Goal: Task Accomplishment & Management: Complete application form

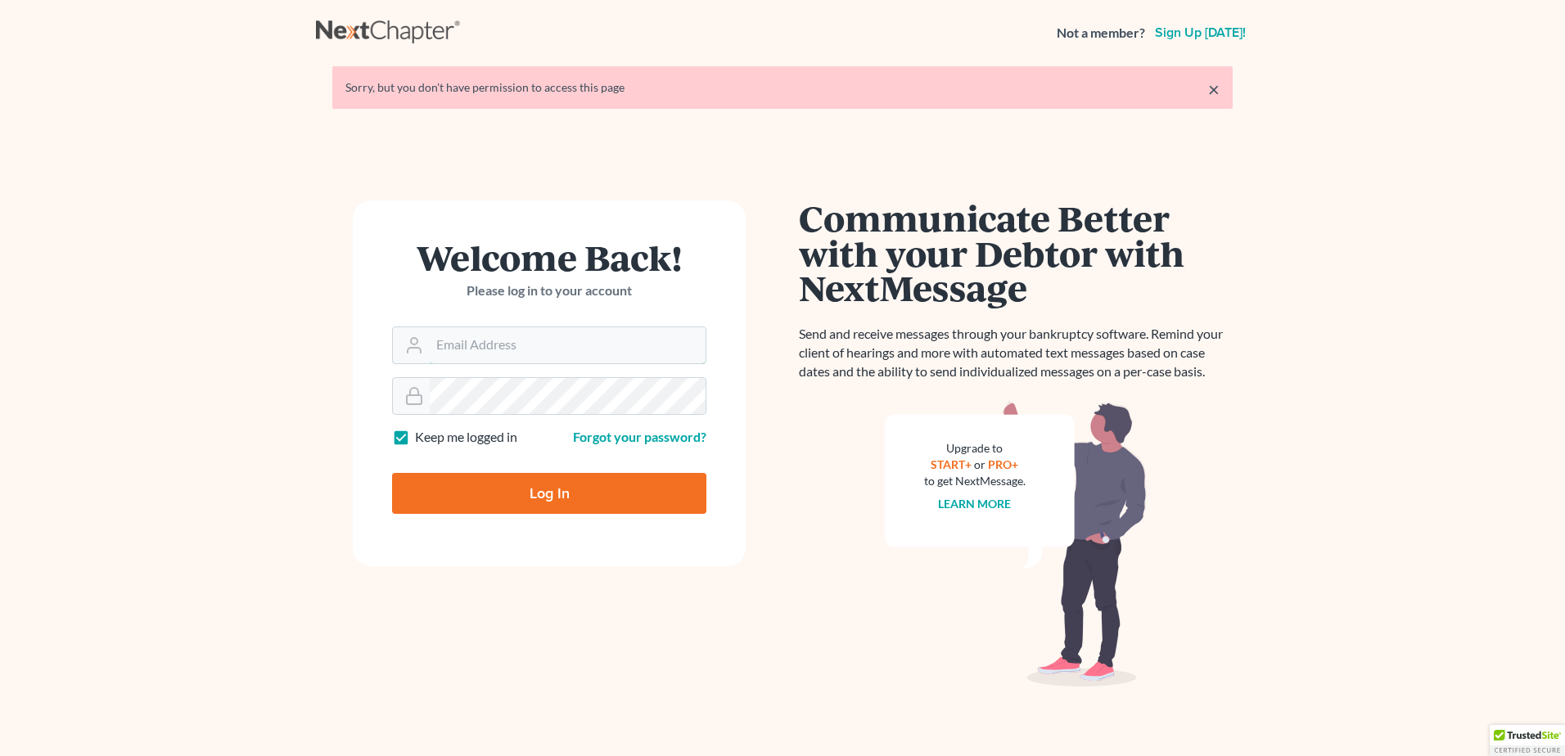
type input "[EMAIL_ADDRESS][DOMAIN_NAME]"
click at [594, 494] on input "Log In" at bounding box center [549, 493] width 314 height 41
type input "Thinking..."
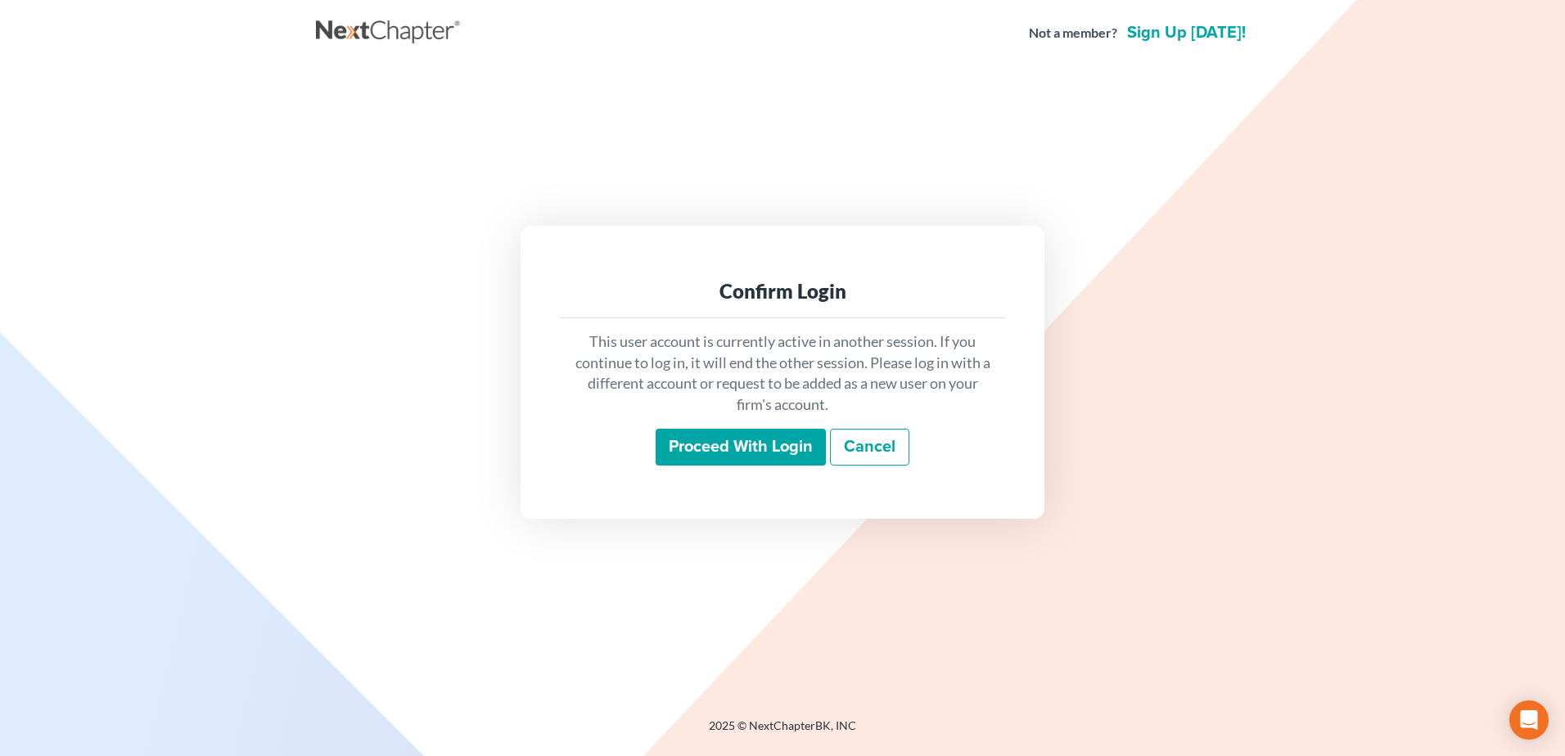
click at [689, 439] on input "Proceed with login" at bounding box center [740, 448] width 170 height 38
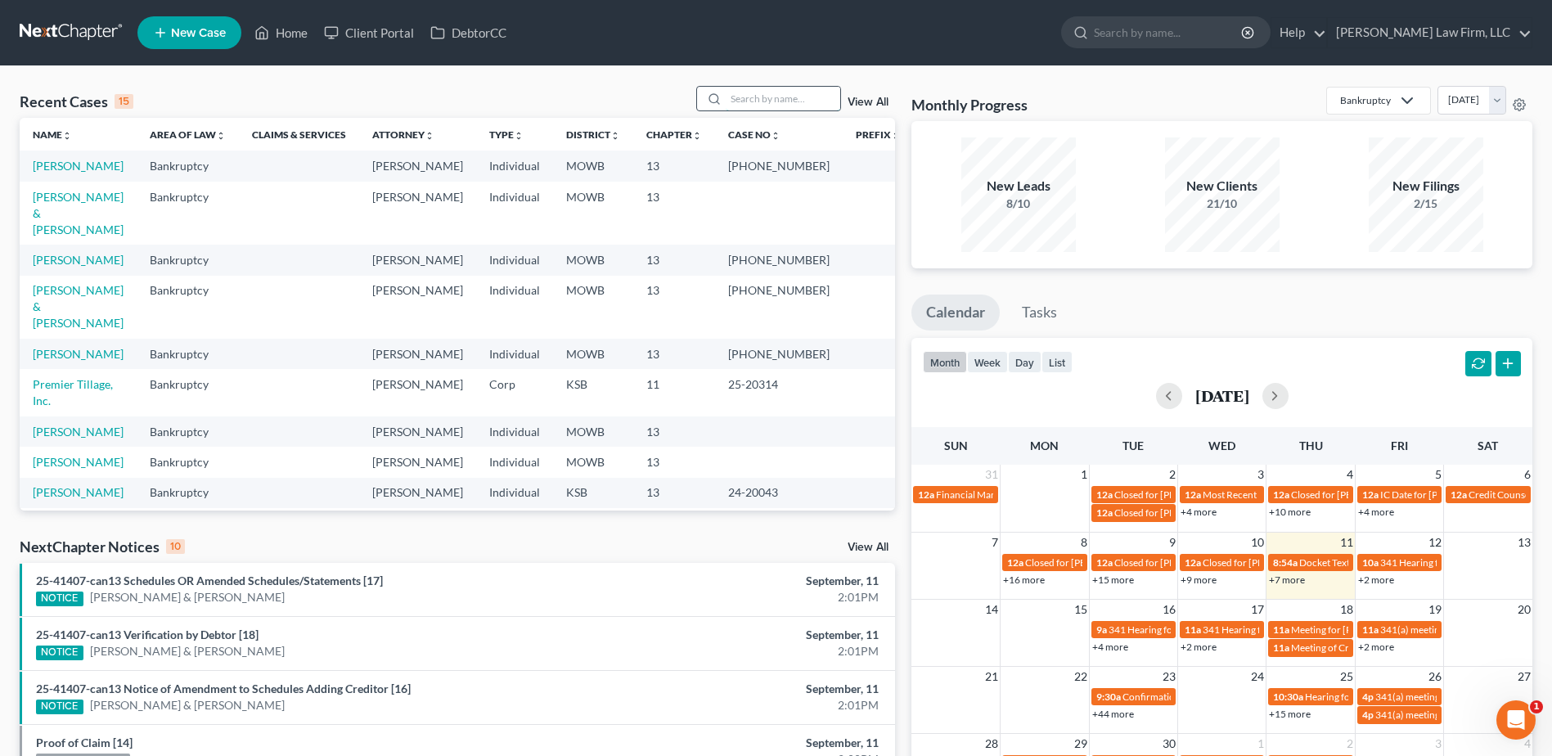
click at [748, 106] on input "search" at bounding box center [783, 99] width 115 height 24
type input "Dockery"
click at [866, 102] on link "View All" at bounding box center [868, 102] width 41 height 11
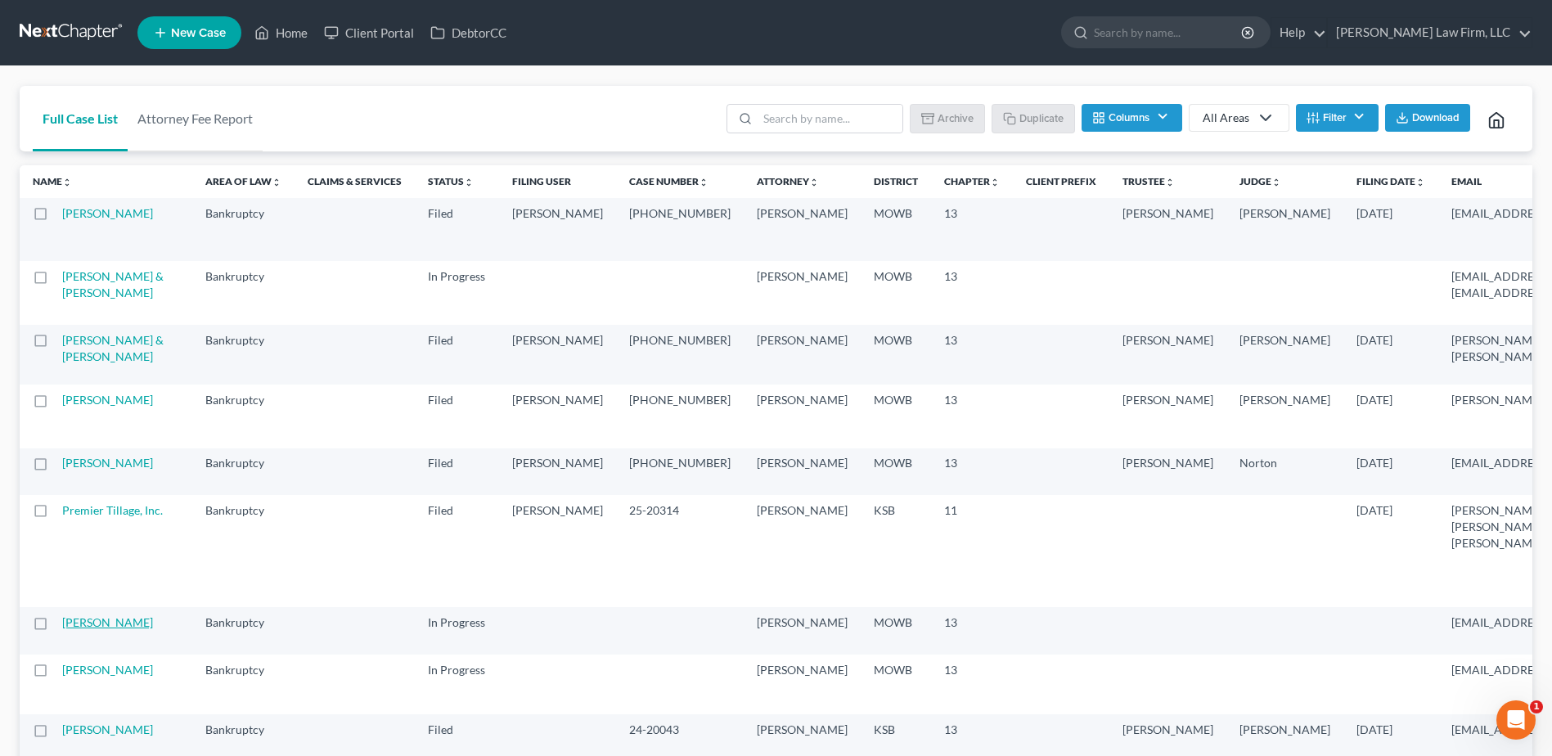
click at [83, 629] on link "Dockery-Bey, Corey" at bounding box center [107, 622] width 91 height 14
select select "4"
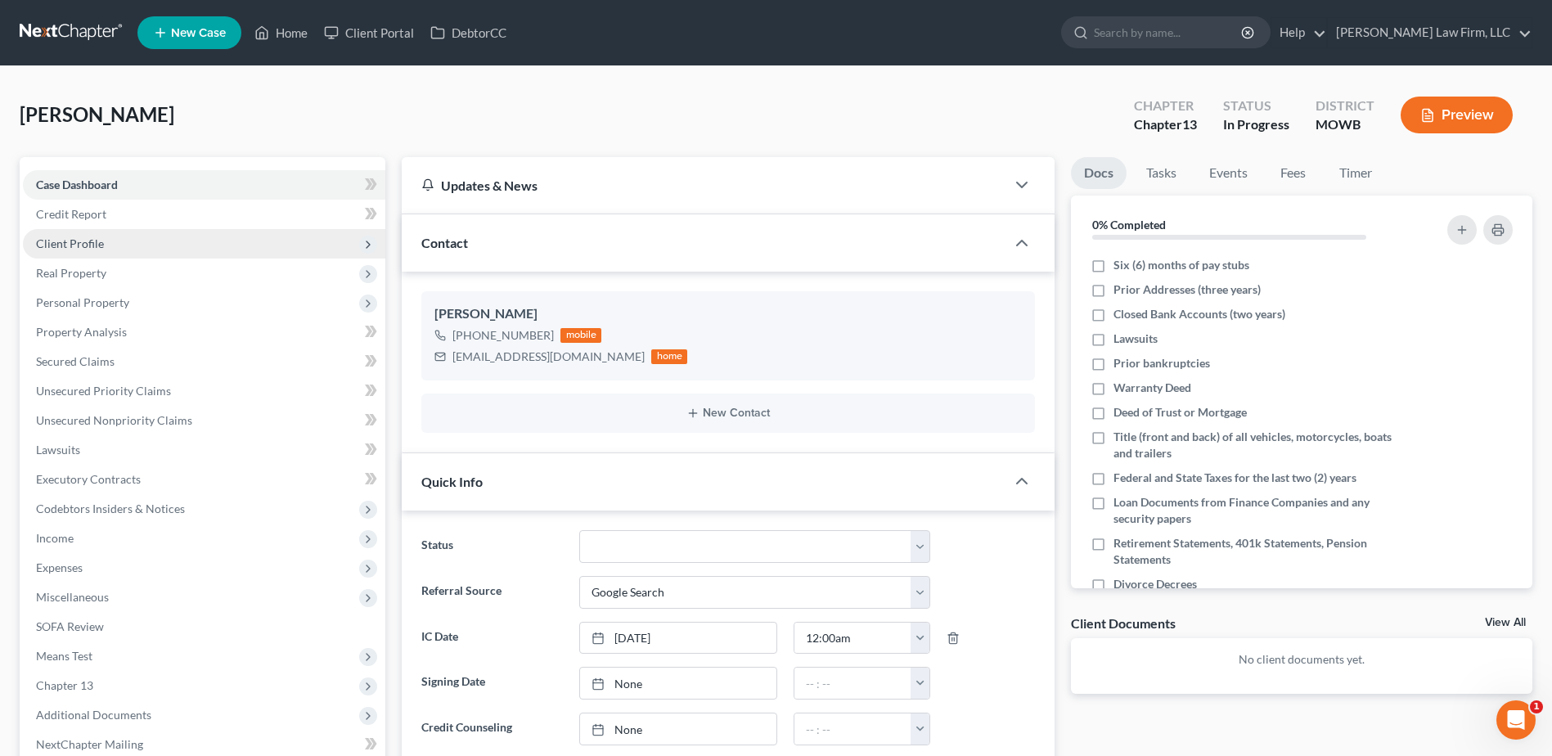
click at [75, 238] on span "Client Profile" at bounding box center [70, 243] width 68 height 14
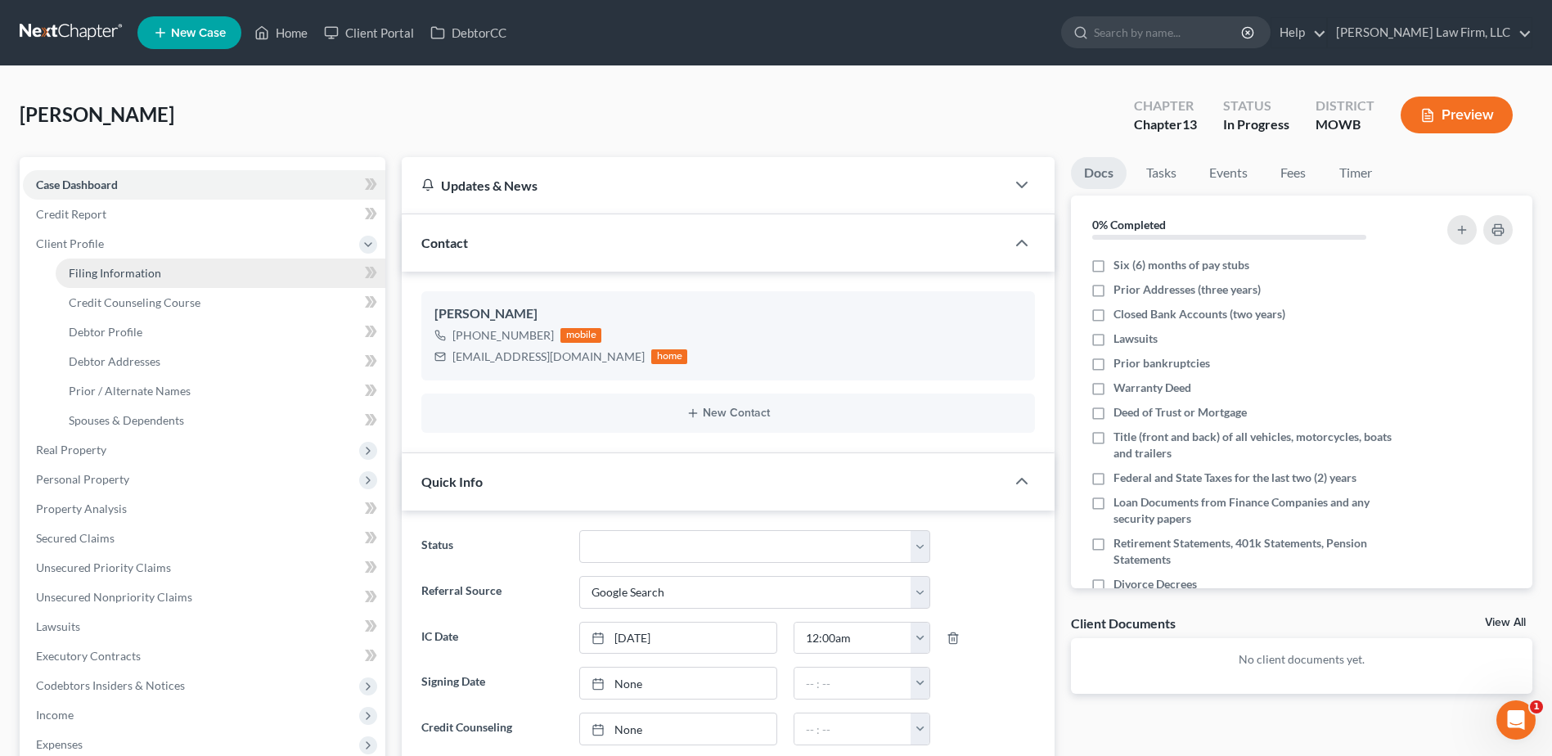
click at [100, 268] on span "Filing Information" at bounding box center [115, 273] width 92 height 14
select select "1"
select select "0"
select select "3"
select select "46"
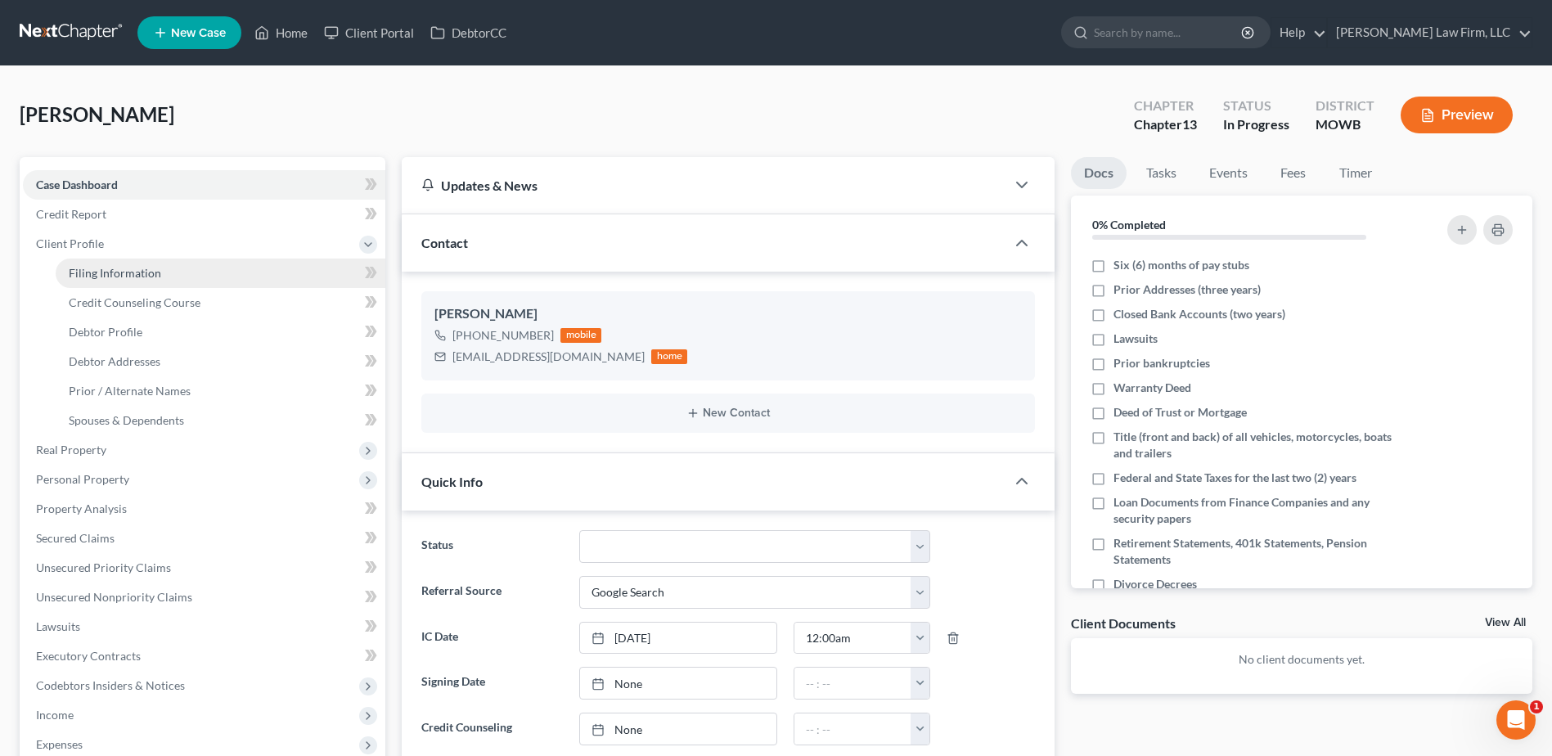
select select "10"
select select "26"
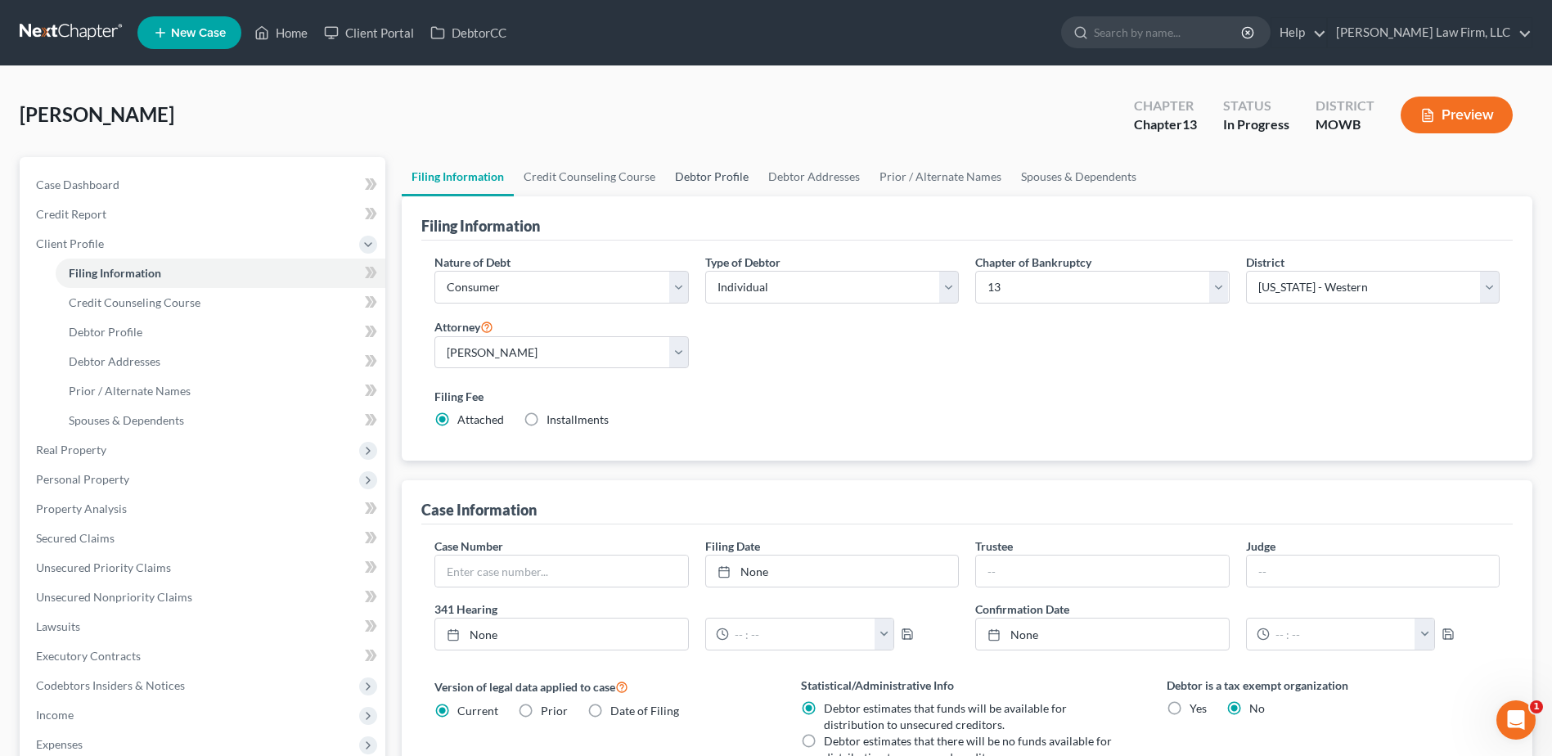
click at [674, 165] on link "Debtor Profile" at bounding box center [711, 176] width 93 height 39
select select "0"
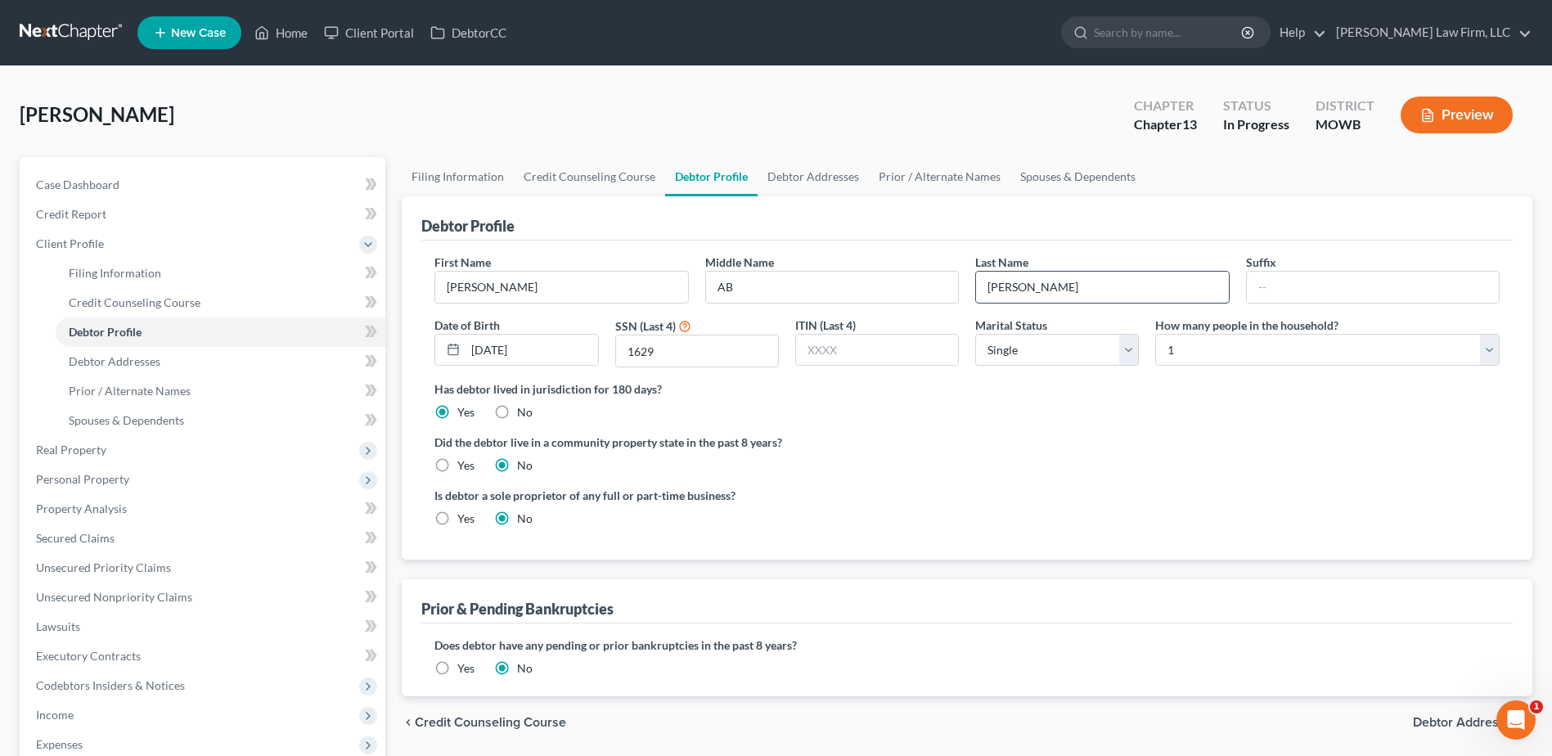
click at [1079, 286] on input "Dockery-Bey" at bounding box center [1102, 287] width 252 height 31
type input "Dockery"
click at [925, 173] on link "Prior / Alternate Names" at bounding box center [940, 176] width 142 height 39
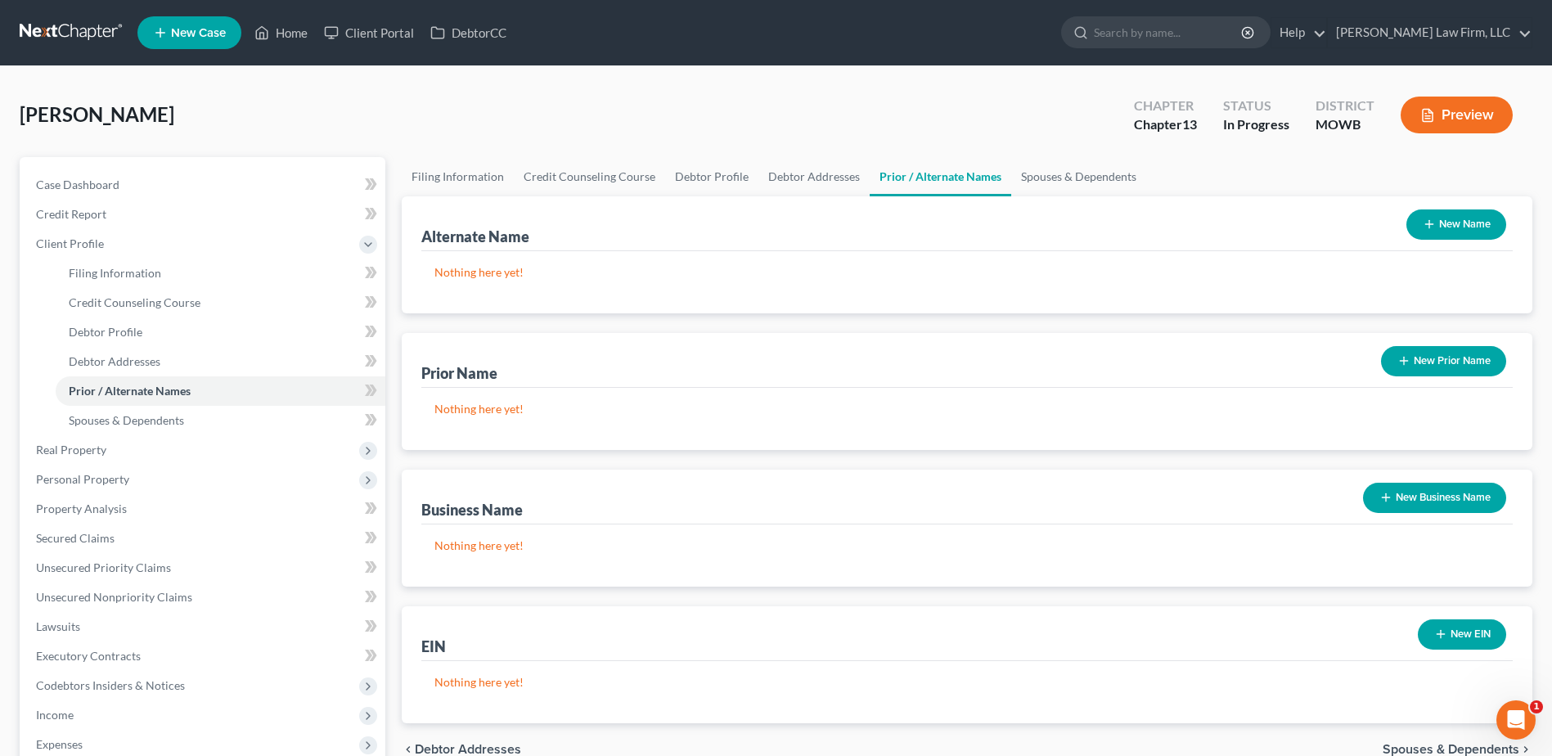
click at [1469, 217] on button "New Name" at bounding box center [1457, 224] width 100 height 30
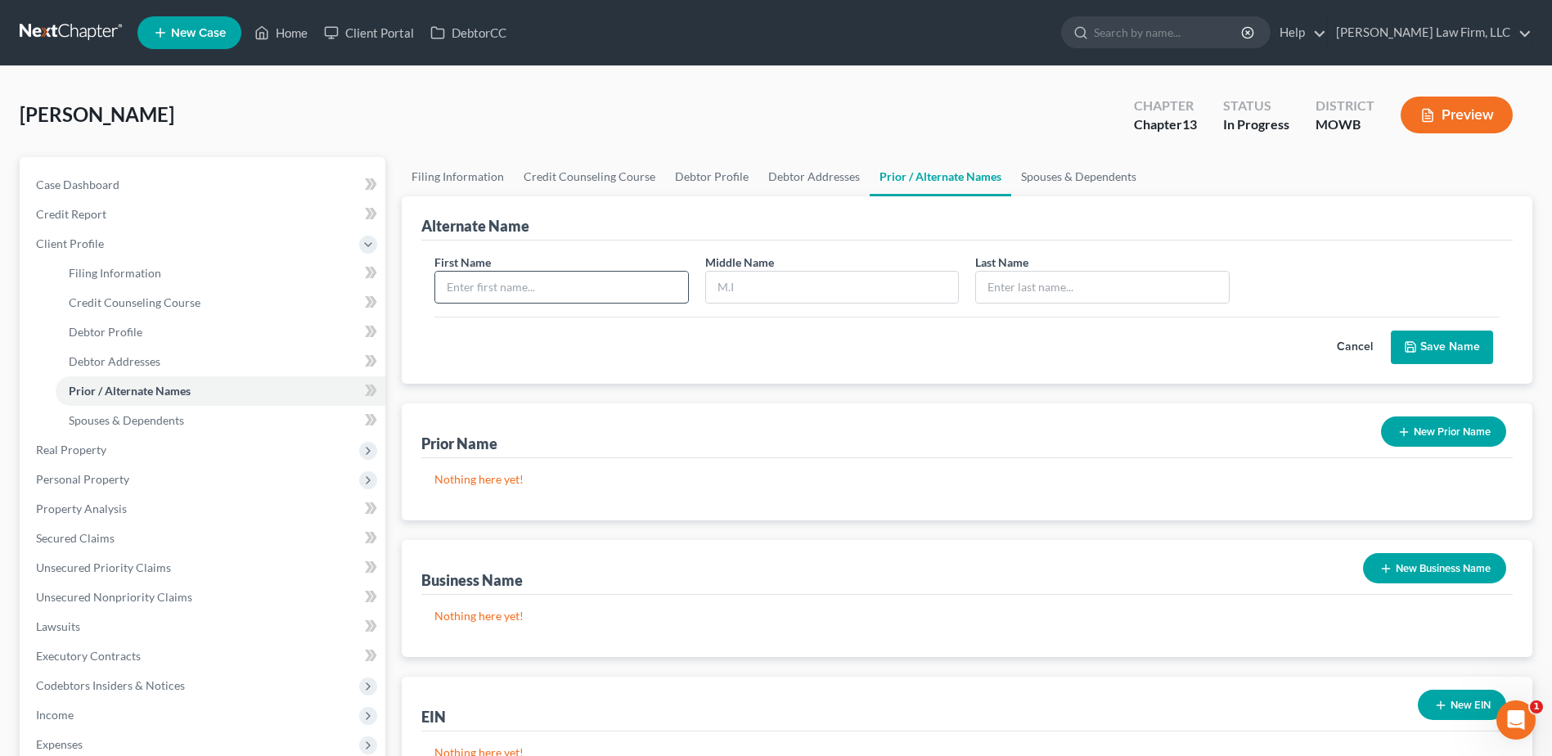
click at [472, 287] on input "text" at bounding box center [561, 287] width 252 height 31
type input "Corey"
type input "AB"
click at [1013, 272] on input "text" at bounding box center [1102, 287] width 252 height 31
type input "Dockery-Bey"
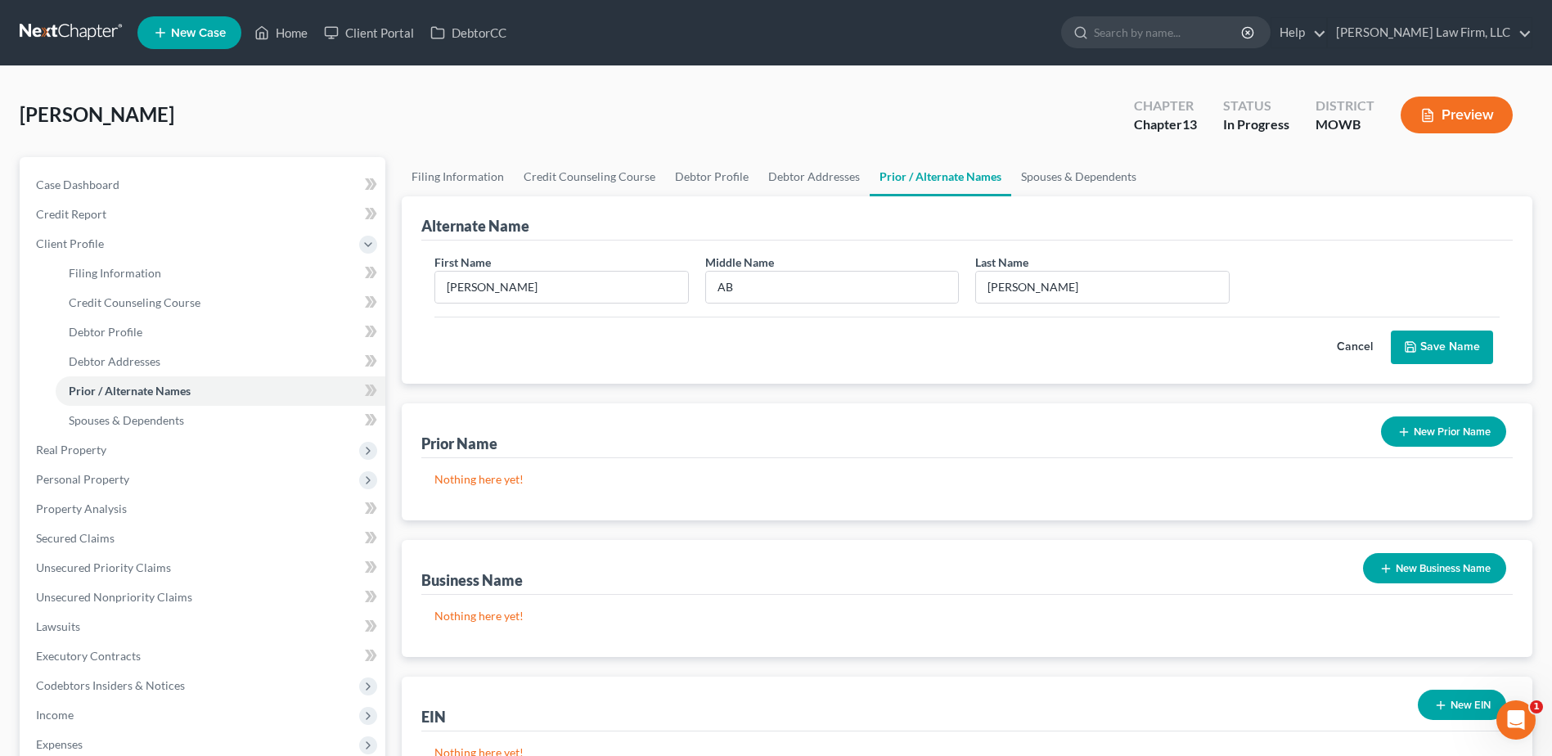
click at [1465, 344] on button "Save Name" at bounding box center [1442, 348] width 102 height 34
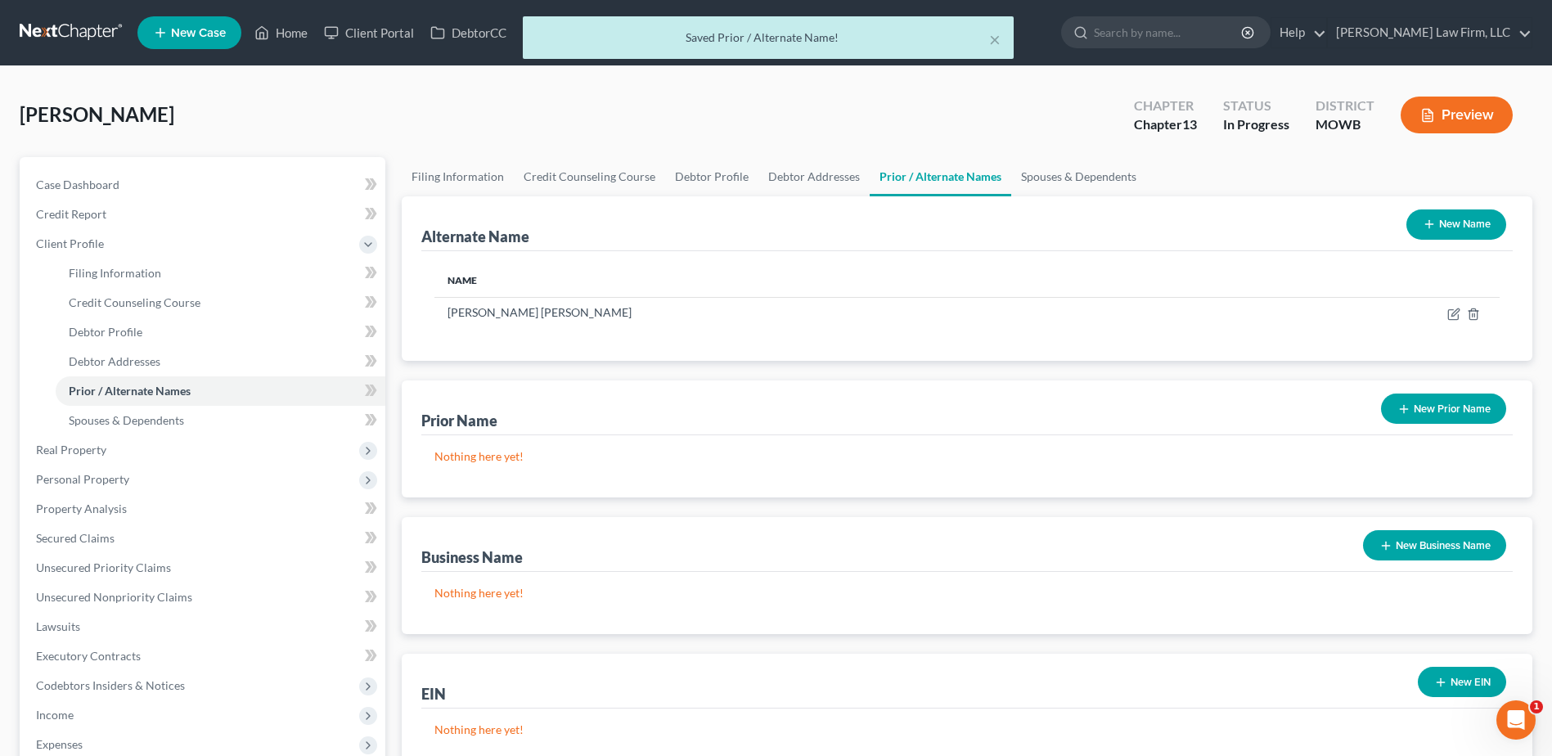
click at [286, 34] on div "× Saved Prior / Alternate Name!" at bounding box center [768, 41] width 1552 height 51
click at [287, 24] on div "× Saved Prior / Alternate Name!" at bounding box center [768, 41] width 1552 height 51
click at [81, 178] on span "Case Dashboard" at bounding box center [77, 185] width 83 height 14
select select "4"
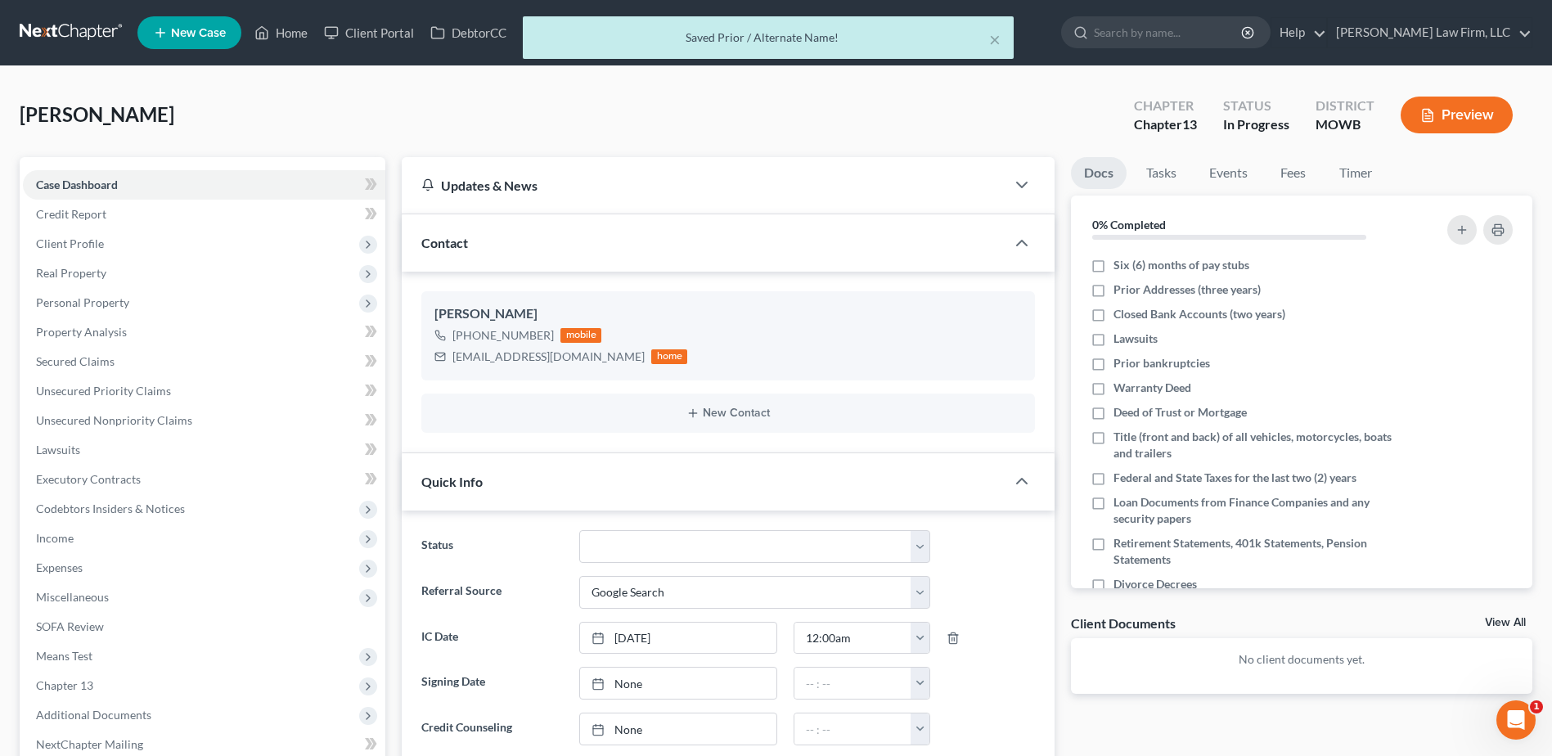
click at [293, 32] on div "× Saved Prior / Alternate Name!" at bounding box center [768, 41] width 1552 height 51
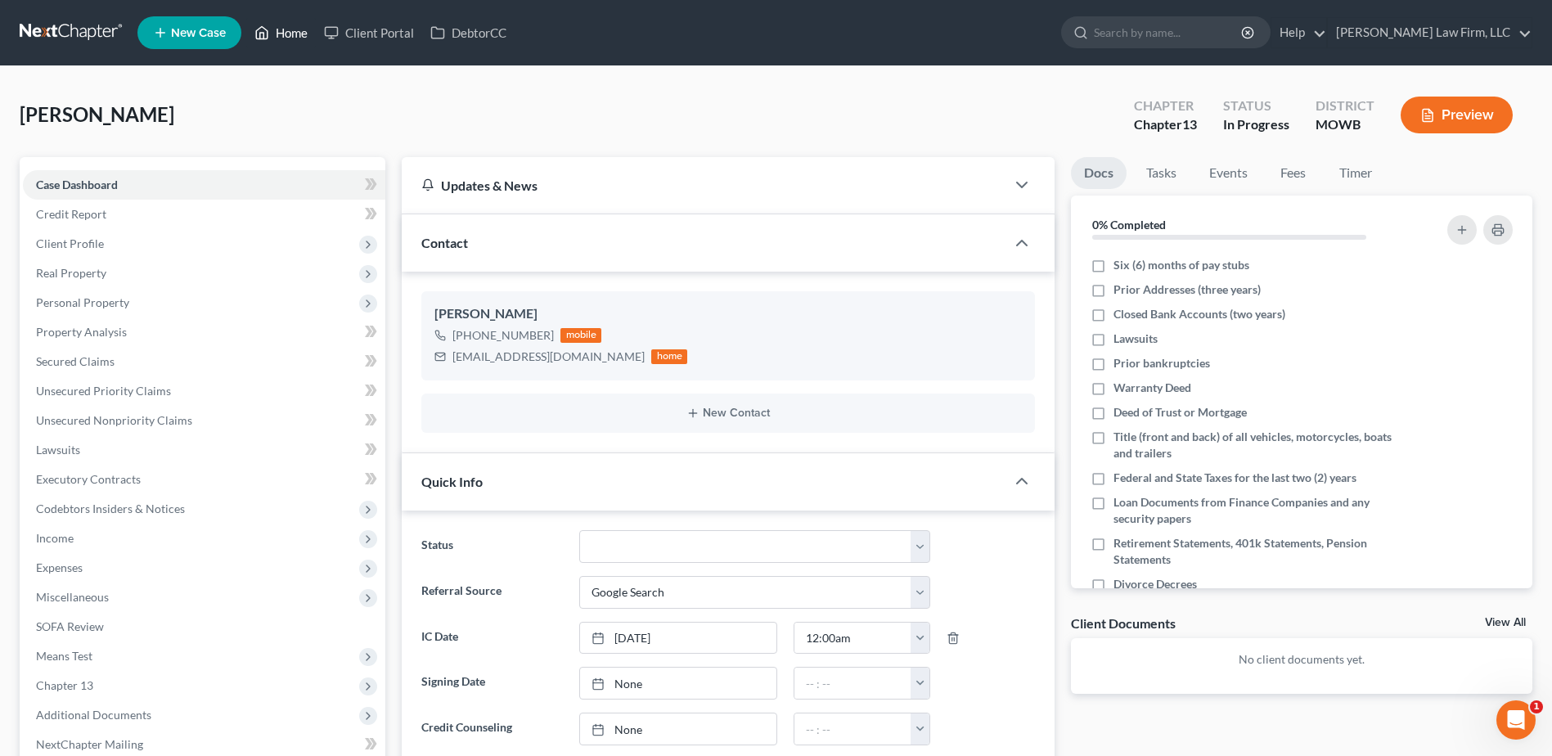
click at [295, 31] on link "Home" at bounding box center [281, 32] width 70 height 29
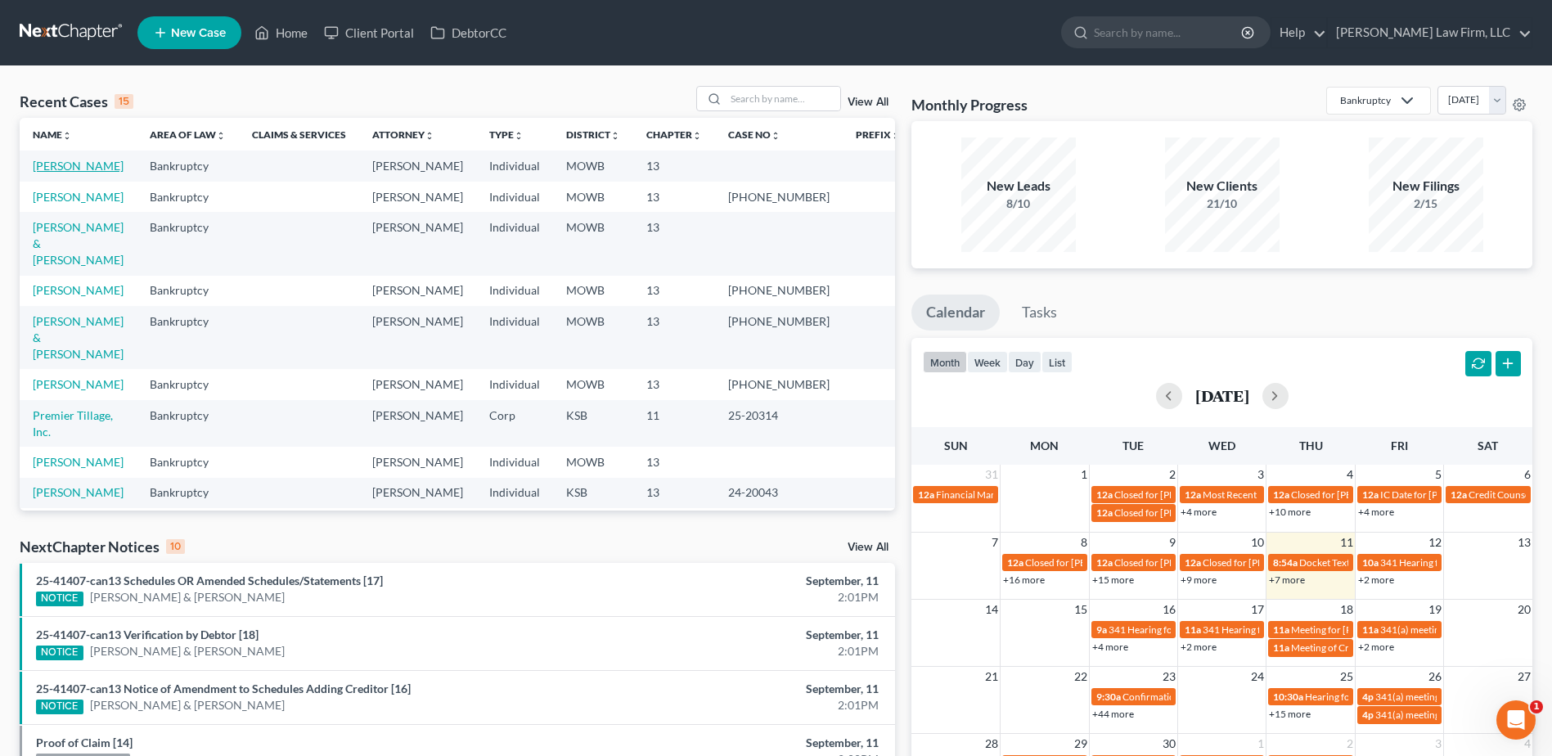
click at [51, 166] on link "Dockery, Corey" at bounding box center [78, 166] width 91 height 14
select select "4"
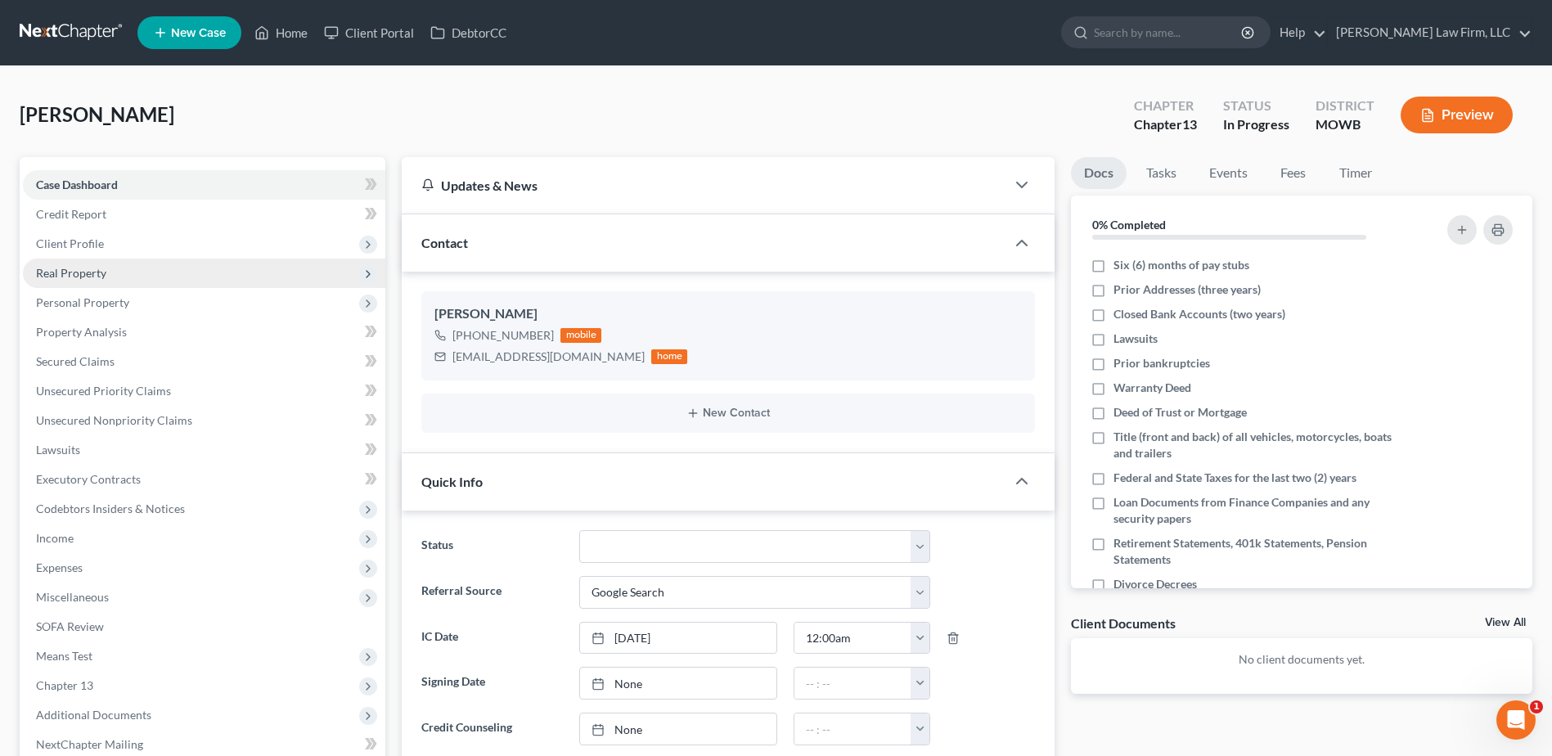
click at [81, 273] on span "Real Property" at bounding box center [71, 273] width 70 height 14
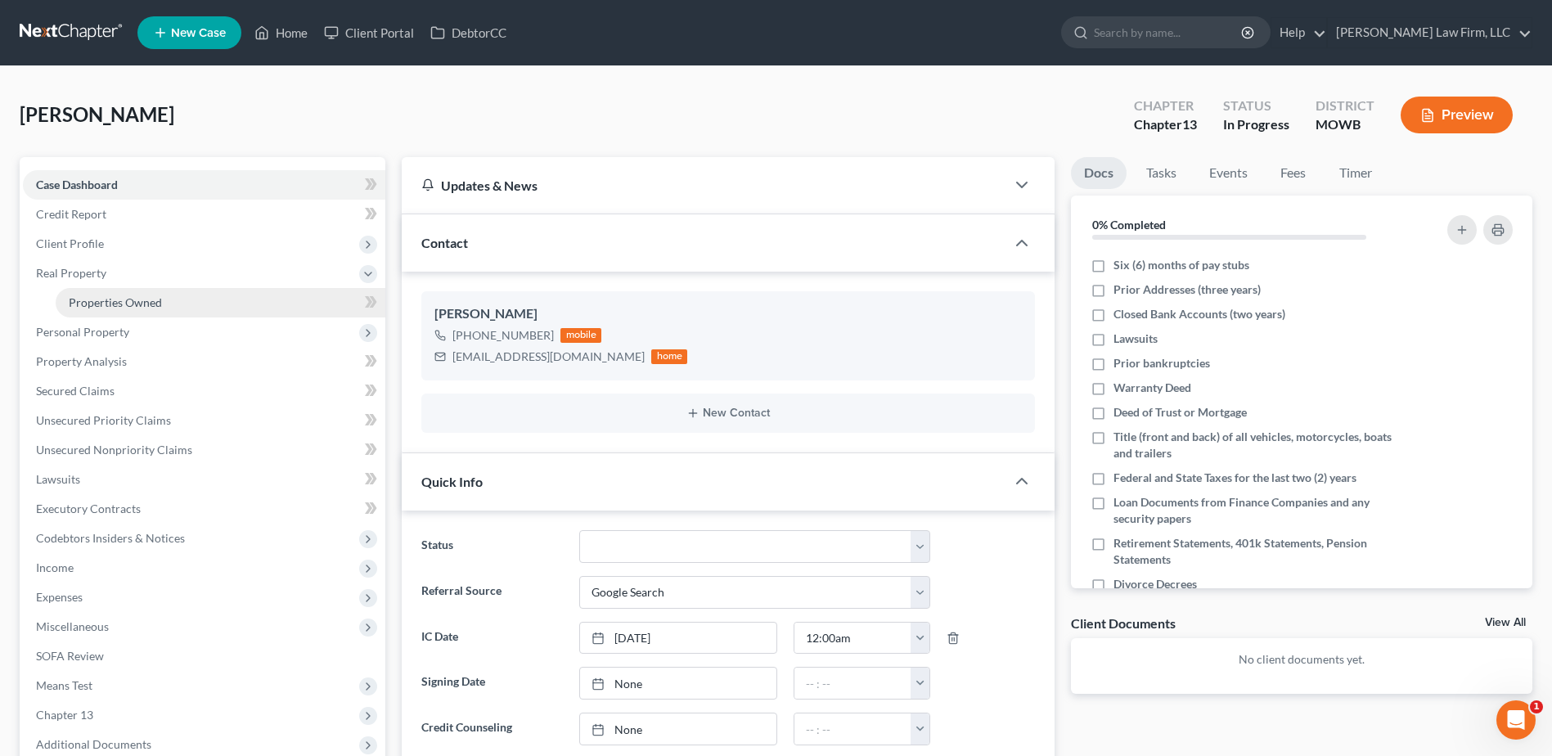
click at [94, 307] on span "Properties Owned" at bounding box center [115, 302] width 93 height 14
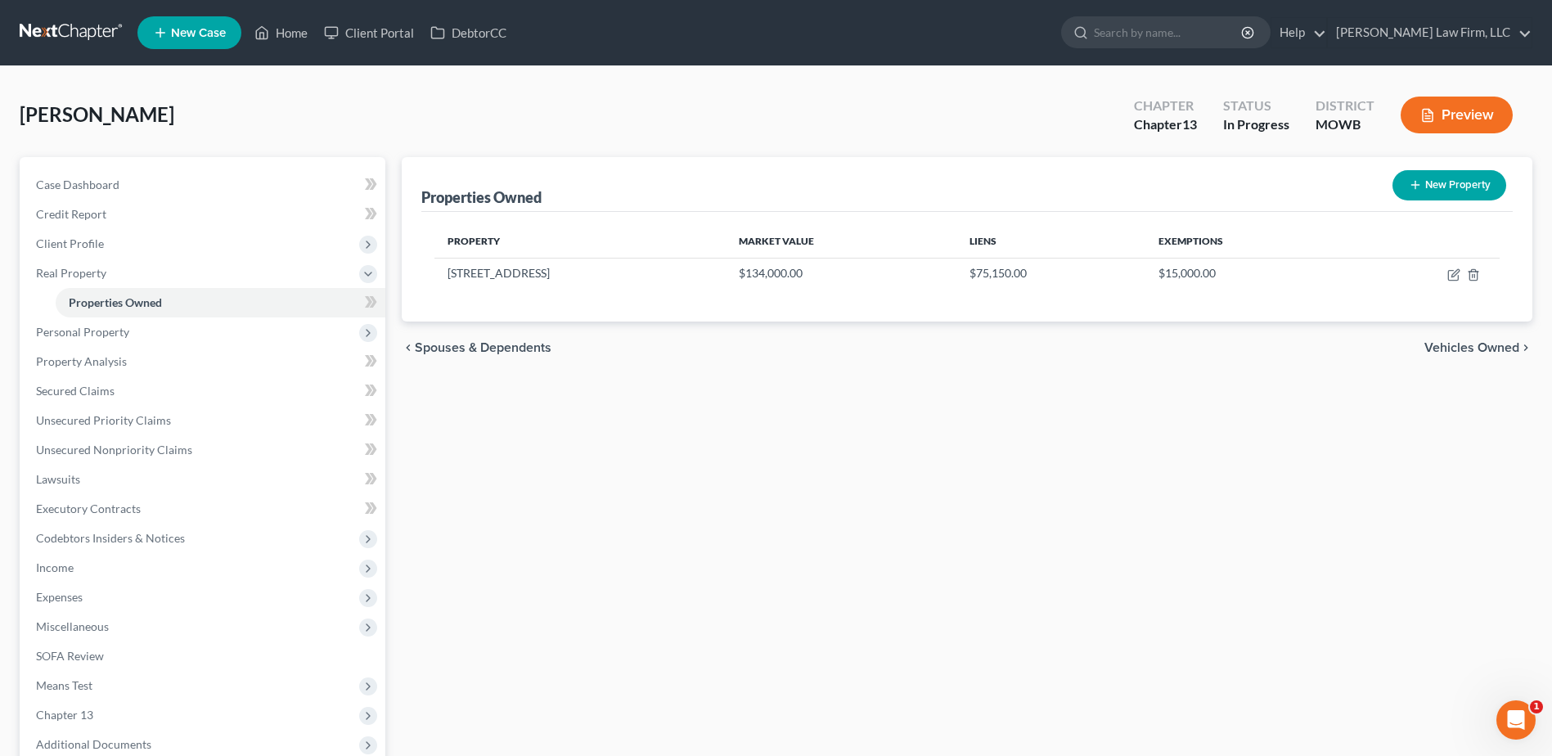
click at [1452, 192] on button "New Property" at bounding box center [1450, 185] width 114 height 30
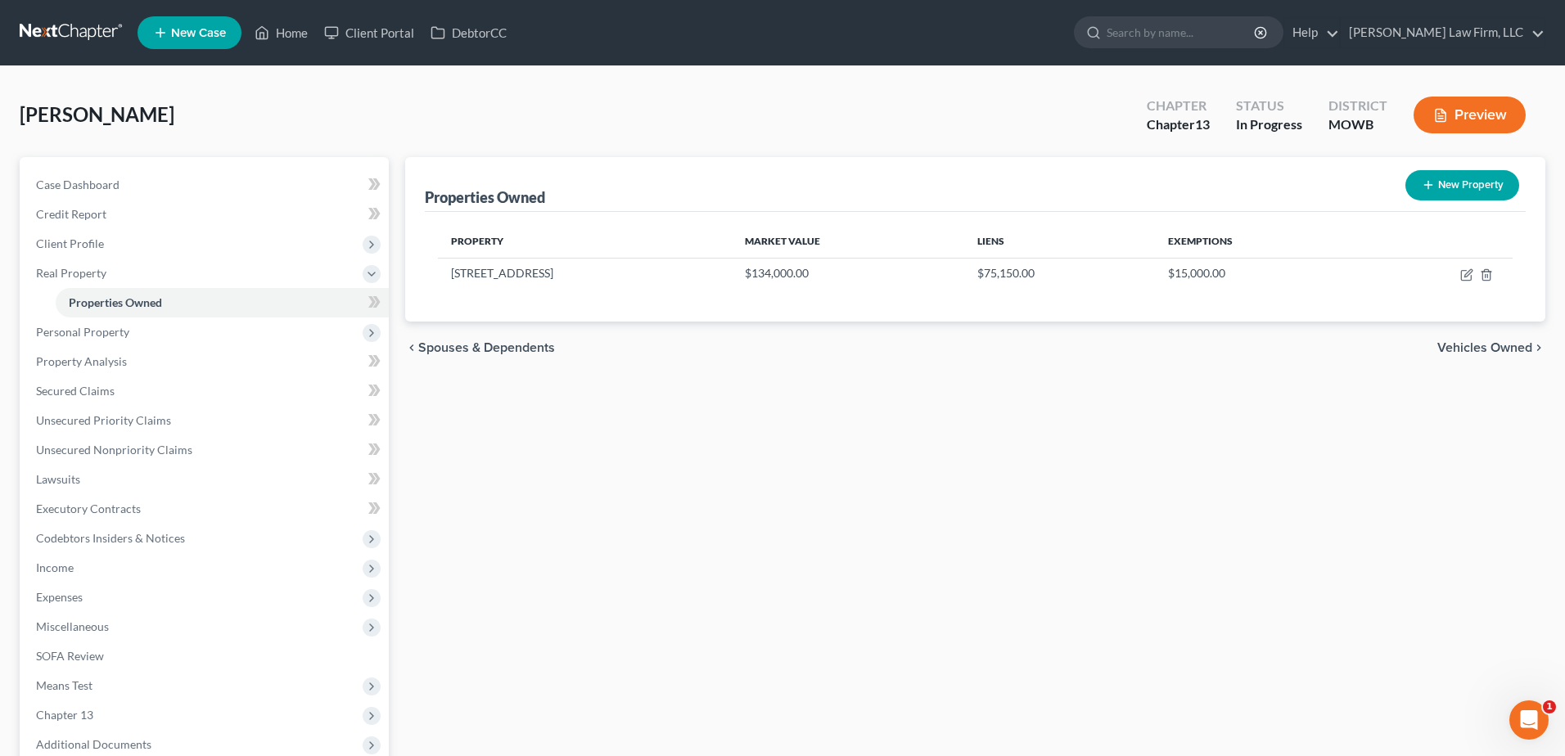
select select "26"
select select "47"
select select "0"
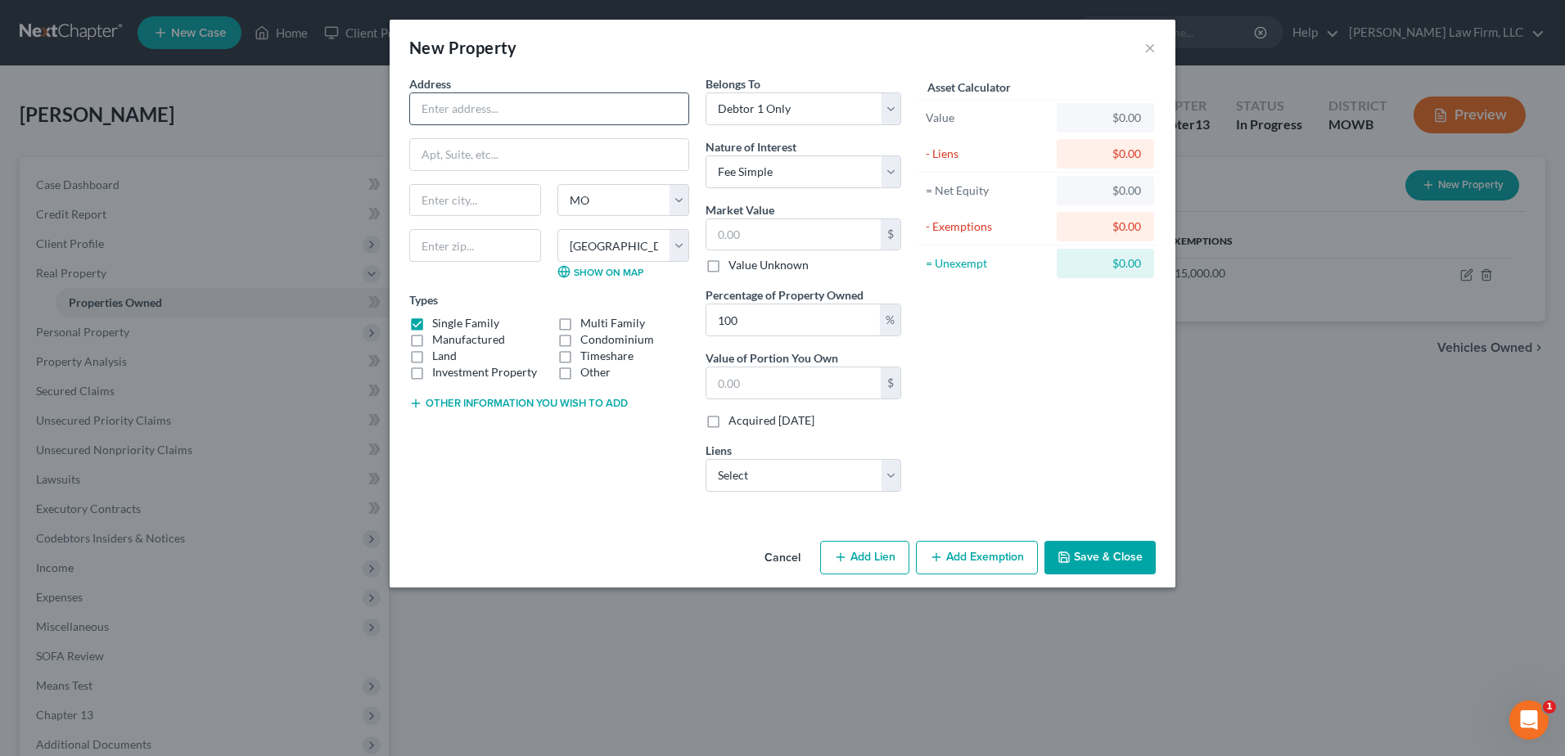
click at [475, 119] on input "text" at bounding box center [549, 108] width 278 height 31
type input "34345 College Avenue"
click at [459, 199] on input "text" at bounding box center [475, 200] width 130 height 31
type input "Kansas City"
click at [436, 240] on input "text" at bounding box center [475, 245] width 132 height 33
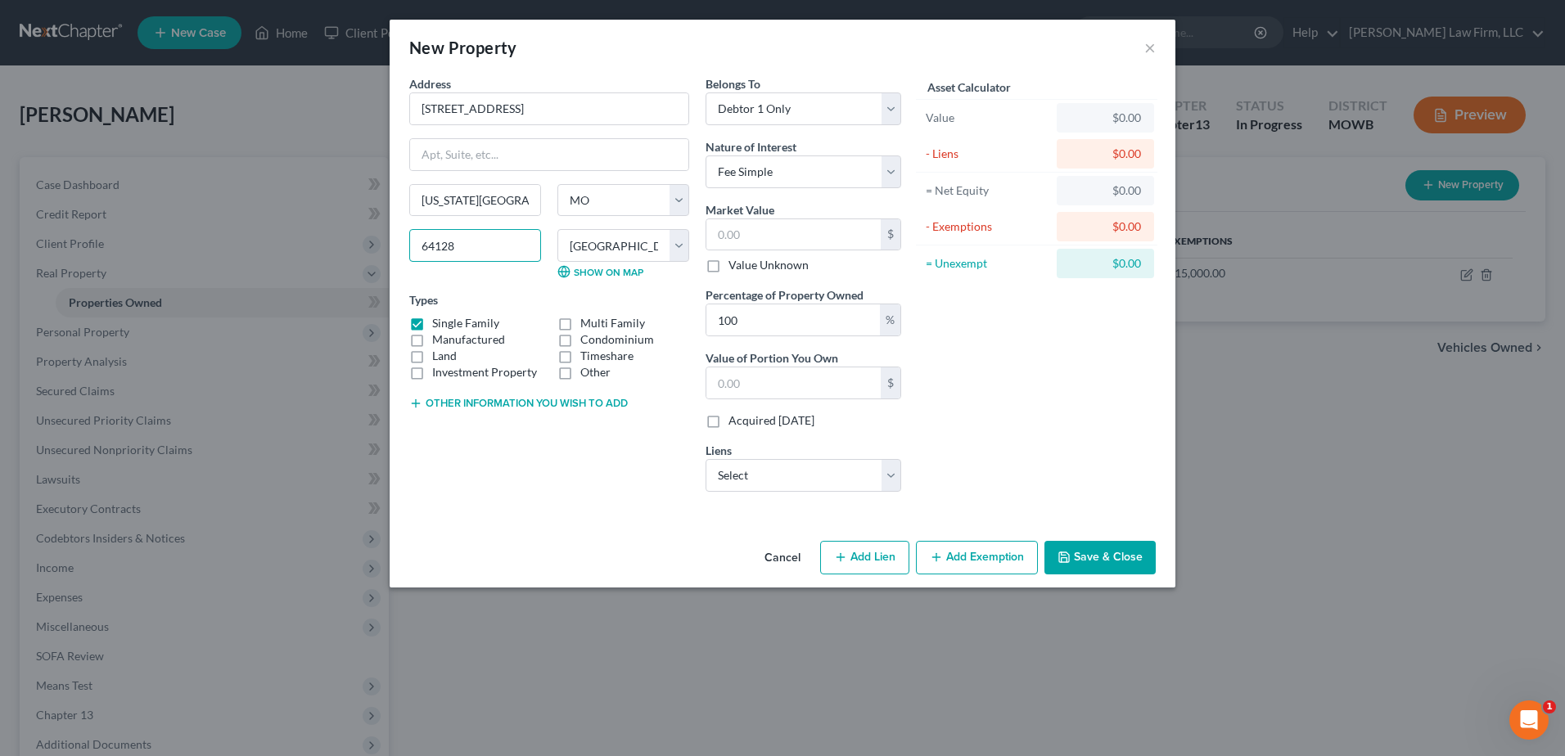
type input "64128"
click at [550, 473] on div "Address * 34345 College Avenue Kansas City State AL AK AR AZ CA CO CT DE DC FL …" at bounding box center [549, 290] width 296 height 430
click at [822, 236] on input "text" at bounding box center [793, 234] width 174 height 31
type input "3"
type input "3.00"
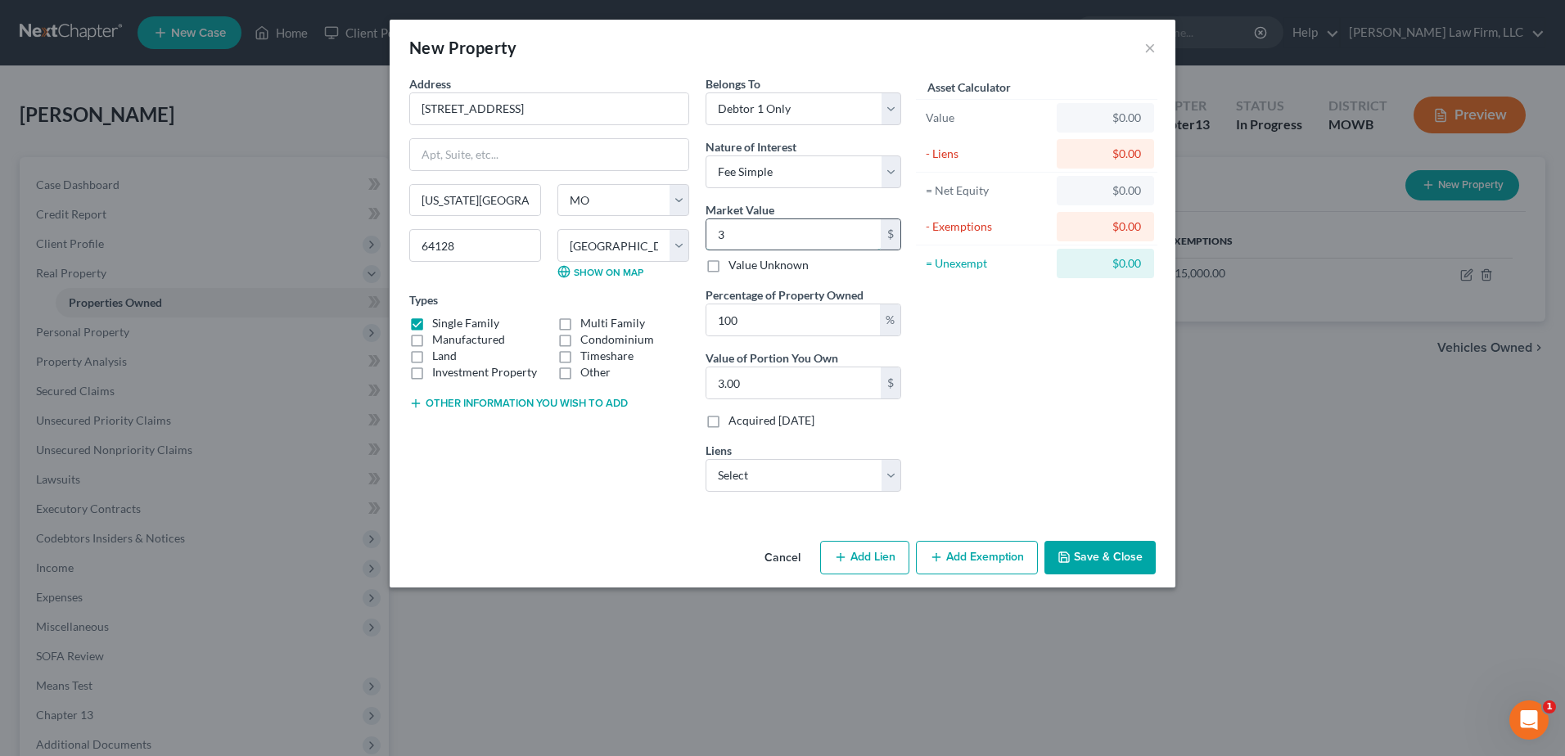
type input "30"
type input "30.00"
type input "300"
type input "300.00"
type input "3000"
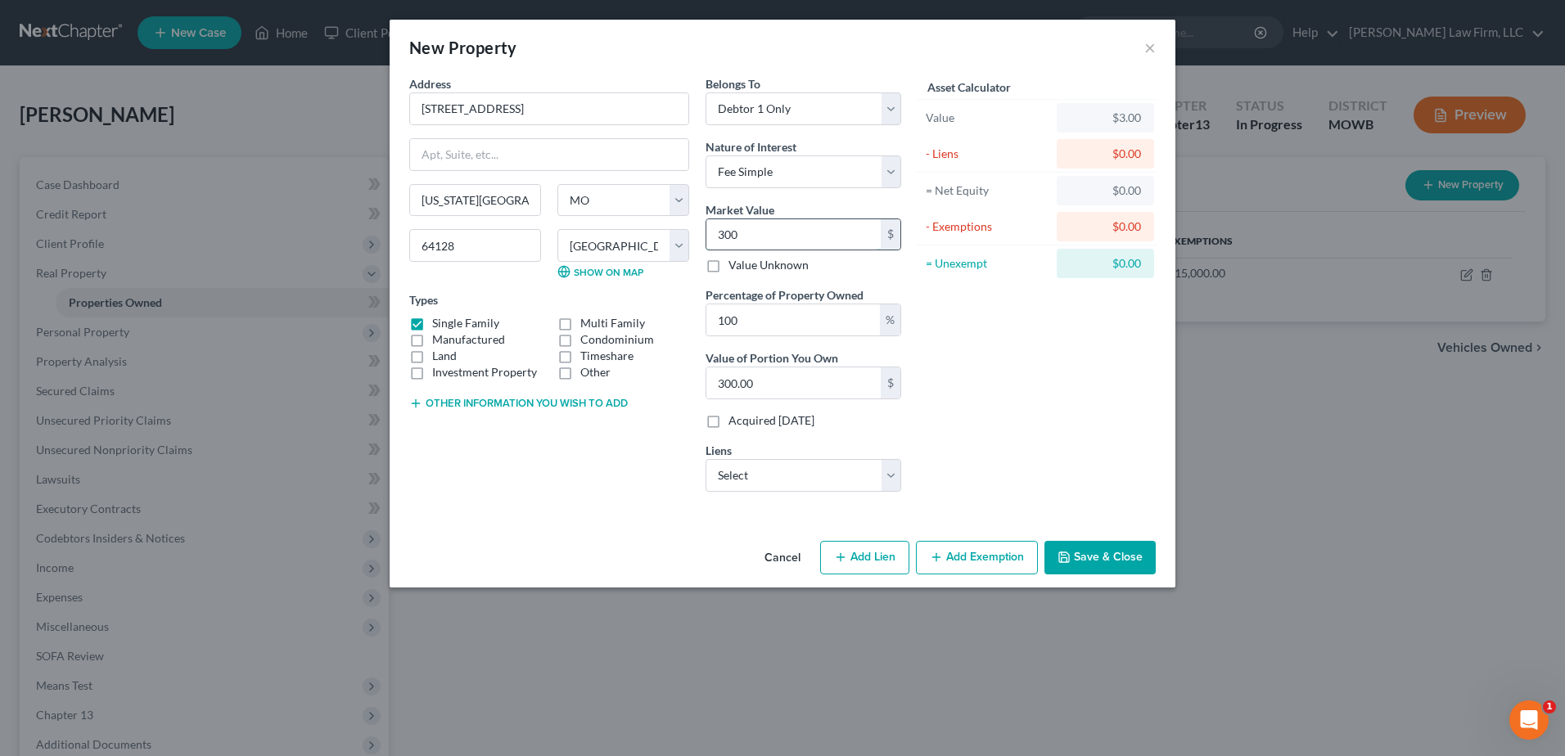
type input "3,000.00"
type input "3,000"
click at [928, 345] on div "Asset Calculator Value $3,000.00 - Liens $0.00 = Net Equity $3.00 - Exemptions …" at bounding box center [1036, 290] width 254 height 430
click at [432, 356] on label "Land" at bounding box center [444, 356] width 25 height 16
click at [439, 356] on input "Land" at bounding box center [444, 353] width 11 height 11
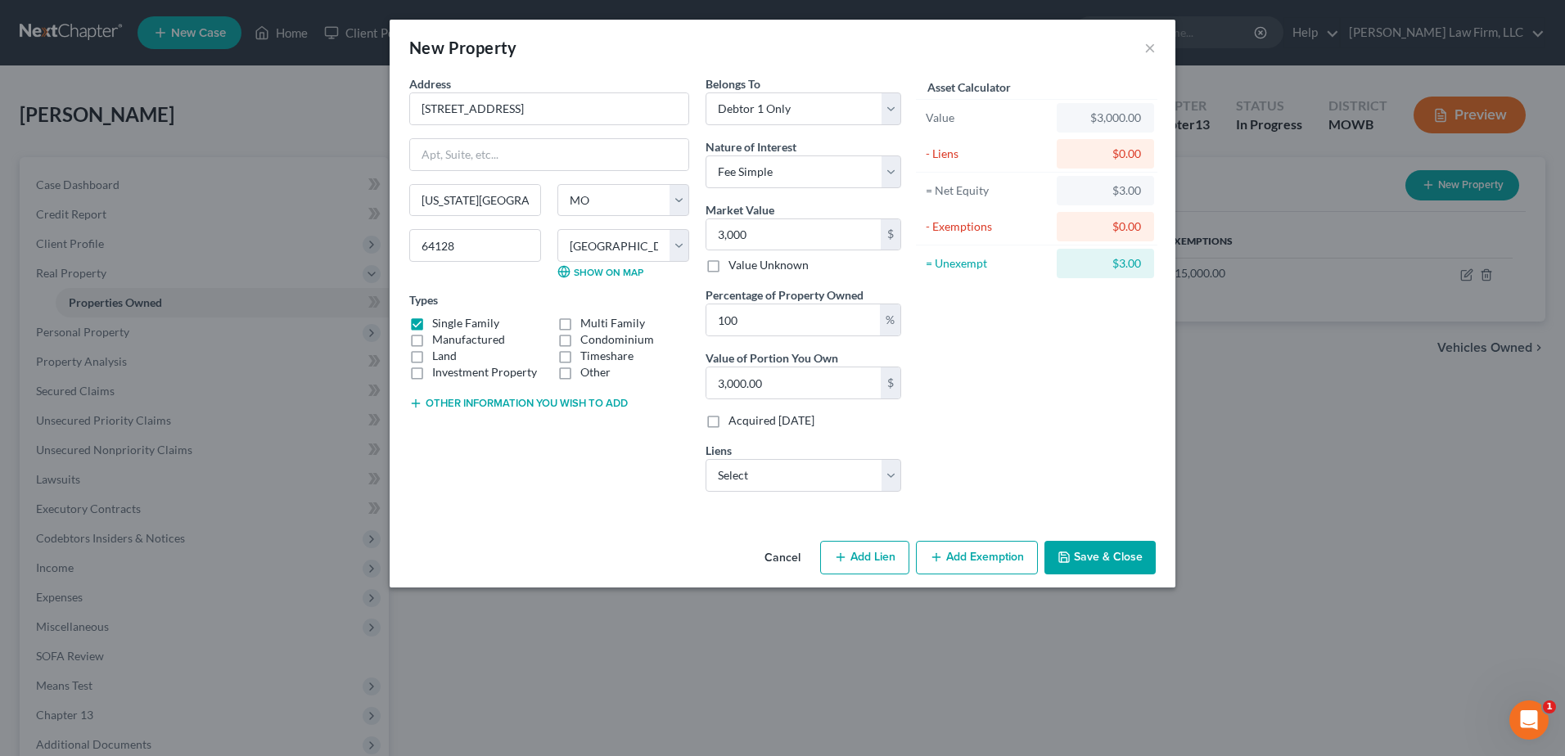
checkbox input "true"
click at [432, 325] on label "Single Family" at bounding box center [465, 323] width 67 height 16
click at [439, 325] on input "Single Family" at bounding box center [444, 320] width 11 height 11
checkbox input "false"
click at [1114, 560] on button "Save & Close" at bounding box center [1099, 558] width 111 height 34
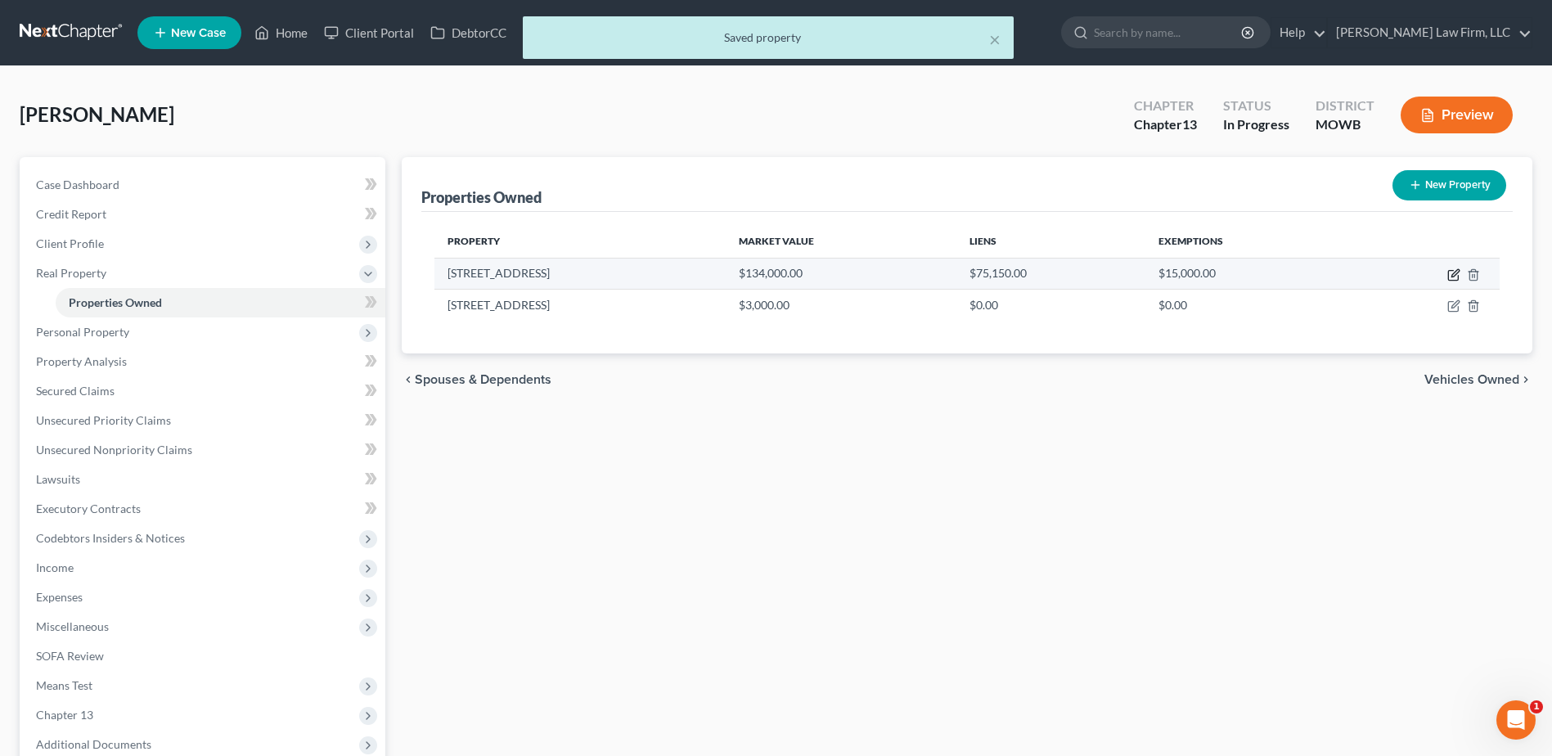
click at [1455, 275] on icon "button" at bounding box center [1455, 272] width 7 height 7
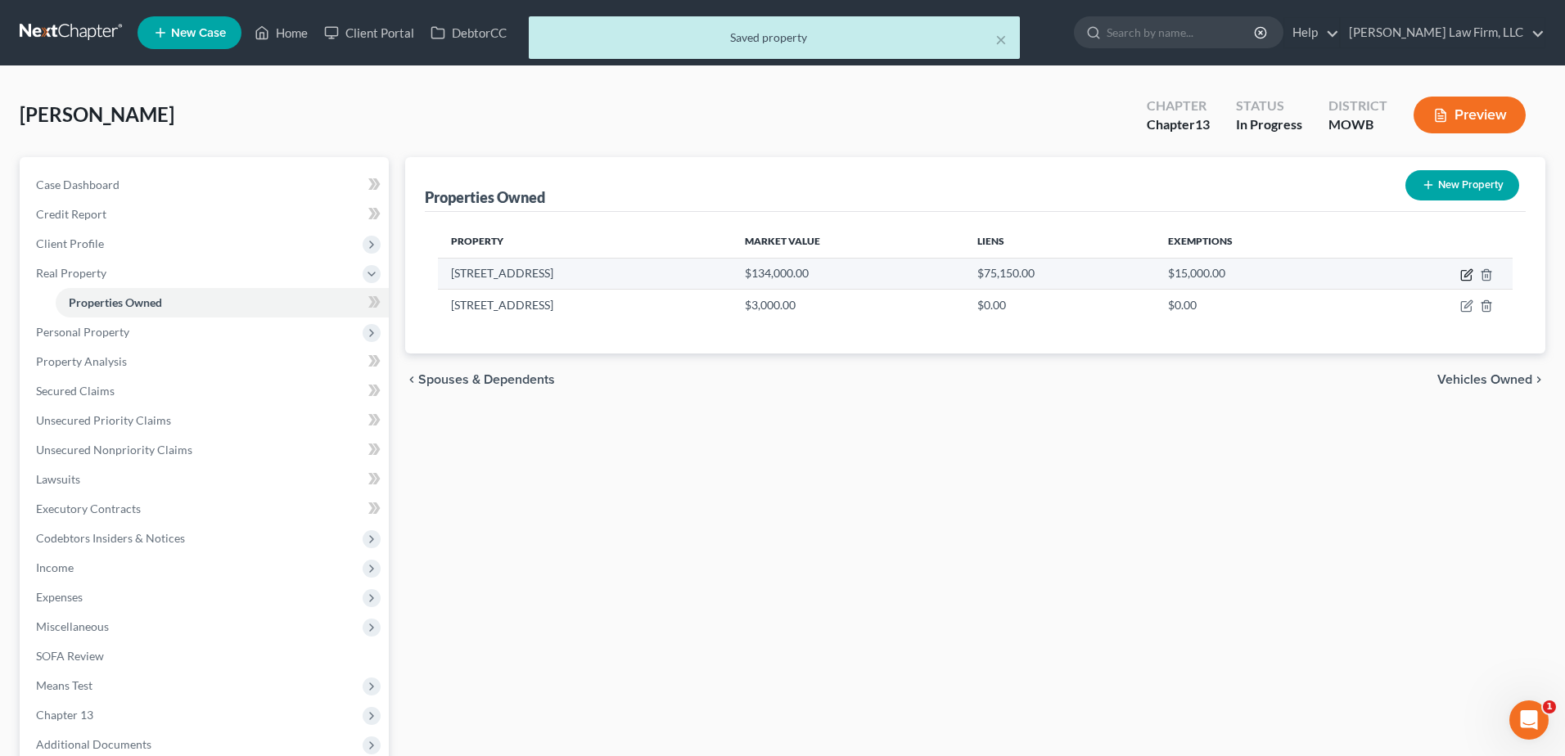
select select "26"
select select "47"
select select "0"
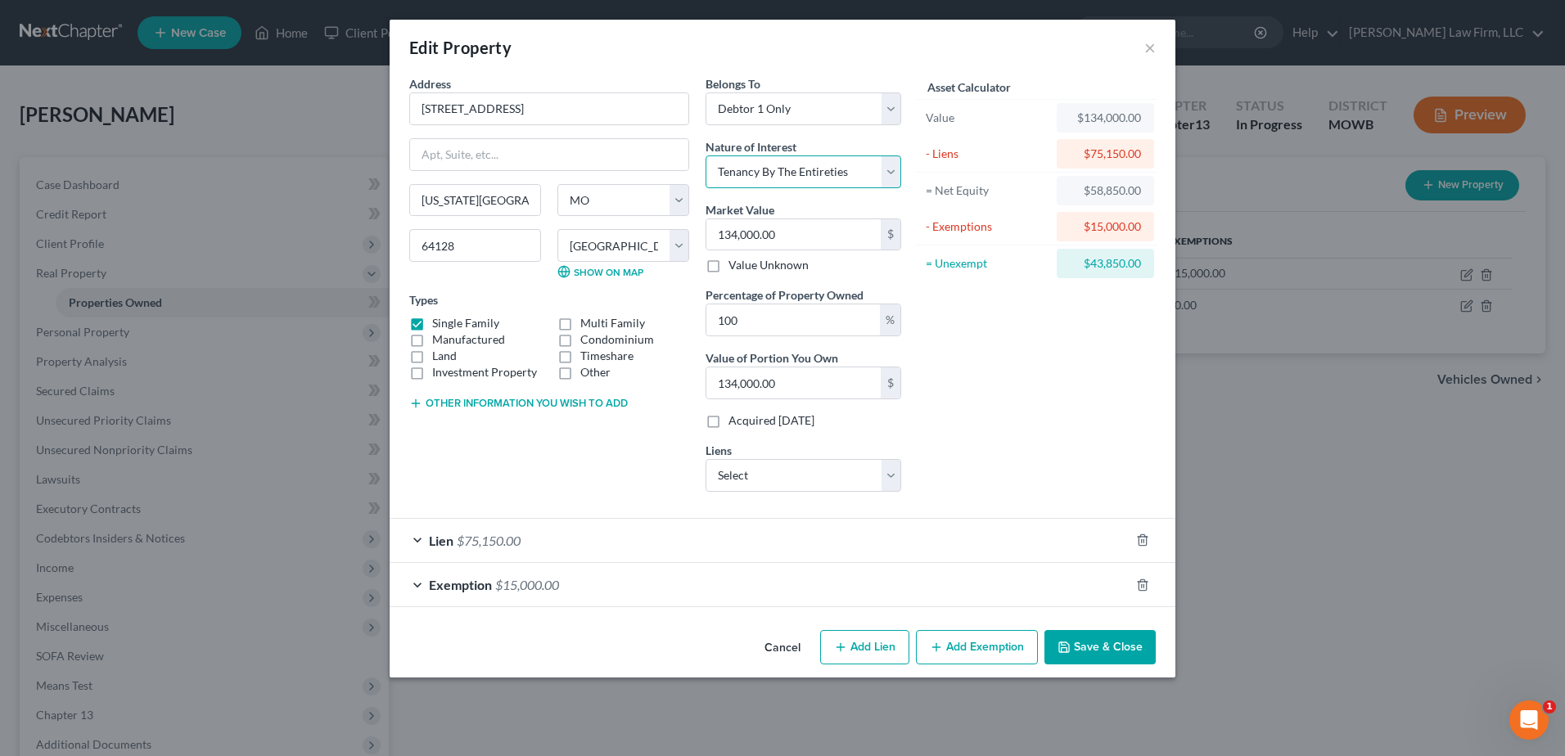
click at [861, 169] on select "Select Fee Simple Joint Tenant Life Estate Equitable Interest Future Interest T…" at bounding box center [803, 171] width 196 height 33
select select "0"
click at [705, 155] on select "Select Fee Simple Joint Tenant Life Estate Equitable Interest Future Interest T…" at bounding box center [803, 171] width 196 height 33
click at [857, 240] on input "134,000.00" at bounding box center [793, 234] width 174 height 31
type input "1"
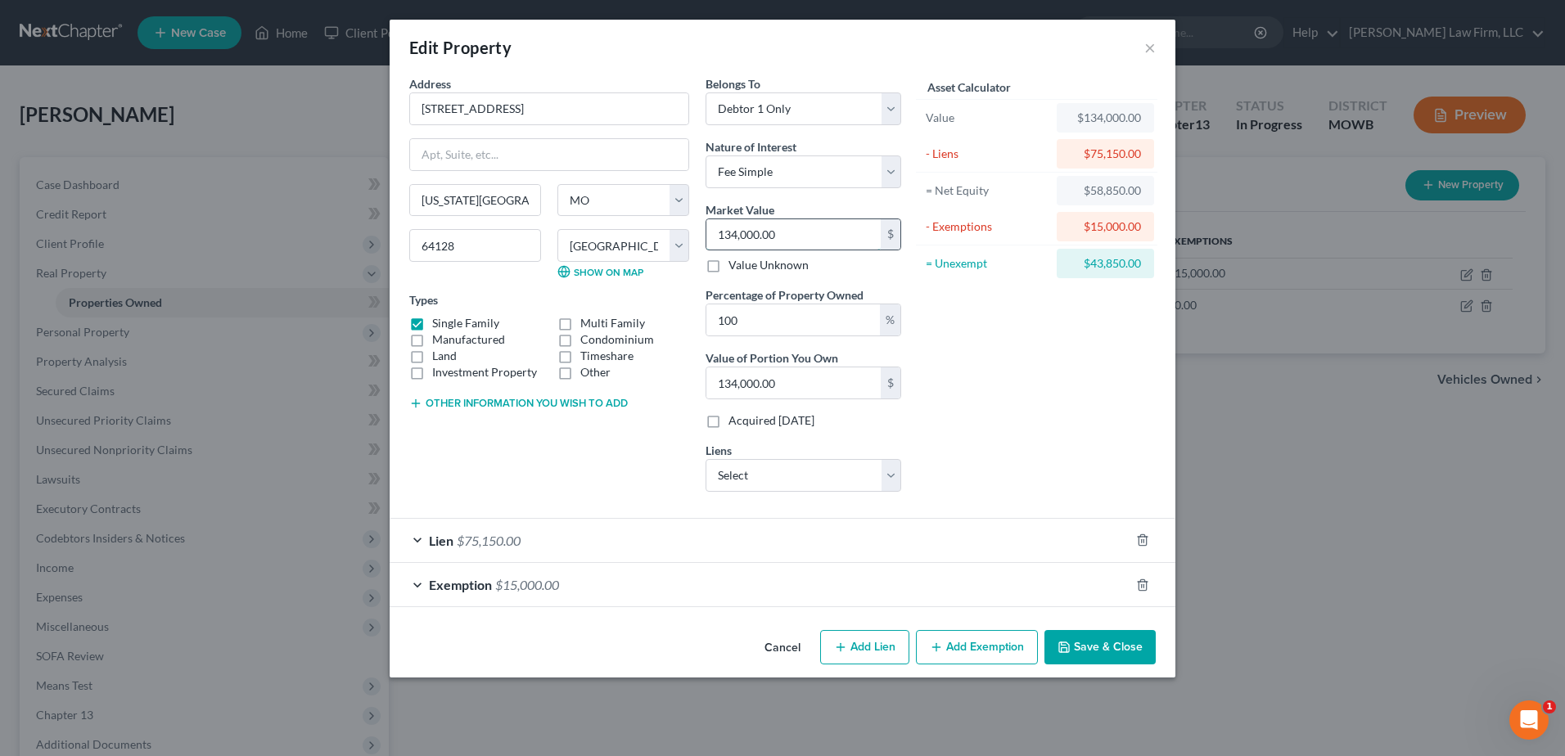
type input "1.00"
type input "11"
type input "11.00"
type input "110"
type input "110.00"
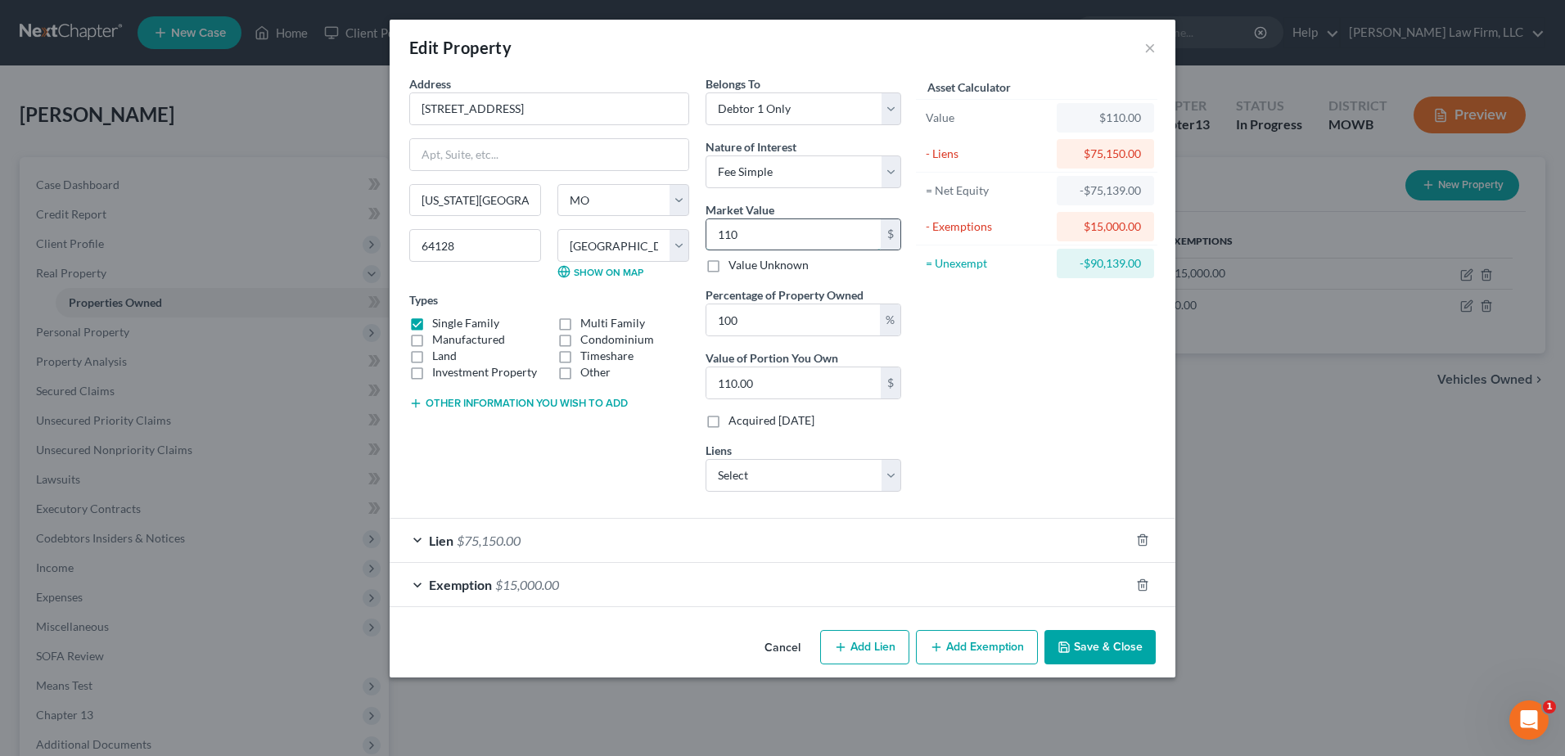
type input "1100"
type input "1,100.00"
type input "1,1000"
type input "11,000.00"
type input "11,0000"
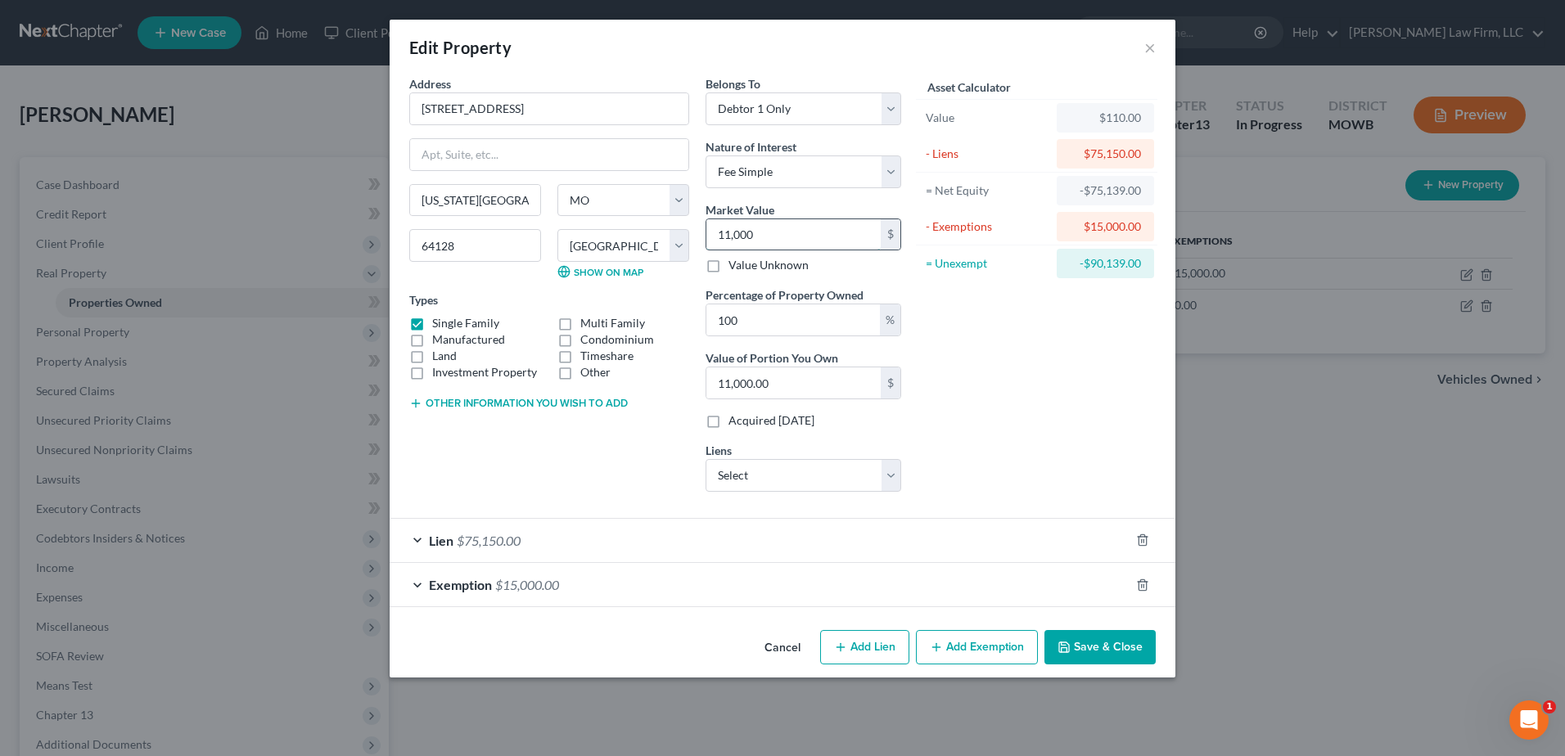
type input "110,000.00"
type input "110,000"
click at [1062, 633] on button "Save & Close" at bounding box center [1099, 647] width 111 height 34
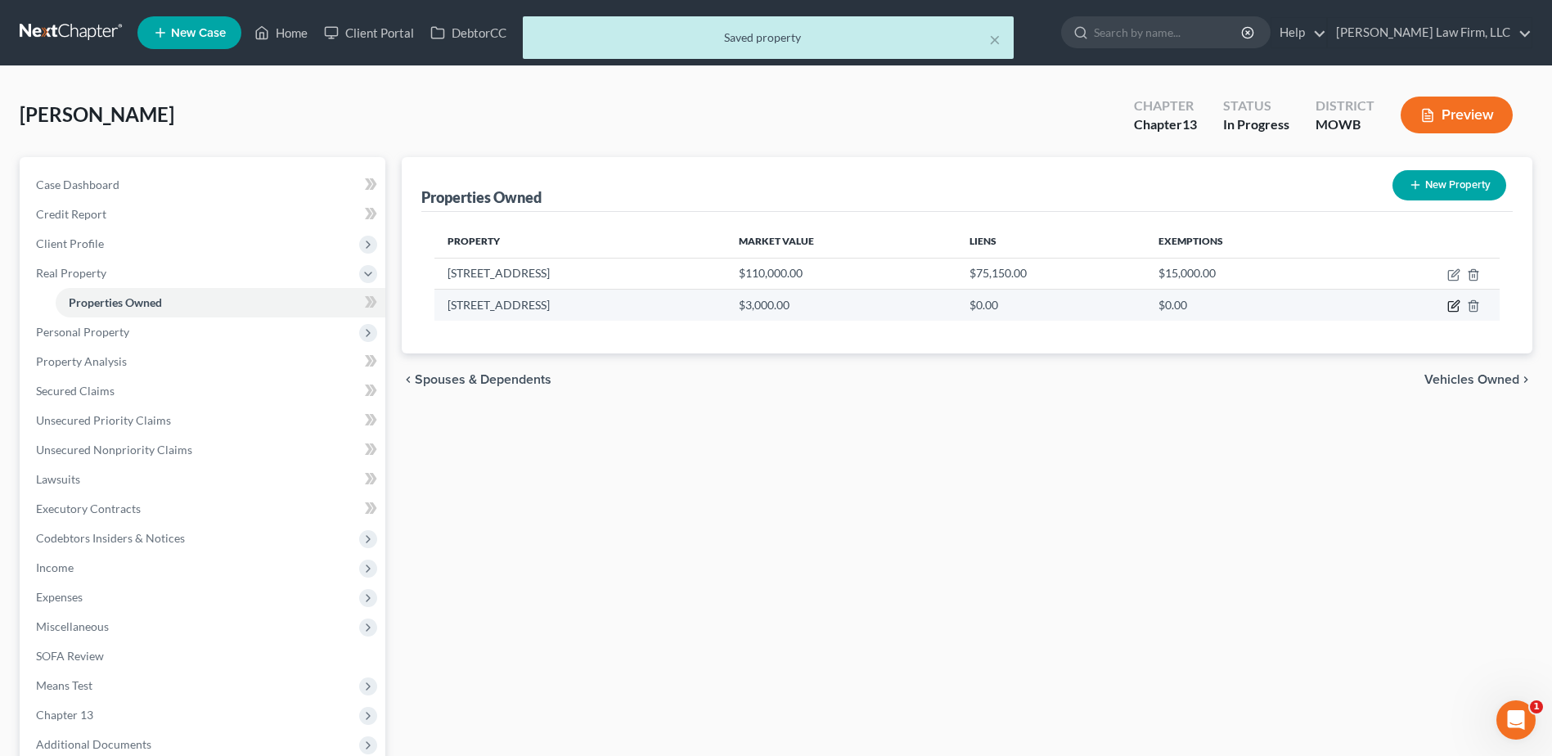
click at [1457, 304] on icon "button" at bounding box center [1454, 305] width 13 height 13
select select "26"
select select "47"
select select "0"
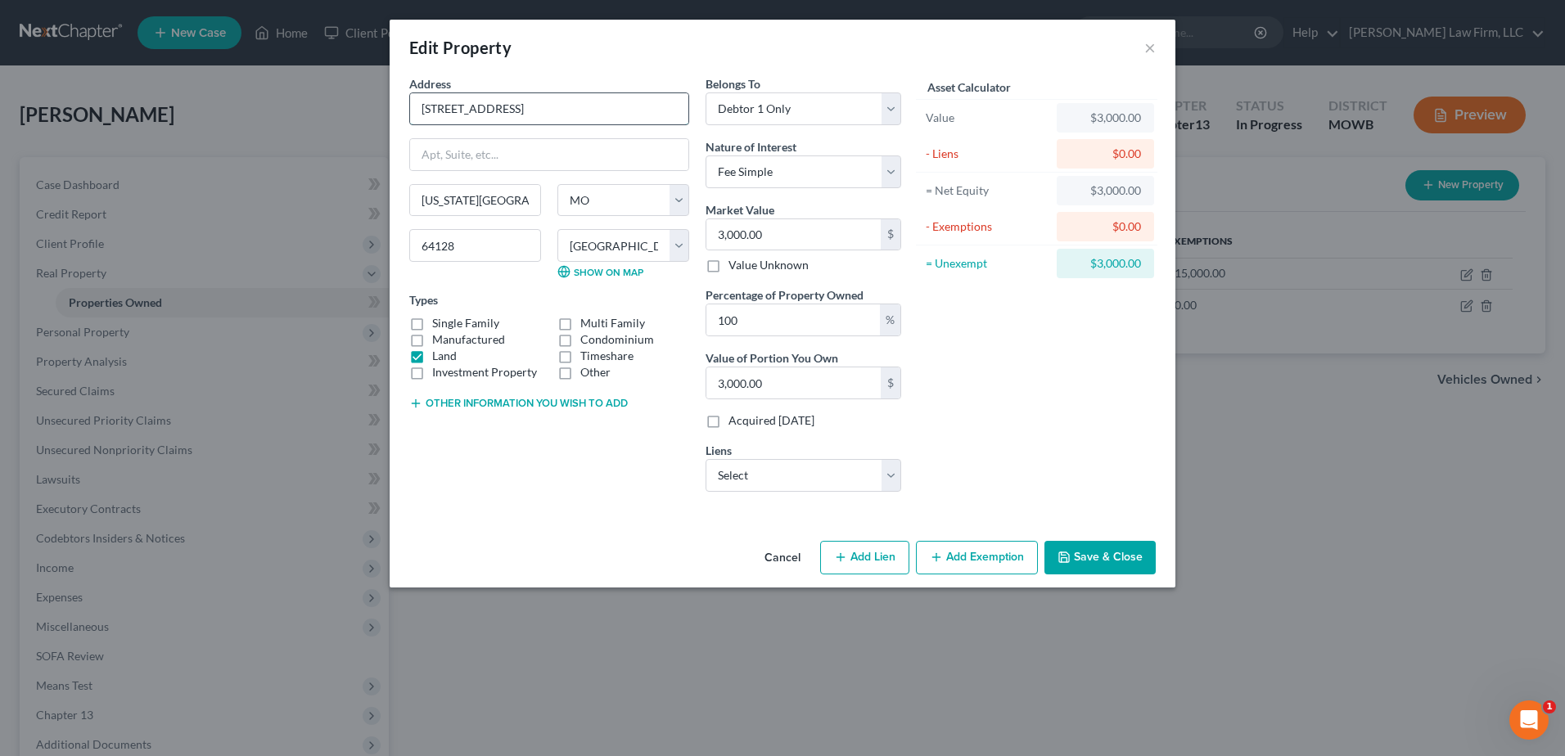
click at [448, 109] on input "34345 College Avenue" at bounding box center [549, 108] width 278 height 31
type input "3435 College Avenue"
click at [610, 571] on div "Cancel Add Lien Add Lease Add Exemption Save & Close" at bounding box center [783, 561] width 786 height 54
click at [1093, 553] on button "Save & Close" at bounding box center [1099, 558] width 111 height 34
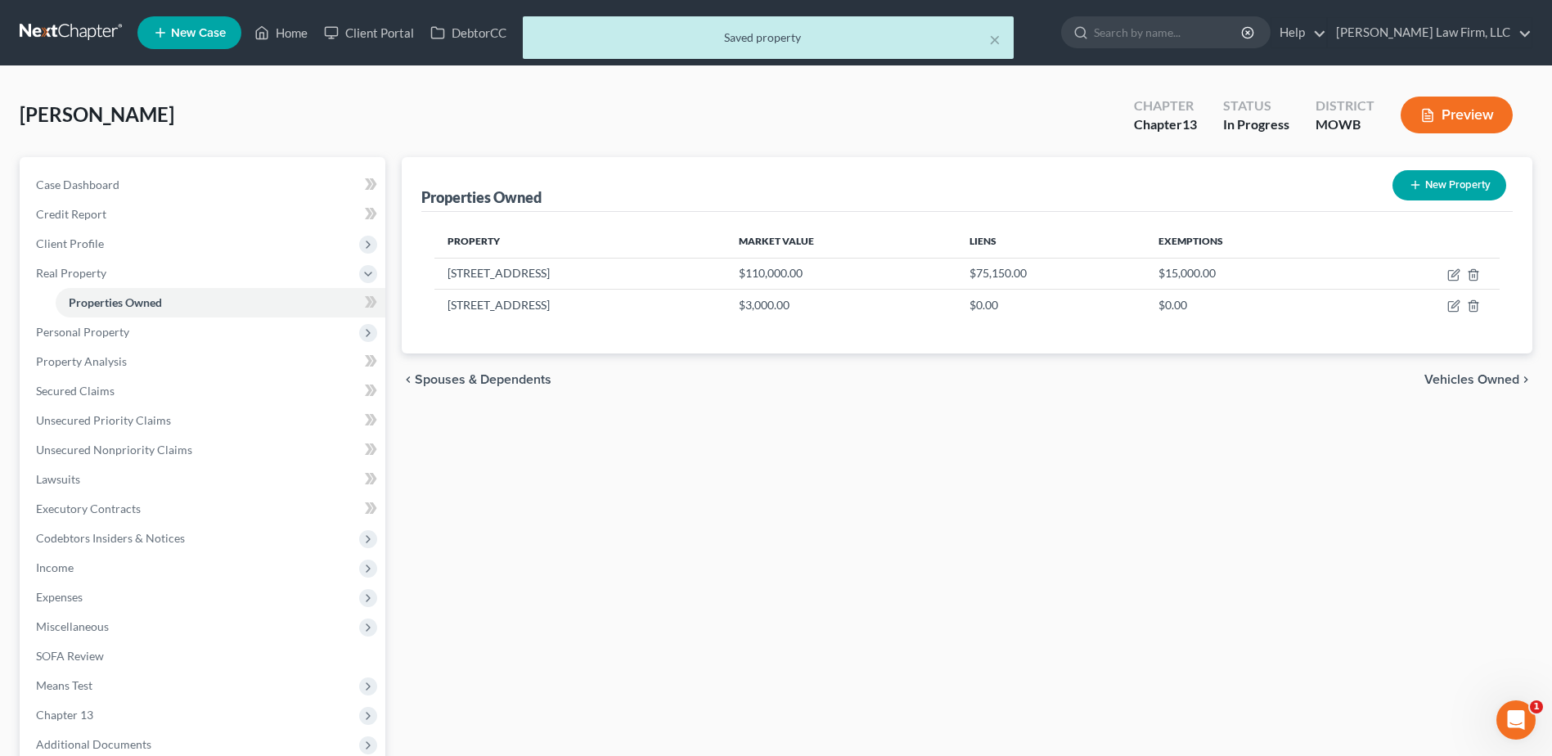
click at [1434, 119] on icon "button" at bounding box center [1428, 115] width 15 height 15
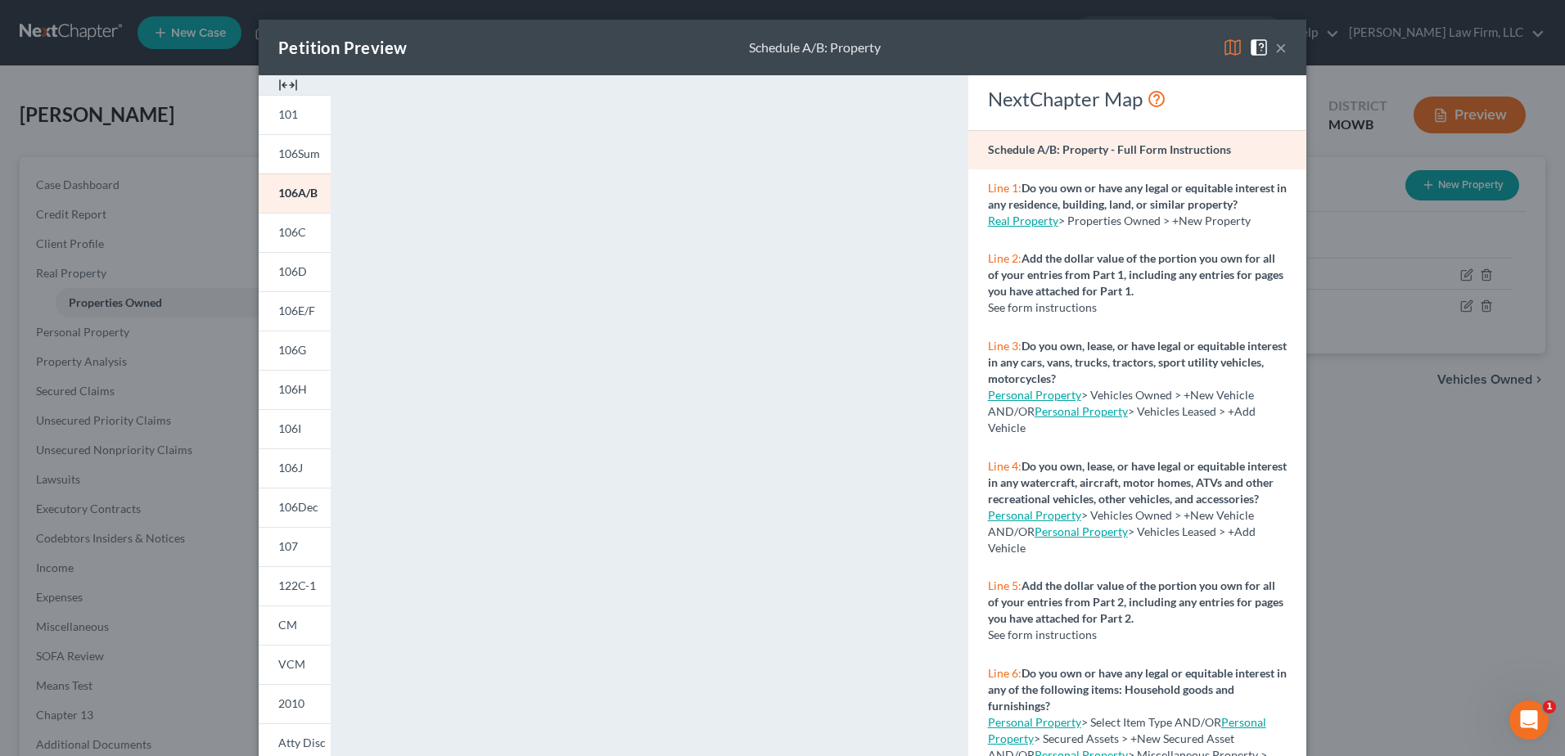
click at [1265, 47] on span at bounding box center [1262, 46] width 26 height 14
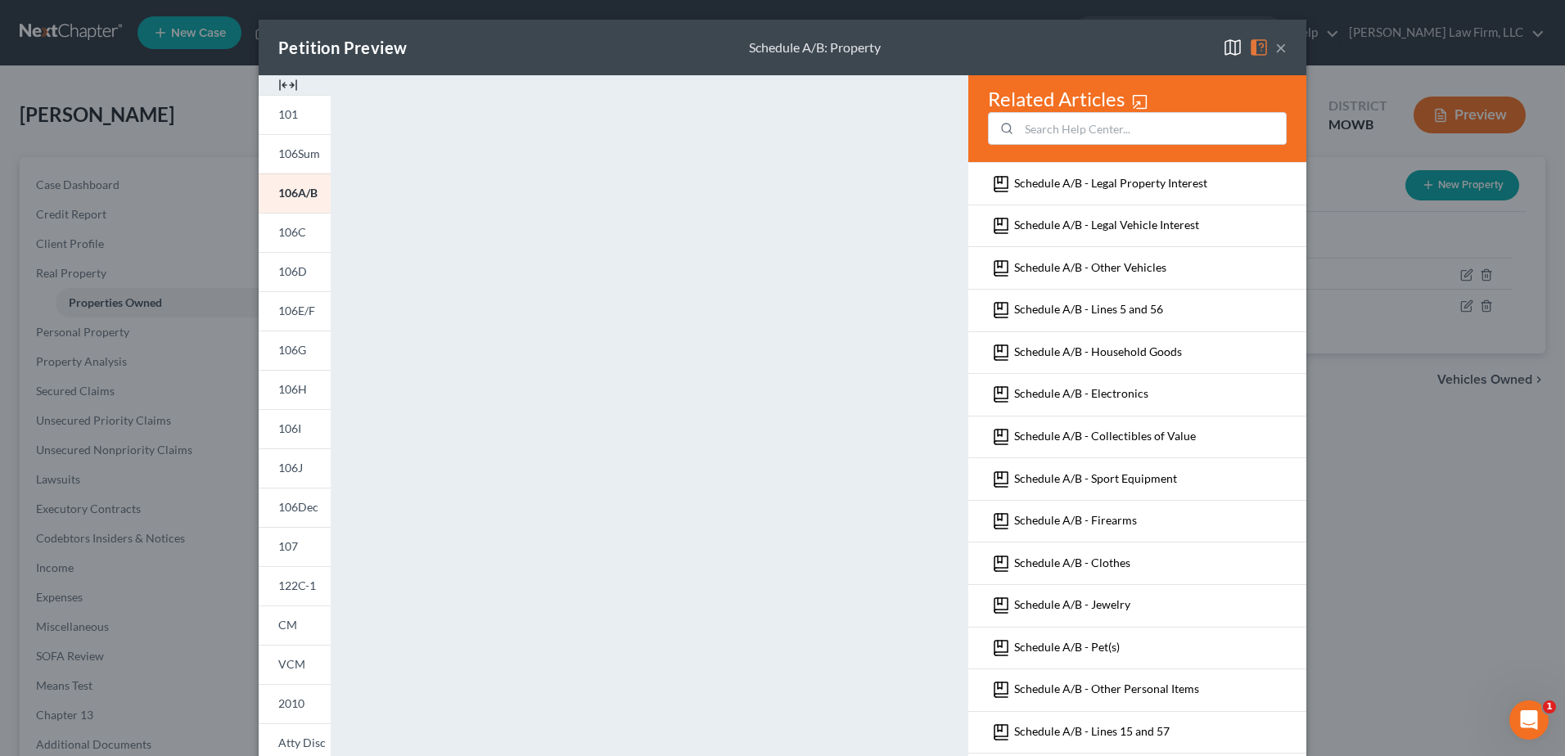
click at [1277, 44] on button "×" at bounding box center [1280, 48] width 11 height 20
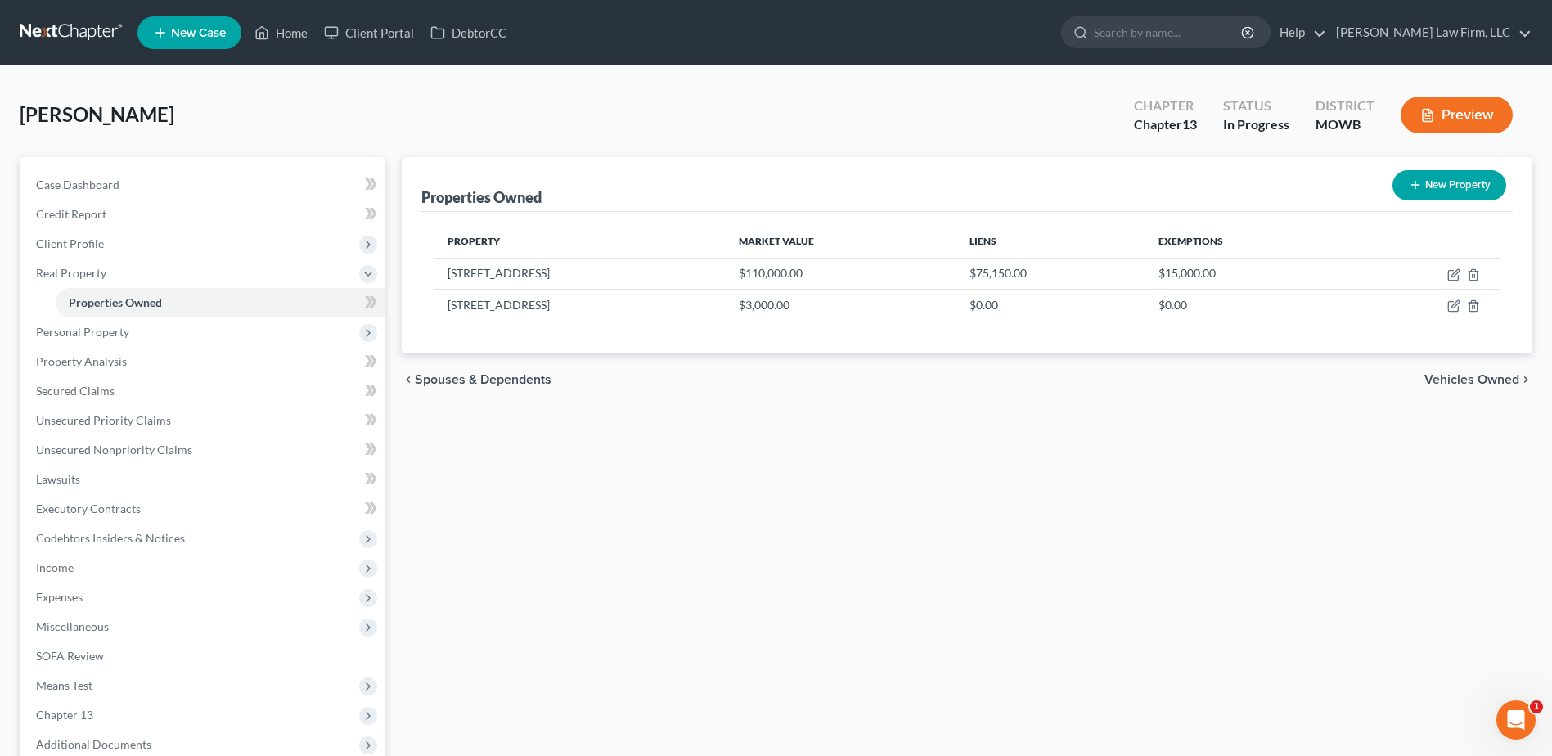
click at [875, 498] on div "Properties Owned New Property Property Market Value Liens Exemptions 3443 Colle…" at bounding box center [967, 526] width 1147 height 739
click at [65, 335] on span "Personal Property" at bounding box center [82, 332] width 93 height 14
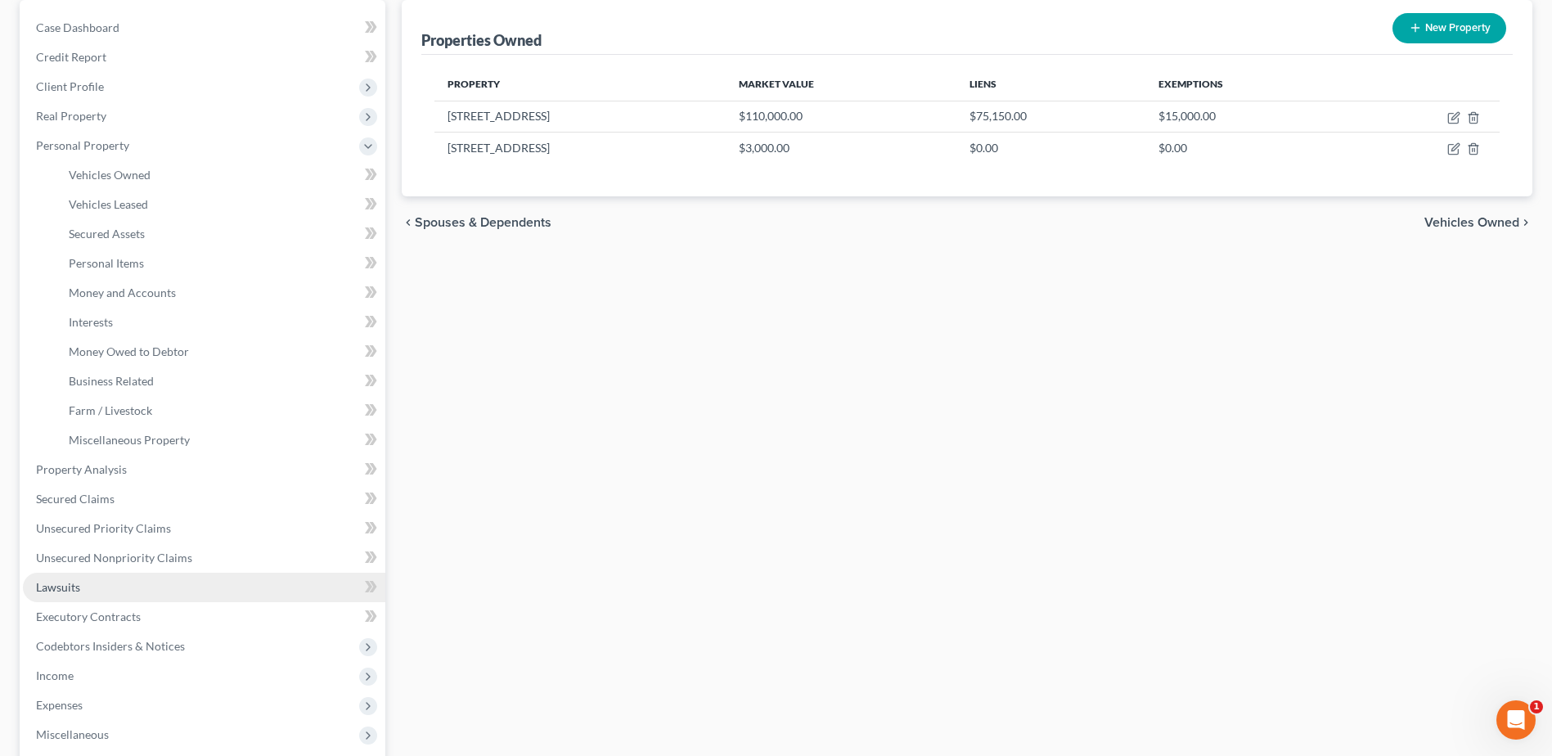
scroll to position [119, 0]
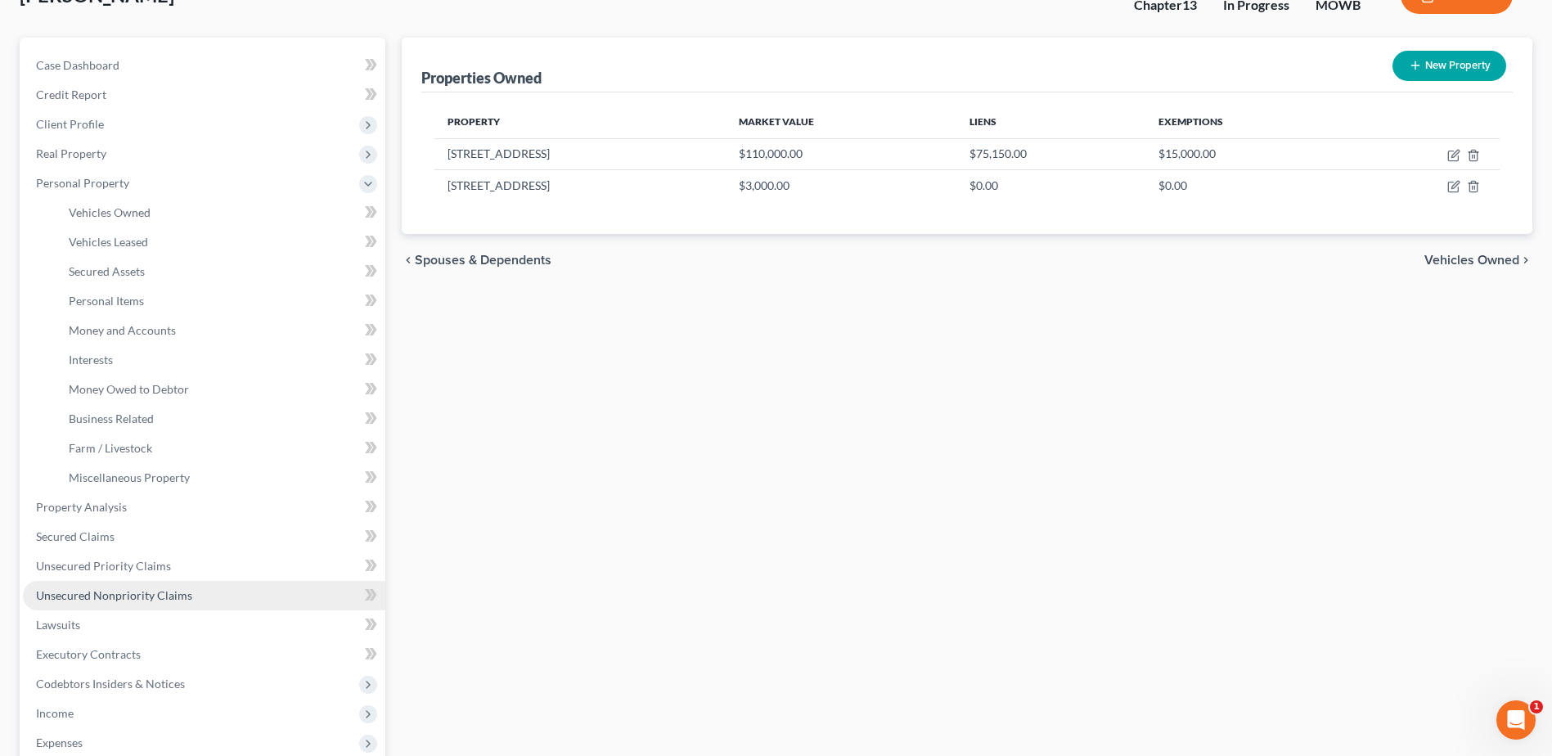
click at [124, 597] on span "Unsecured Nonpriority Claims" at bounding box center [114, 595] width 156 height 14
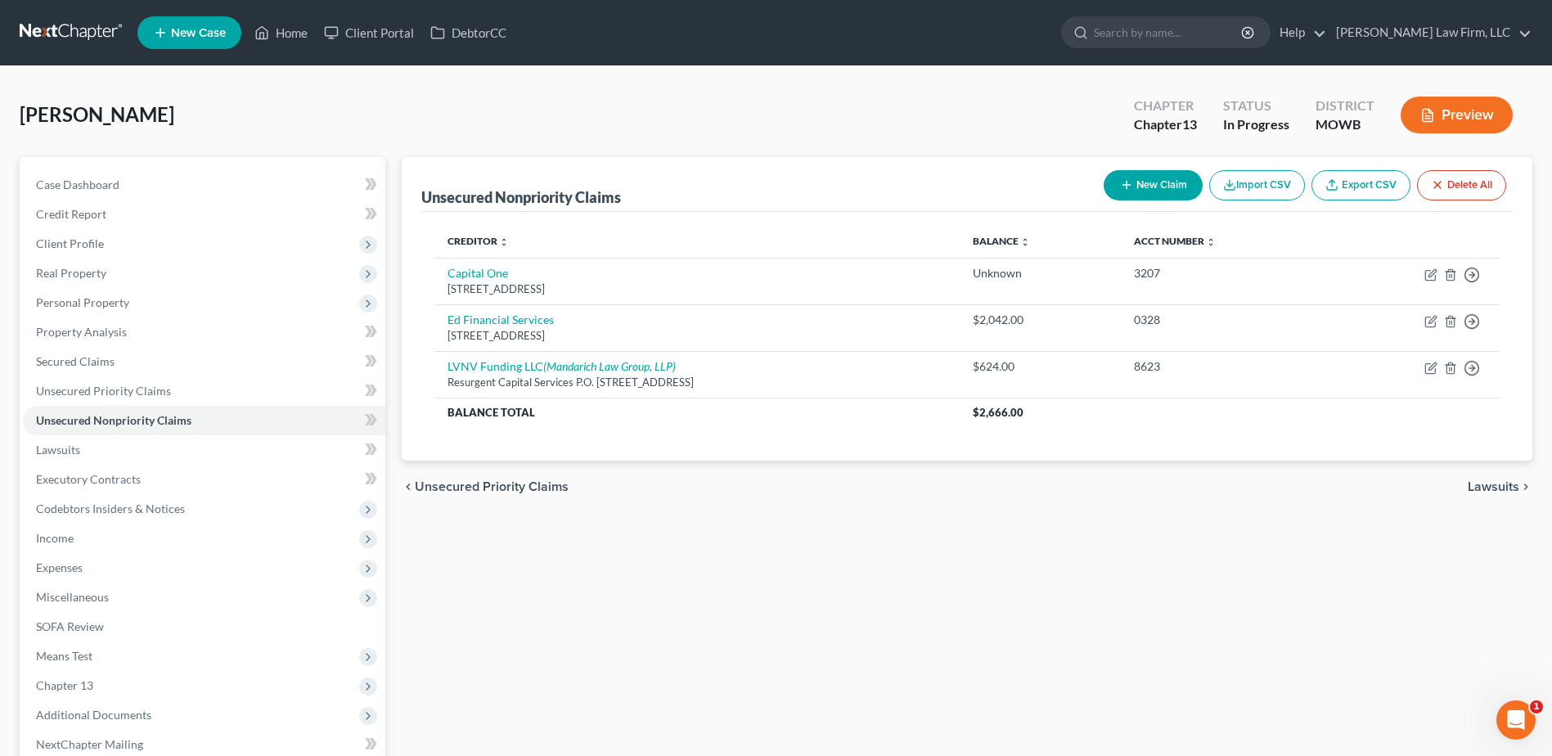
click at [1161, 180] on button "New Claim" at bounding box center [1153, 185] width 99 height 30
select select "0"
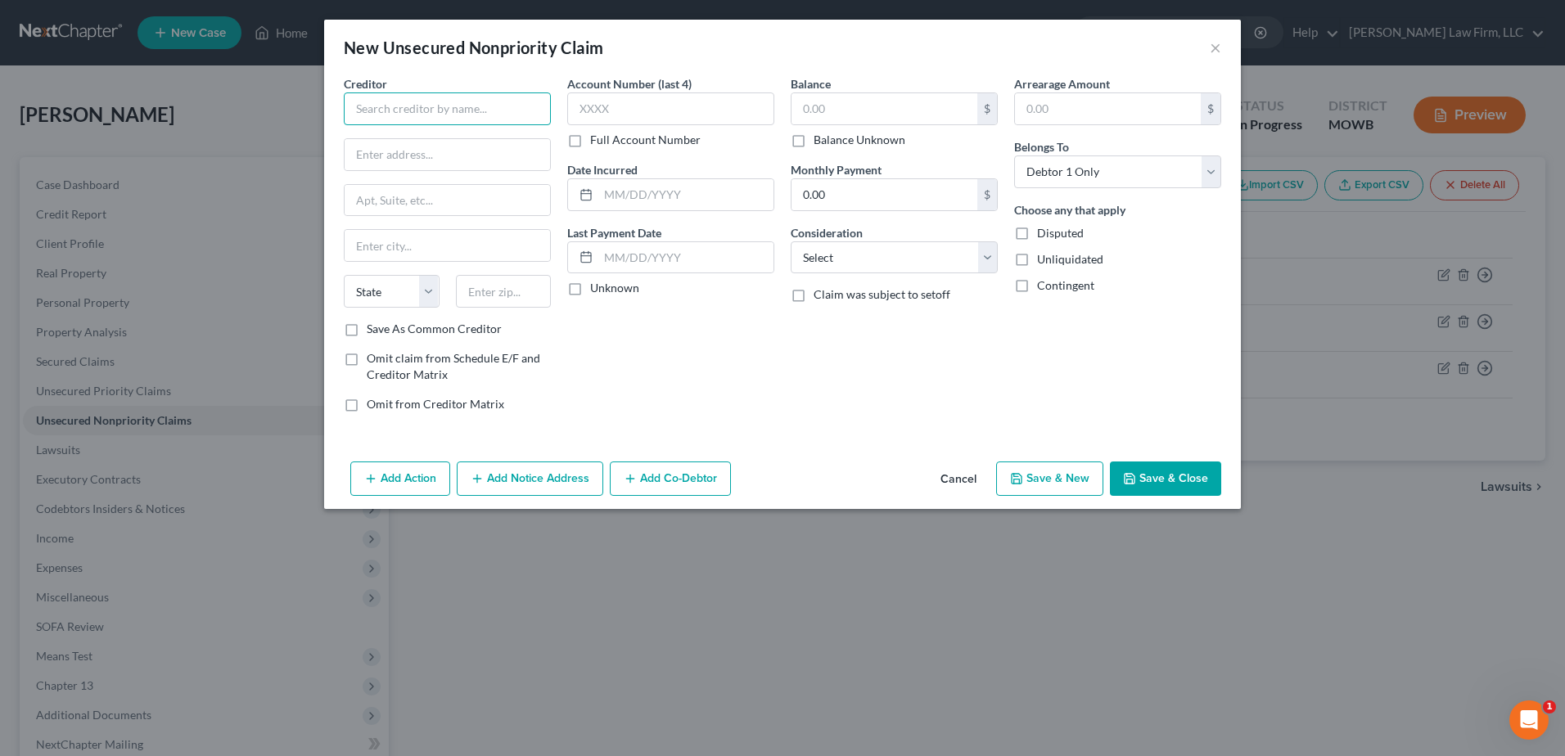
click at [390, 110] on input "text" at bounding box center [447, 108] width 207 height 33
click at [427, 151] on input "text" at bounding box center [446, 154] width 205 height 31
type input "Cach, LLC"
click at [427, 151] on input "text" at bounding box center [446, 154] width 205 height 31
type input "8153 NW 90th Street"
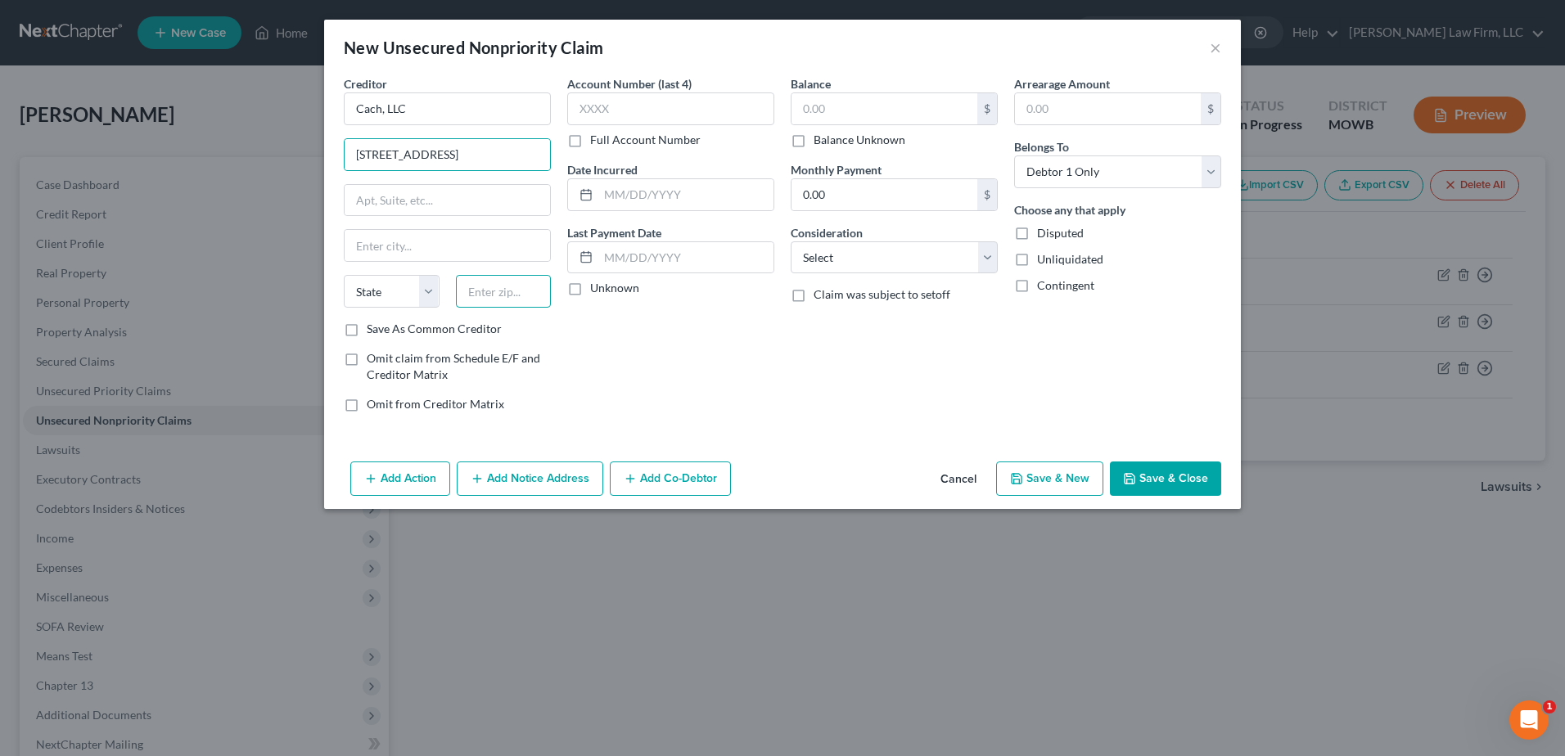
click at [485, 280] on input "text" at bounding box center [504, 291] width 96 height 33
type input "64153"
click at [646, 326] on div "Account Number (last 4) Full Account Number Date Incurred Last Payment Date Unk…" at bounding box center [670, 250] width 223 height 350
type input "Kansas City"
select select "26"
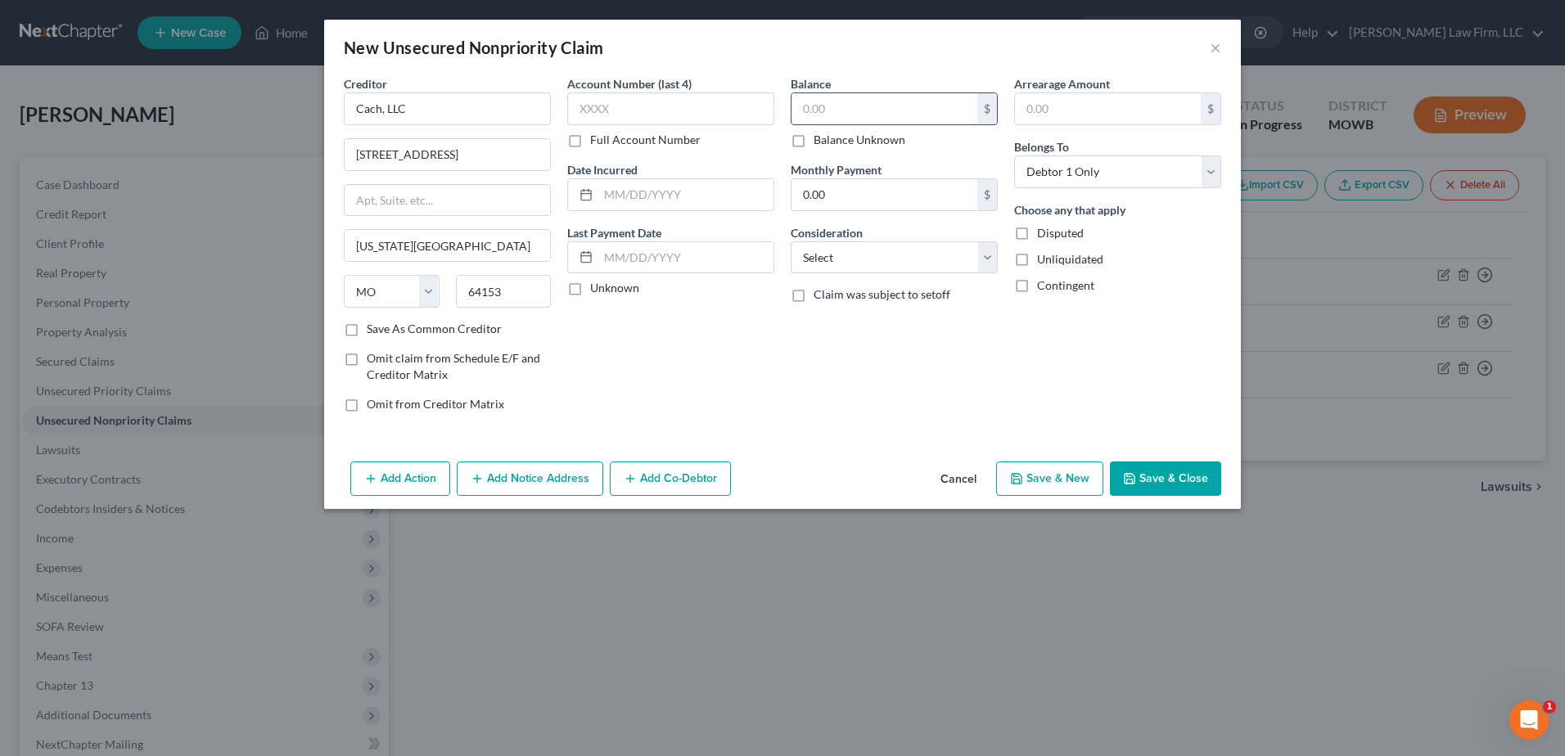
click at [948, 106] on input "text" at bounding box center [884, 108] width 186 height 31
type input "2,537.61"
click at [933, 268] on select "Select Cable / Satellite Services Collection Agency Credit Card Debt Debt Couns…" at bounding box center [893, 257] width 207 height 33
click at [718, 205] on input "text" at bounding box center [685, 194] width 175 height 31
type input "06/2011"
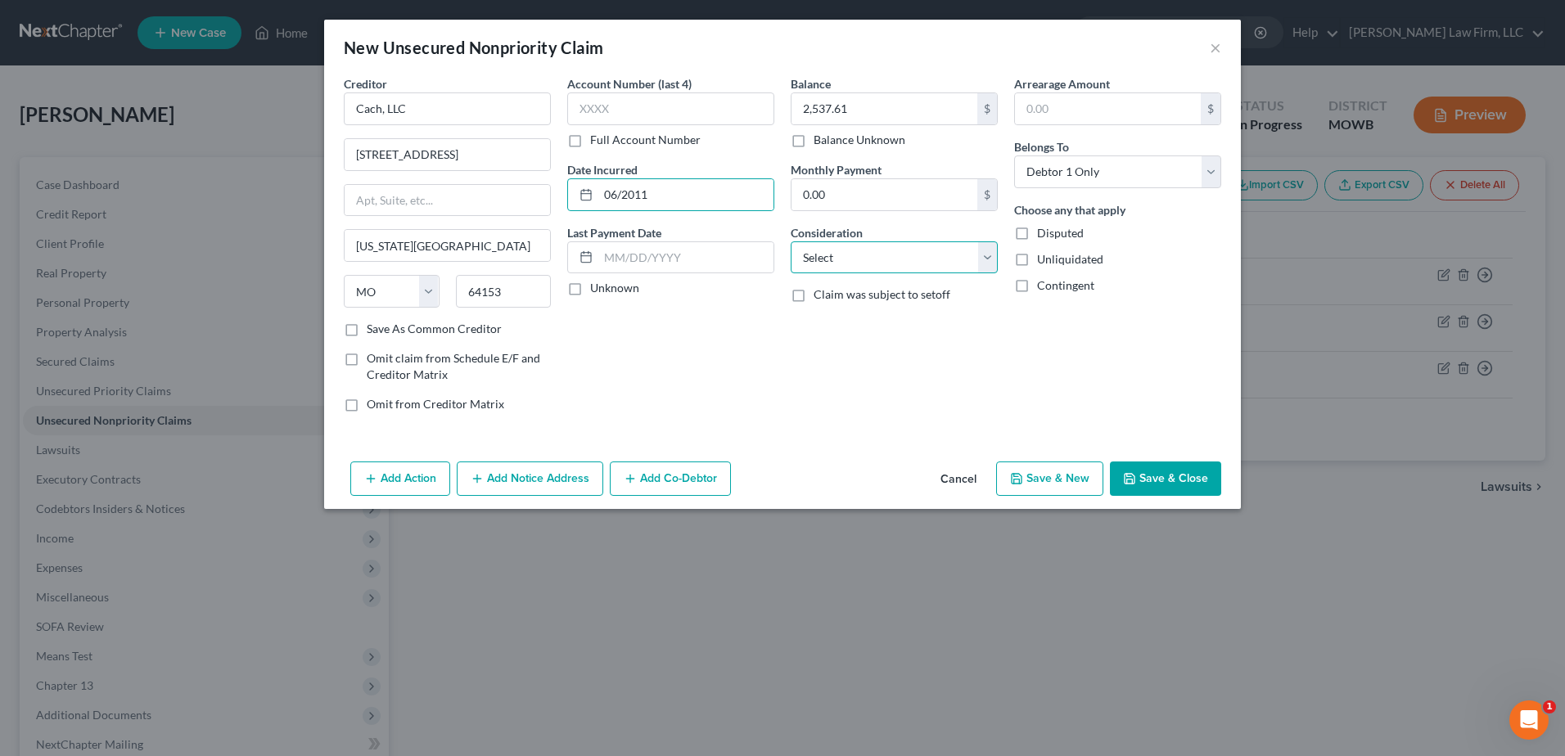
click at [946, 250] on select "Select Cable / Satellite Services Collection Agency Credit Card Debt Debt Couns…" at bounding box center [893, 257] width 207 height 33
click at [790, 241] on select "Select Cable / Satellite Services Collection Agency Credit Card Debt Debt Couns…" at bounding box center [893, 257] width 207 height 33
click at [918, 263] on select "Select Cable / Satellite Services Collection Agency Credit Card Debt Debt Couns…" at bounding box center [893, 257] width 207 height 33
select select "14"
click at [790, 241] on select "Select Cable / Satellite Services Collection Agency Credit Card Debt Debt Couns…" at bounding box center [893, 257] width 207 height 33
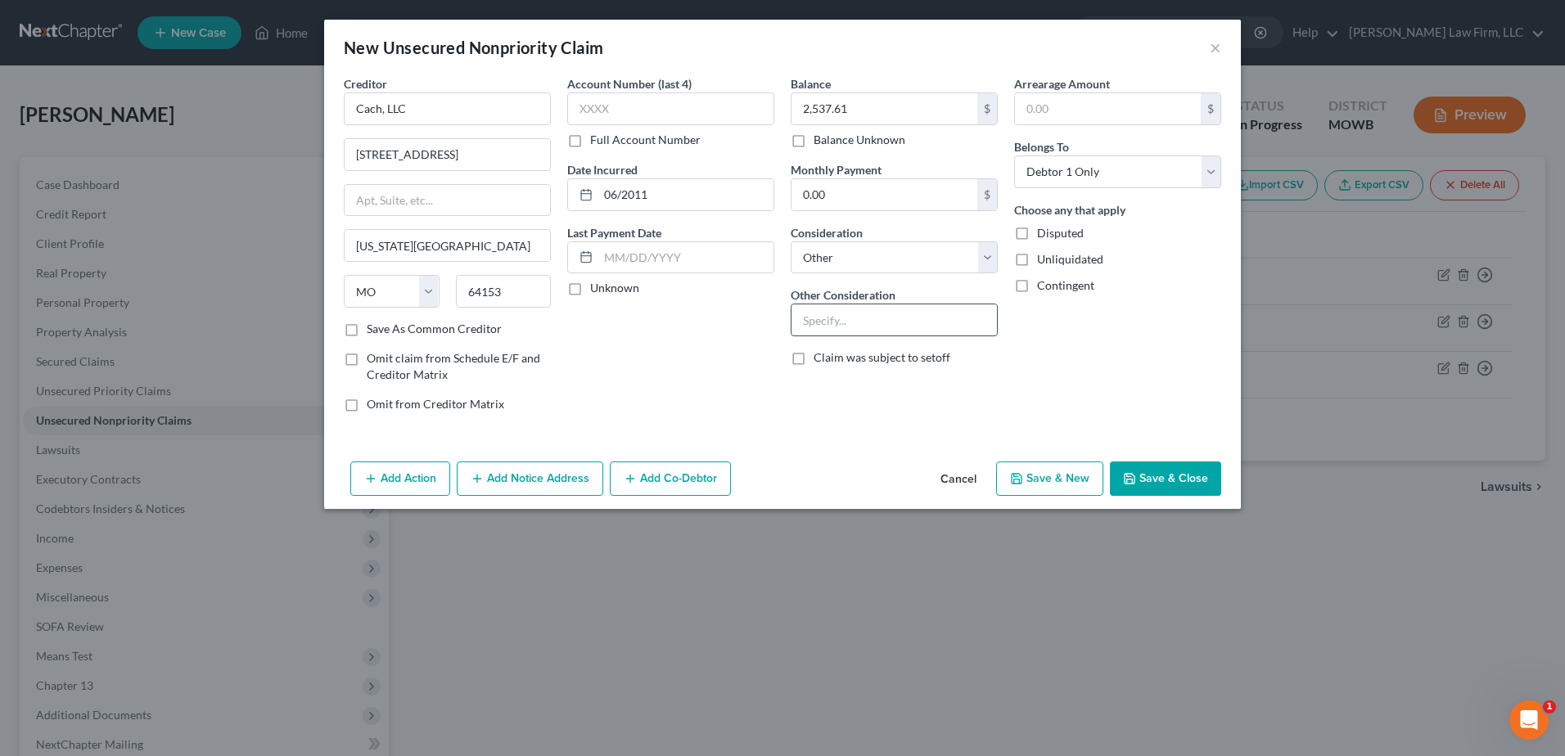
click at [834, 316] on input "text" at bounding box center [893, 319] width 205 height 31
type input "Judgment 1116-CV09772"
click at [498, 484] on button "Add Notice Address" at bounding box center [530, 479] width 146 height 34
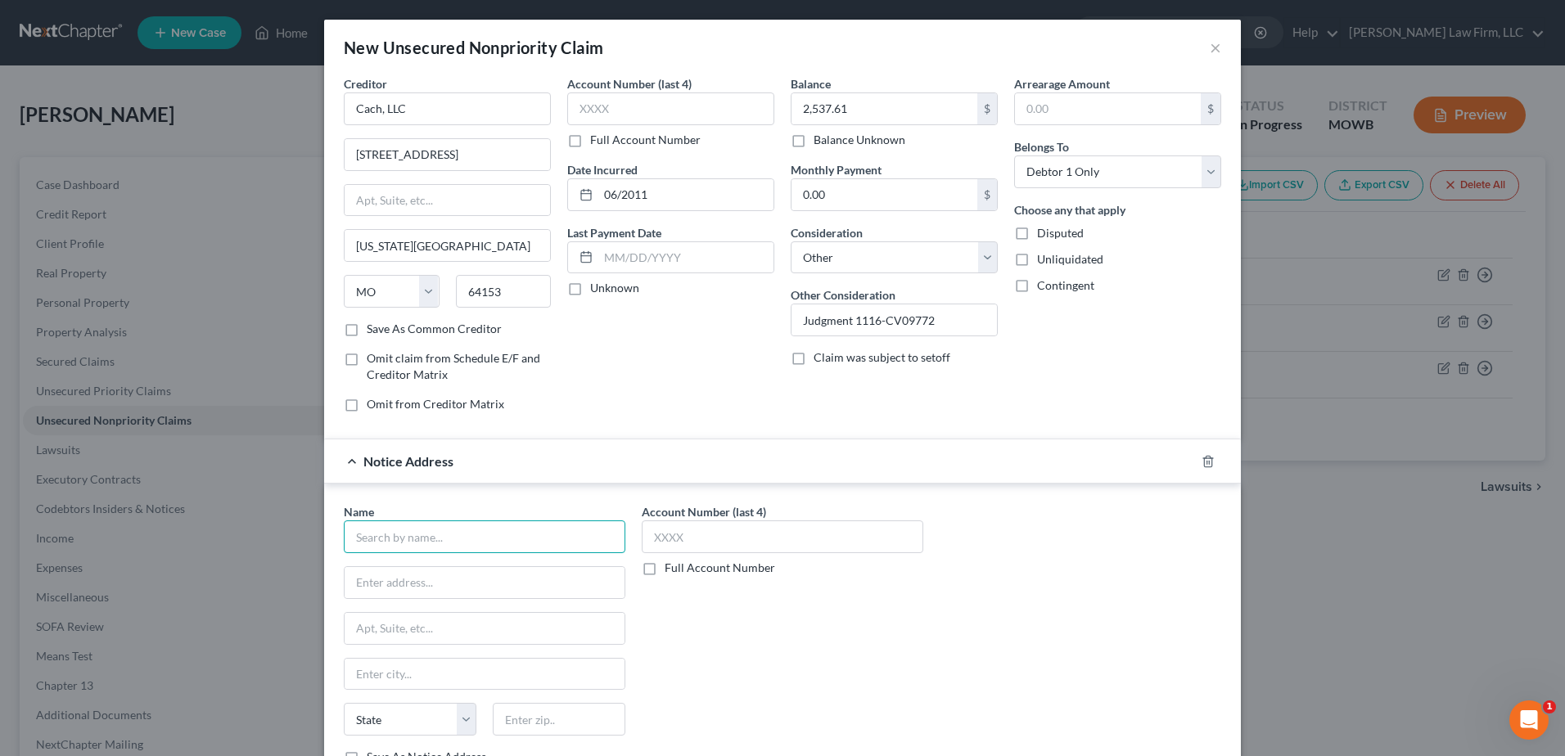
click at [467, 550] on input "text" at bounding box center [484, 536] width 281 height 33
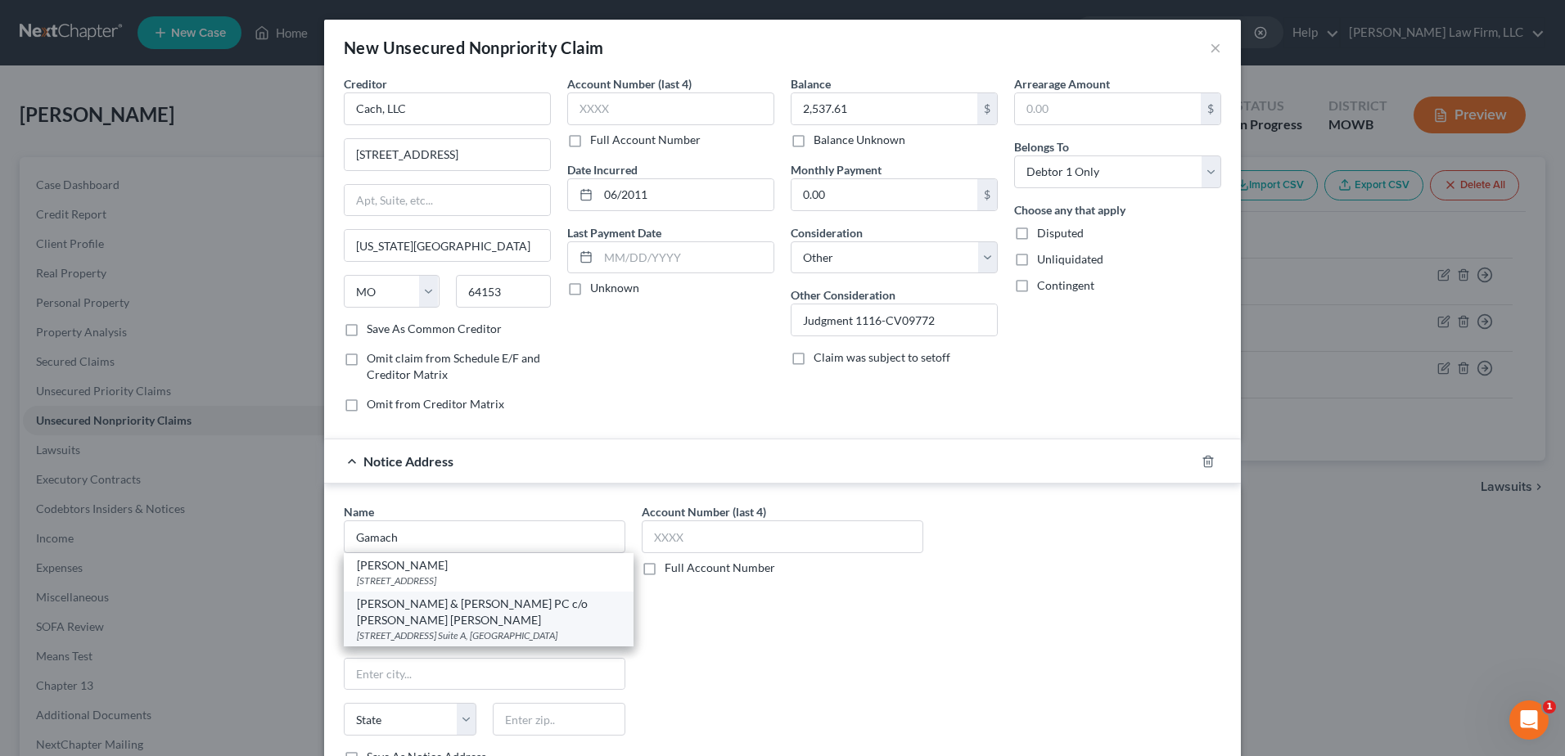
click at [502, 624] on div "Gamache & Myers PC c/o David Reid Gamache" at bounding box center [488, 612] width 263 height 33
type input "Gamache & Myers PC c/o David Reid Gamache"
type input "1000 Camera Ave."
type input "Suite A"
type input "Saint Louis"
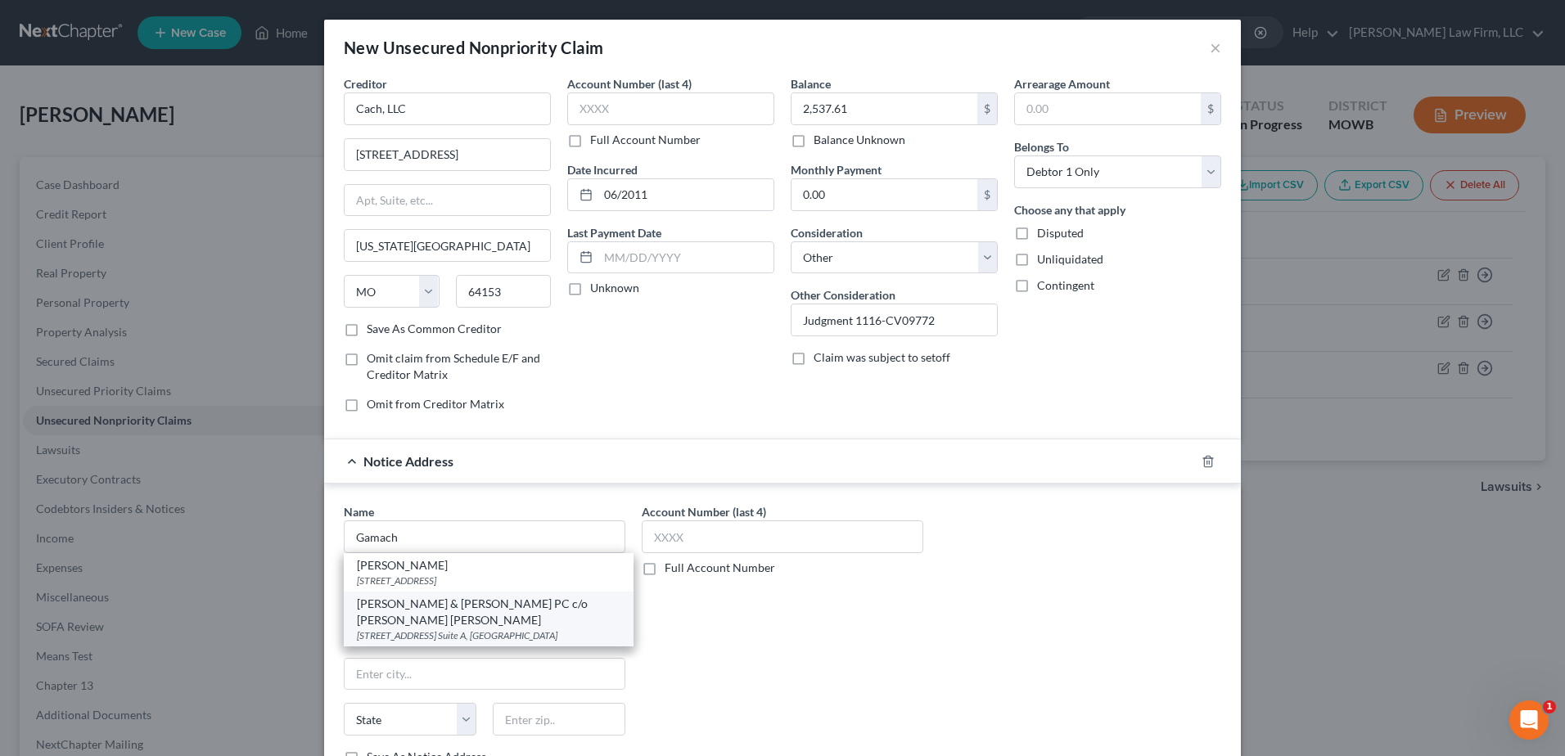
select select "26"
type input "63126"
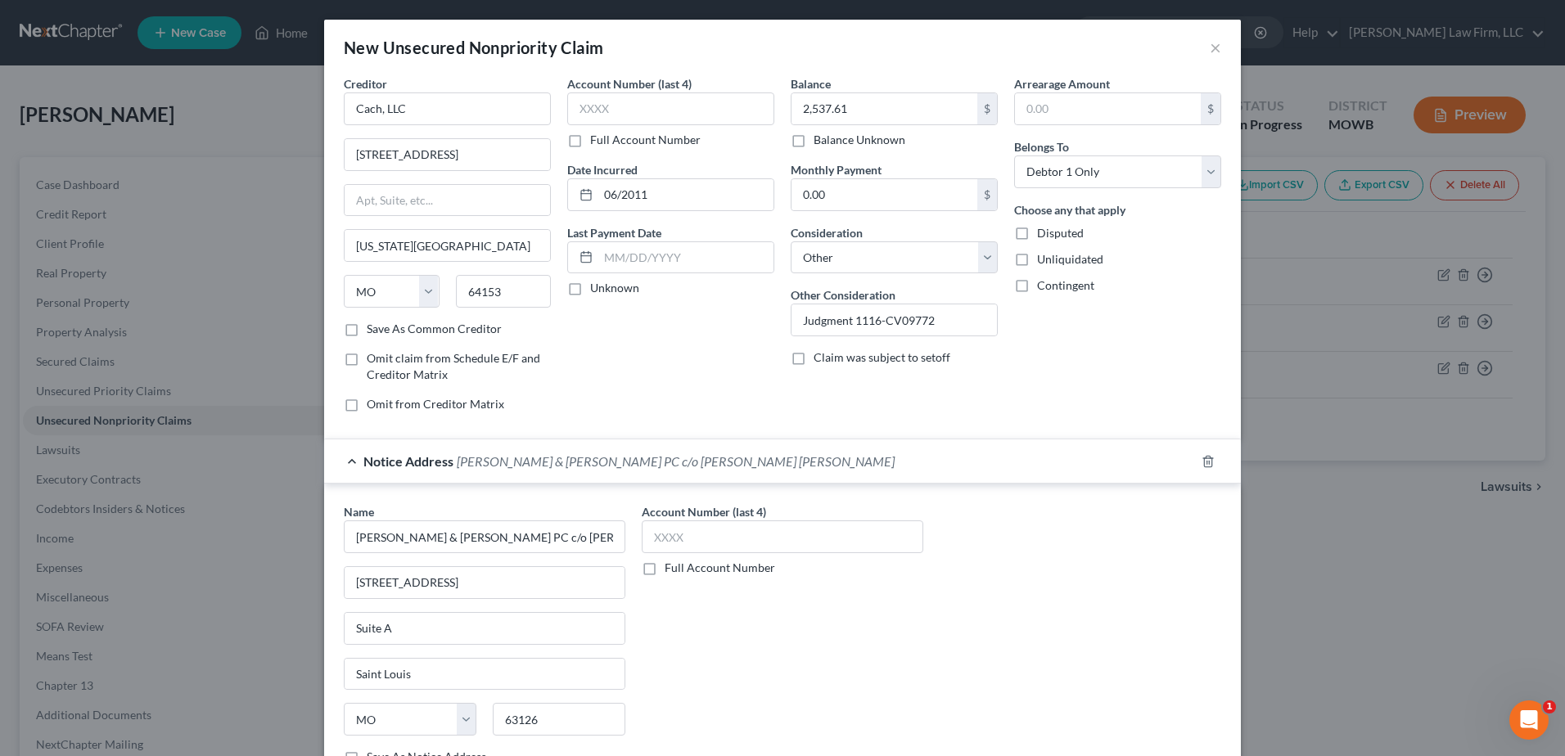
scroll to position [125, 0]
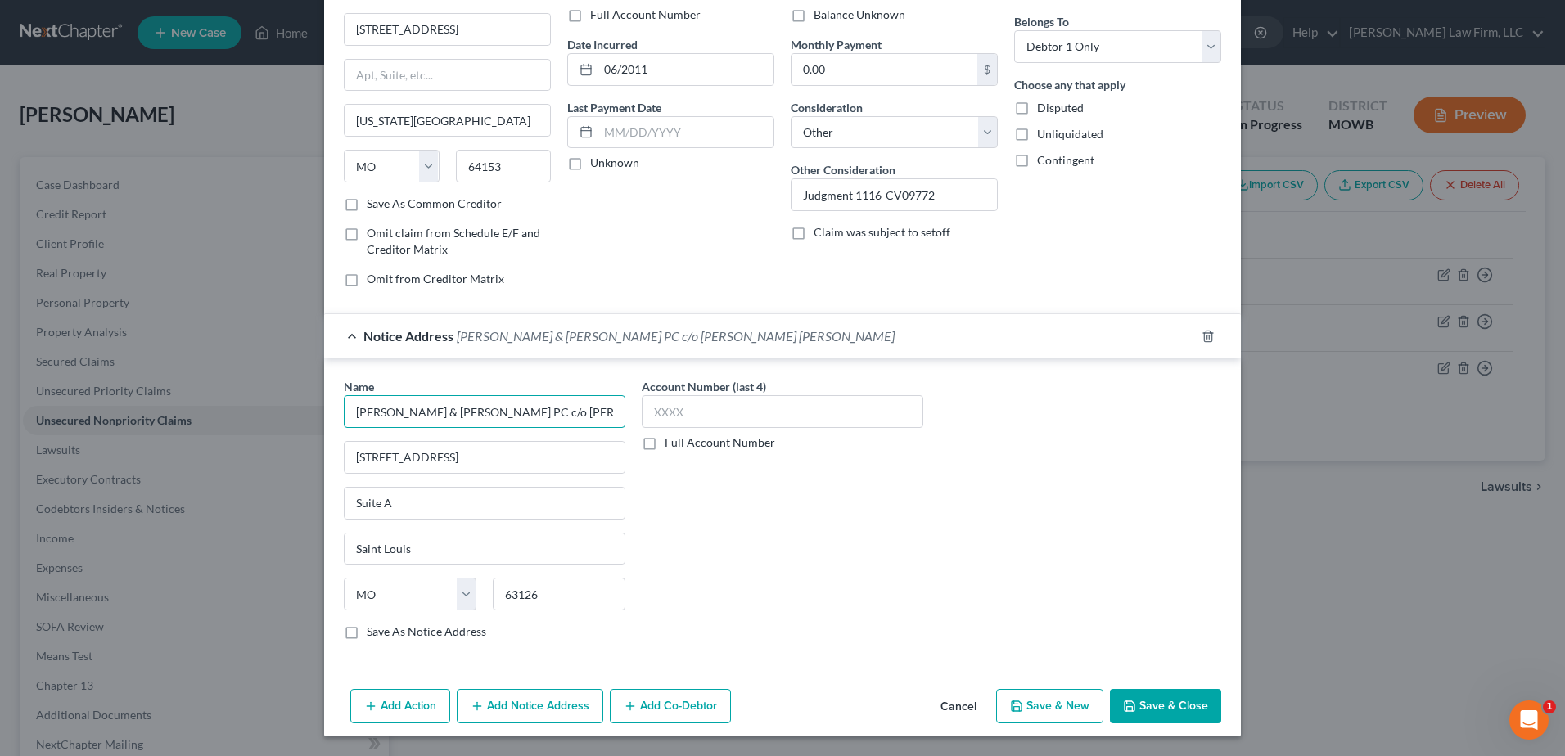
click at [592, 414] on input "Gamache & Myers PC c/o David Reid Gamache" at bounding box center [484, 411] width 281 height 33
type input "Gamache & Myers PC"
drag, startPoint x: 511, startPoint y: 462, endPoint x: 331, endPoint y: 468, distance: 180.1
click at [335, 468] on div "Name * Gamache & Myers PC 1000 Camera Ave. Suite A Saint Louis State AL AK AR A…" at bounding box center [484, 515] width 298 height 275
type input "11960 Westline"
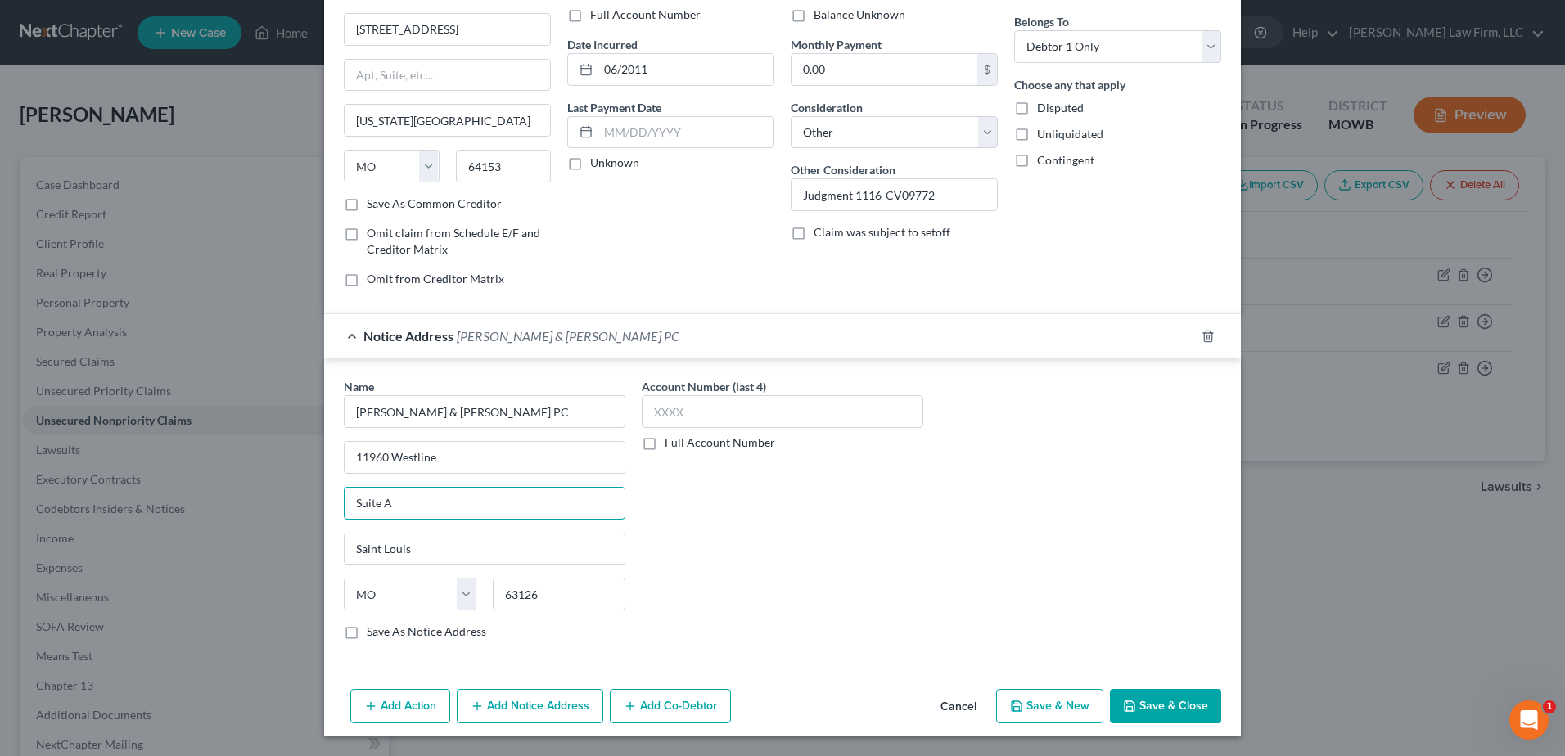
drag, startPoint x: 412, startPoint y: 502, endPoint x: 315, endPoint y: 502, distance: 97.4
click at [315, 502] on div "New Unsecured Nonpriority Claim × Creditor * Cach, LLC 8153 NW 90th Street Kans…" at bounding box center [782, 378] width 1565 height 756
type input "Industrial Drive, Suite 180"
drag, startPoint x: 590, startPoint y: 591, endPoint x: 477, endPoint y: 605, distance: 113.8
click at [477, 605] on div "State AL AK AR AZ CA CO CT DE DC FL GA GU HI ID IL IN IA KS KY LA ME MD MA MI M…" at bounding box center [484, 601] width 298 height 46
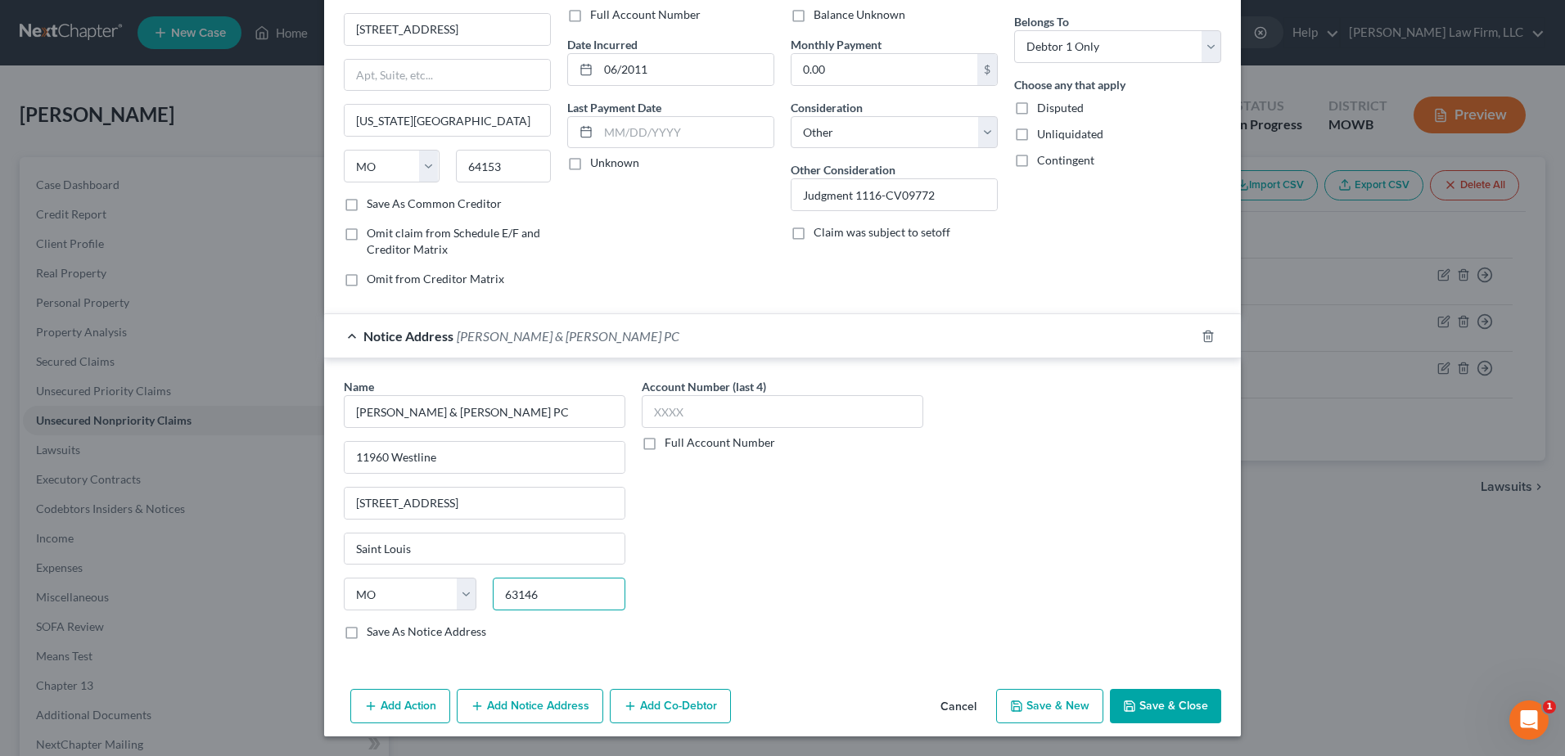
type input "63146"
drag, startPoint x: 429, startPoint y: 500, endPoint x: 345, endPoint y: 505, distance: 83.6
click at [345, 505] on input "Industrial Drive, Suite 180" at bounding box center [484, 503] width 280 height 31
type input ", Suite 180"
click at [441, 453] on input "11960 Westline" at bounding box center [484, 457] width 280 height 31
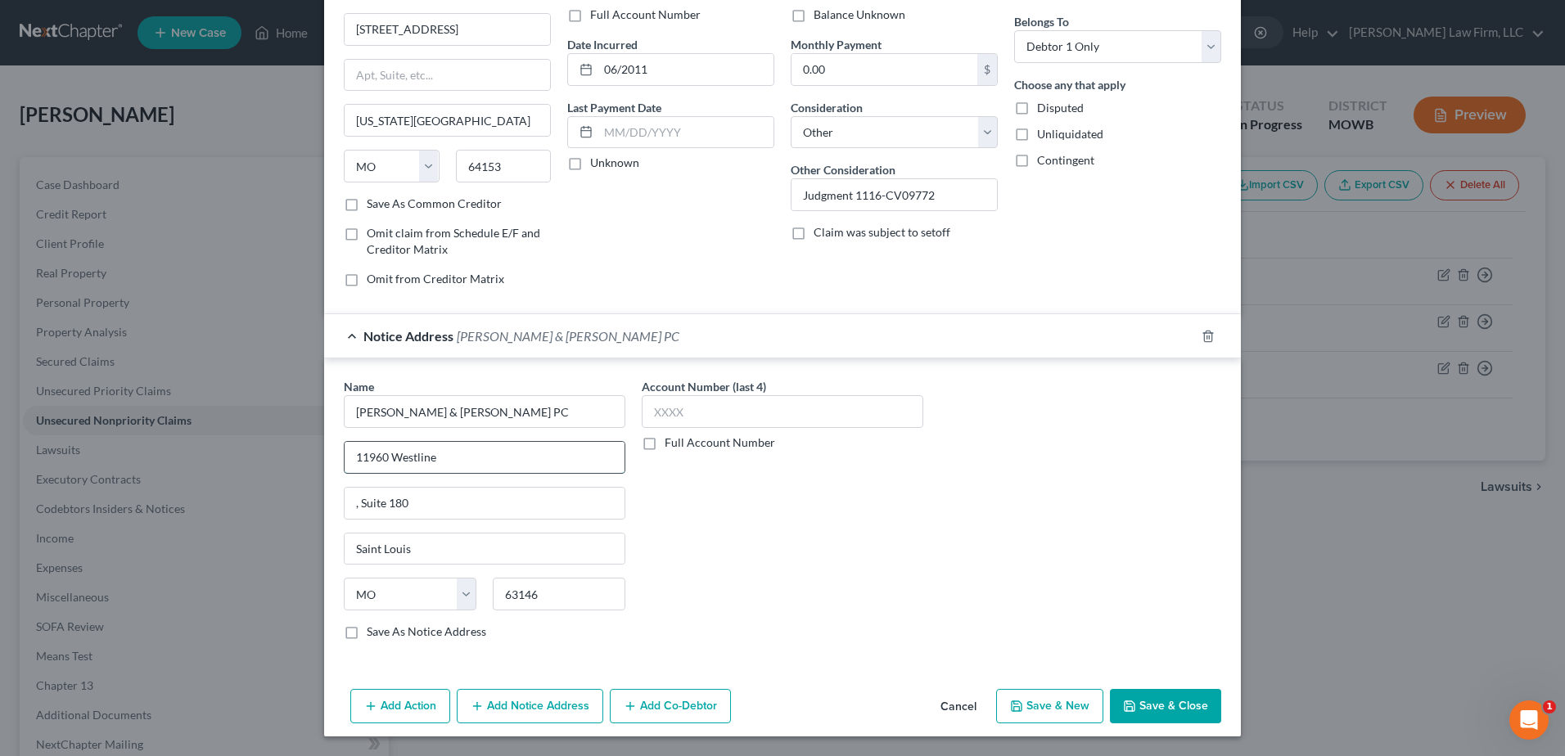
paste input "Industrial Drive"
type input "11960 Westline Industrial Drive"
click at [356, 498] on input ", Suite 180" at bounding box center [484, 503] width 280 height 31
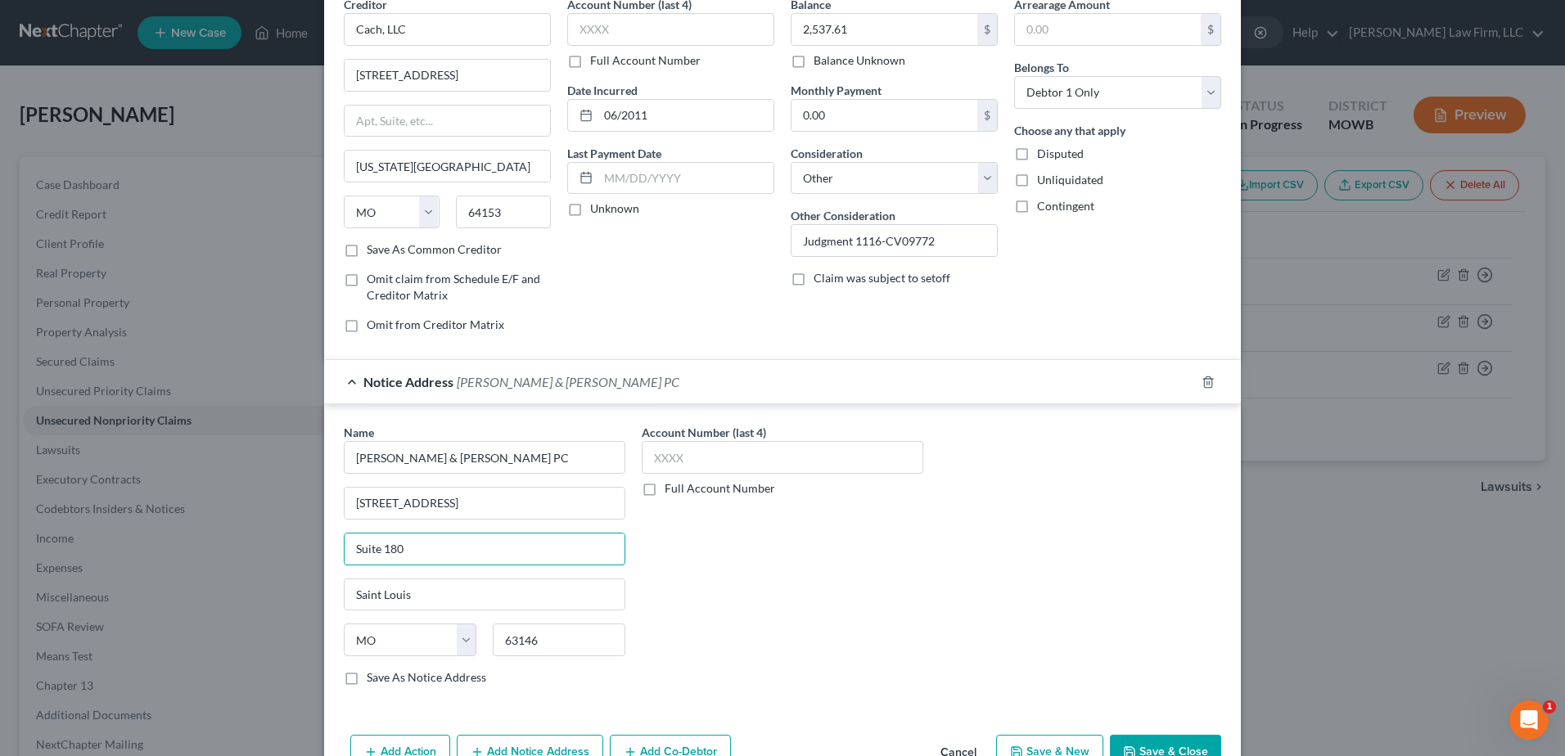
scroll to position [82, 0]
type input "Suite 180"
click at [1129, 740] on button "Save & Close" at bounding box center [1165, 749] width 111 height 34
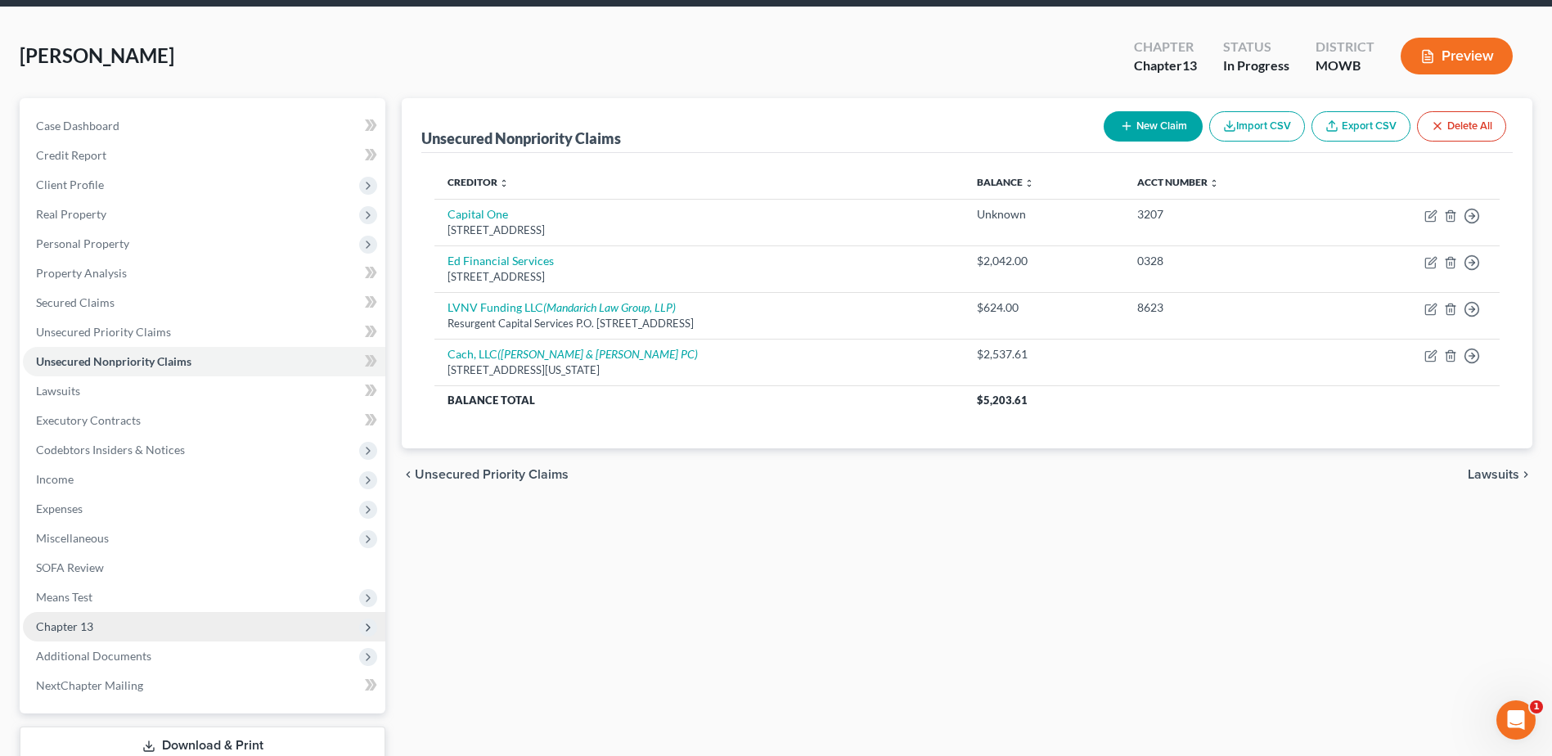
scroll to position [61, 0]
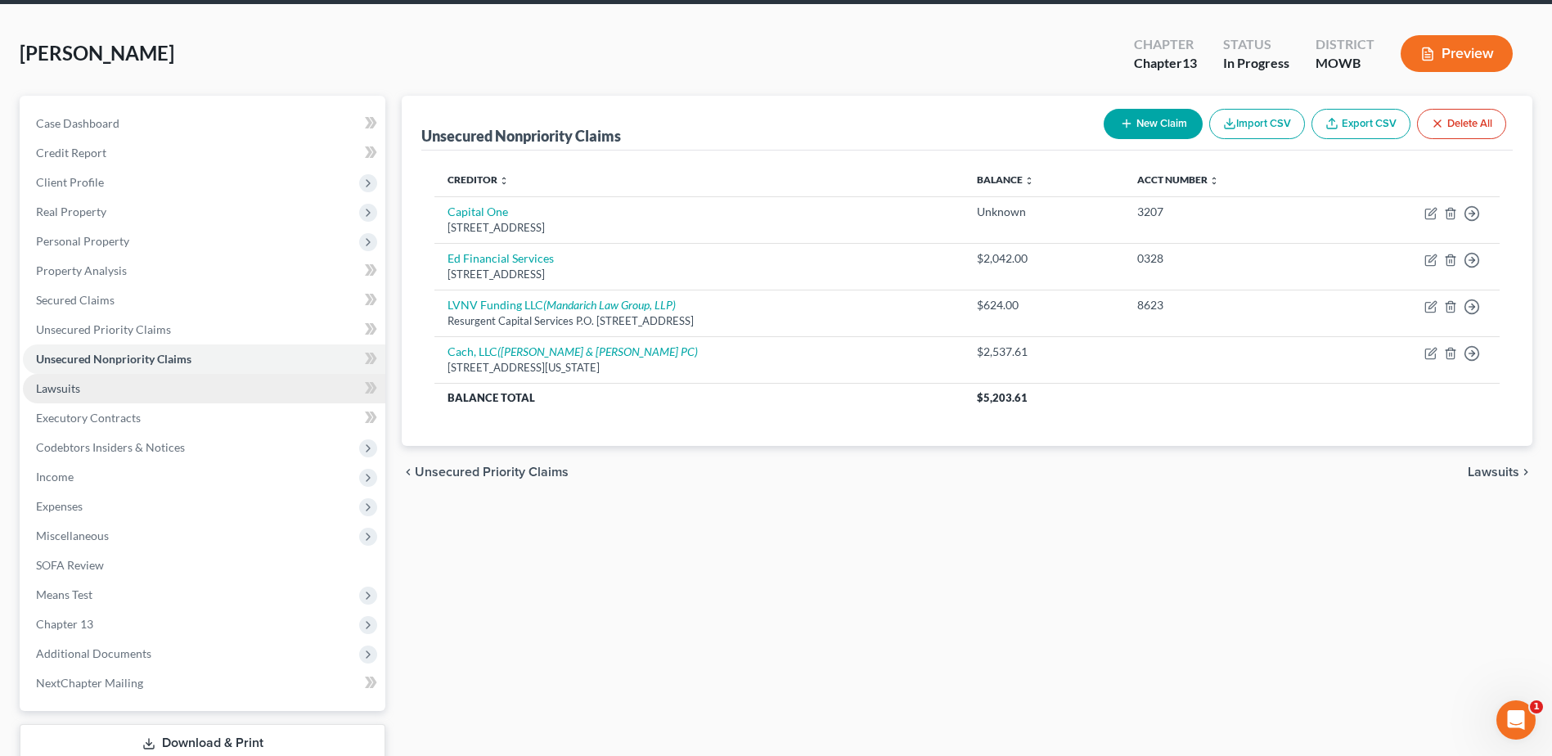
click at [52, 395] on link "Lawsuits" at bounding box center [204, 388] width 362 height 29
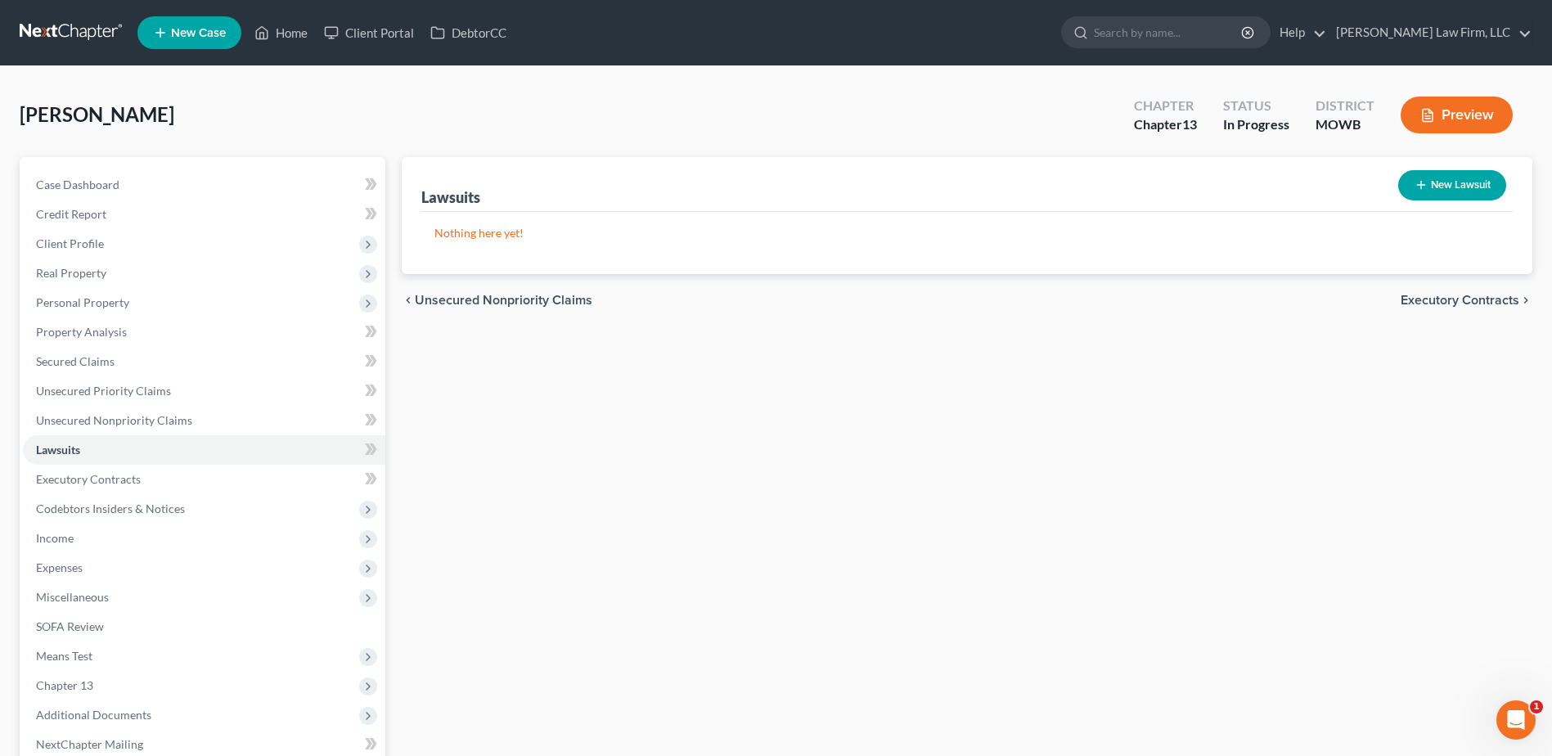
click at [1470, 185] on button "New Lawsuit" at bounding box center [1452, 185] width 108 height 30
select select "0"
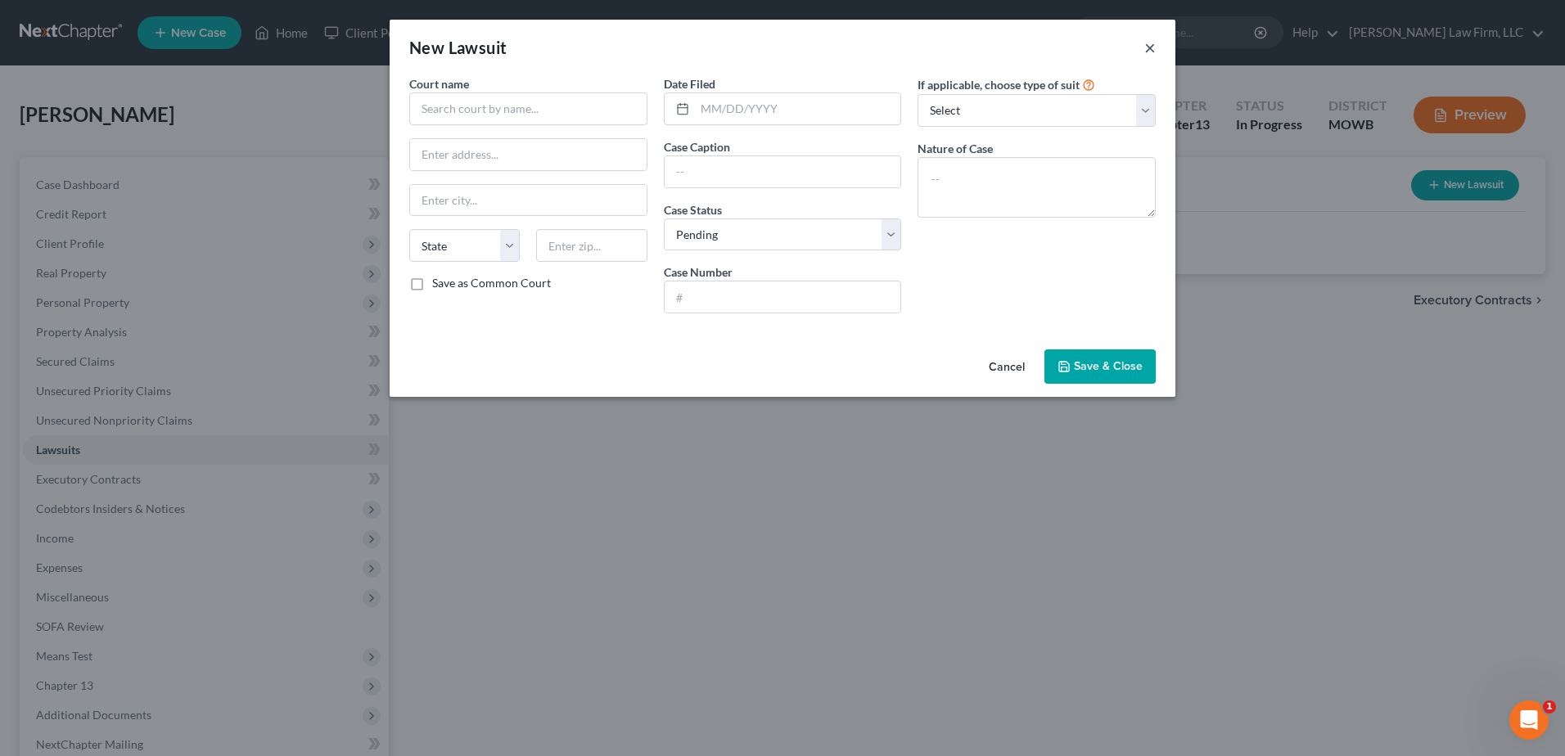
click at [1149, 45] on button "×" at bounding box center [1149, 48] width 11 height 20
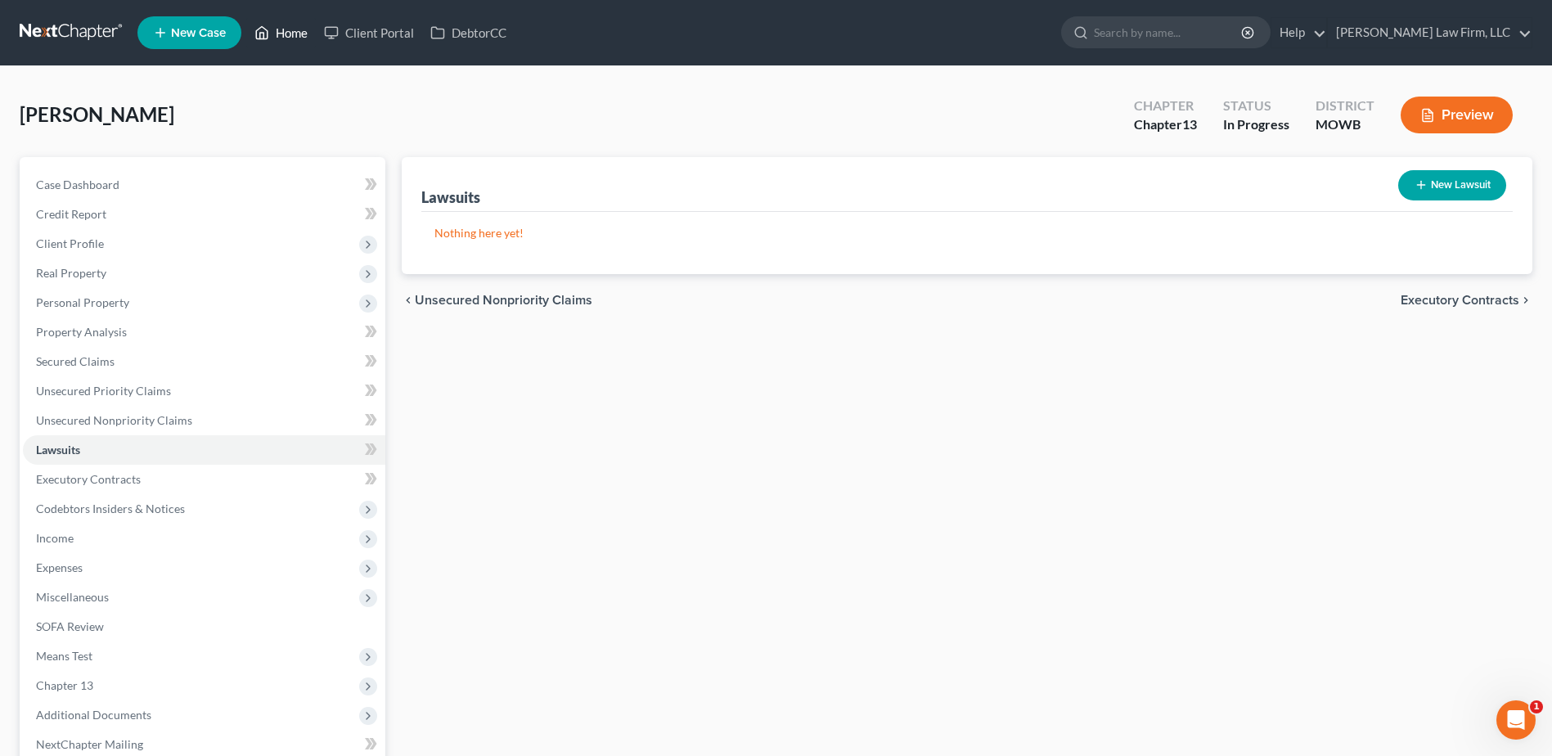
click at [292, 27] on link "Home" at bounding box center [281, 32] width 70 height 29
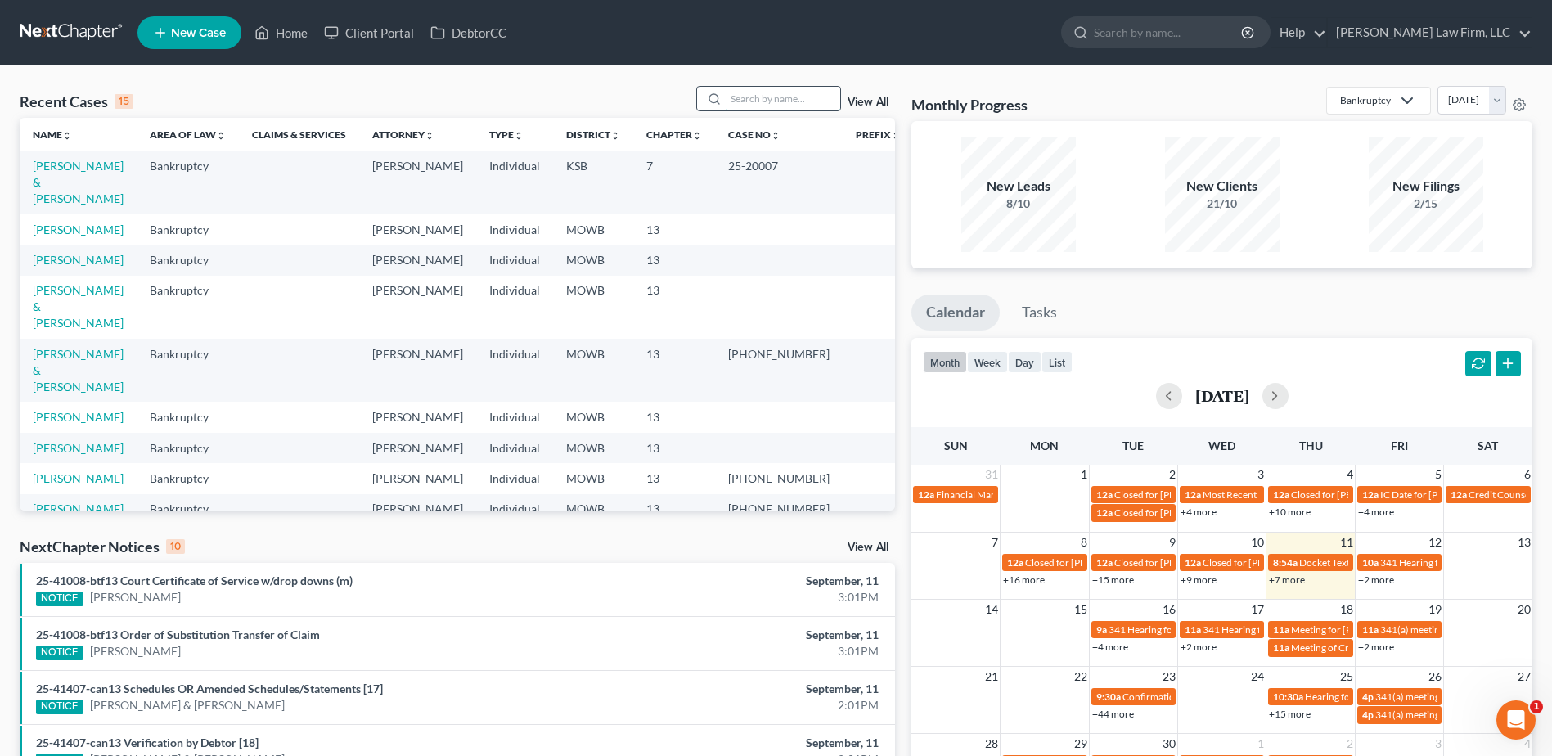
click at [759, 104] on input "search" at bounding box center [783, 99] width 115 height 24
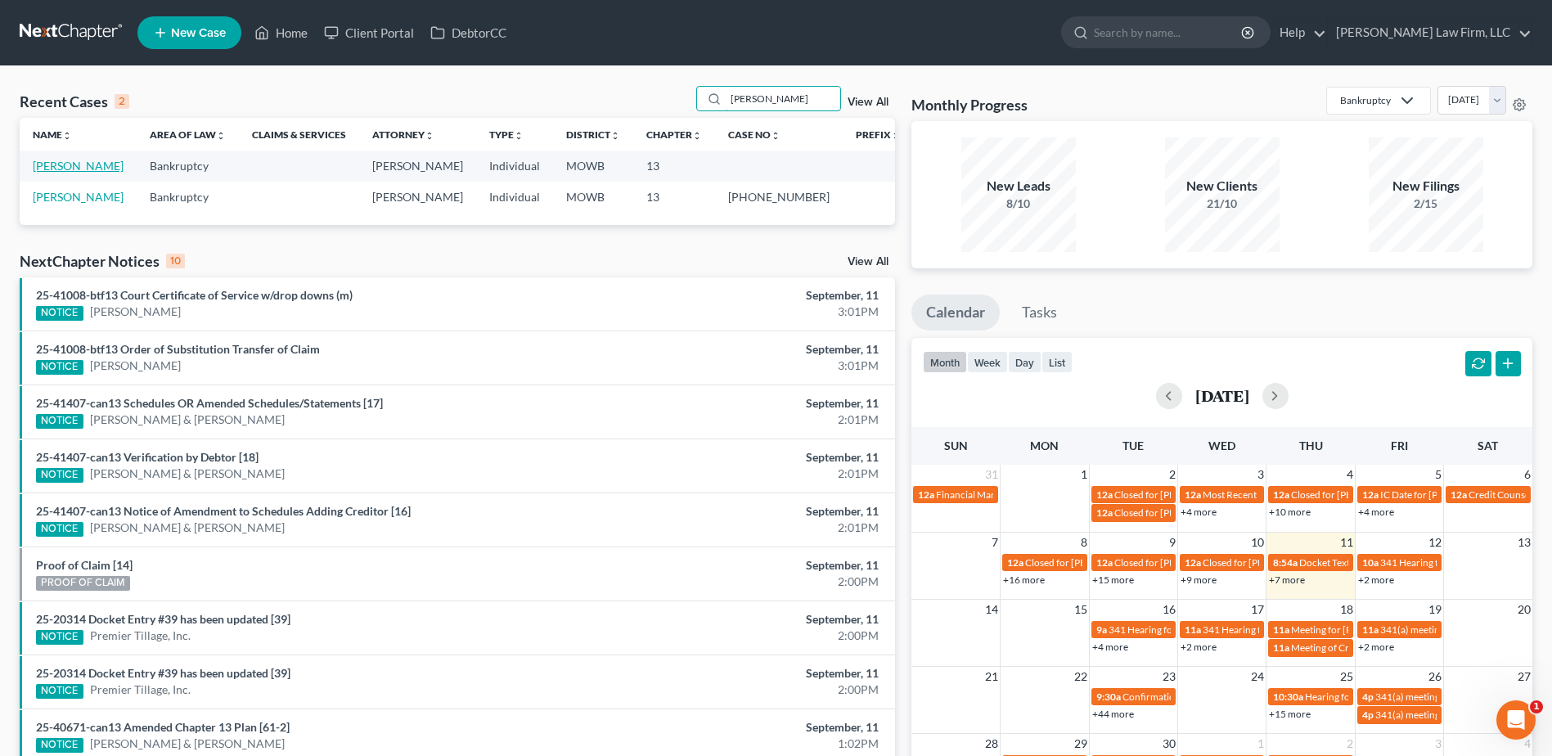
type input "Marshall"
click at [75, 163] on link "Marshall, Calvin" at bounding box center [78, 166] width 91 height 14
select select "4"
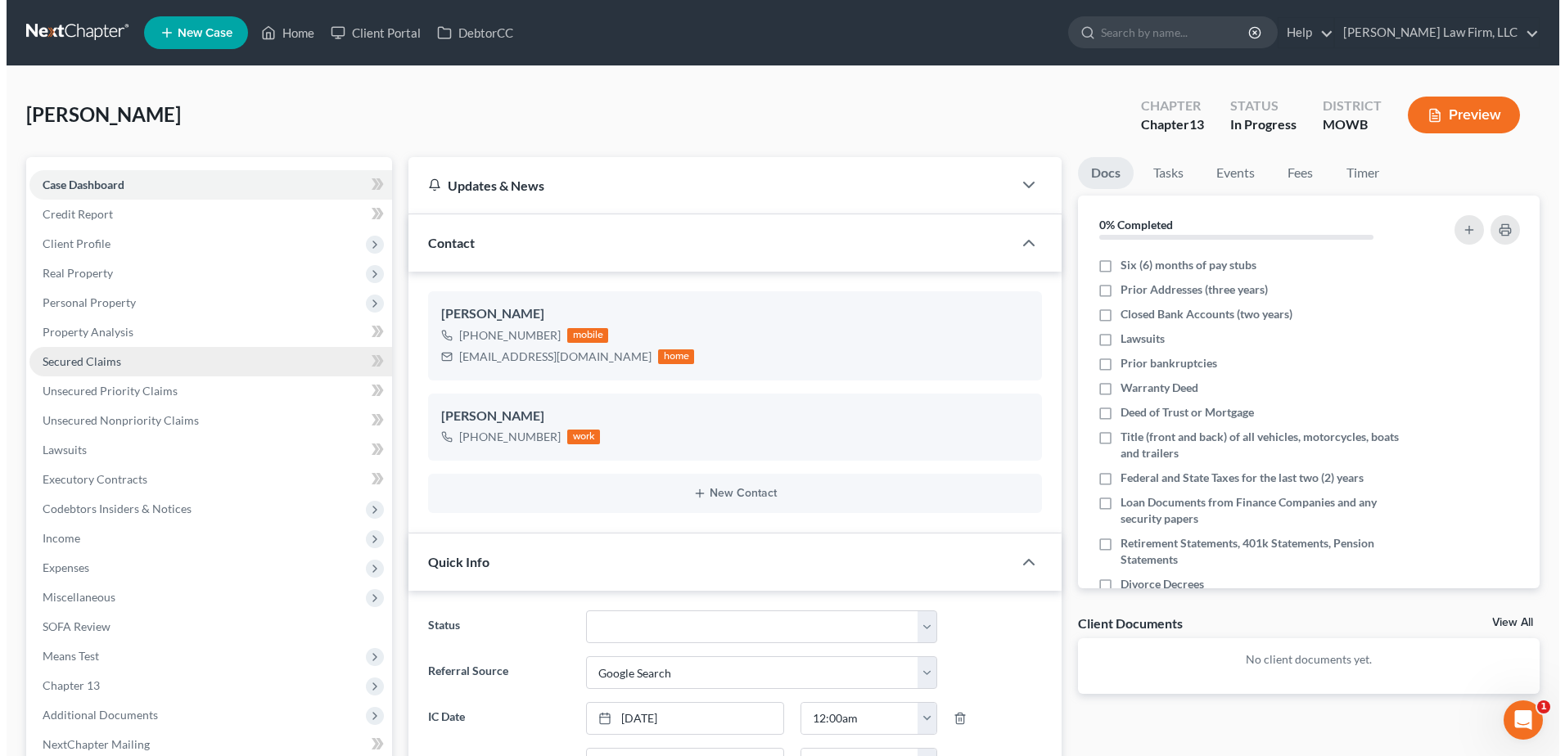
scroll to position [725, 0]
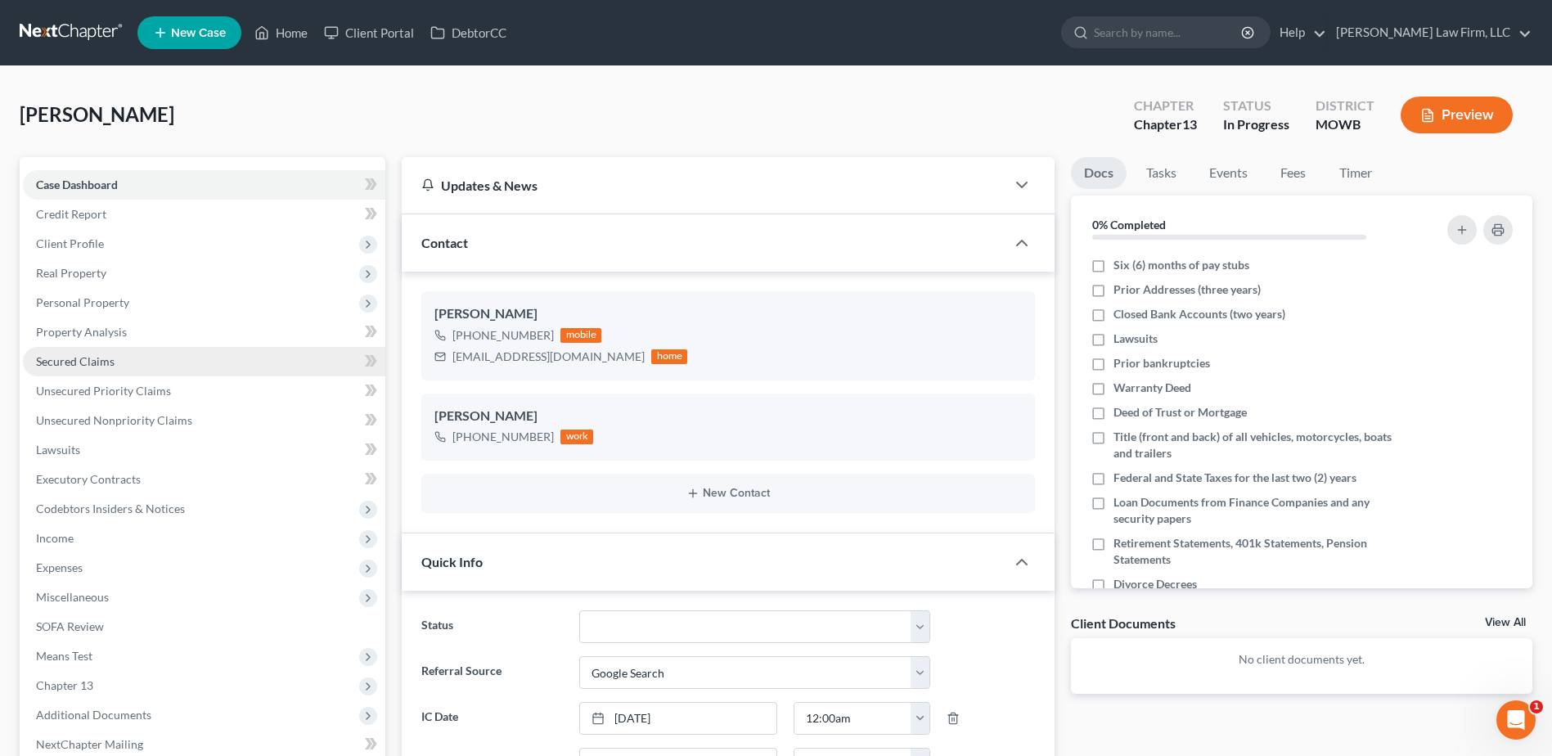
click at [77, 354] on span "Secured Claims" at bounding box center [75, 361] width 79 height 14
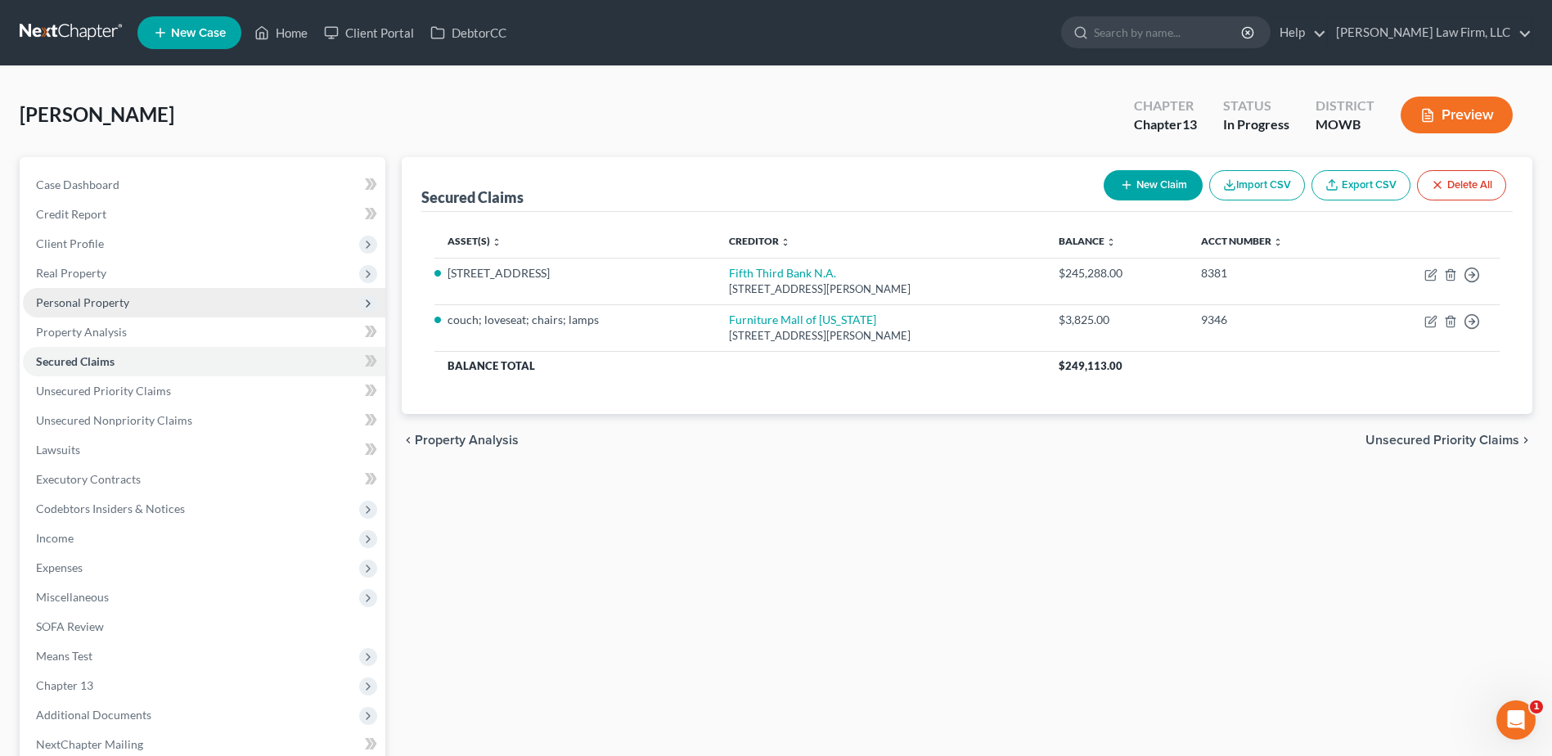
click at [65, 304] on span "Personal Property" at bounding box center [82, 302] width 93 height 14
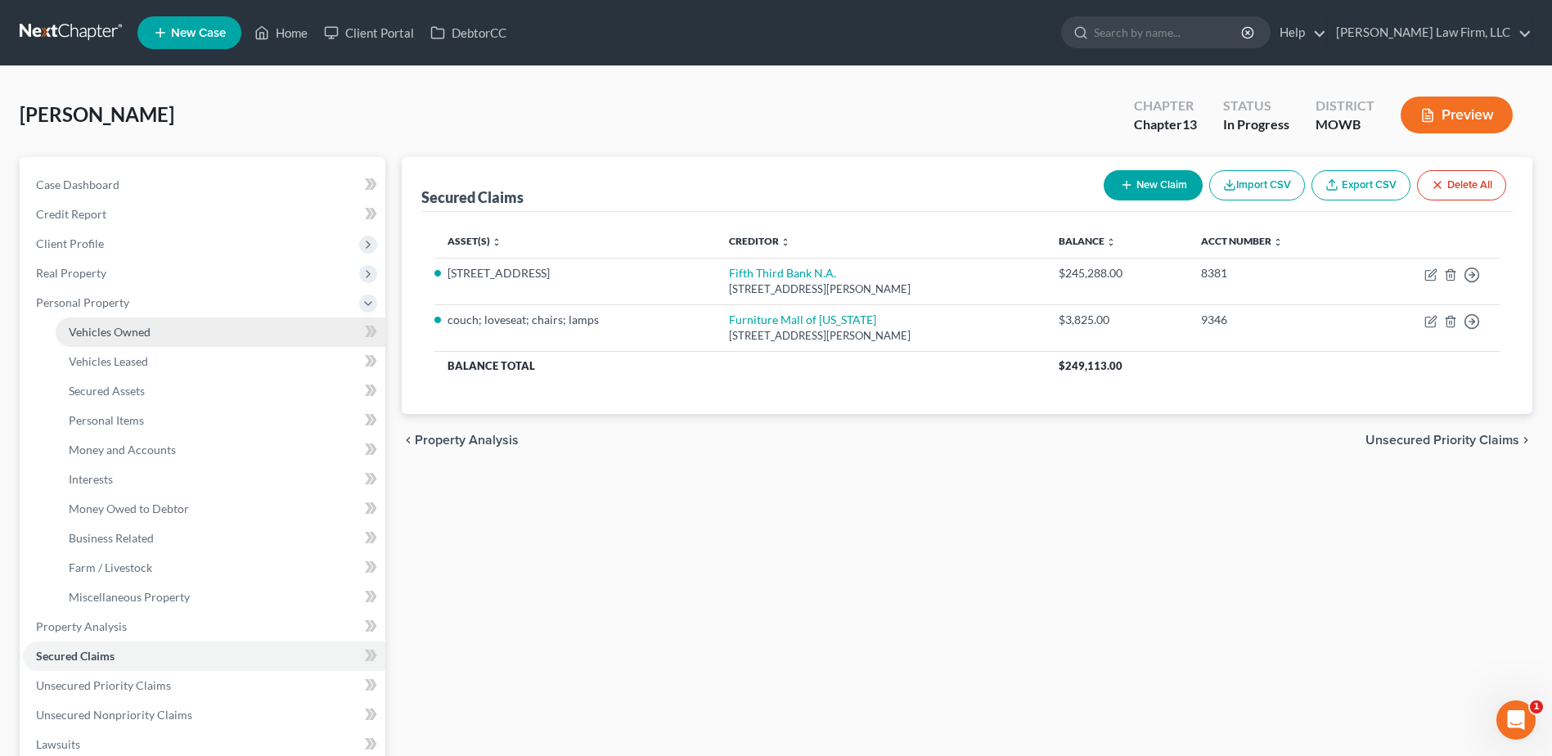
click at [87, 327] on span "Vehicles Owned" at bounding box center [110, 332] width 82 height 14
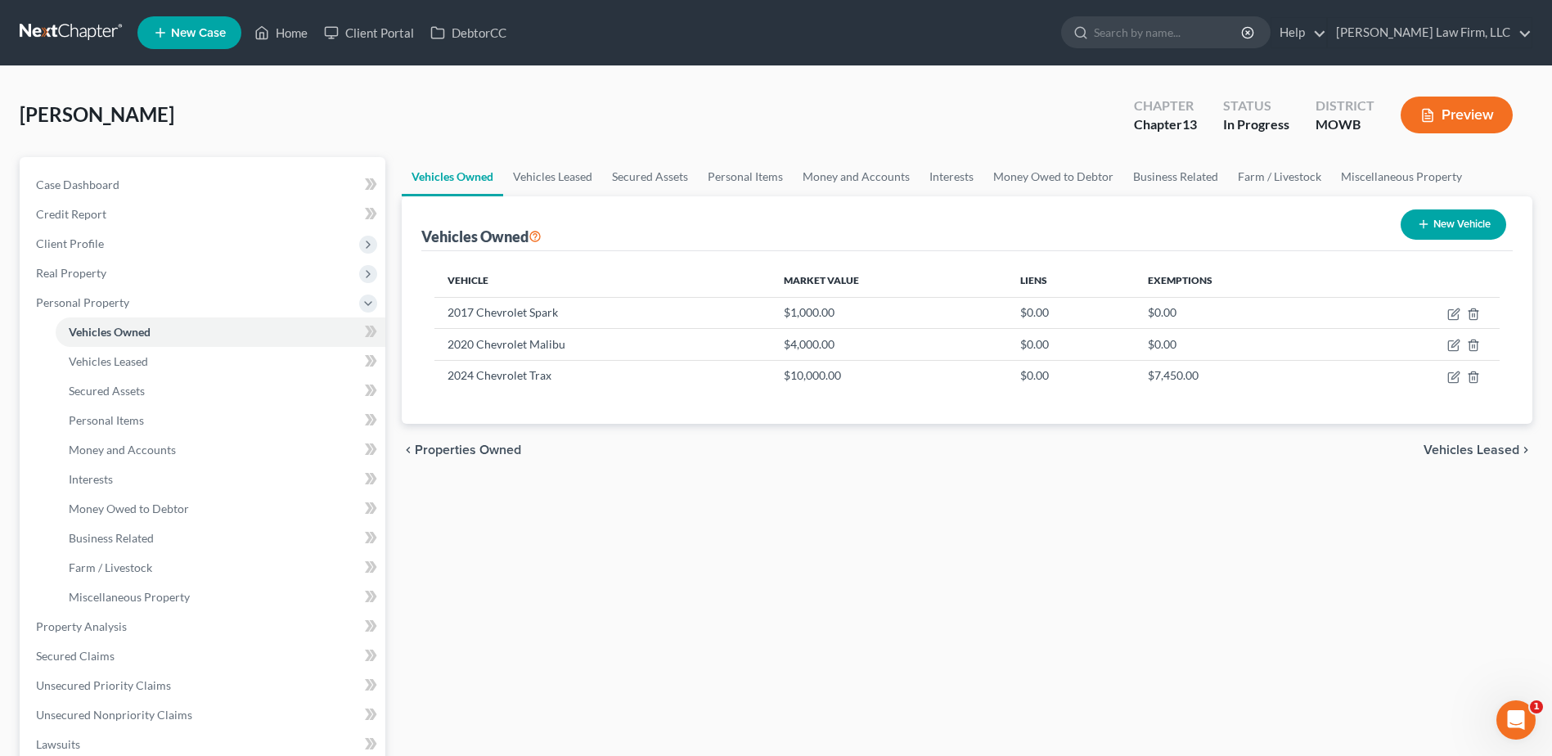
click at [1461, 111] on button "Preview" at bounding box center [1457, 115] width 112 height 37
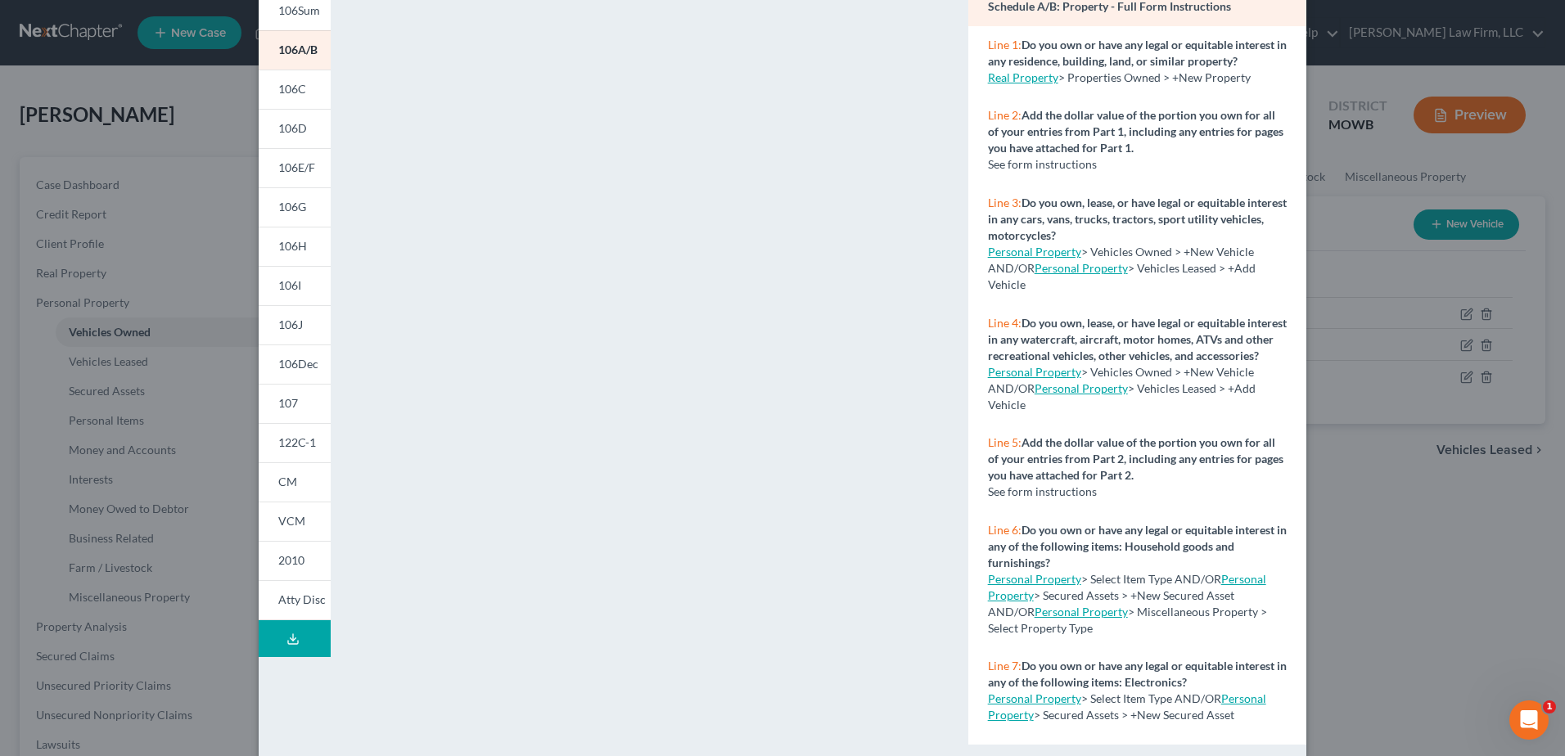
scroll to position [167, 0]
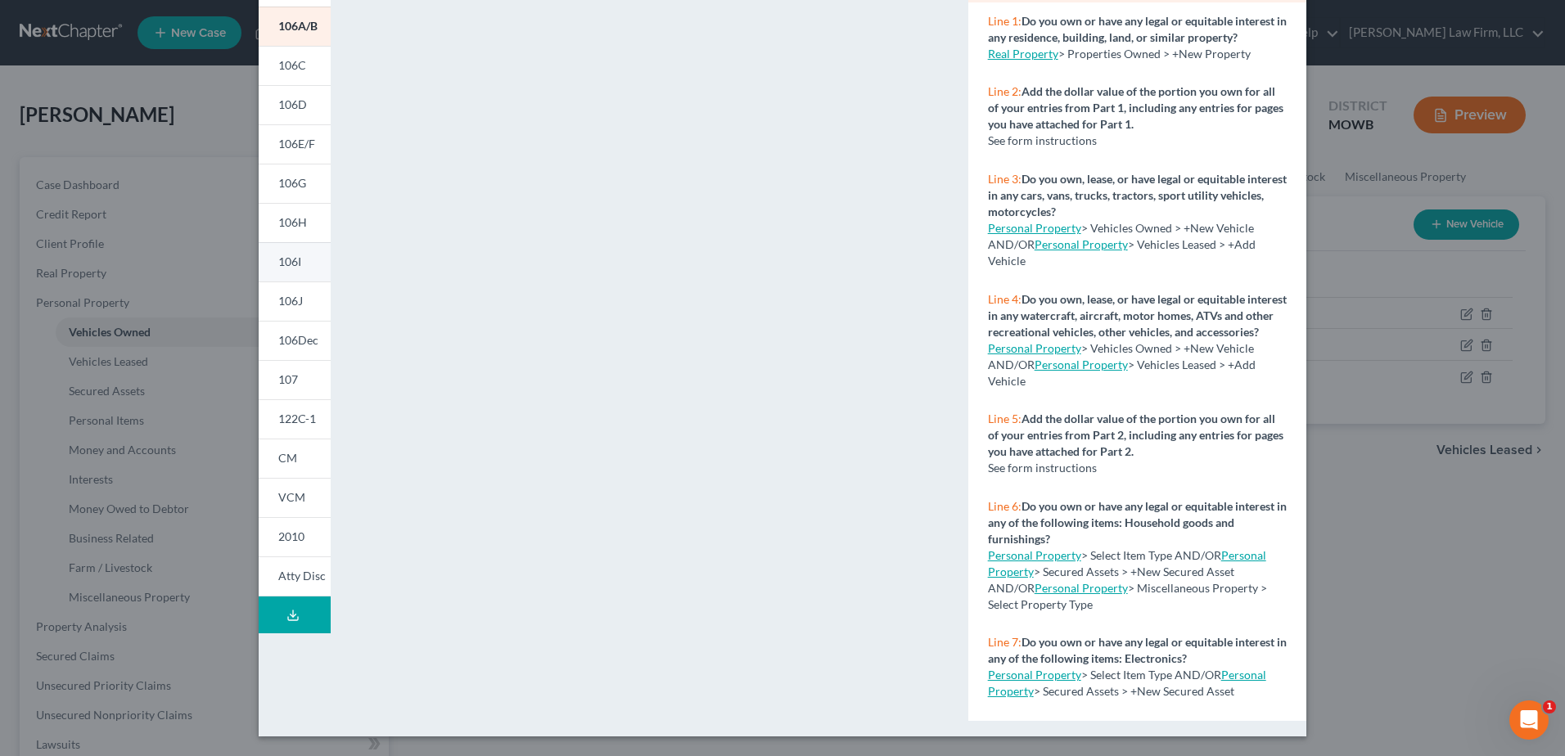
click at [278, 259] on span "106I" at bounding box center [289, 261] width 23 height 14
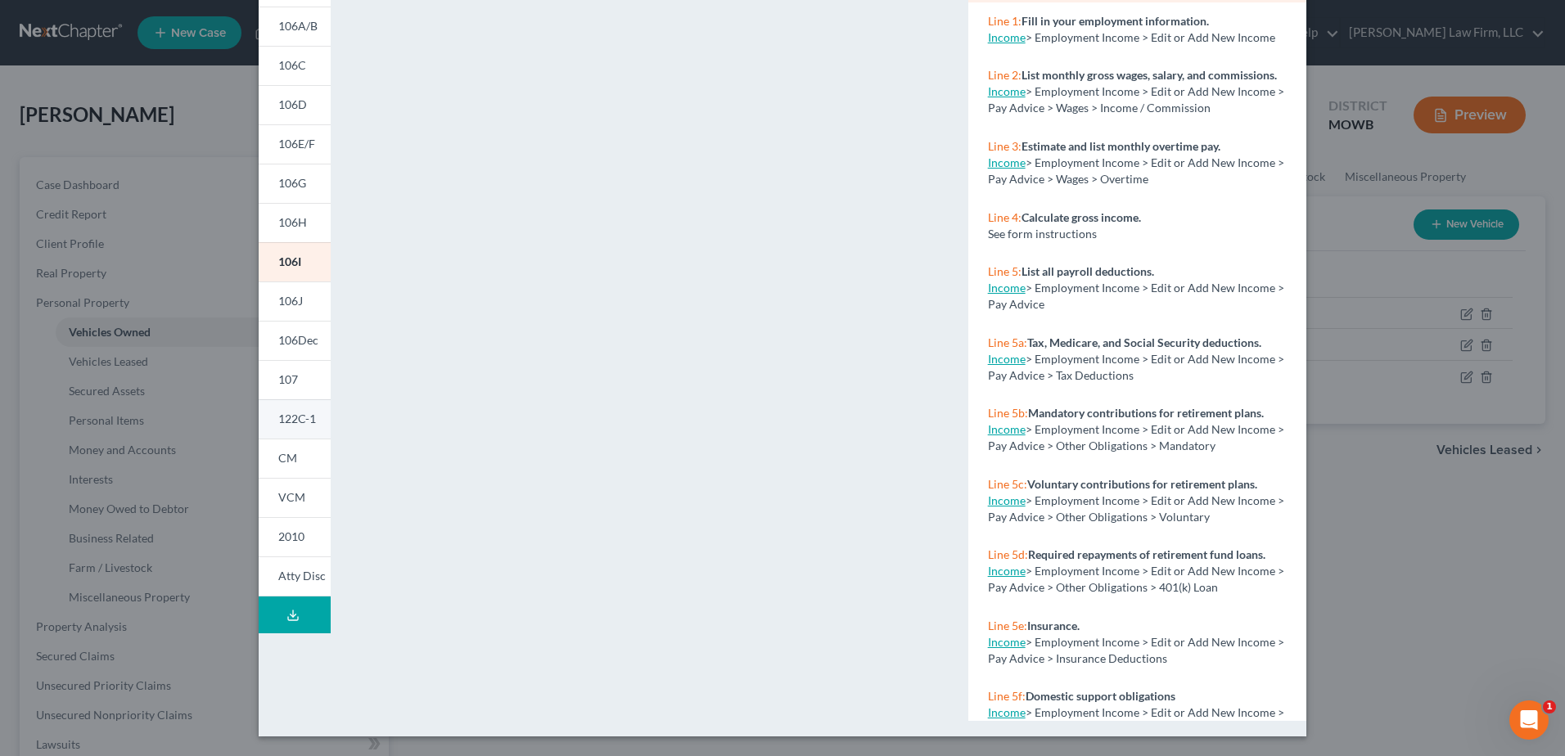
click at [287, 421] on span "122C-1" at bounding box center [297, 419] width 38 height 14
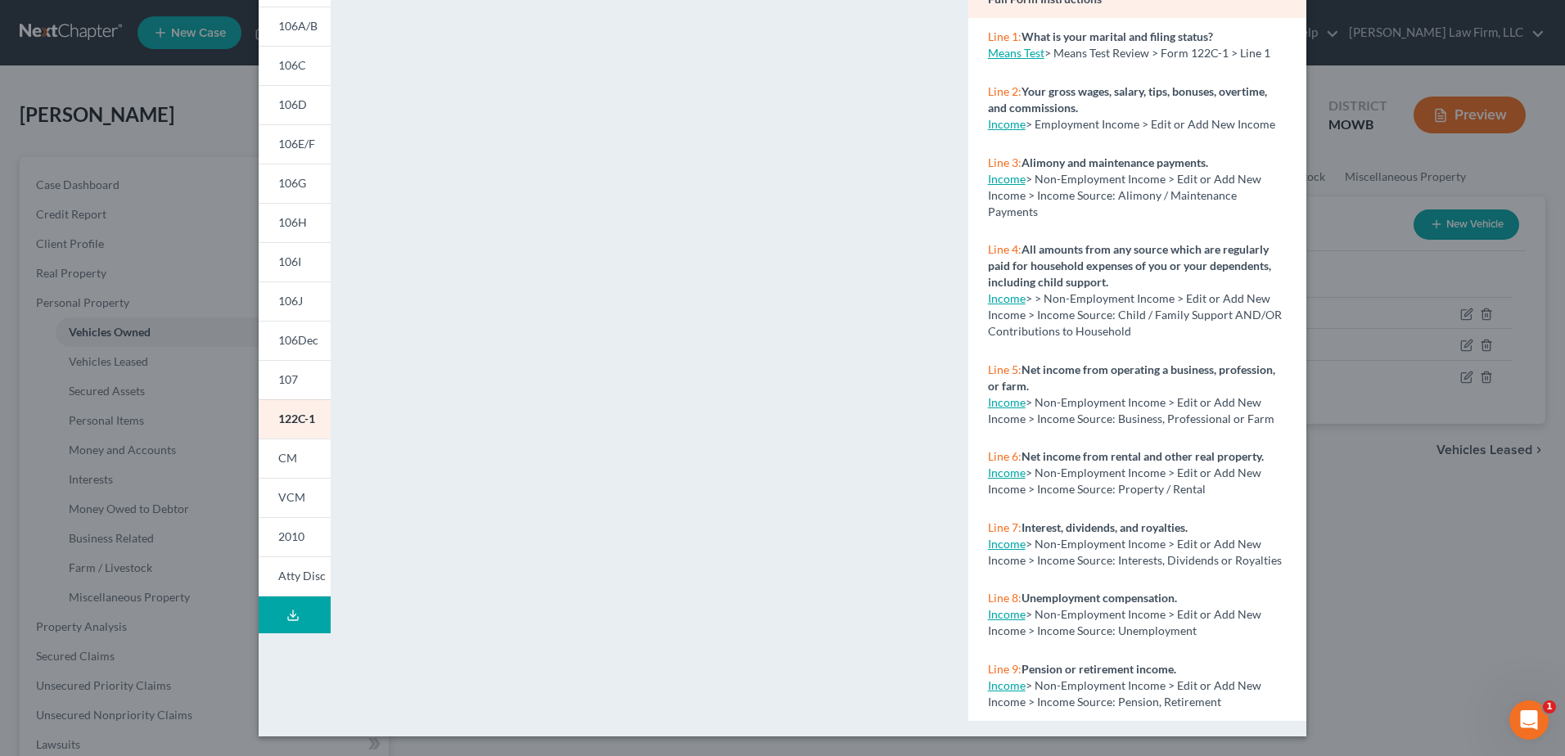
click at [1356, 456] on div "Petition Preview Chapter 13 Statement of Your Current Monthly Income × 101 106S…" at bounding box center [782, 378] width 1565 height 756
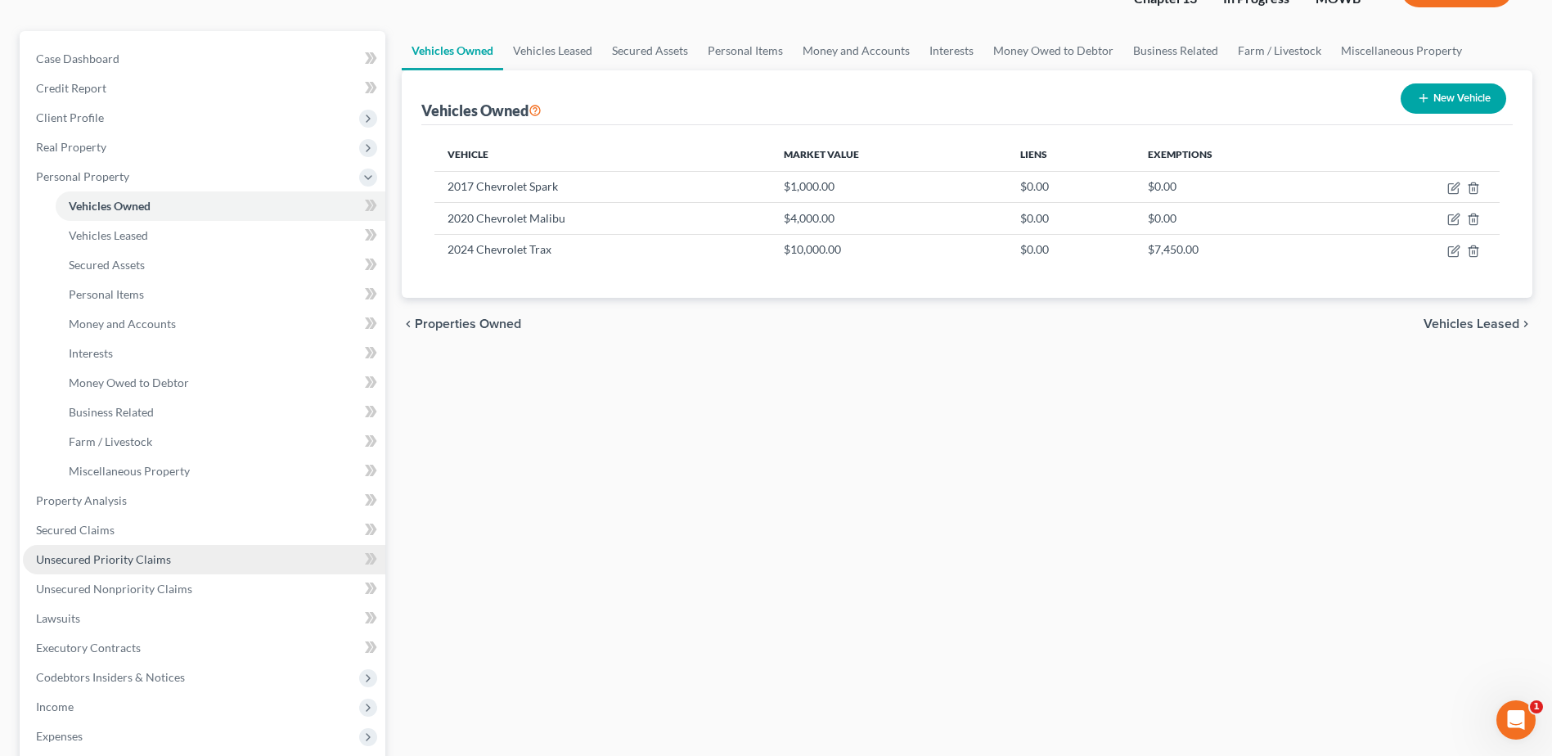
scroll to position [143, 0]
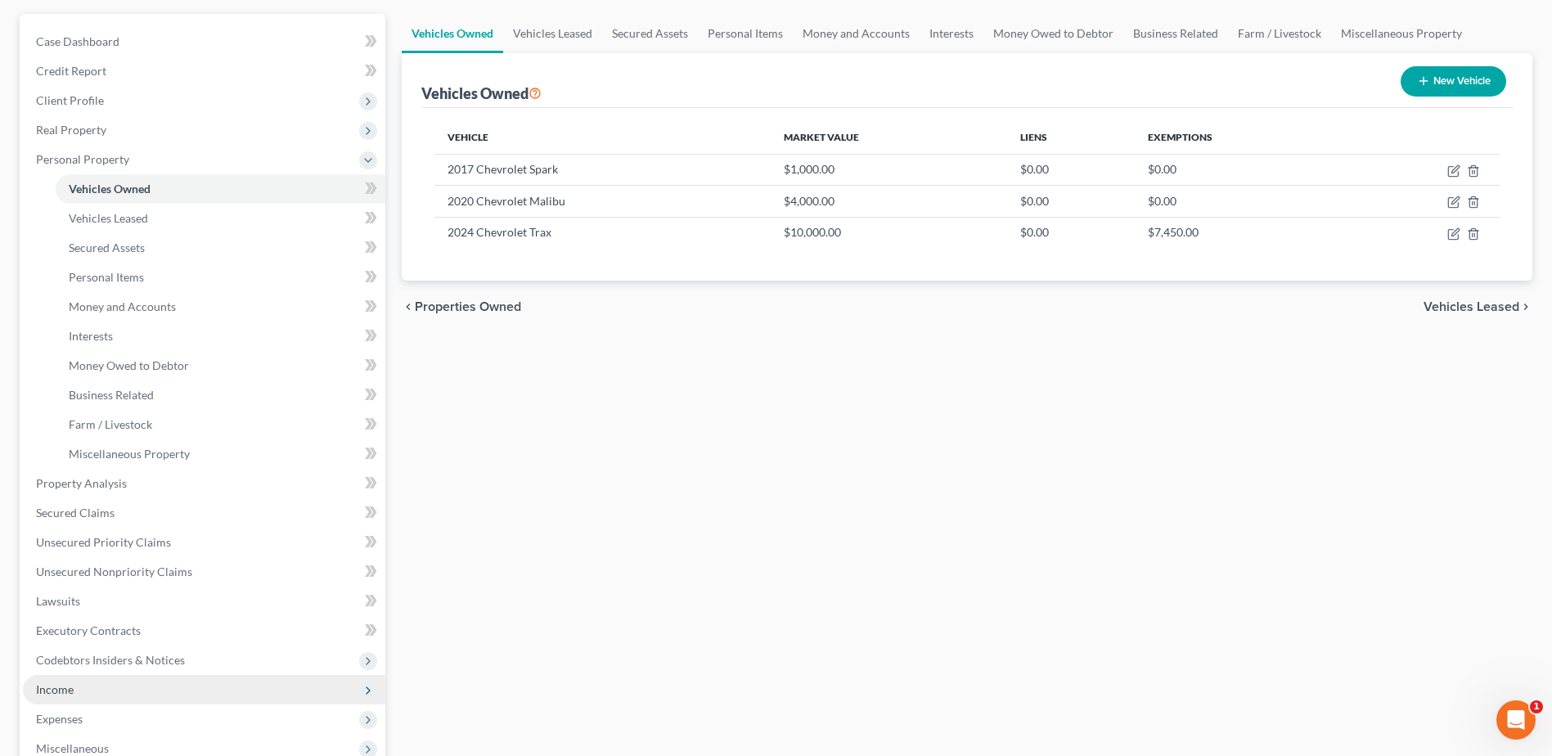
click at [52, 685] on span "Income" at bounding box center [55, 689] width 38 height 14
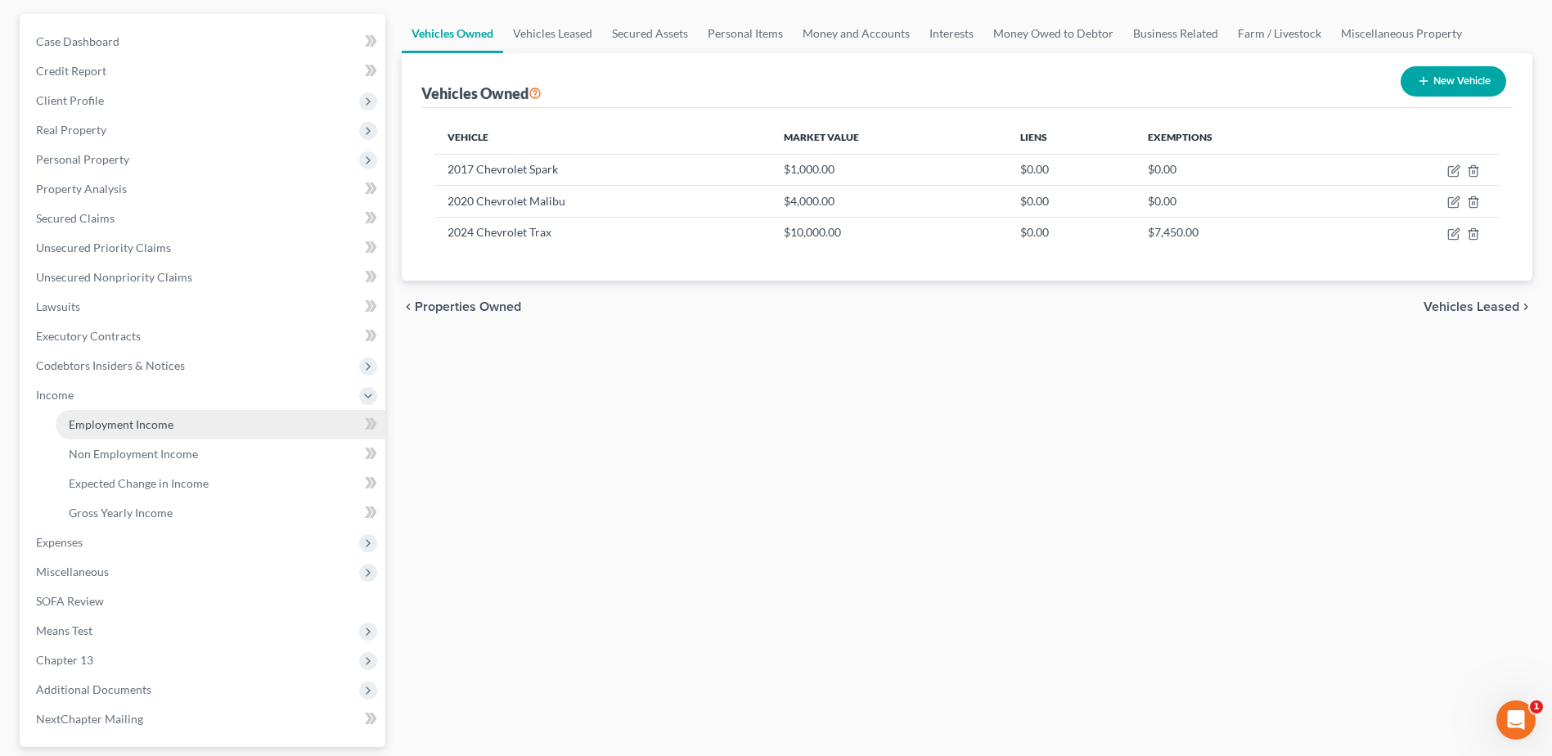
click at [137, 428] on span "Employment Income" at bounding box center [121, 424] width 105 height 14
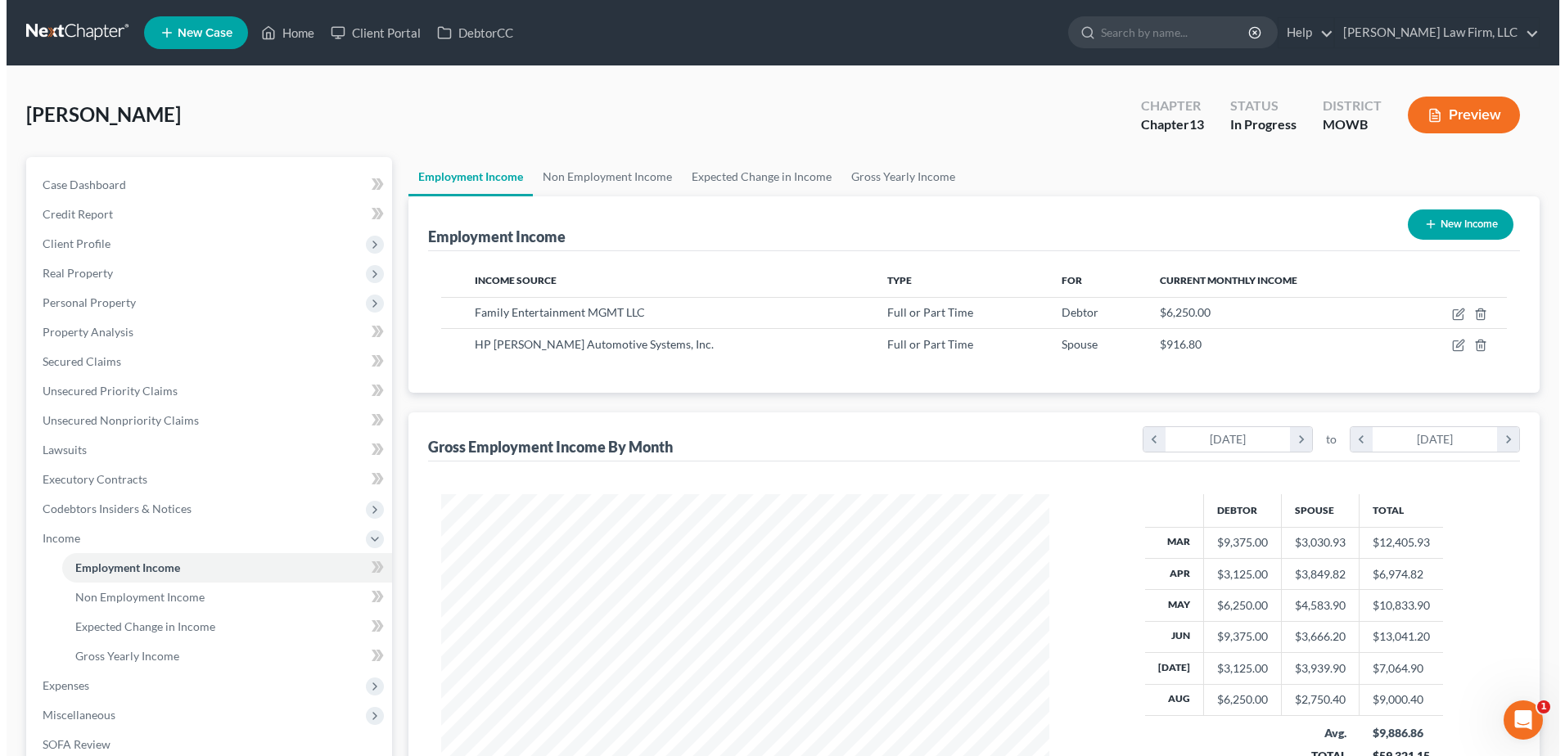
scroll to position [304, 640]
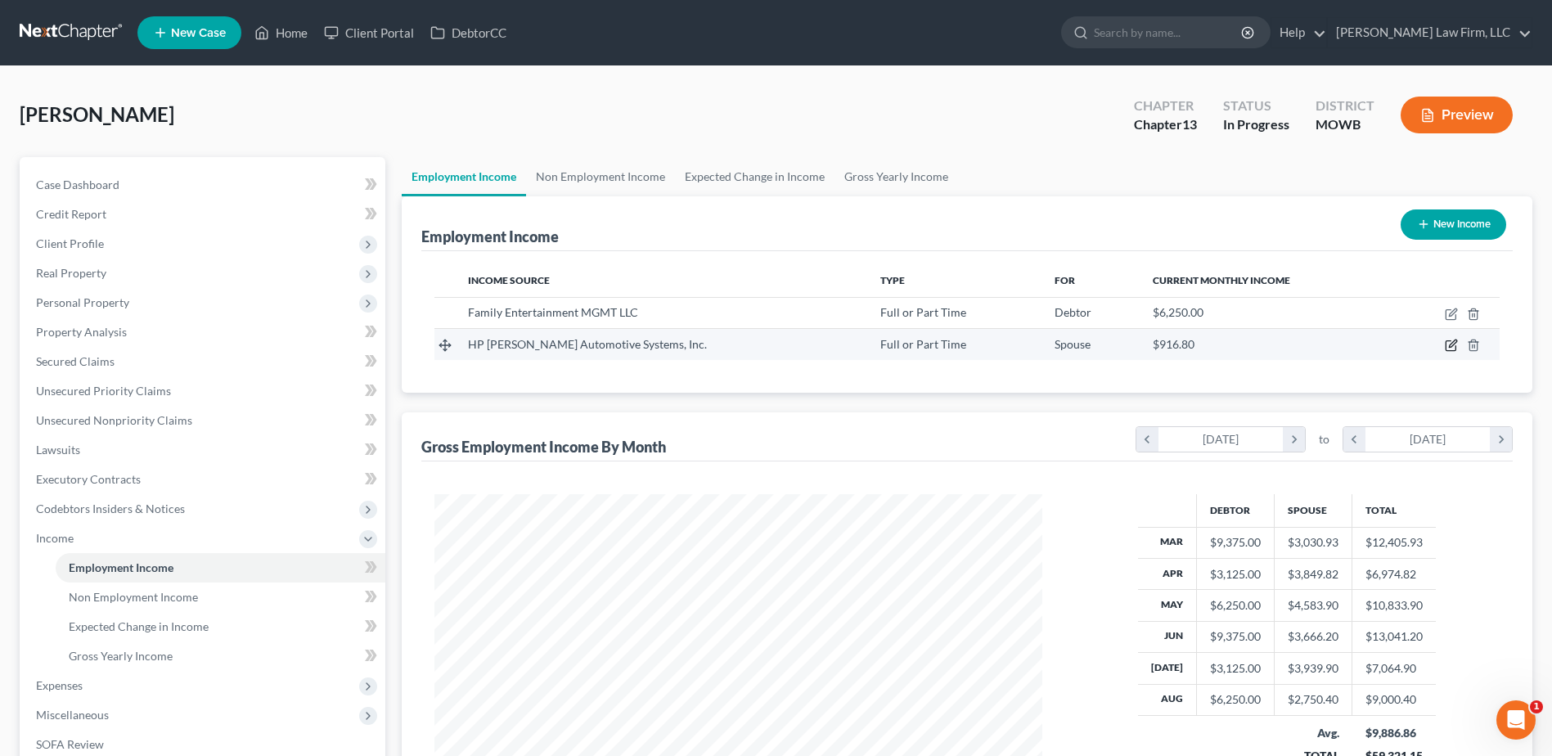
click at [1452, 345] on icon "button" at bounding box center [1451, 345] width 13 height 13
select select "0"
select select "23"
select select "0"
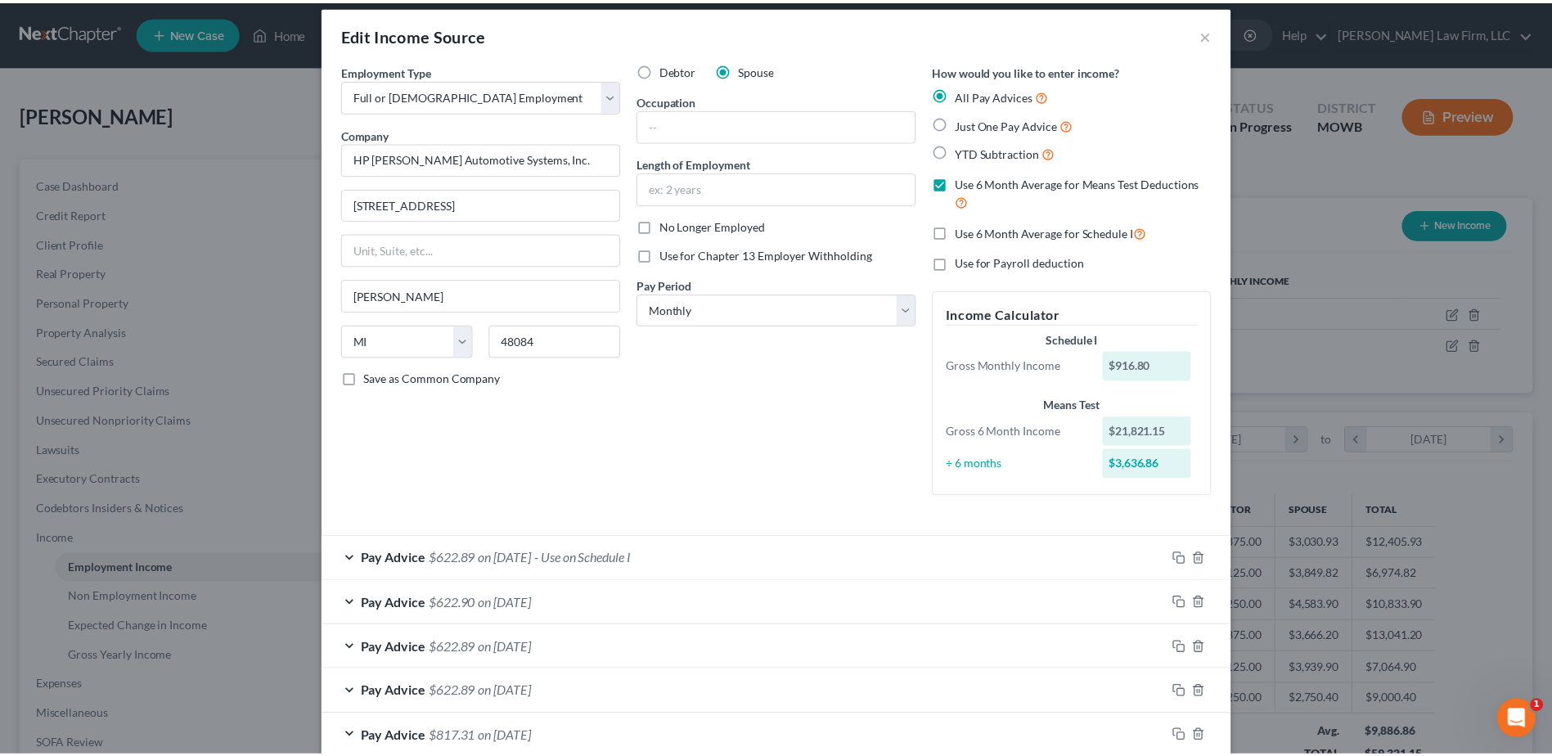
scroll to position [0, 0]
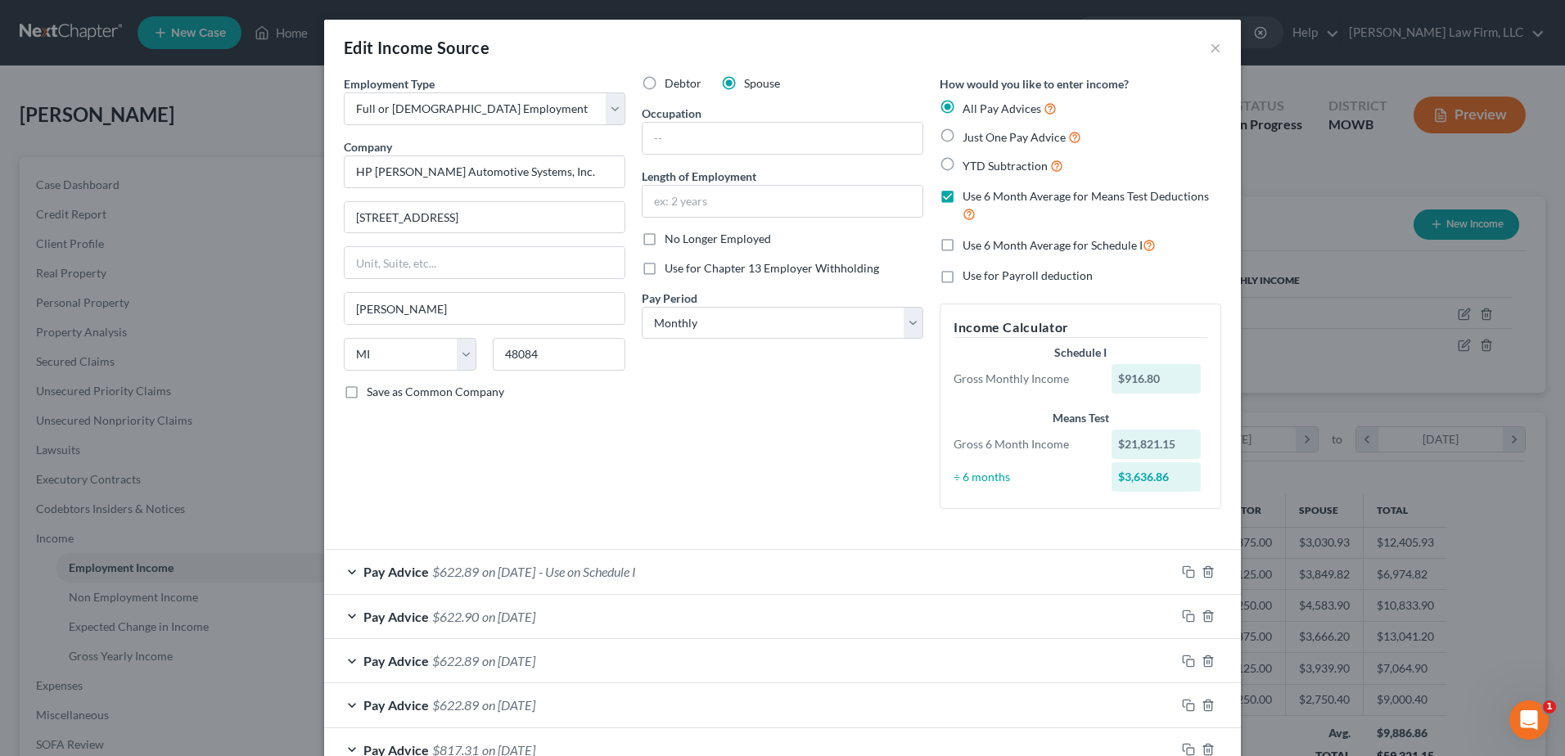
click at [1345, 205] on div "Edit Income Source × Employment Type * Select Full or Part Time Employment Self…" at bounding box center [782, 378] width 1565 height 756
click at [1209, 47] on button "×" at bounding box center [1214, 48] width 11 height 20
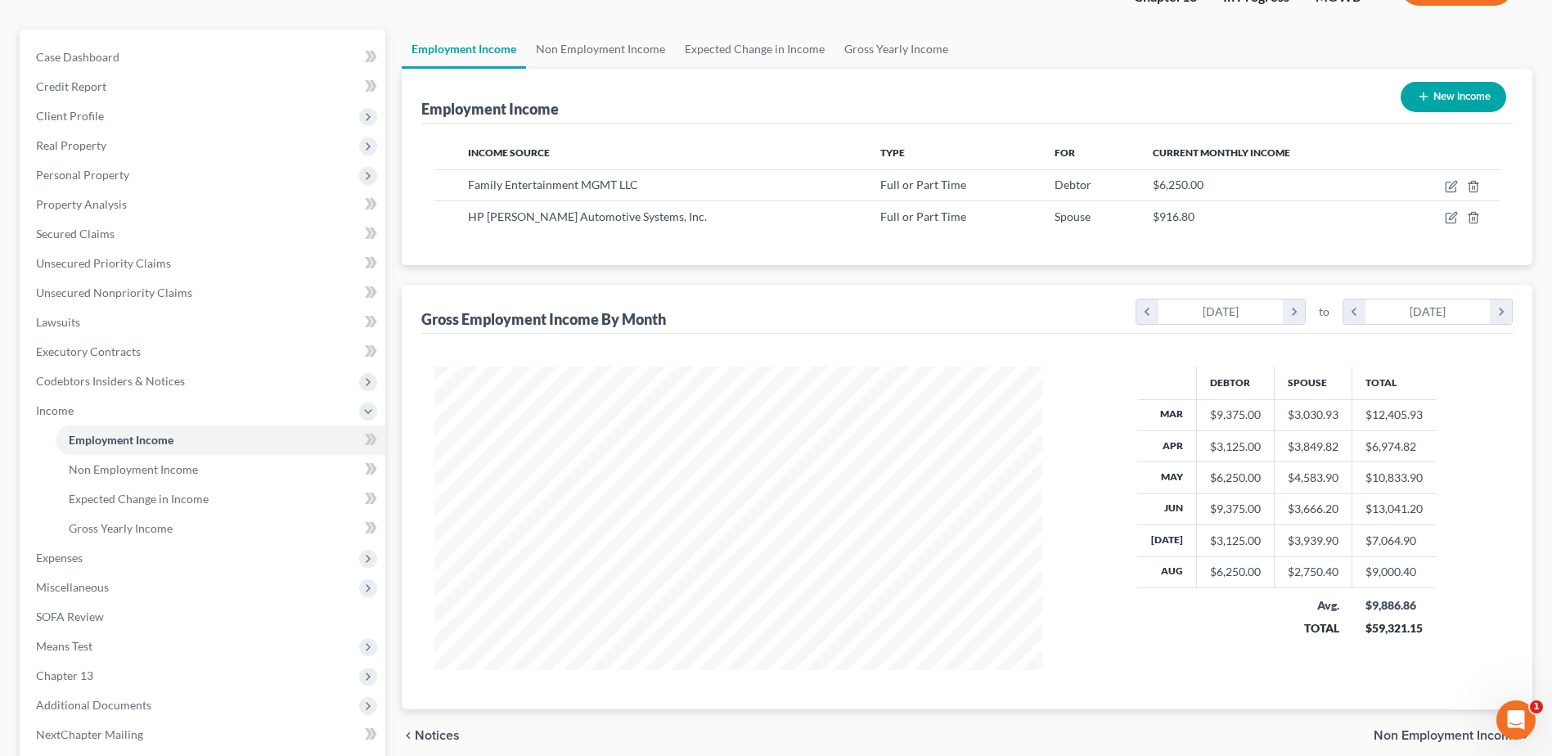
scroll to position [205, 0]
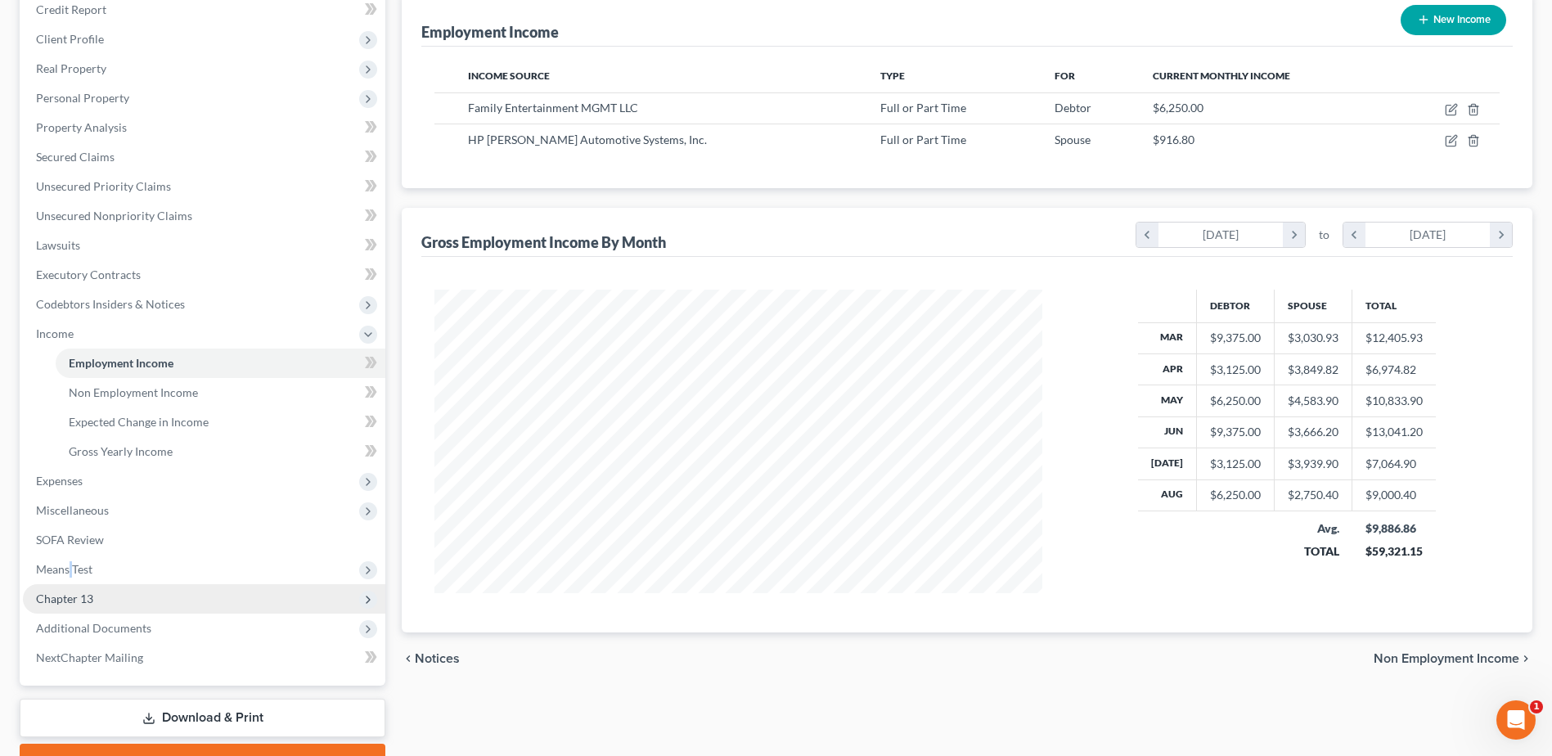
click at [71, 574] on ul "Case Dashboard Payments Invoices Payments Payments Credit Report Client Profile" at bounding box center [204, 319] width 362 height 707
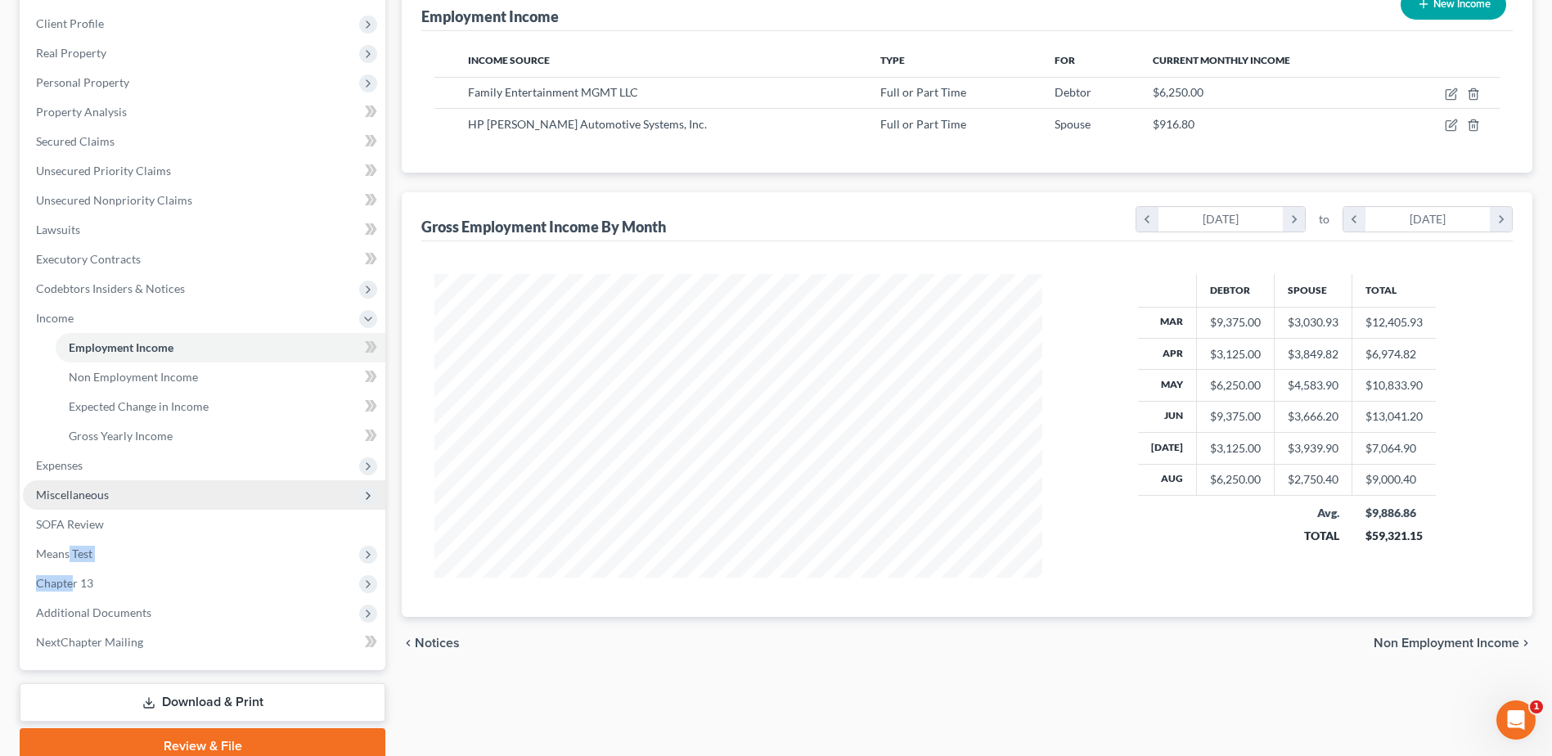
scroll to position [225, 0]
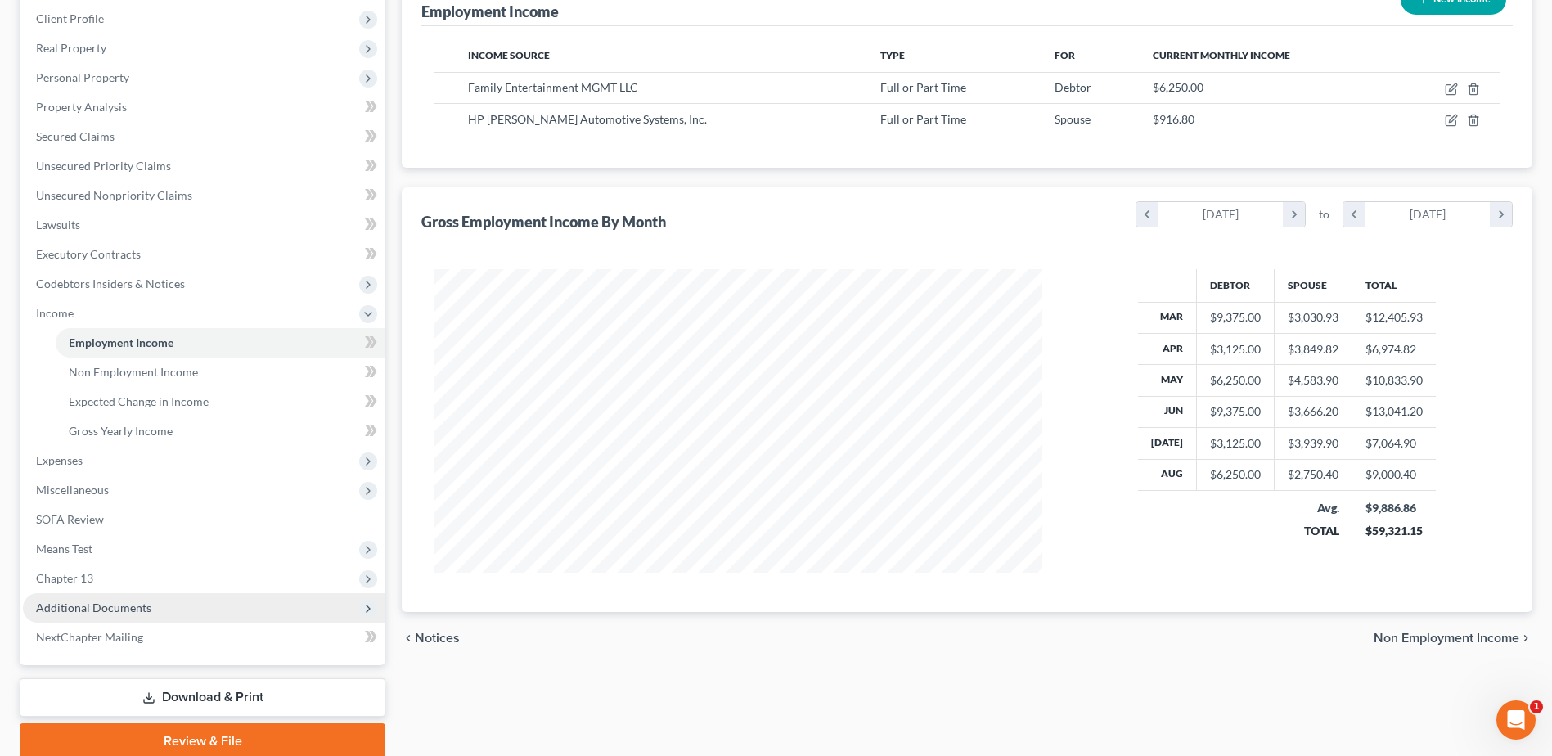
click at [231, 612] on span "Additional Documents" at bounding box center [204, 607] width 362 height 29
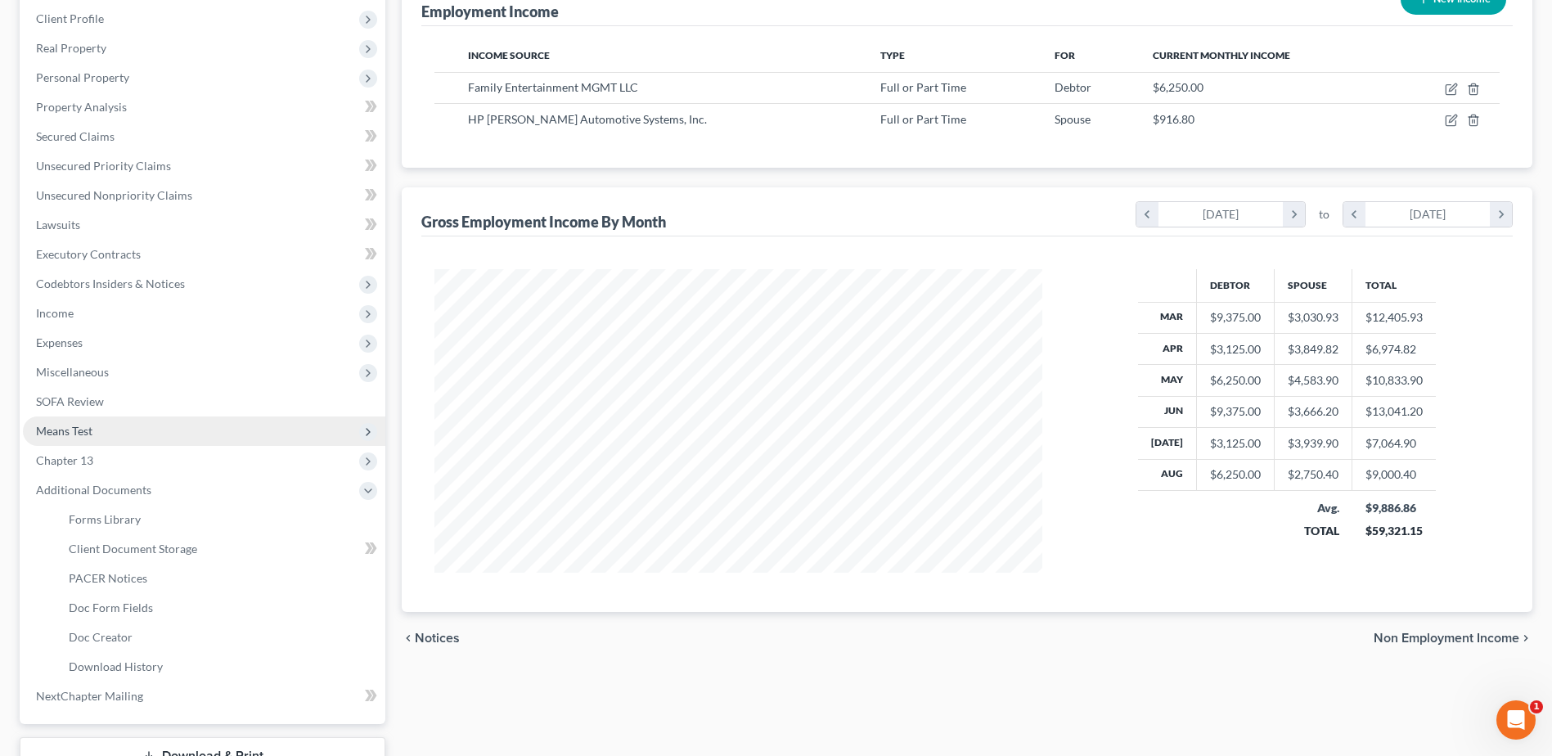
click at [56, 428] on span "Means Test" at bounding box center [64, 431] width 56 height 14
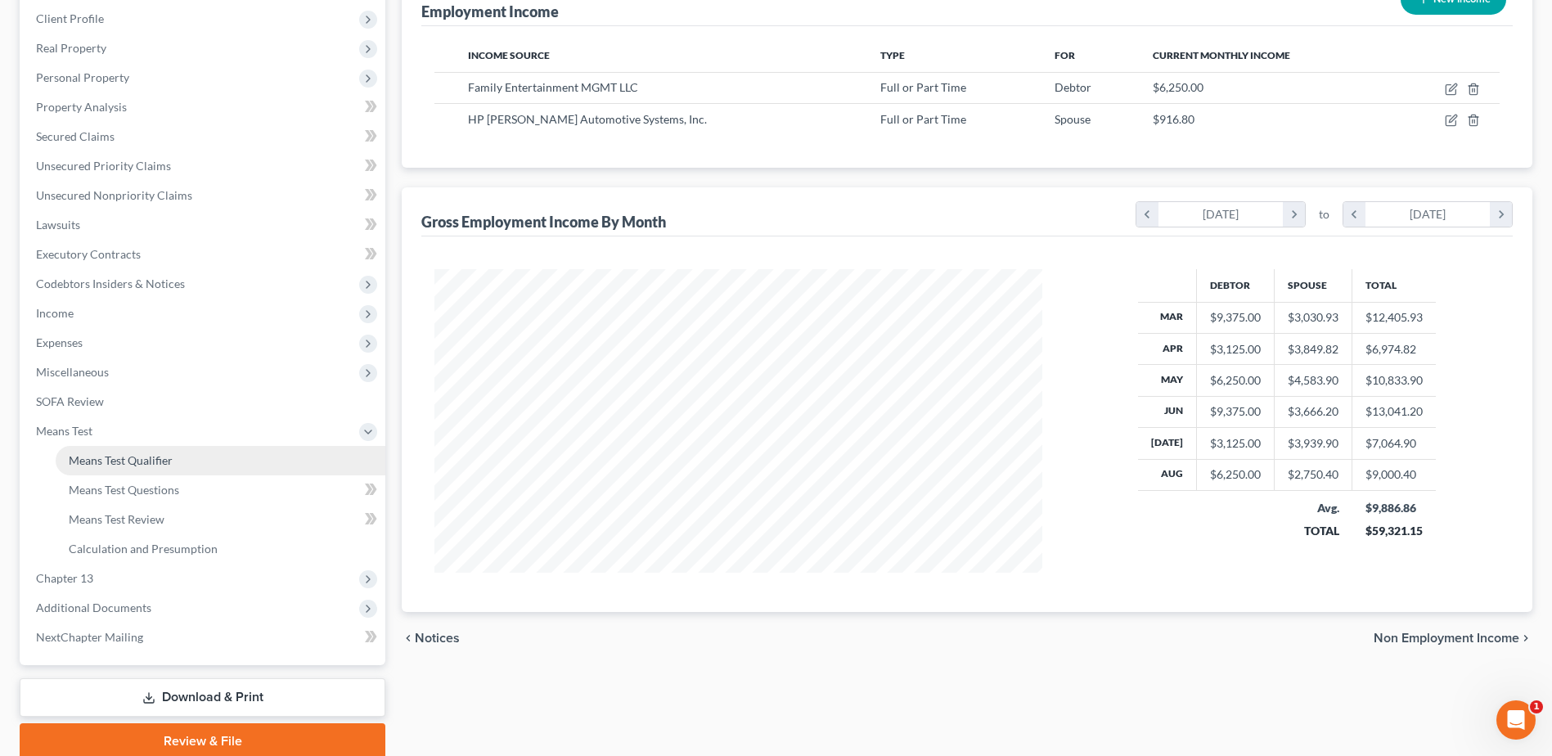
click at [84, 452] on link "Means Test Qualifier" at bounding box center [221, 460] width 330 height 29
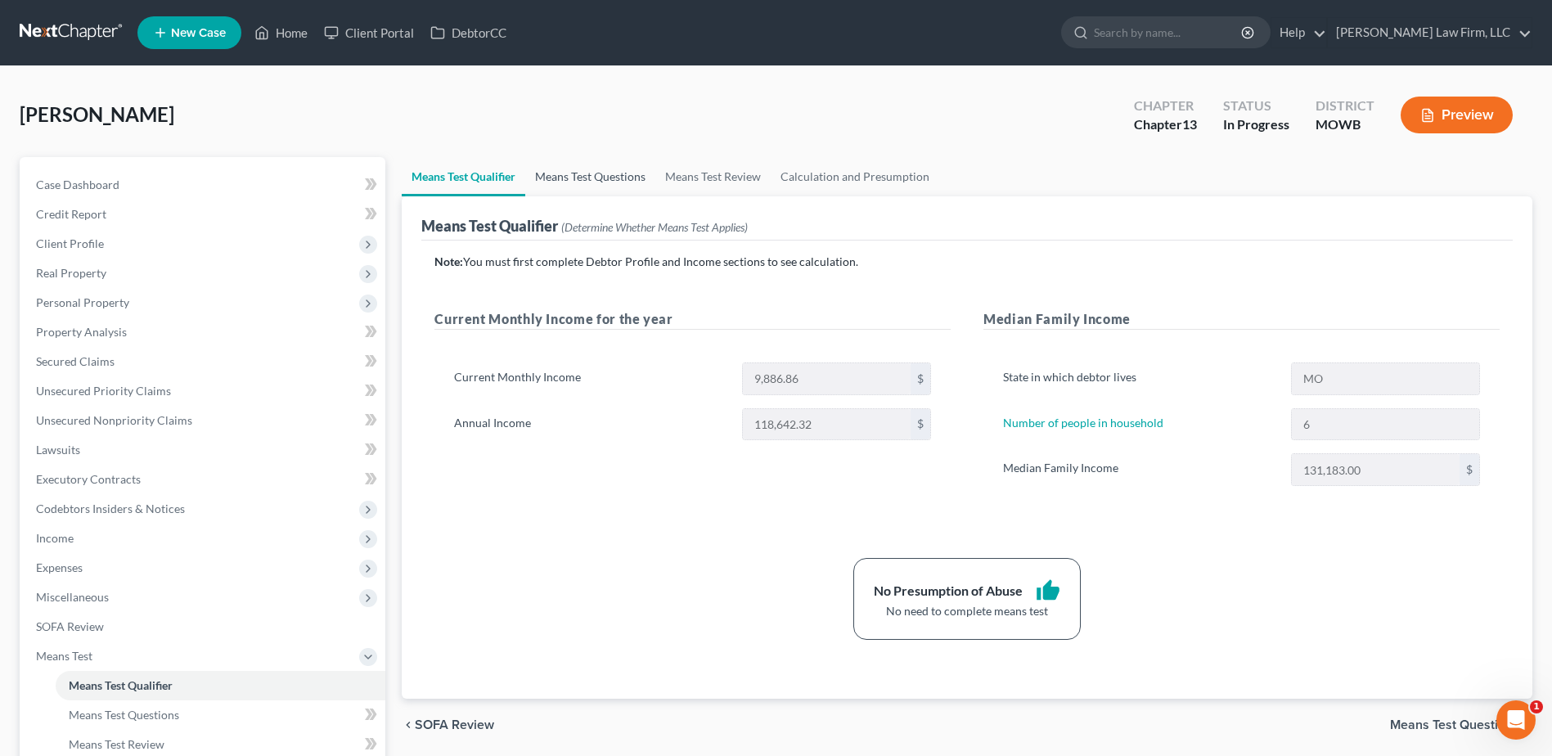
click at [602, 181] on link "Means Test Questions" at bounding box center [590, 176] width 130 height 39
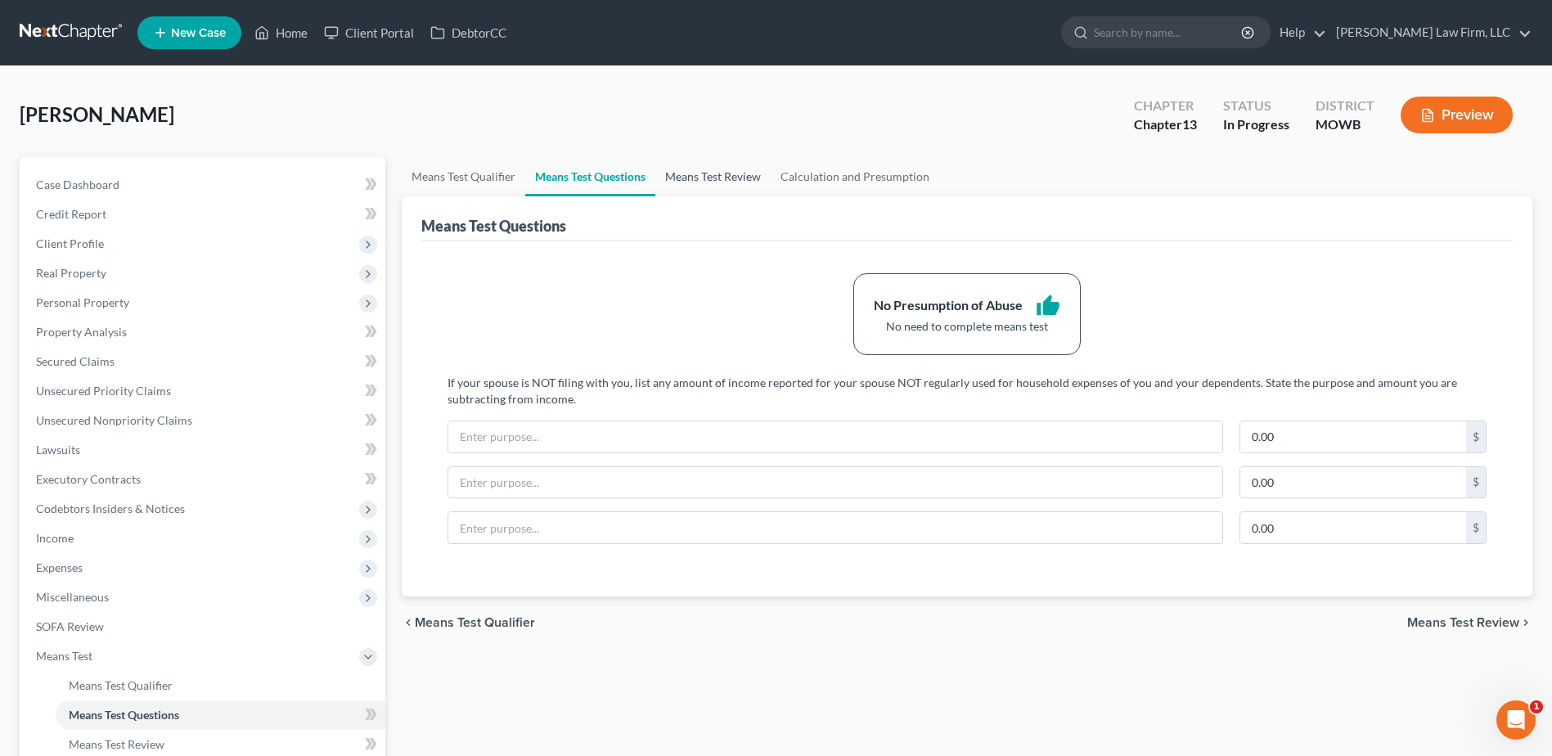
click at [711, 179] on link "Means Test Review" at bounding box center [712, 176] width 115 height 39
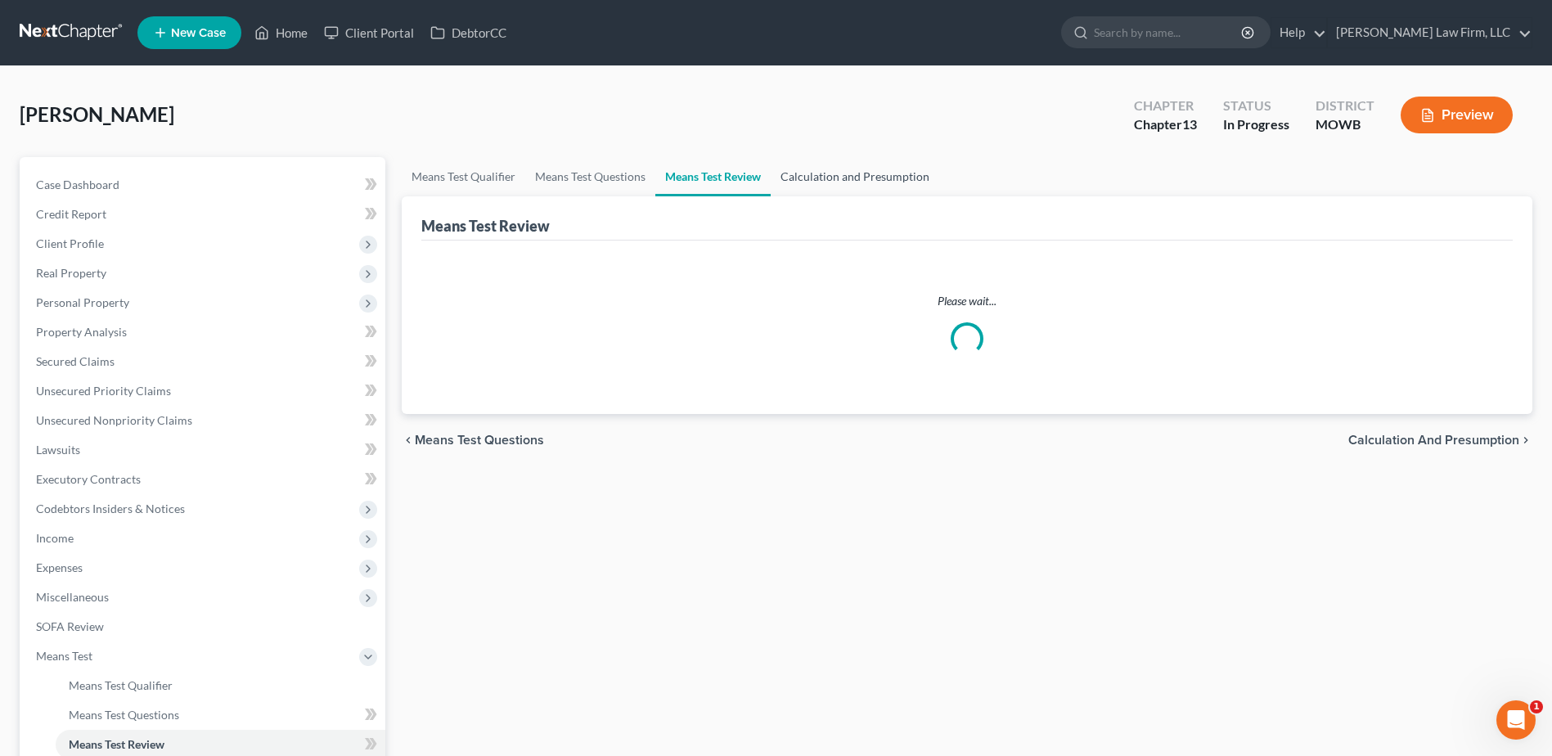
click at [822, 173] on link "Calculation and Presumption" at bounding box center [855, 176] width 169 height 39
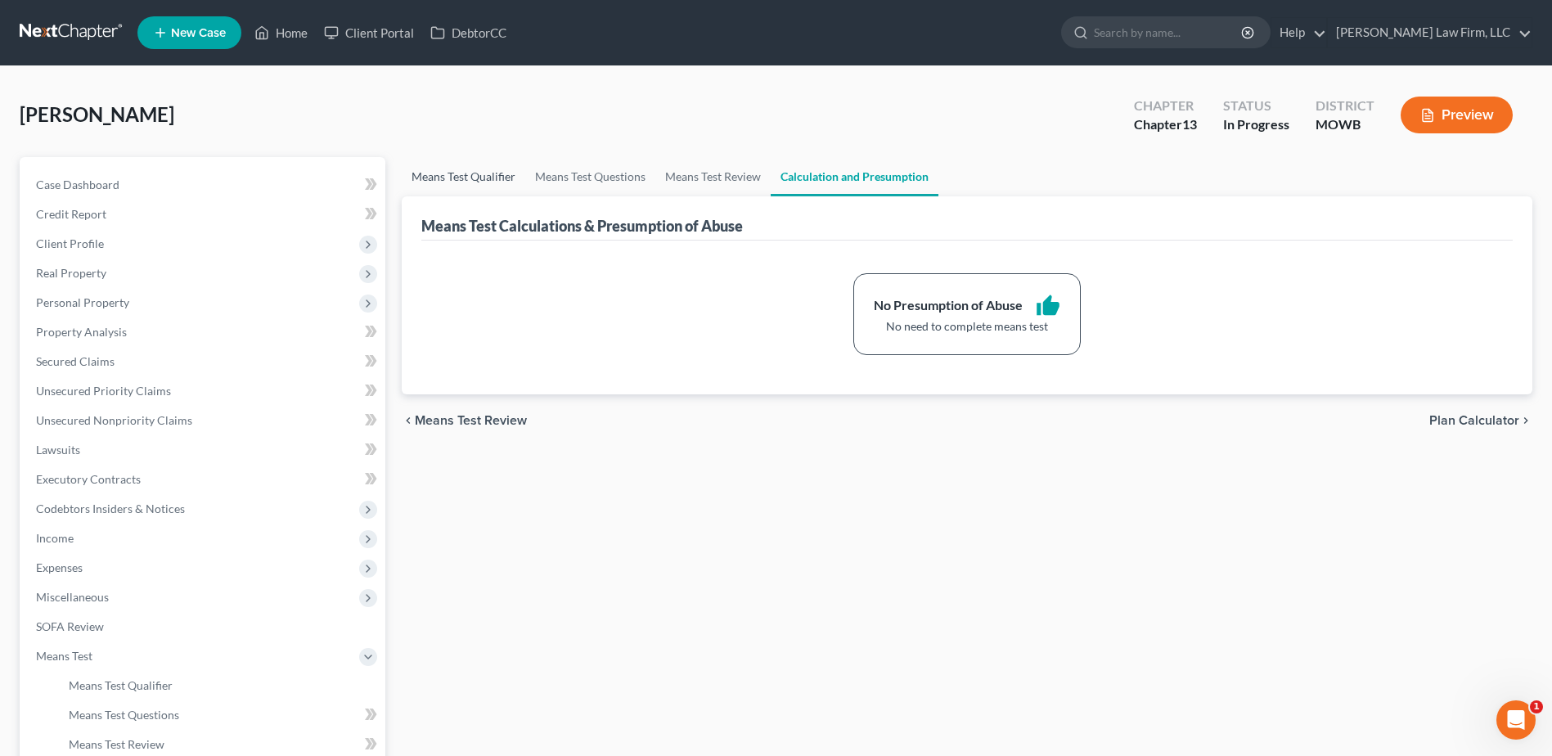
click at [442, 183] on link "Means Test Qualifier" at bounding box center [464, 176] width 124 height 39
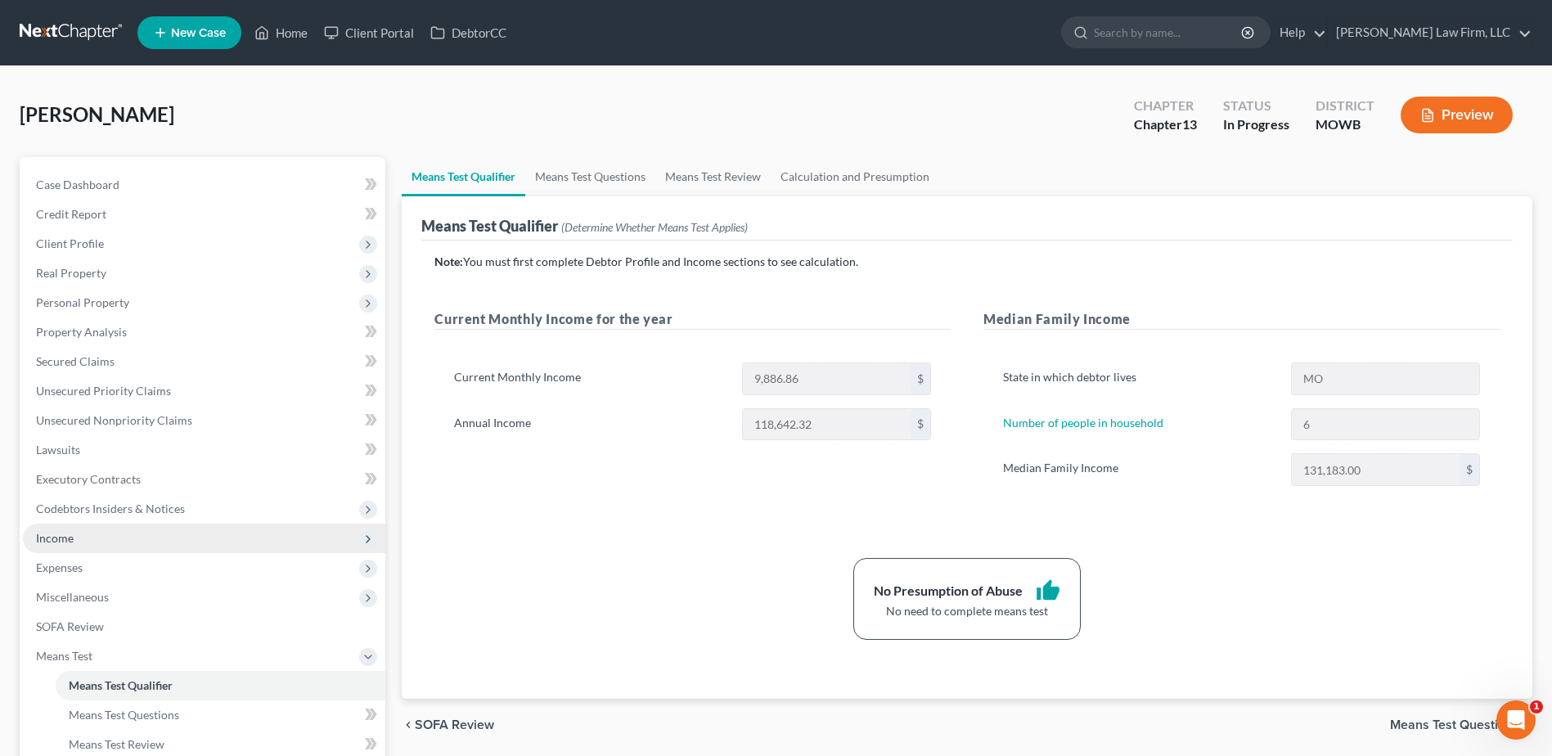
click at [45, 543] on span "Income" at bounding box center [55, 538] width 38 height 14
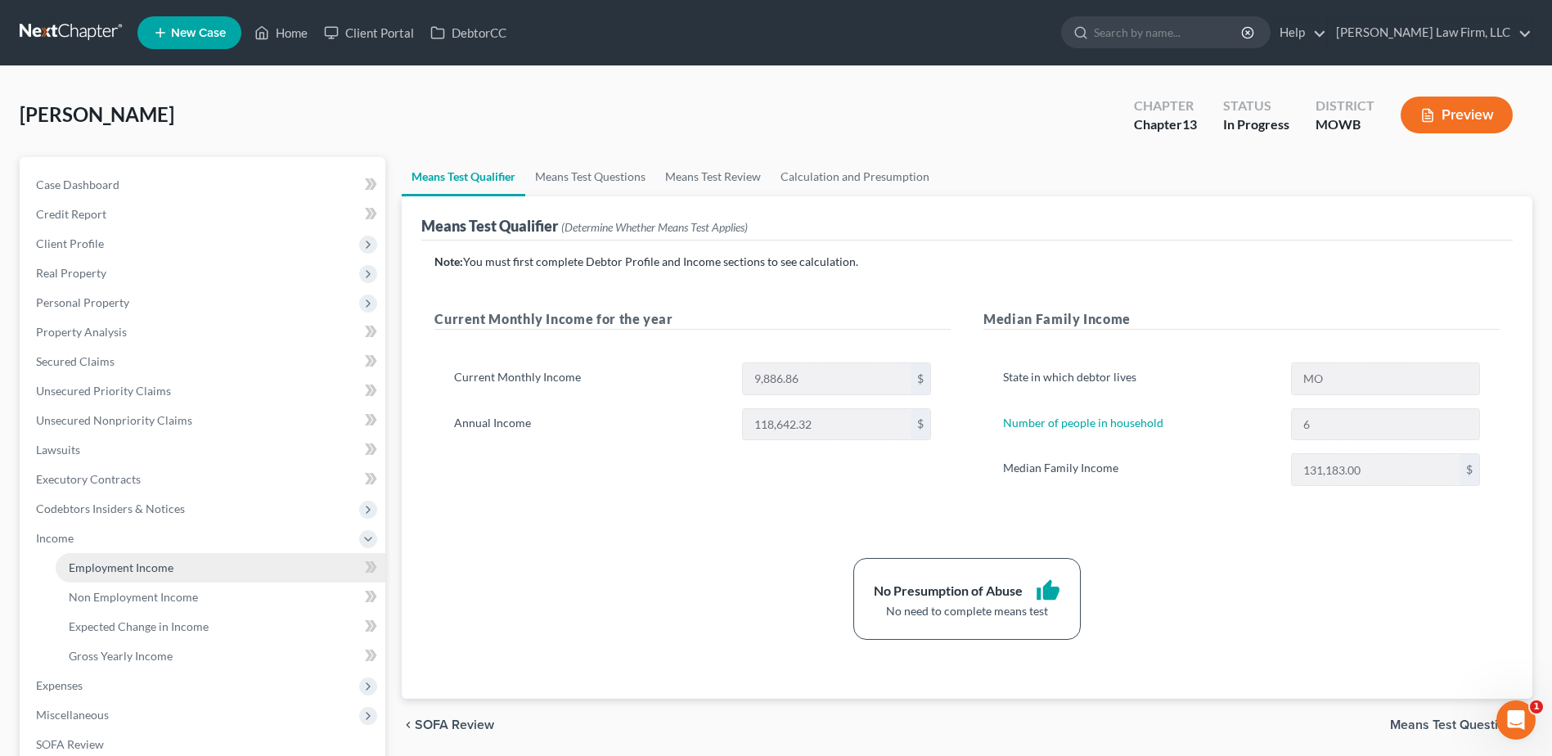
click at [77, 570] on span "Employment Income" at bounding box center [121, 568] width 105 height 14
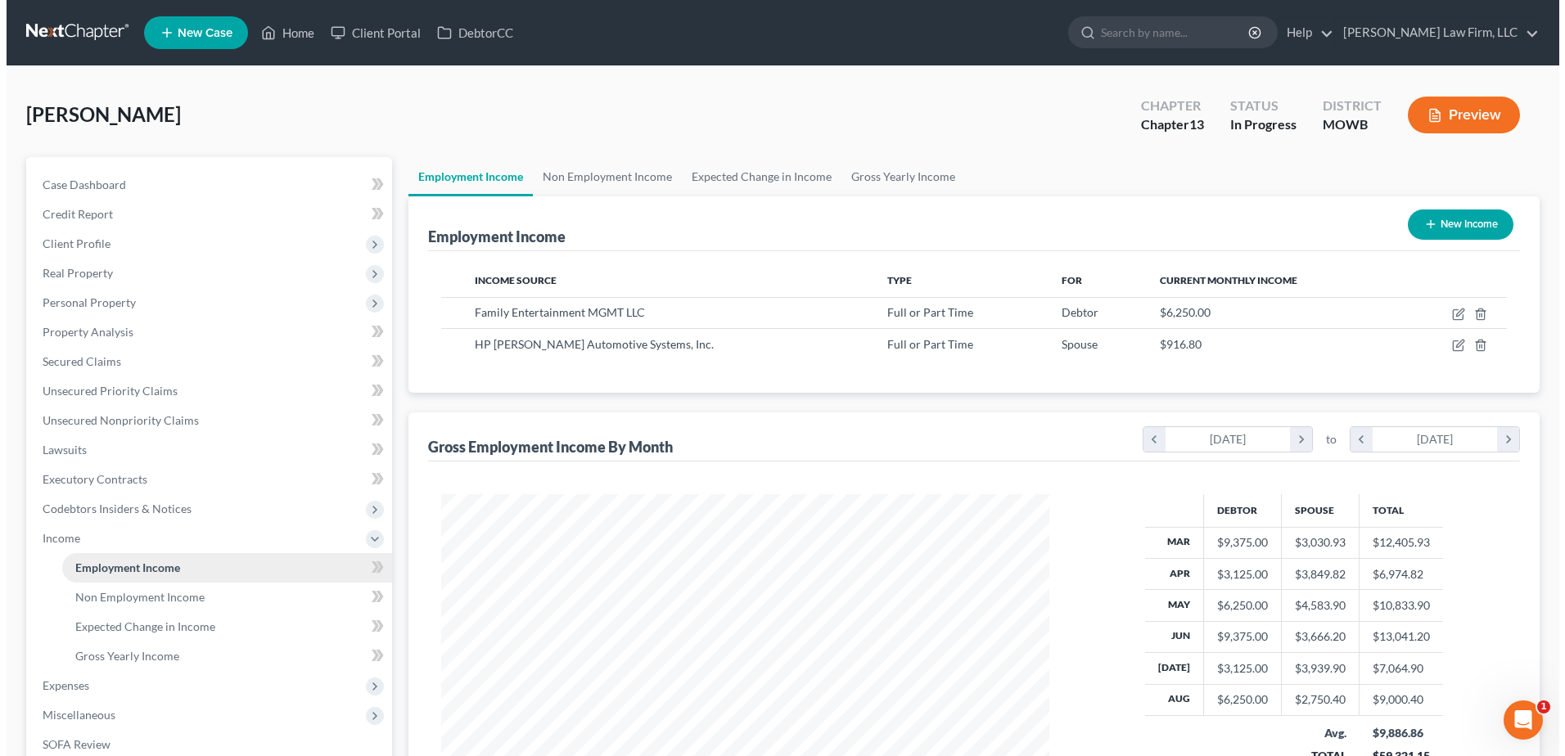
scroll to position [304, 640]
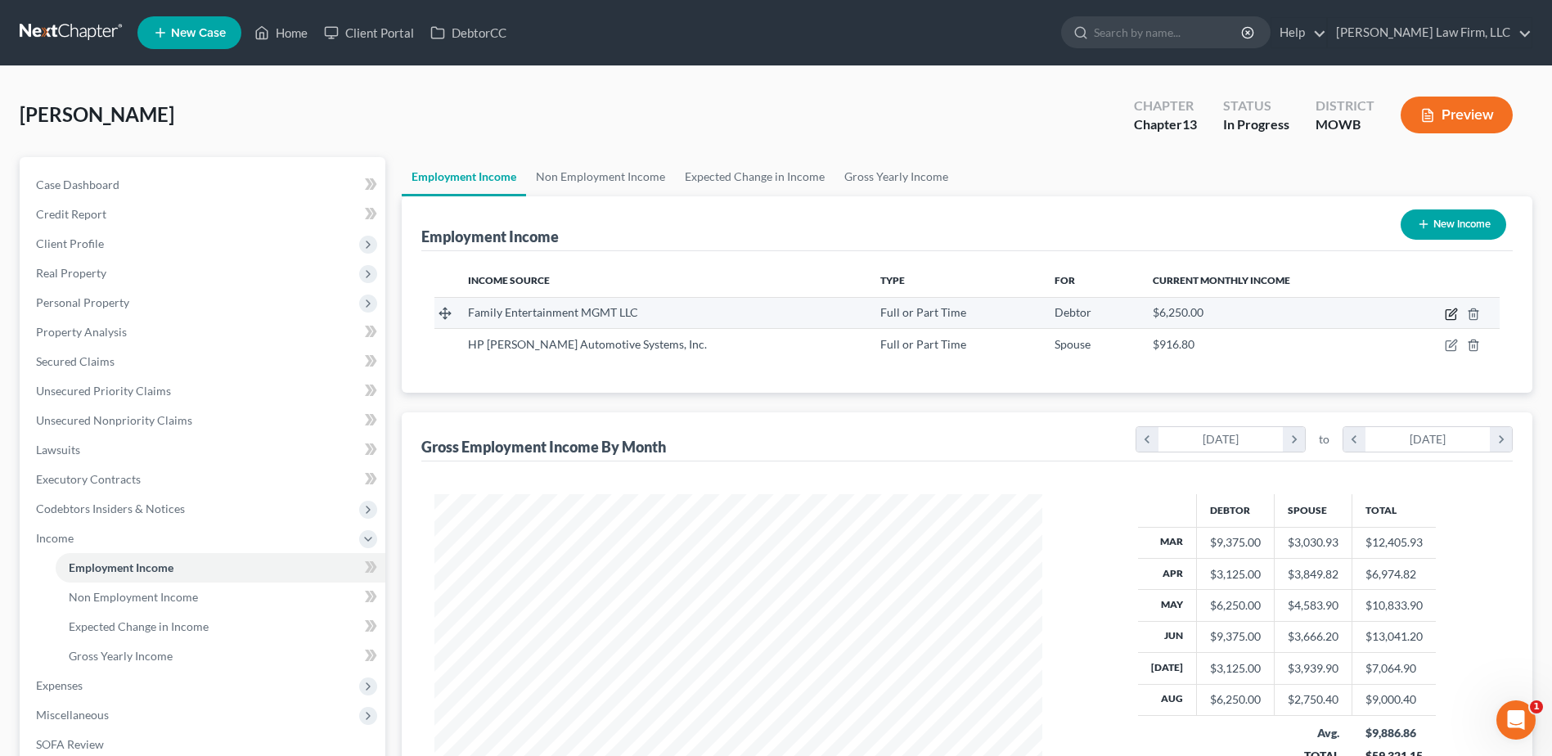
click at [1452, 311] on icon "button" at bounding box center [1451, 314] width 13 height 13
select select "0"
select select "17"
select select "2"
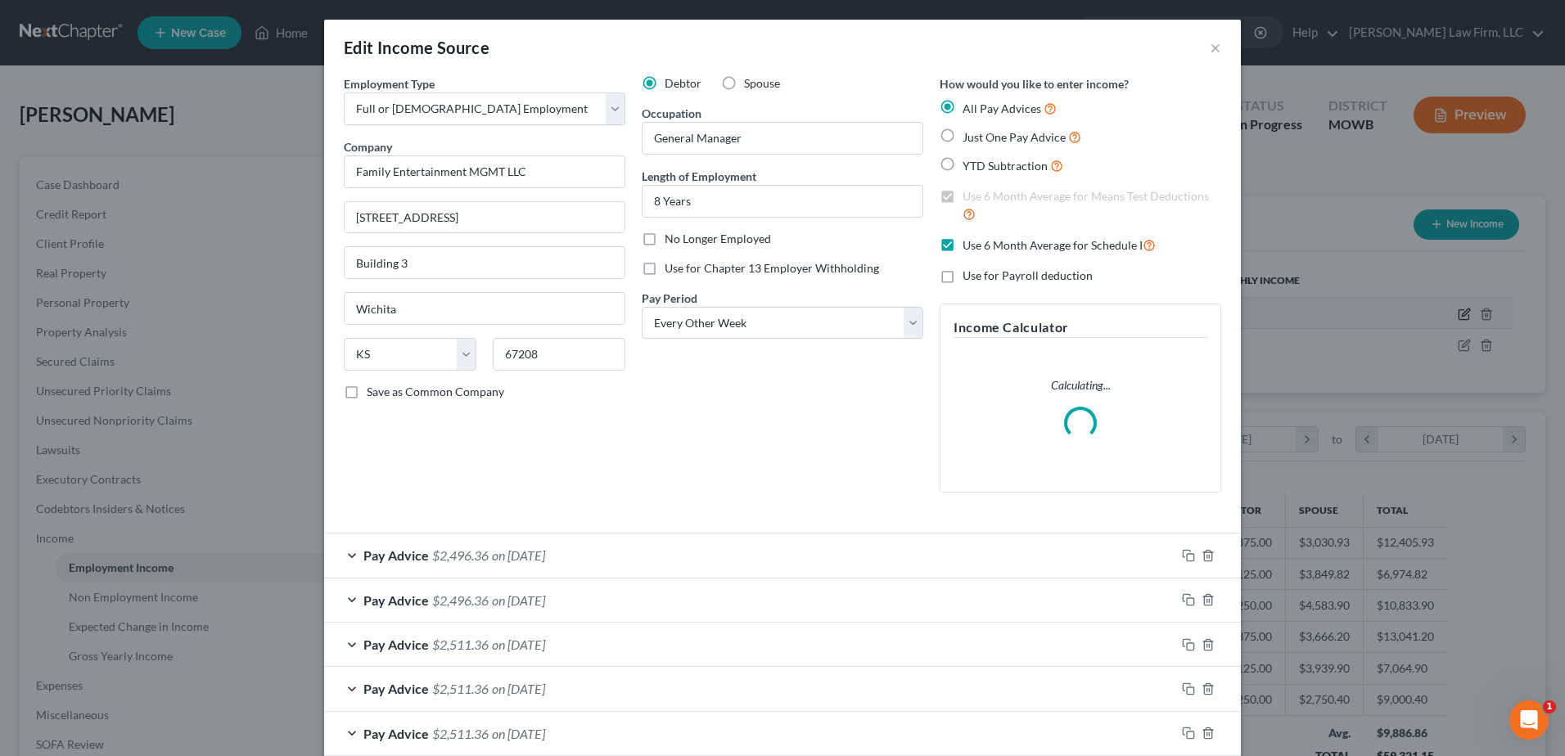
scroll to position [306, 646]
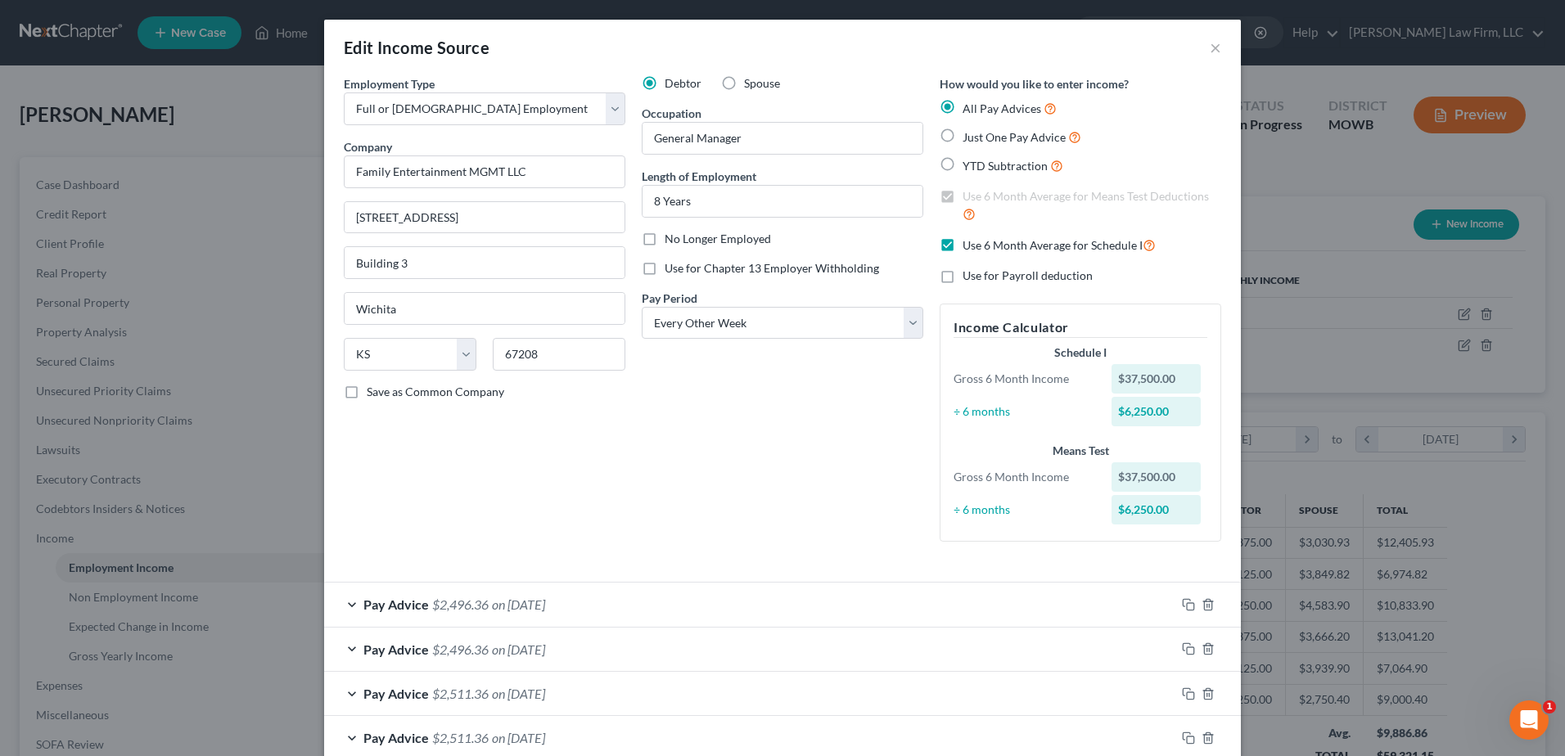
click at [1353, 321] on div "Edit Income Source × Employment Type * Select Full or Part Time Employment Self…" at bounding box center [782, 378] width 1565 height 756
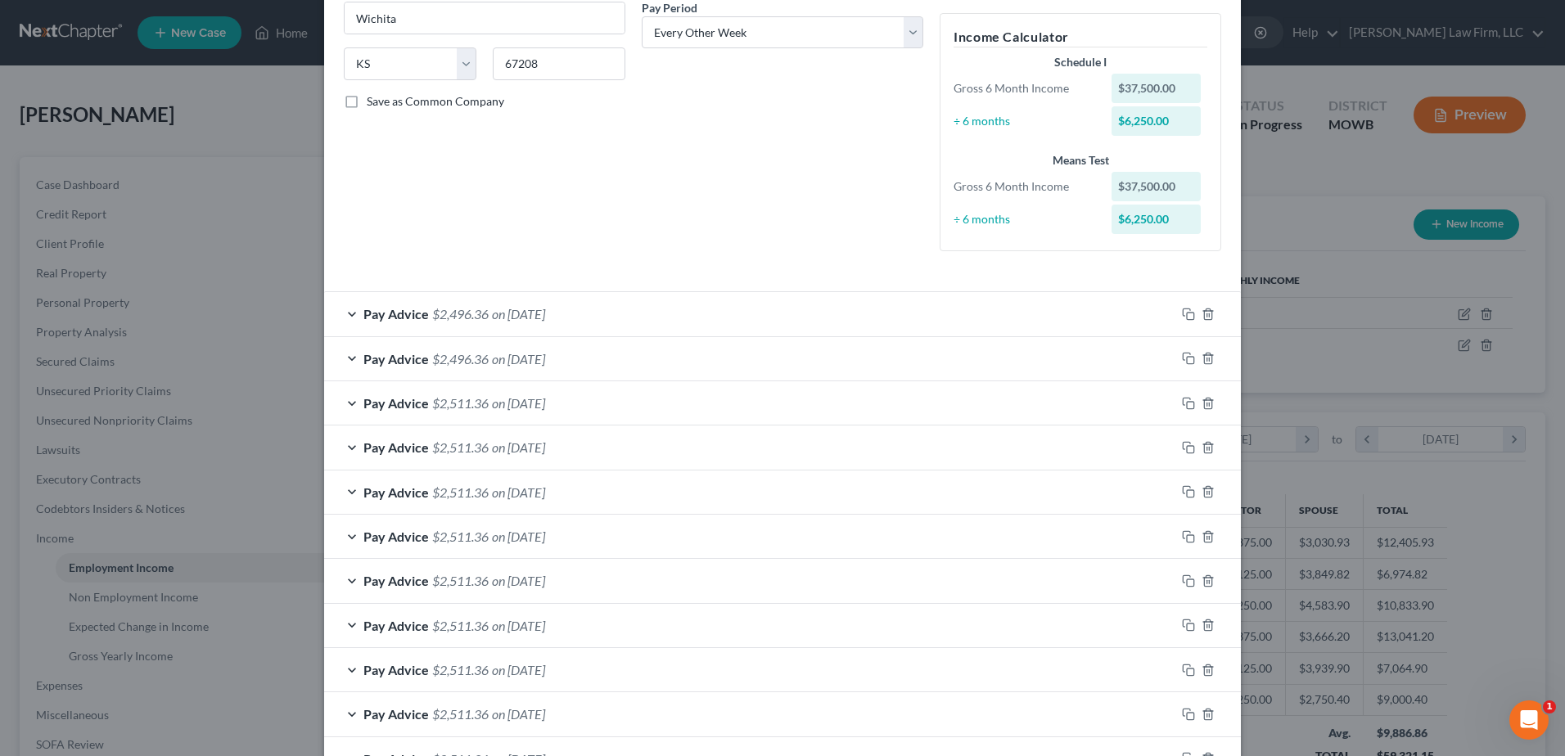
scroll to position [272, 0]
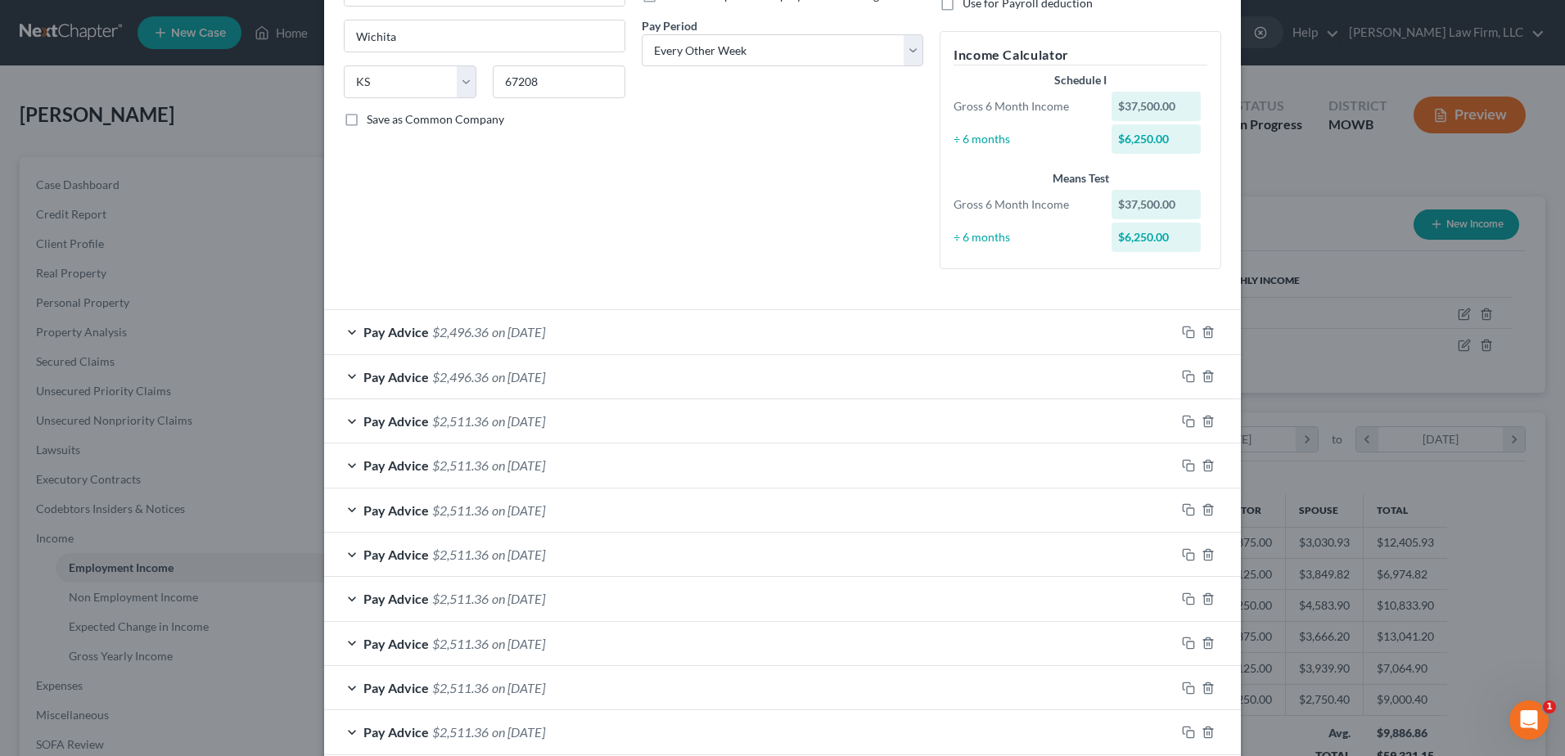
click at [336, 331] on div "Pay Advice $2,496.36 on 08/15/2025" at bounding box center [749, 331] width 851 height 43
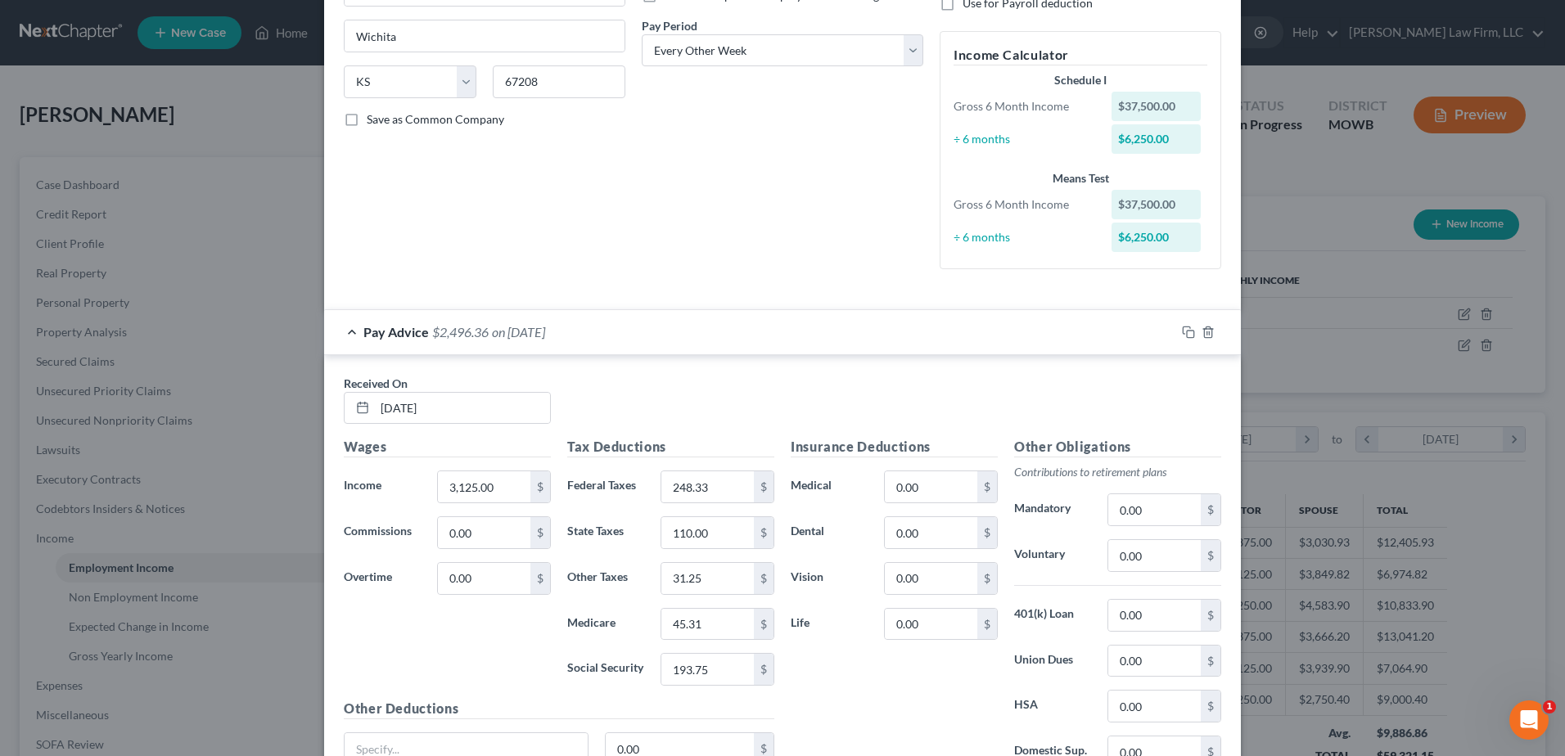
click at [457, 273] on div "Employment Type * Select Full or Part Time Employment Self Employment Company *…" at bounding box center [484, 43] width 298 height 480
click at [697, 263] on div "Debtor Spouse Occupation General Manager Length of Employment 8 Years No Longer…" at bounding box center [782, 43] width 298 height 480
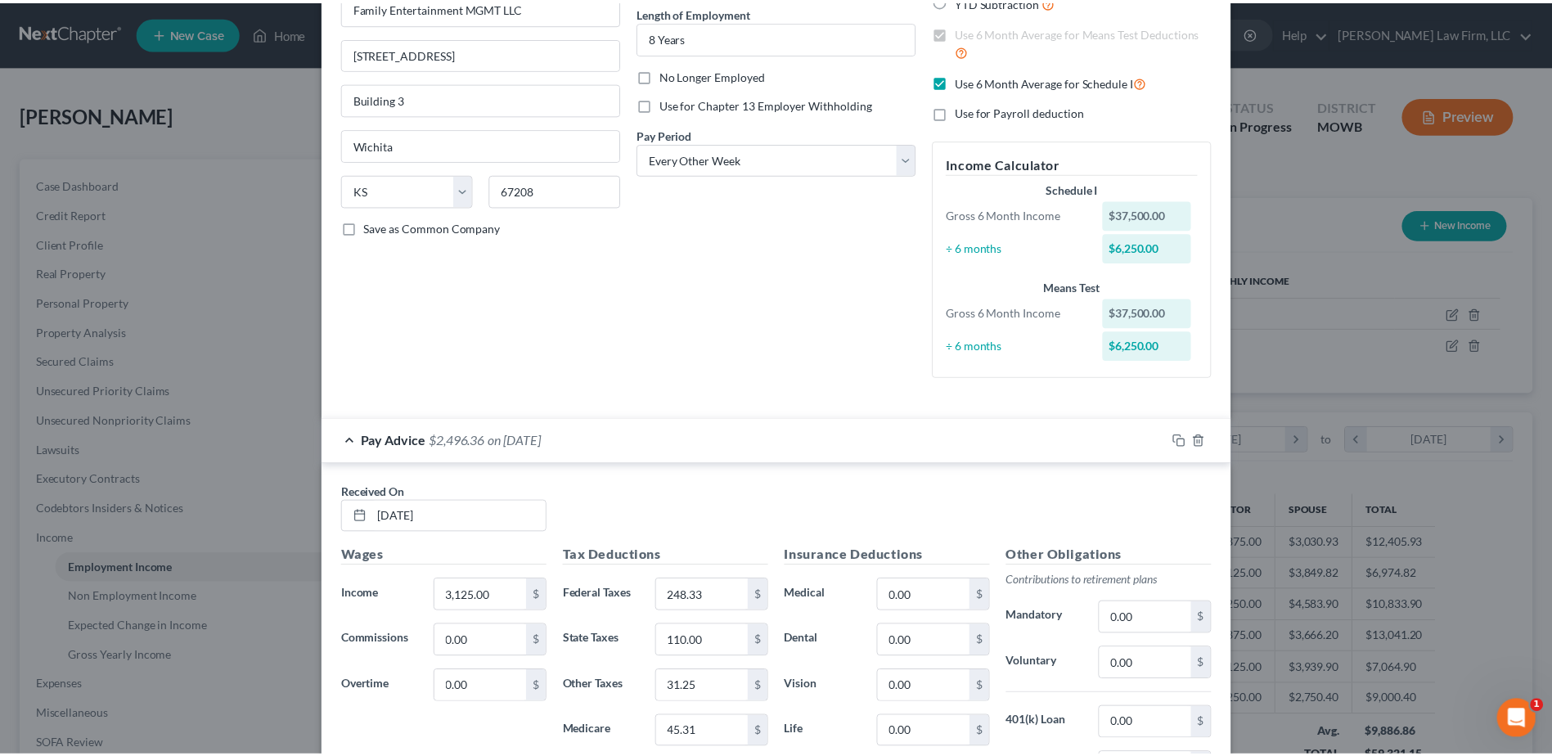
scroll to position [0, 0]
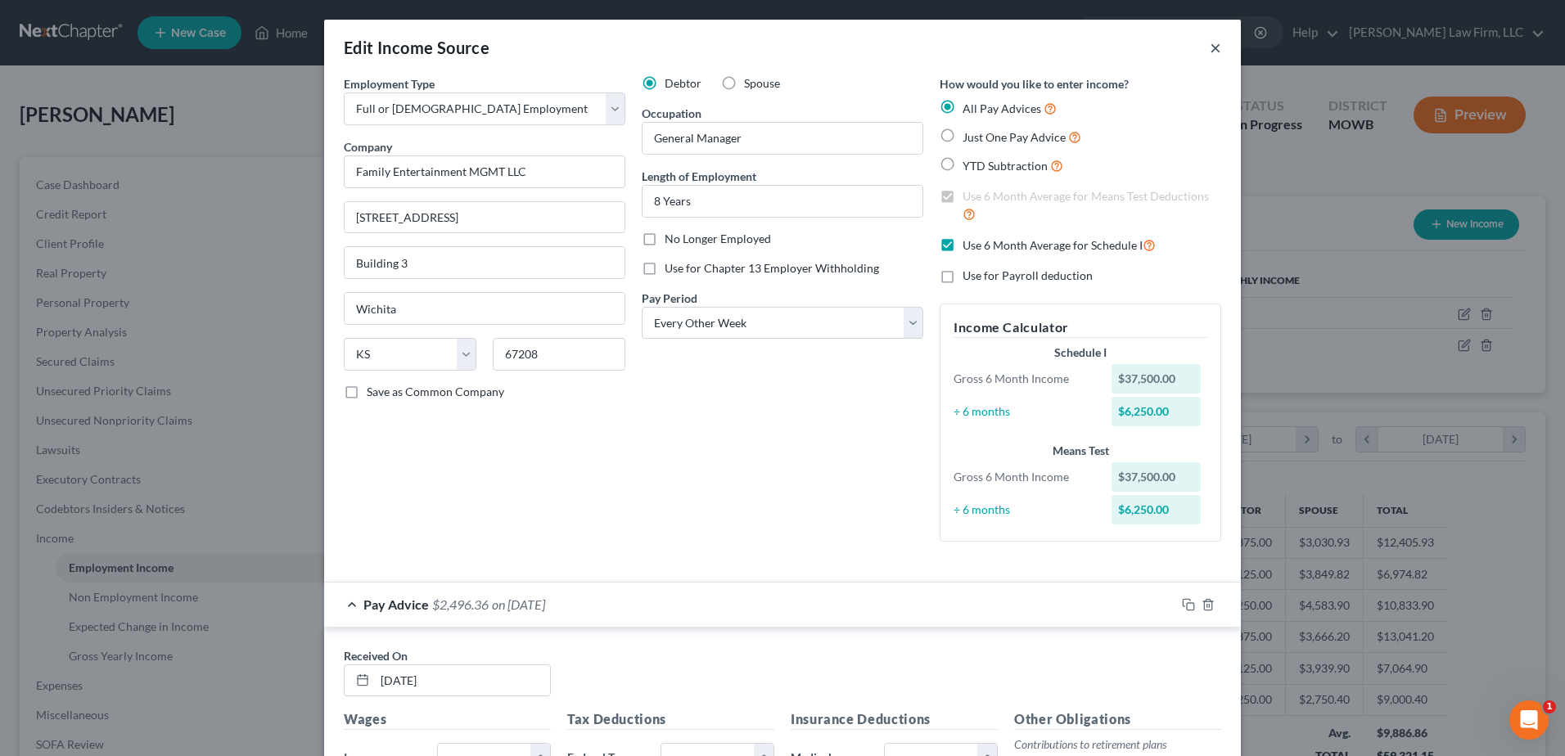
click at [1209, 48] on button "×" at bounding box center [1214, 48] width 11 height 20
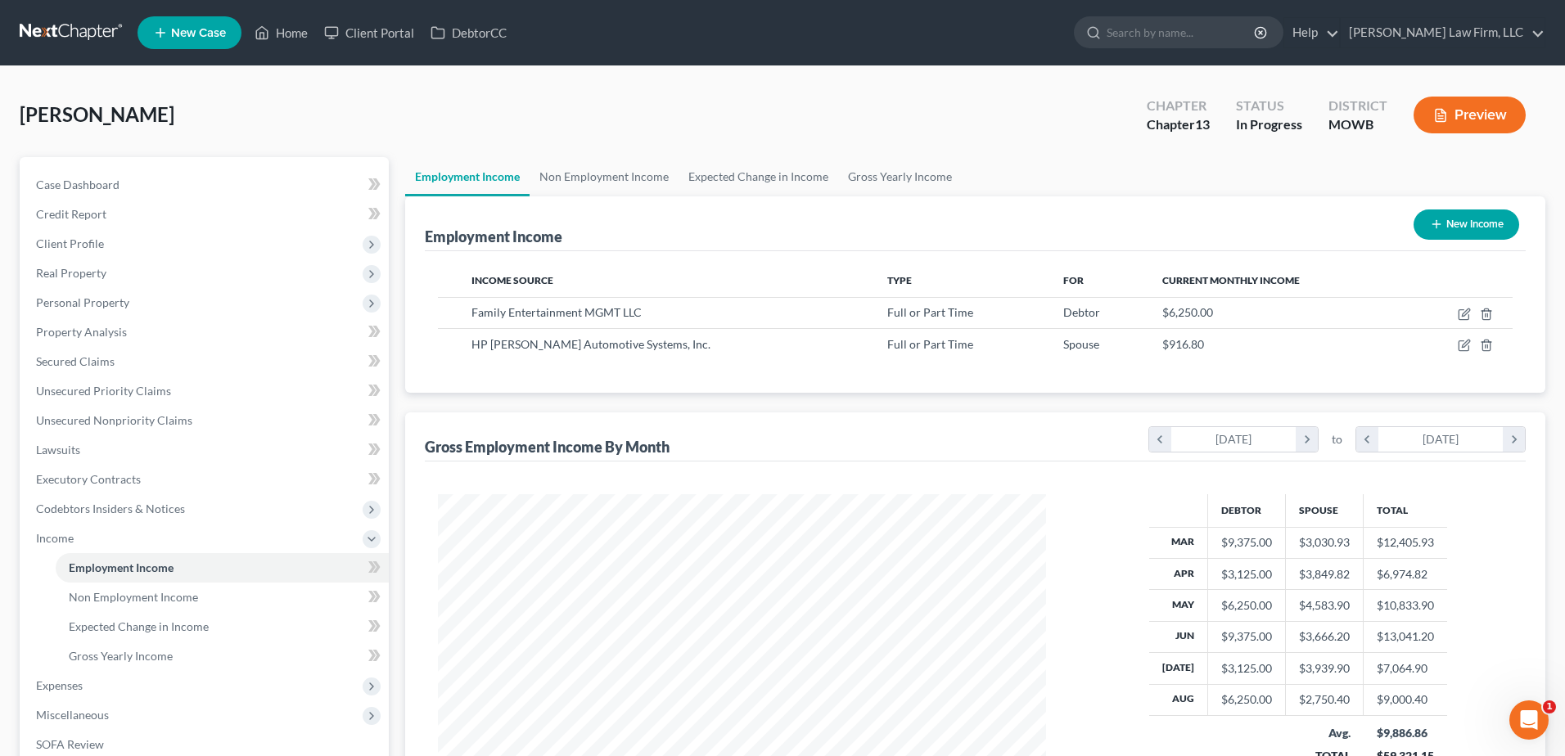
scroll to position [817975, 817638]
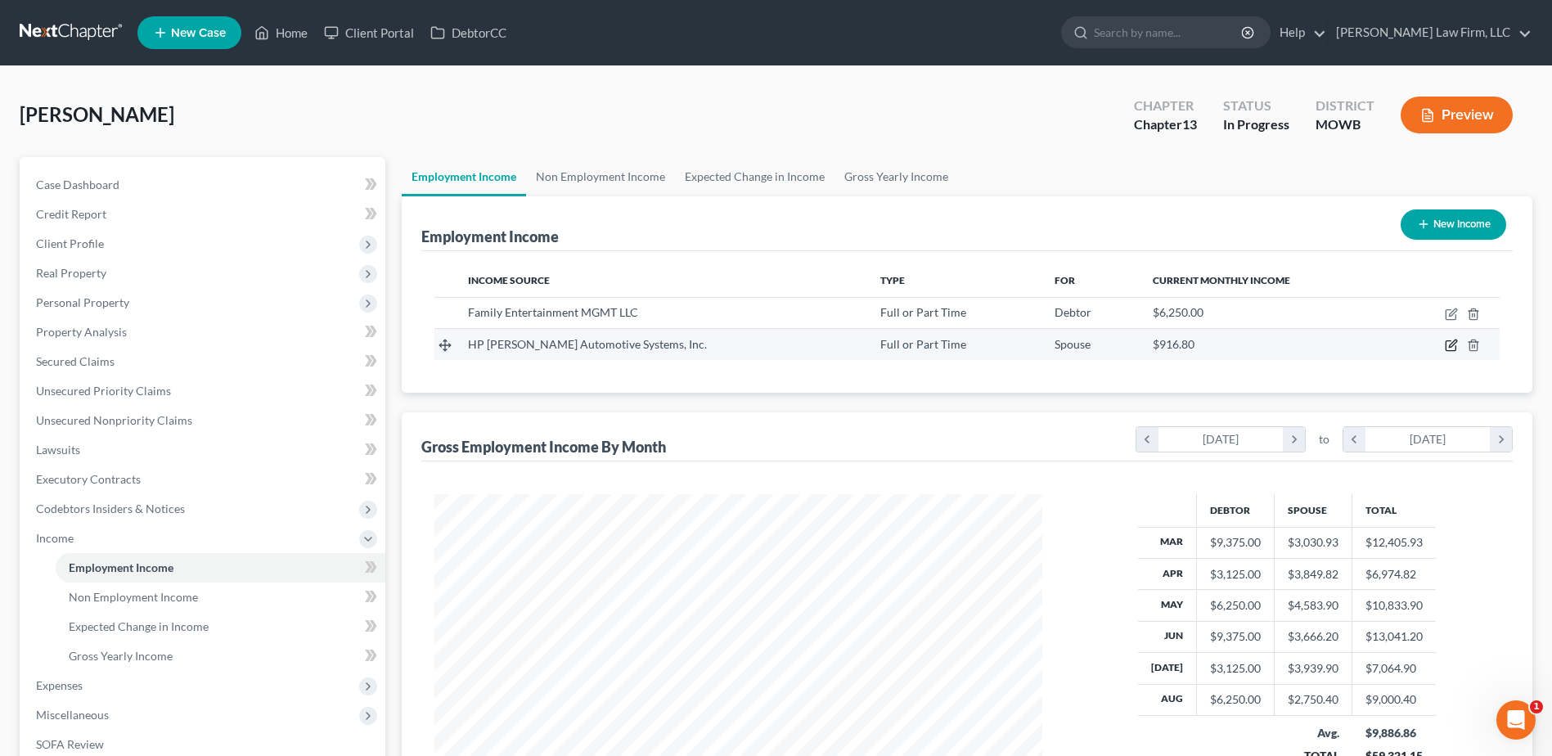
click at [1449, 344] on icon "button" at bounding box center [1451, 345] width 13 height 13
select select "0"
select select "23"
select select "0"
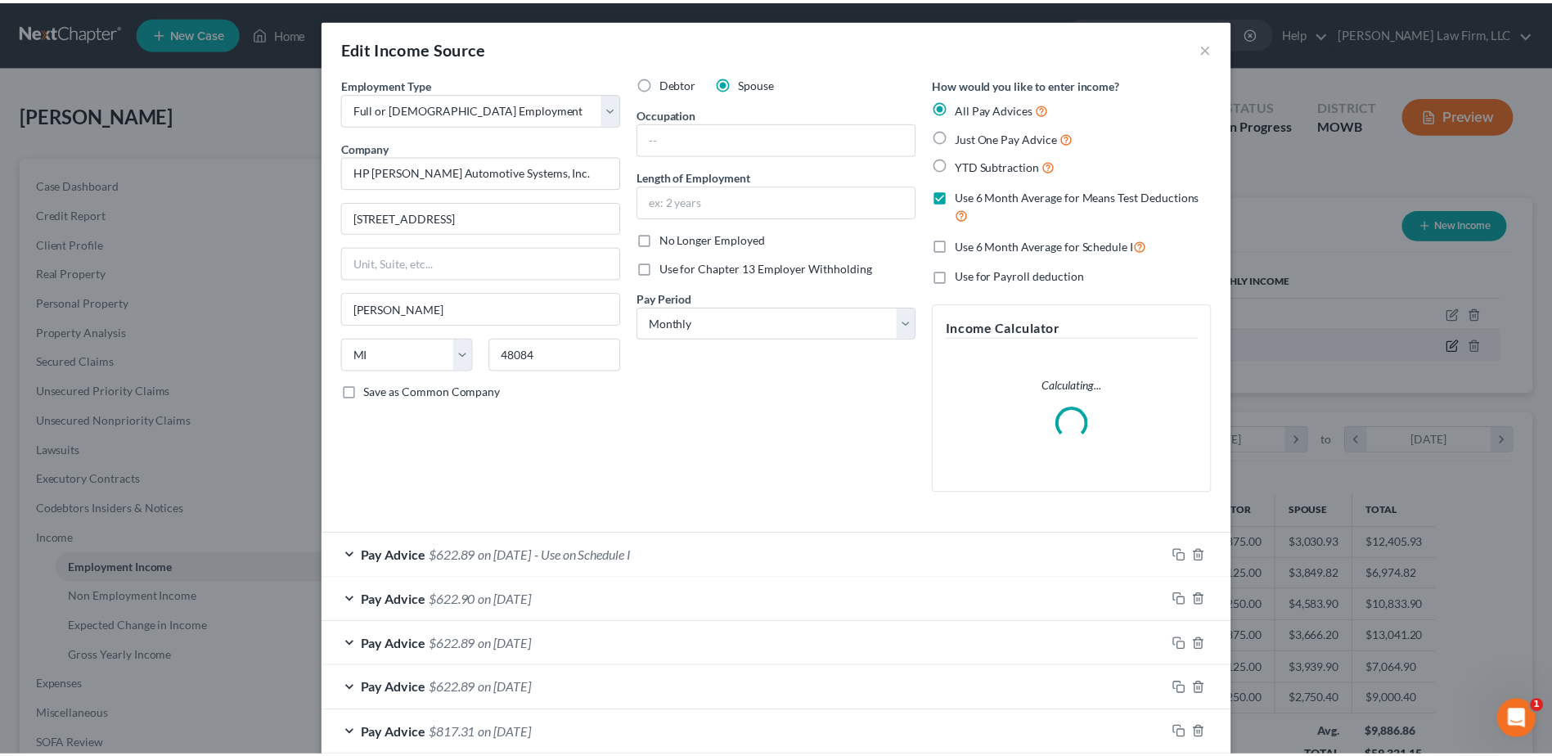
scroll to position [306, 646]
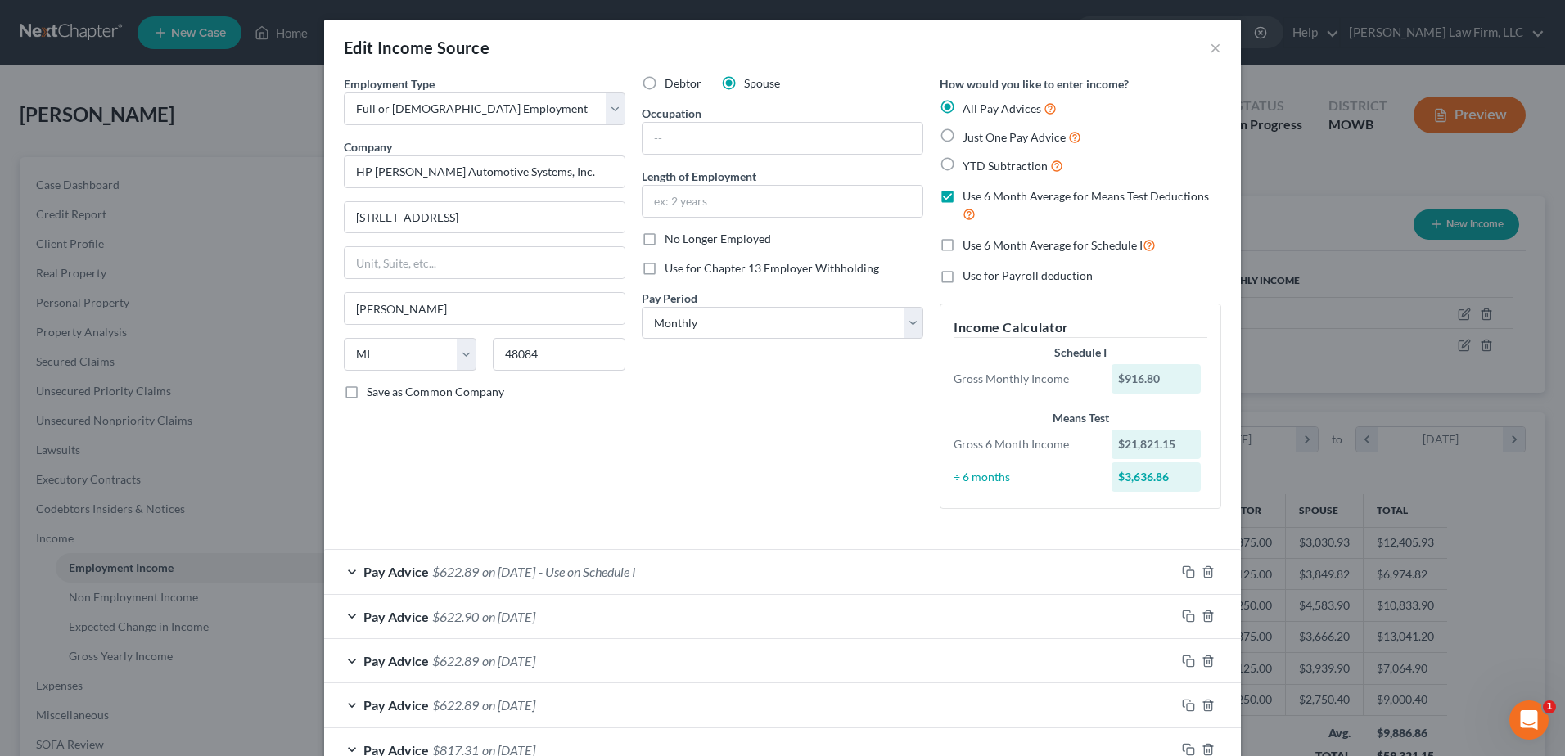
click at [339, 570] on div "Pay Advice $622.89 on 08/15/2025 - Use on Schedule I" at bounding box center [749, 571] width 851 height 43
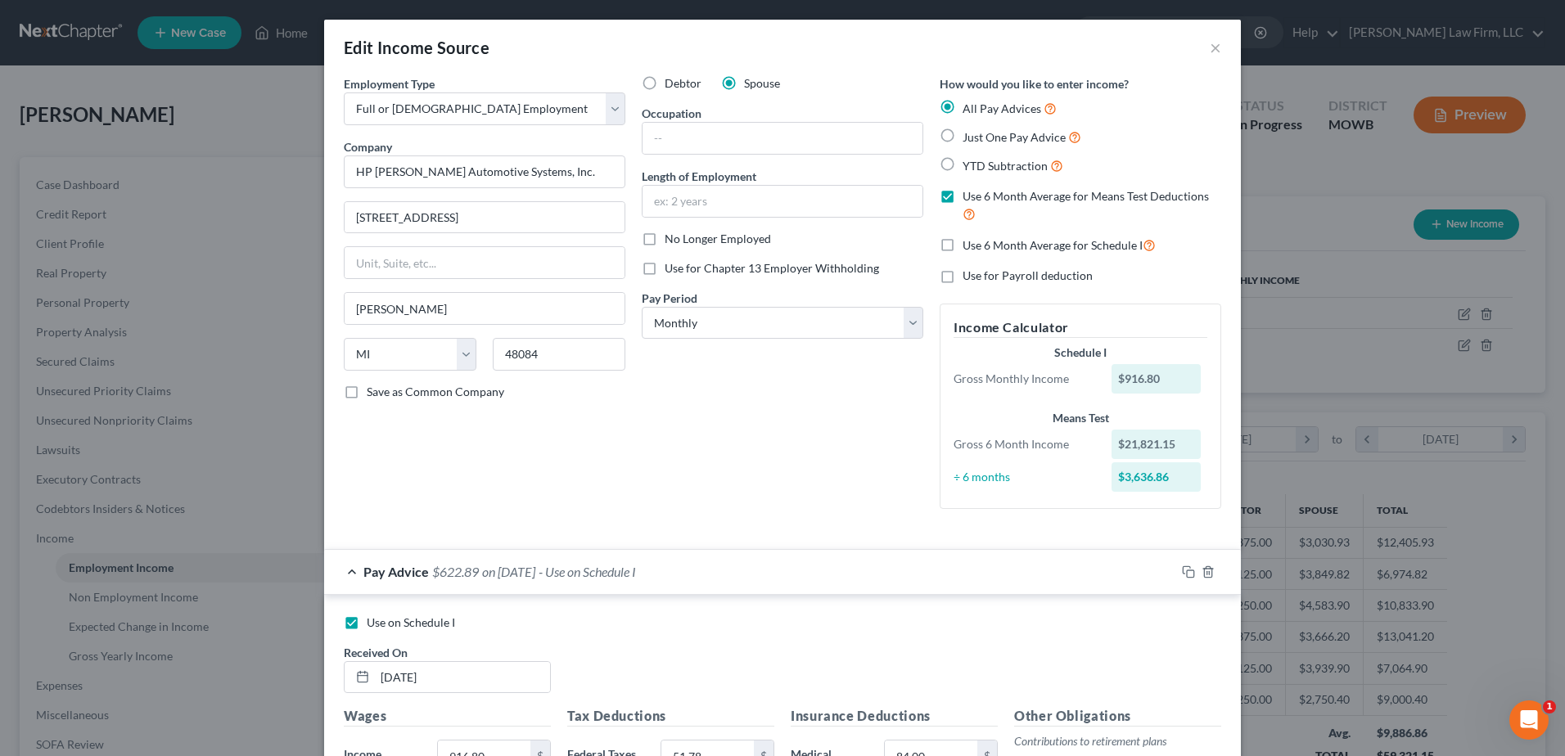
click at [367, 622] on label "Use on Schedule I" at bounding box center [411, 623] width 88 height 16
click at [373, 622] on input "Use on Schedule I" at bounding box center [378, 620] width 11 height 11
click at [453, 482] on div "Employment Type * Select Full or Part Time Employment Self Employment Company *…" at bounding box center [484, 298] width 298 height 447
click at [367, 626] on label "Use on Schedule I" at bounding box center [411, 623] width 88 height 16
click at [373, 625] on input "Use on Schedule I" at bounding box center [378, 620] width 11 height 11
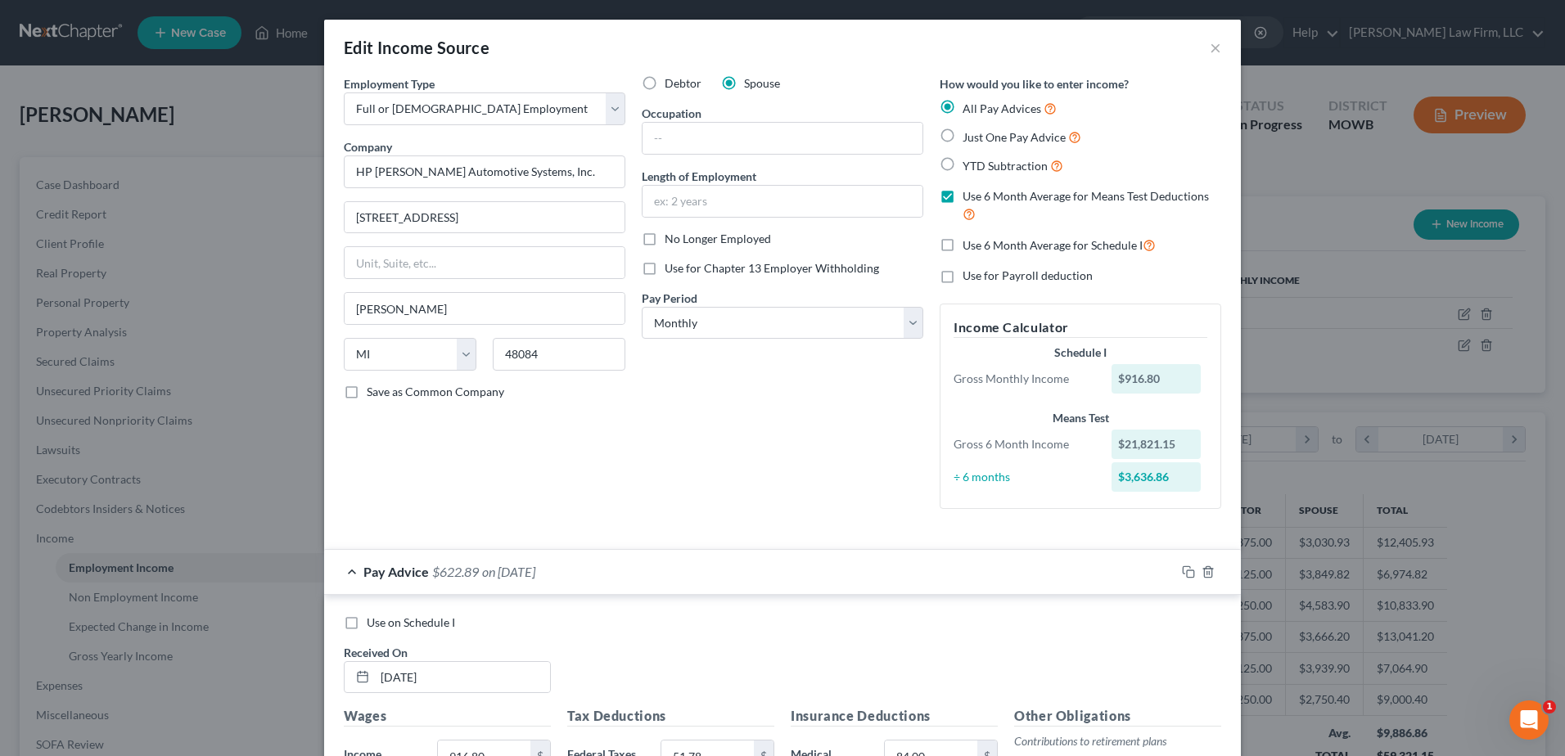
checkbox input "true"
click at [1209, 41] on button "×" at bounding box center [1214, 48] width 11 height 20
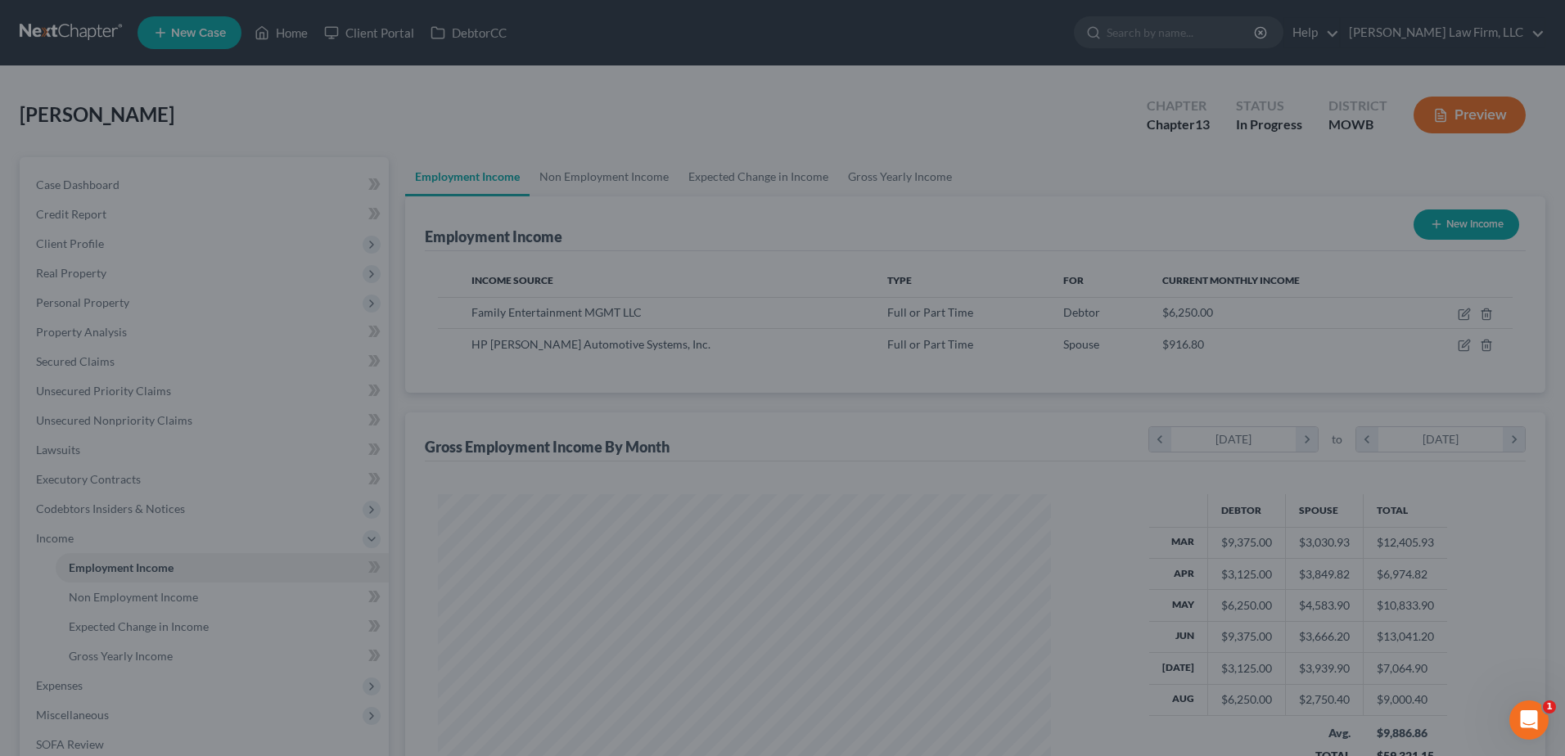
scroll to position [817975, 817638]
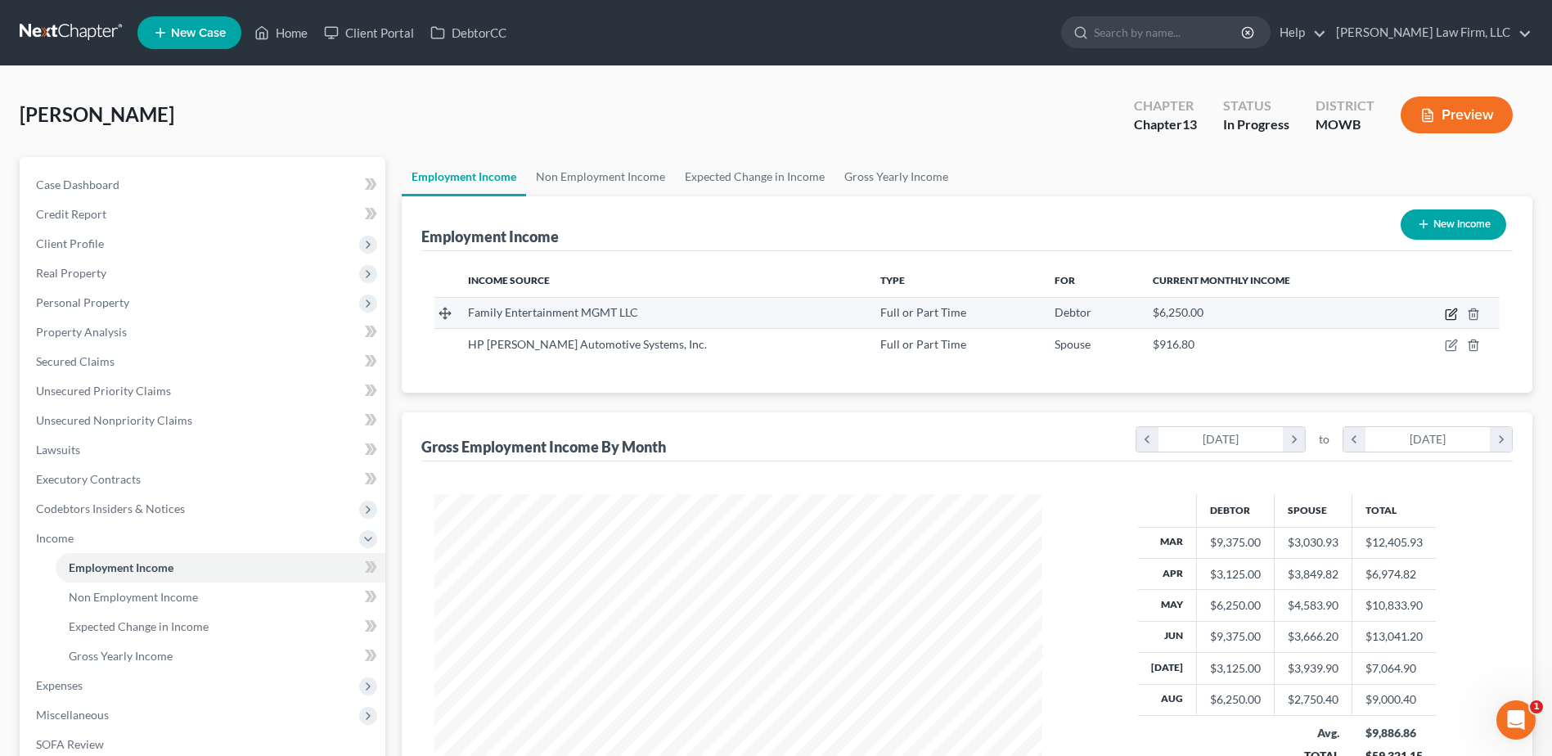
click at [1452, 313] on icon "button" at bounding box center [1452, 311] width 7 height 7
select select "0"
select select "17"
select select "2"
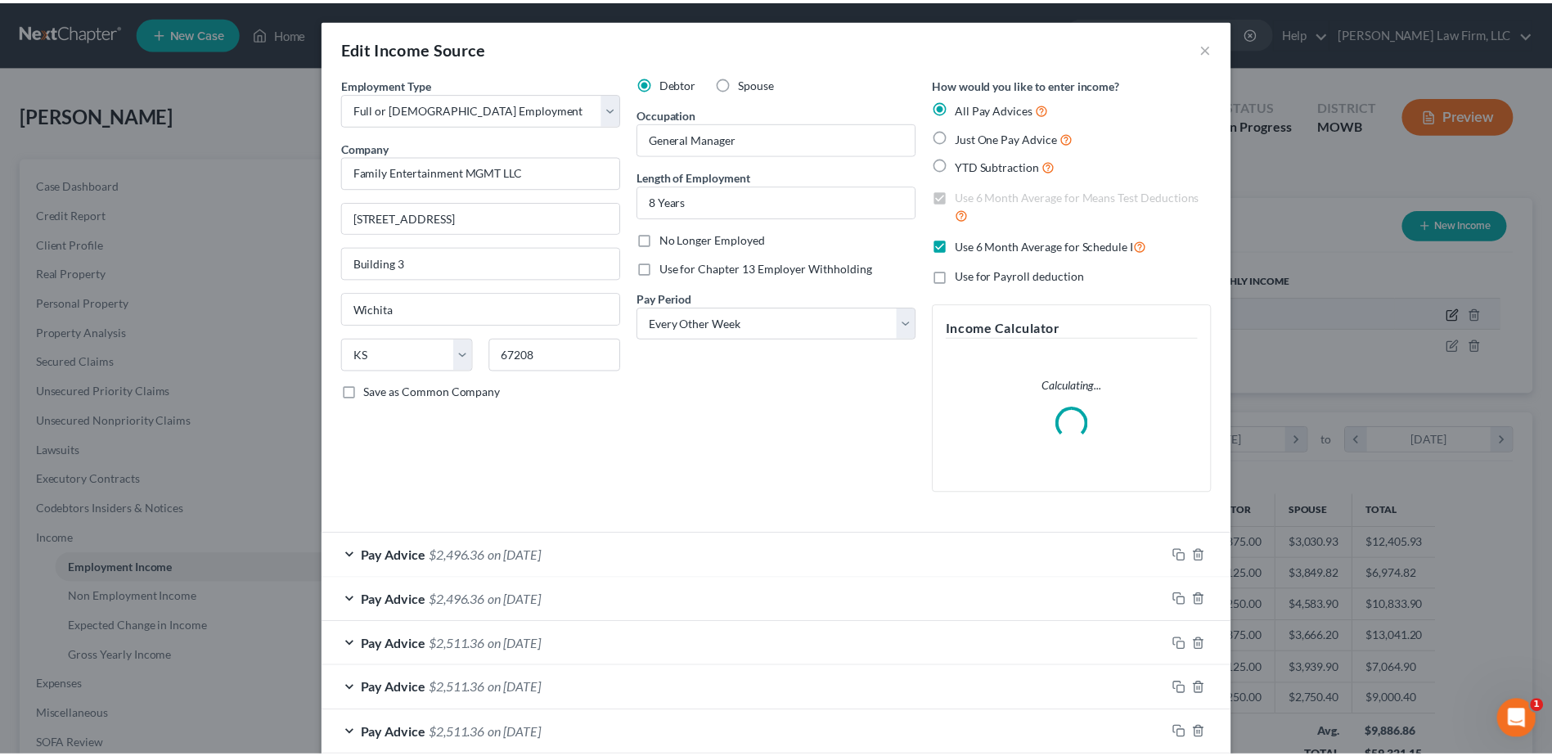
scroll to position [306, 646]
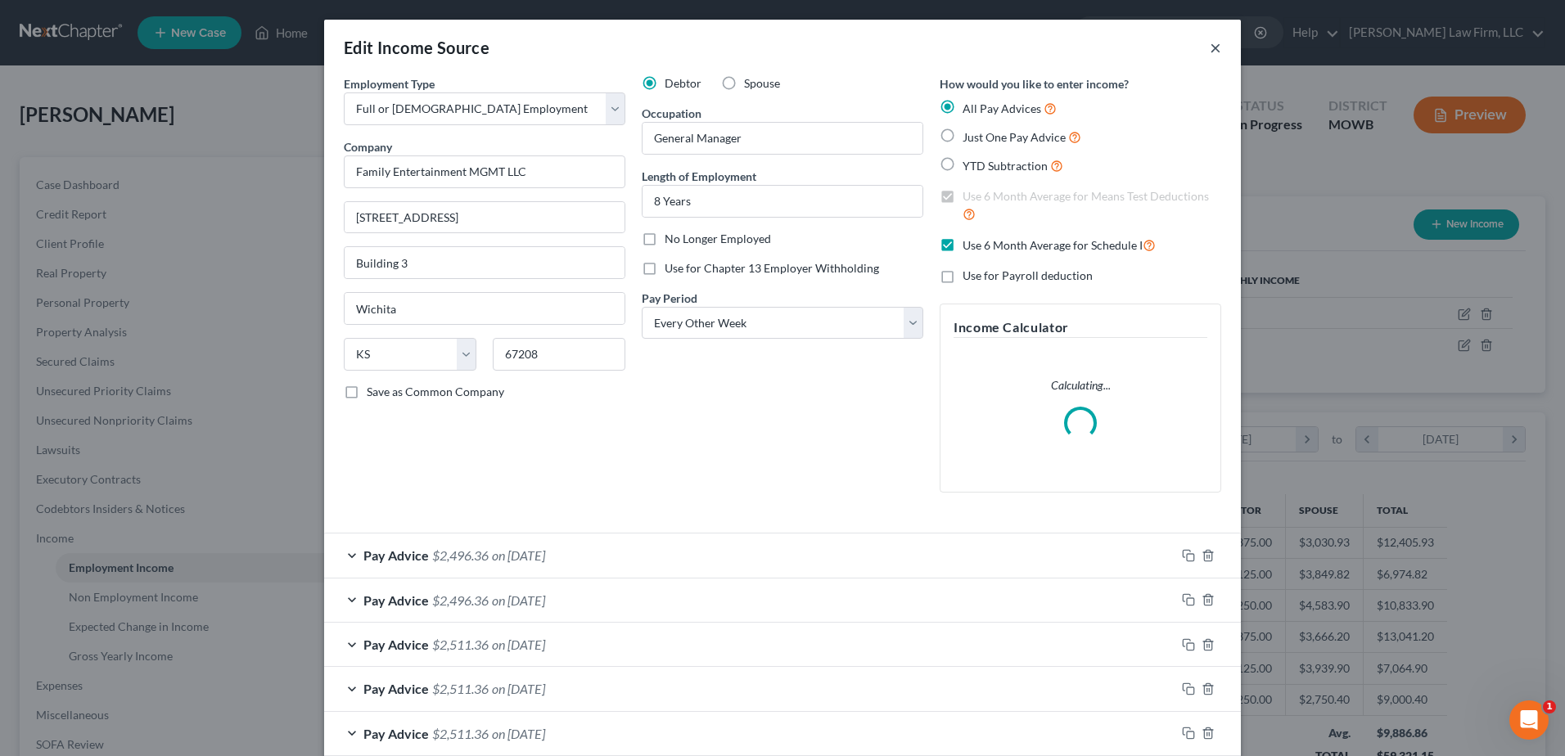
click at [1209, 47] on button "×" at bounding box center [1214, 48] width 11 height 20
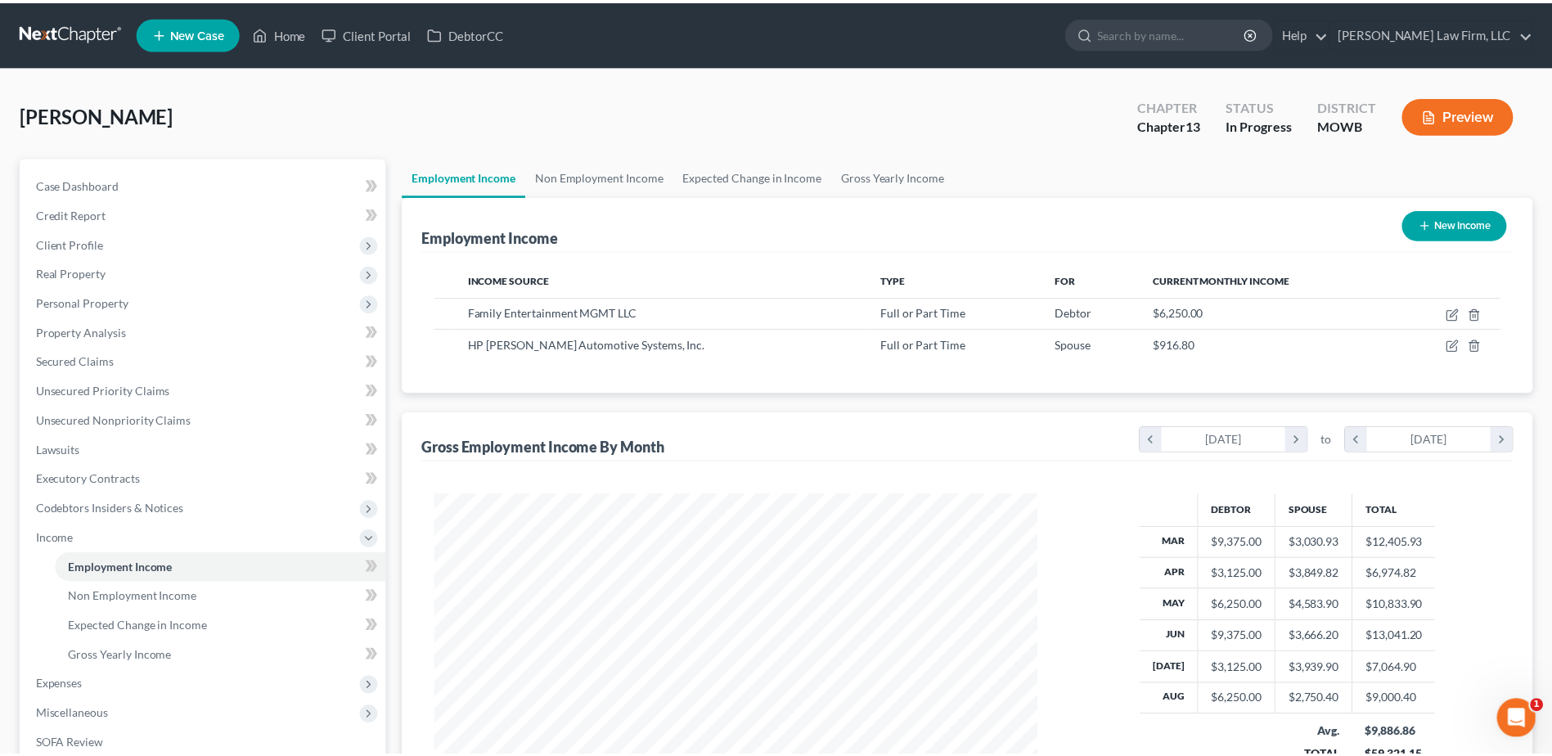
scroll to position [304, 640]
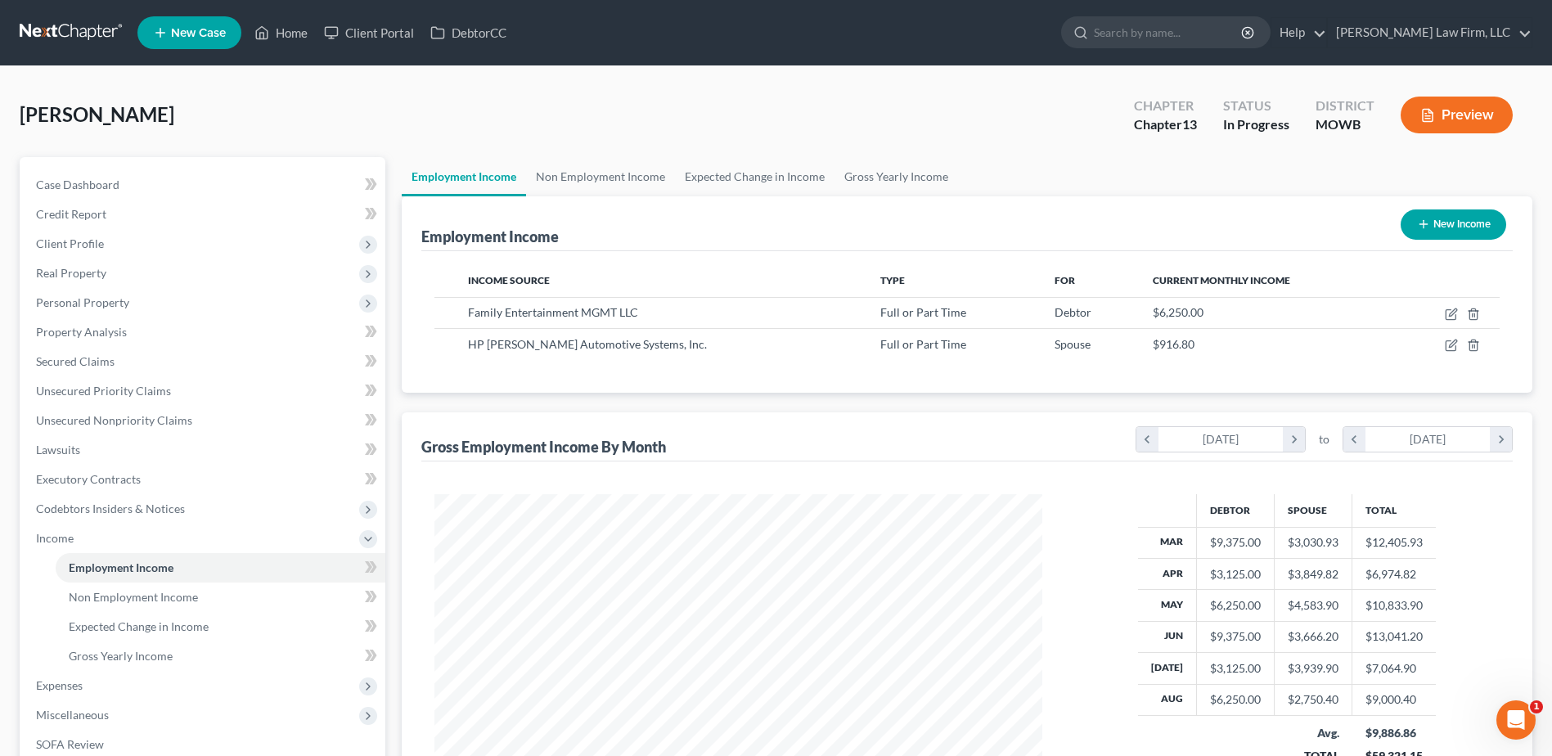
click at [1491, 107] on button "Preview" at bounding box center [1457, 115] width 112 height 37
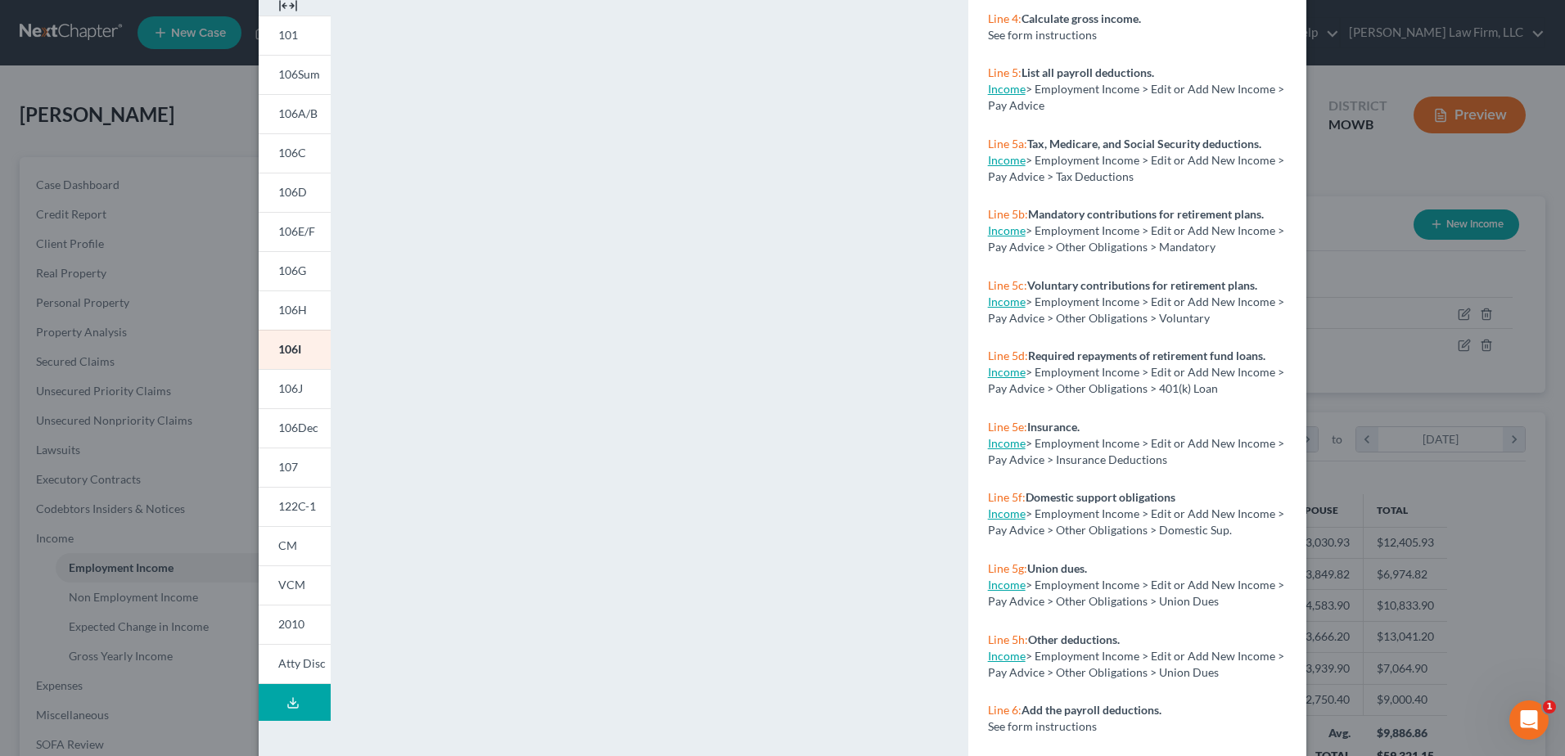
scroll to position [167, 0]
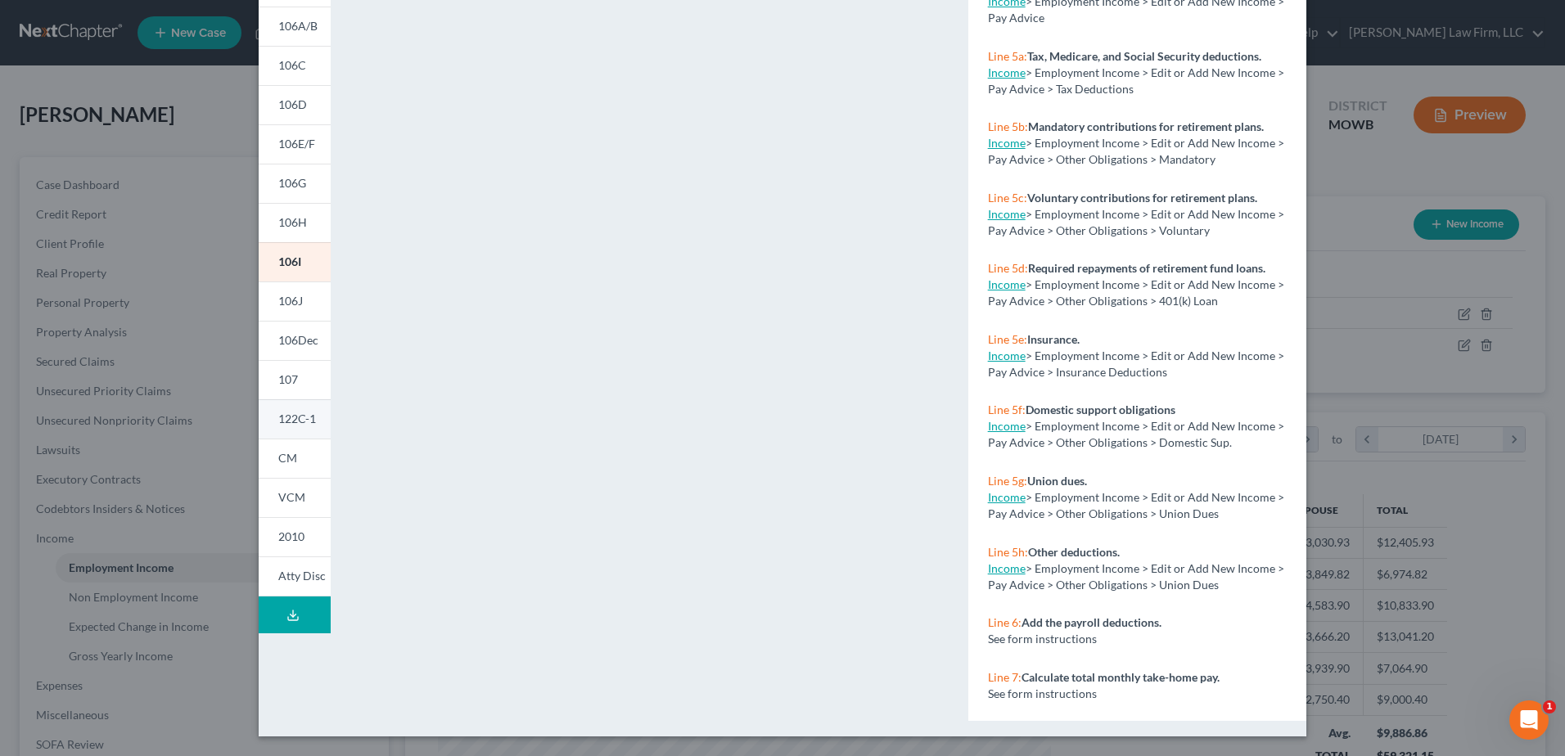
click at [284, 415] on span "122C-1" at bounding box center [297, 419] width 38 height 14
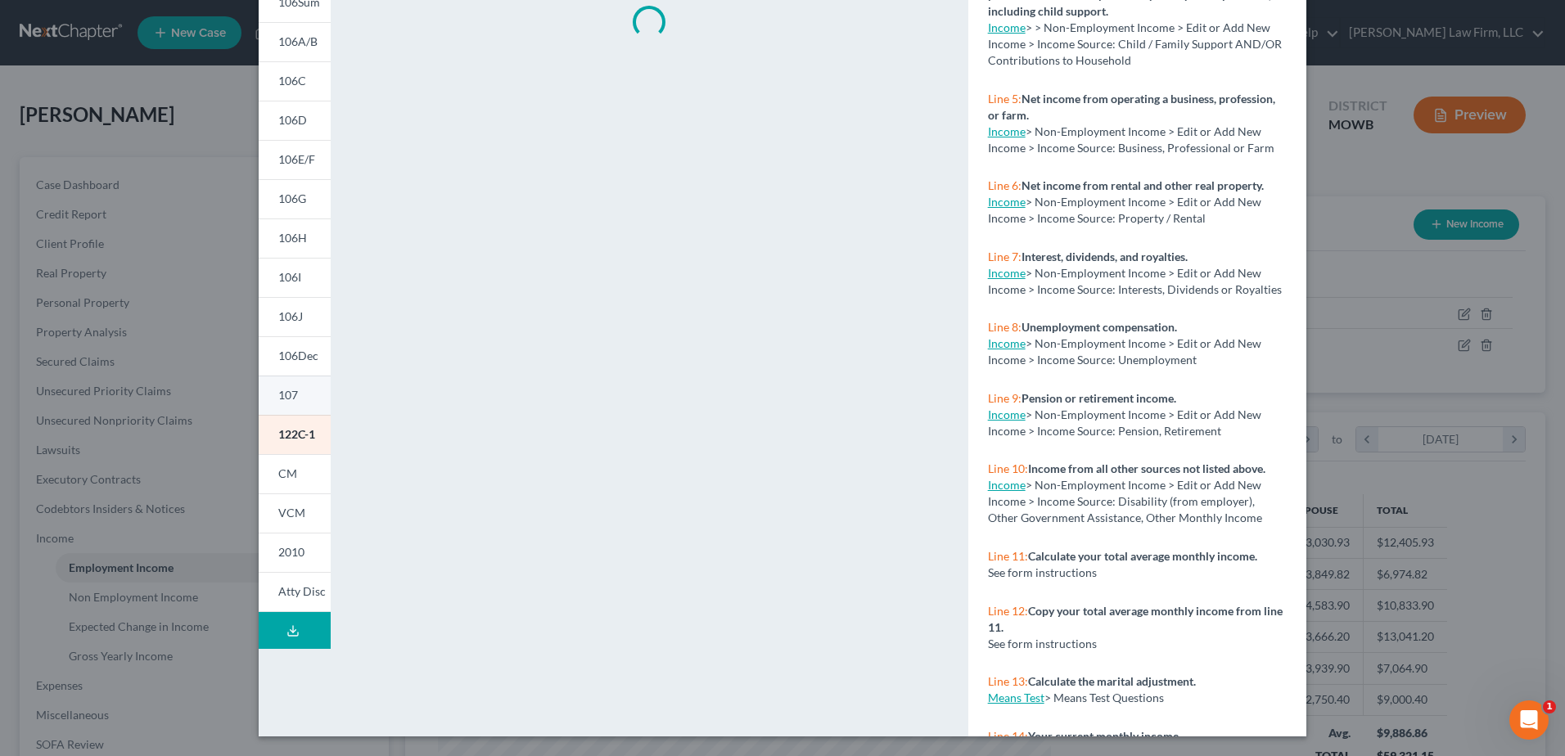
click at [287, 399] on span "107" at bounding box center [288, 395] width 20 height 14
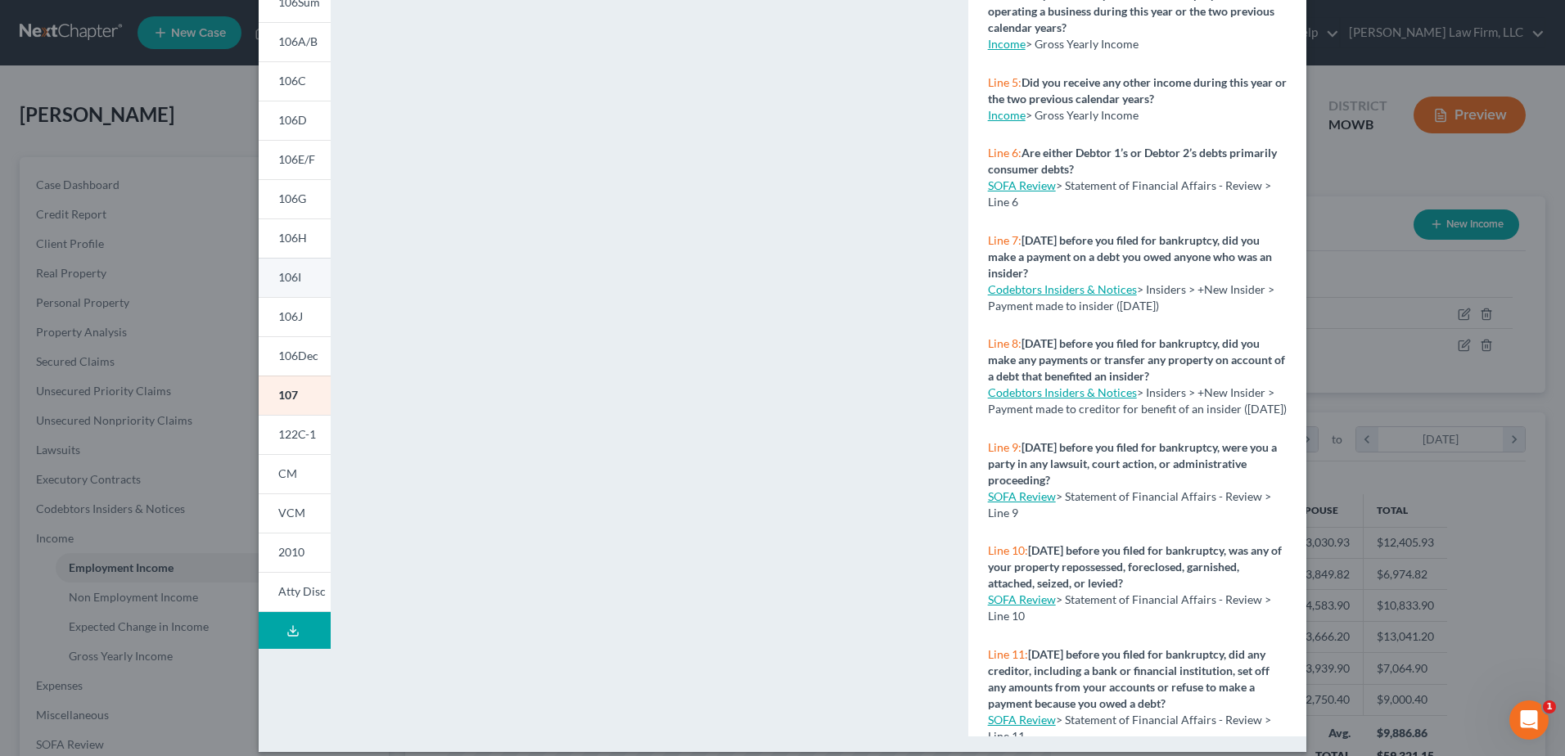
click at [284, 275] on span "106I" at bounding box center [289, 277] width 23 height 14
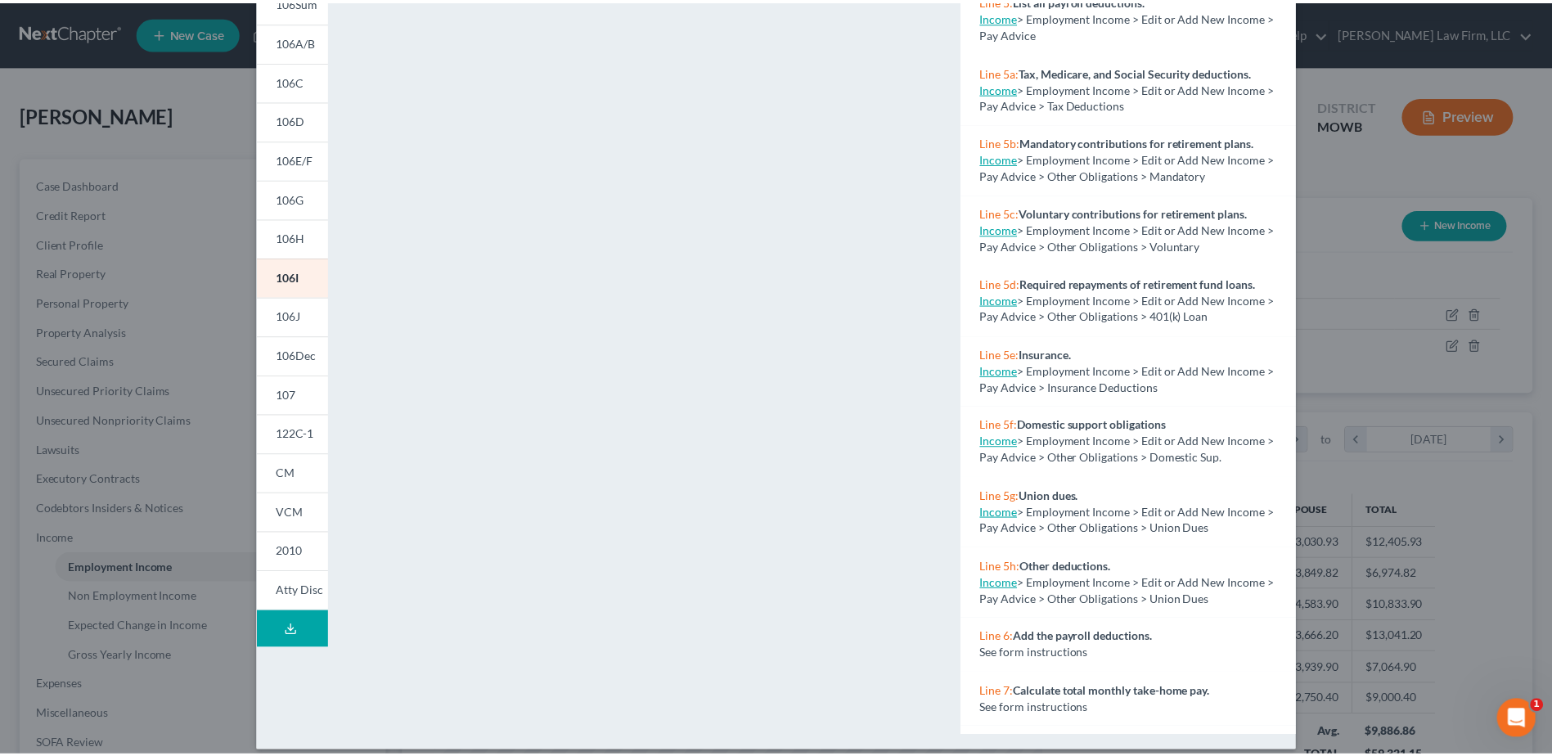
scroll to position [0, 0]
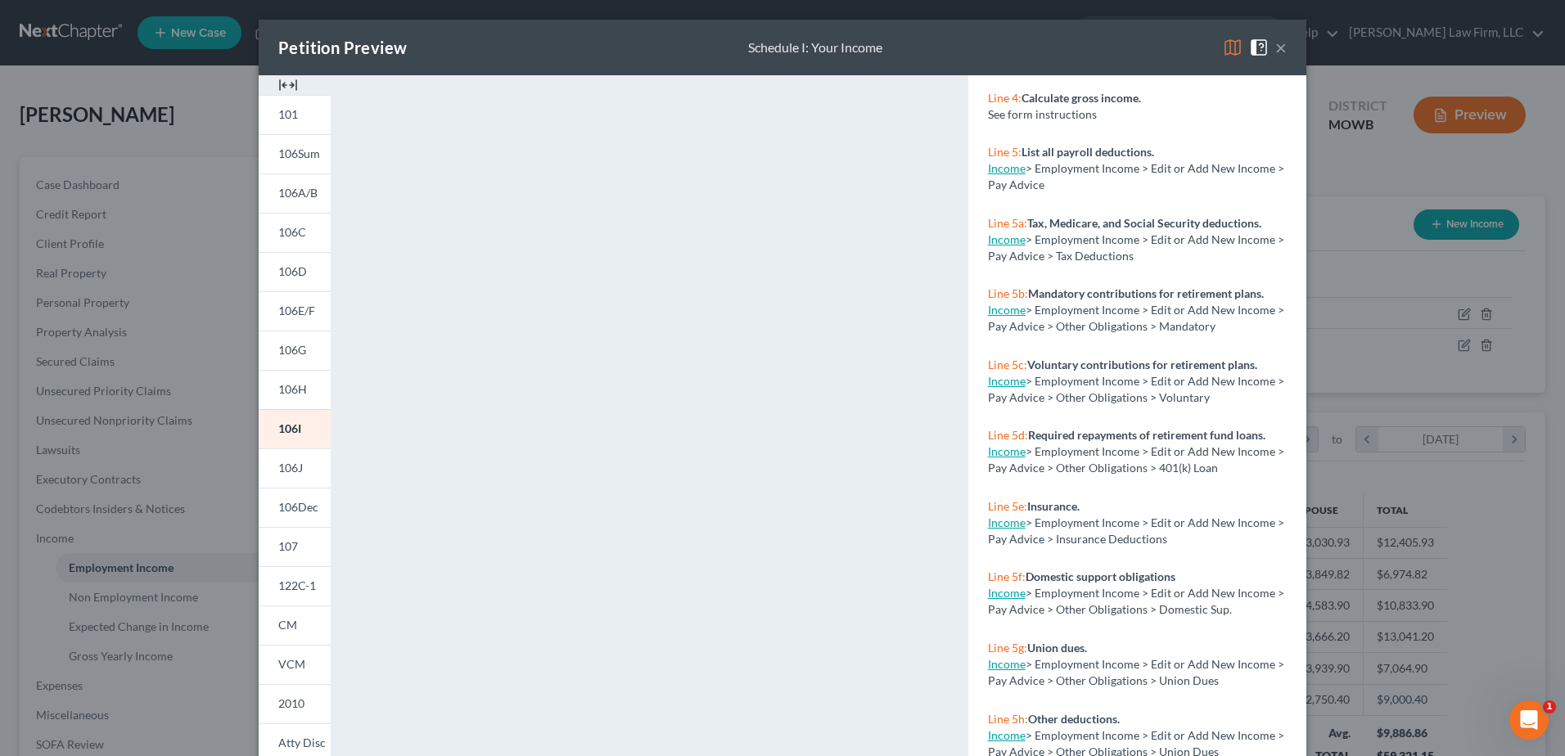
click at [1275, 52] on button "×" at bounding box center [1280, 48] width 11 height 20
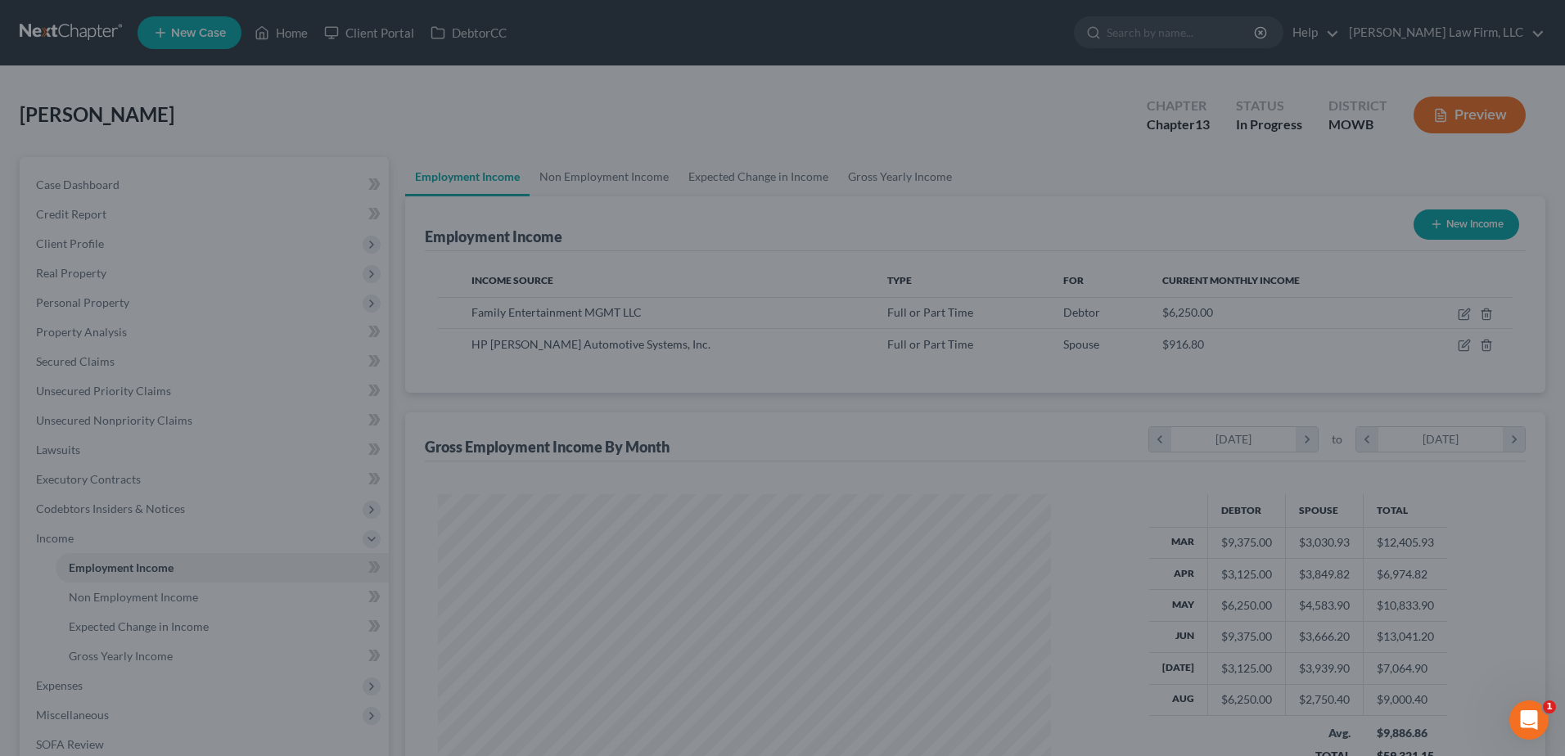
scroll to position [817975, 817638]
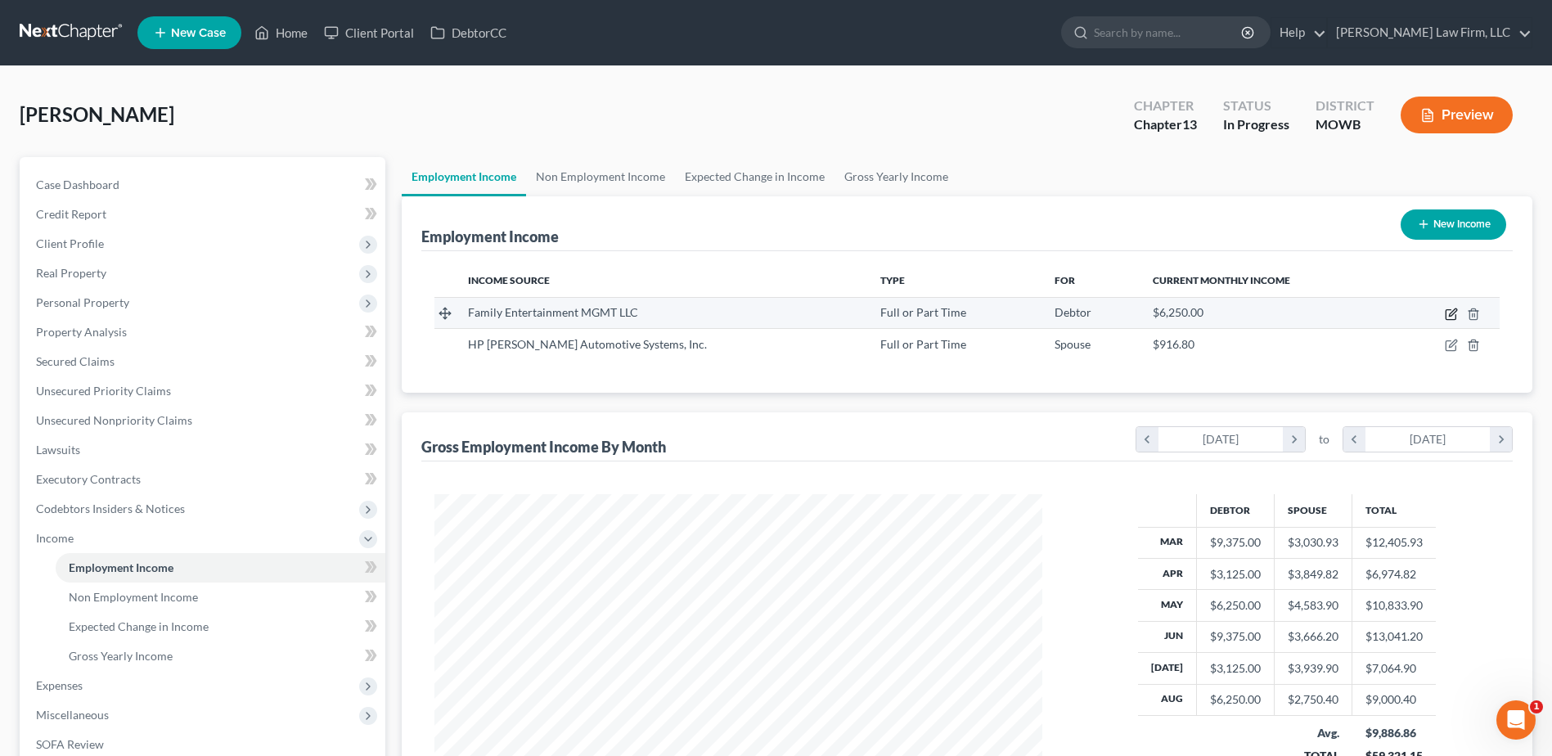
click at [1445, 314] on icon "button" at bounding box center [1451, 314] width 13 height 13
select select "0"
select select "17"
select select "2"
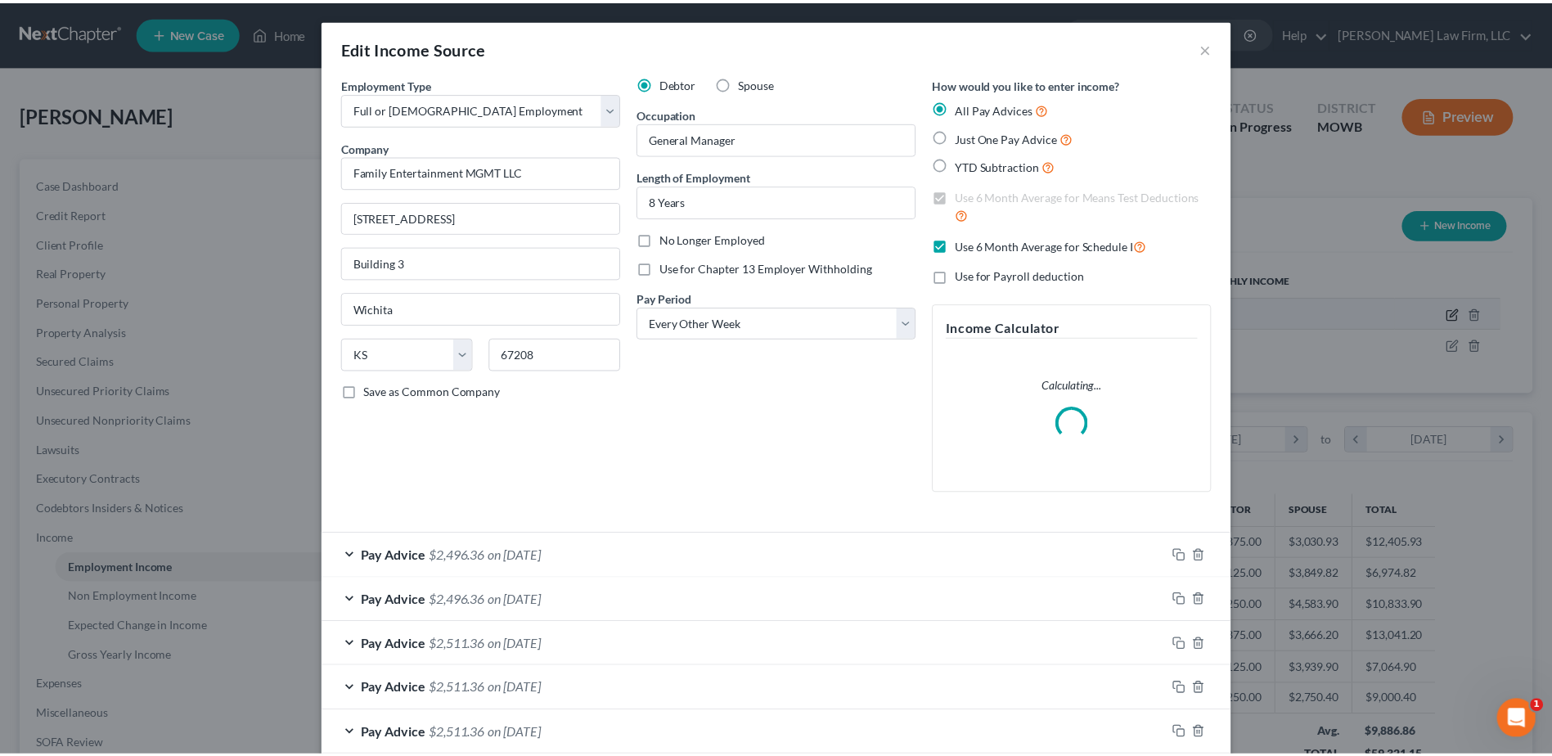
scroll to position [306, 646]
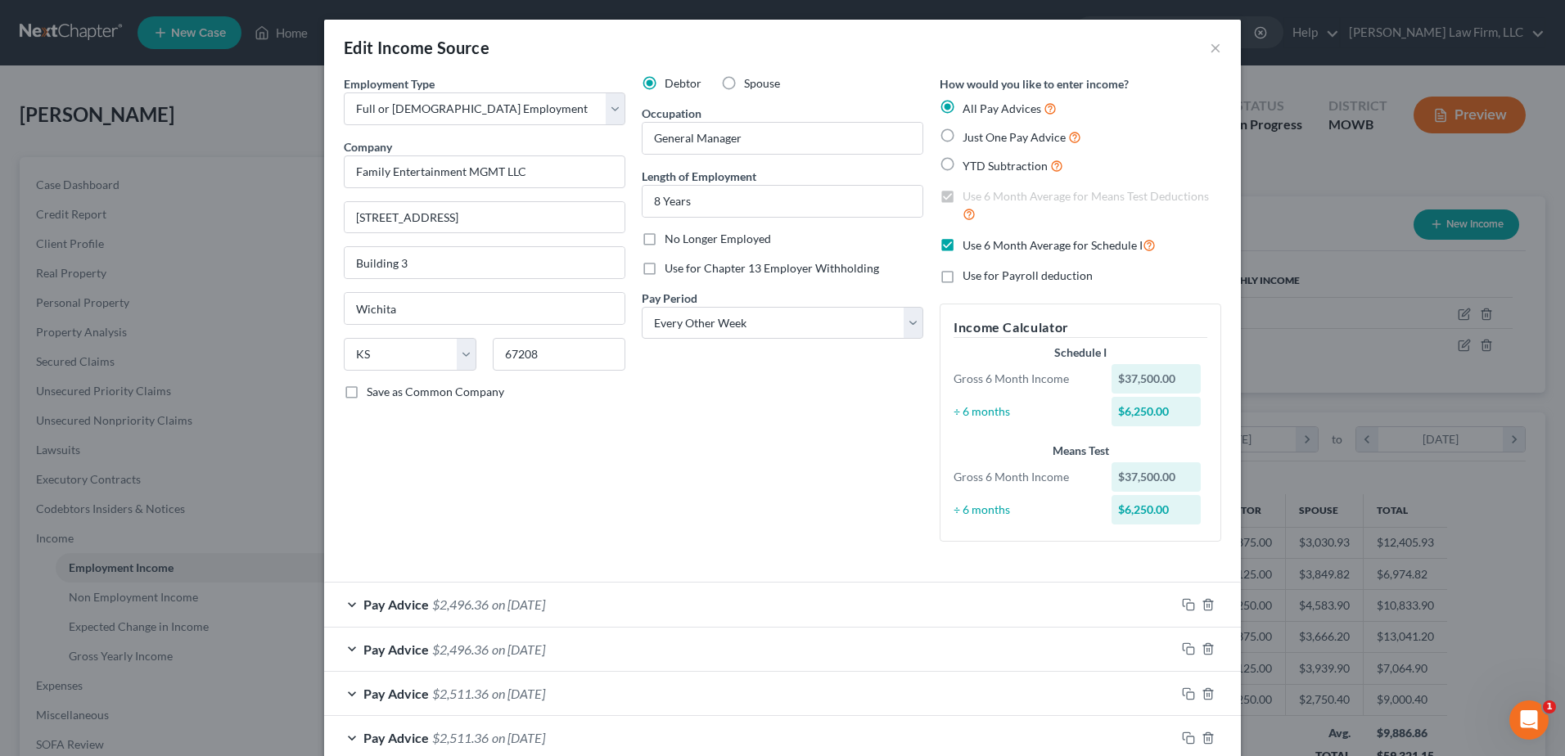
click at [962, 245] on label "Use 6 Month Average for Schedule I" at bounding box center [1058, 245] width 193 height 19
click at [969, 245] on input "Use 6 Month Average for Schedule I" at bounding box center [974, 241] width 11 height 11
click at [962, 245] on label "Use 6 Month Average for Schedule I" at bounding box center [1058, 245] width 193 height 19
click at [969, 245] on input "Use 6 Month Average for Schedule I" at bounding box center [974, 241] width 11 height 11
drag, startPoint x: 1209, startPoint y: 49, endPoint x: 1252, endPoint y: 128, distance: 90.4
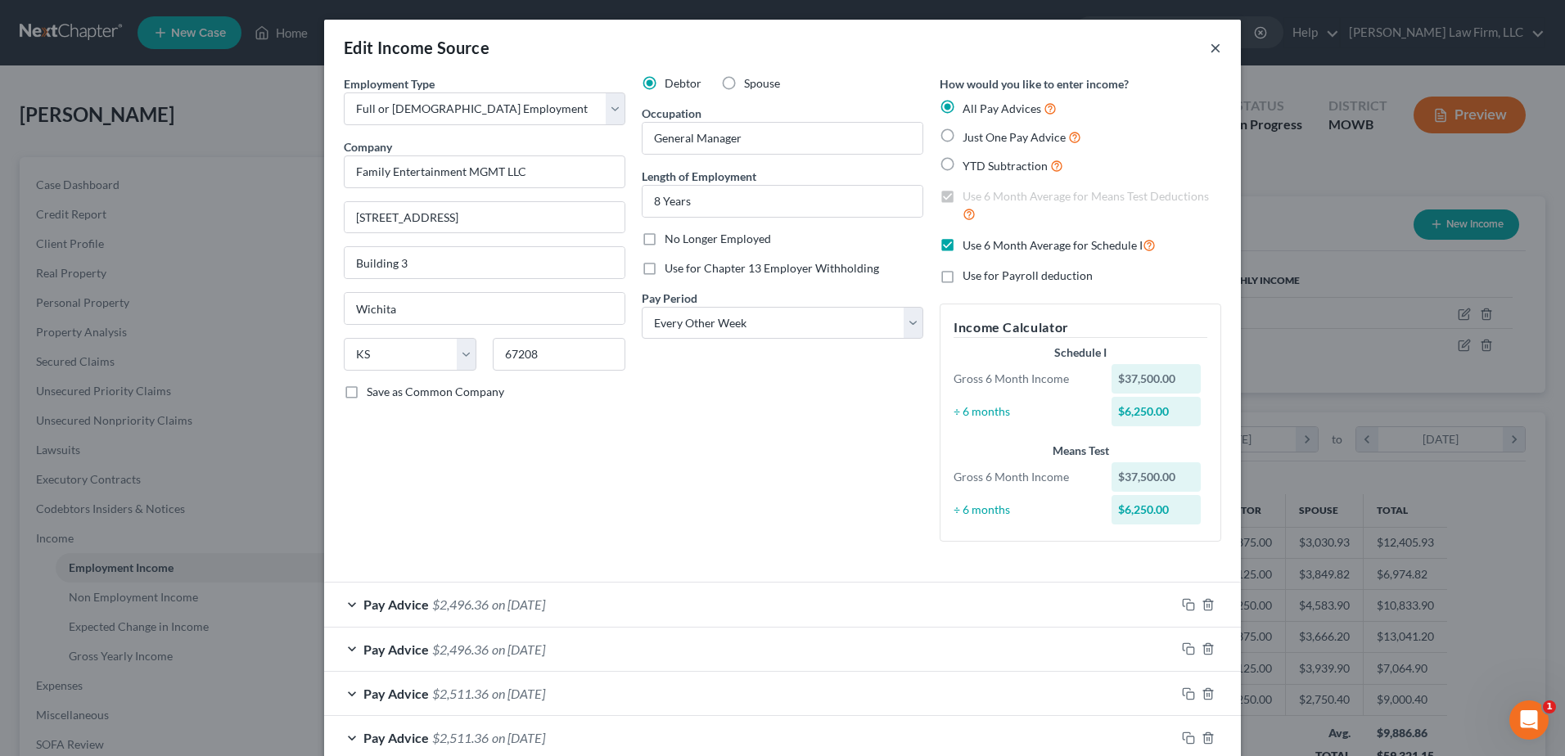
click at [1252, 128] on div "Edit Income Source × Employment Type * Select Full or Part Time Employment Self…" at bounding box center [782, 378] width 1565 height 756
click at [962, 246] on label "Use 6 Month Average for Schedule I" at bounding box center [1058, 245] width 193 height 19
click at [969, 246] on input "Use 6 Month Average for Schedule I" at bounding box center [974, 241] width 11 height 11
checkbox input "false"
click at [1308, 186] on div "Edit Income Source × Employment Type * Select Full or Part Time Employment Self…" at bounding box center [782, 378] width 1565 height 756
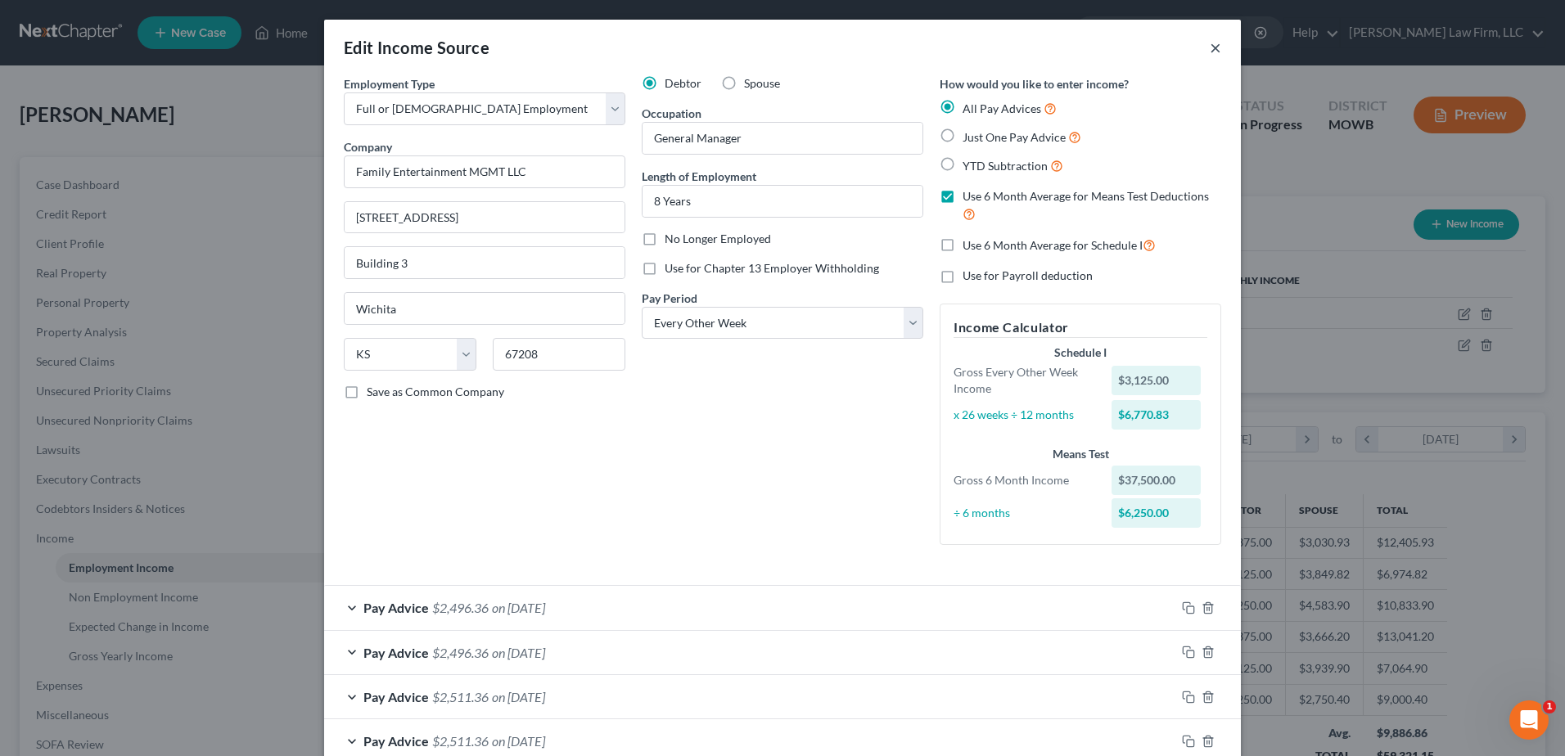
click at [1209, 48] on button "×" at bounding box center [1214, 48] width 11 height 20
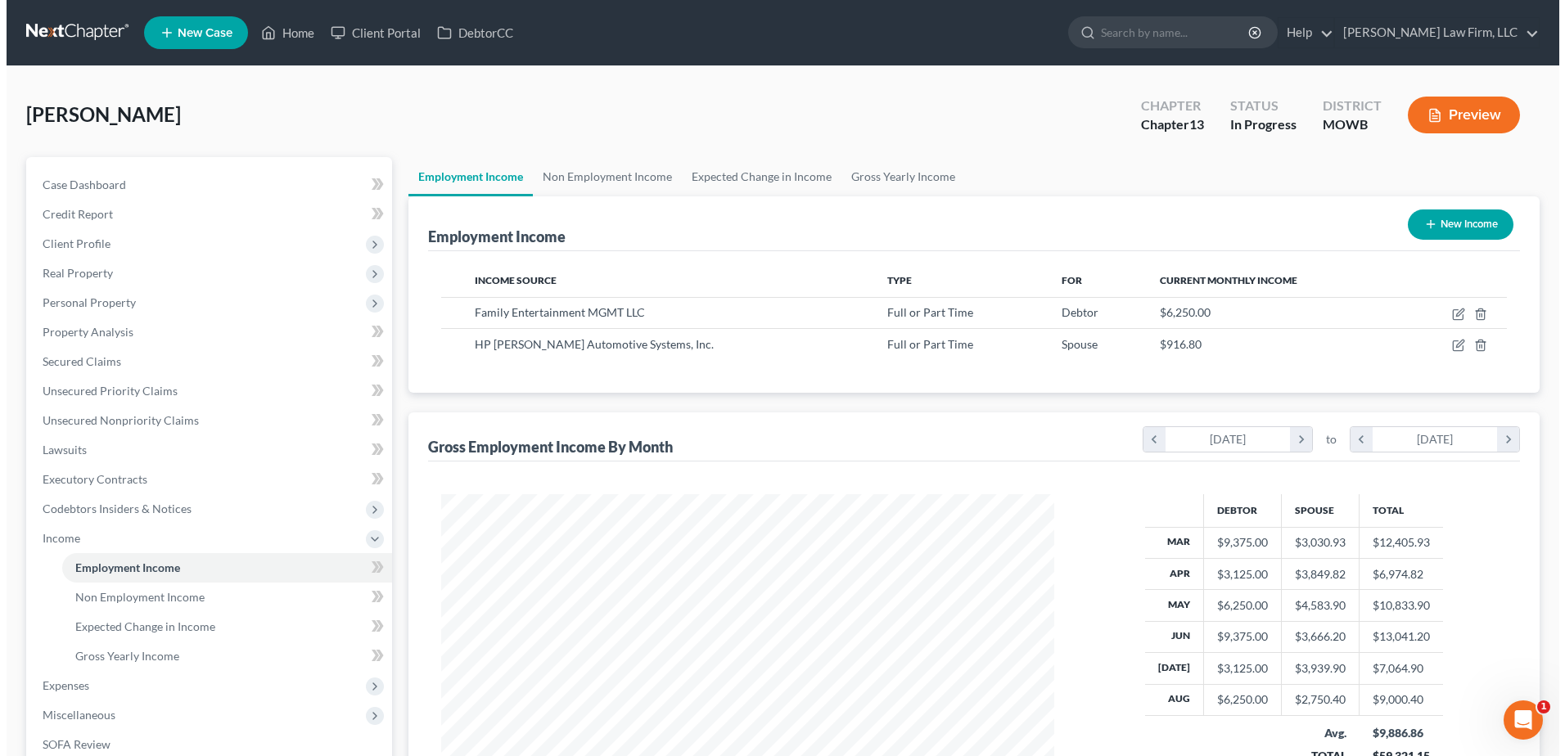
scroll to position [817975, 817638]
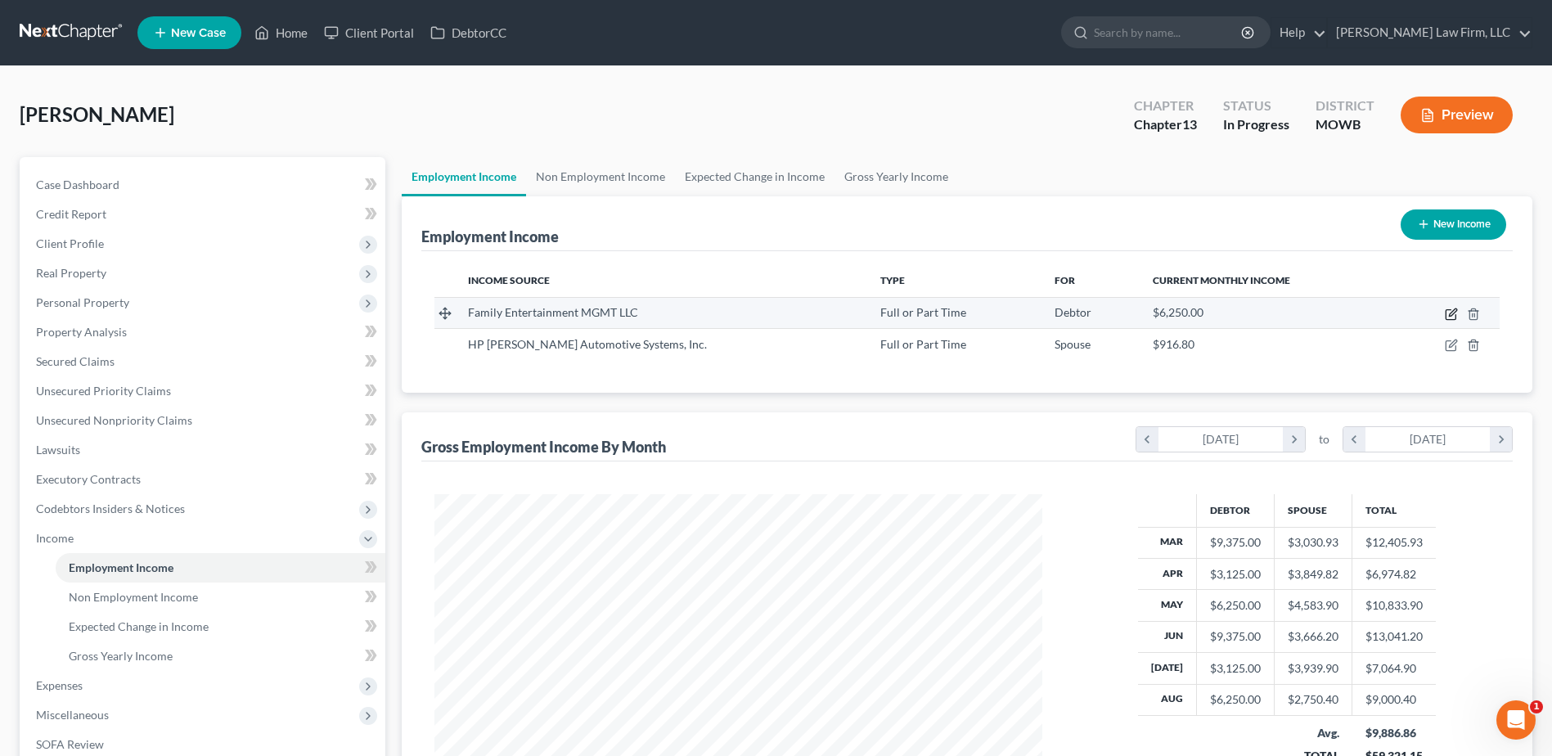
click at [1453, 315] on icon "button" at bounding box center [1452, 311] width 7 height 7
select select "0"
select select "17"
select select "2"
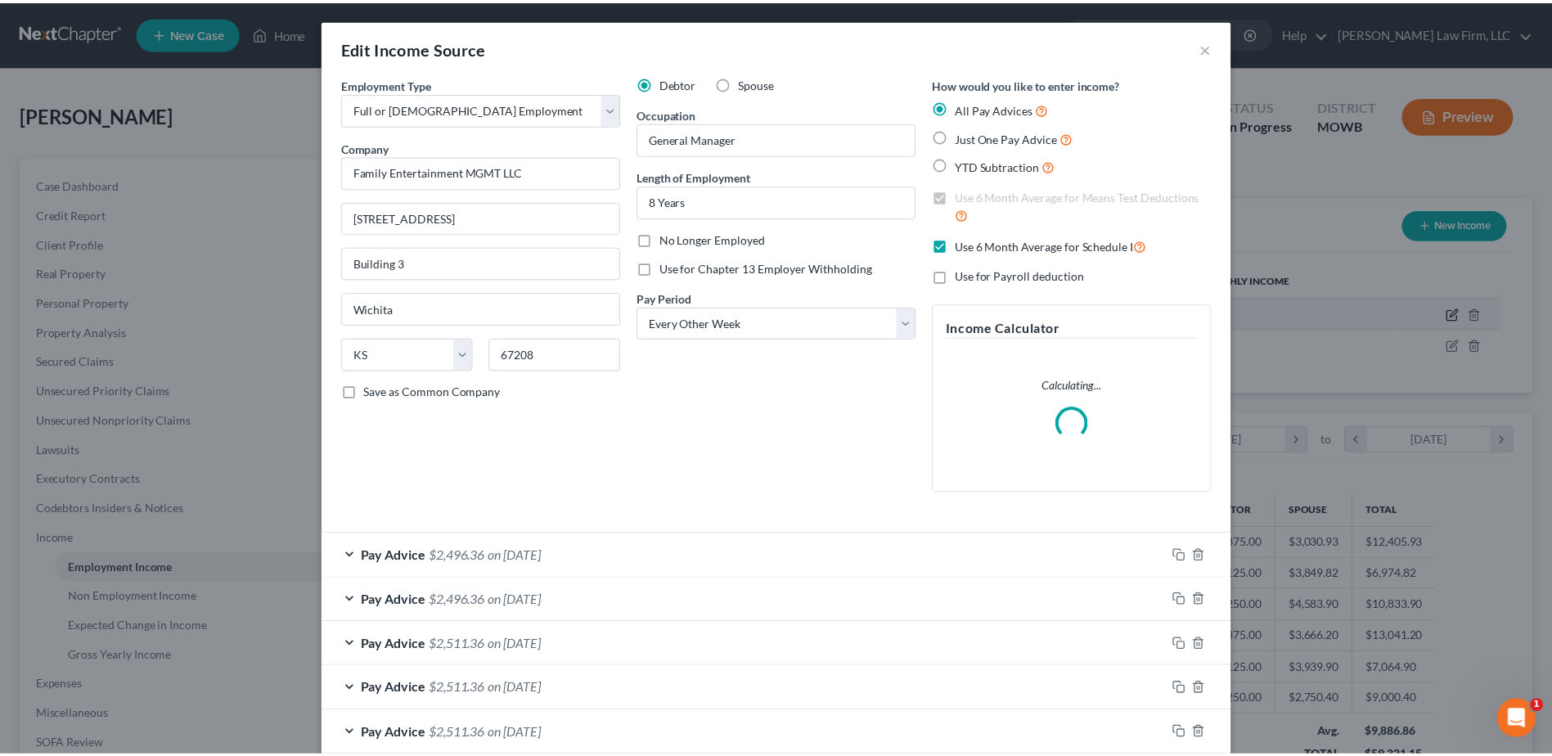
scroll to position [306, 646]
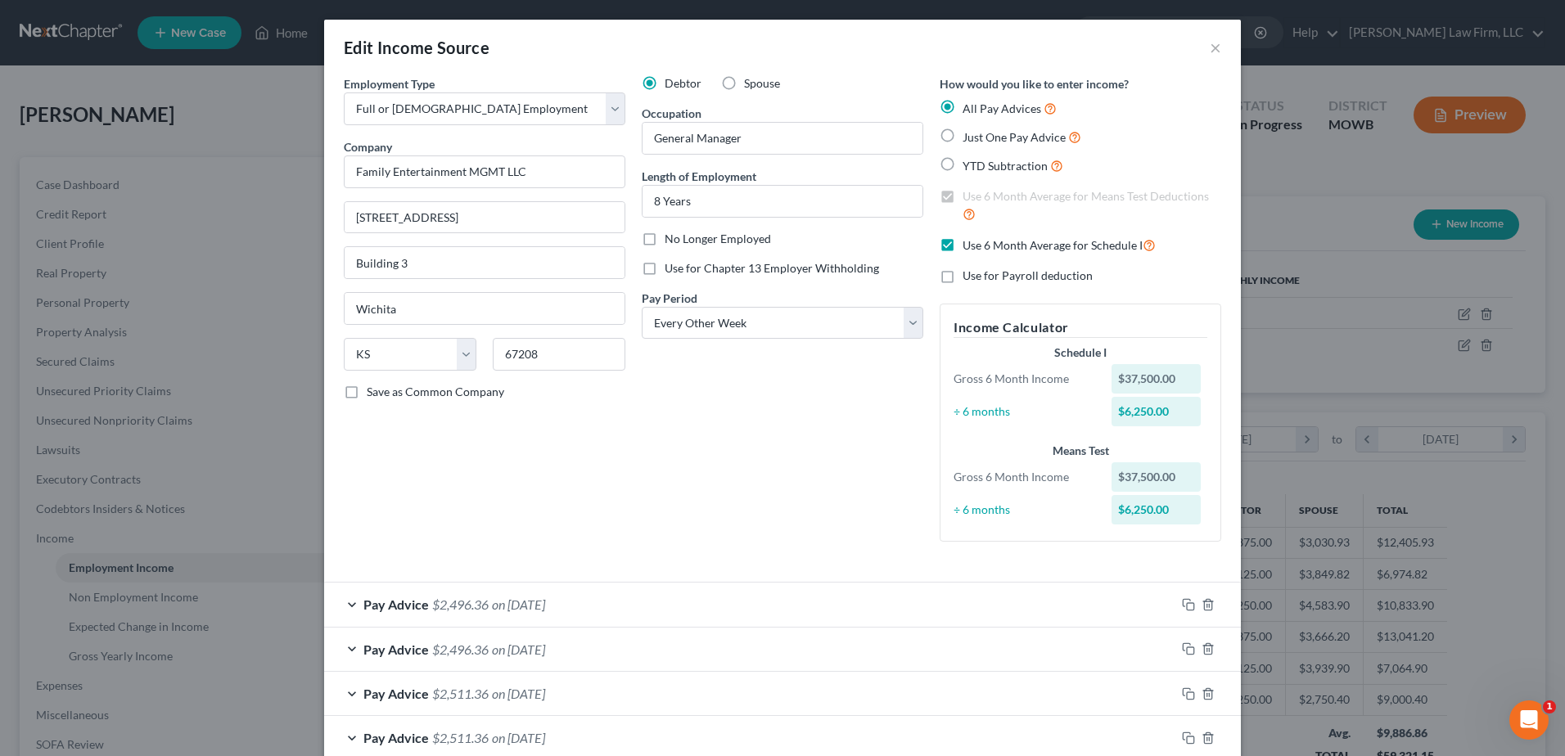
click at [962, 245] on label "Use 6 Month Average for Schedule I" at bounding box center [1058, 245] width 193 height 19
click at [969, 245] on input "Use 6 Month Average for Schedule I" at bounding box center [974, 241] width 11 height 11
checkbox input "false"
click at [345, 601] on div "Pay Advice $2,496.36 on 08/15/2025" at bounding box center [749, 604] width 851 height 43
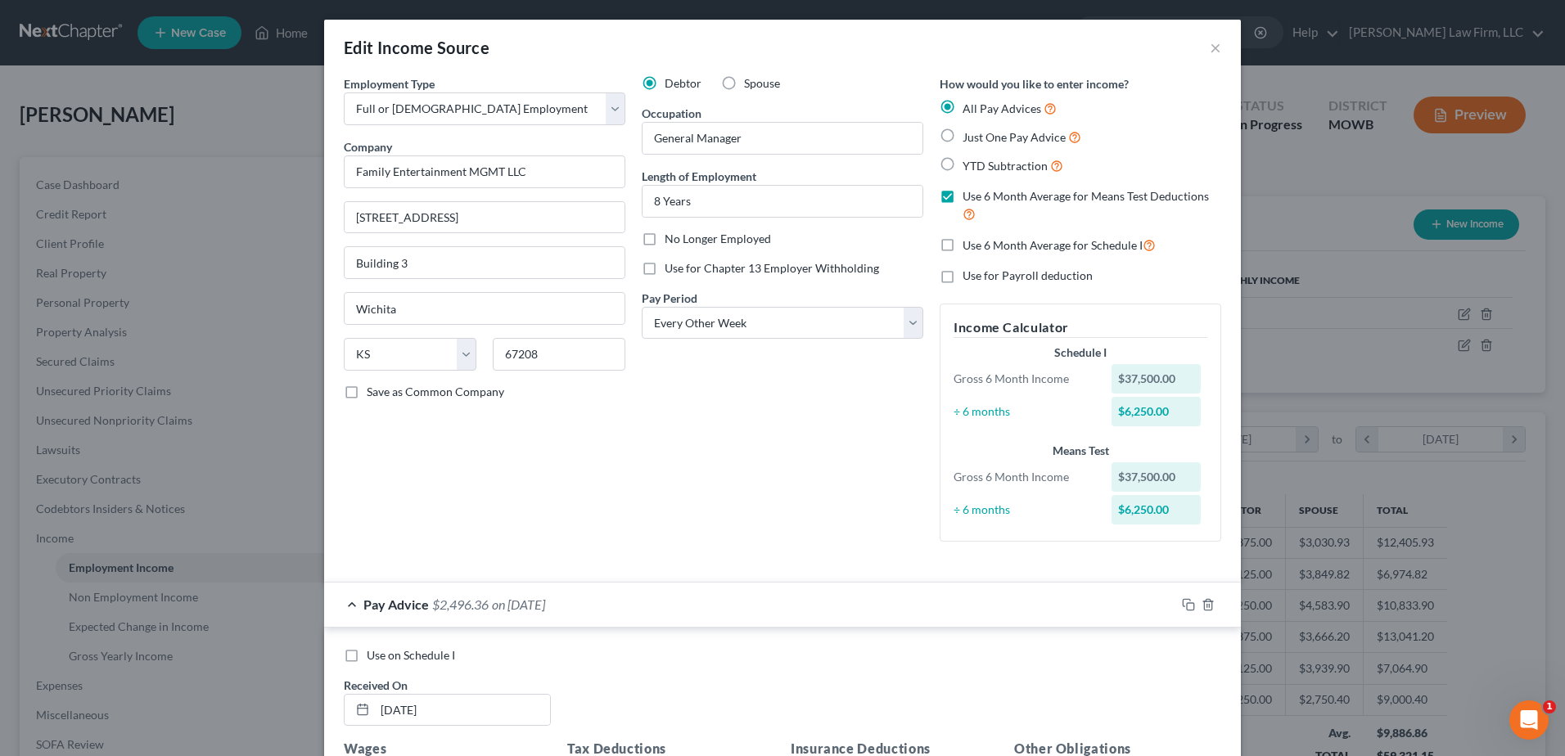
click at [367, 660] on label "Use on Schedule I" at bounding box center [411, 655] width 88 height 16
click at [373, 658] on input "Use on Schedule I" at bounding box center [378, 652] width 11 height 11
checkbox input "true"
click at [1285, 198] on div "Edit Income Source × Employment Type * Select Full or Part Time Employment Self…" at bounding box center [782, 378] width 1565 height 756
click at [1210, 46] on button "×" at bounding box center [1214, 48] width 11 height 20
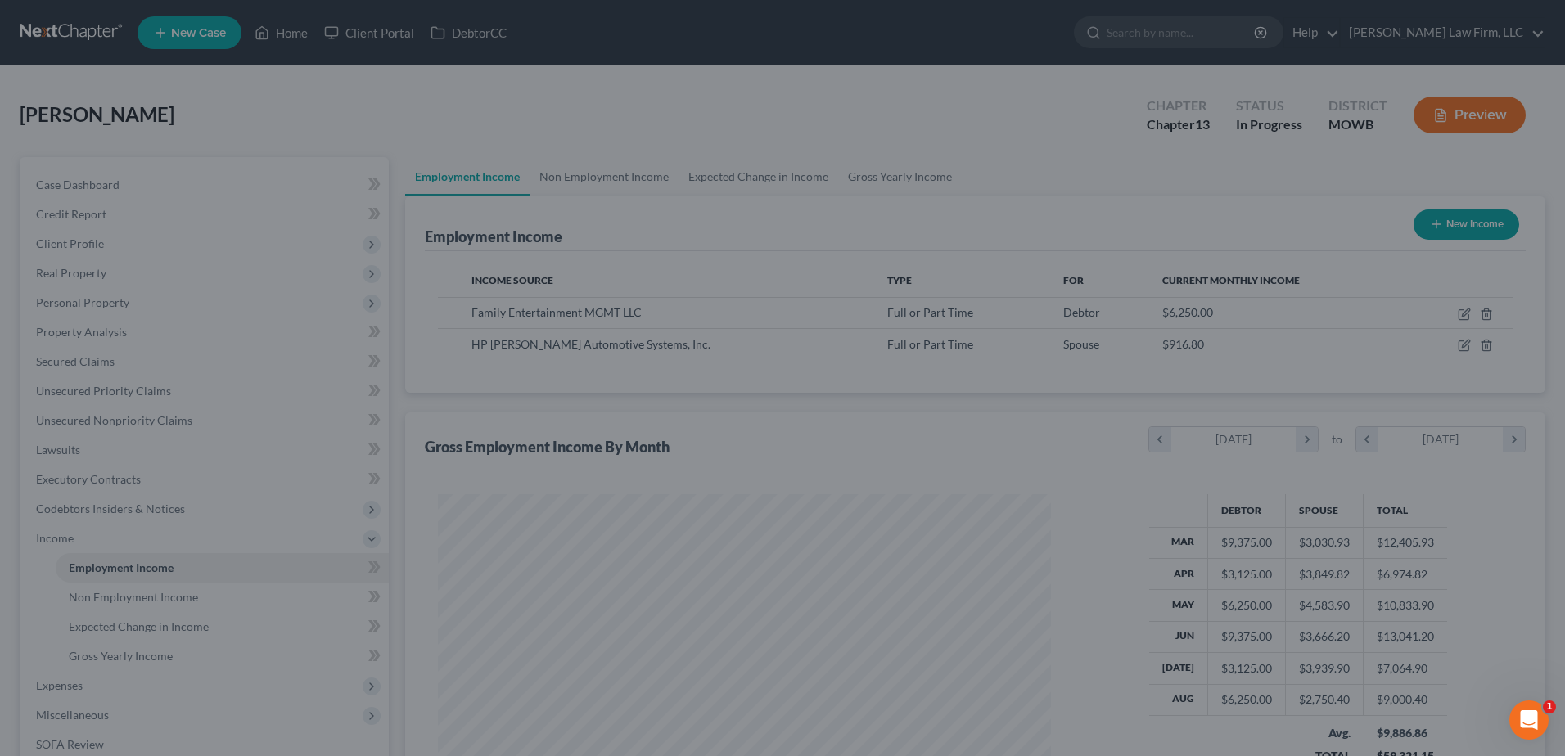
scroll to position [817975, 817638]
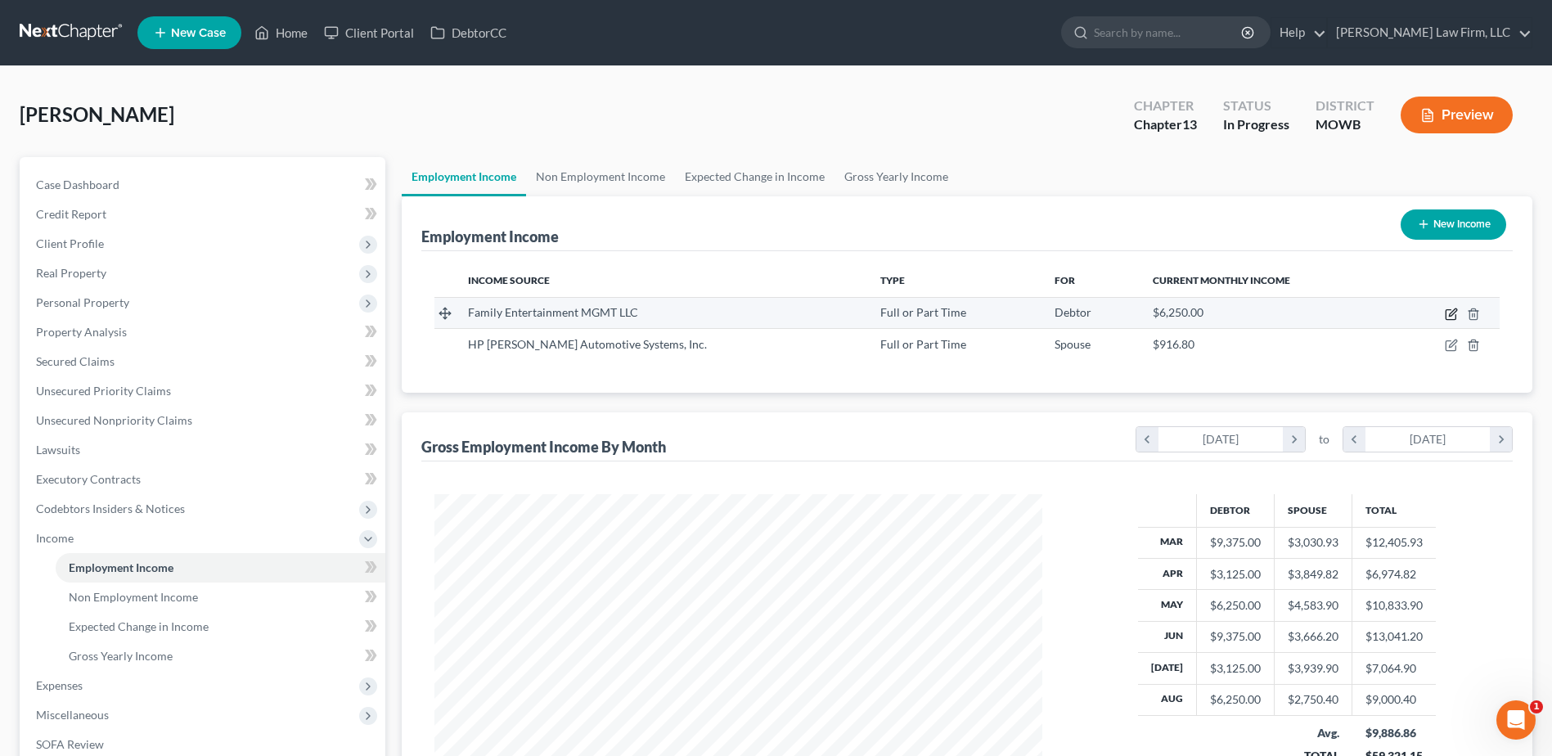
click at [1457, 311] on icon "button" at bounding box center [1452, 311] width 7 height 7
select select "0"
select select "17"
select select "2"
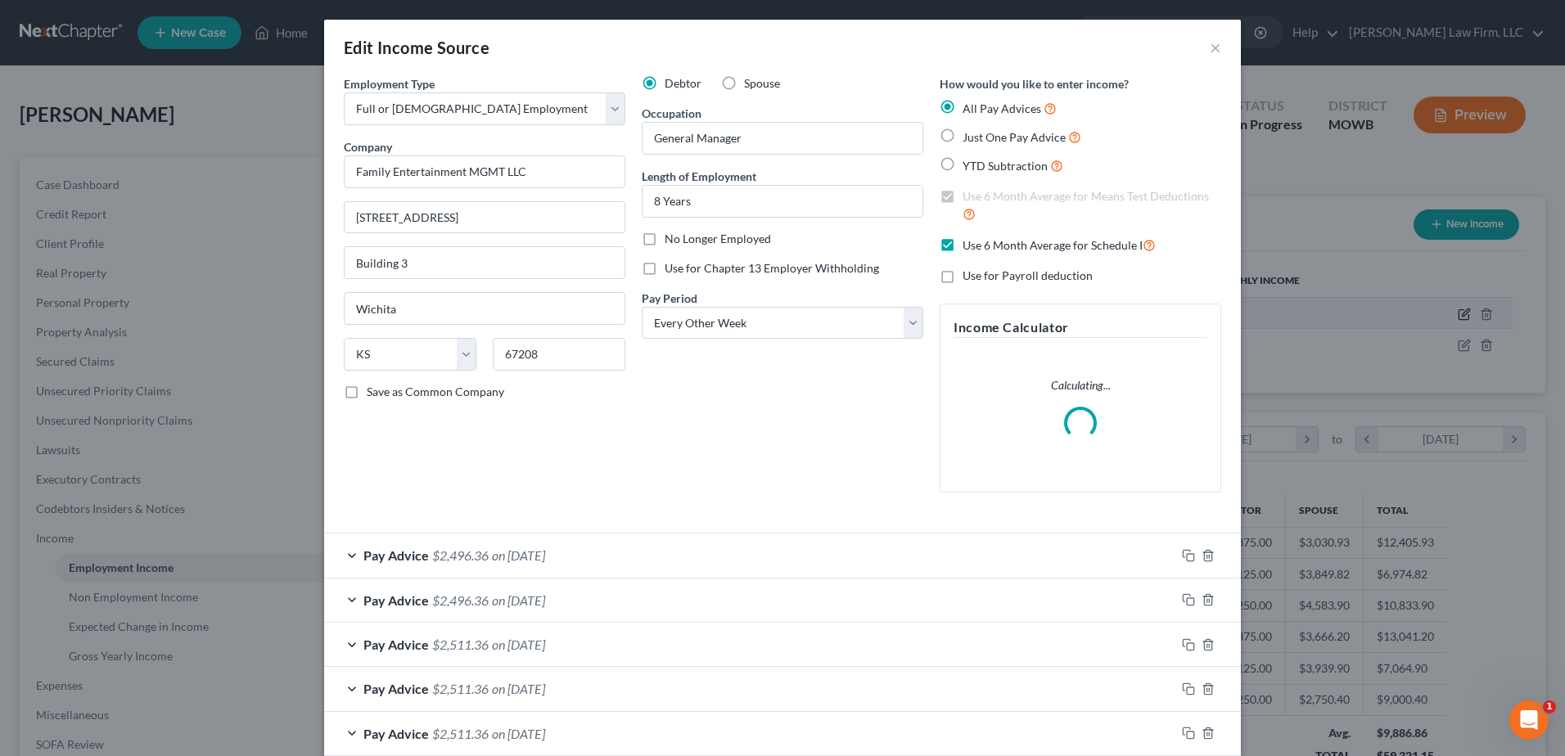
scroll to position [306, 646]
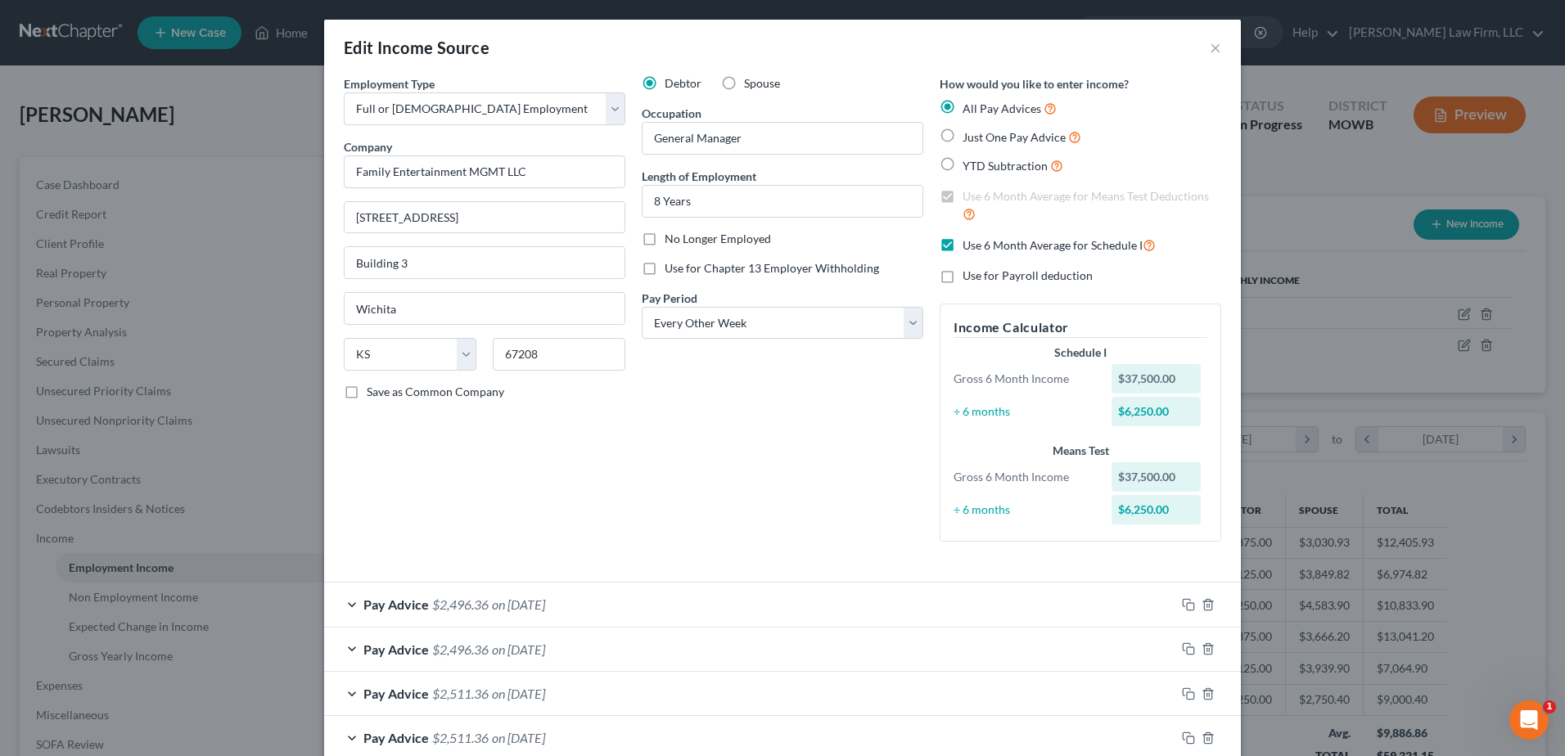
click at [962, 245] on label "Use 6 Month Average for Schedule I" at bounding box center [1058, 245] width 193 height 19
click at [969, 245] on input "Use 6 Month Average for Schedule I" at bounding box center [974, 241] width 11 height 11
checkbox input "false"
click at [962, 195] on label "Use 6 Month Average for Means Test Deductions" at bounding box center [1091, 205] width 259 height 35
click at [969, 195] on input "Use 6 Month Average for Means Test Deductions" at bounding box center [974, 193] width 11 height 11
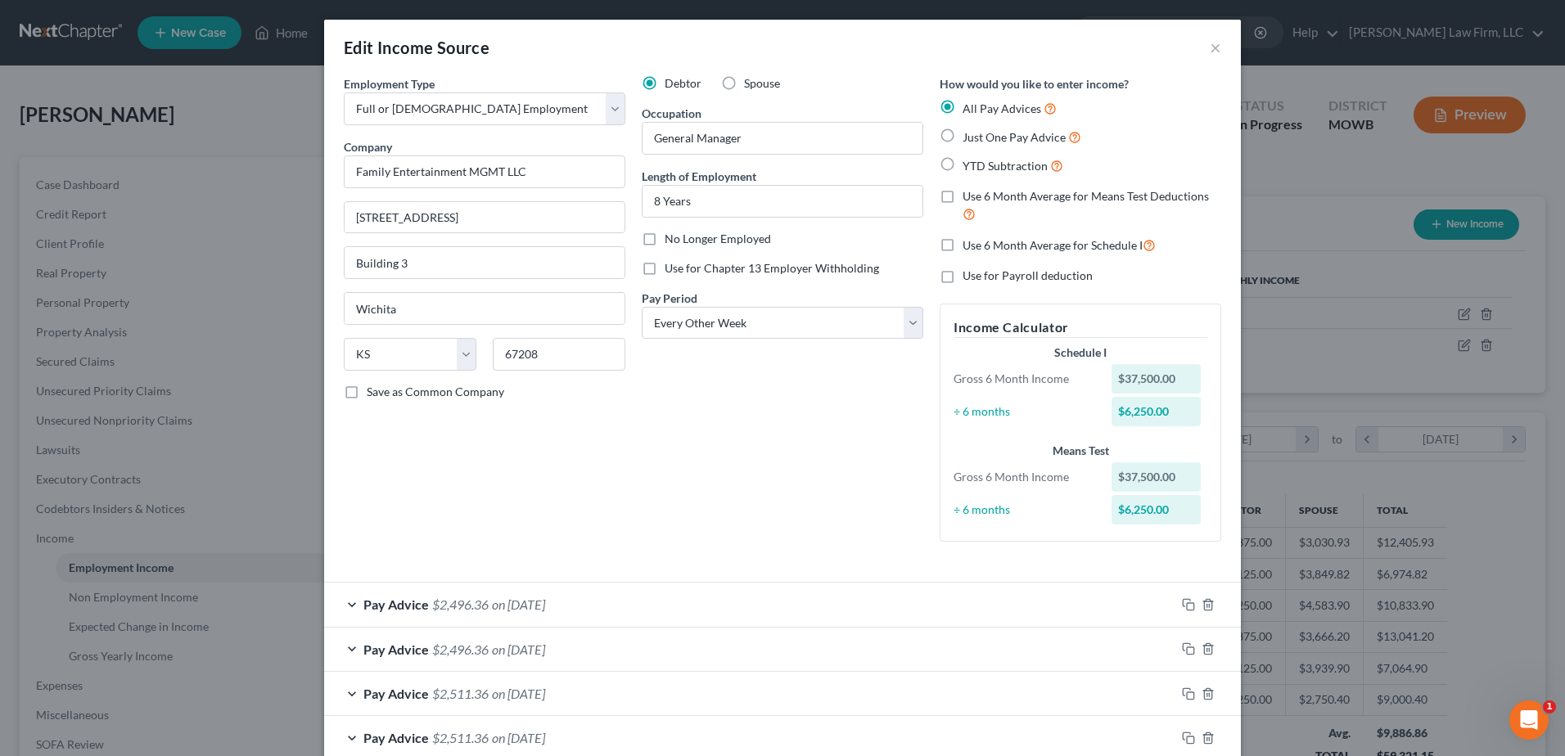
click at [962, 195] on label "Use 6 Month Average for Means Test Deductions" at bounding box center [1091, 205] width 259 height 35
click at [969, 195] on input "Use 6 Month Average for Means Test Deductions" at bounding box center [974, 193] width 11 height 11
checkbox input "true"
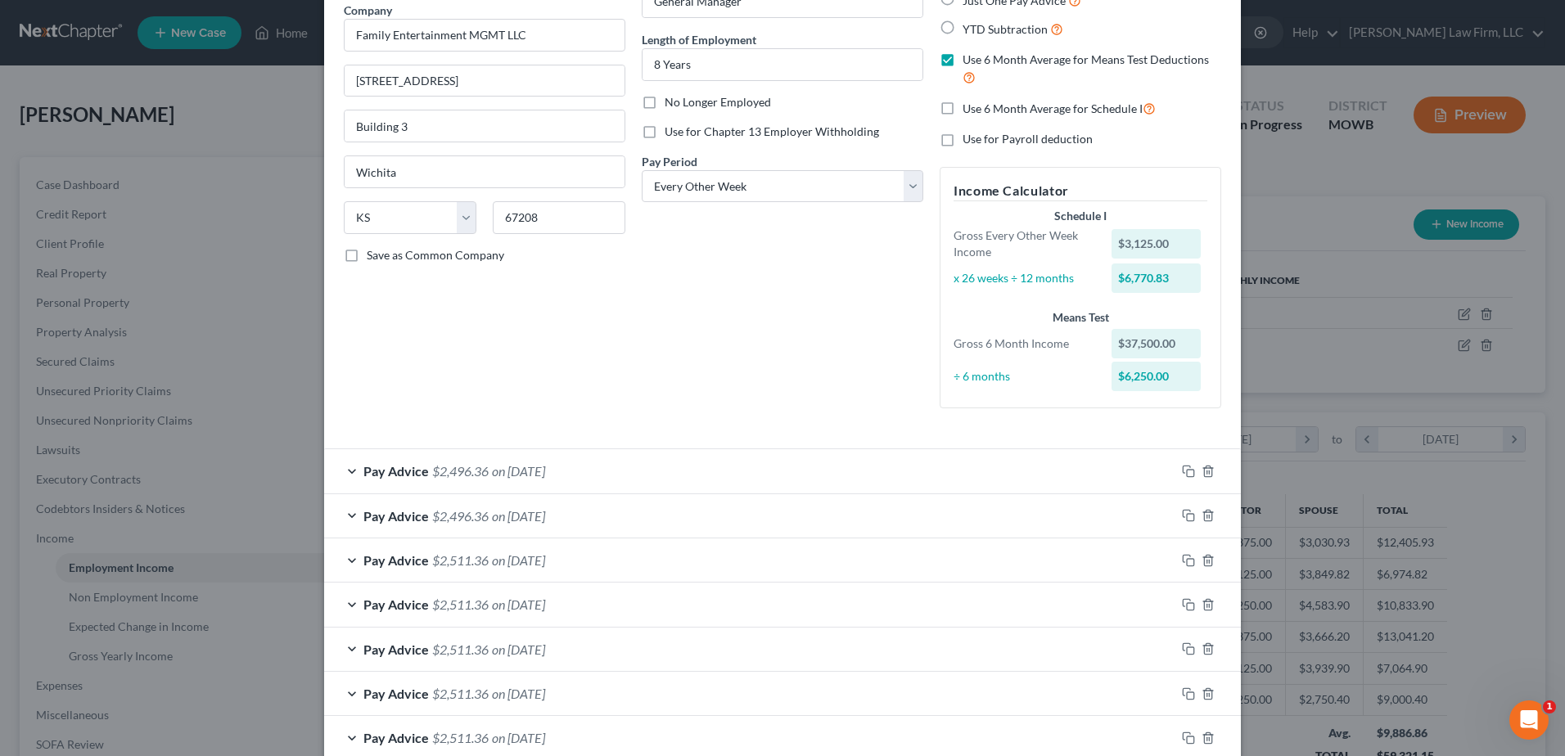
scroll to position [143, 0]
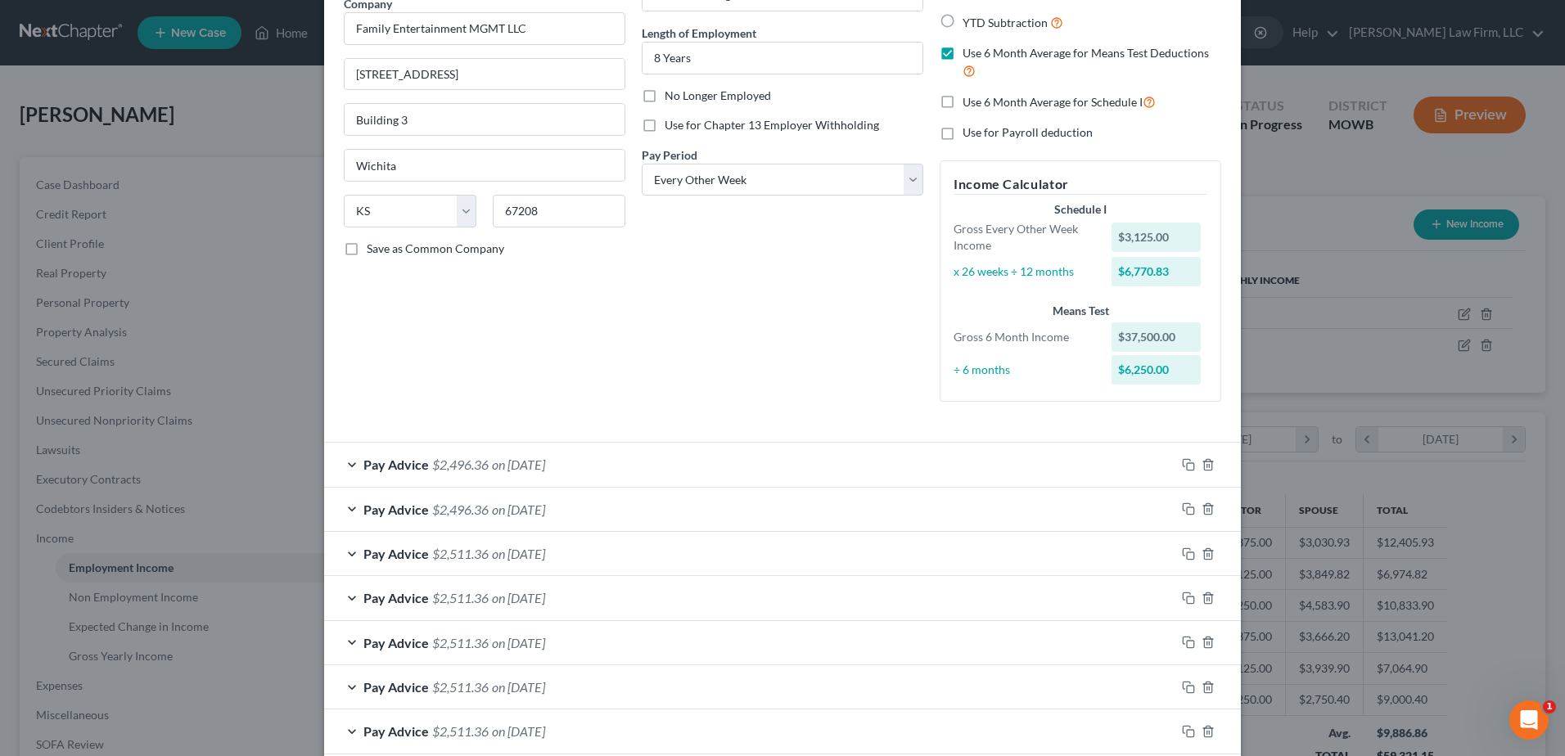
click at [345, 461] on div "Pay Advice $2,496.36 on 08/15/2025" at bounding box center [749, 464] width 851 height 43
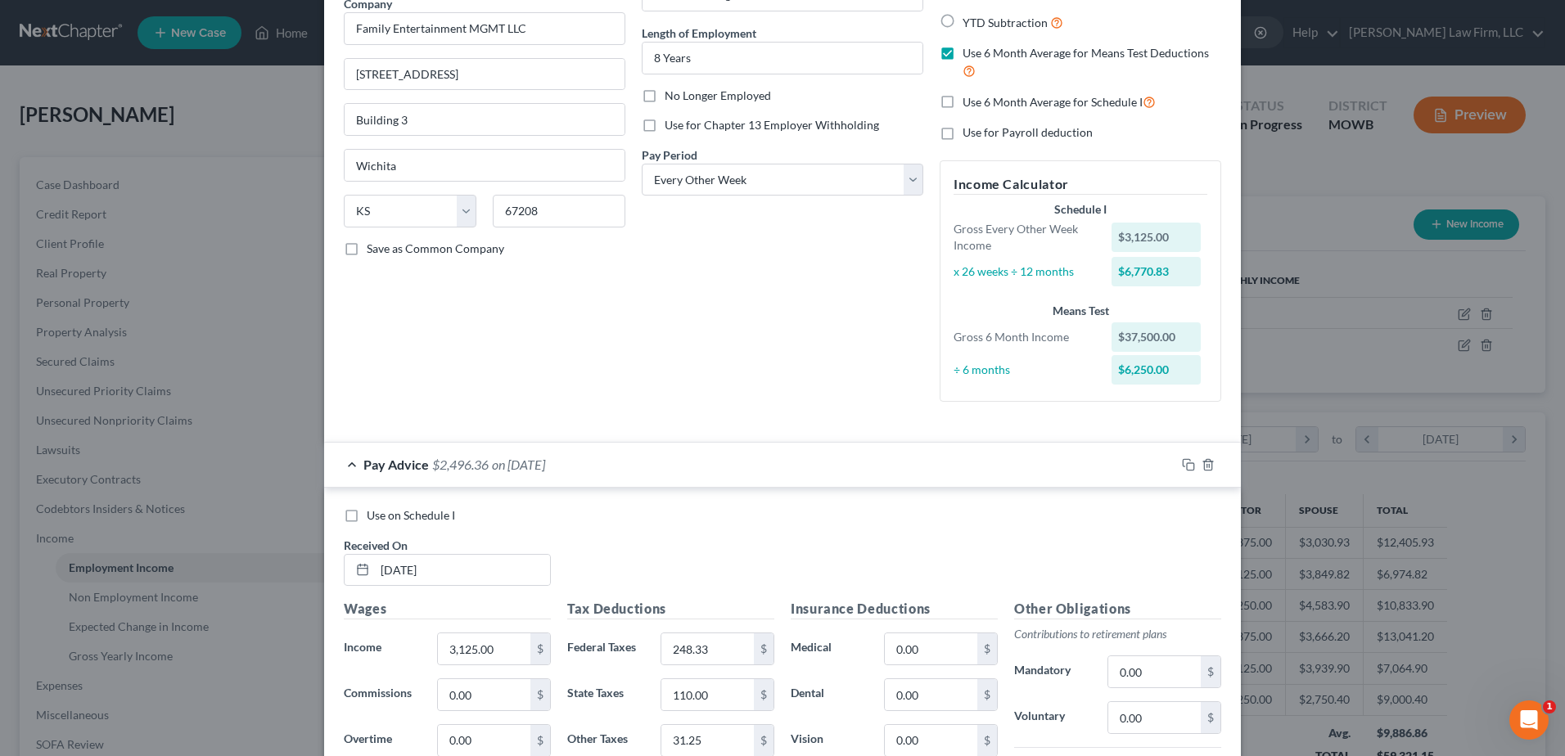
click at [367, 516] on label "Use on Schedule I" at bounding box center [411, 515] width 88 height 16
click at [373, 516] on input "Use on Schedule I" at bounding box center [378, 512] width 11 height 11
checkbox input "true"
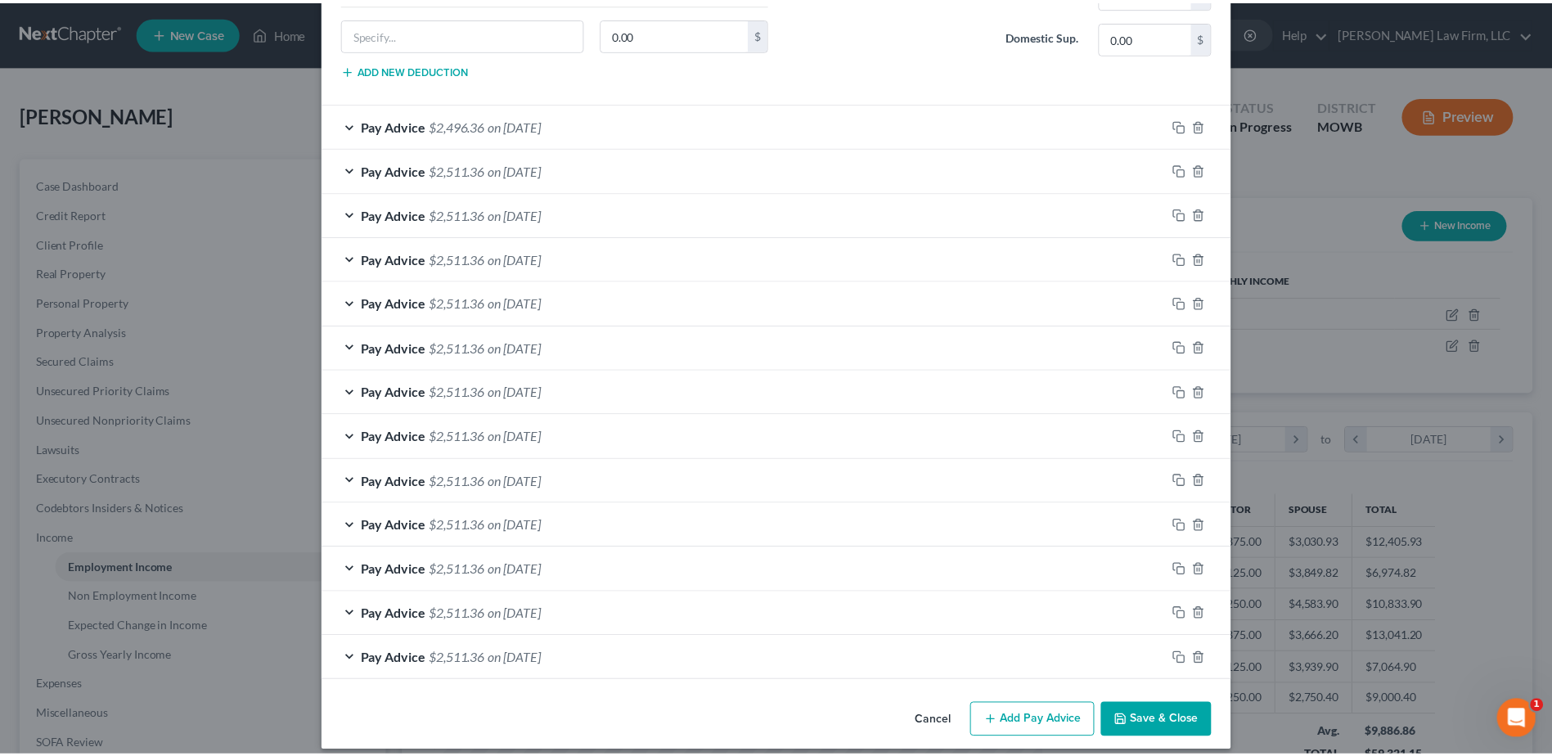
scroll to position [1035, 0]
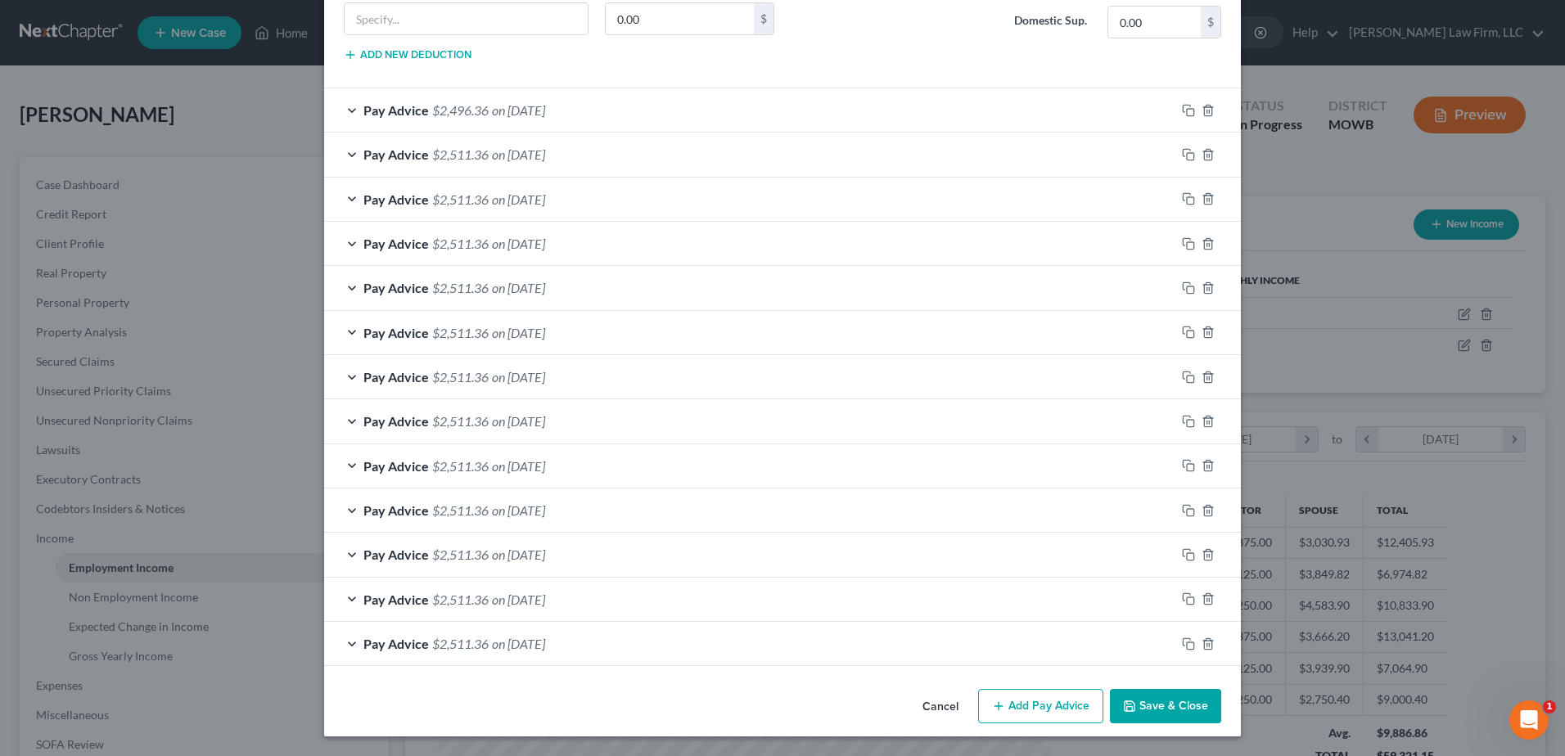
click at [1147, 705] on button "Save & Close" at bounding box center [1165, 706] width 111 height 34
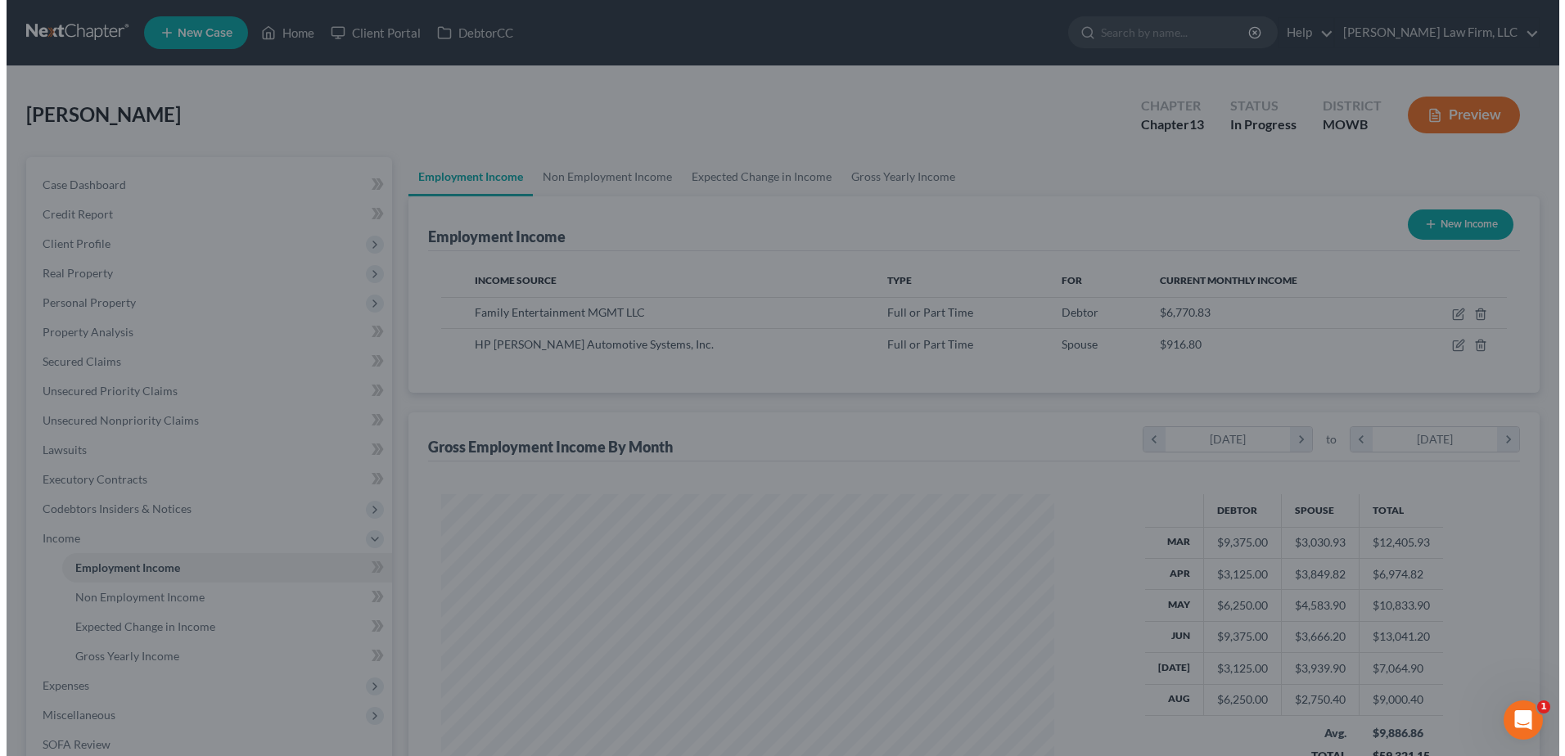
scroll to position [817975, 817638]
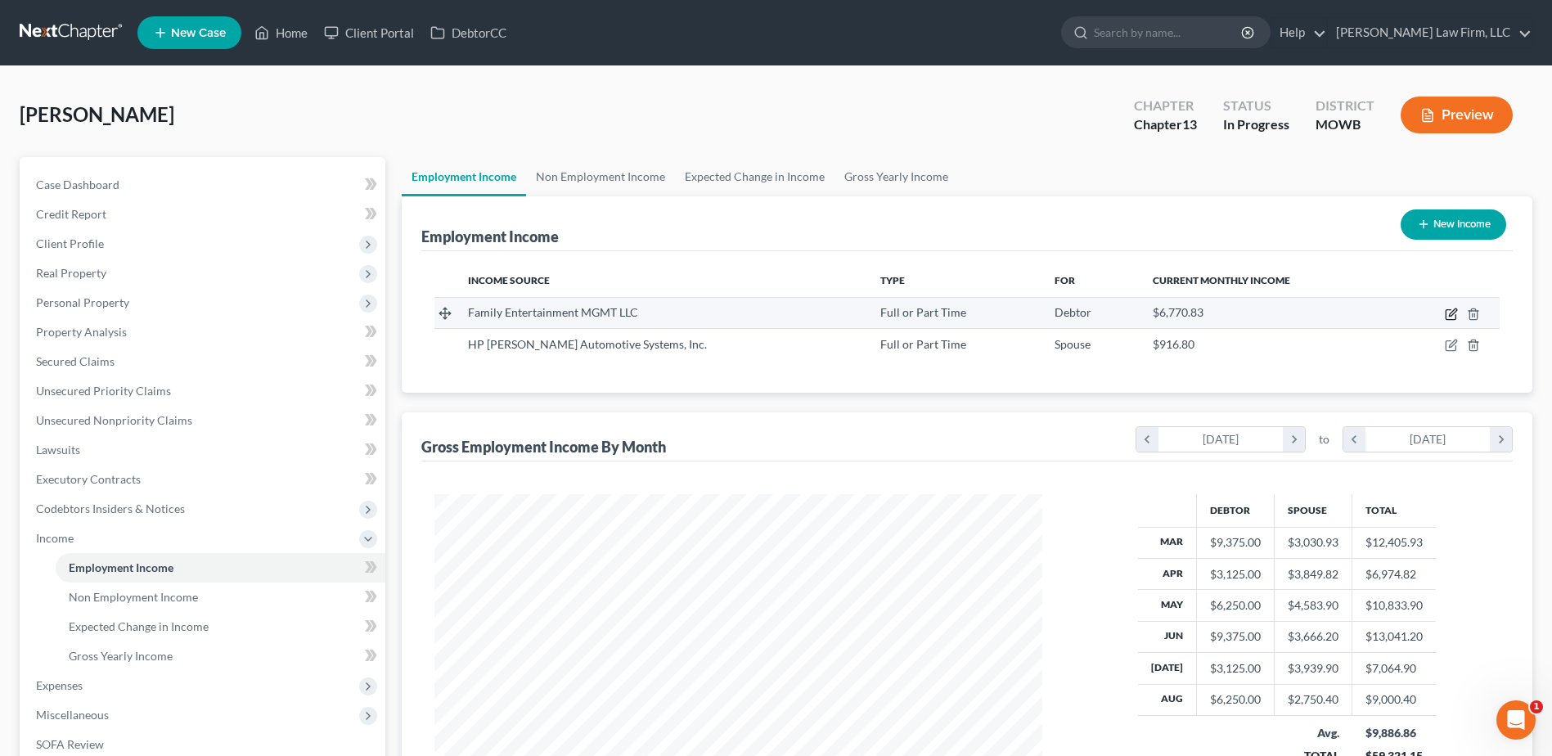
click at [1453, 314] on icon "button" at bounding box center [1452, 311] width 7 height 7
select select "0"
select select "17"
select select "2"
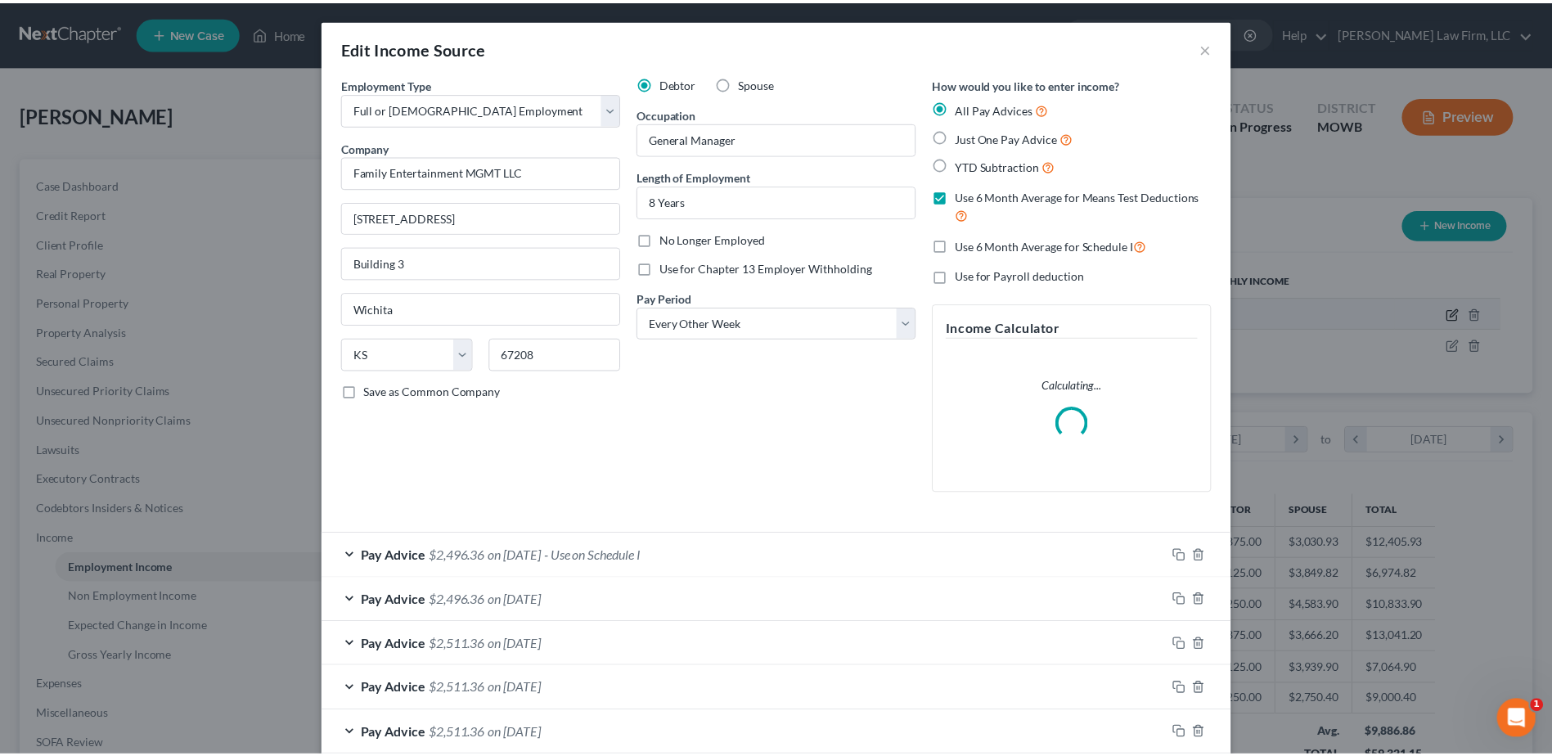
scroll to position [306, 646]
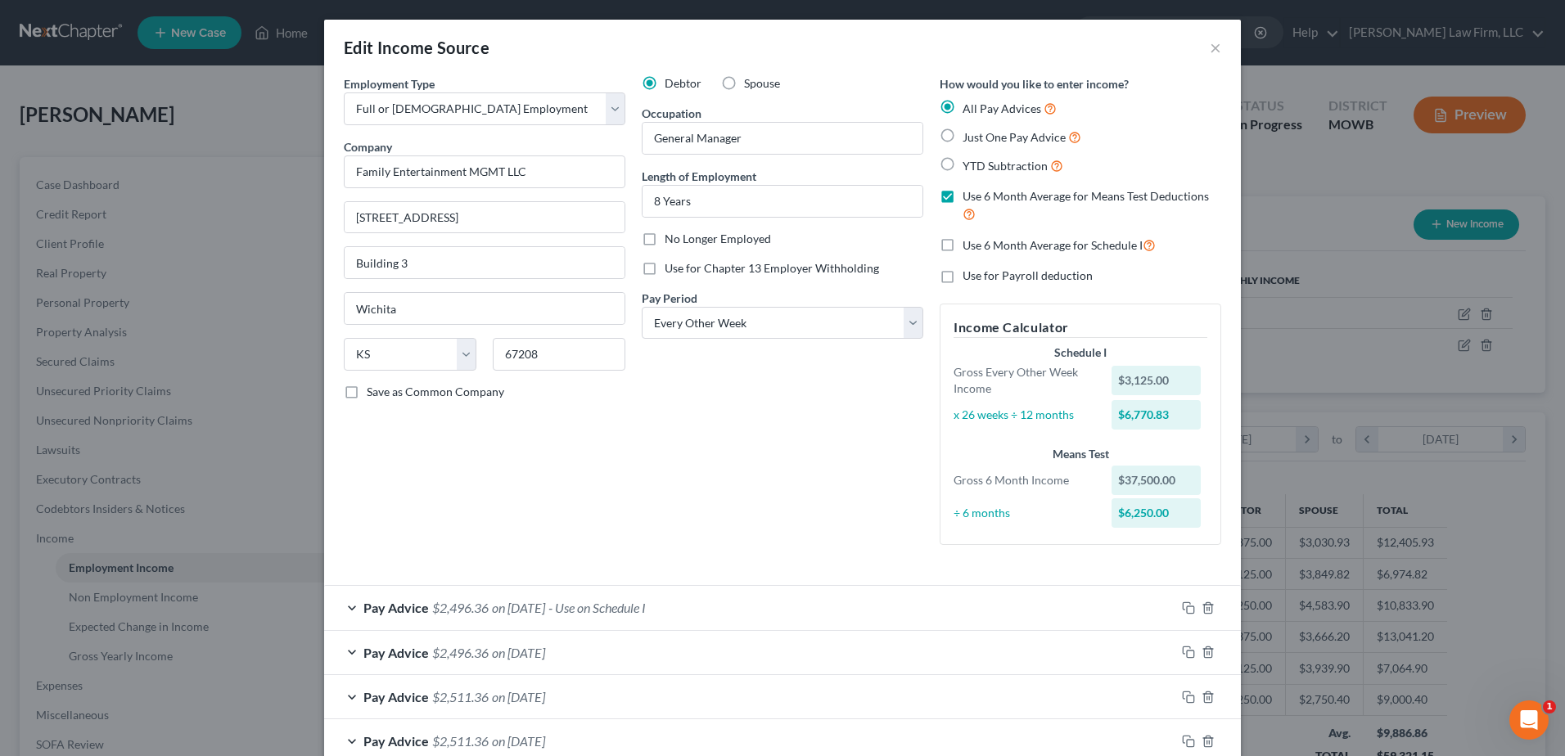
click at [1304, 220] on div "Edit Income Source × Employment Type * Select Full or Part Time Employment Self…" at bounding box center [782, 378] width 1565 height 756
click at [1209, 45] on button "×" at bounding box center [1214, 48] width 11 height 20
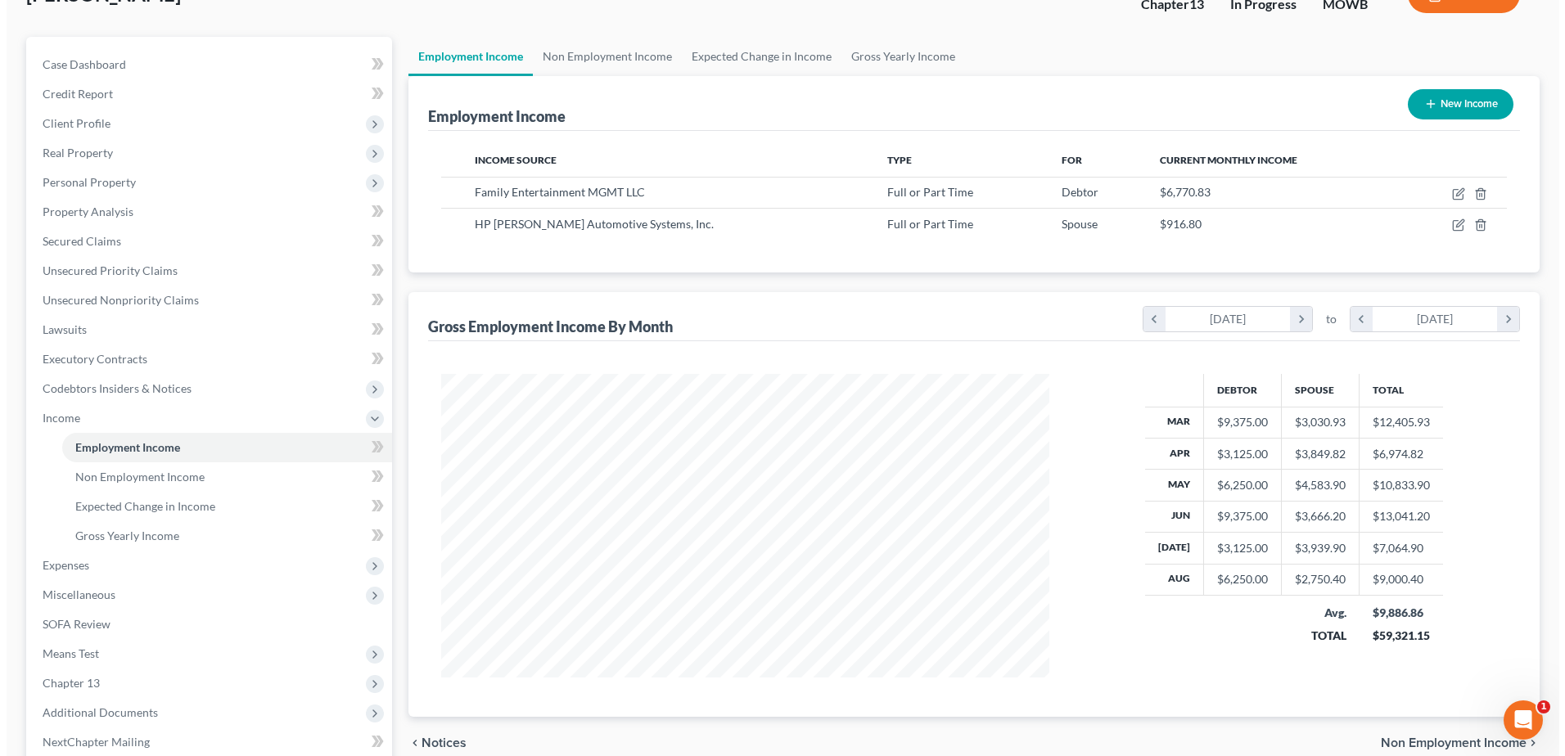
scroll to position [106, 0]
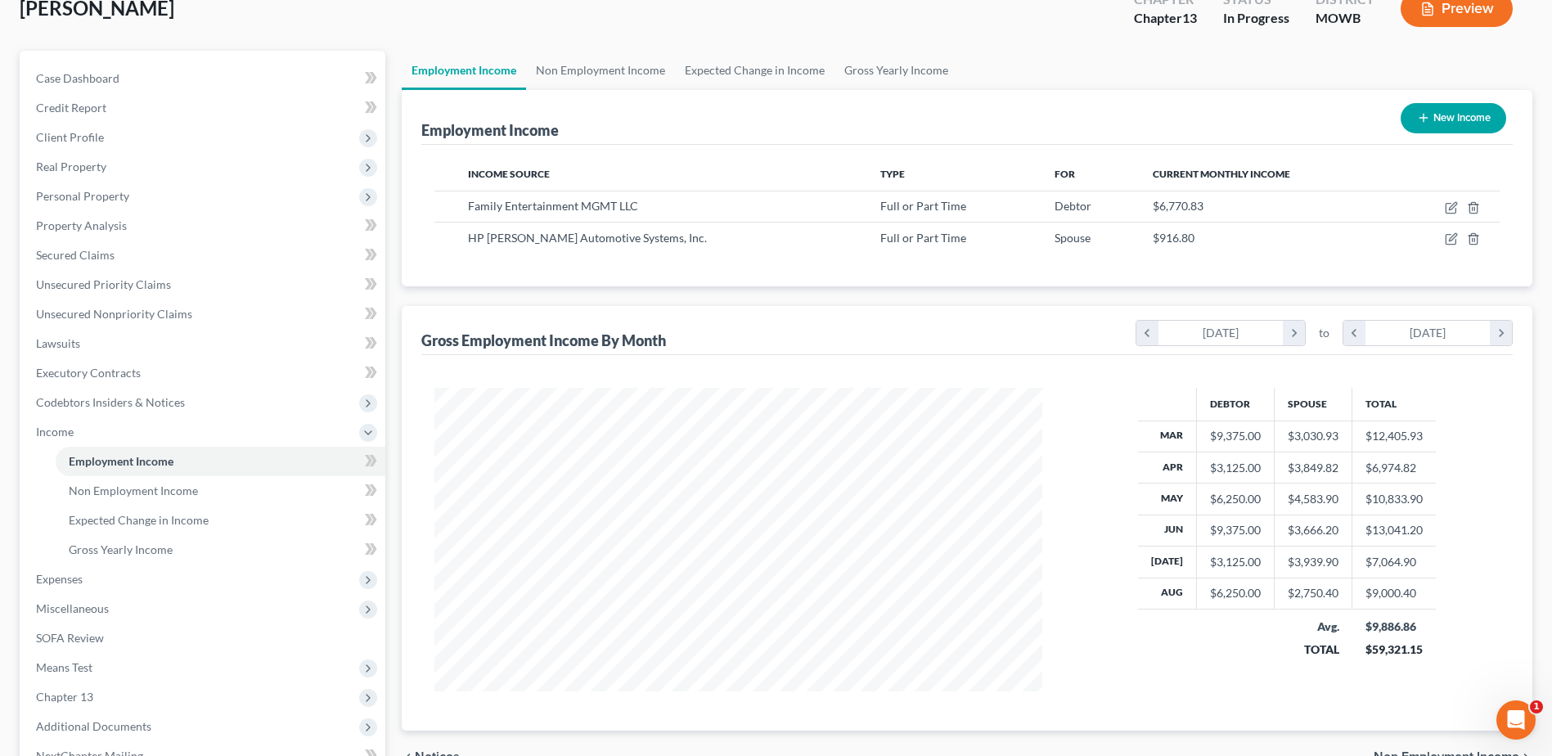
click at [1463, 11] on button "Preview" at bounding box center [1457, 8] width 112 height 37
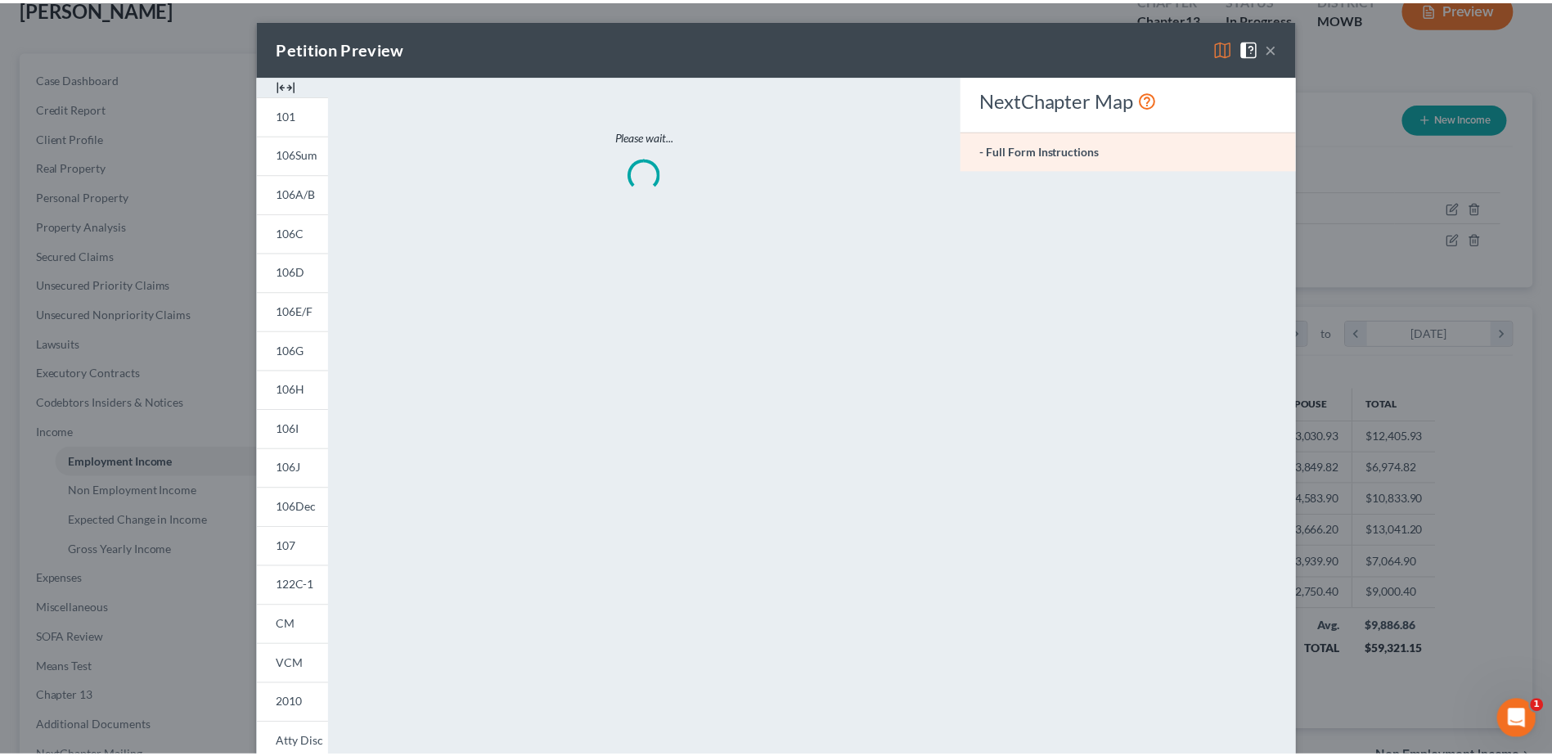
scroll to position [306, 646]
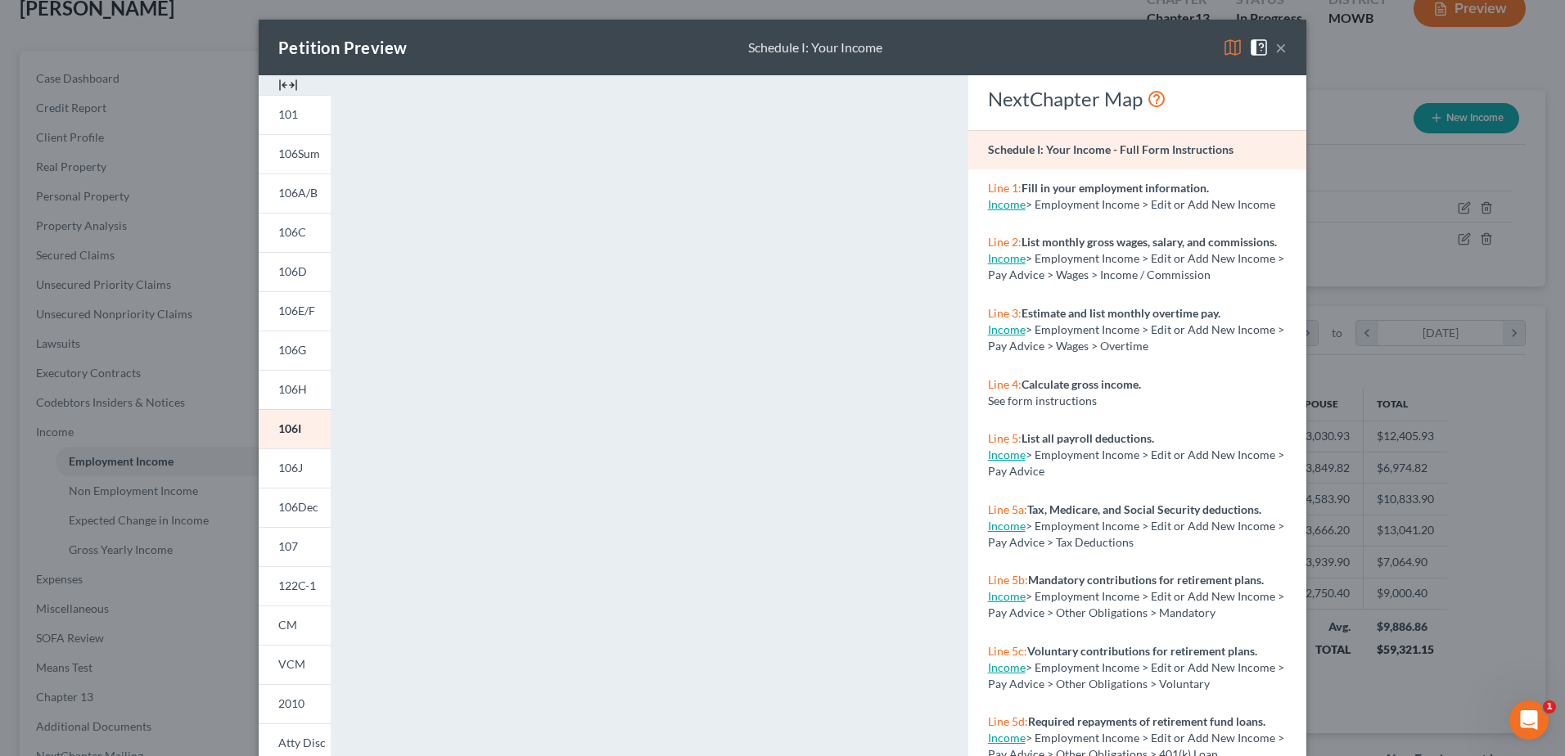
click at [1278, 51] on button "×" at bounding box center [1280, 48] width 11 height 20
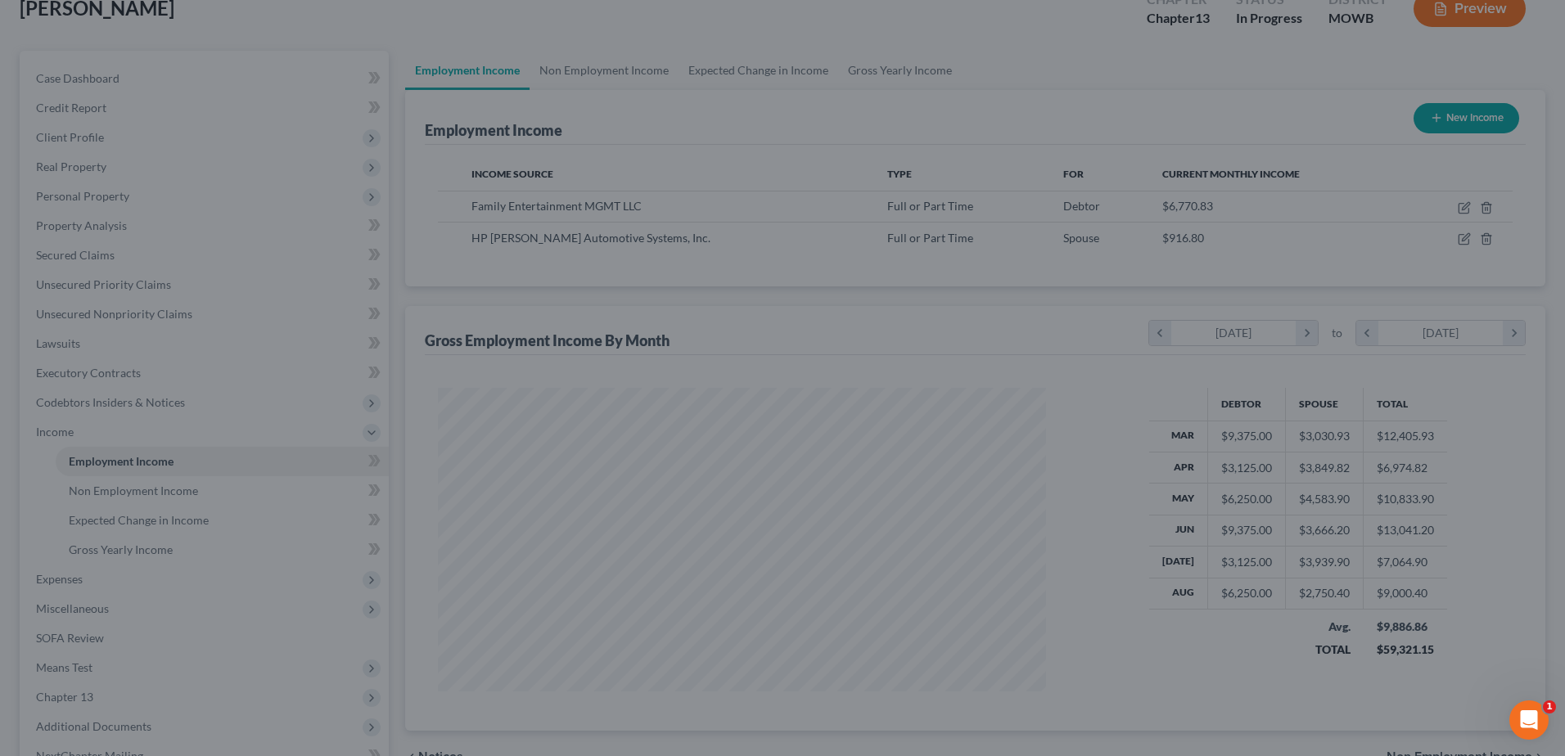
scroll to position [817975, 817638]
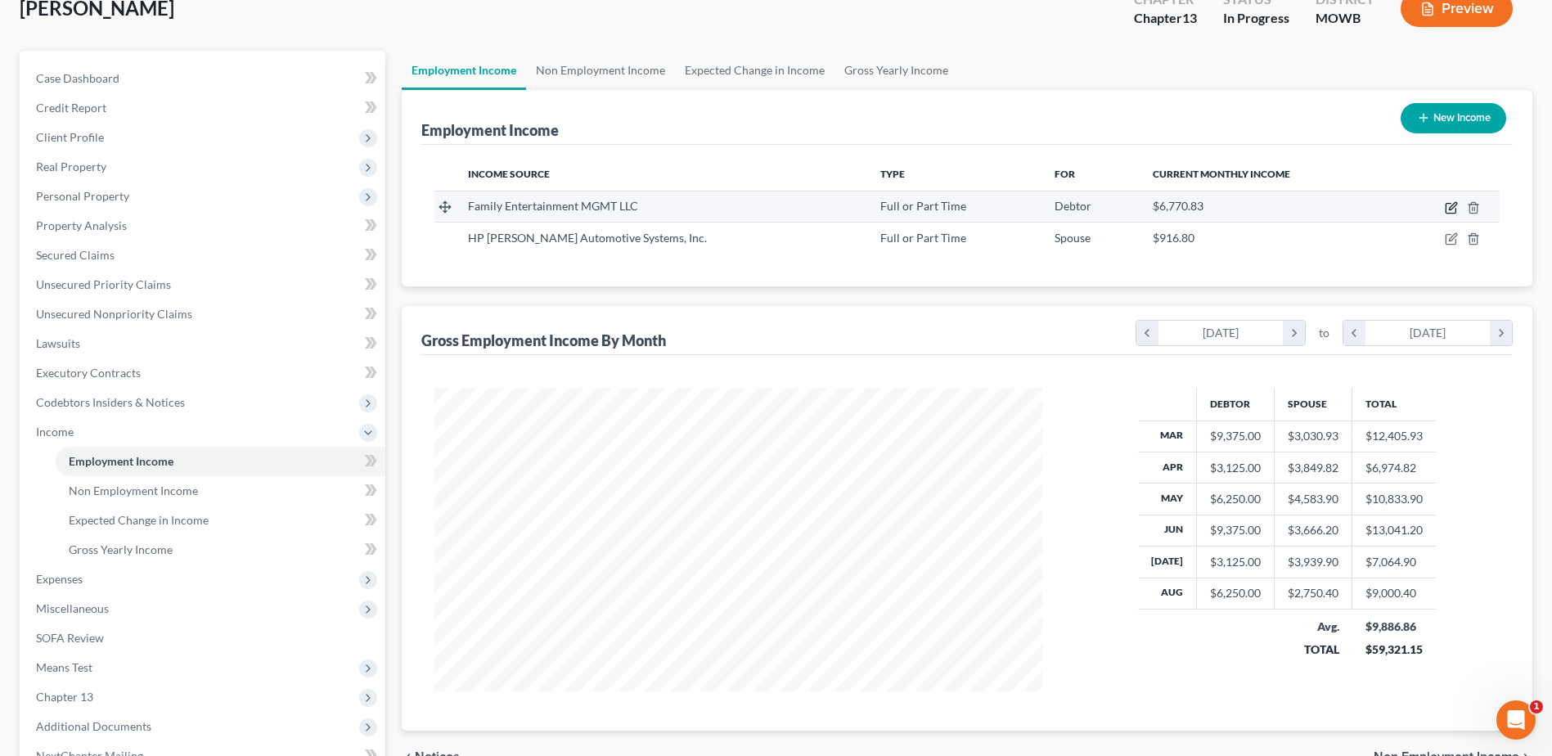
click at [1451, 209] on icon "button" at bounding box center [1451, 207] width 13 height 13
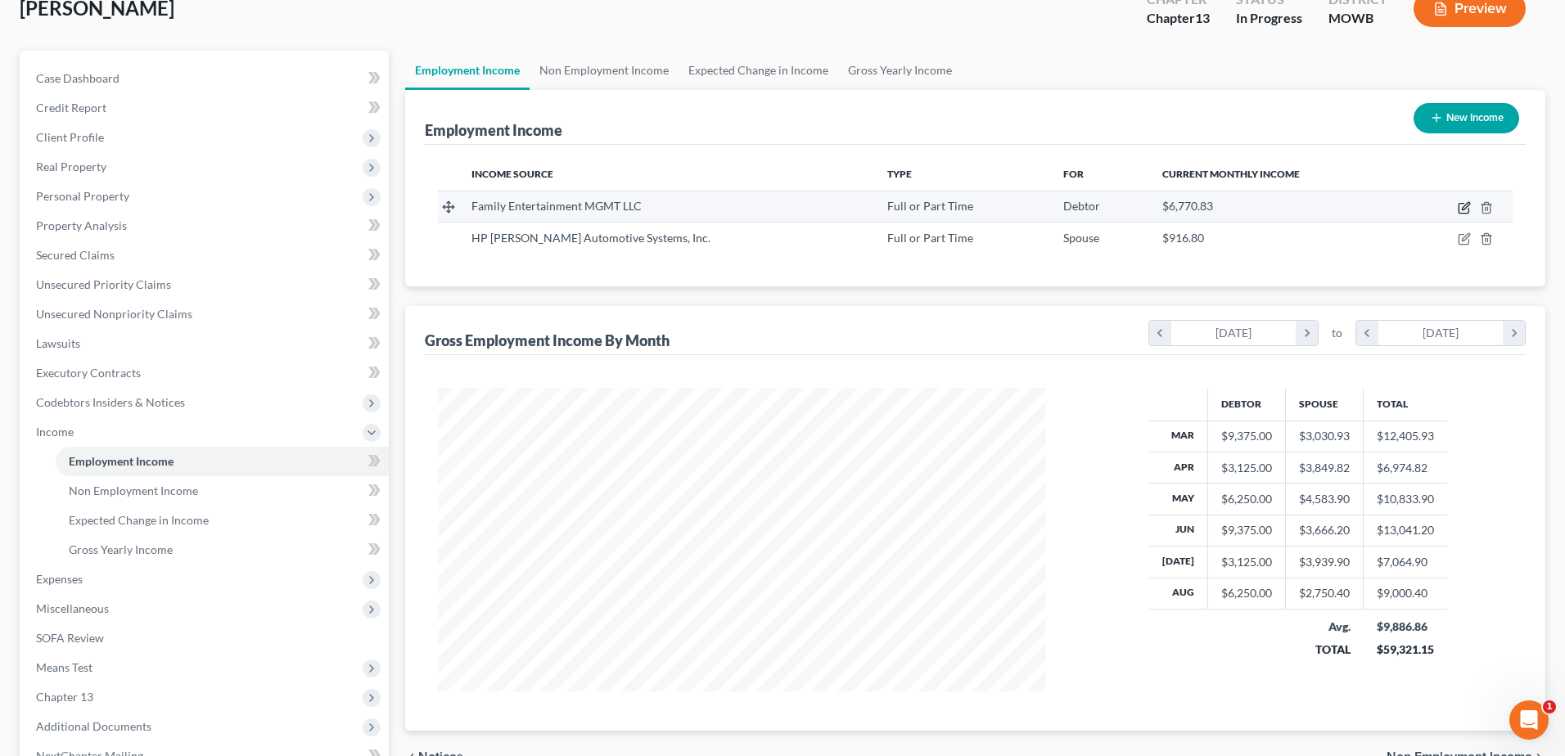
select select "0"
select select "17"
select select "2"
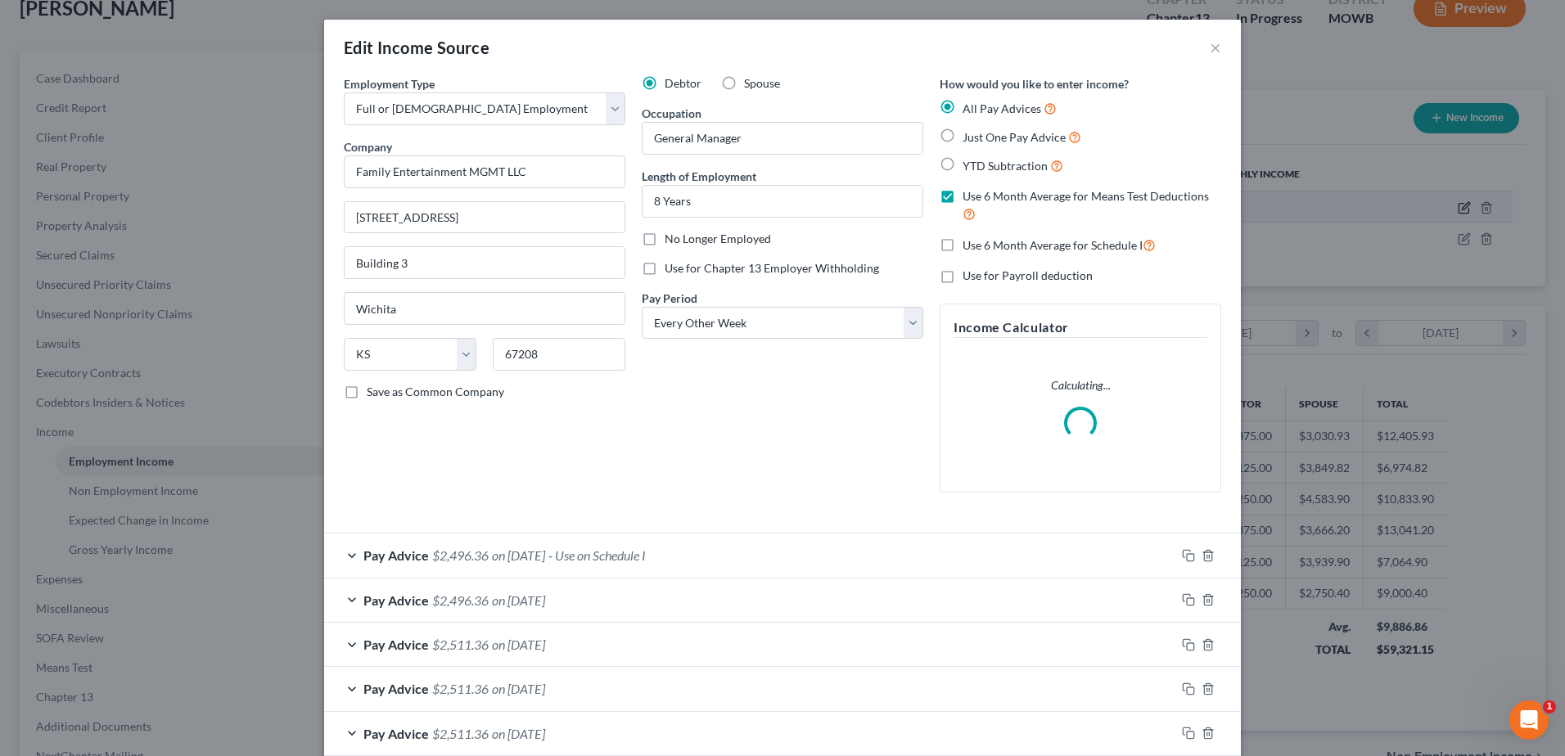
scroll to position [306, 646]
click at [962, 248] on label "Use 6 Month Average for Schedule I" at bounding box center [1058, 245] width 193 height 19
click at [969, 246] on input "Use 6 Month Average for Schedule I" at bounding box center [974, 241] width 11 height 11
checkbox input "true"
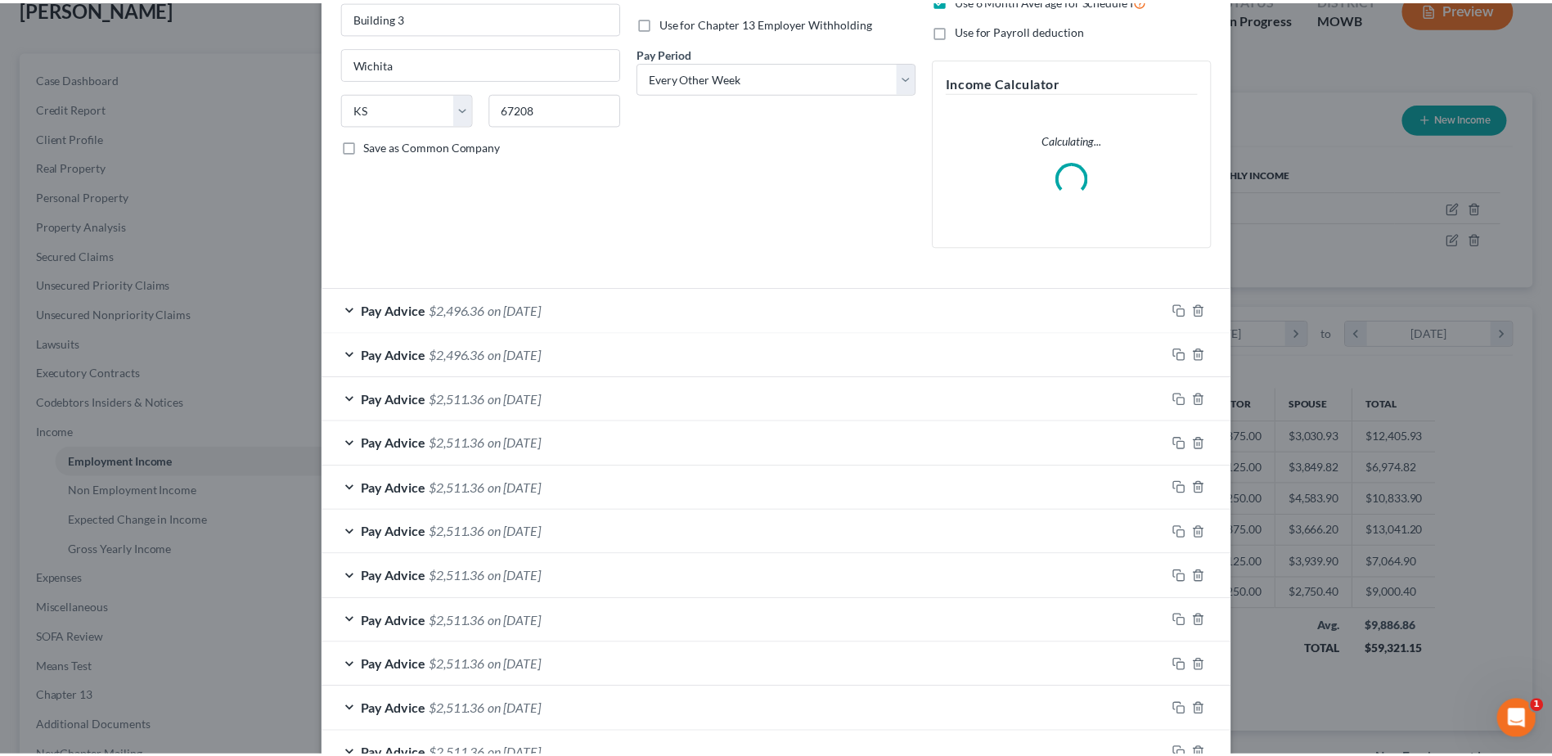
scroll to position [489, 0]
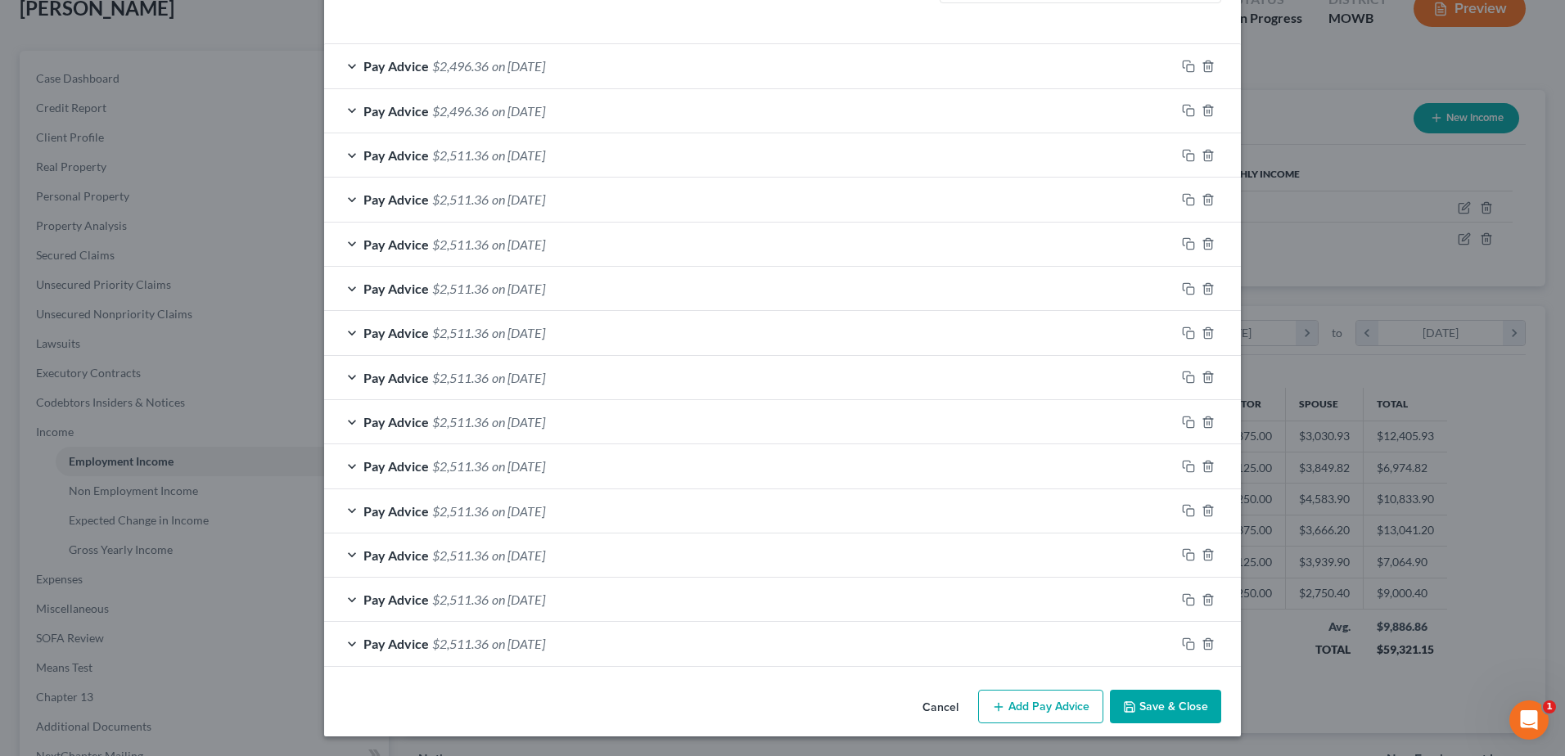
click at [1160, 710] on button "Save & Close" at bounding box center [1165, 707] width 111 height 34
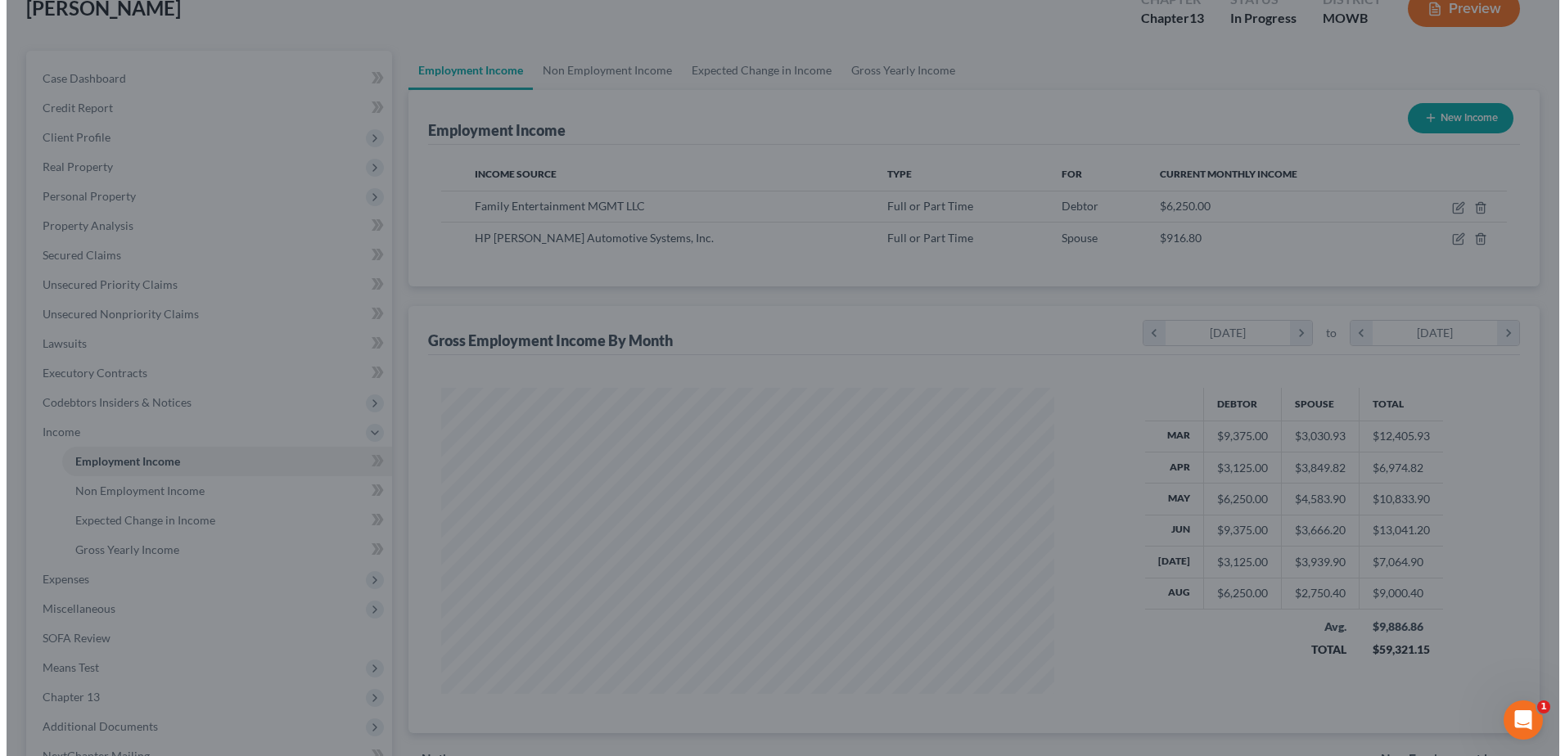
scroll to position [817975, 817638]
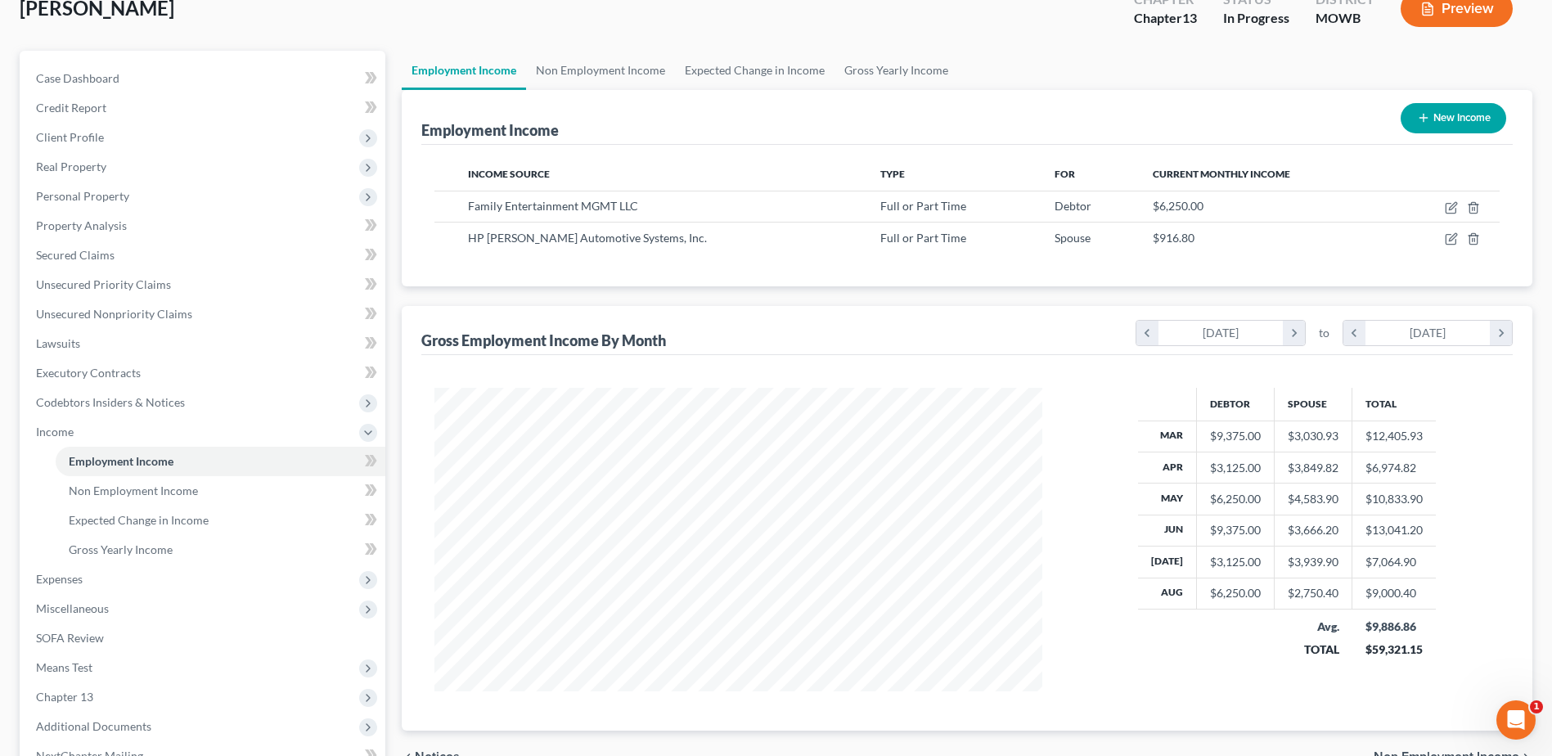
click at [1133, 48] on div "Marshall, Calvin Upgraded Chapter Chapter 13 Status In Progress District MOWB P…" at bounding box center [776, 15] width 1513 height 71
click at [1450, 211] on icon "button" at bounding box center [1451, 207] width 13 height 13
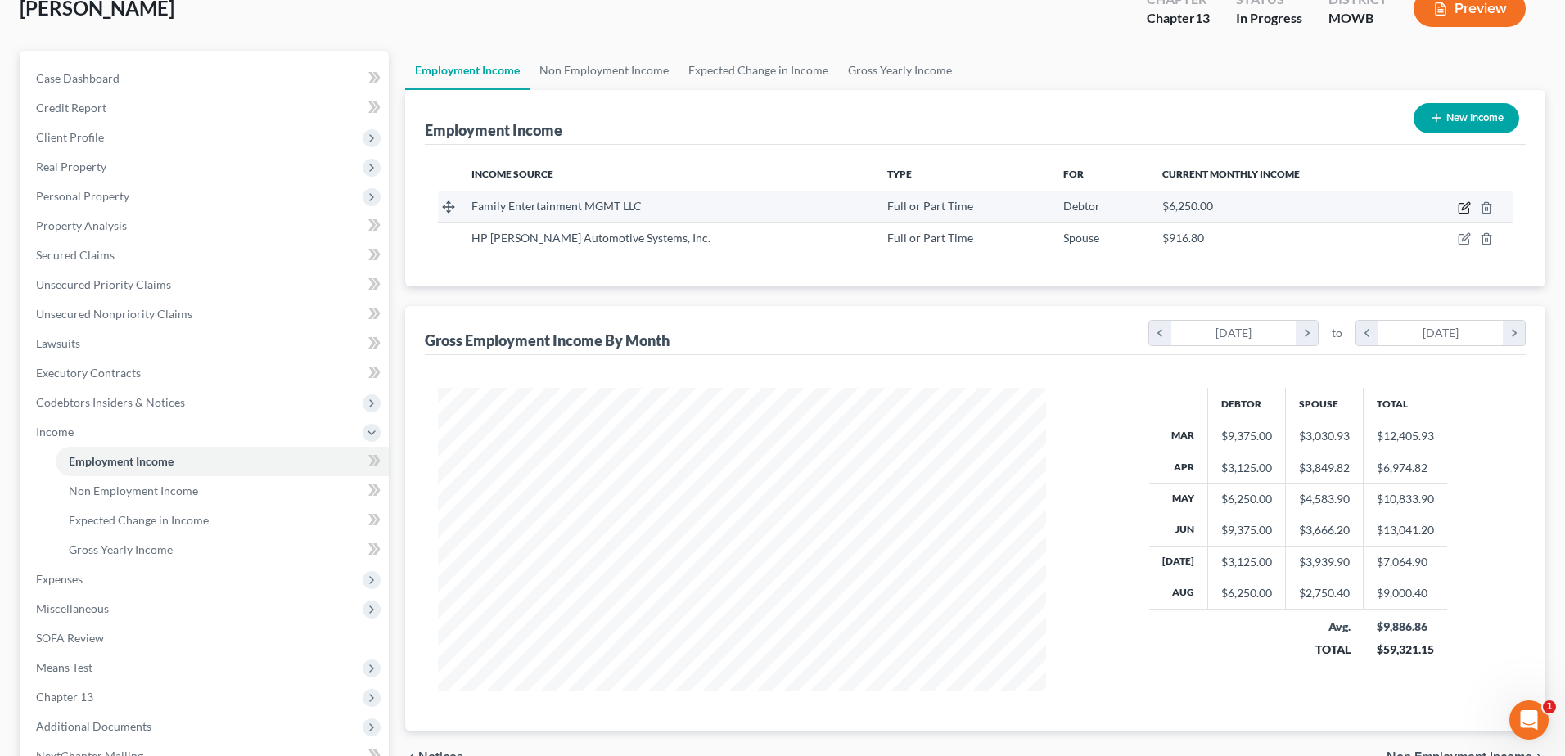
select select "0"
select select "17"
select select "2"
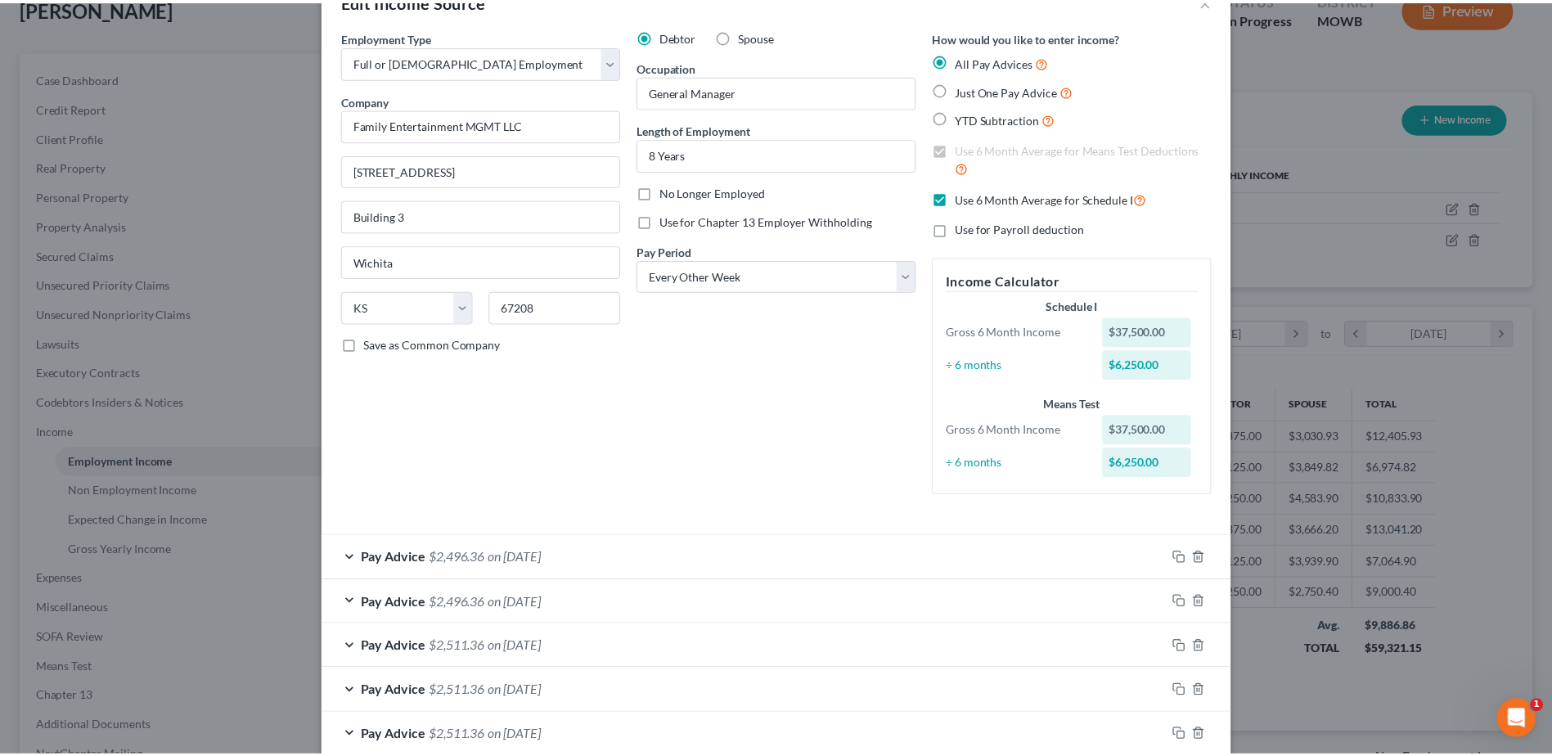
scroll to position [0, 0]
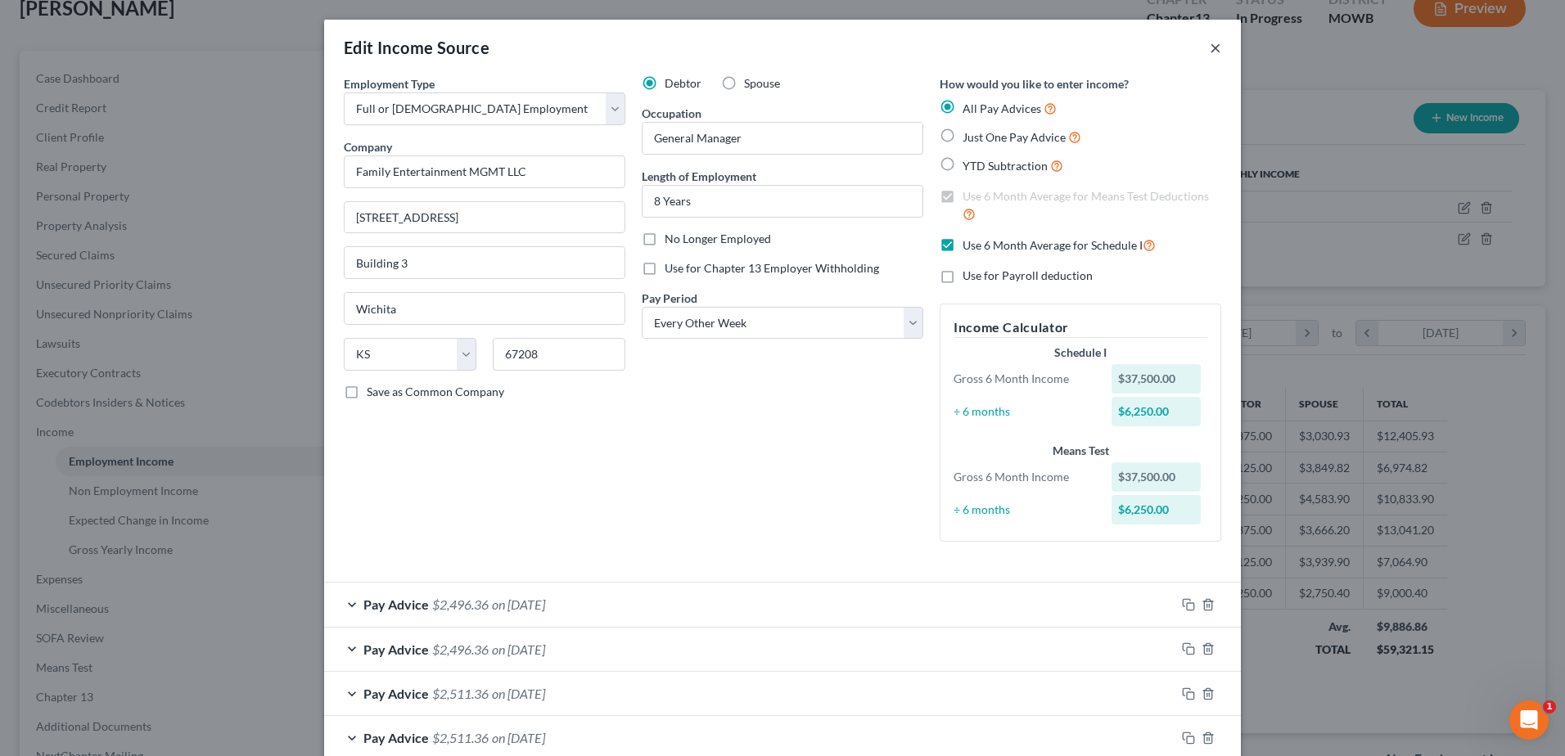
click at [1212, 45] on button "×" at bounding box center [1214, 48] width 11 height 20
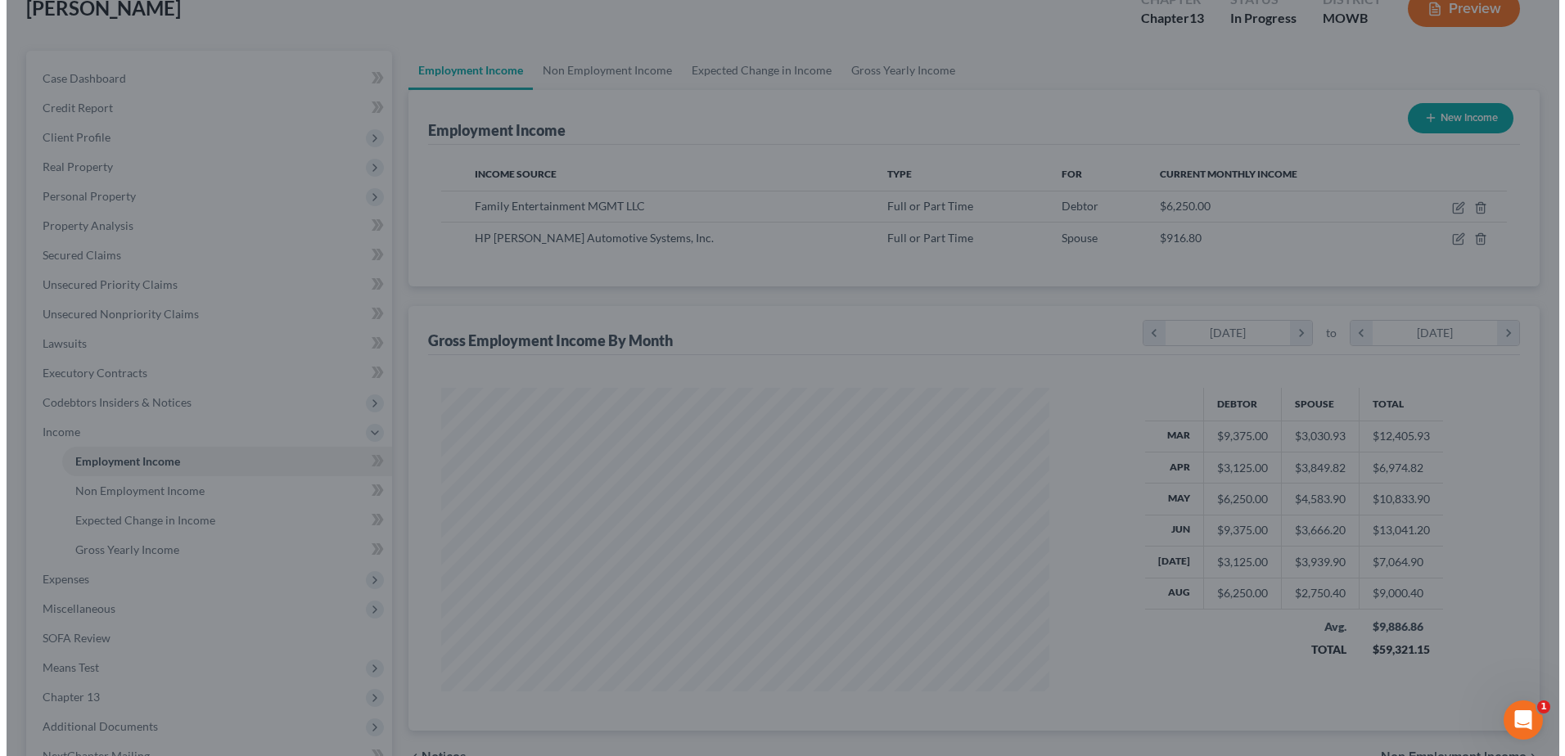
scroll to position [817975, 817638]
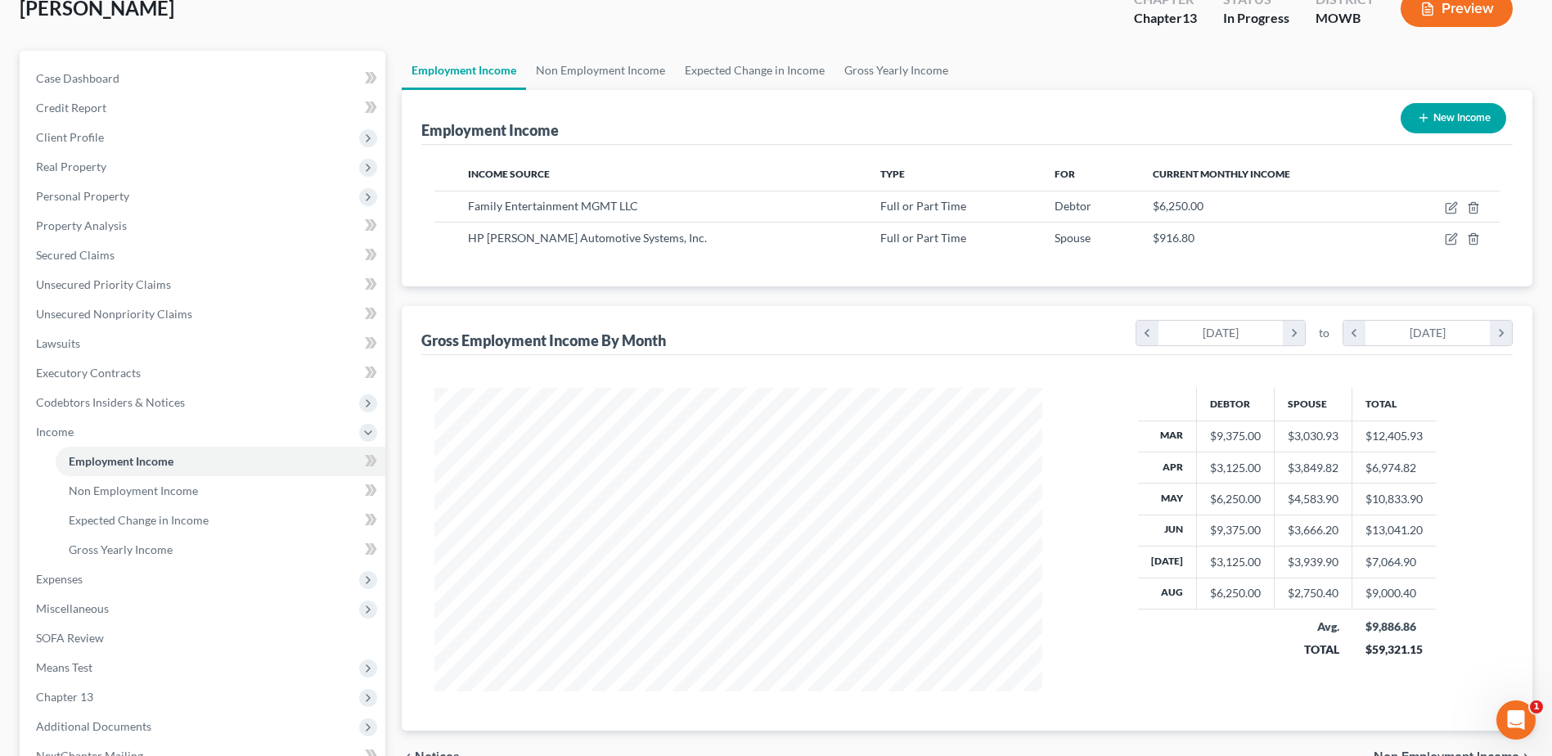
click at [1464, 3] on button "Preview" at bounding box center [1457, 8] width 112 height 37
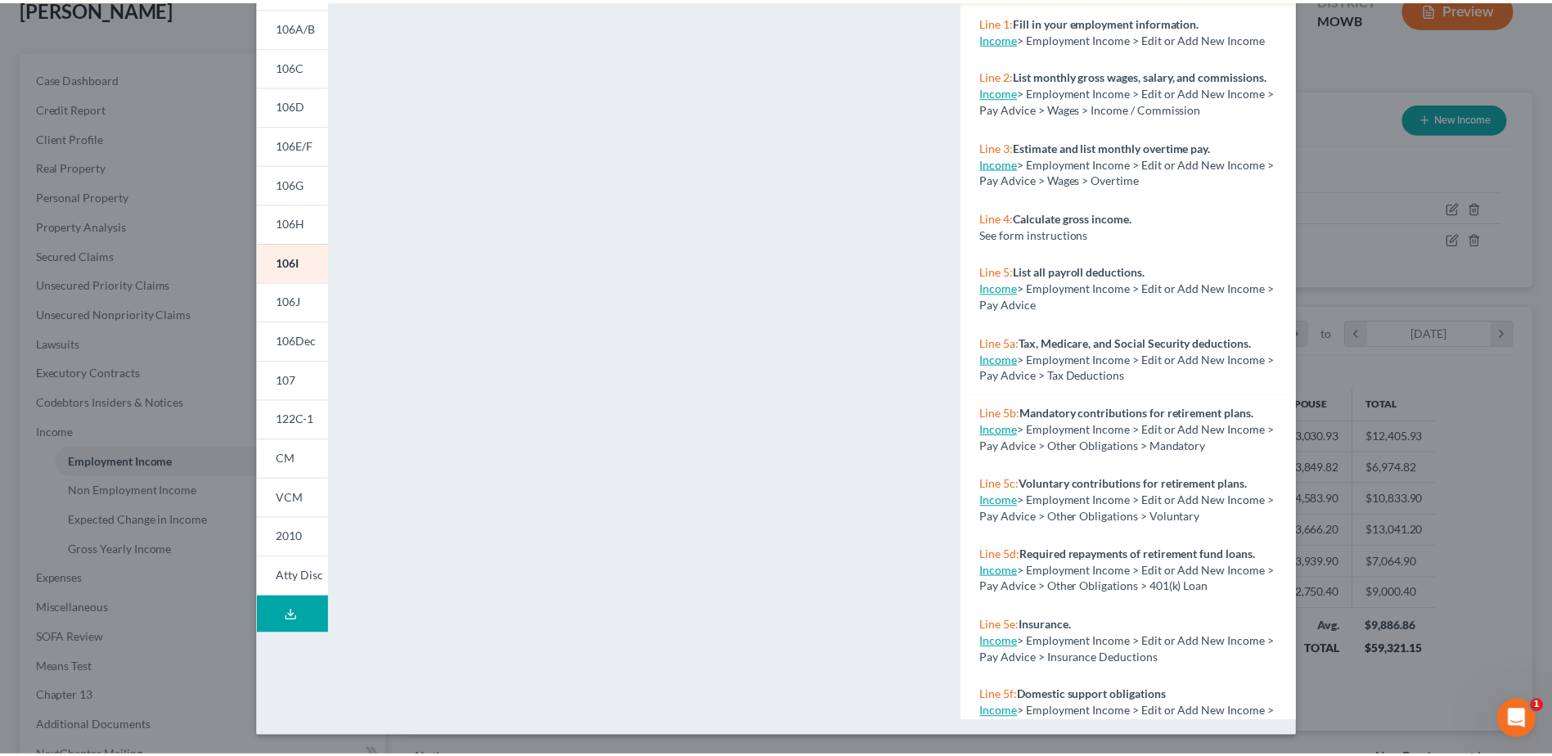
scroll to position [0, 0]
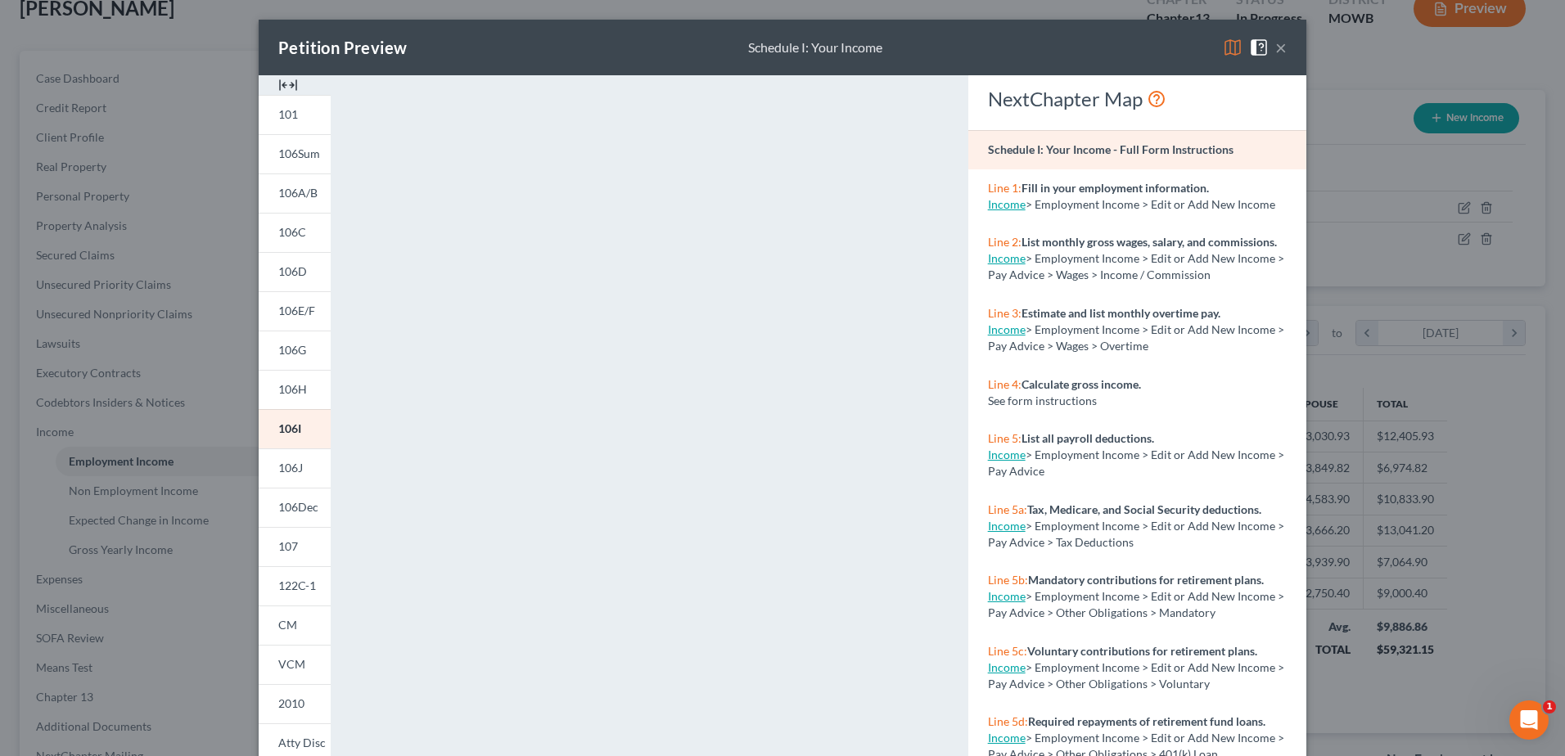
click at [1275, 46] on button "×" at bounding box center [1280, 48] width 11 height 20
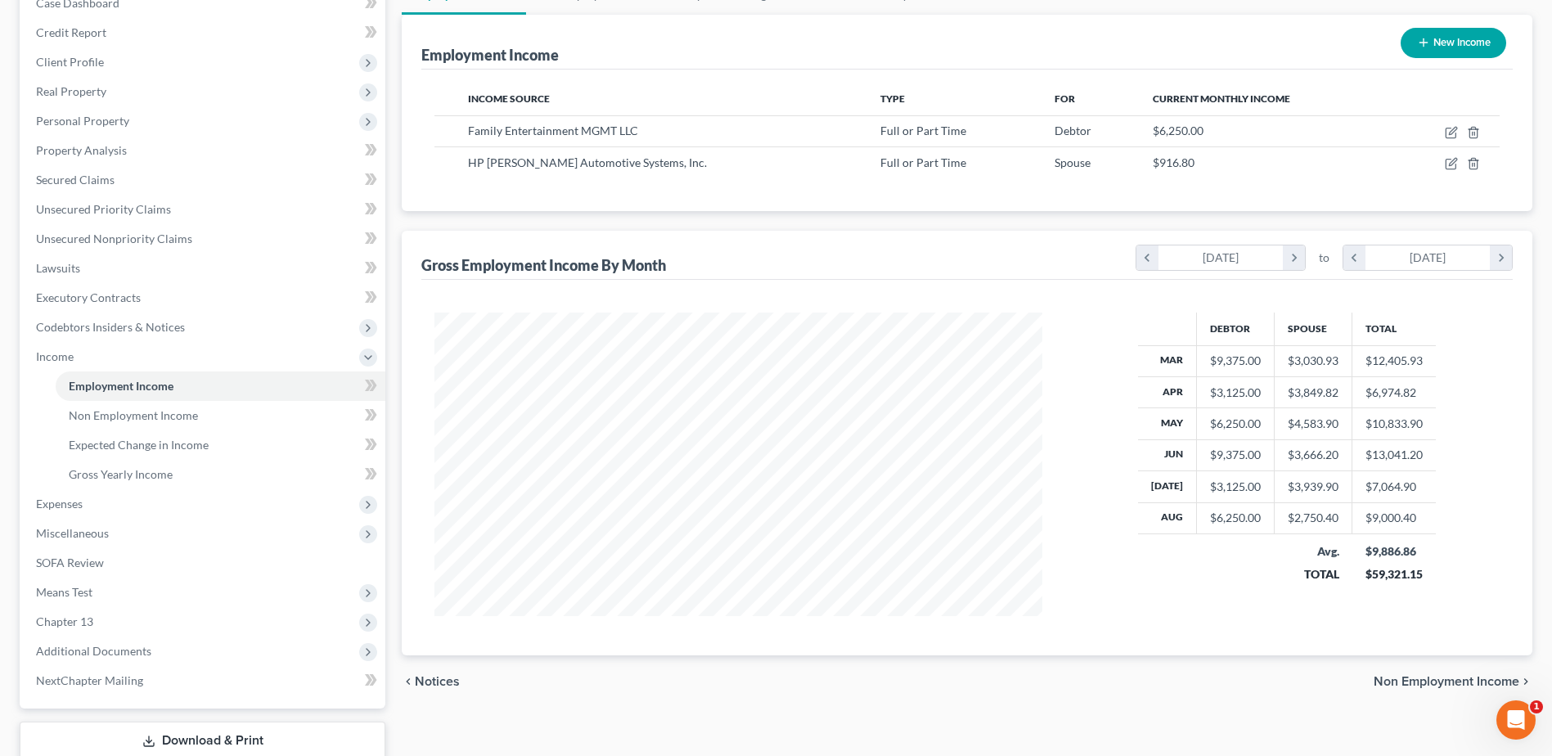
scroll to position [290, 0]
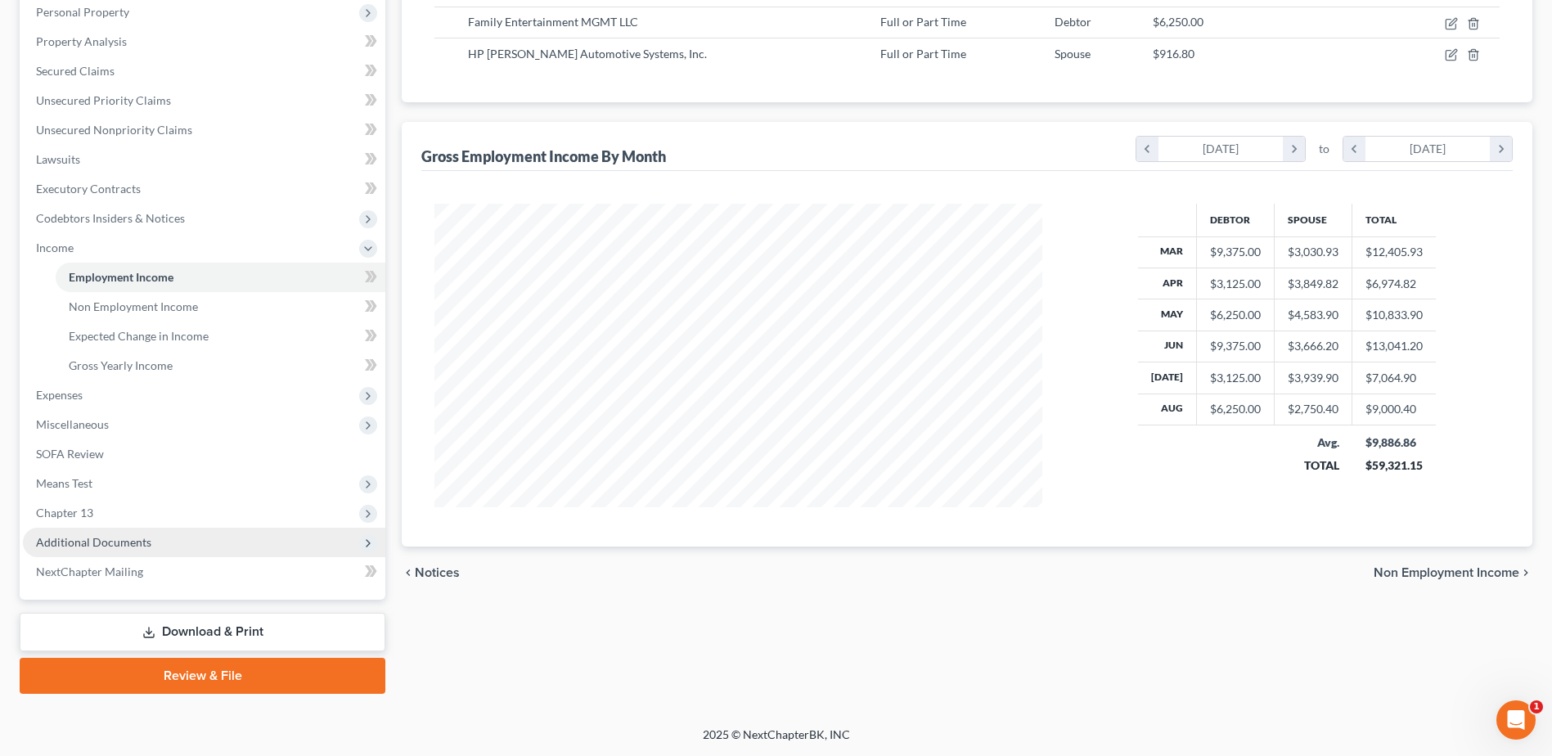
click at [102, 544] on span "Additional Documents" at bounding box center [93, 542] width 115 height 14
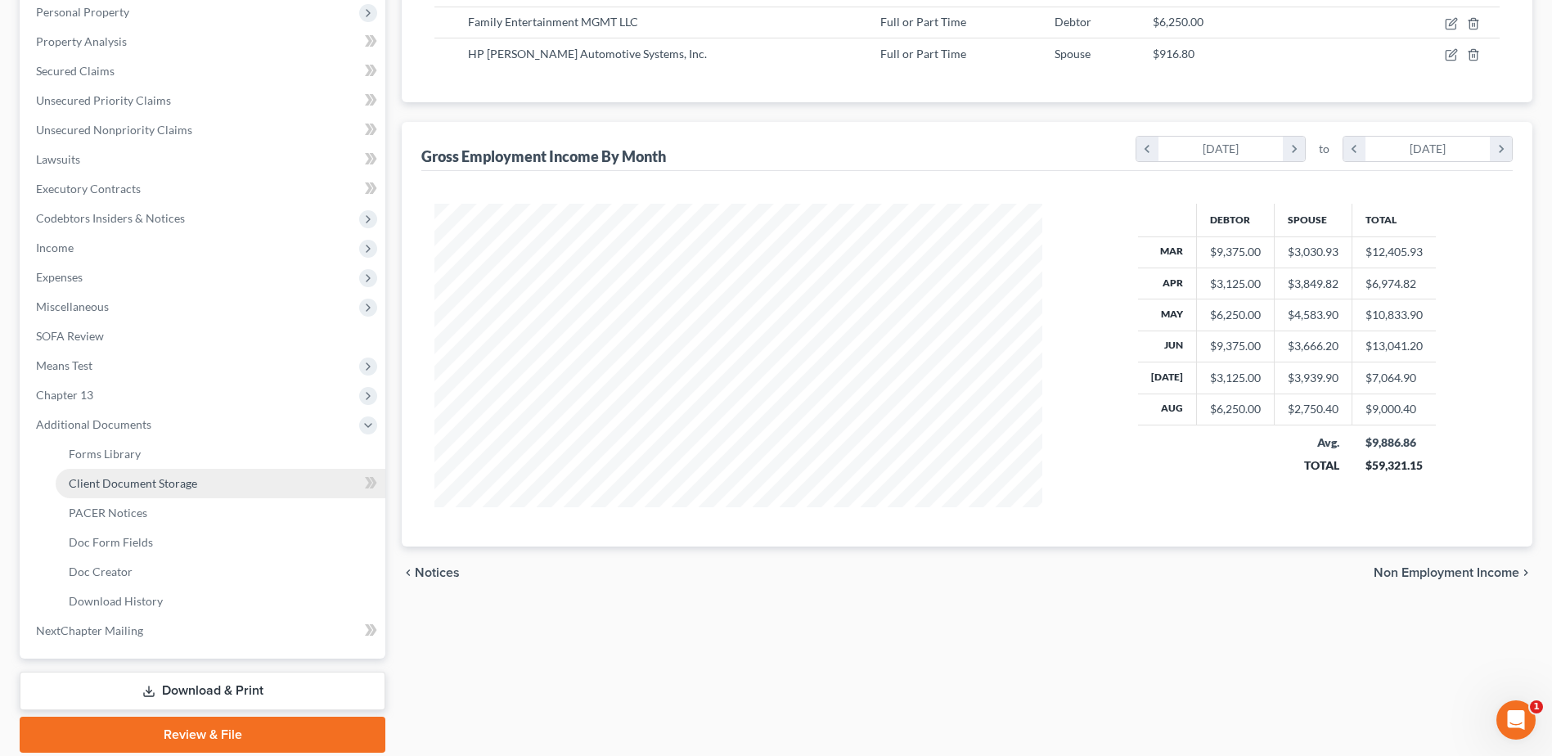
click at [166, 477] on span "Client Document Storage" at bounding box center [133, 483] width 128 height 14
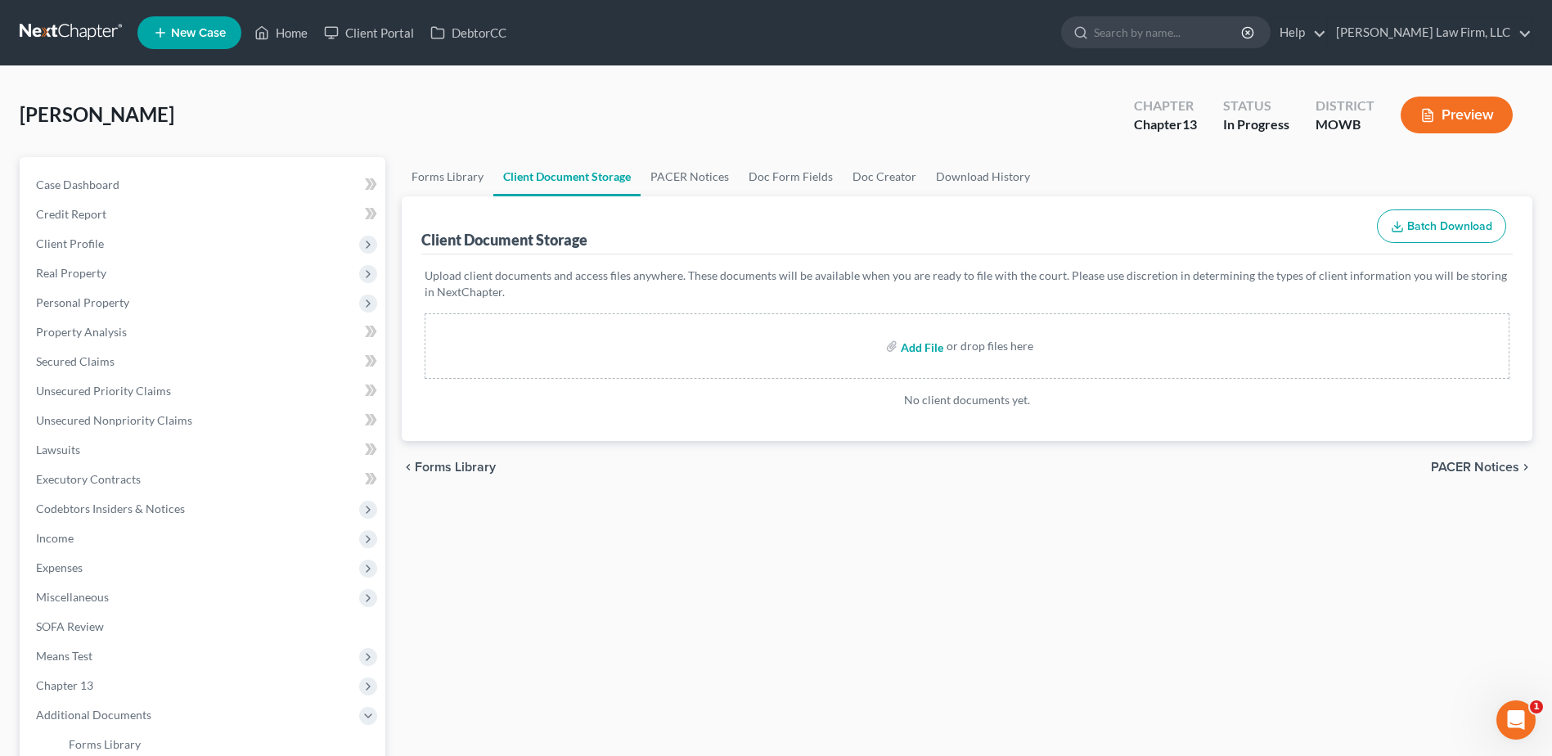
click at [923, 352] on input "file" at bounding box center [920, 345] width 39 height 29
type input "C:\fakepath\13 Plan - Signed.pdf"
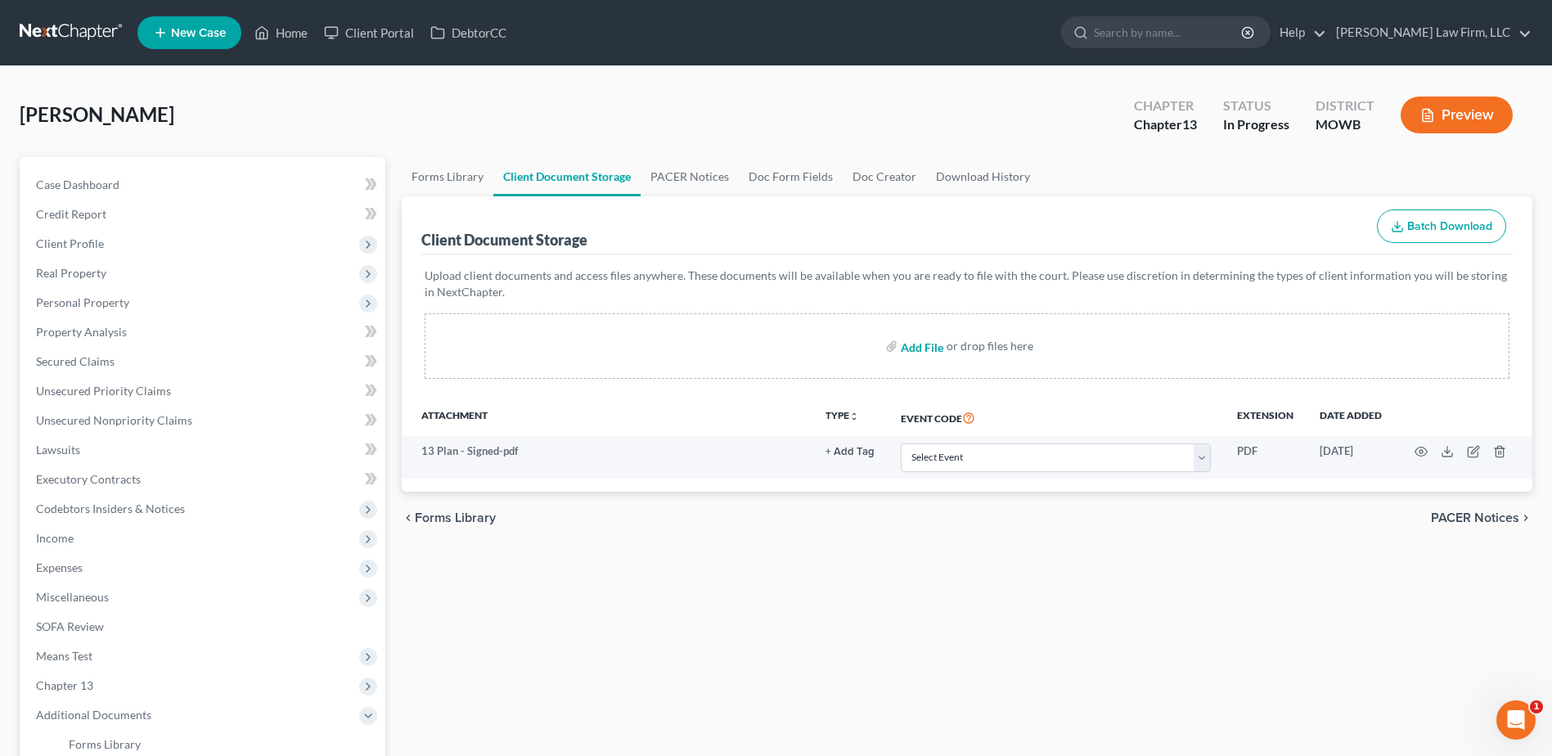
click at [928, 352] on input "file" at bounding box center [920, 345] width 39 height 29
type input "C:\fakepath\2025.09.11 - COS - Chapter 13 Plan.pdf"
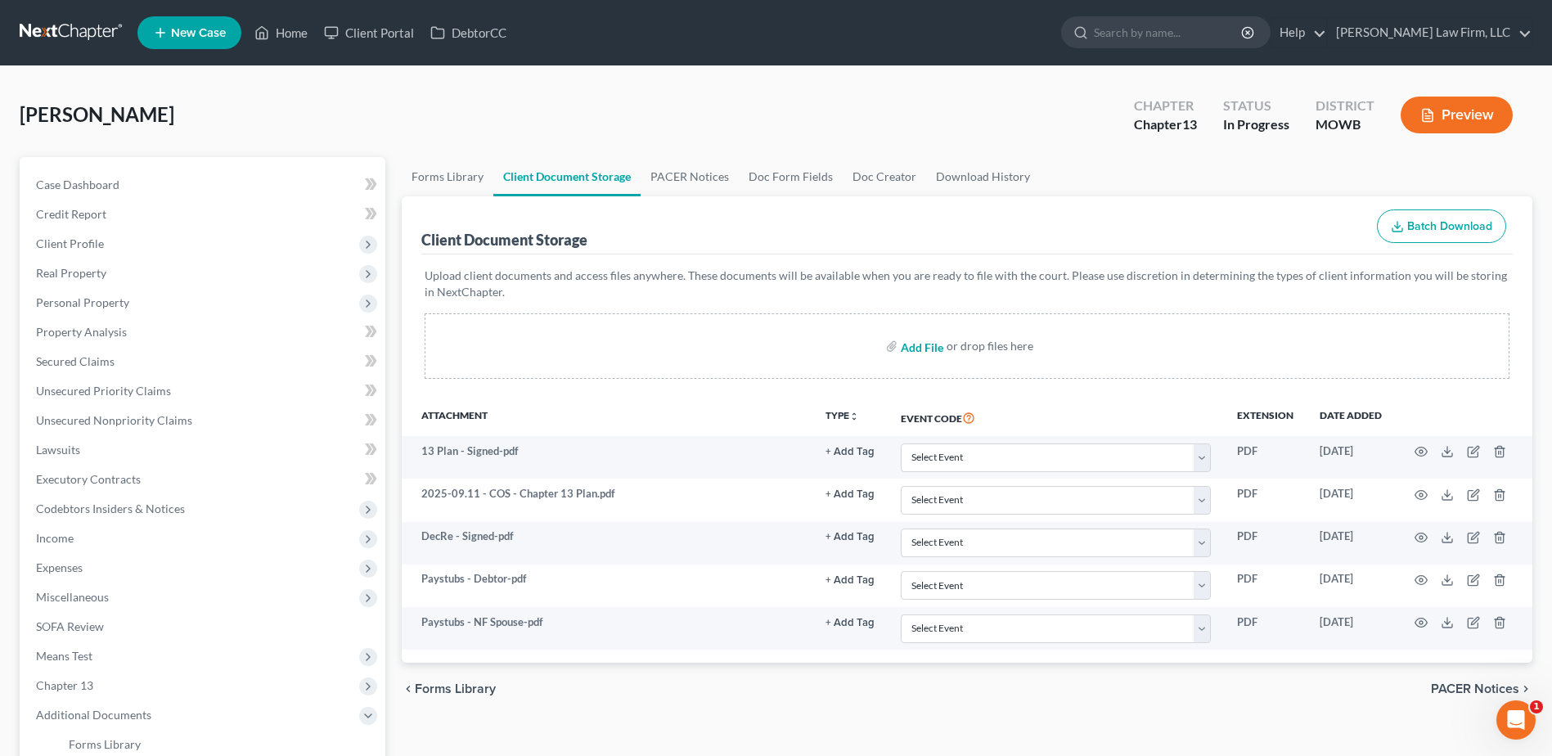
click at [921, 350] on input "file" at bounding box center [920, 345] width 39 height 29
type input "C:\fakepath\2025.09.05 - CCC Certificate.pdf"
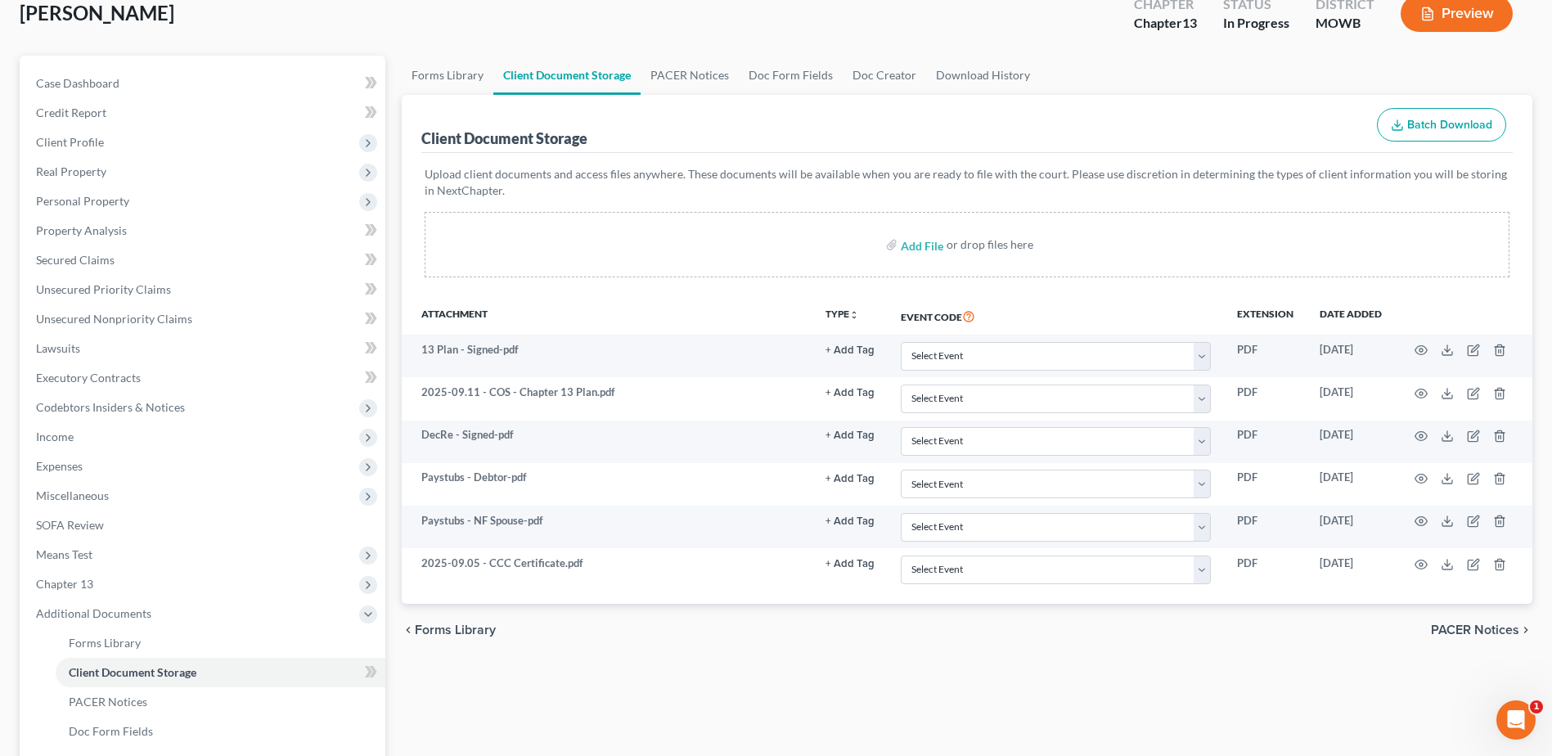
scroll to position [102, 0]
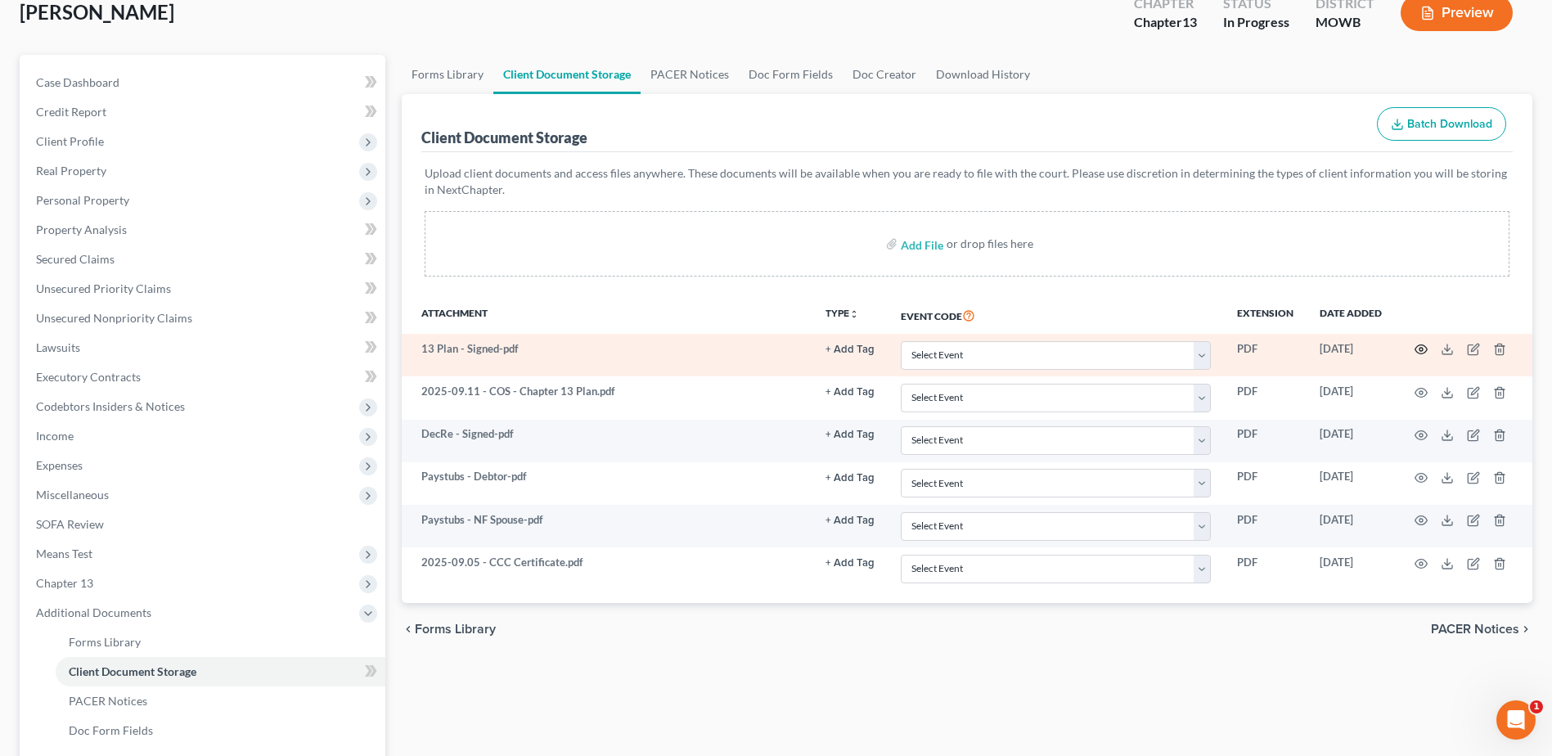
click at [1419, 351] on icon "button" at bounding box center [1421, 349] width 13 height 13
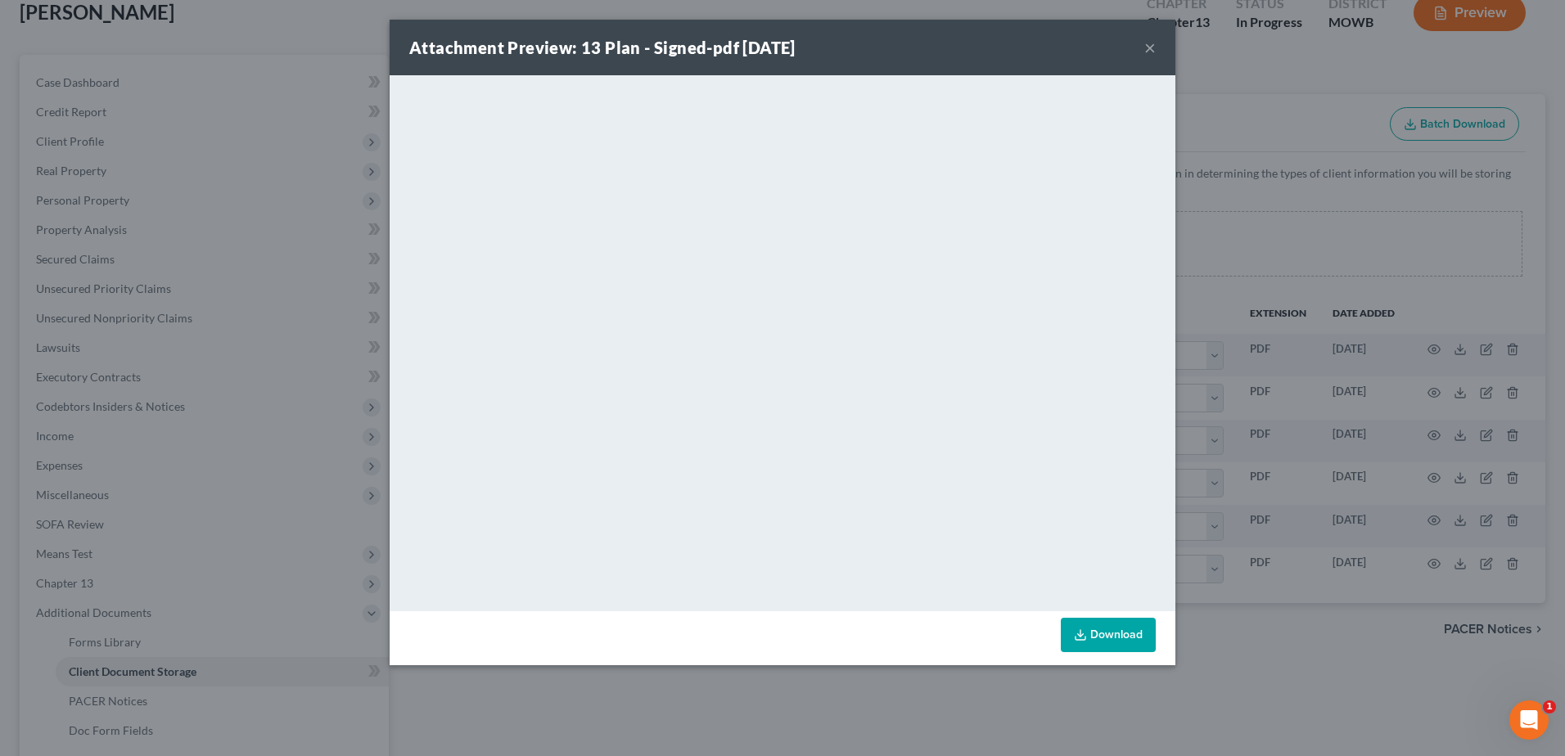
click at [1153, 49] on button "×" at bounding box center [1149, 48] width 11 height 20
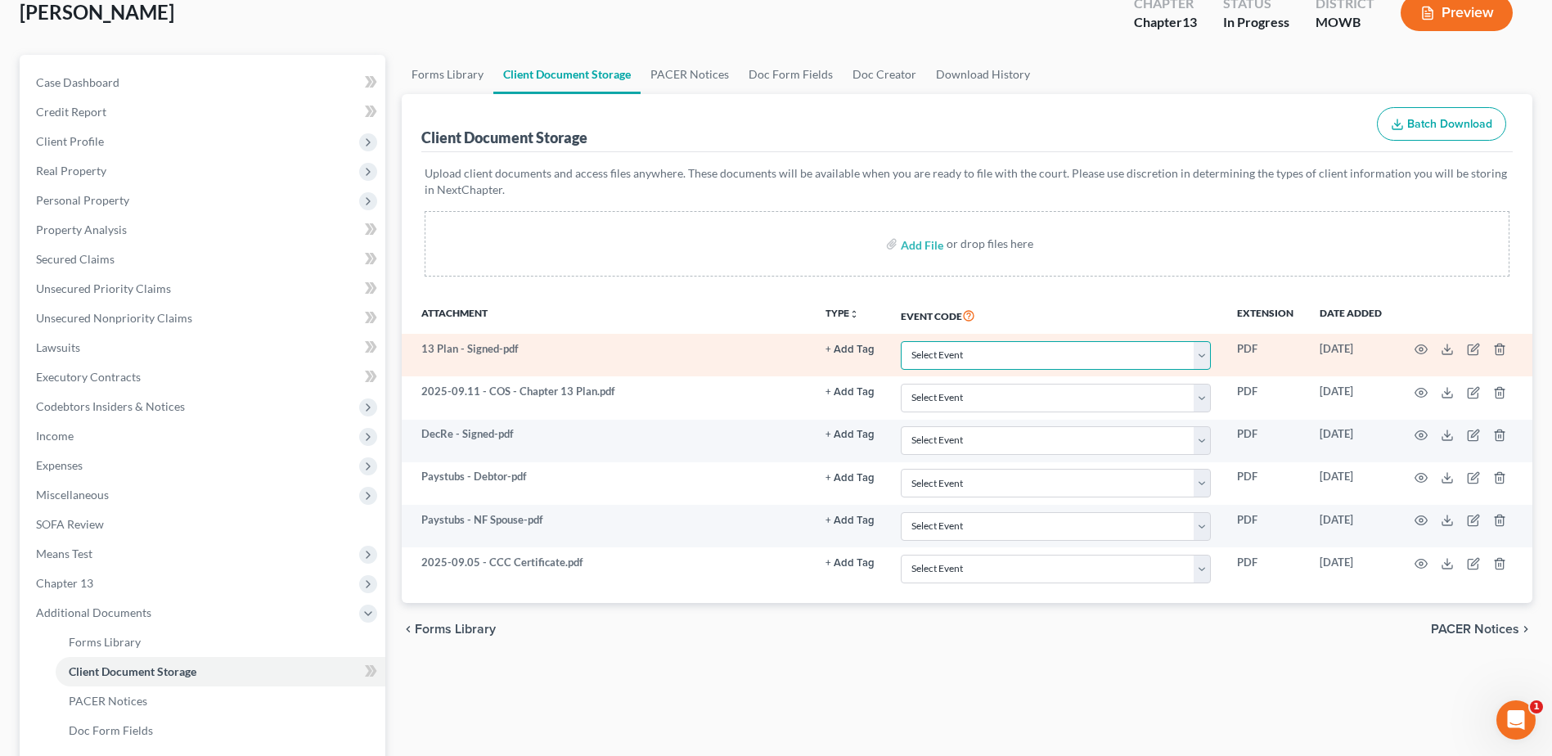
click at [981, 351] on select "Select Event 20 Largest Unsecured Creditors Affidavit re: NO Tax Returns Amende…" at bounding box center [1056, 355] width 310 height 29
select select "18"
click at [901, 341] on select "Select Event 20 Largest Unsecured Creditors Affidavit re: NO Tax Returns Amende…" at bounding box center [1056, 355] width 310 height 29
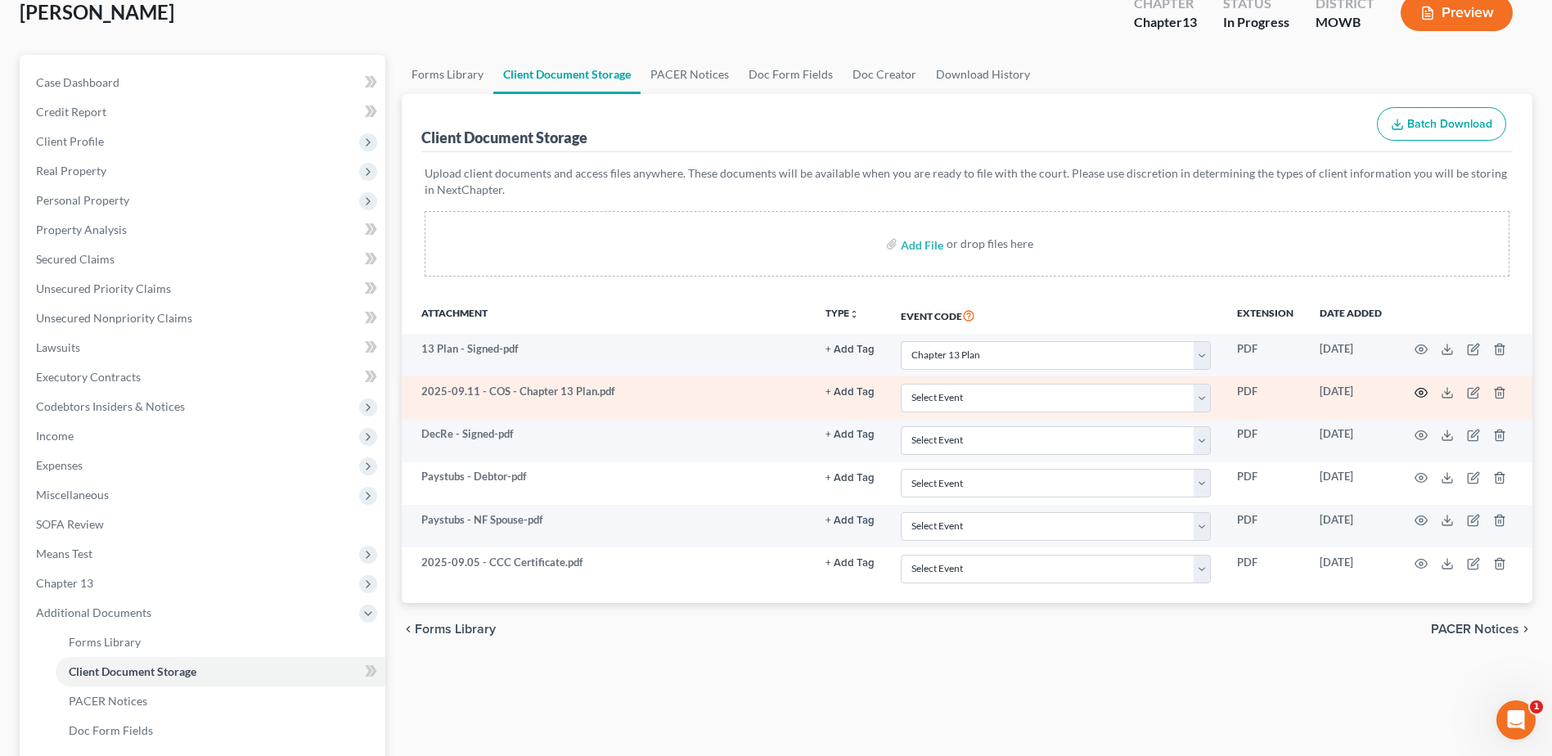
click at [1426, 390] on icon "button" at bounding box center [1422, 392] width 12 height 9
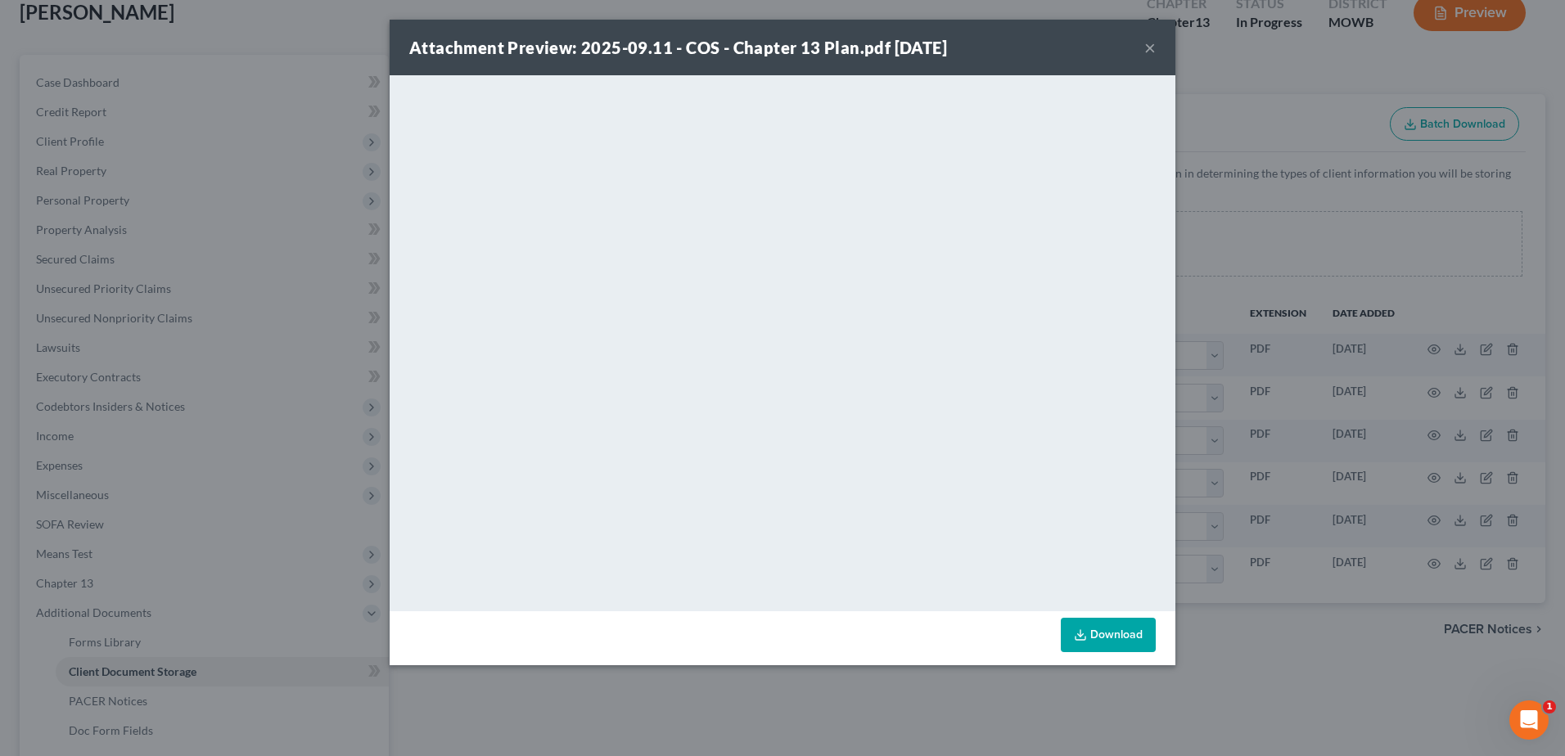
click at [1151, 48] on button "×" at bounding box center [1149, 48] width 11 height 20
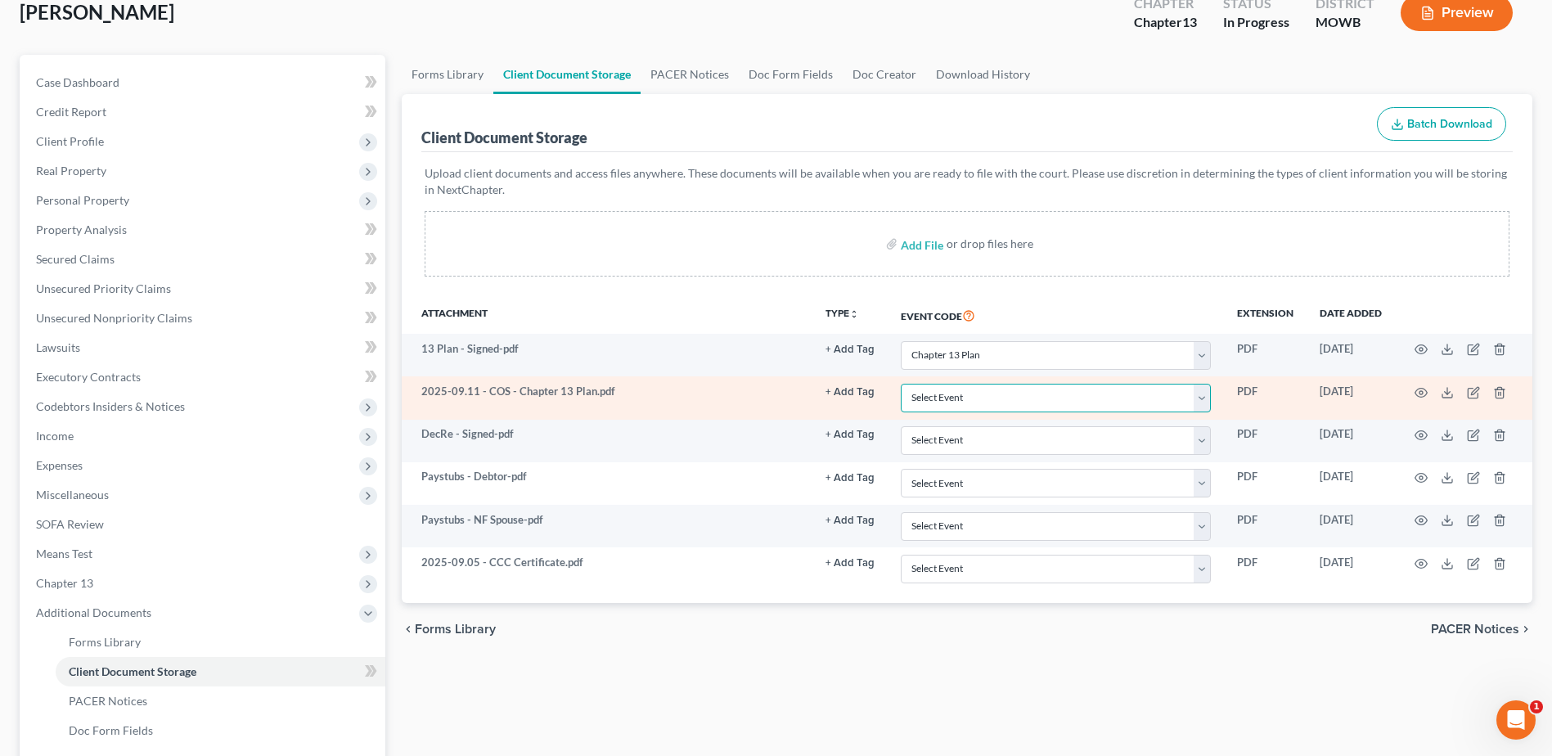
click at [1203, 396] on select "Select Event 20 Largest Unsecured Creditors Affidavit re: NO Tax Returns Amende…" at bounding box center [1056, 398] width 310 height 29
select select "7"
click at [901, 384] on select "Select Event 20 Largest Unsecured Creditors Affidavit re: NO Tax Returns Amende…" at bounding box center [1056, 398] width 310 height 29
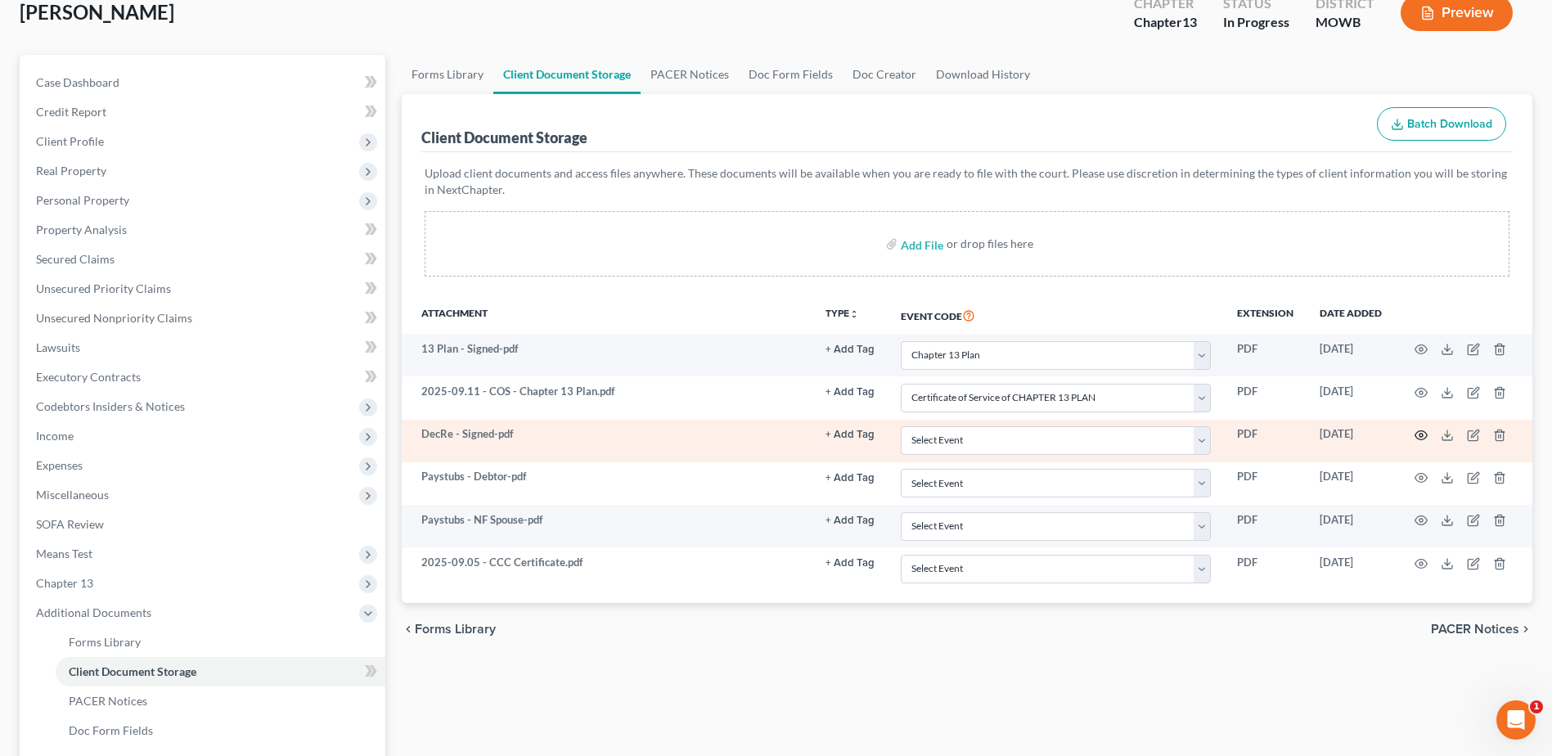
click at [1419, 433] on icon "button" at bounding box center [1421, 435] width 13 height 13
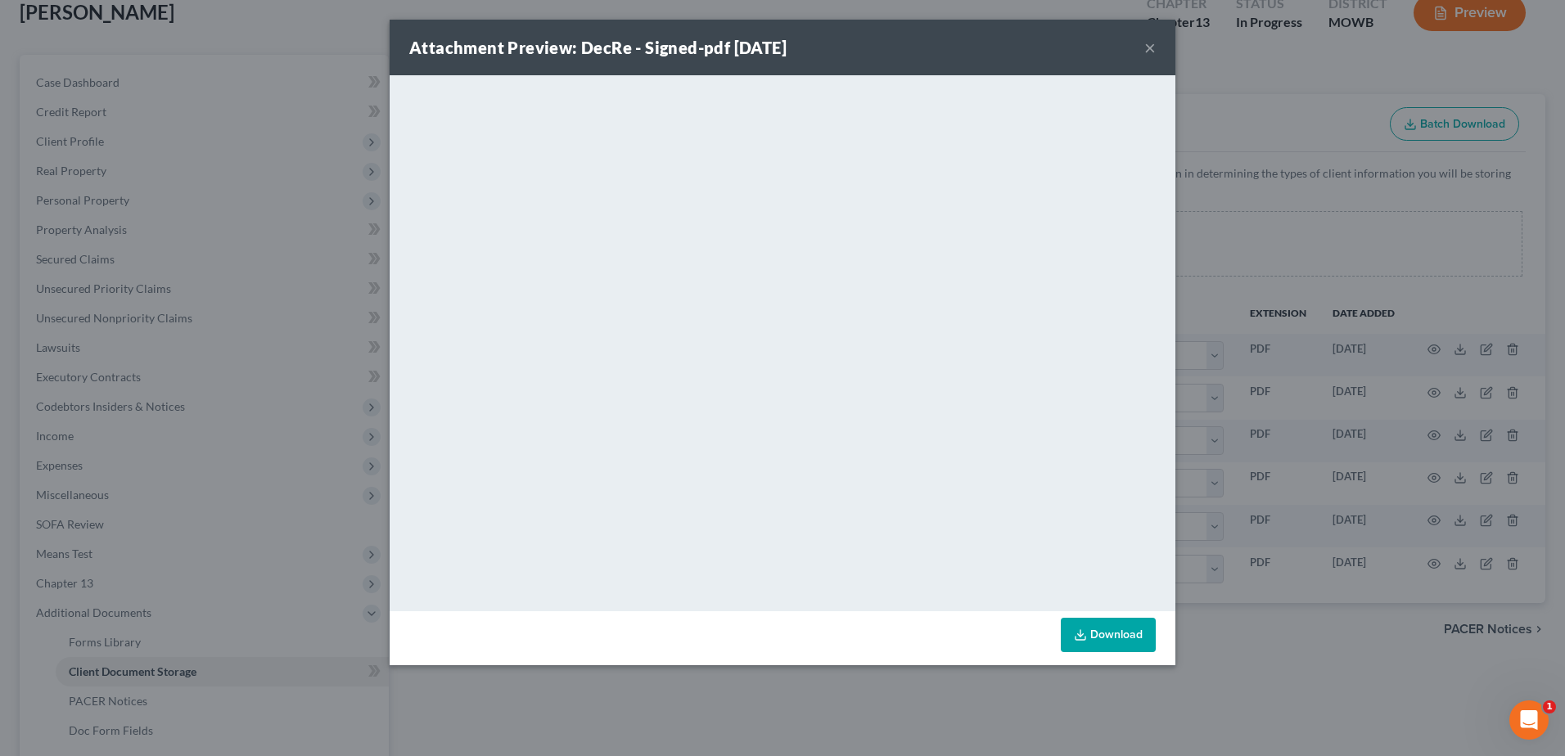
click at [1145, 52] on button "×" at bounding box center [1149, 48] width 11 height 20
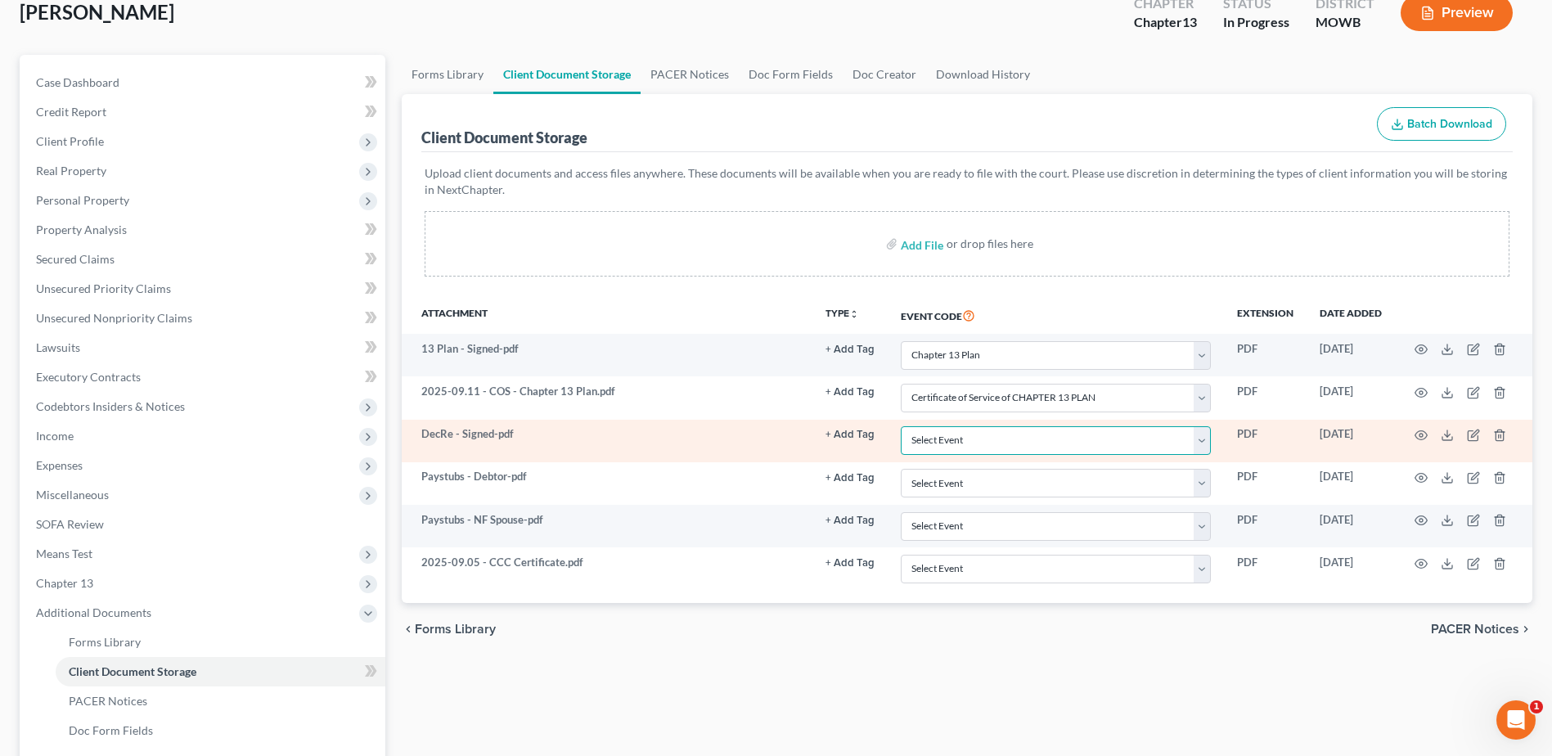
click at [1056, 439] on select "Select Event 20 Largest Unsecured Creditors Affidavit re: NO Tax Returns Amende…" at bounding box center [1056, 440] width 310 height 29
select select "24"
click at [901, 426] on select "Select Event 20 Largest Unsecured Creditors Affidavit re: NO Tax Returns Amende…" at bounding box center [1056, 440] width 310 height 29
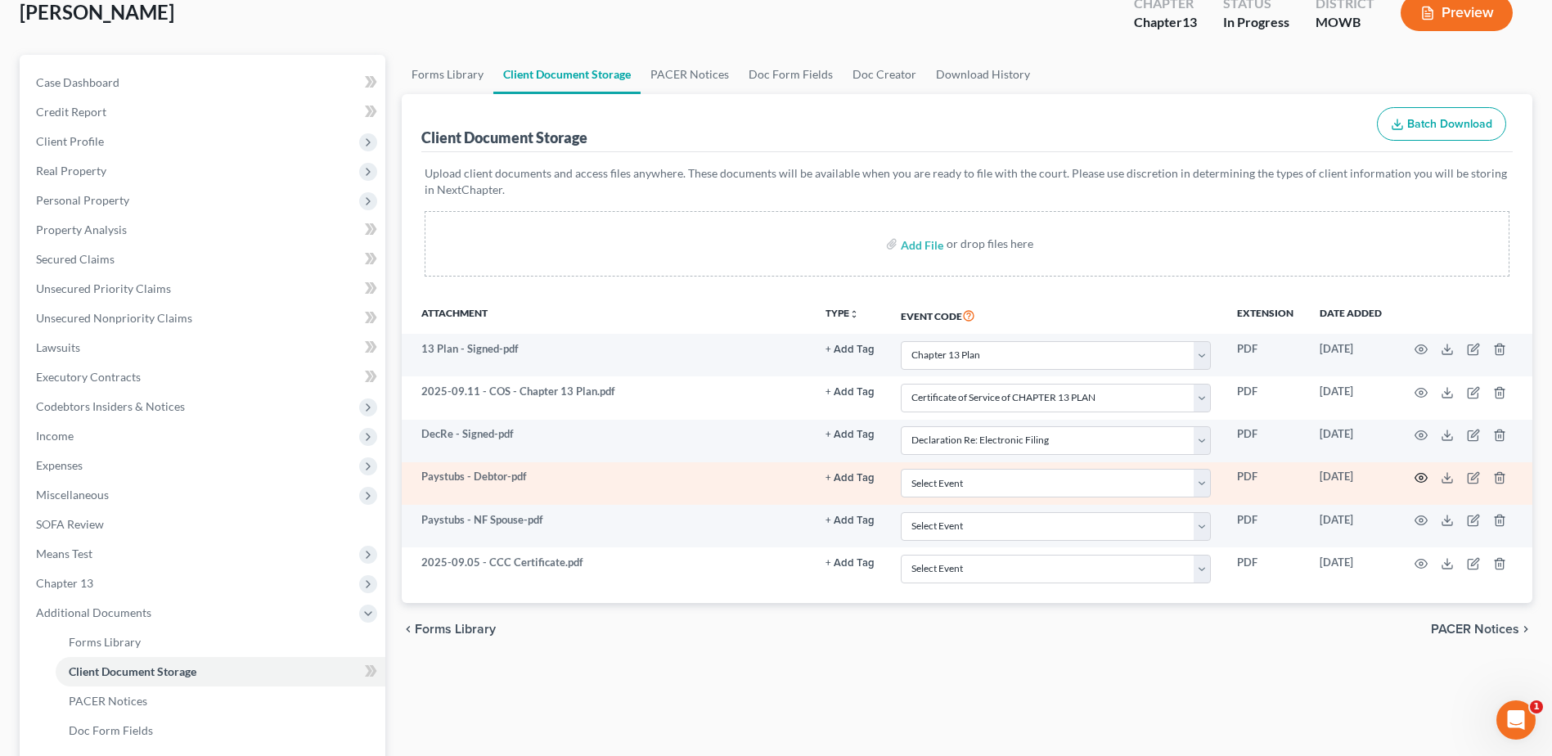
click at [1418, 484] on icon "button" at bounding box center [1421, 477] width 13 height 13
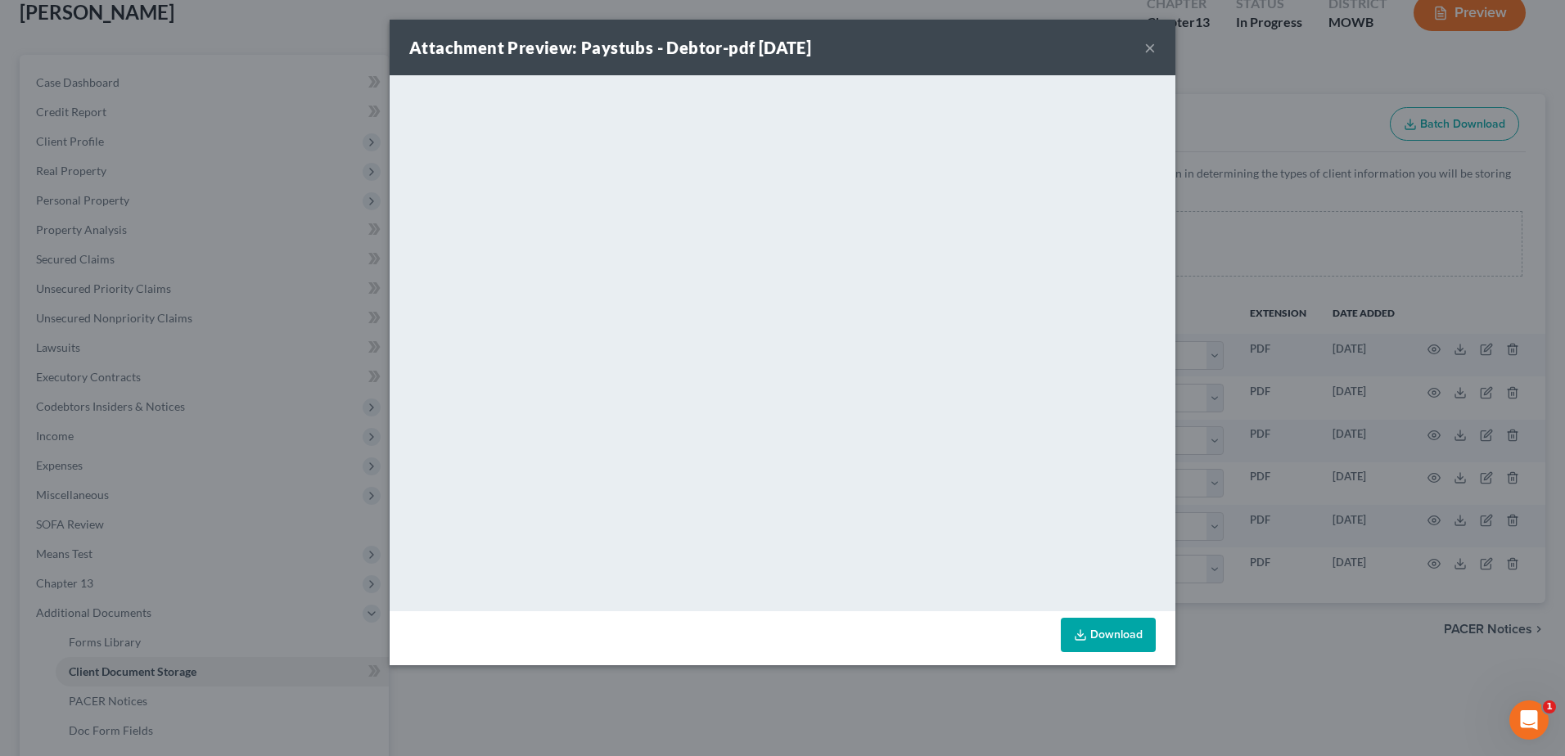
click at [1149, 43] on button "×" at bounding box center [1149, 48] width 11 height 20
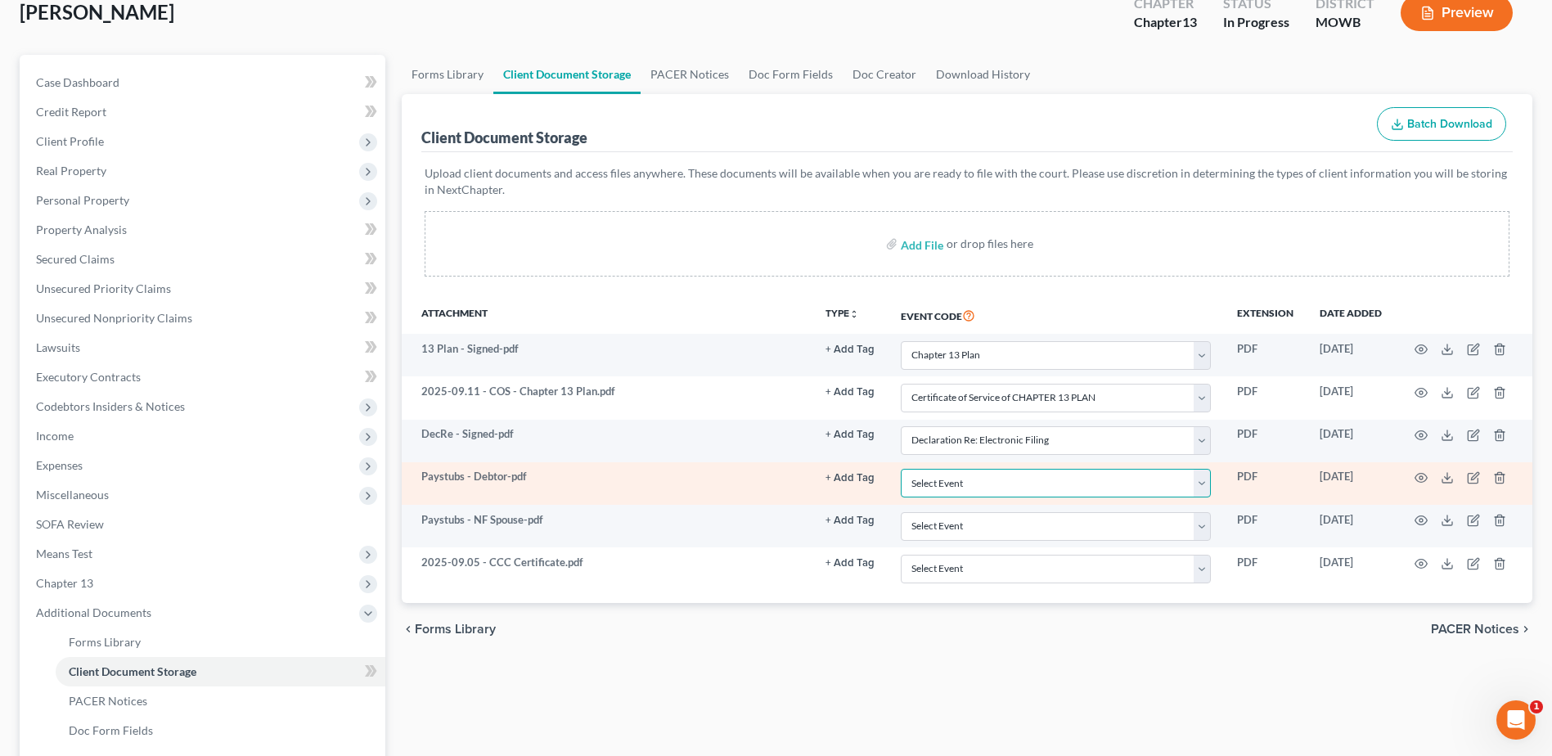
click at [1127, 483] on select "Select Event 20 Largest Unsecured Creditors Affidavit re: NO Tax Returns Amende…" at bounding box center [1056, 483] width 310 height 29
select select "21"
click at [901, 469] on select "Select Event 20 Largest Unsecured Creditors Affidavit re: NO Tax Returns Amende…" at bounding box center [1056, 483] width 310 height 29
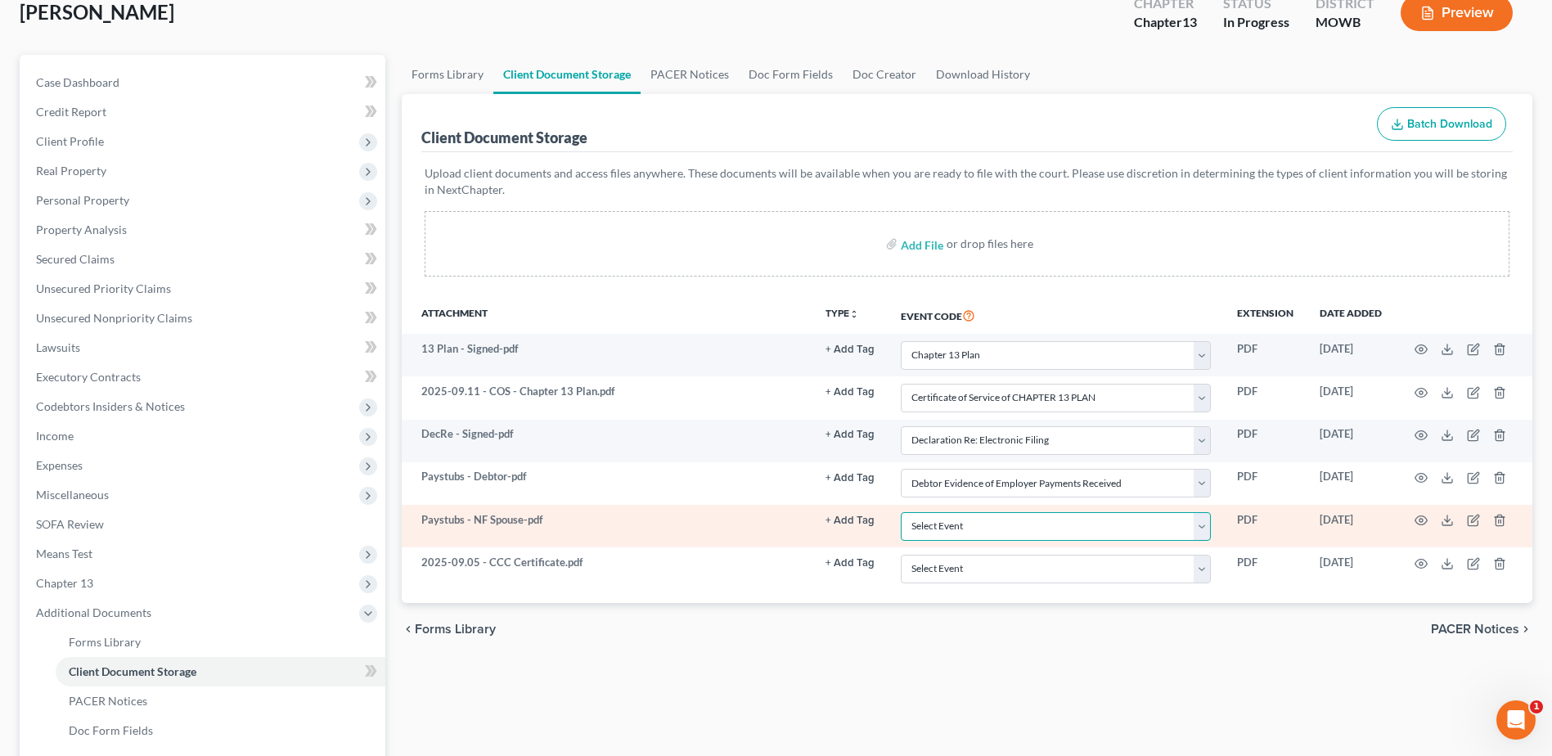
click at [1039, 520] on select "Select Event 20 Largest Unsecured Creditors Affidavit re: NO Tax Returns Amende…" at bounding box center [1056, 526] width 310 height 29
select select "21"
click at [901, 512] on select "Select Event 20 Largest Unsecured Creditors Affidavit re: NO Tax Returns Amende…" at bounding box center [1056, 526] width 310 height 29
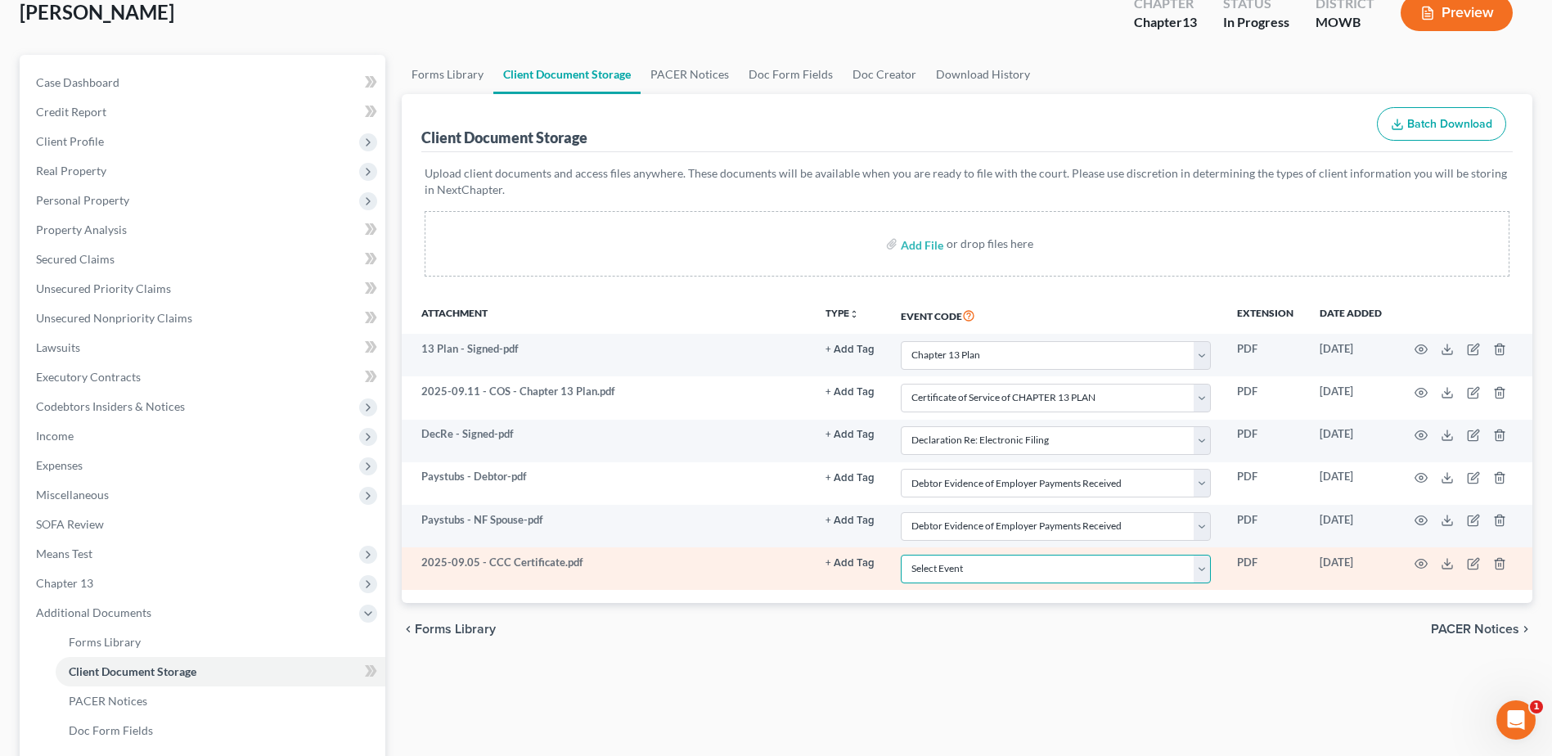
click at [1086, 565] on select "Select Event 20 Largest Unsecured Creditors Affidavit re: NO Tax Returns Amende…" at bounding box center [1056, 569] width 310 height 29
select select "5"
click at [901, 555] on select "Select Event 20 Largest Unsecured Creditors Affidavit re: NO Tax Returns Amende…" at bounding box center [1056, 569] width 310 height 29
click at [1423, 565] on icon "button" at bounding box center [1421, 563] width 13 height 13
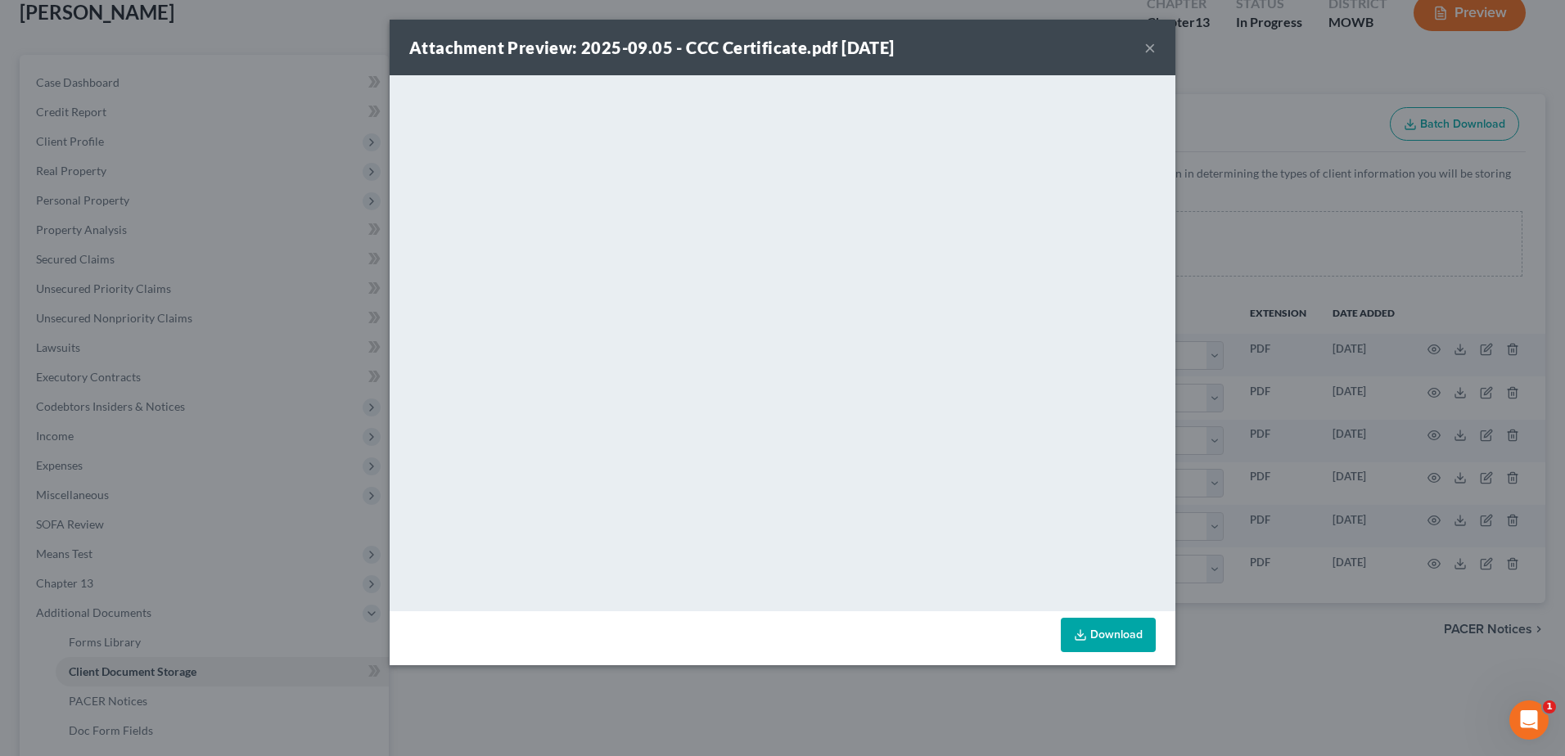
click at [1144, 51] on button "×" at bounding box center [1149, 48] width 11 height 20
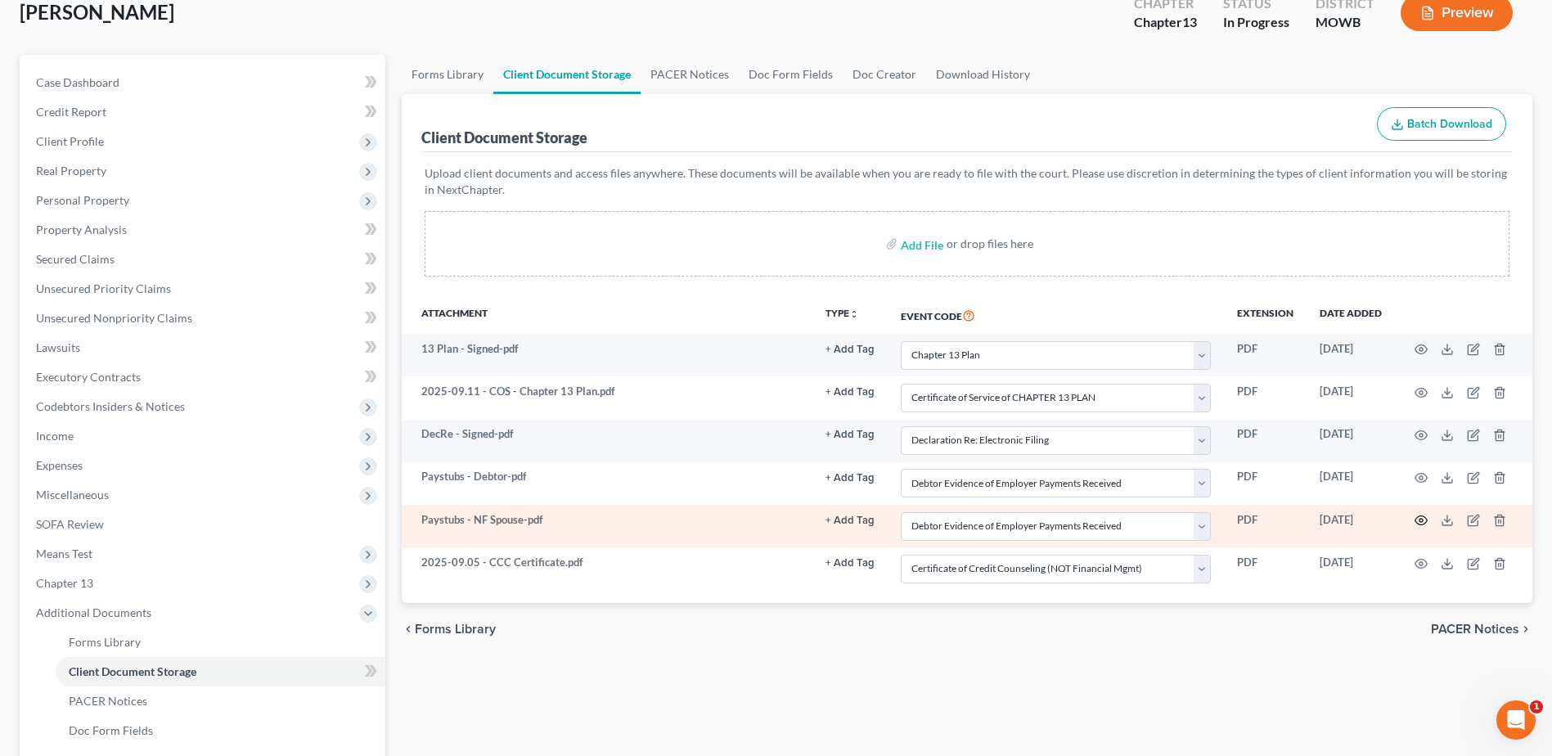
click at [1423, 522] on circle "button" at bounding box center [1421, 520] width 3 height 3
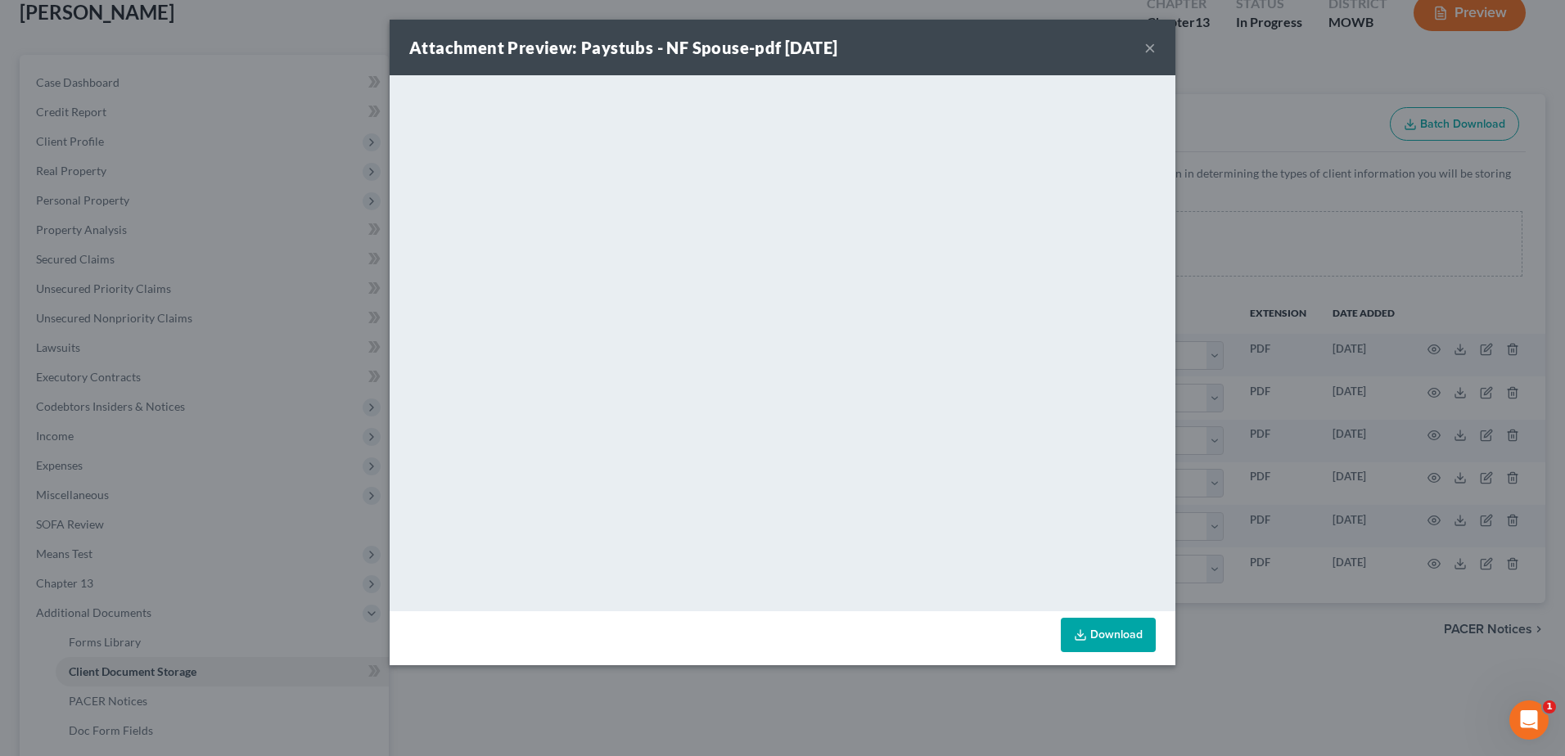
click at [1151, 47] on button "×" at bounding box center [1149, 48] width 11 height 20
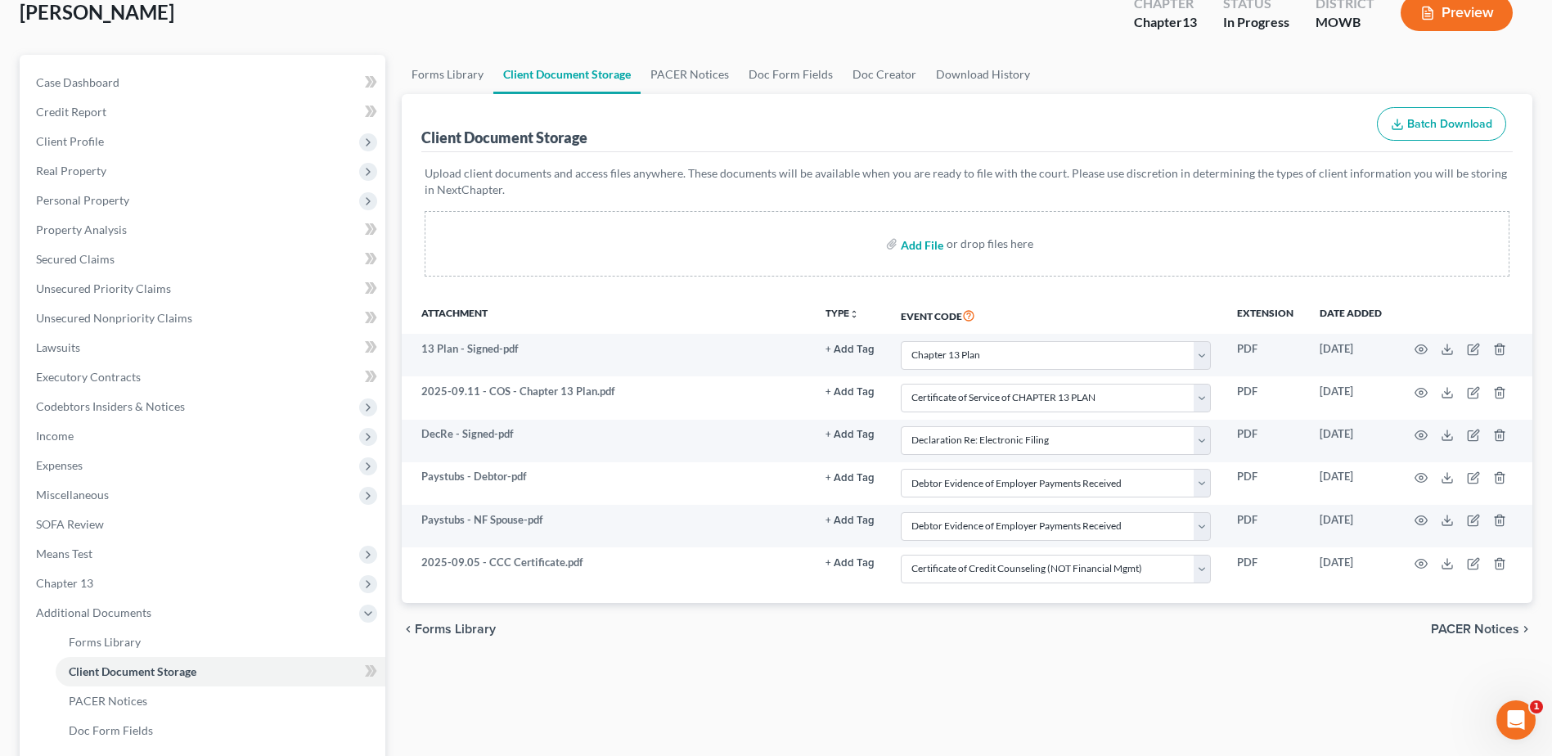
click at [919, 247] on input "file" at bounding box center [920, 243] width 39 height 29
type input "C:\fakepath\205.08.26 ~ Rights and Responsibilites.pdf"
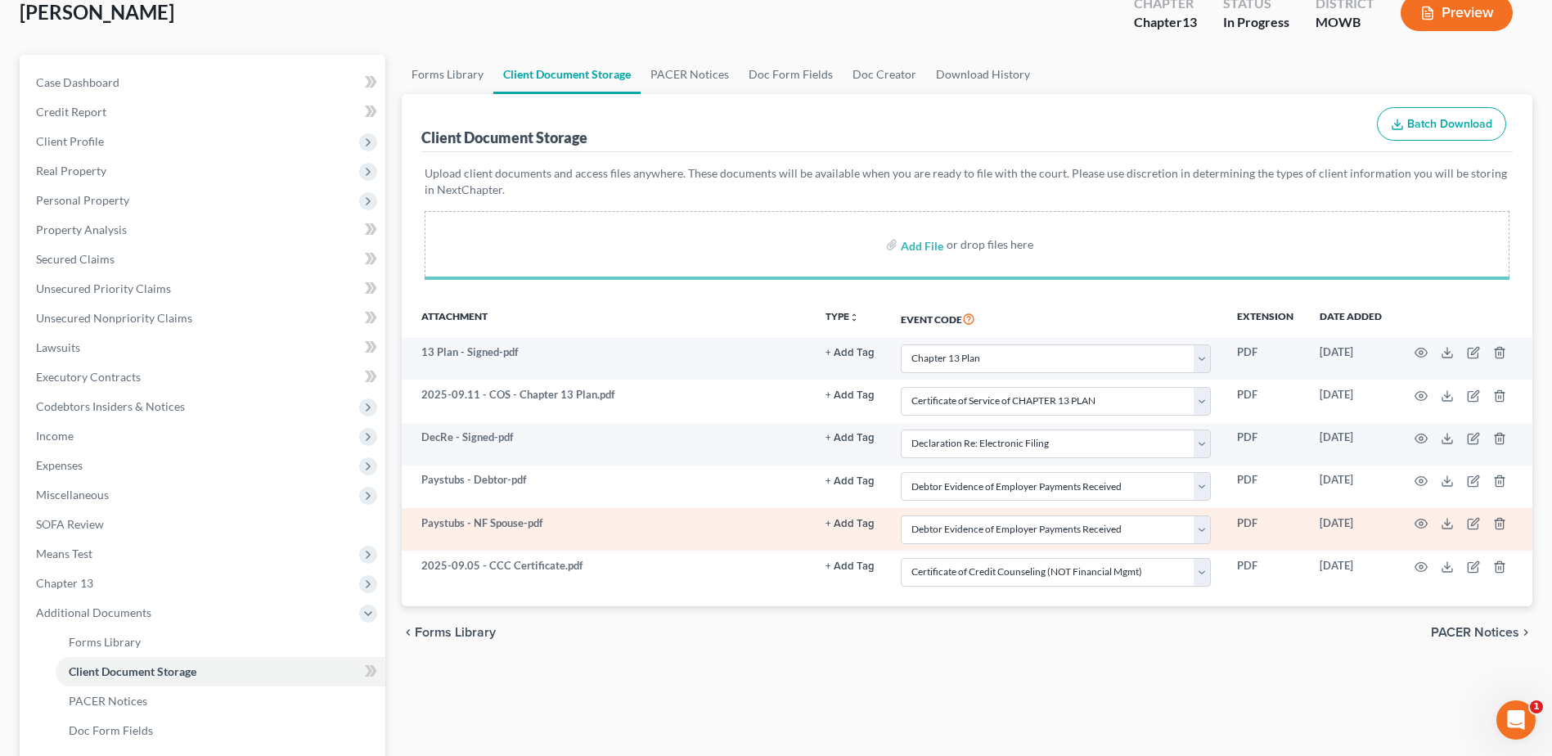
select select "18"
select select "7"
select select "24"
select select "21"
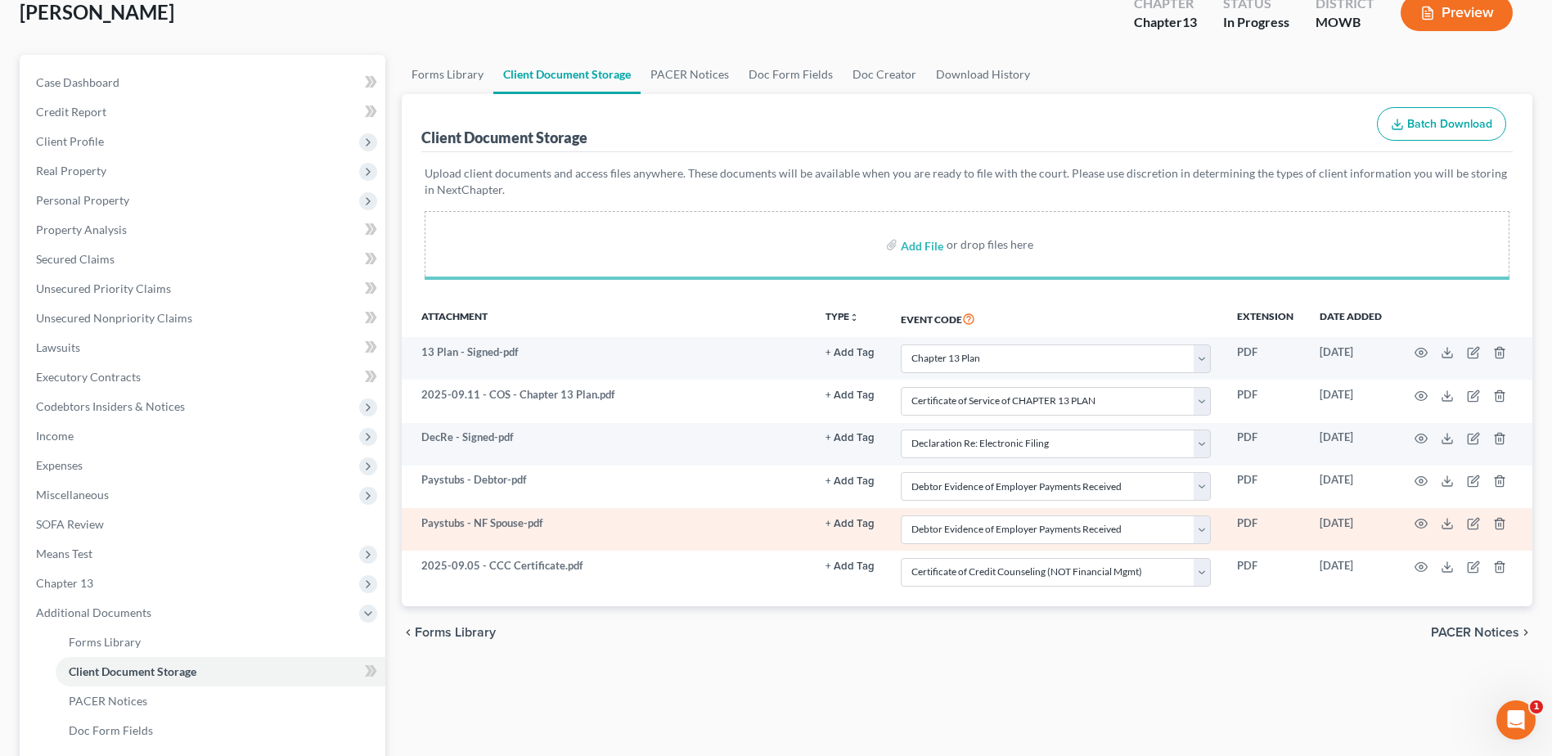
select select "5"
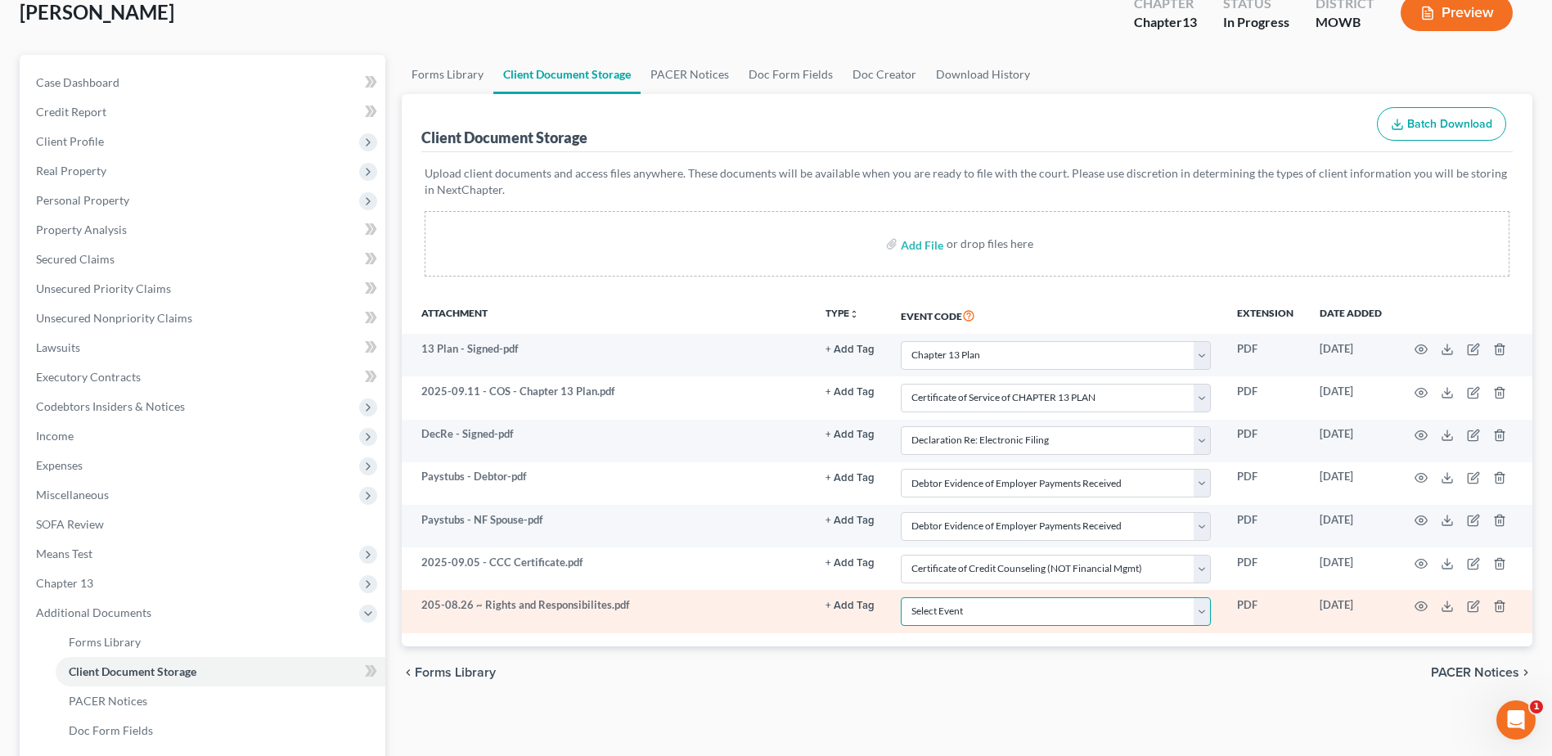
click at [970, 615] on select "Select Event 20 Largest Unsecured Creditors Affidavit re: NO Tax Returns Amende…" at bounding box center [1056, 611] width 310 height 29
select select "9"
click at [901, 597] on select "Select Event 20 Largest Unsecured Creditors Affidavit re: NO Tax Returns Amende…" at bounding box center [1056, 611] width 310 height 29
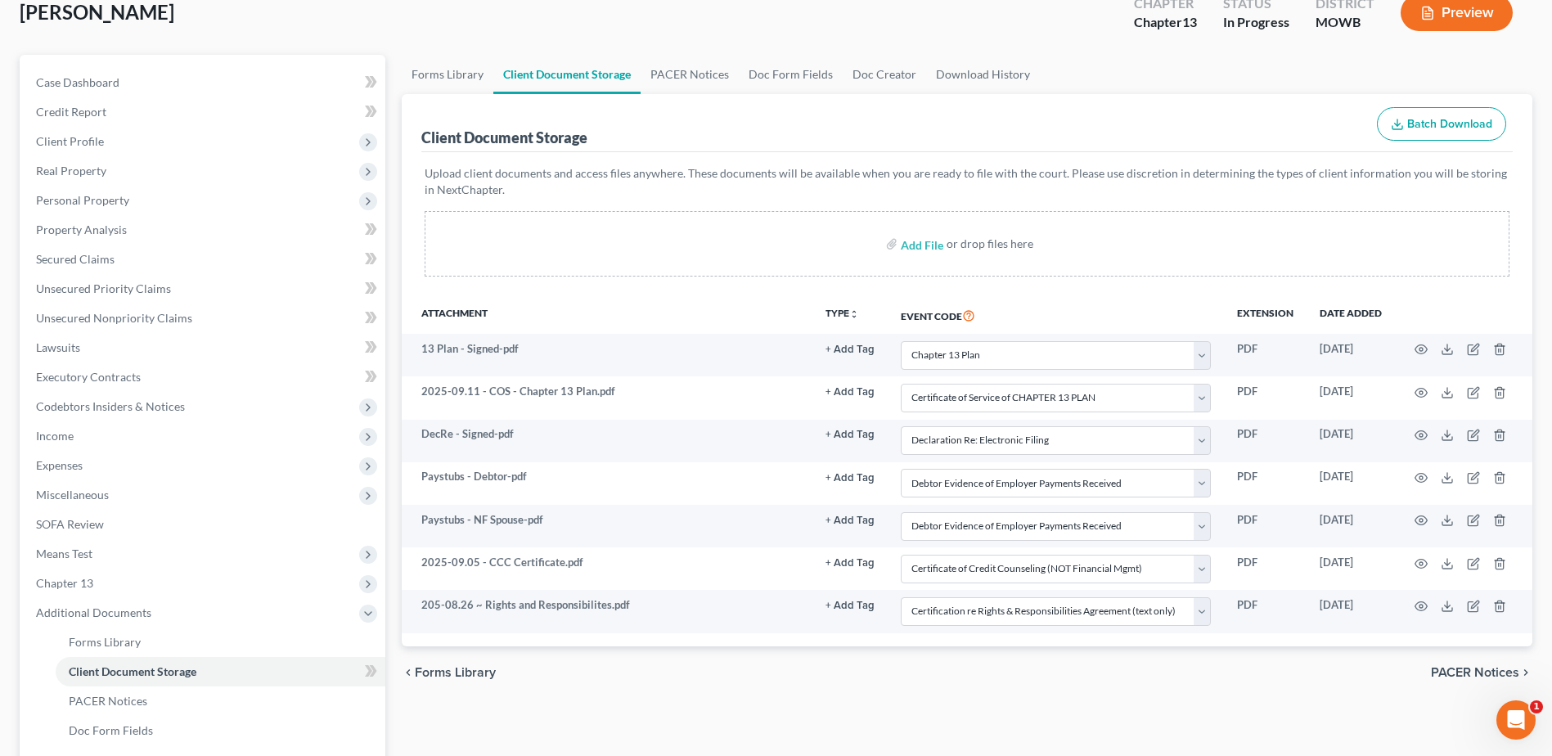
click at [1205, 732] on div "Forms Library Client Document Storage PACER Notices Doc Form Fields Doc Creator…" at bounding box center [967, 498] width 1147 height 886
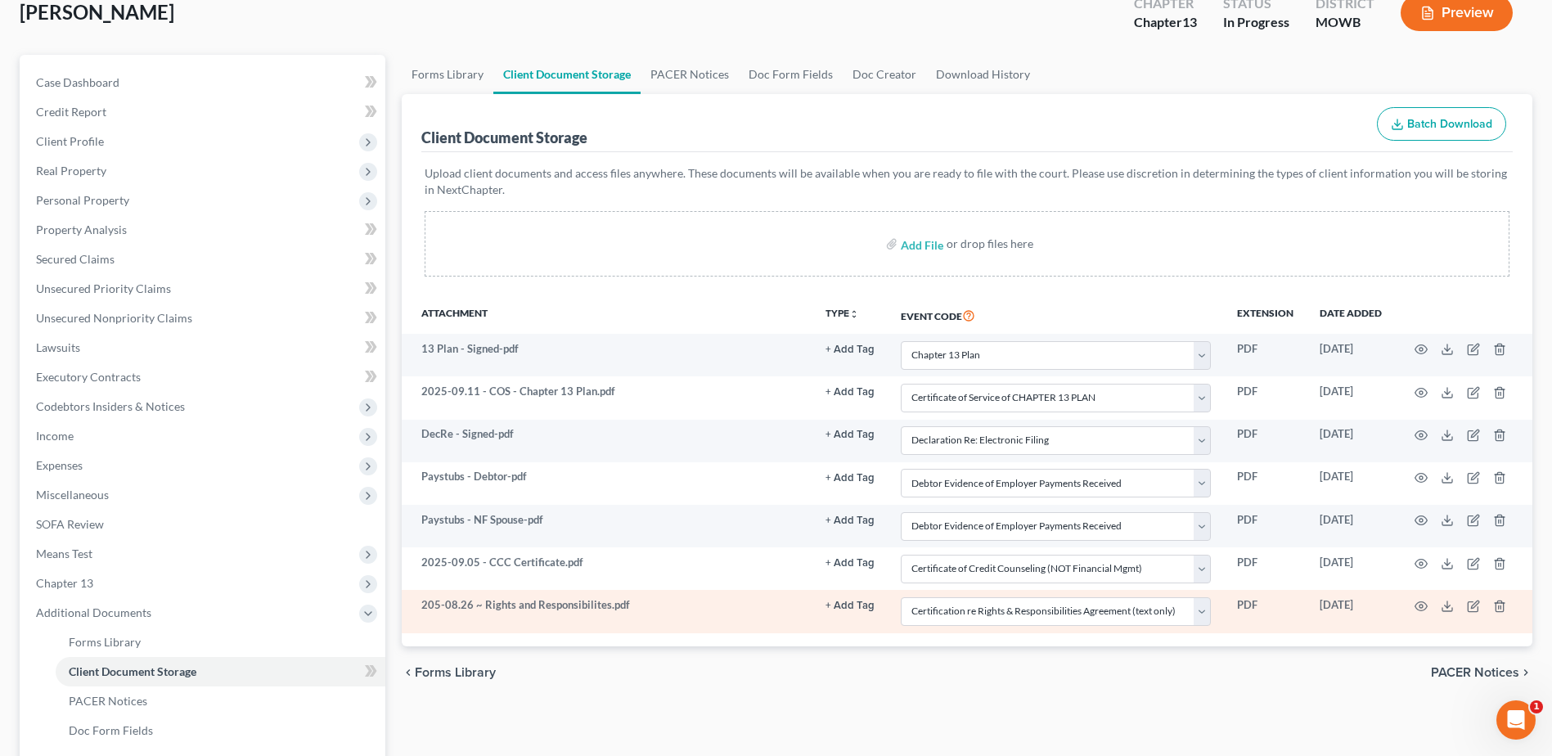
click at [1429, 610] on td at bounding box center [1463, 611] width 137 height 43
click at [1421, 609] on icon "button" at bounding box center [1421, 606] width 13 height 13
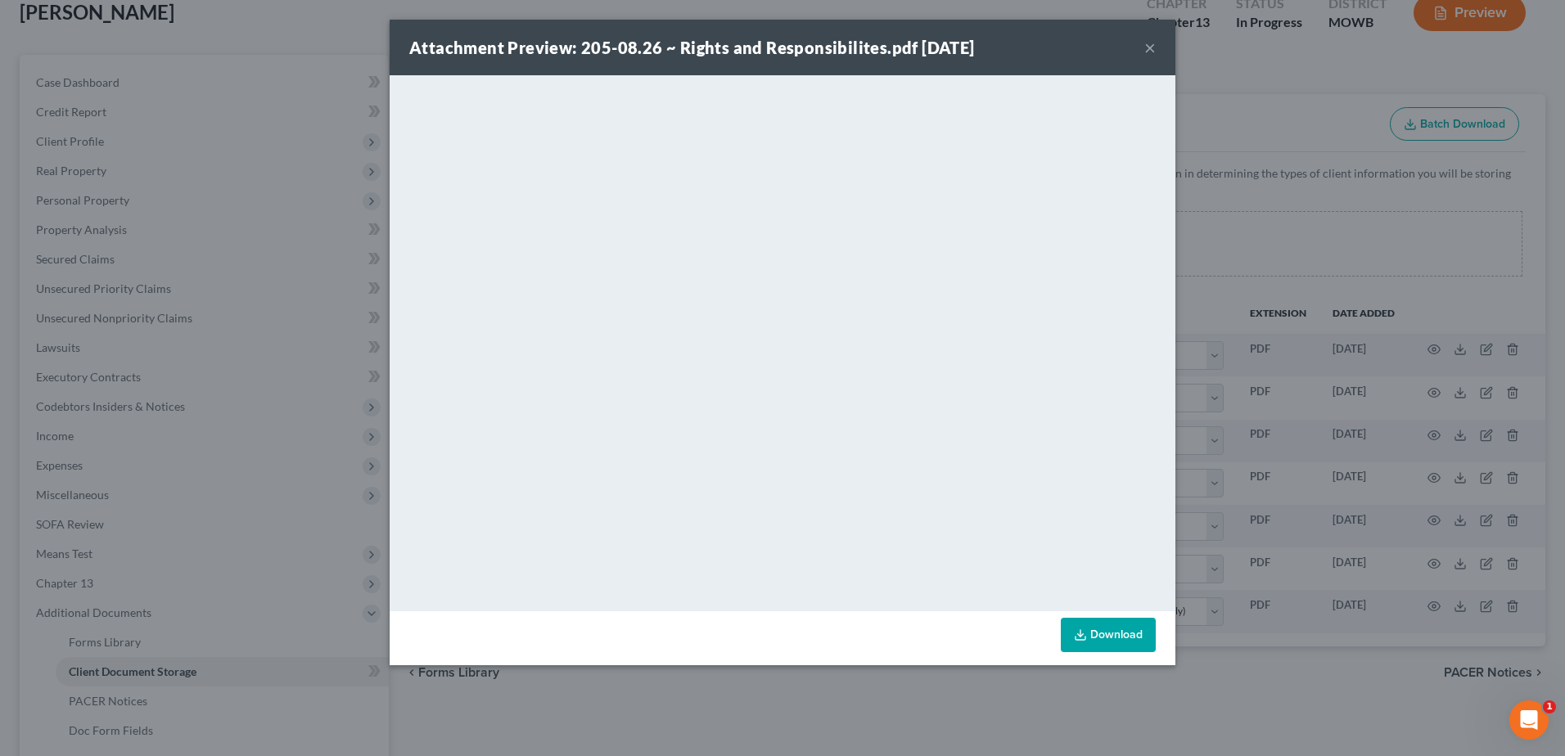
click at [1148, 46] on button "×" at bounding box center [1149, 48] width 11 height 20
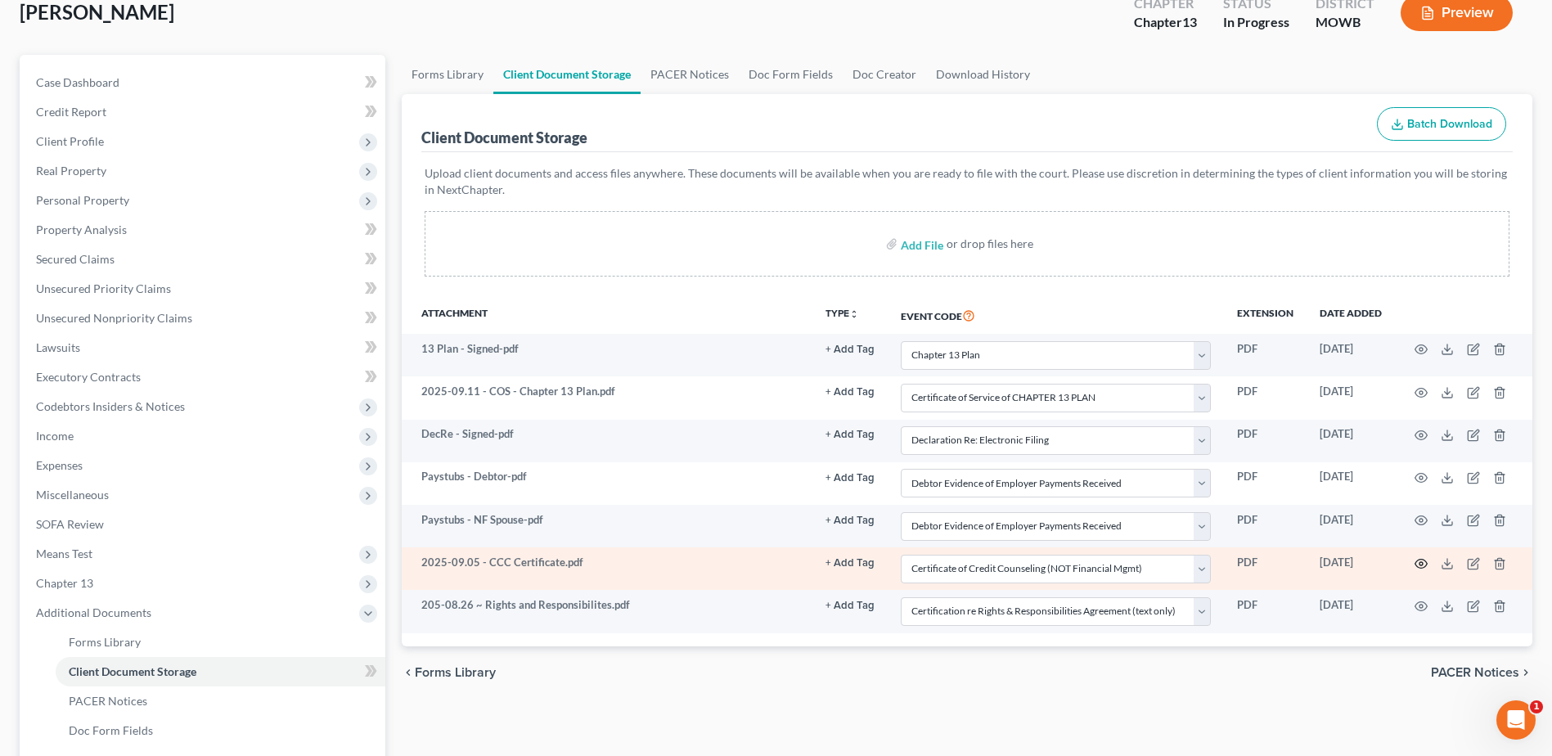
click at [1425, 565] on icon "button" at bounding box center [1421, 563] width 13 height 13
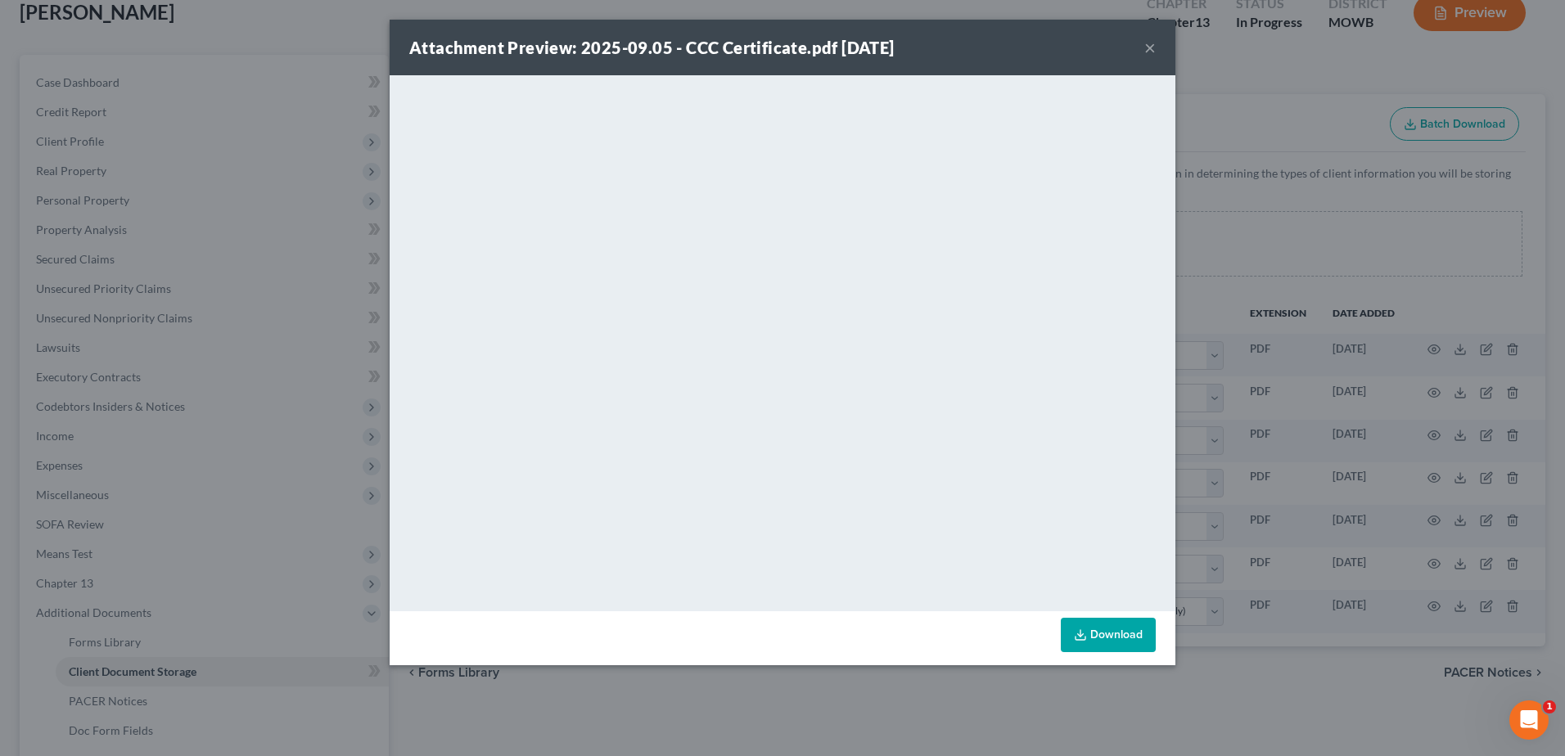
click at [1149, 45] on button "×" at bounding box center [1149, 48] width 11 height 20
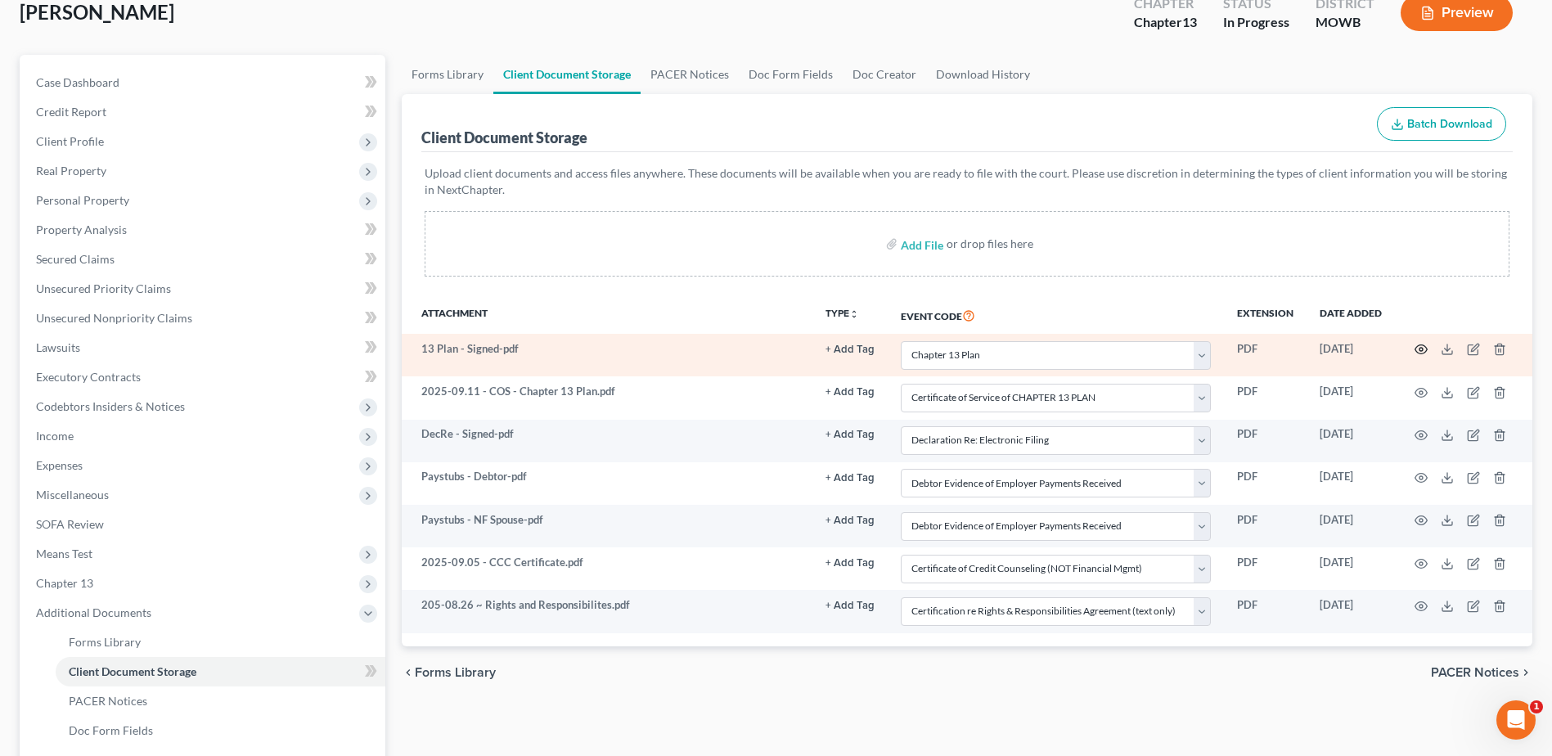
click at [1423, 346] on icon "button" at bounding box center [1422, 349] width 12 height 9
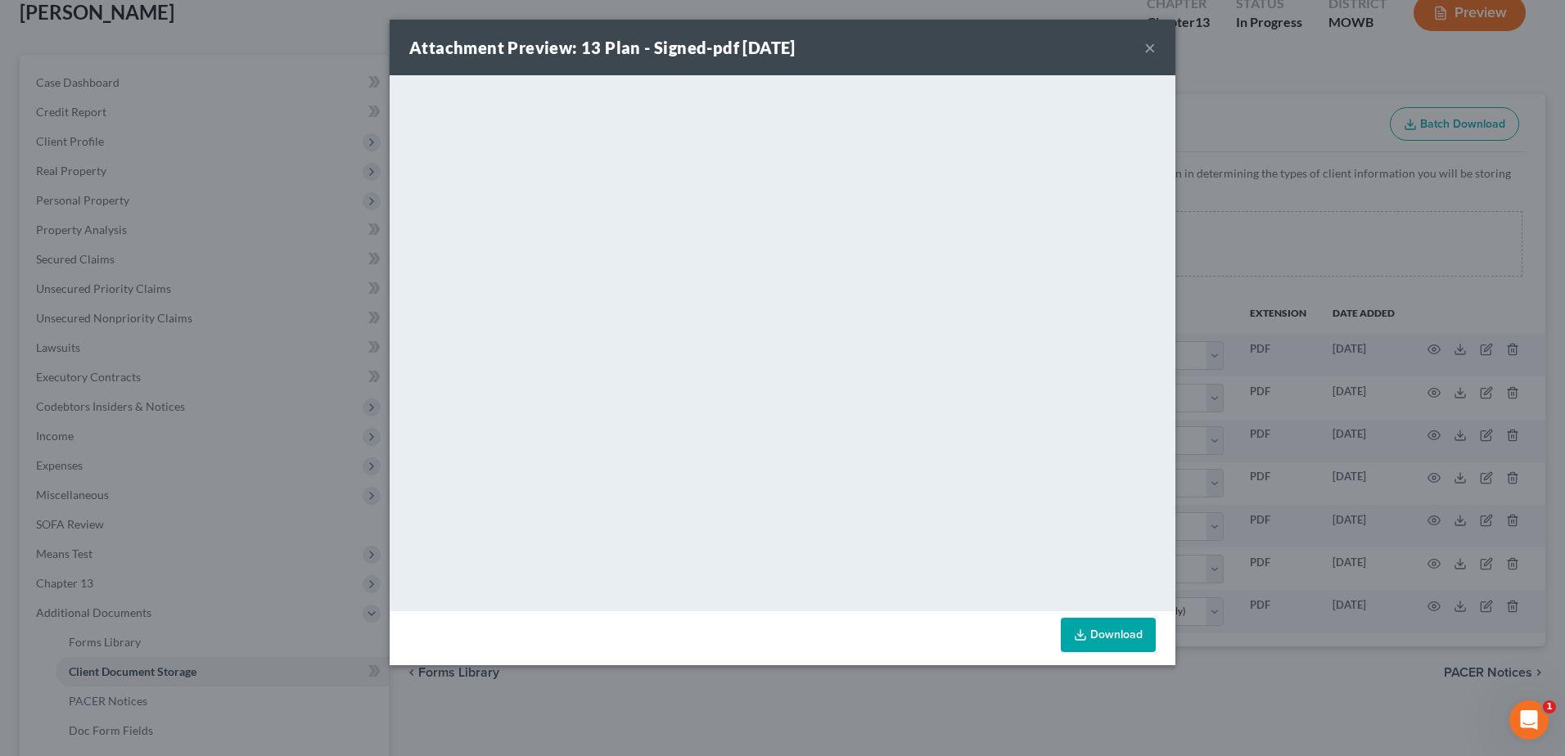
click at [1155, 47] on button "×" at bounding box center [1149, 48] width 11 height 20
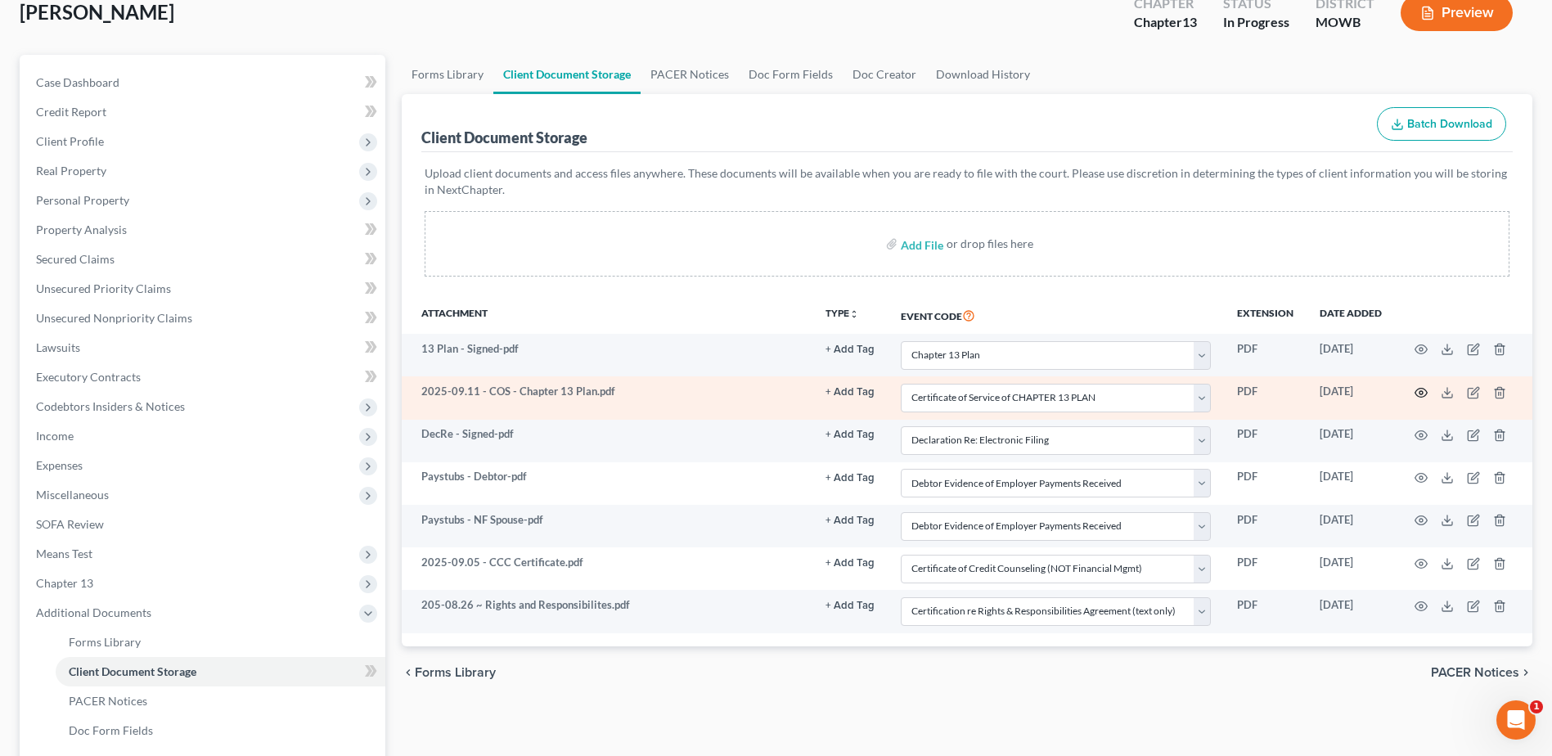
click at [1422, 391] on circle "button" at bounding box center [1421, 392] width 3 height 3
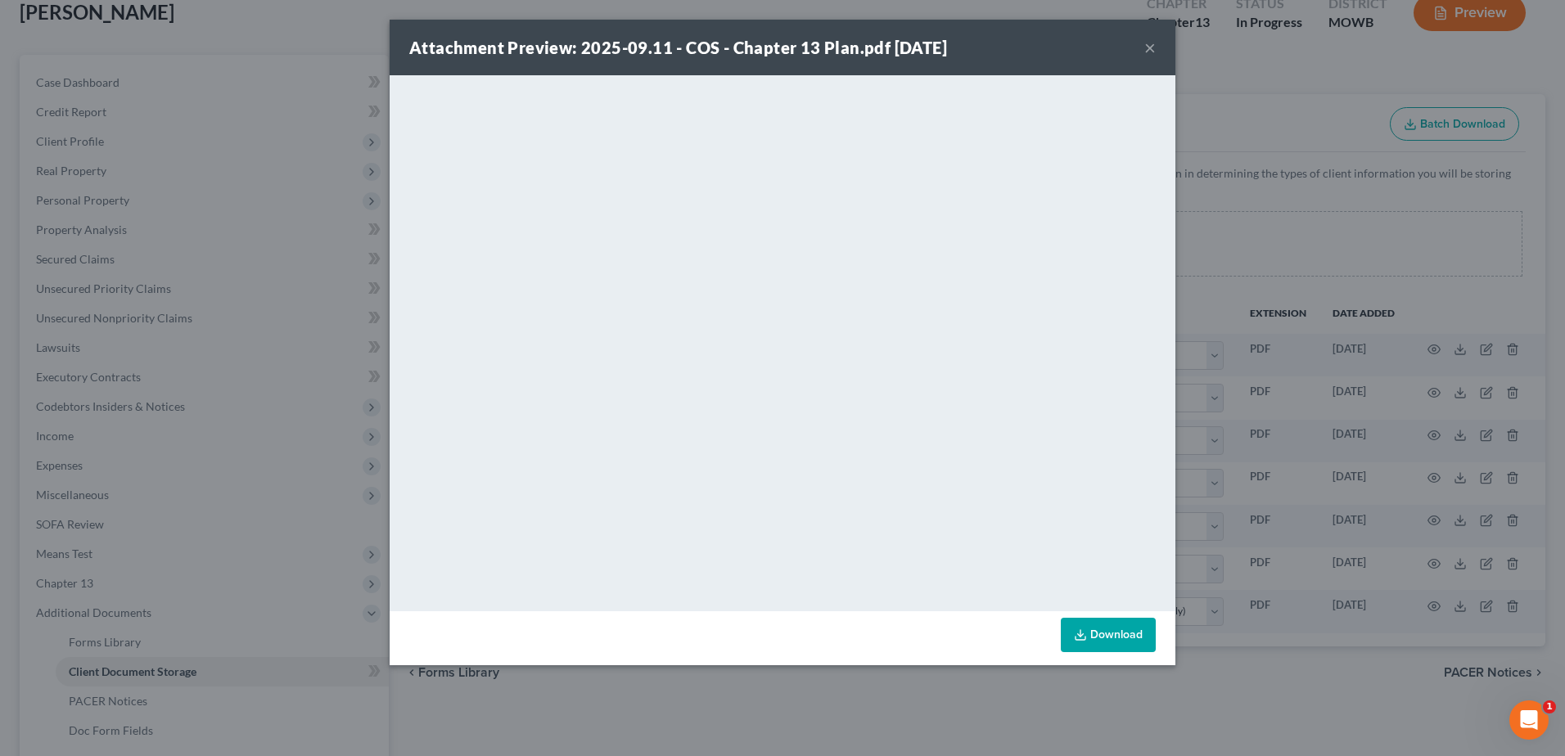
click at [1152, 47] on button "×" at bounding box center [1149, 48] width 11 height 20
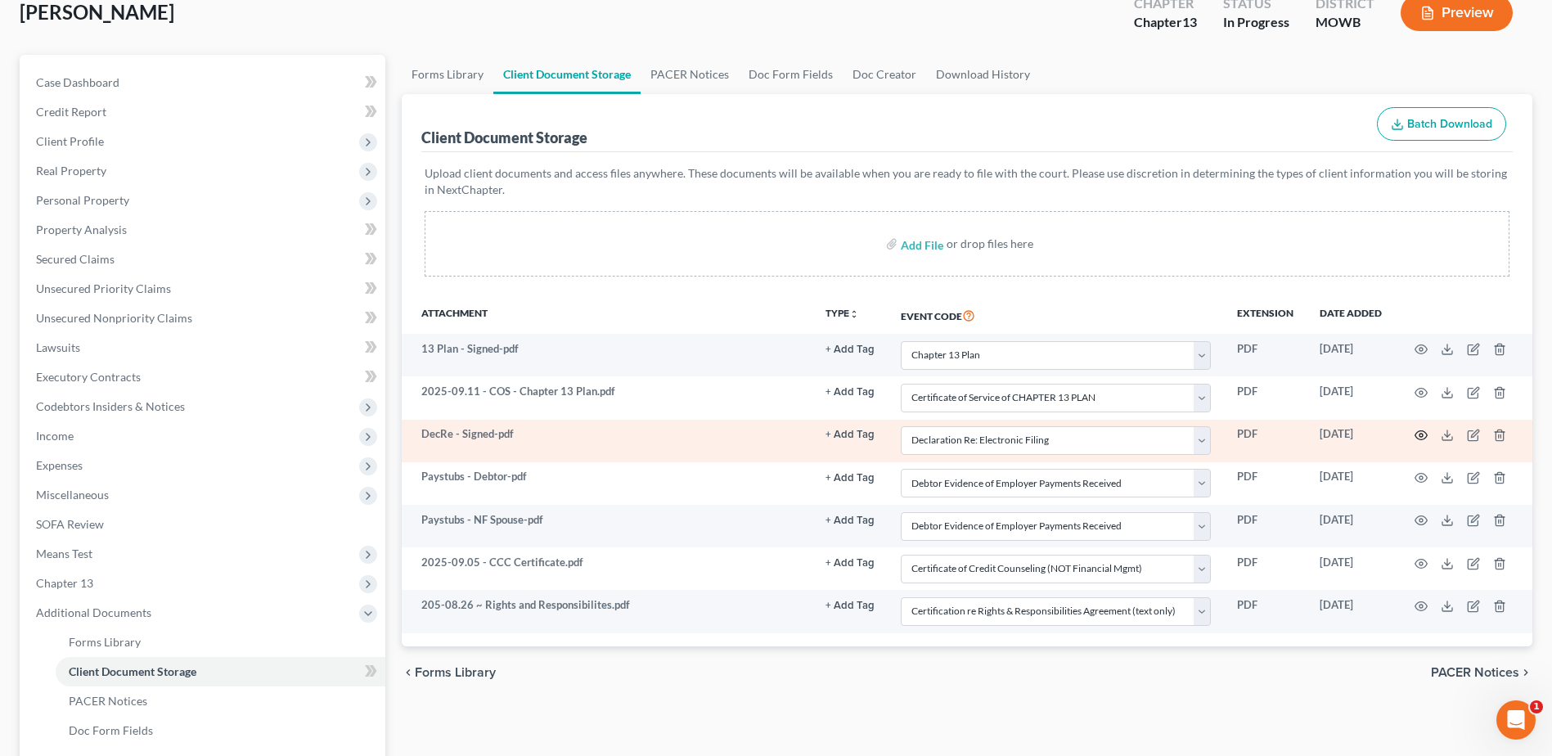
click at [1417, 436] on icon "button" at bounding box center [1421, 435] width 13 height 13
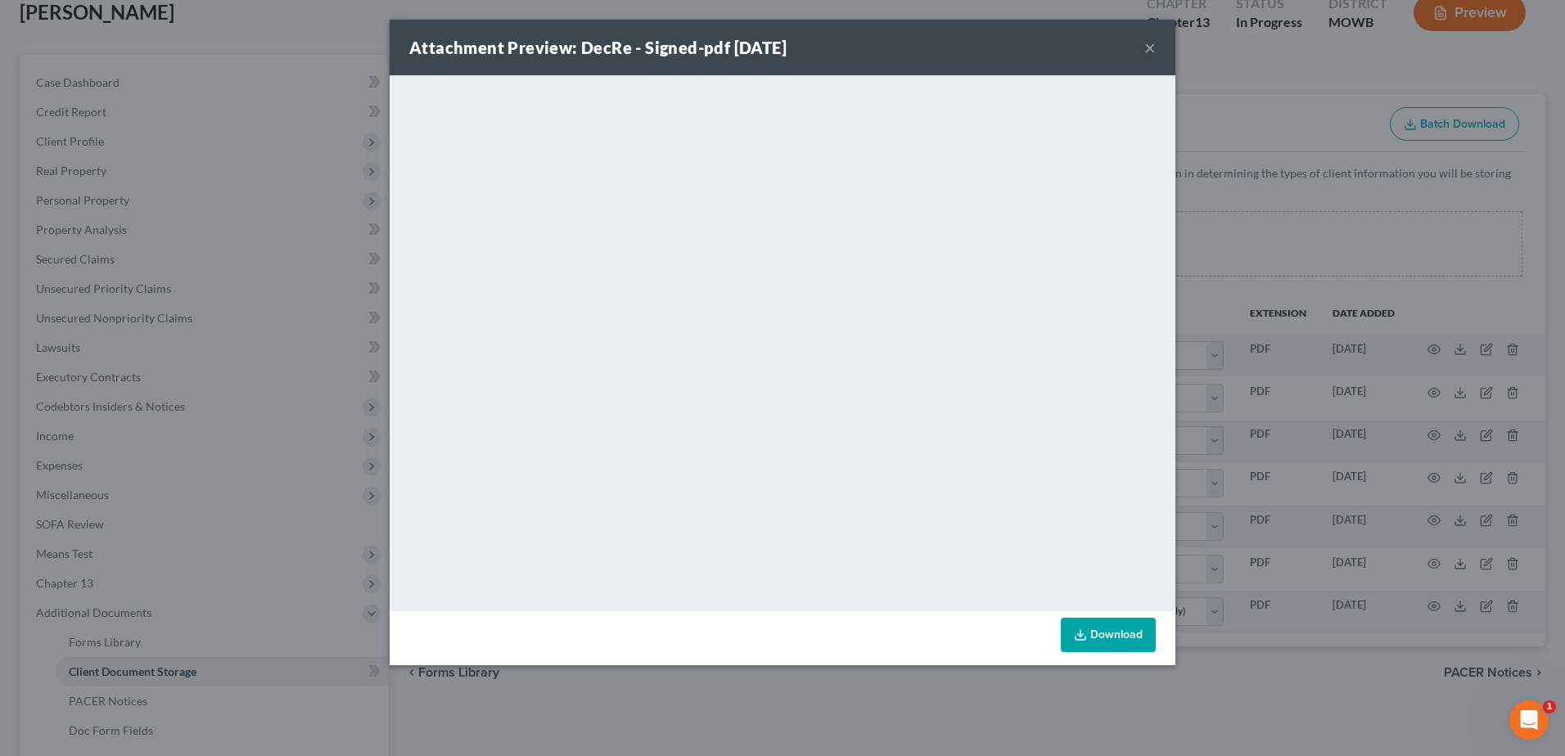
click at [1146, 43] on button "×" at bounding box center [1149, 48] width 11 height 20
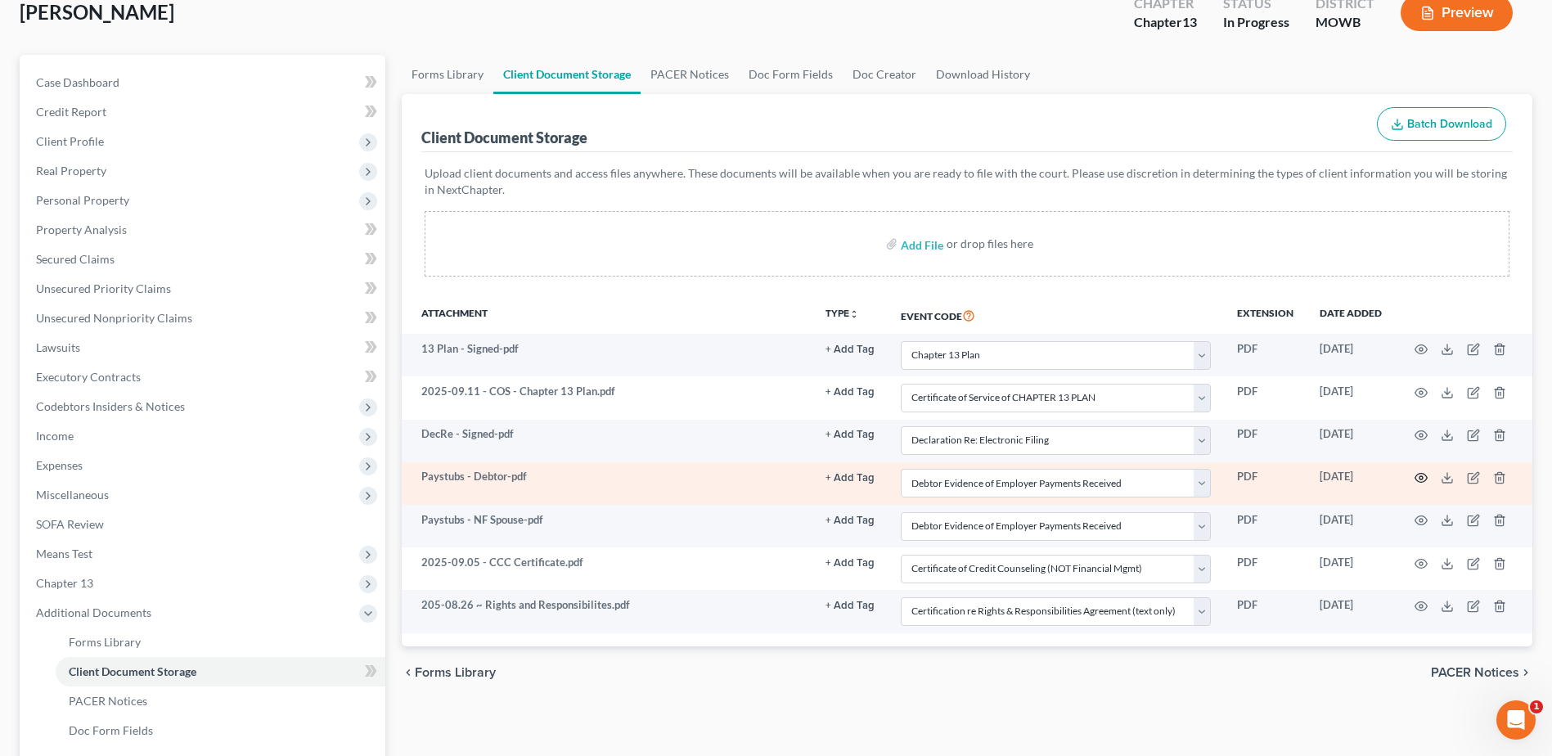
click at [1420, 480] on icon "button" at bounding box center [1421, 477] width 13 height 13
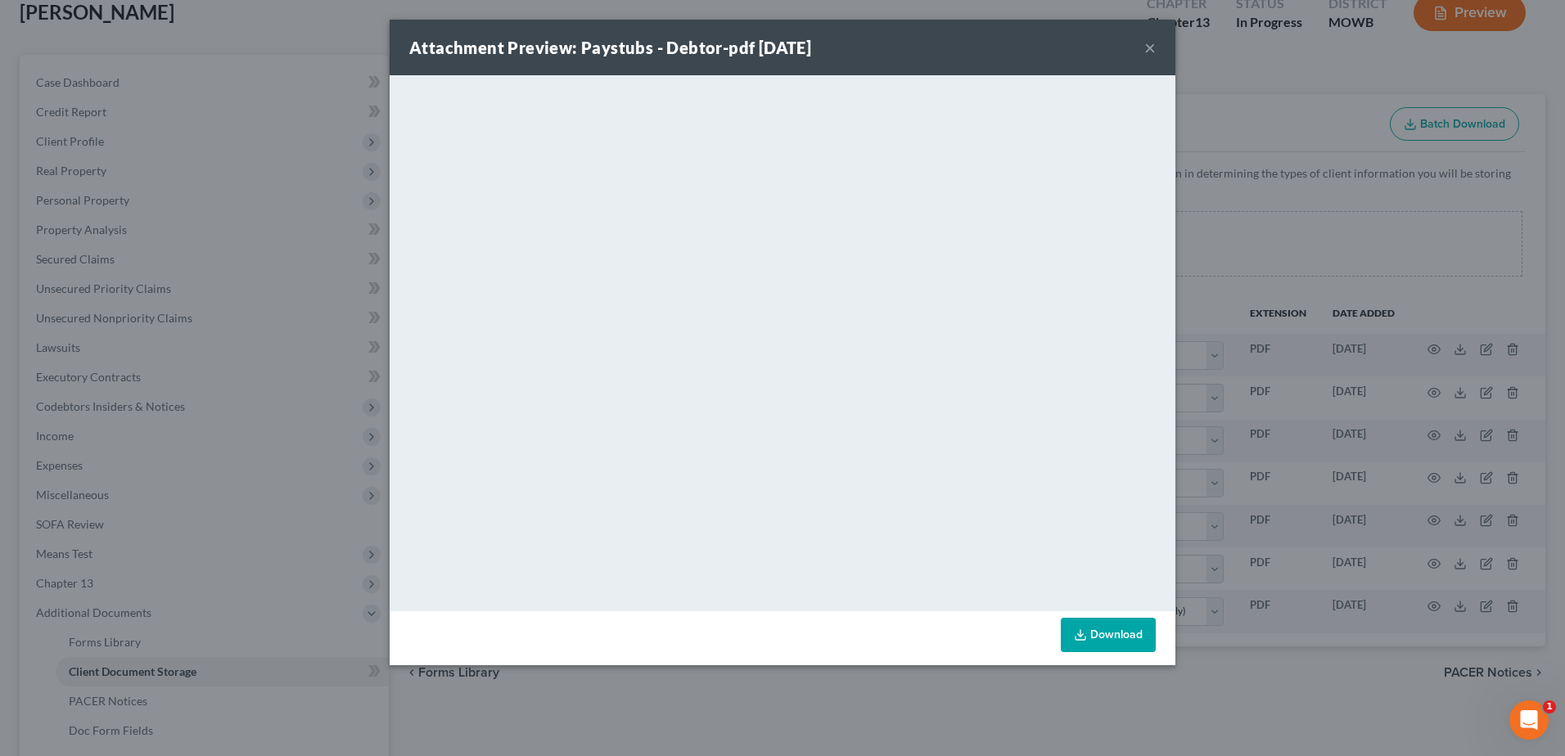
click at [1148, 51] on button "×" at bounding box center [1149, 48] width 11 height 20
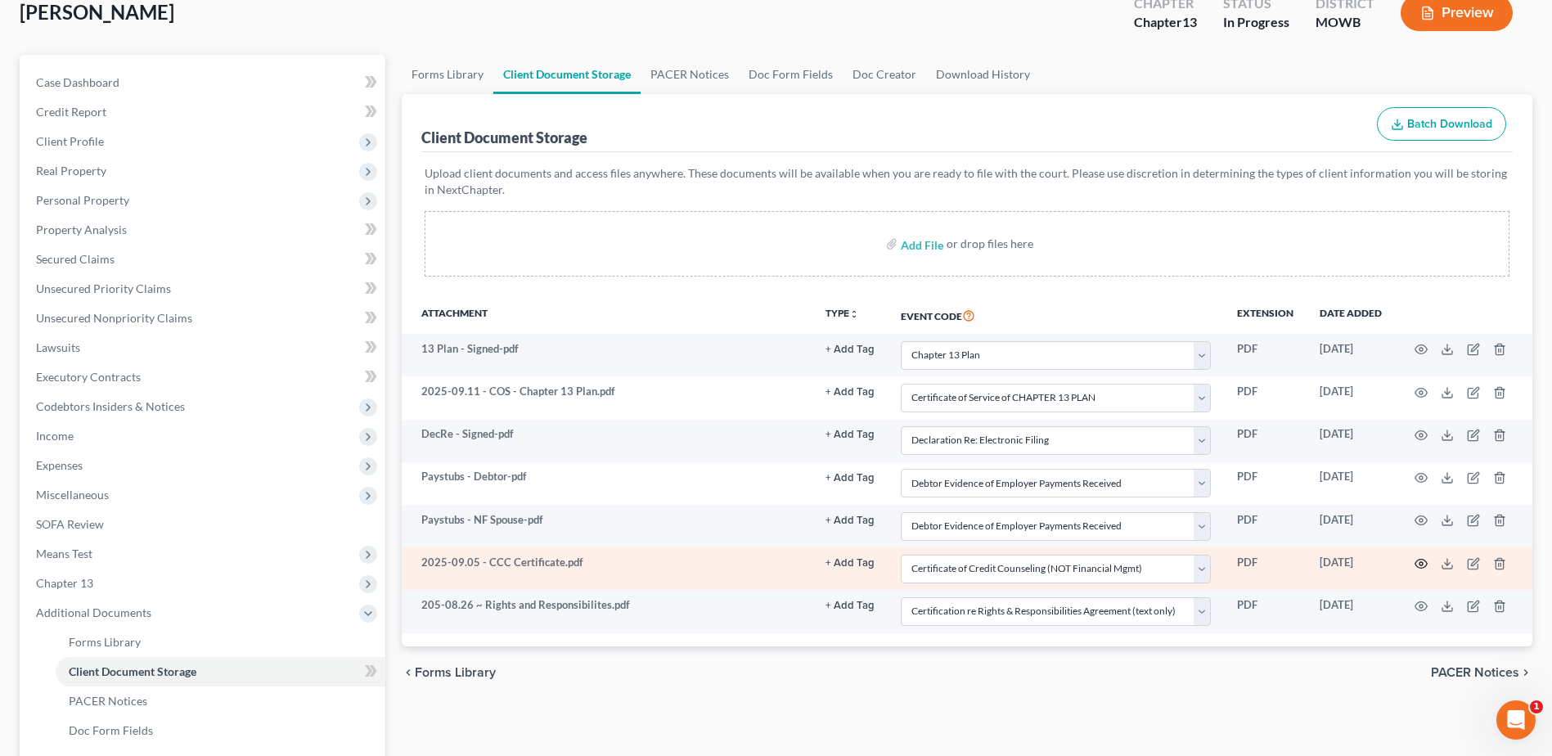
click at [1424, 563] on icon "button" at bounding box center [1421, 563] width 13 height 13
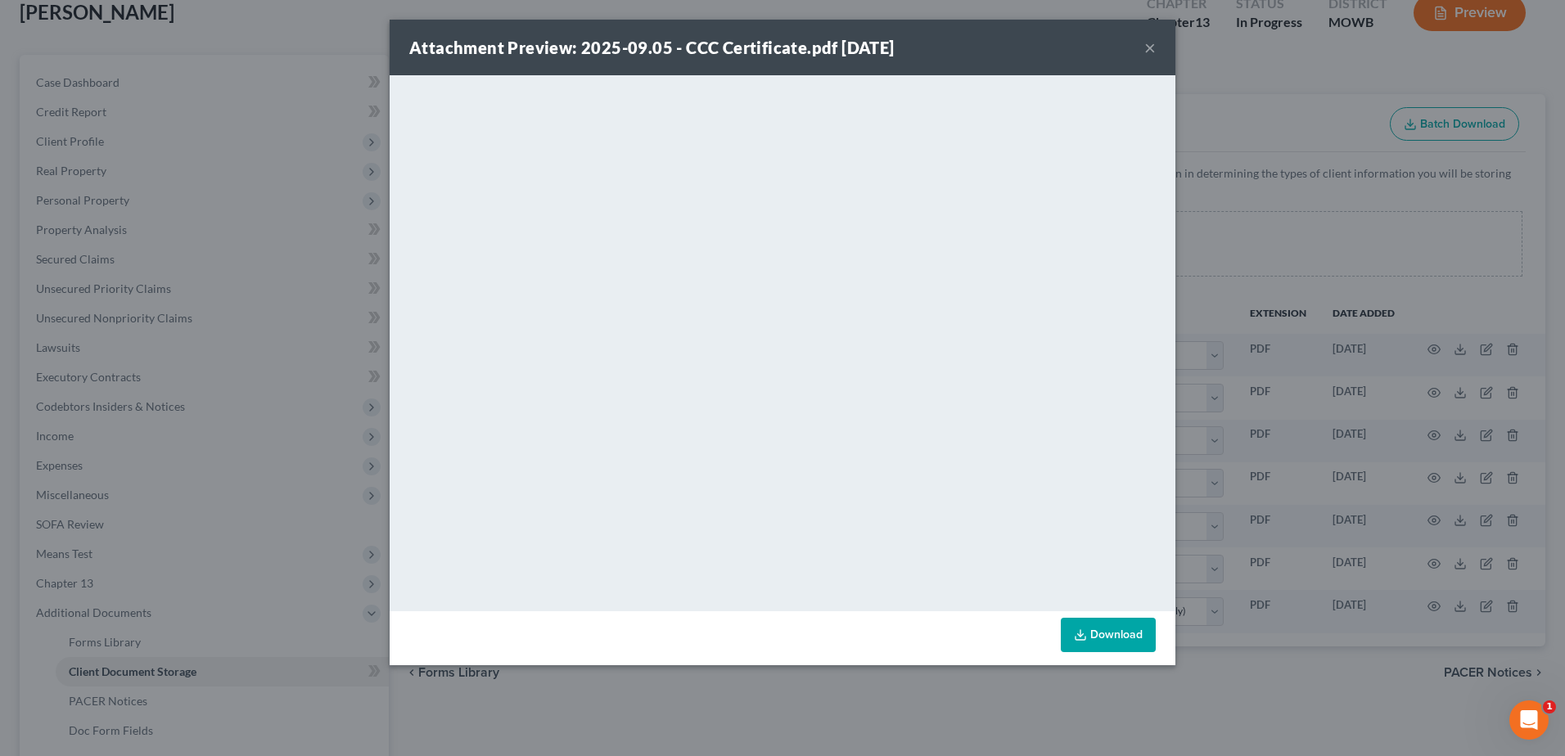
click at [1148, 43] on button "×" at bounding box center [1149, 48] width 11 height 20
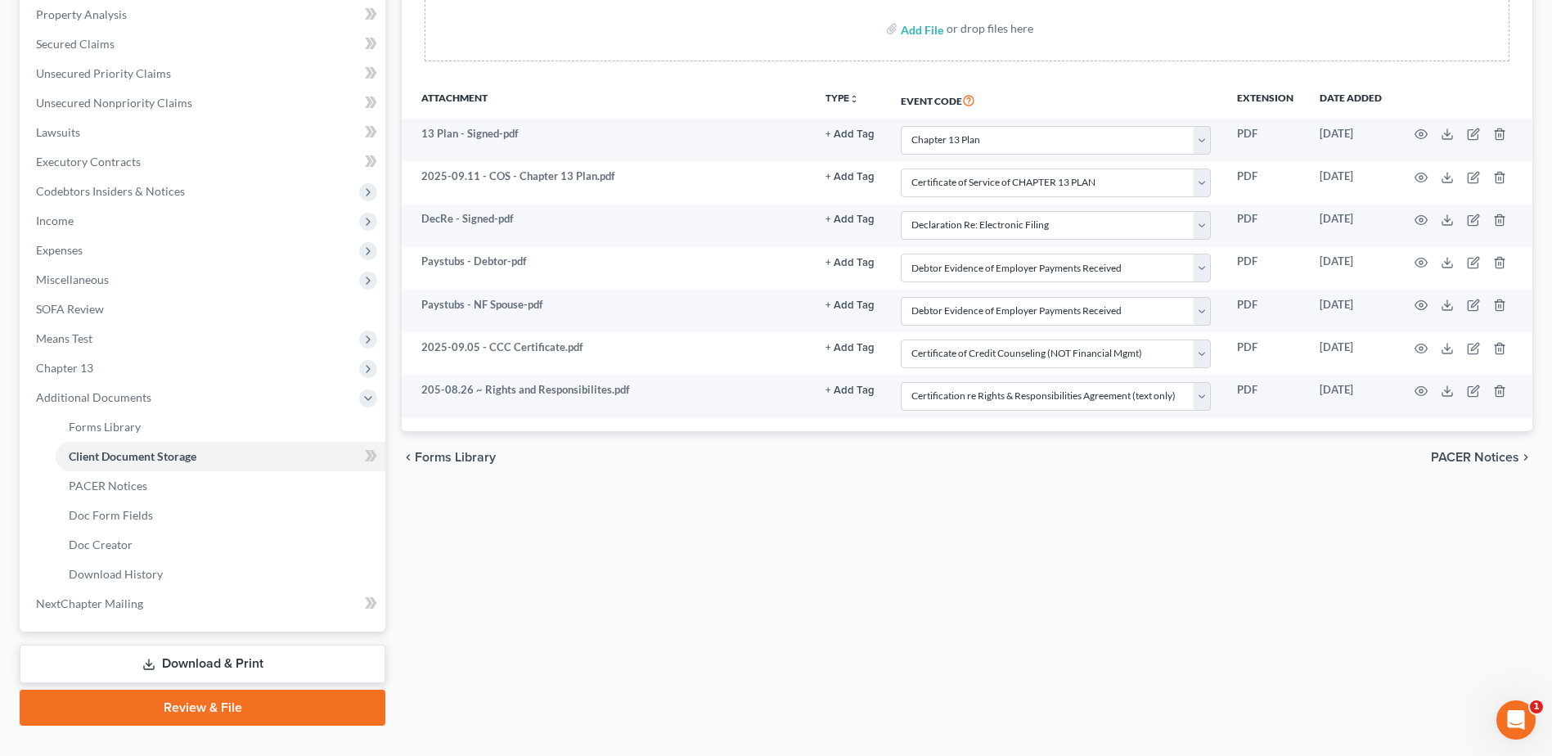
scroll to position [349, 0]
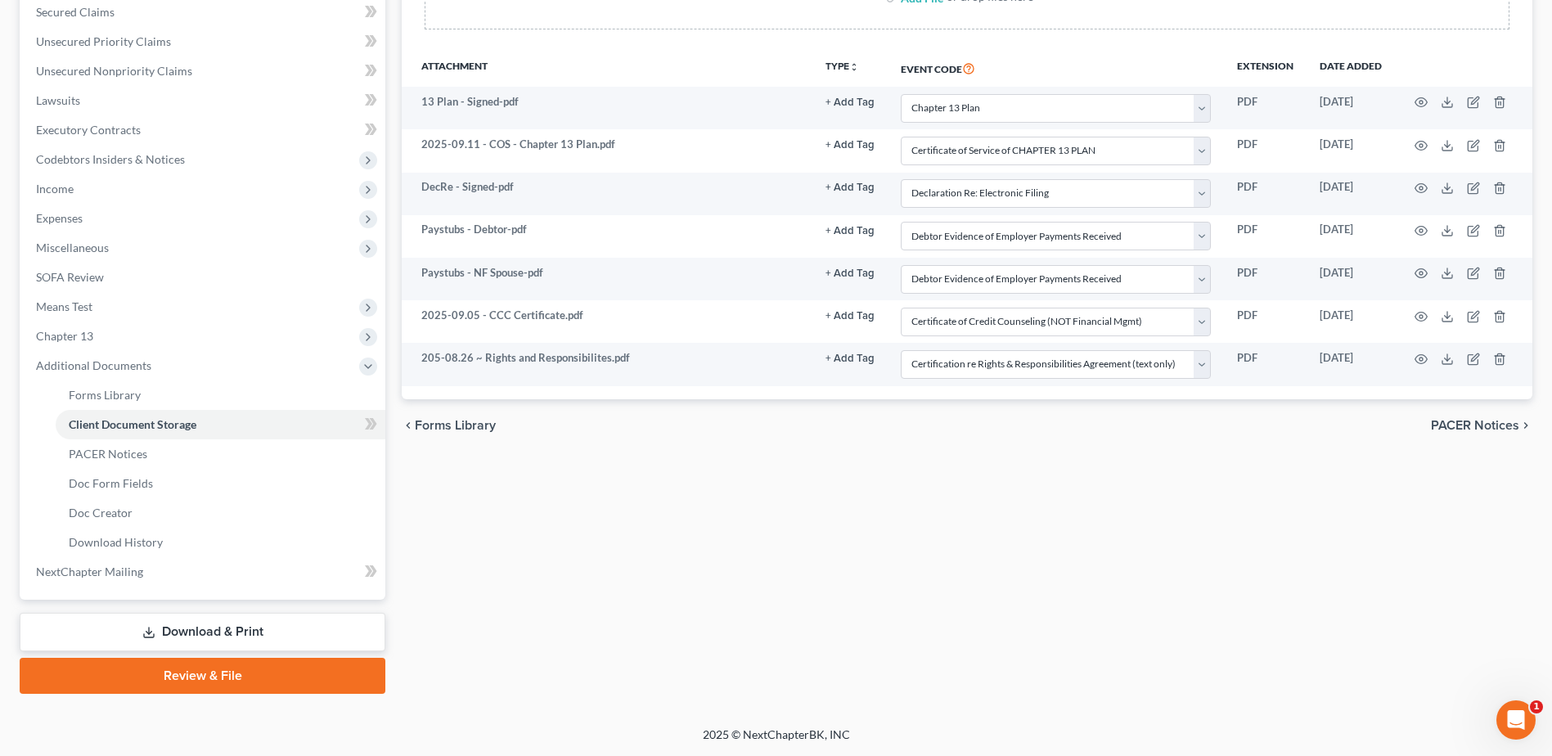
click at [225, 680] on link "Review & File" at bounding box center [203, 676] width 366 height 36
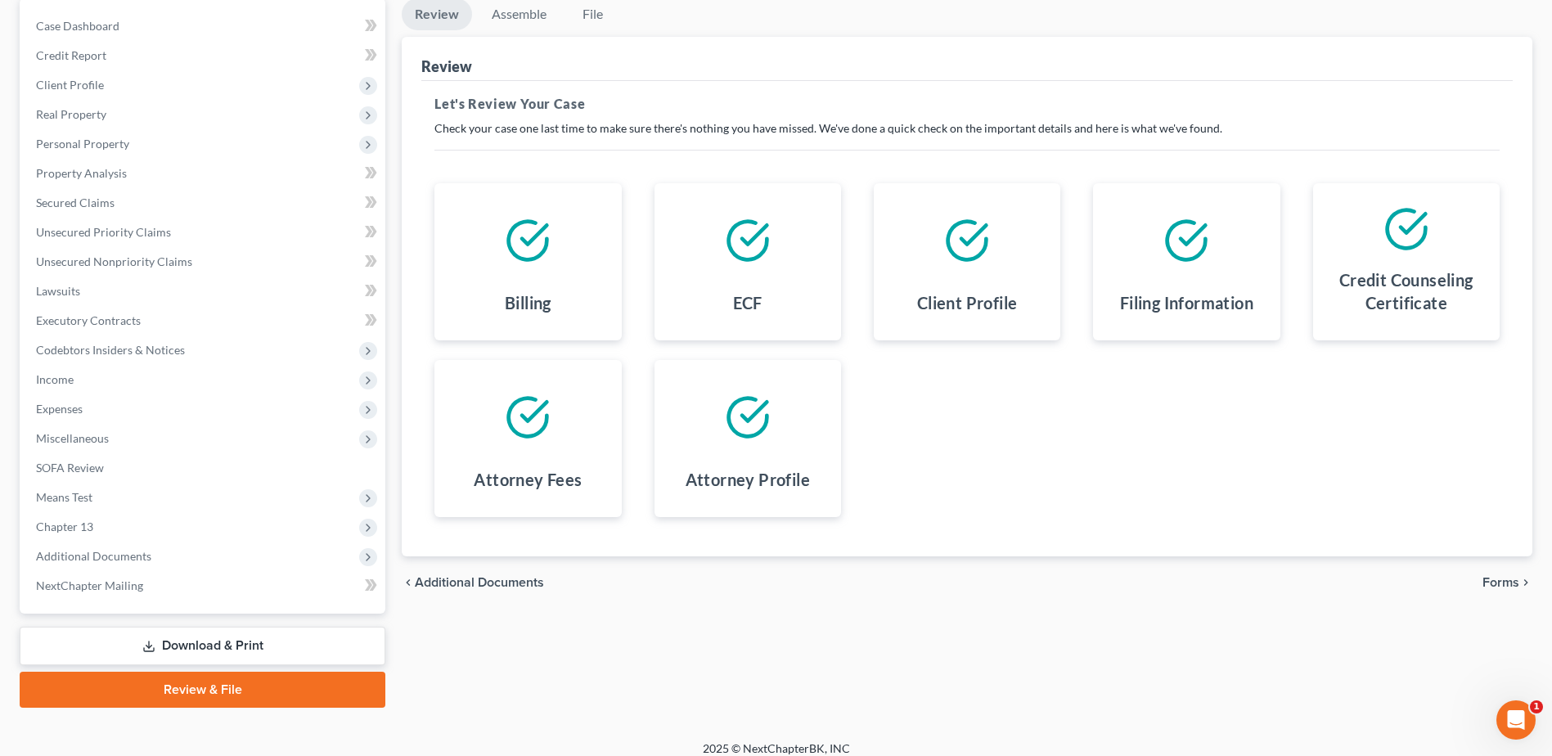
scroll to position [173, 0]
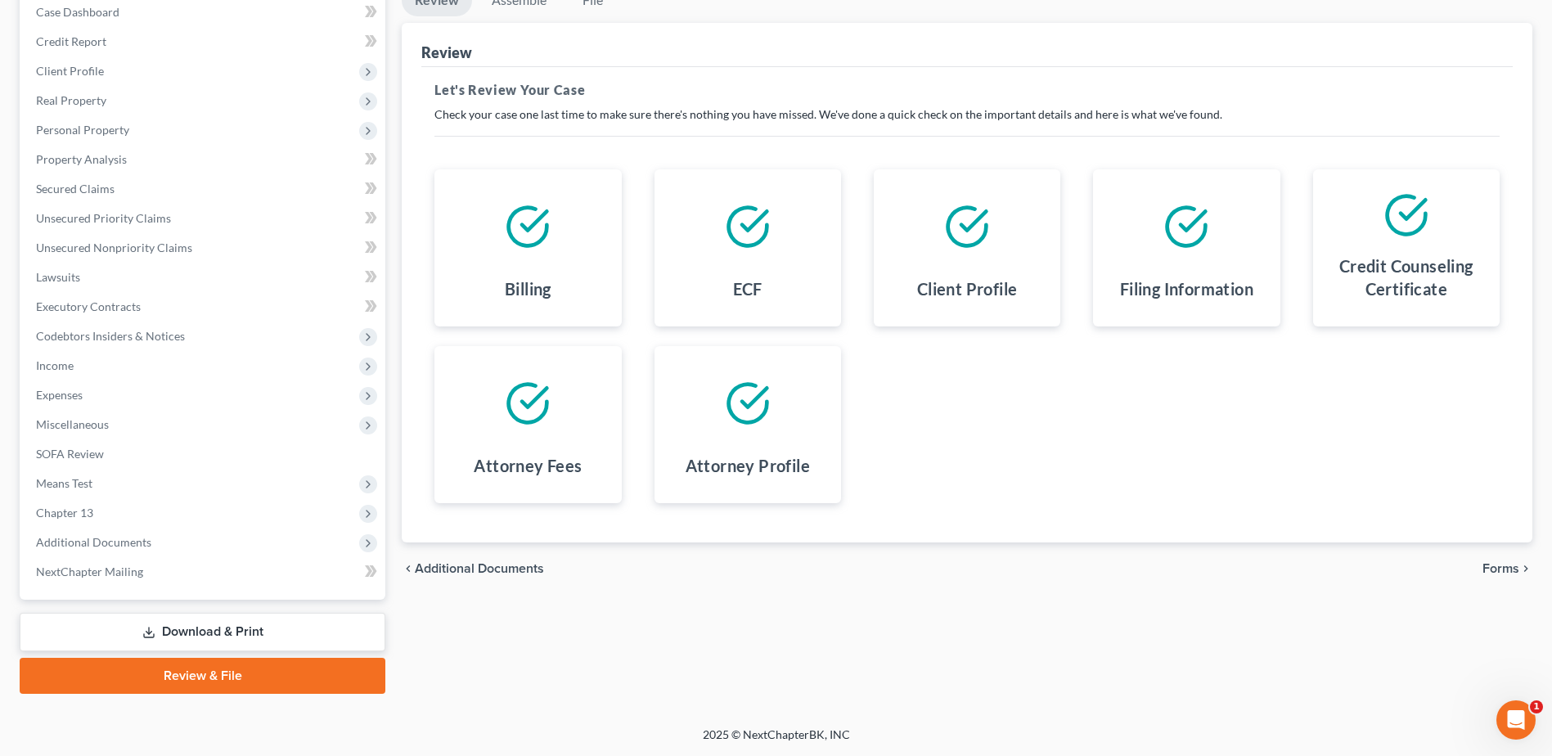
click at [1507, 572] on span "Forms" at bounding box center [1501, 568] width 37 height 13
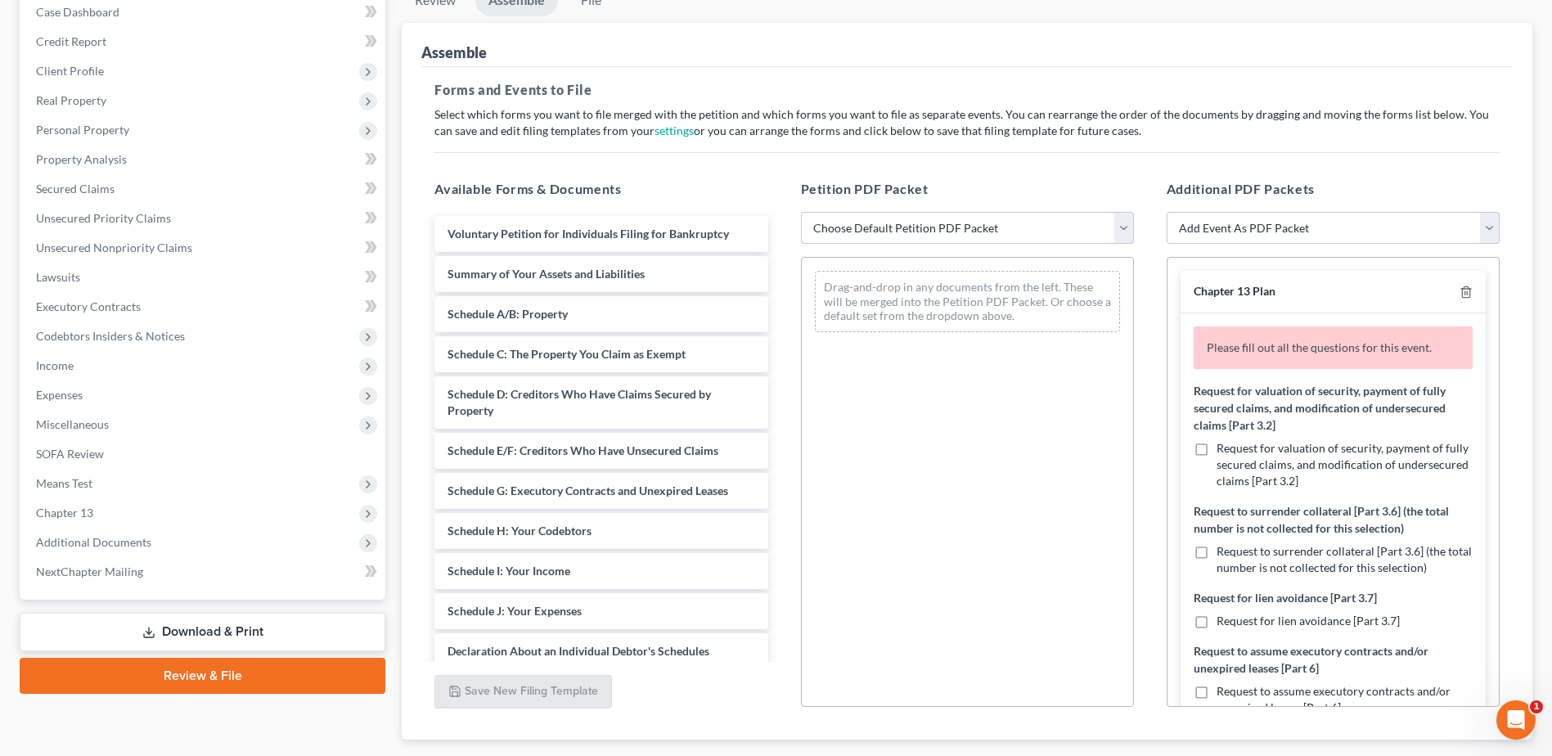
click at [979, 227] on select "Choose Default Petition PDF Packet Complete Bankruptcy Petition (all forms and …" at bounding box center [967, 228] width 333 height 33
select select "0"
click at [801, 212] on select "Choose Default Petition PDF Packet Complete Bankruptcy Petition (all forms and …" at bounding box center [967, 228] width 333 height 33
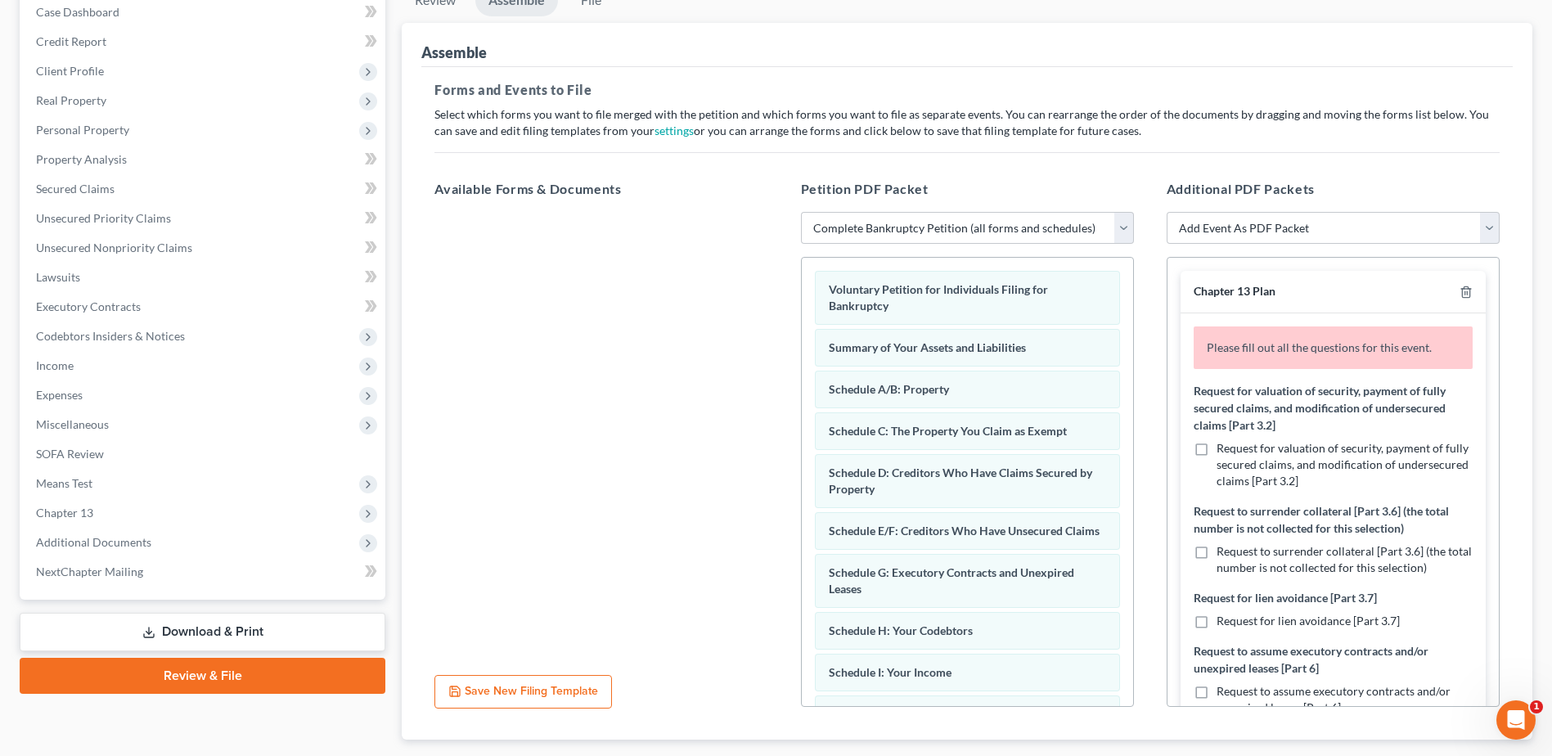
drag, startPoint x: 1200, startPoint y: 448, endPoint x: 1218, endPoint y: 459, distance: 20.9
click at [1217, 448] on label "Request for valuation of security, payment of fully secured claims, and modific…" at bounding box center [1345, 464] width 256 height 49
click at [1223, 448] on input "Request for valuation of security, payment of fully secured claims, and modific…" at bounding box center [1228, 445] width 11 height 11
checkbox input "true"
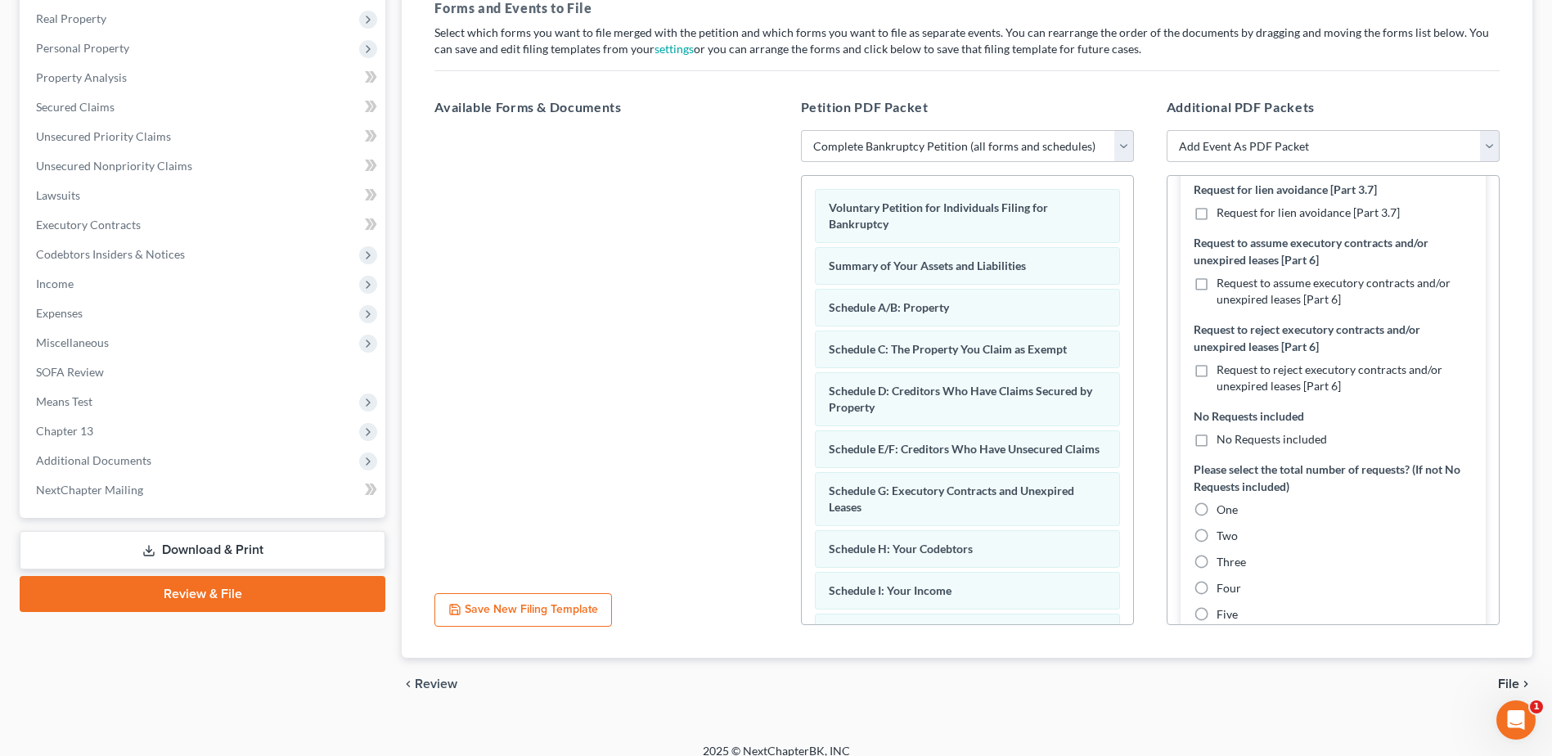
scroll to position [327, 0]
click at [1217, 509] on label "One" at bounding box center [1227, 509] width 21 height 16
click at [1223, 509] on input "One" at bounding box center [1228, 506] width 11 height 11
radio input "true"
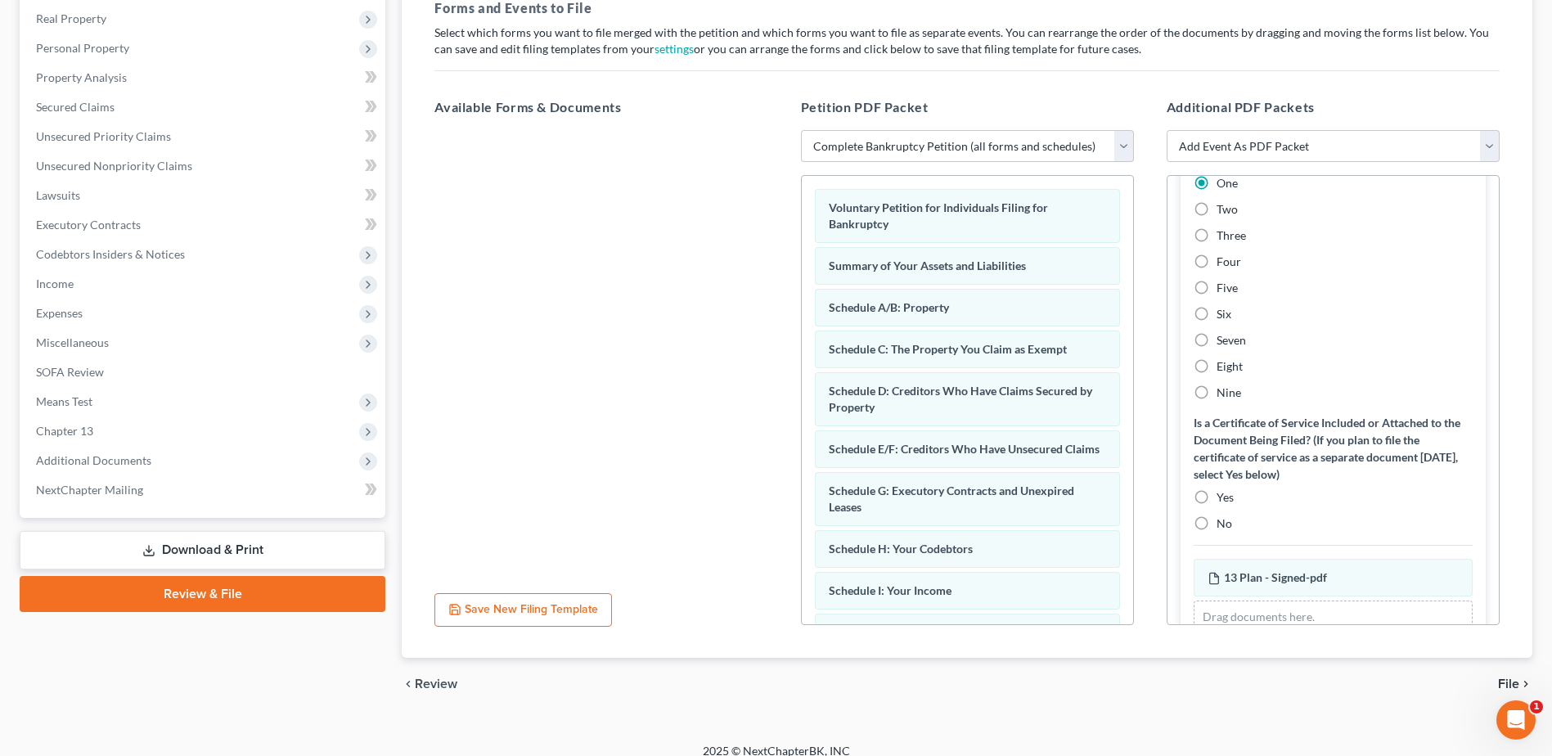
scroll to position [696, 0]
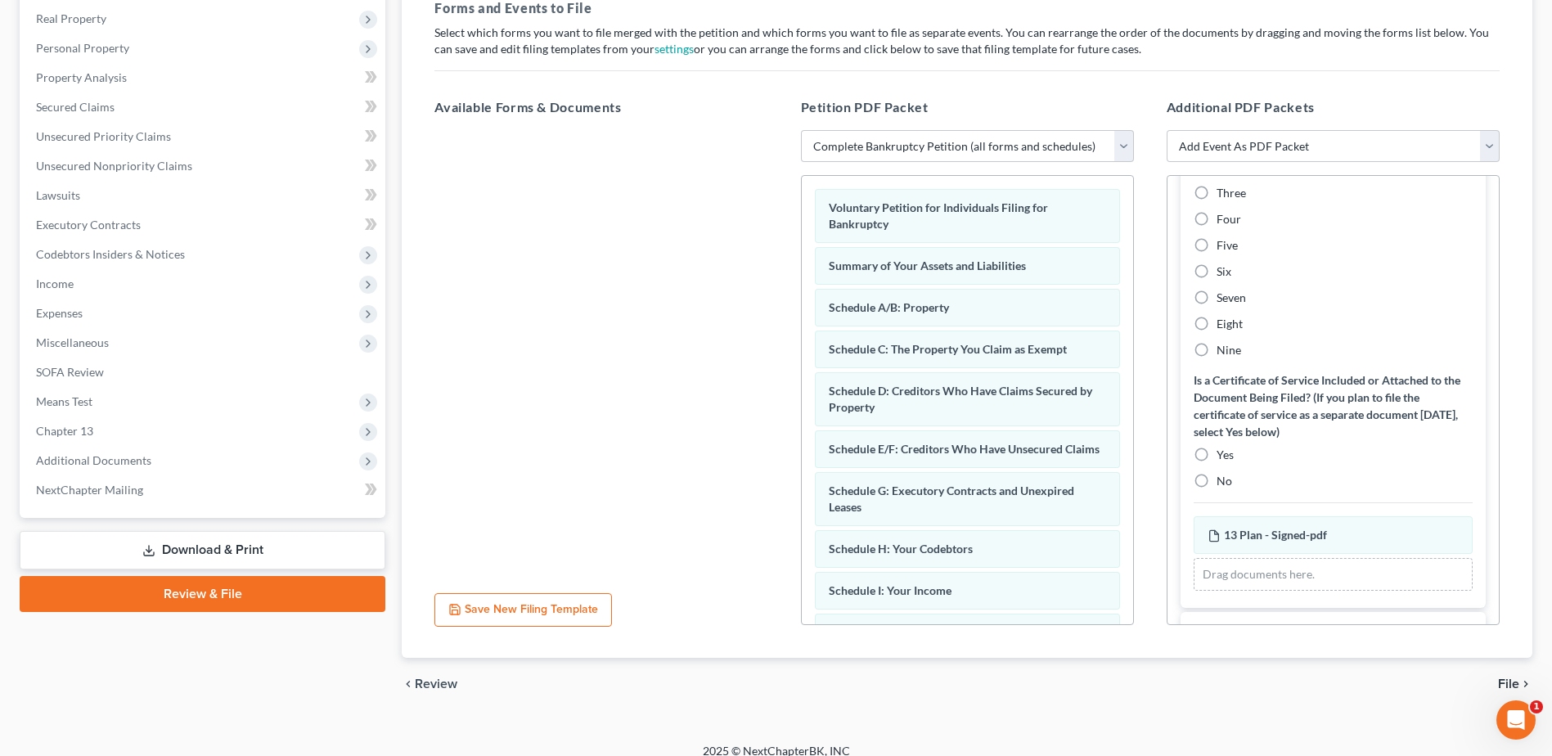
click at [1217, 455] on label "Yes" at bounding box center [1225, 455] width 17 height 16
click at [1223, 455] on input "Yes" at bounding box center [1228, 452] width 11 height 11
radio input "true"
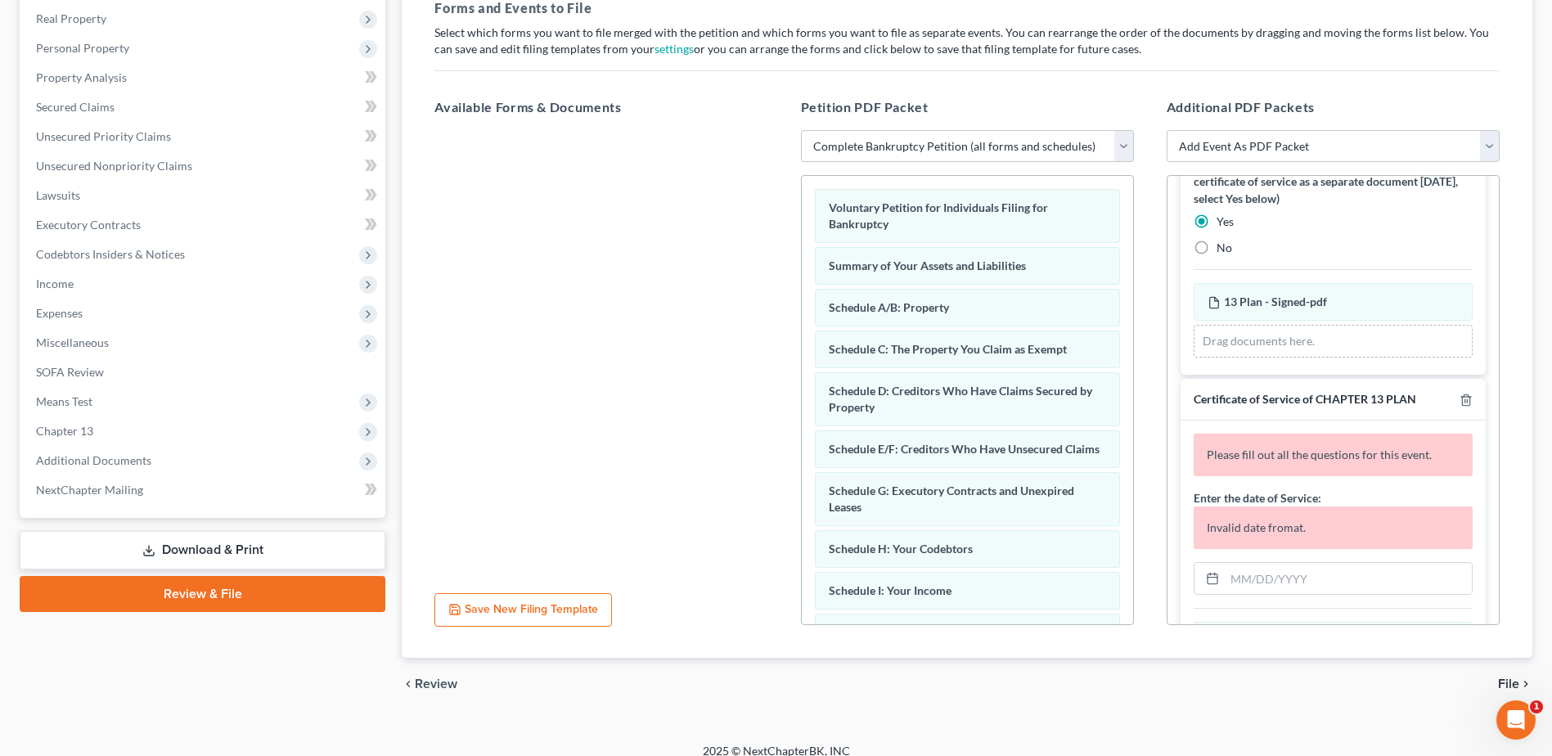
scroll to position [906, 0]
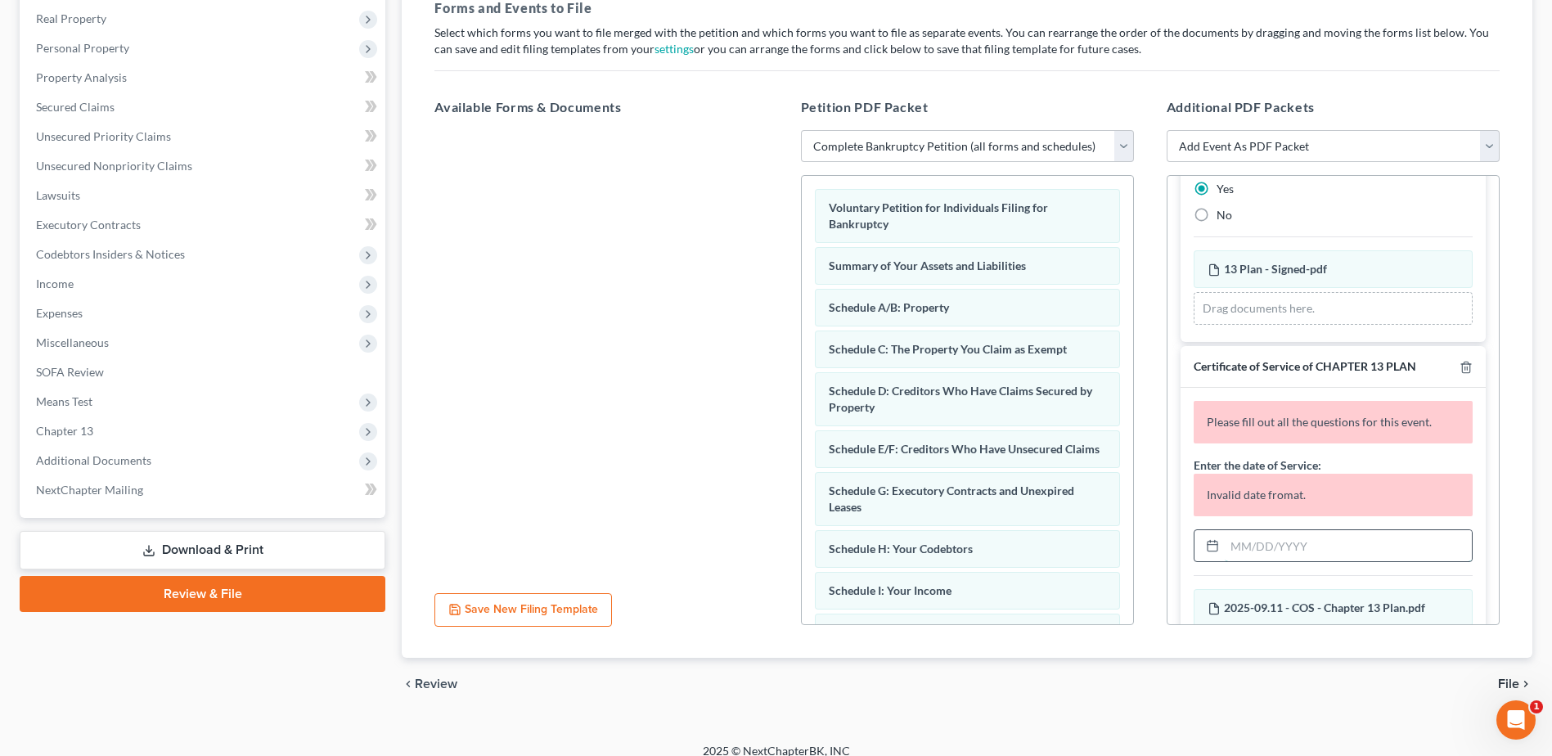
click at [1335, 547] on input "text" at bounding box center [1348, 545] width 247 height 31
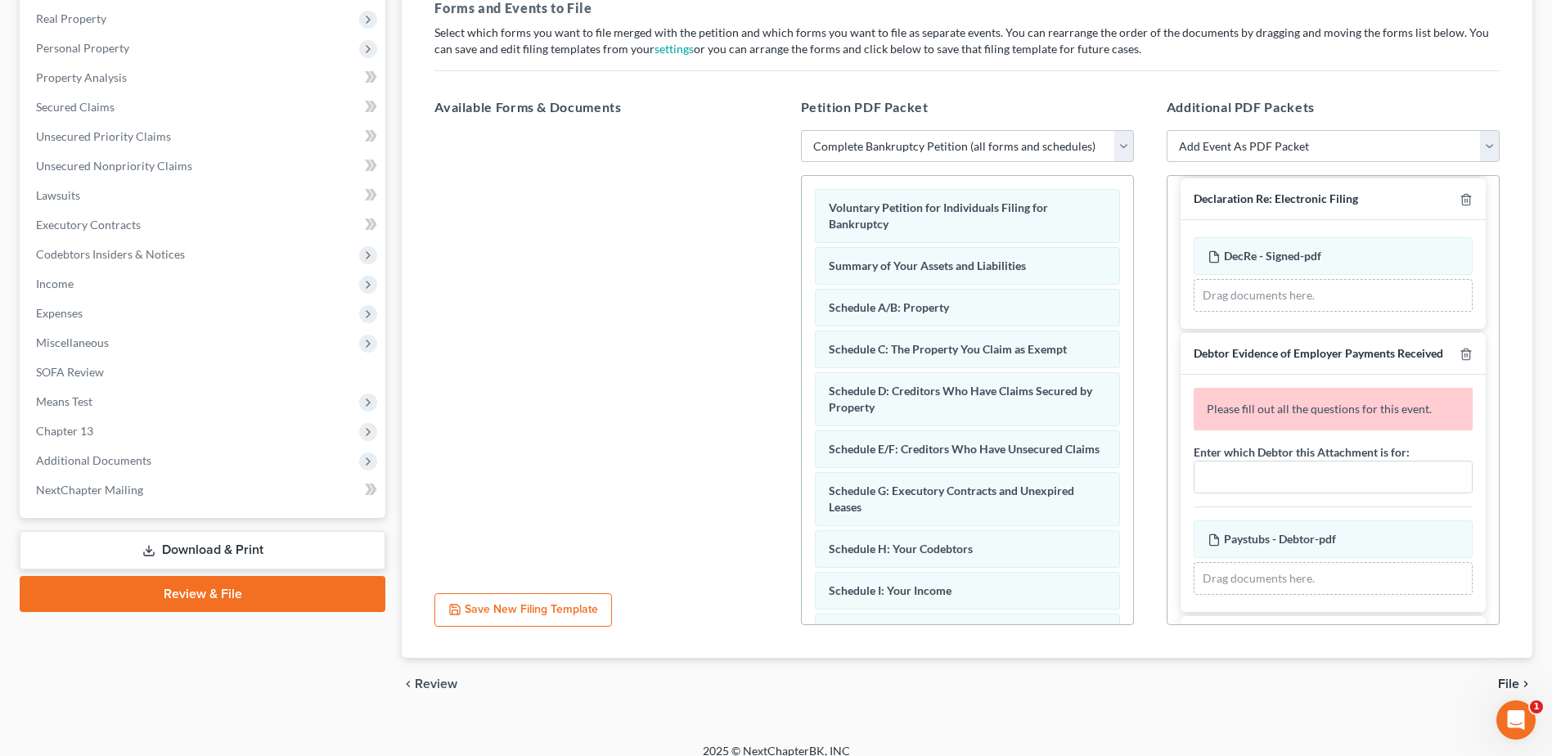
scroll to position [1315, 0]
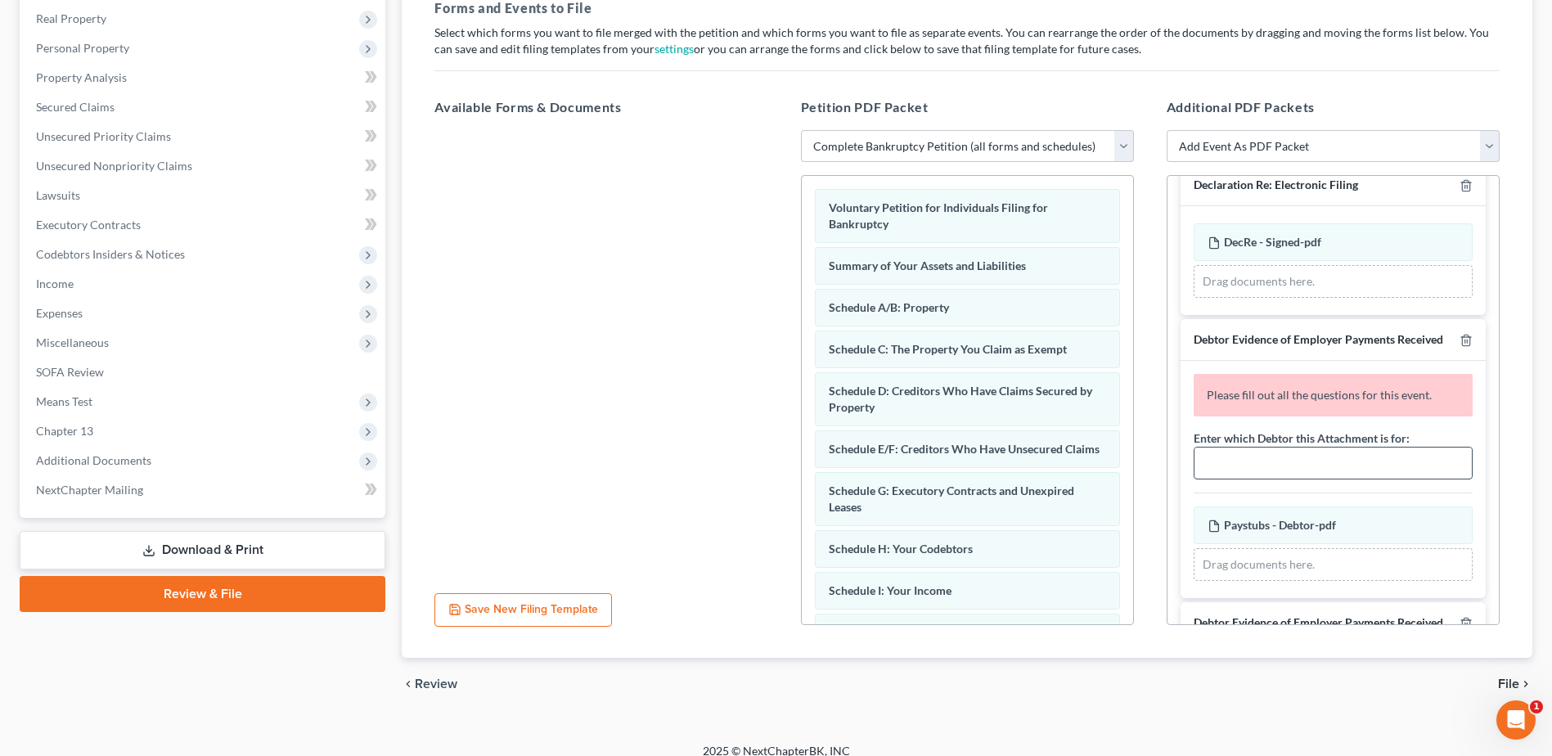
type input "09/11/2025"
click at [1274, 479] on input "text" at bounding box center [1333, 463] width 277 height 31
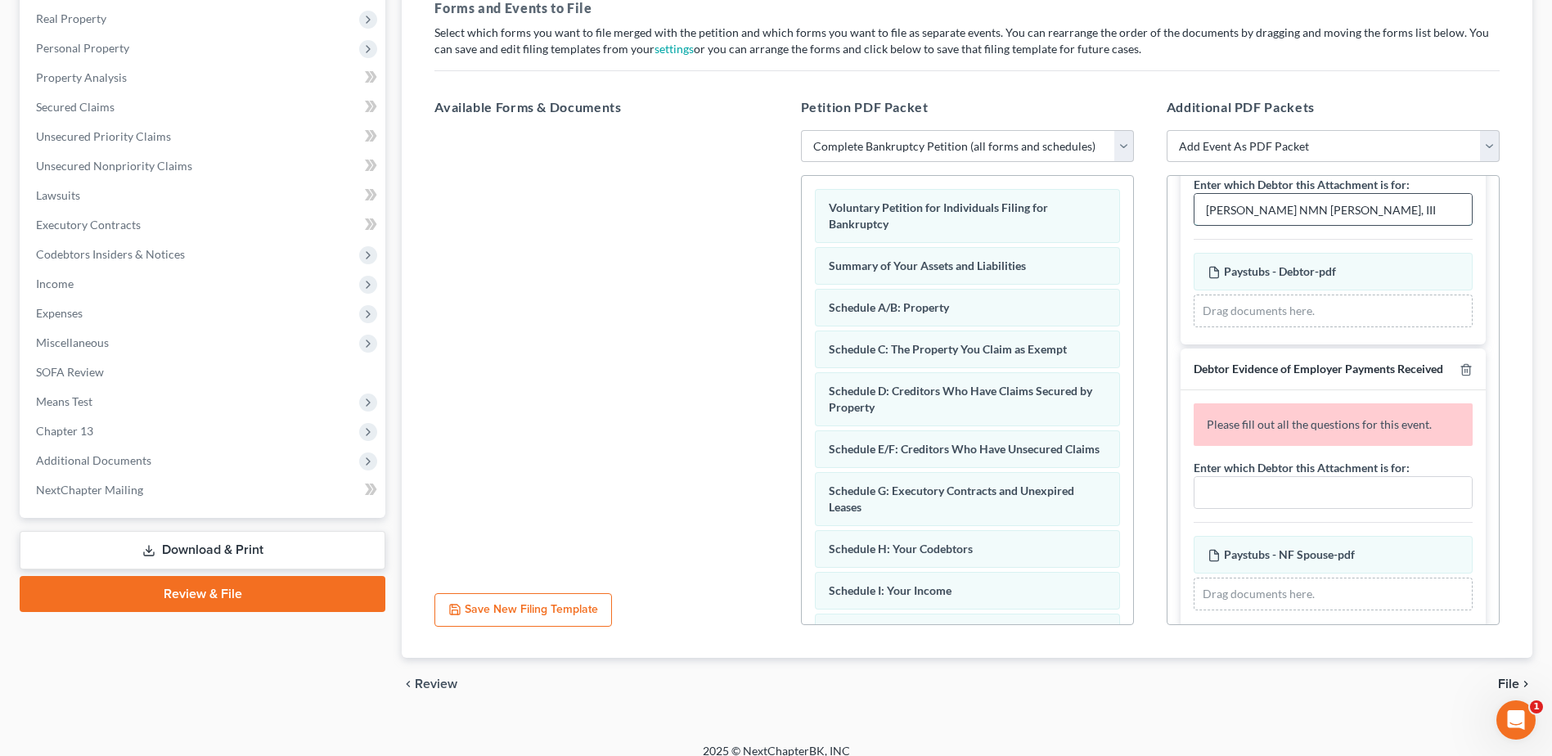
scroll to position [1520, 0]
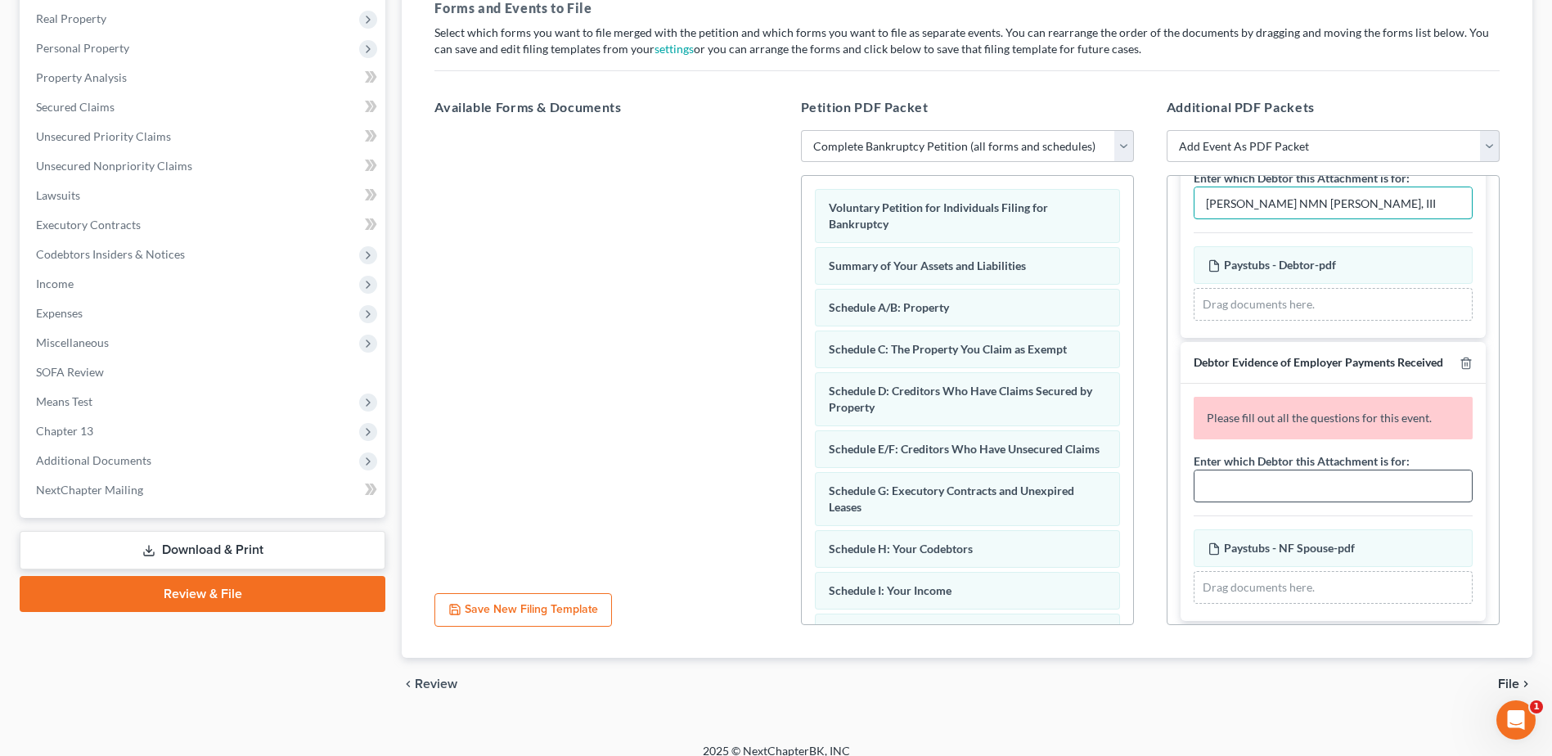
type input "Calvin NMN Marshall, III"
click at [1250, 502] on input "text" at bounding box center [1333, 486] width 277 height 31
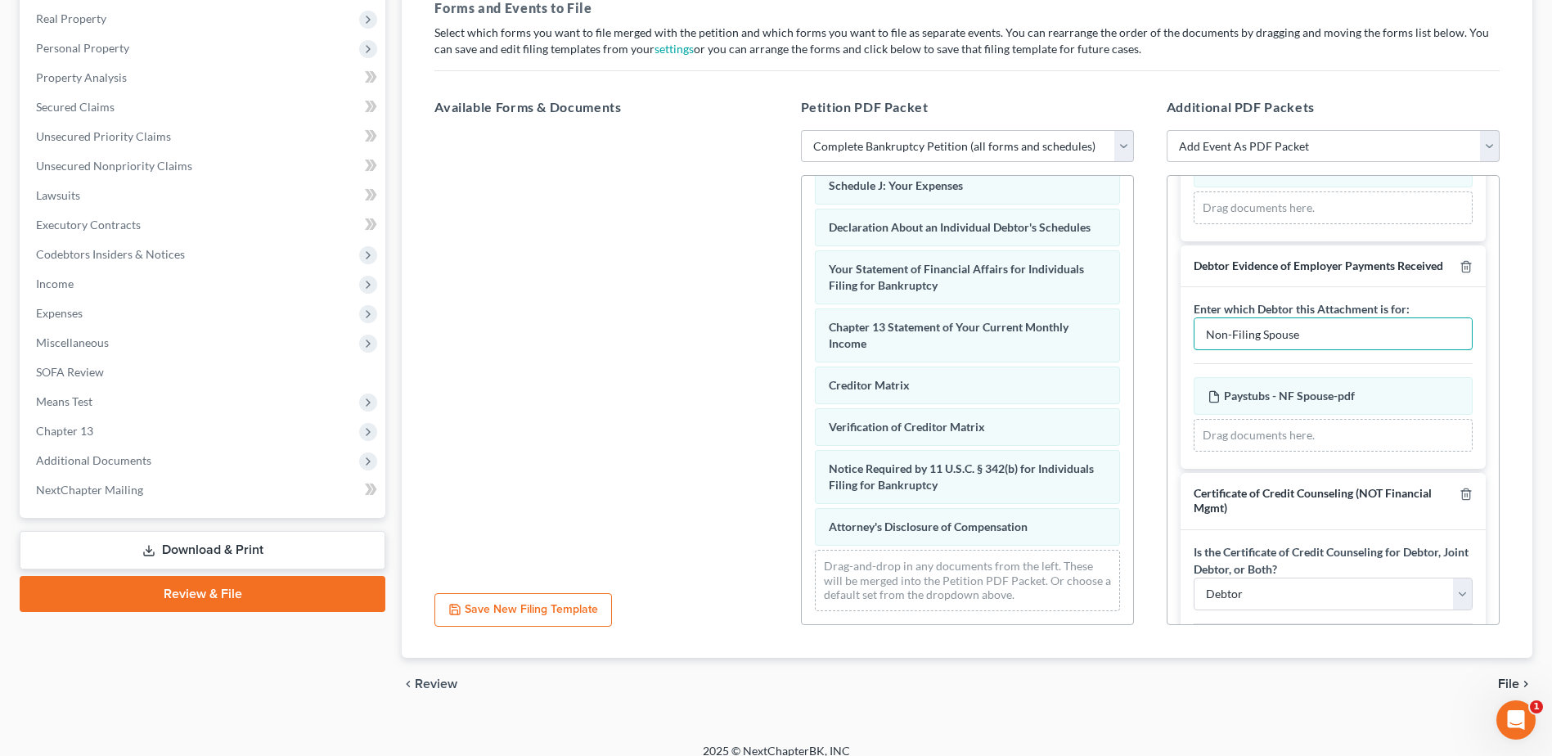
scroll to position [1698, 0]
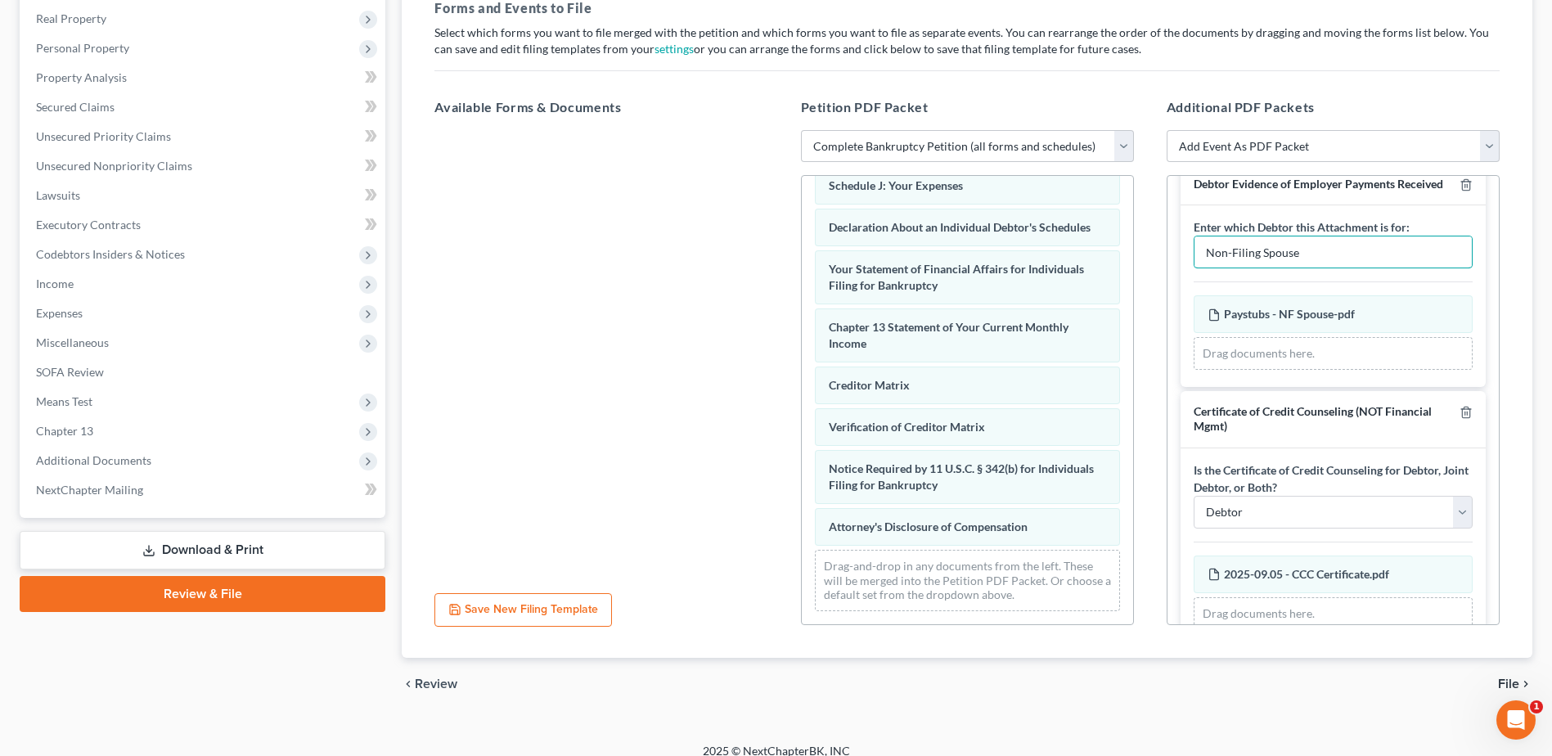
type input "Non-Filing Spouse"
click at [1510, 682] on span "File" at bounding box center [1508, 684] width 21 height 13
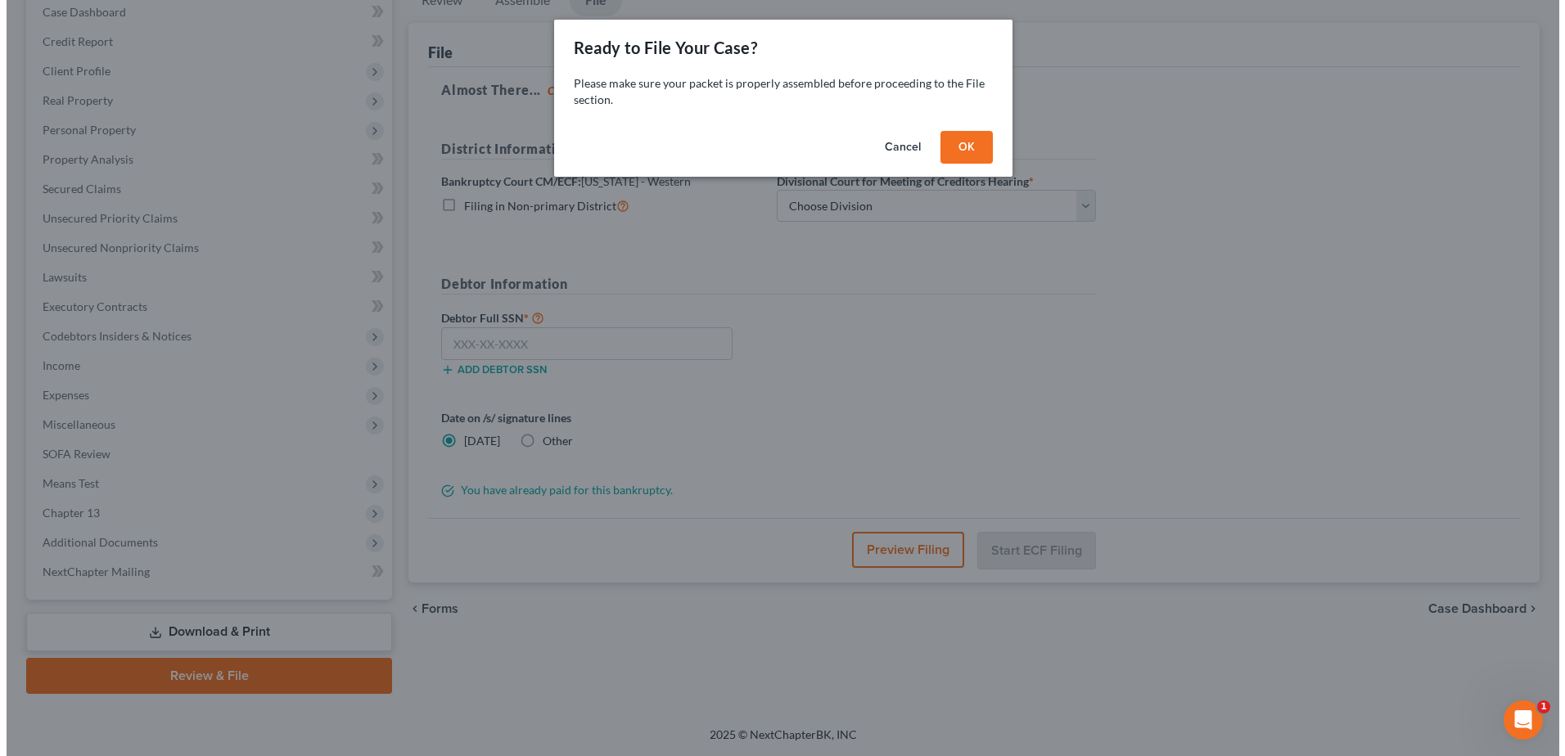
scroll to position [173, 0]
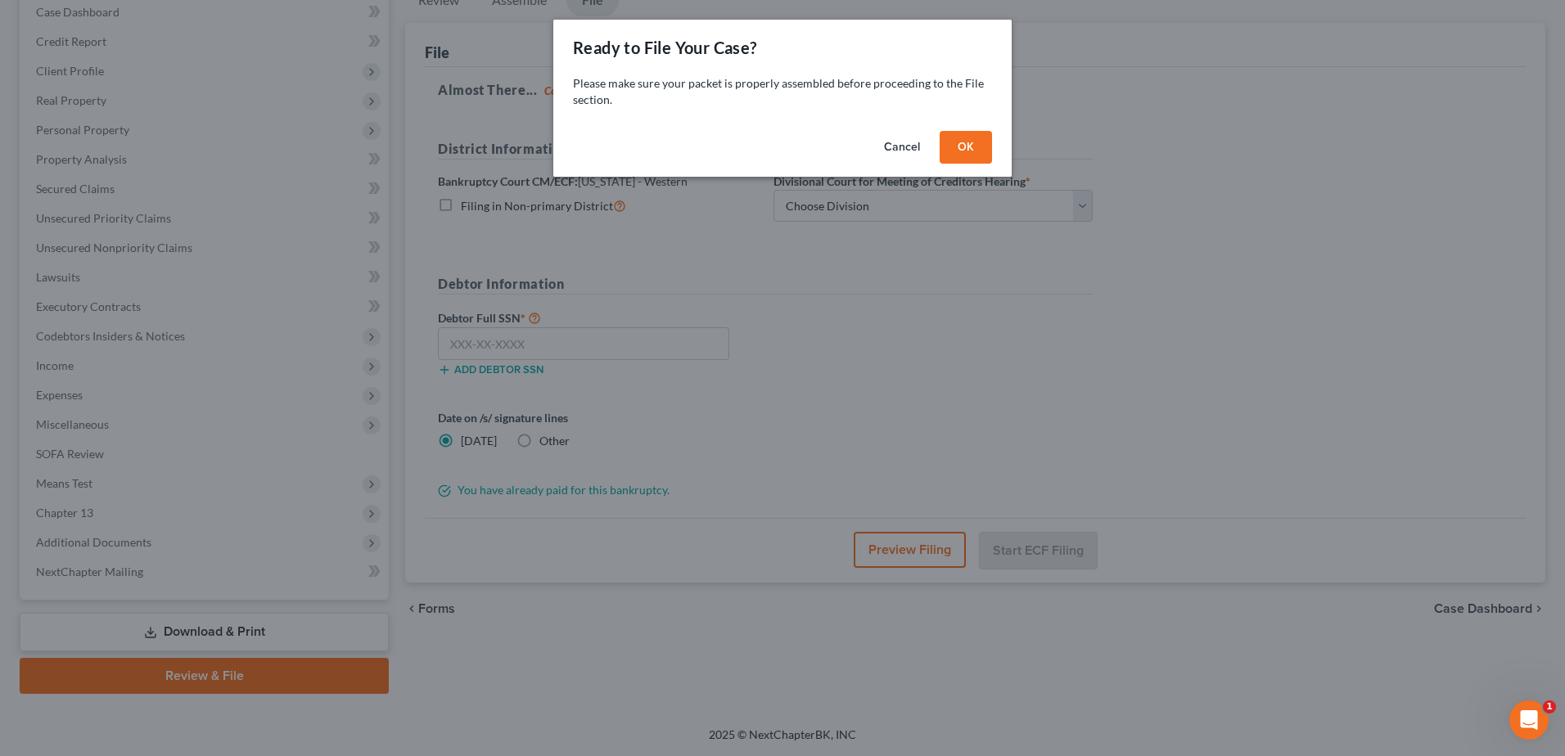
click at [952, 137] on button "OK" at bounding box center [965, 147] width 52 height 33
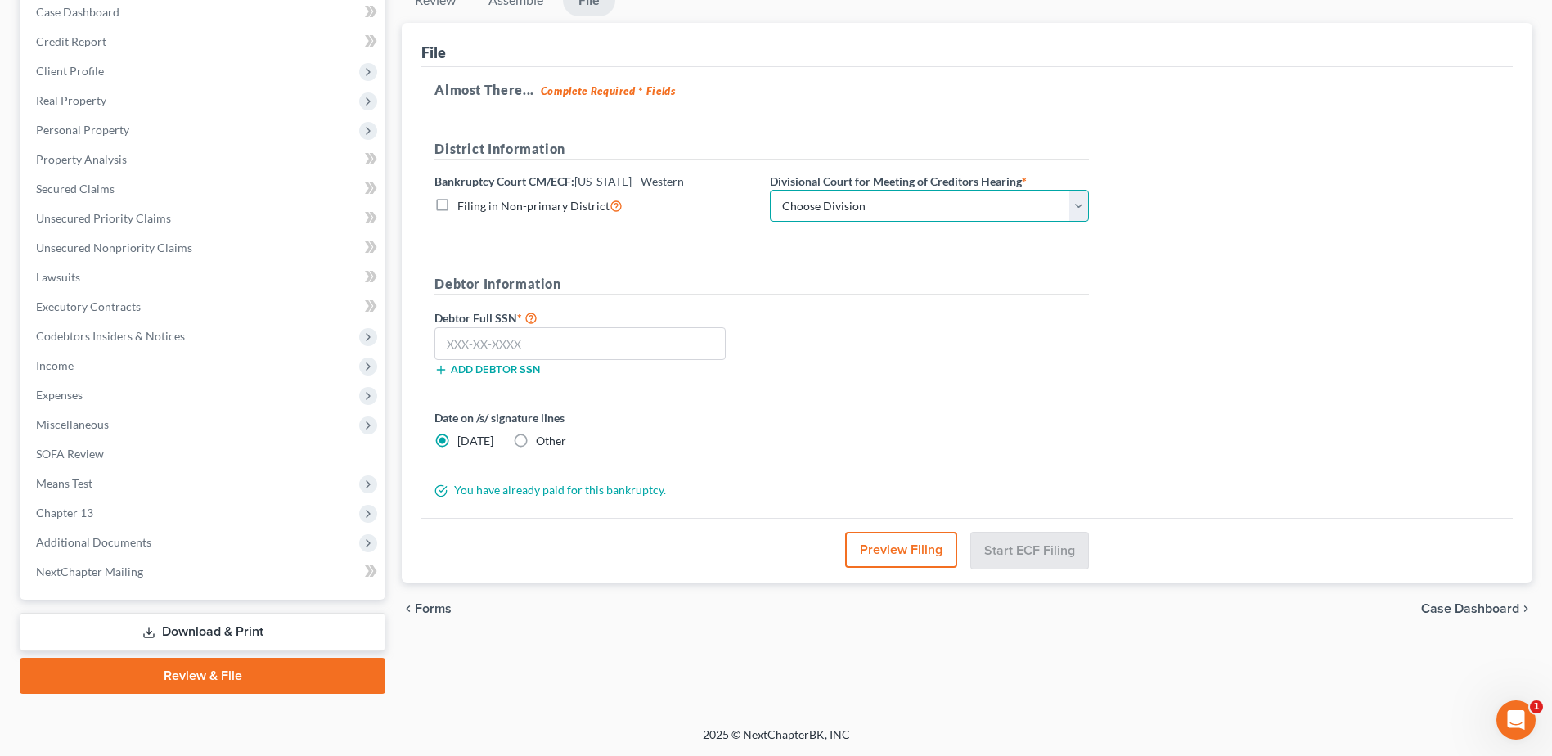
click at [912, 209] on select "Choose Division Central Southern Southwestern St. Joseph Western" at bounding box center [929, 206] width 319 height 33
select select "4"
click at [770, 190] on select "Choose Division Central Southern Southwestern St. Joseph Western" at bounding box center [929, 206] width 319 height 33
click at [506, 340] on input "text" at bounding box center [580, 343] width 291 height 33
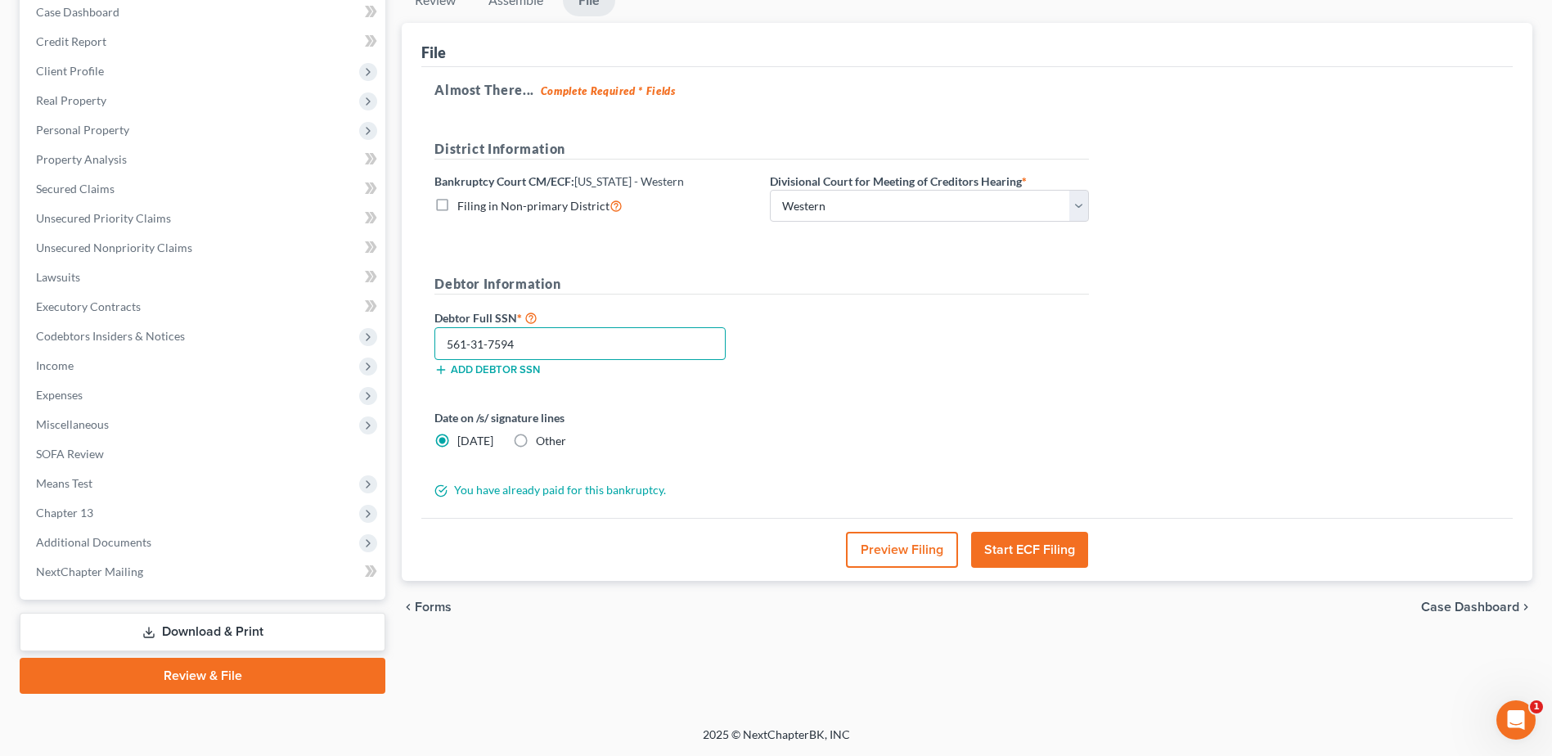
type input "561-31-7594"
click at [885, 542] on button "Preview Filing" at bounding box center [902, 550] width 112 height 36
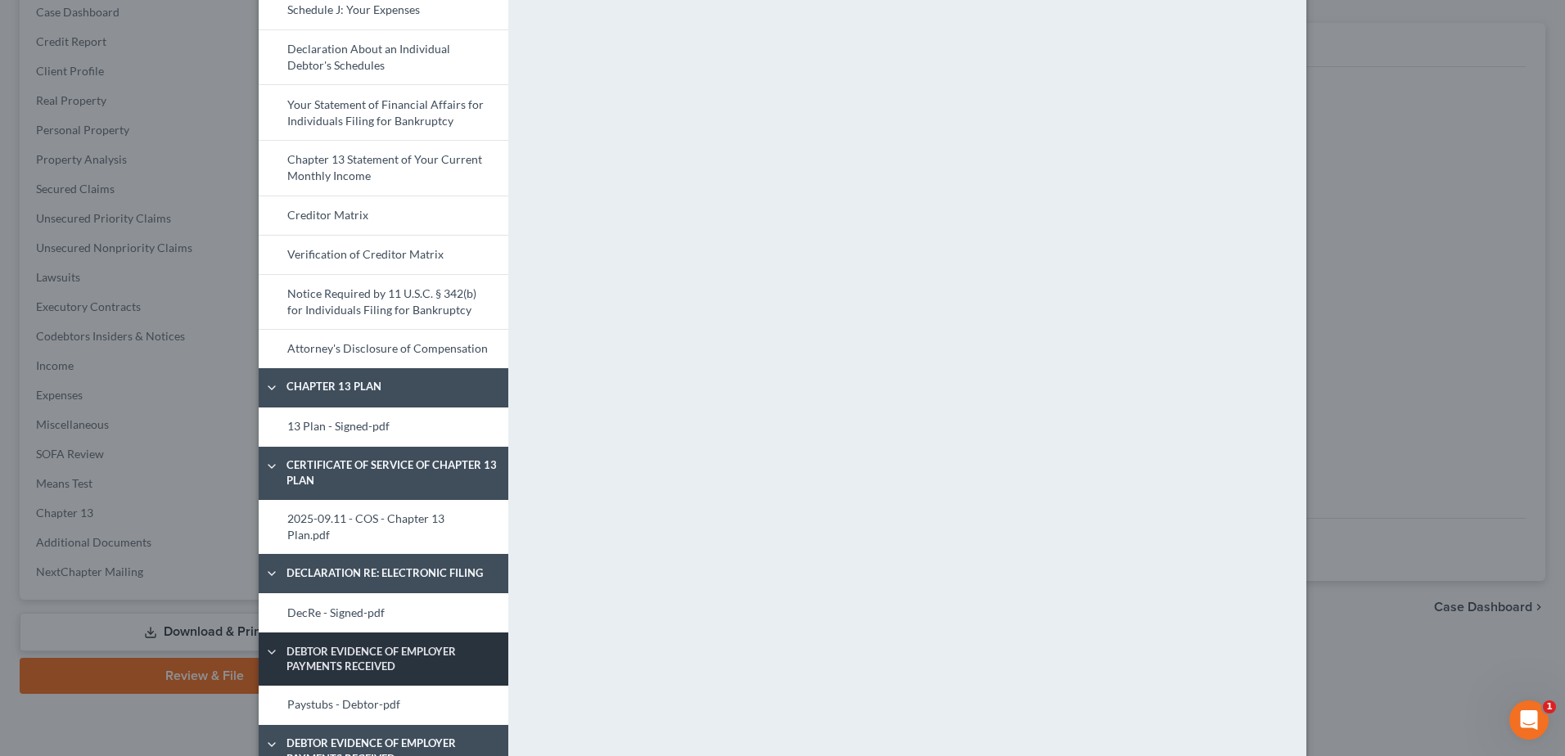
scroll to position [573, 0]
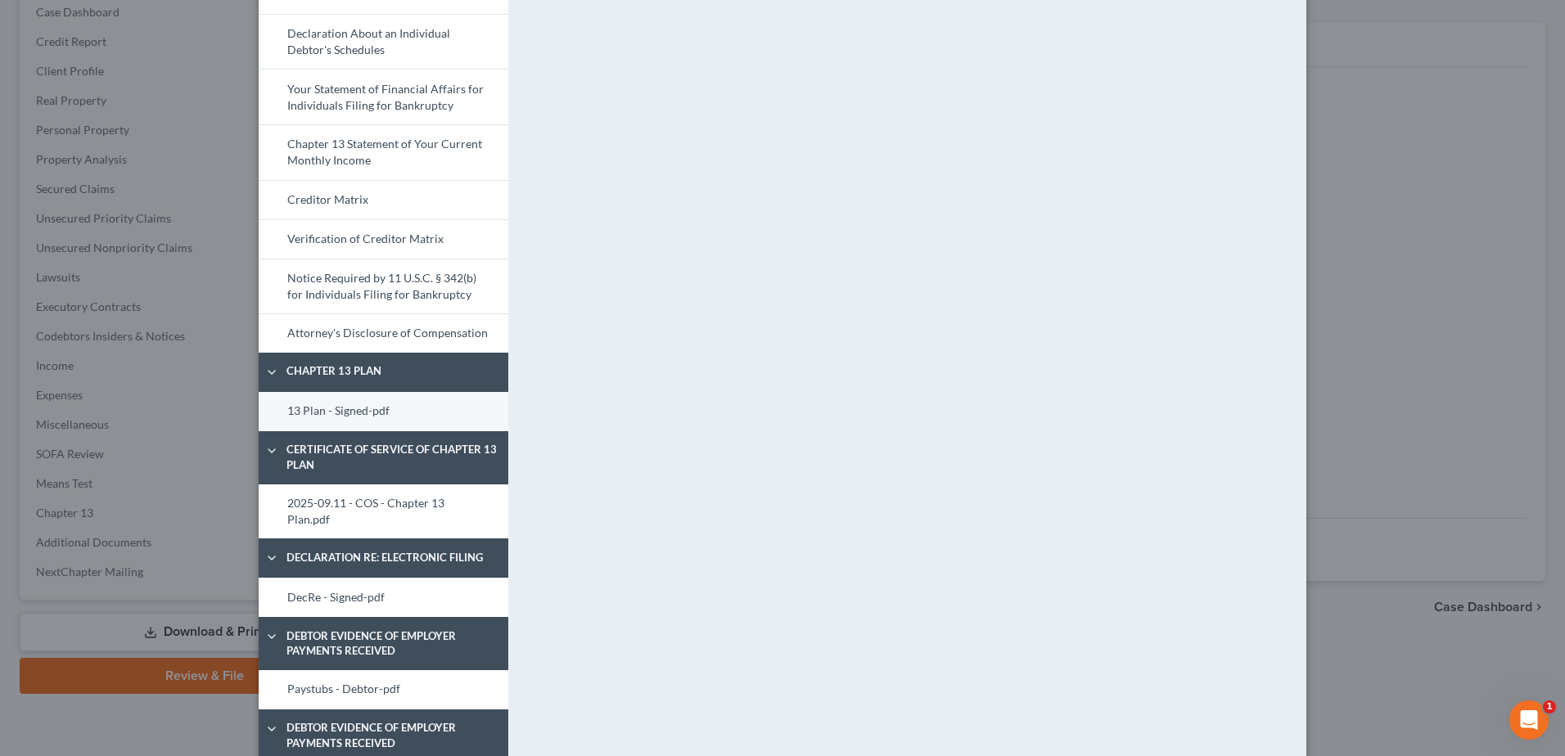
click at [334, 411] on link "13 Plan - Signed-pdf" at bounding box center [384, 411] width 250 height 39
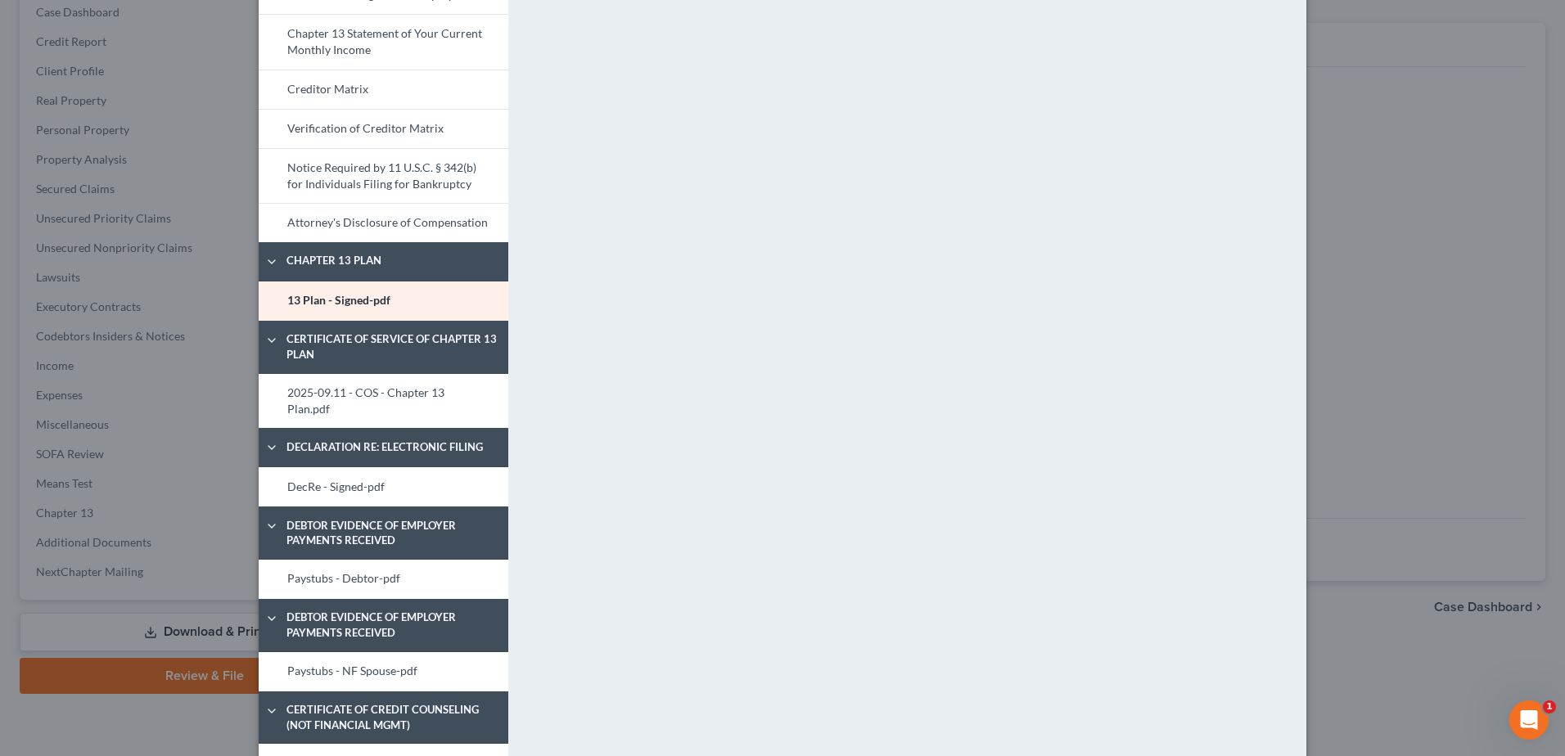
scroll to position [757, 0]
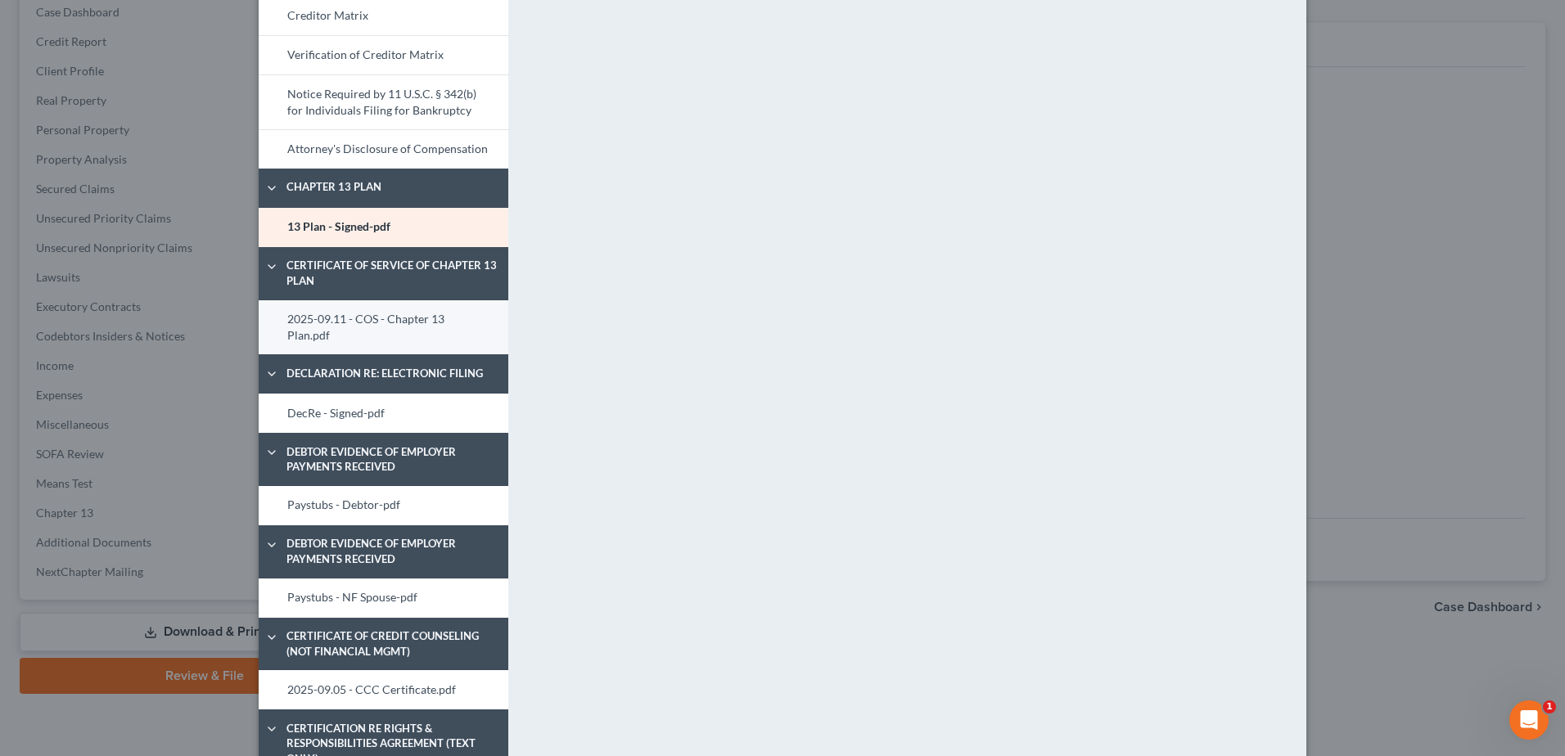
click at [403, 321] on link "2025-09.11 - COS - Chapter 13 Plan.pdf" at bounding box center [384, 327] width 250 height 55
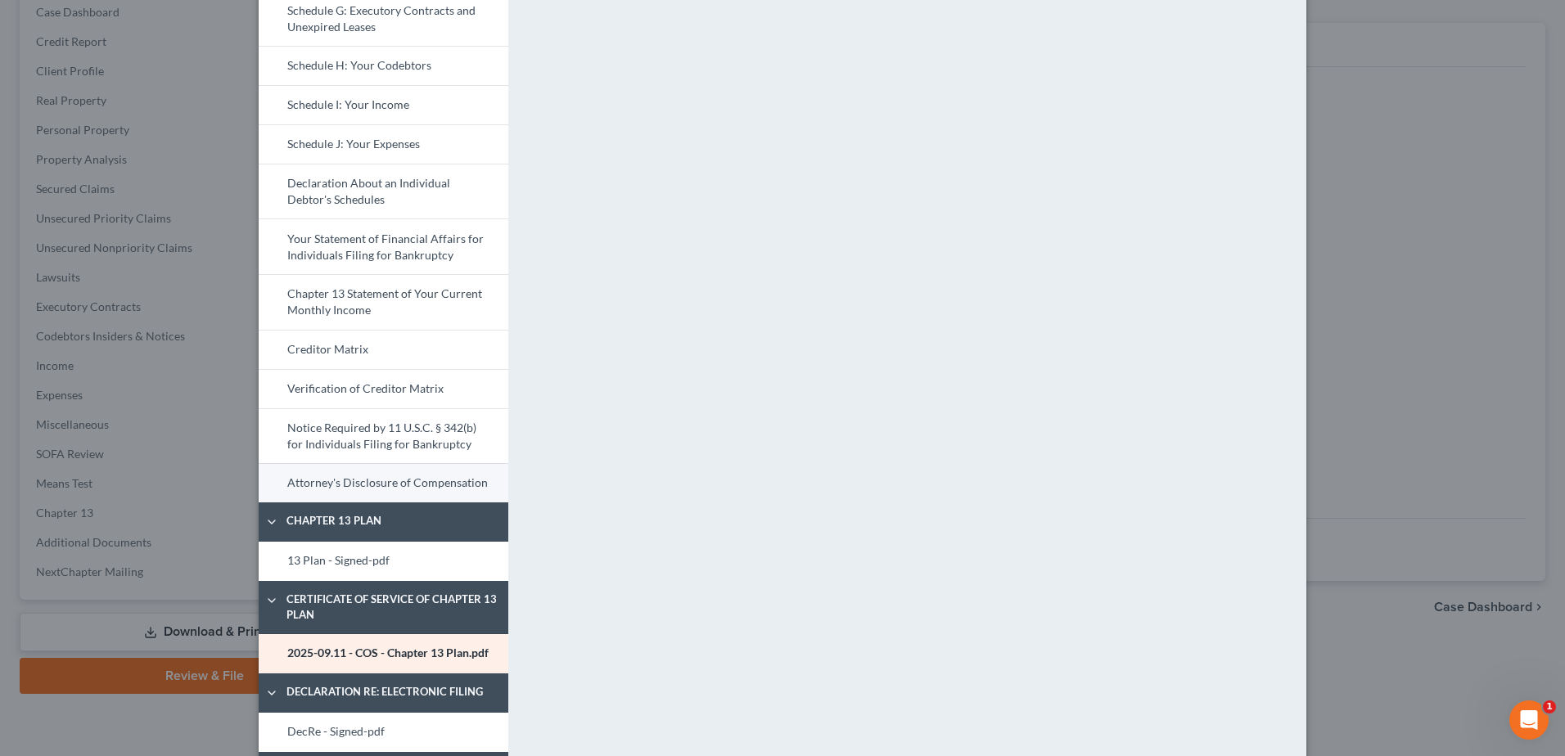
scroll to position [655, 0]
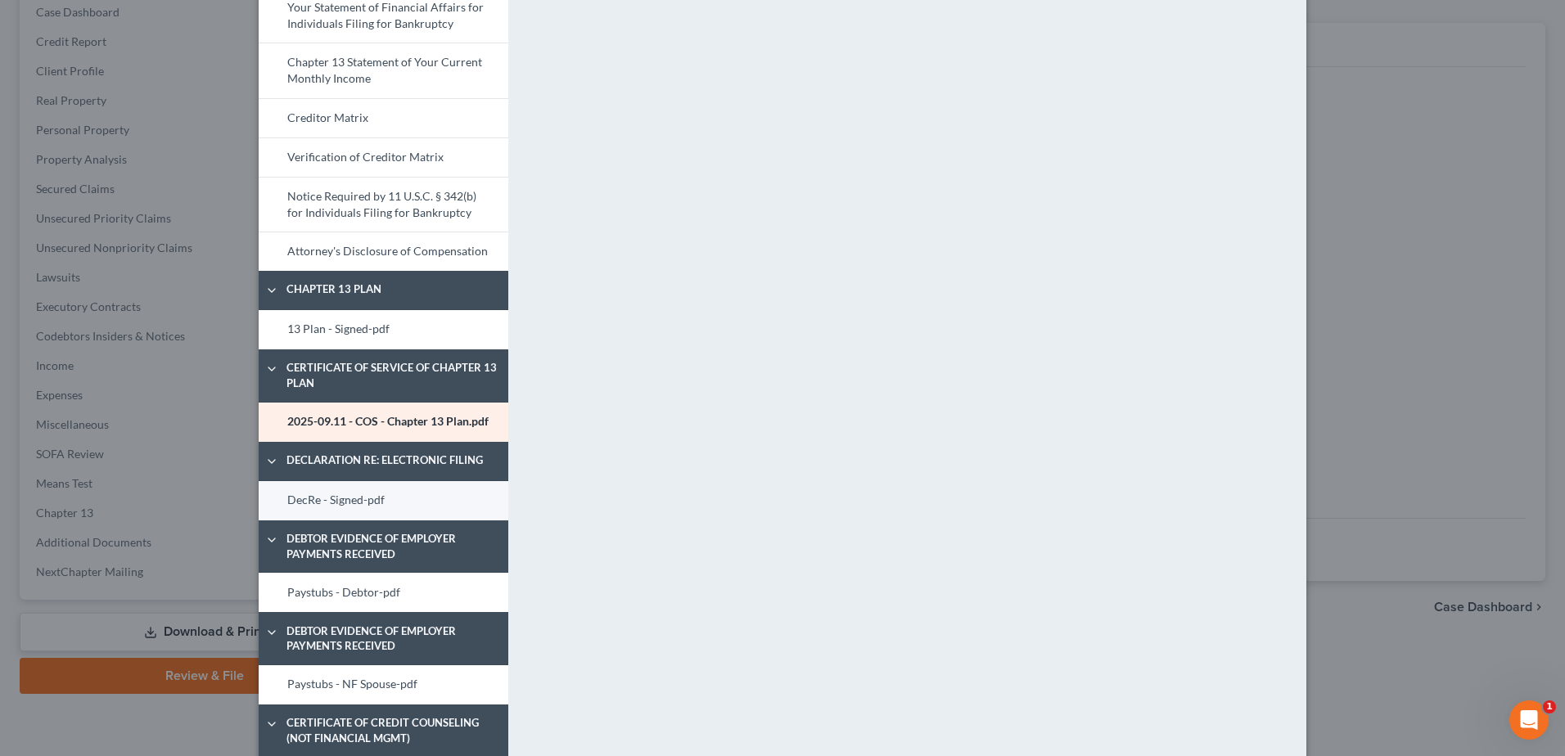
click at [337, 520] on link "DecRe - Signed-pdf" at bounding box center [384, 500] width 250 height 39
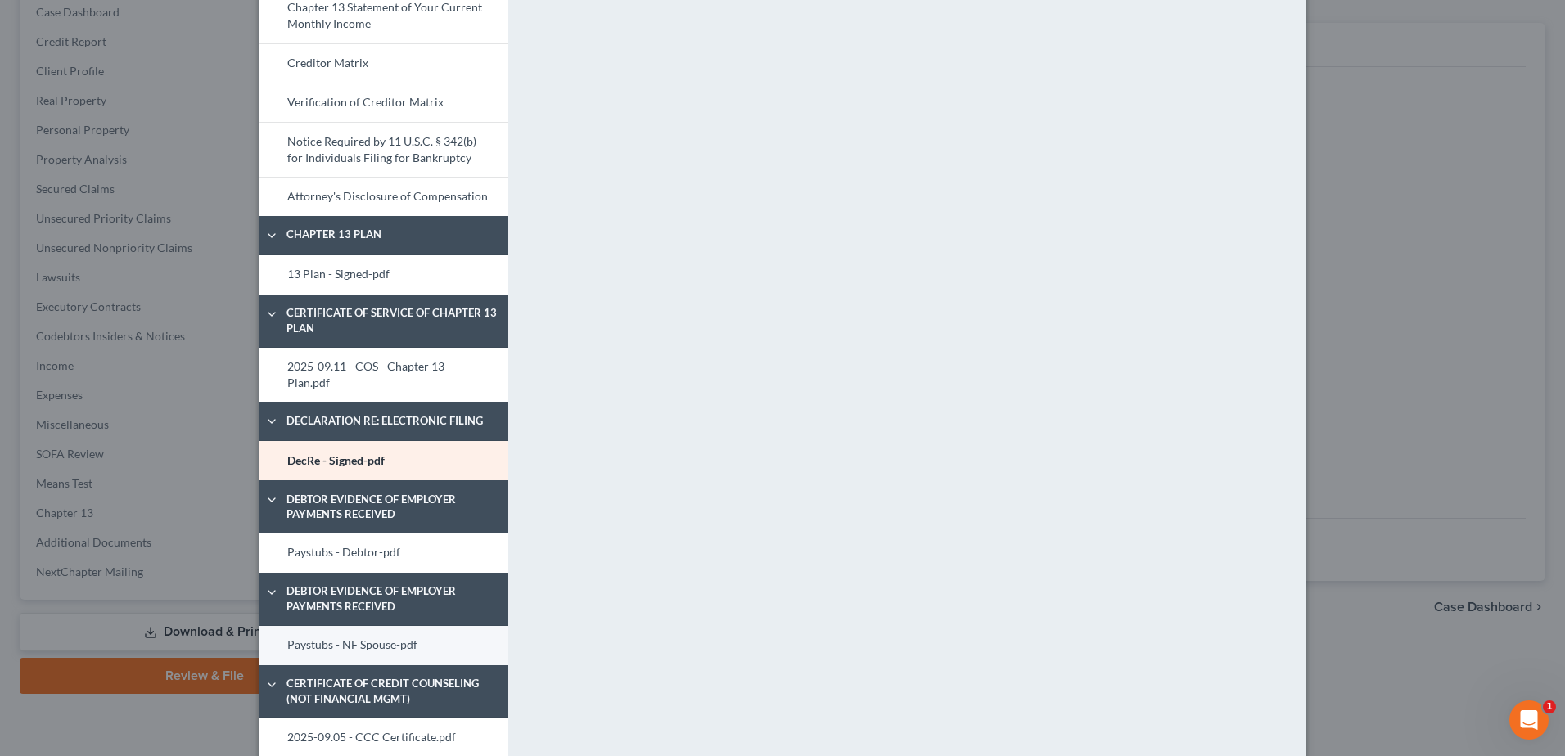
scroll to position [736, 0]
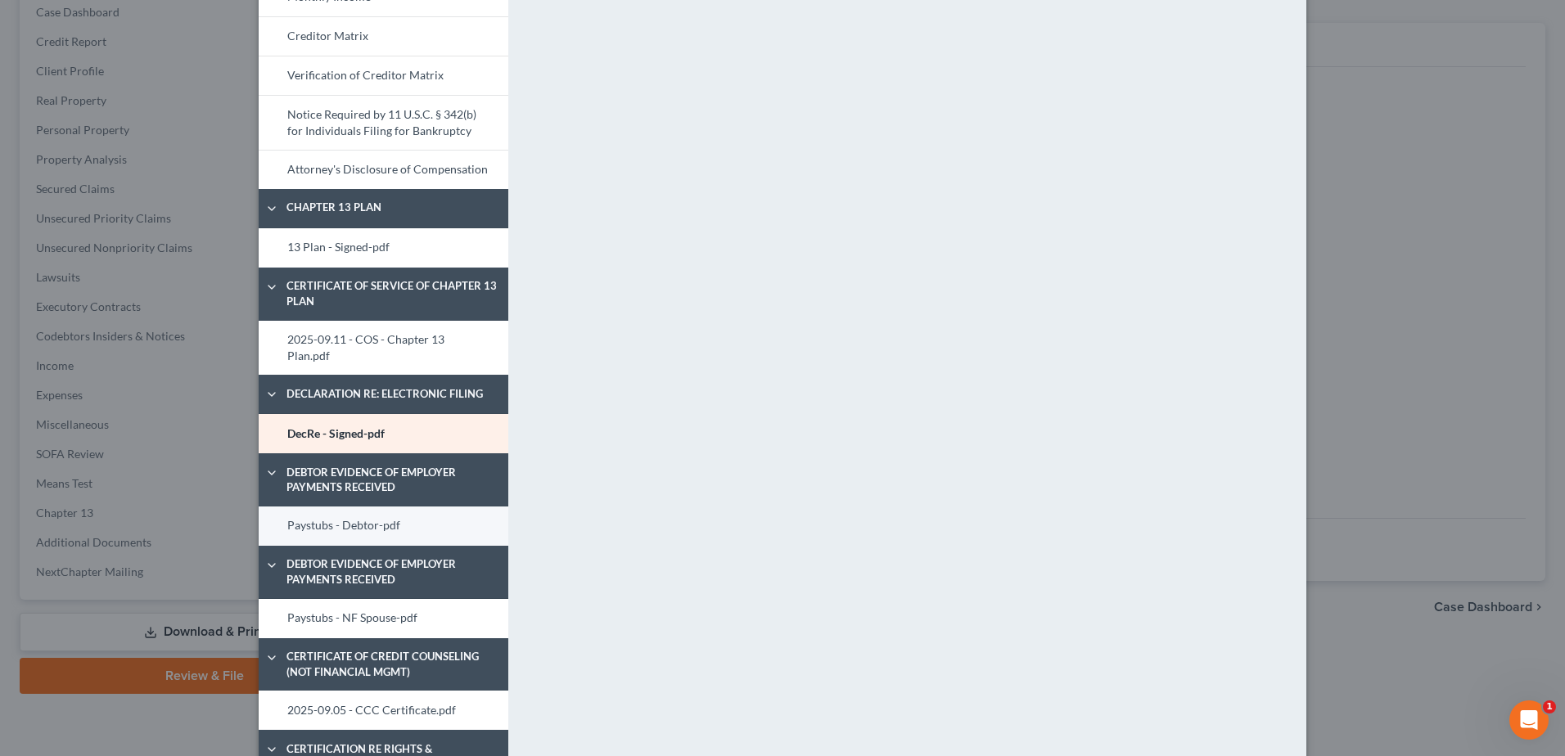
click at [335, 510] on link "Paystubs - Debtor-pdf" at bounding box center [384, 526] width 250 height 39
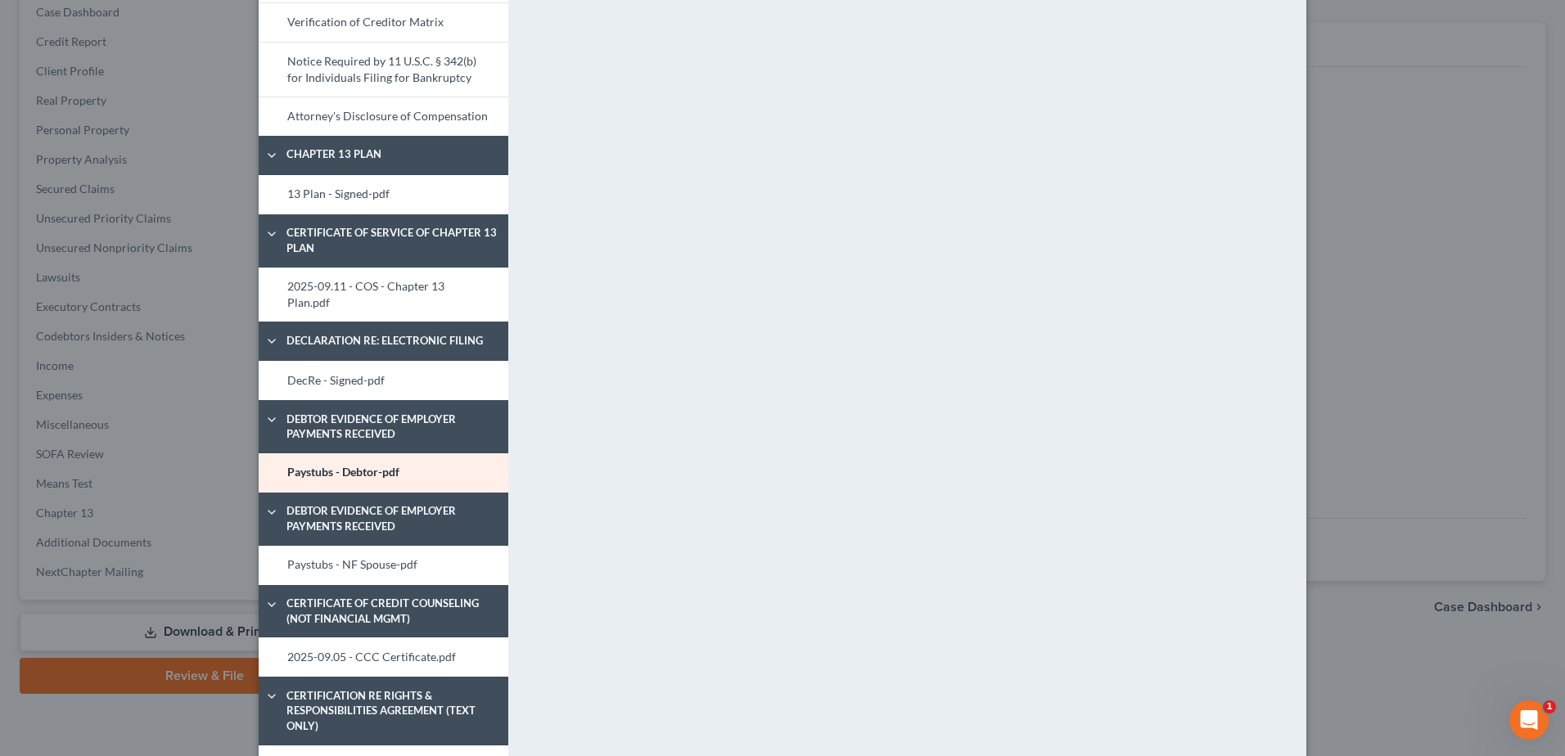
scroll to position [798, 0]
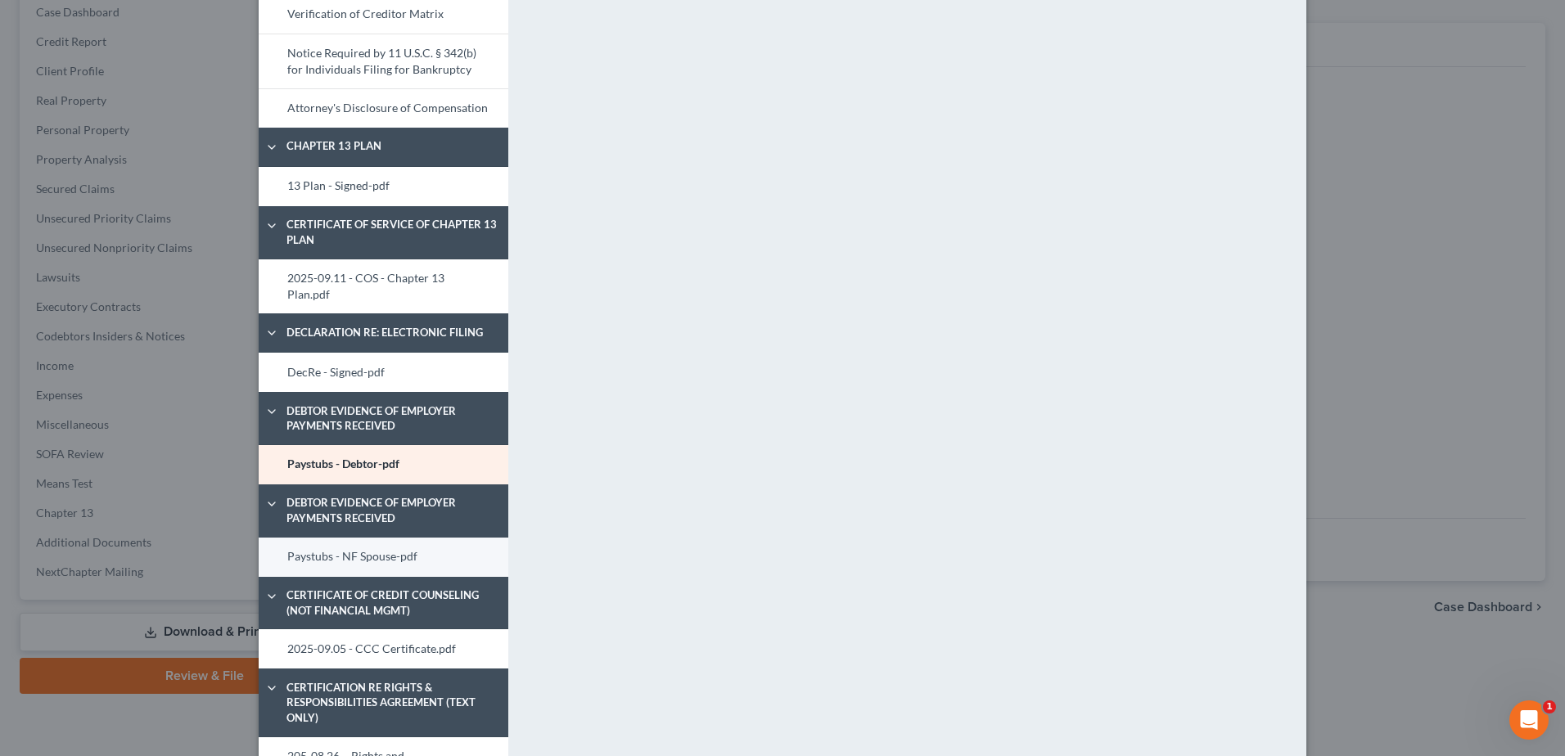
click at [334, 547] on link "Paystubs - NF Spouse-pdf" at bounding box center [384, 557] width 250 height 39
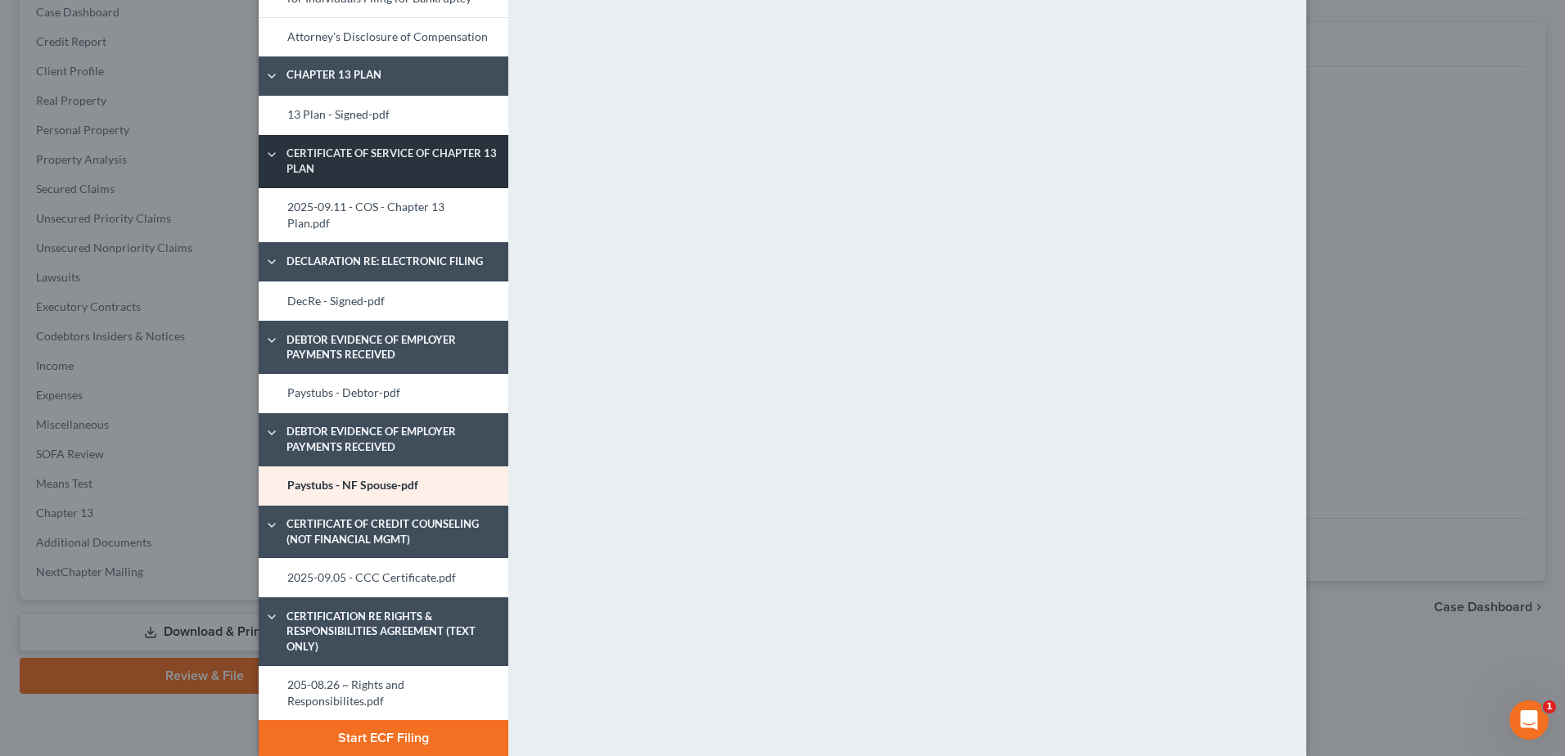
scroll to position [874, 0]
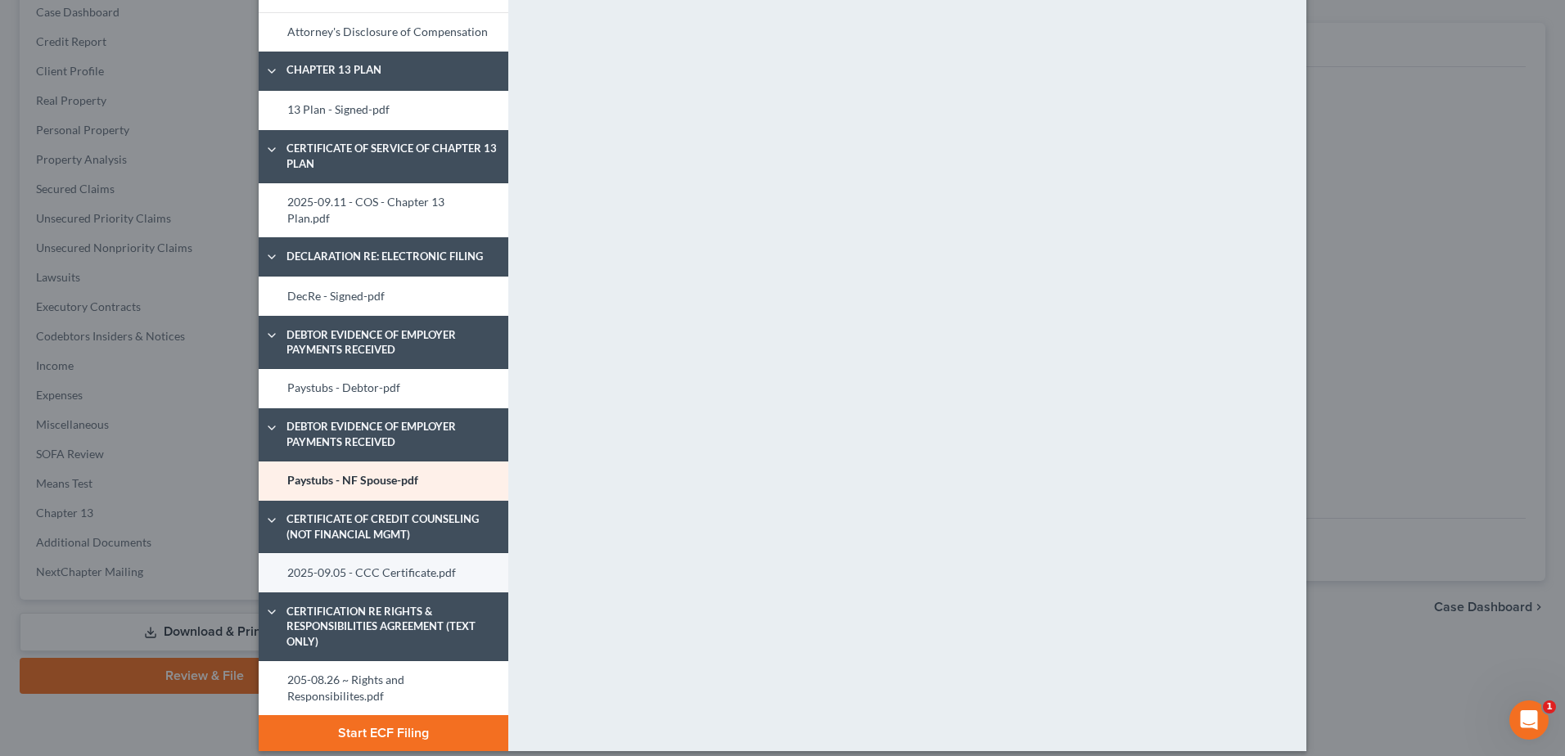
click at [407, 559] on link "2025-09.05 - CCC Certificate.pdf" at bounding box center [384, 572] width 250 height 39
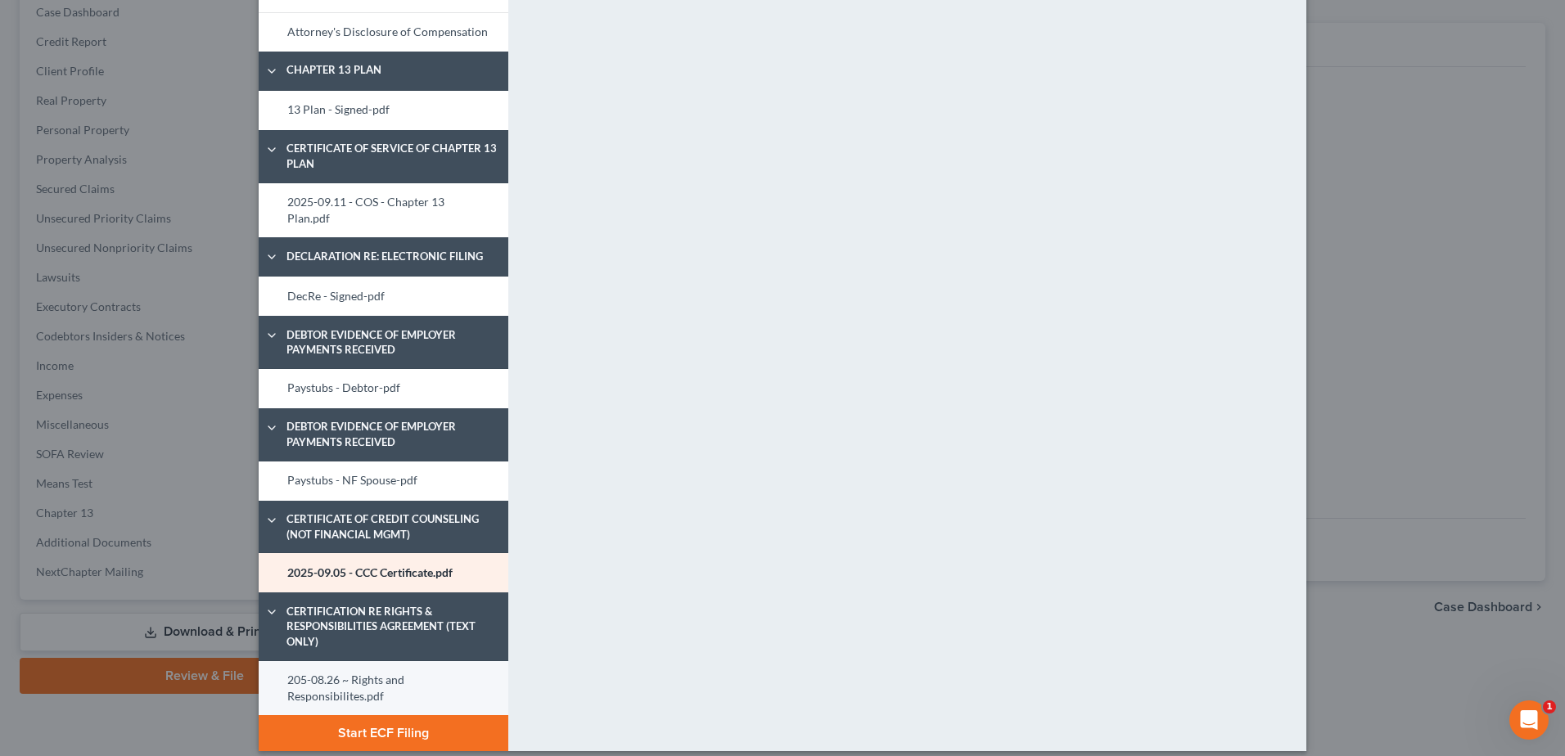
click at [371, 673] on link "205-08.26 ~ Rights and Responsibilites.pdf" at bounding box center [384, 688] width 250 height 55
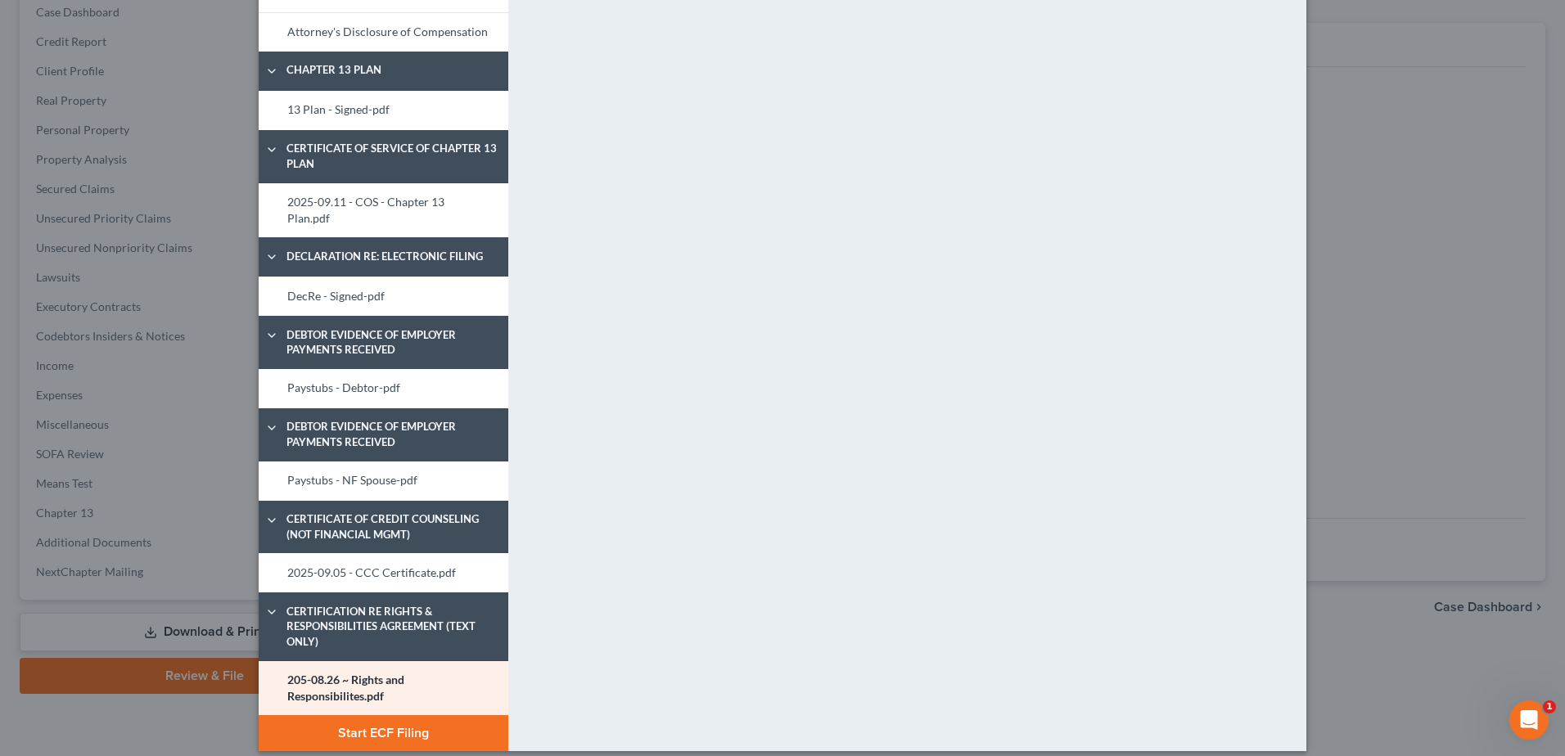
click at [371, 718] on button "Start ECF Filing" at bounding box center [384, 733] width 250 height 36
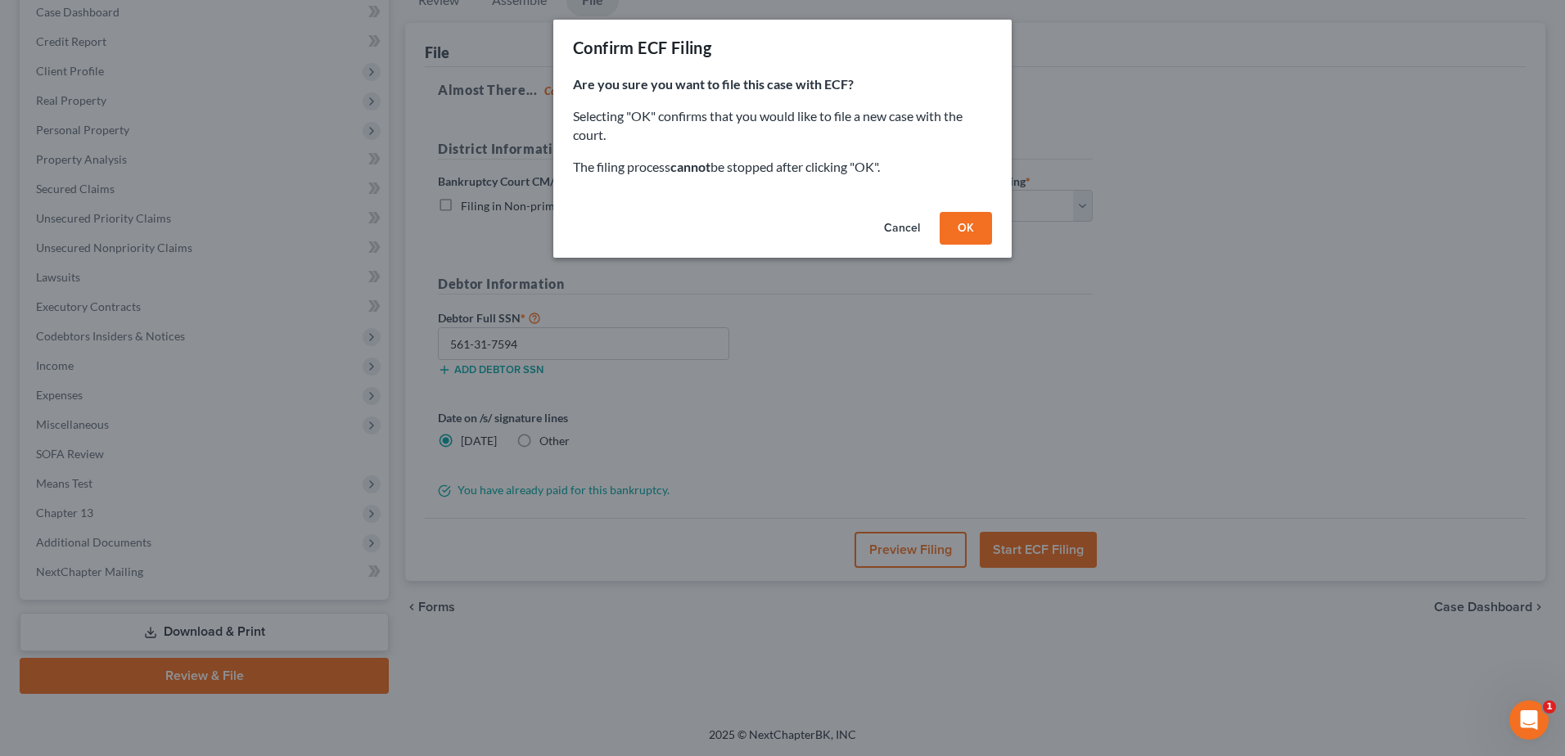
click at [973, 225] on button "OK" at bounding box center [965, 228] width 52 height 33
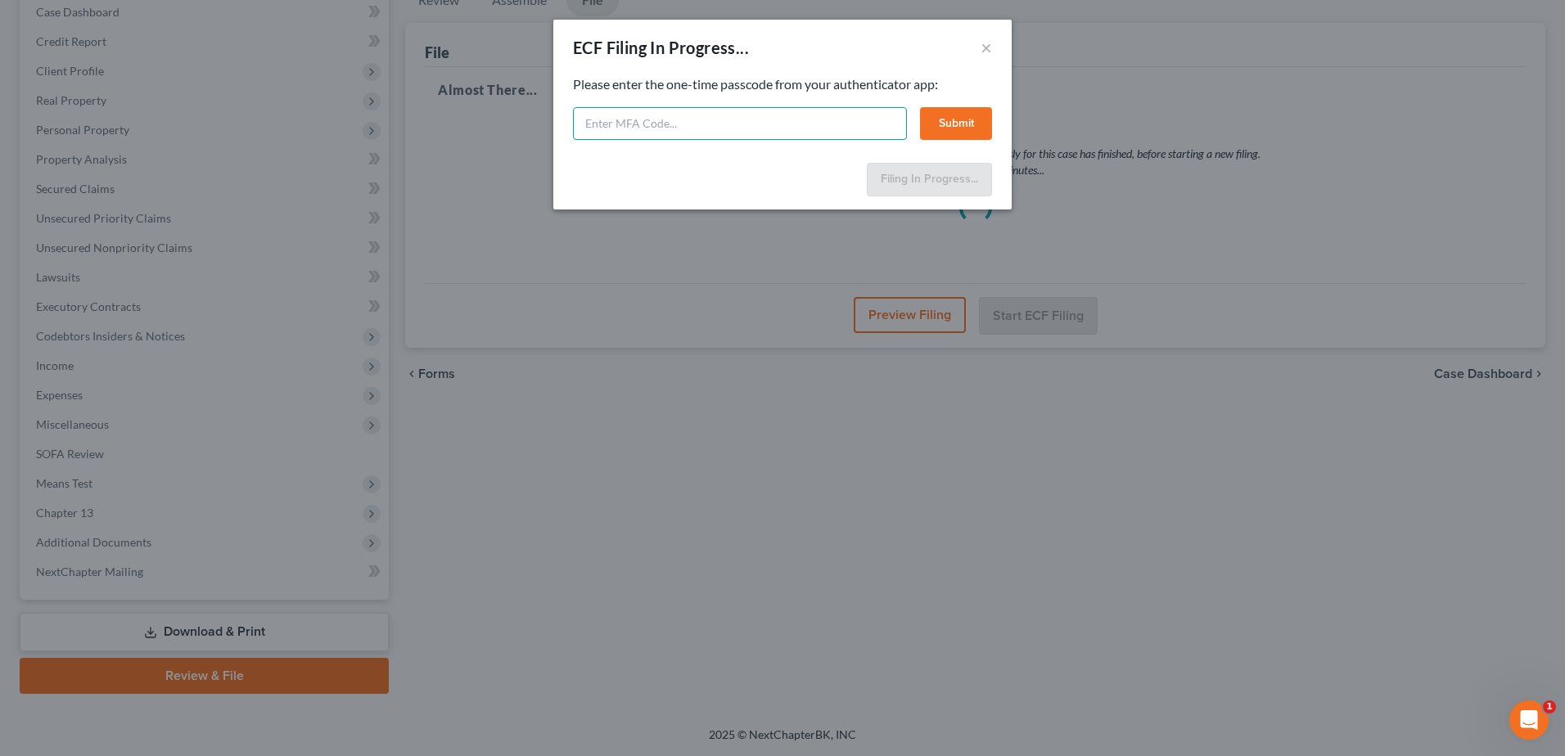
click at [659, 127] on input "text" at bounding box center [740, 123] width 334 height 33
type input "293773"
click at [973, 139] on button "Submit" at bounding box center [956, 123] width 72 height 33
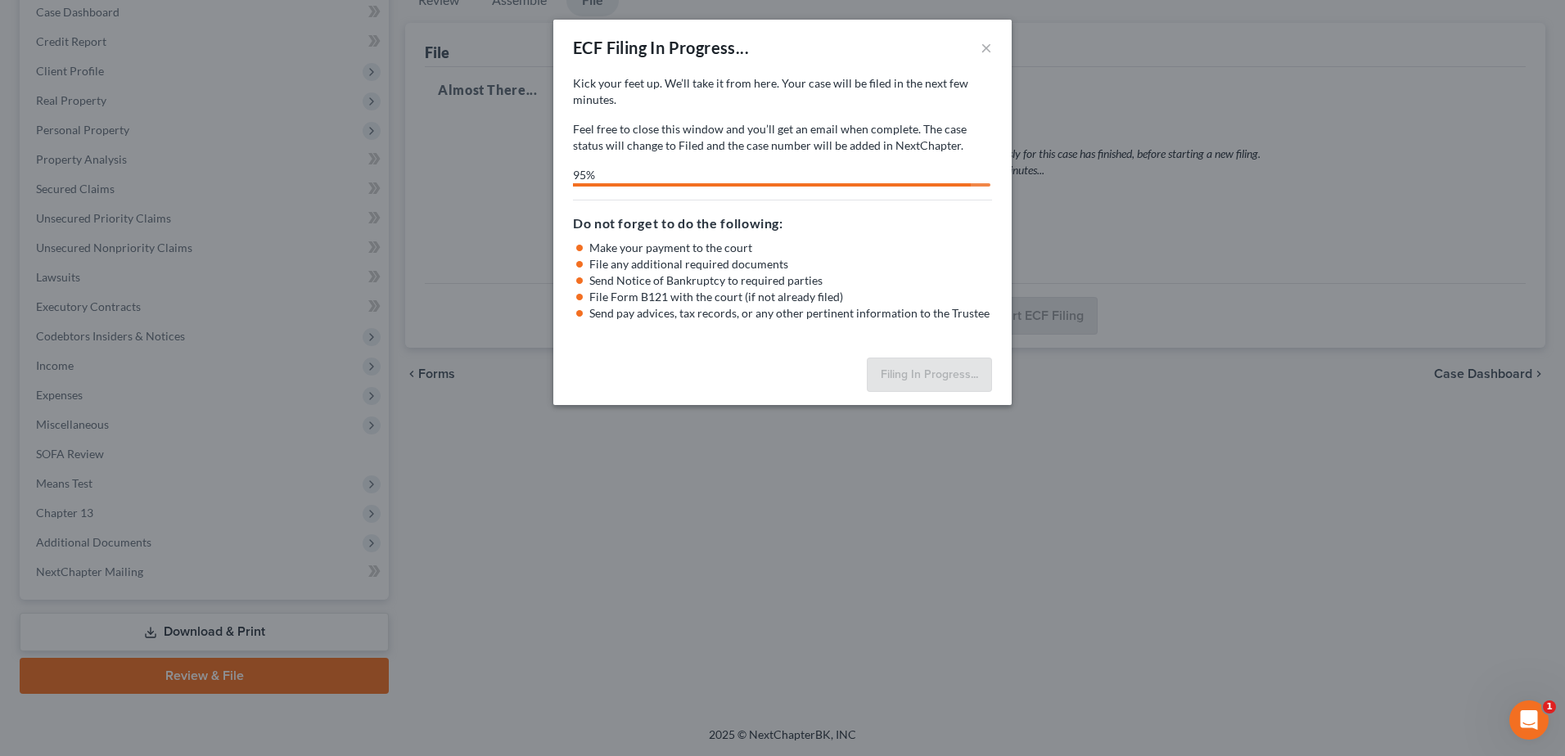
click at [1432, 635] on div "ECF Filing In Progress... × Kick your feet up. We’ll take it from here. Your ca…" at bounding box center [782, 378] width 1565 height 756
click at [822, 500] on div "ECF Filing In Progress... × Kick your feet up. We’ll take it from here. Your ca…" at bounding box center [782, 378] width 1565 height 756
select select "4"
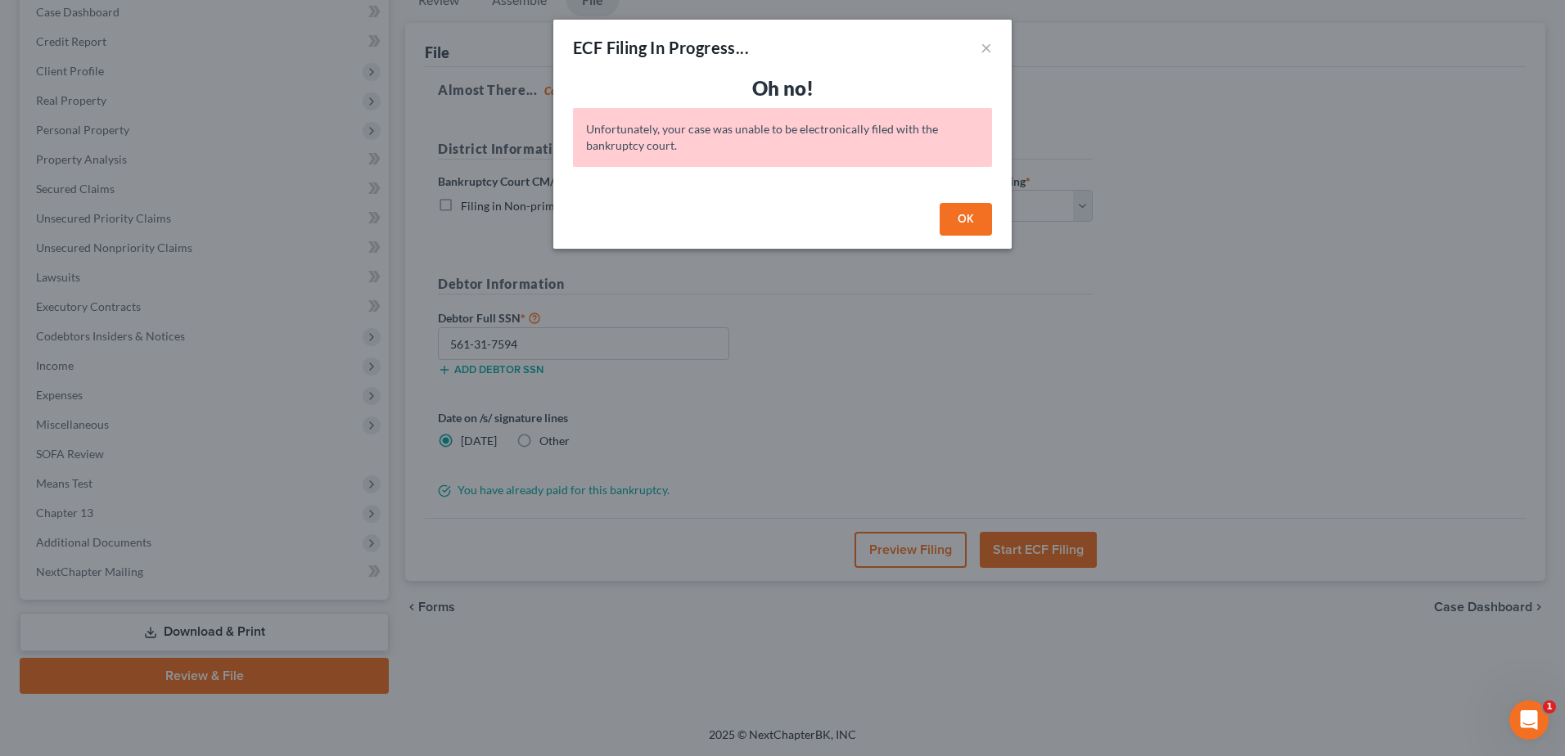
click at [953, 221] on button "OK" at bounding box center [965, 219] width 52 height 33
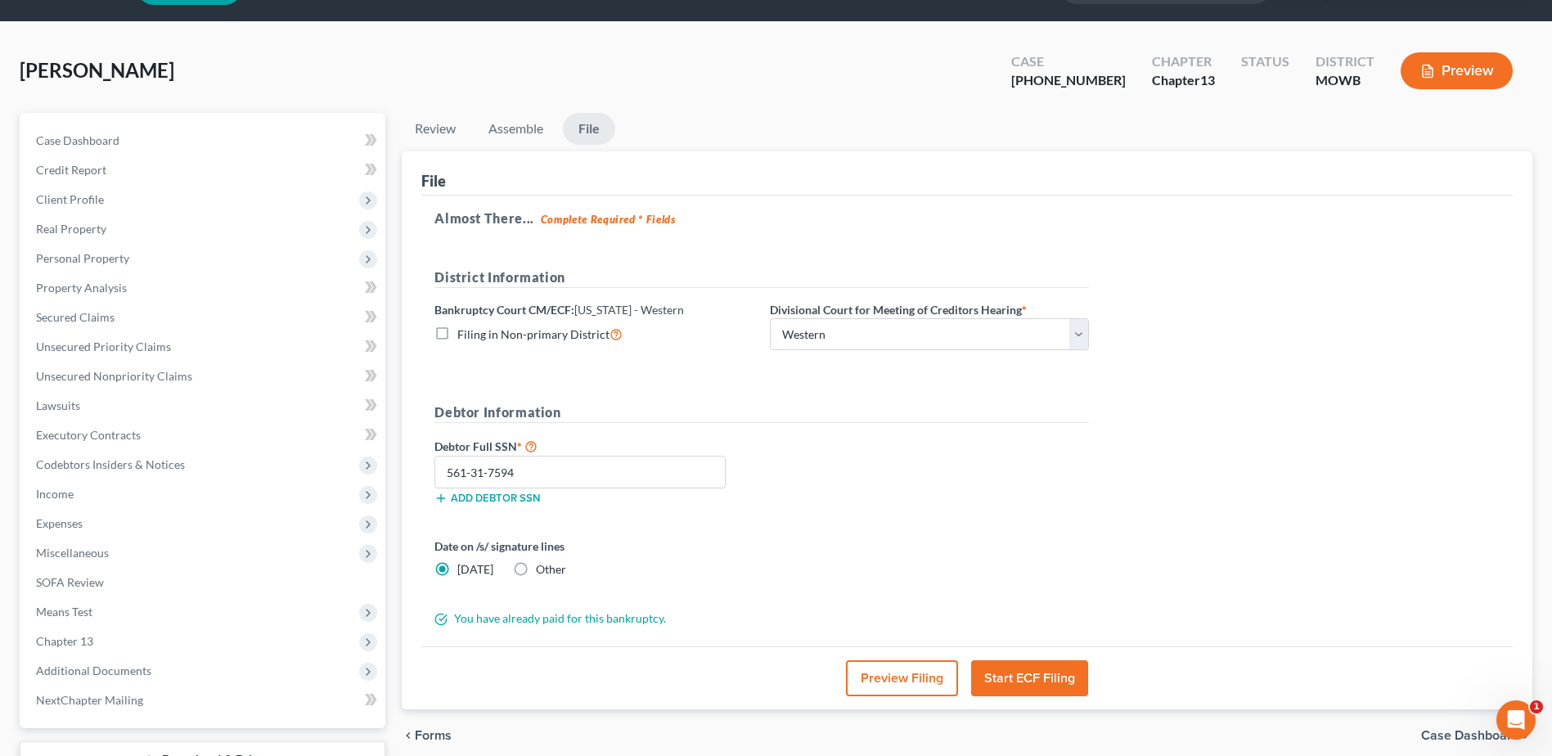
scroll to position [0, 0]
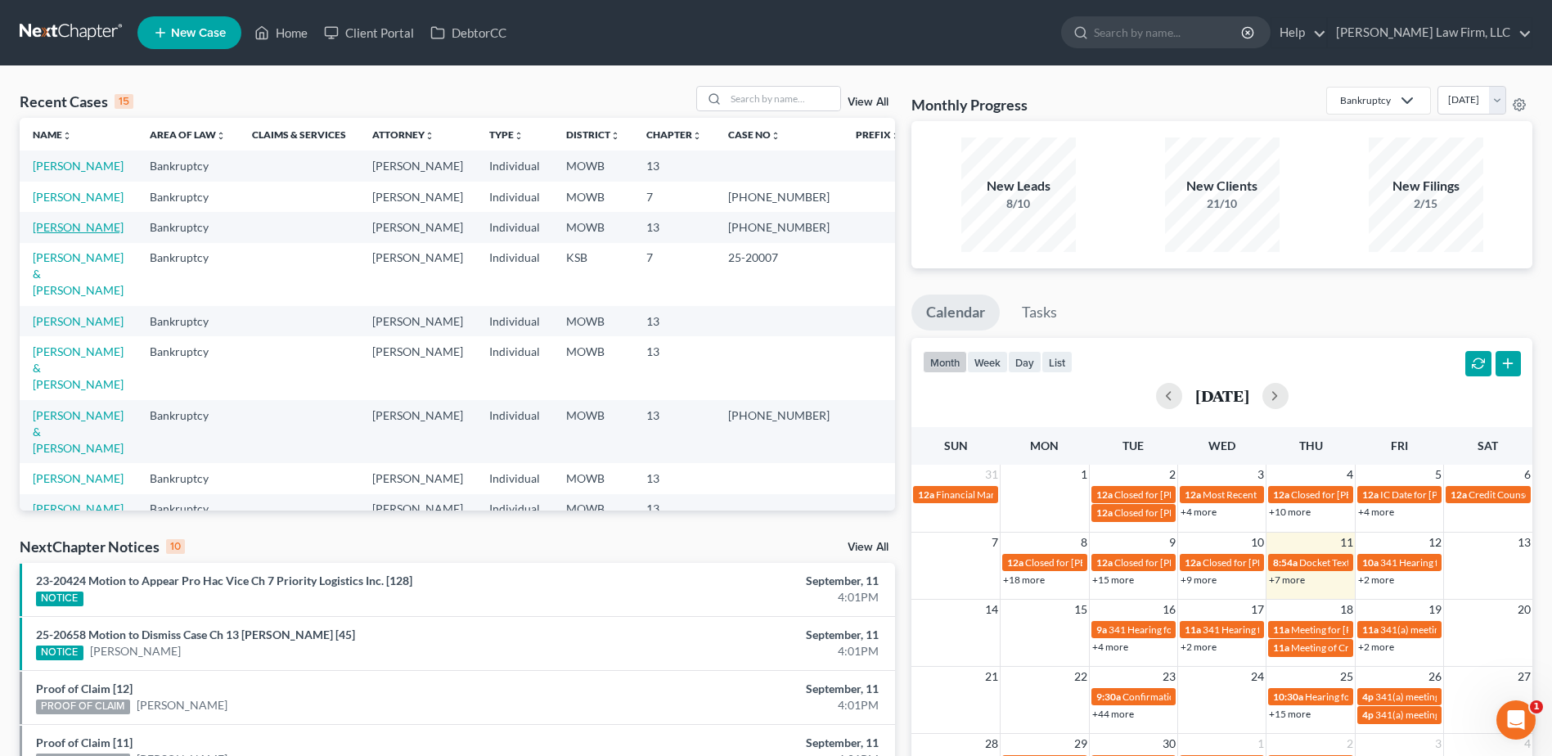
click at [96, 229] on link "Marshall, Calvin" at bounding box center [78, 227] width 91 height 14
select select "4"
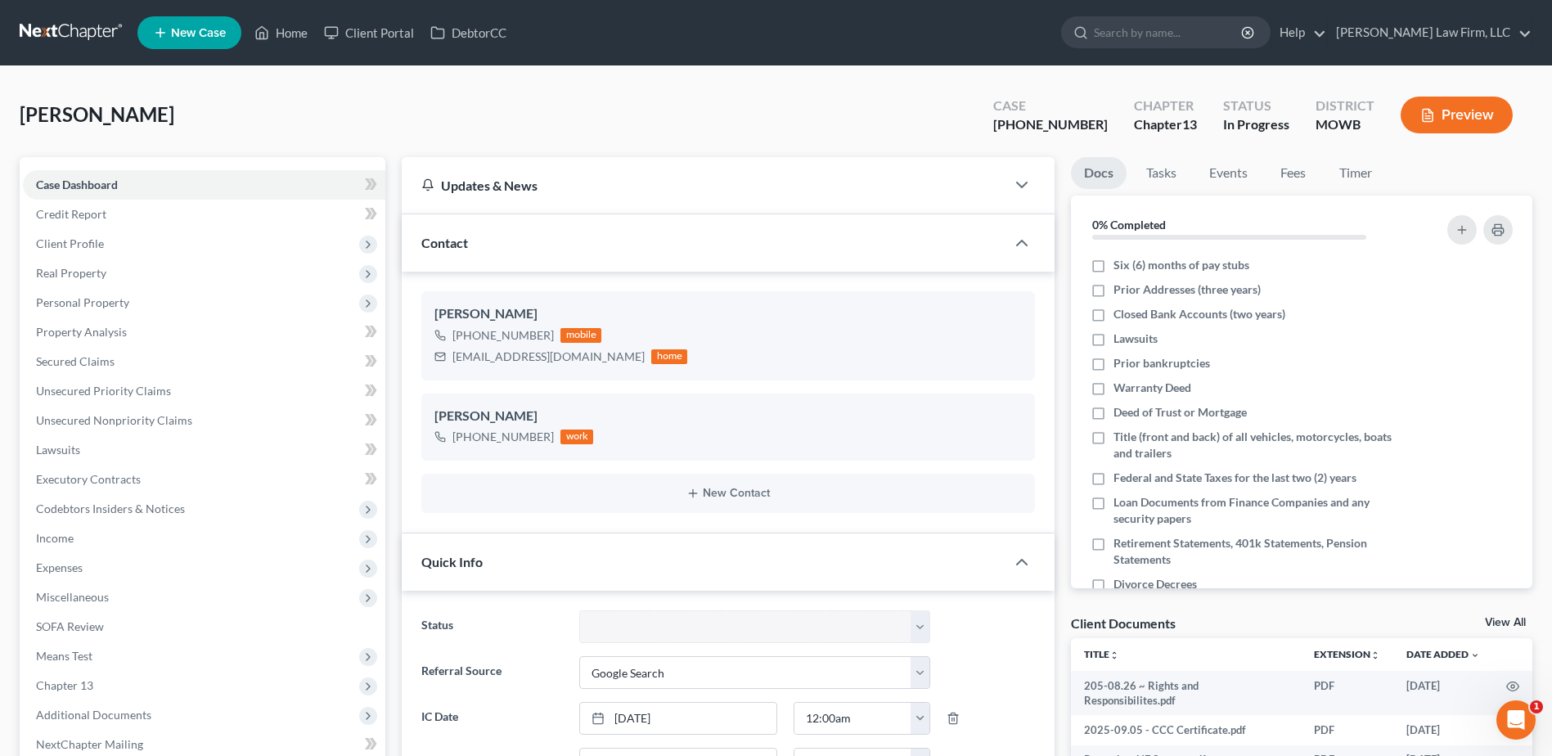
scroll to position [725, 0]
click at [1365, 179] on link "Timer" at bounding box center [1355, 173] width 59 height 32
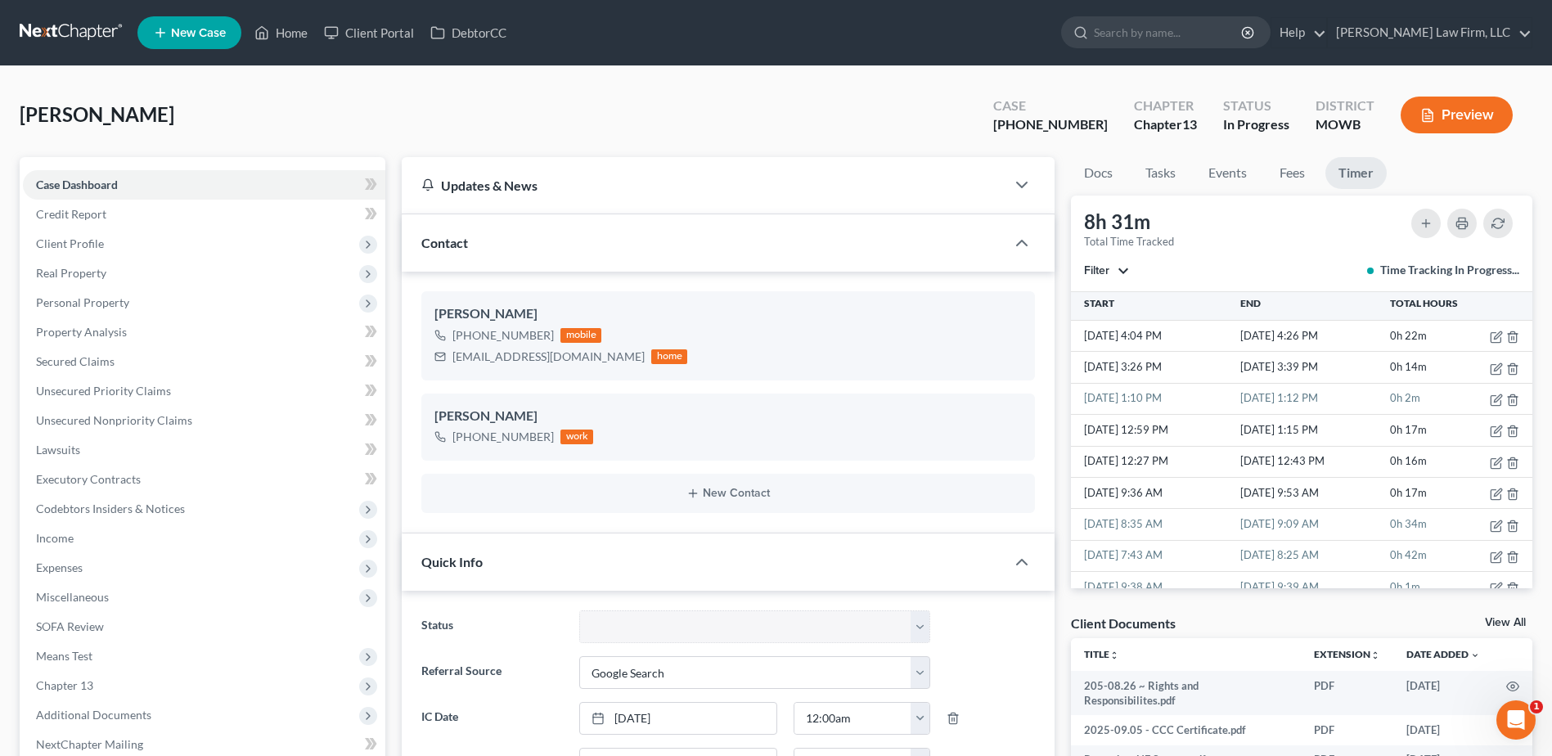
scroll to position [0, 0]
